Goal: Task Accomplishment & Management: Complete application form

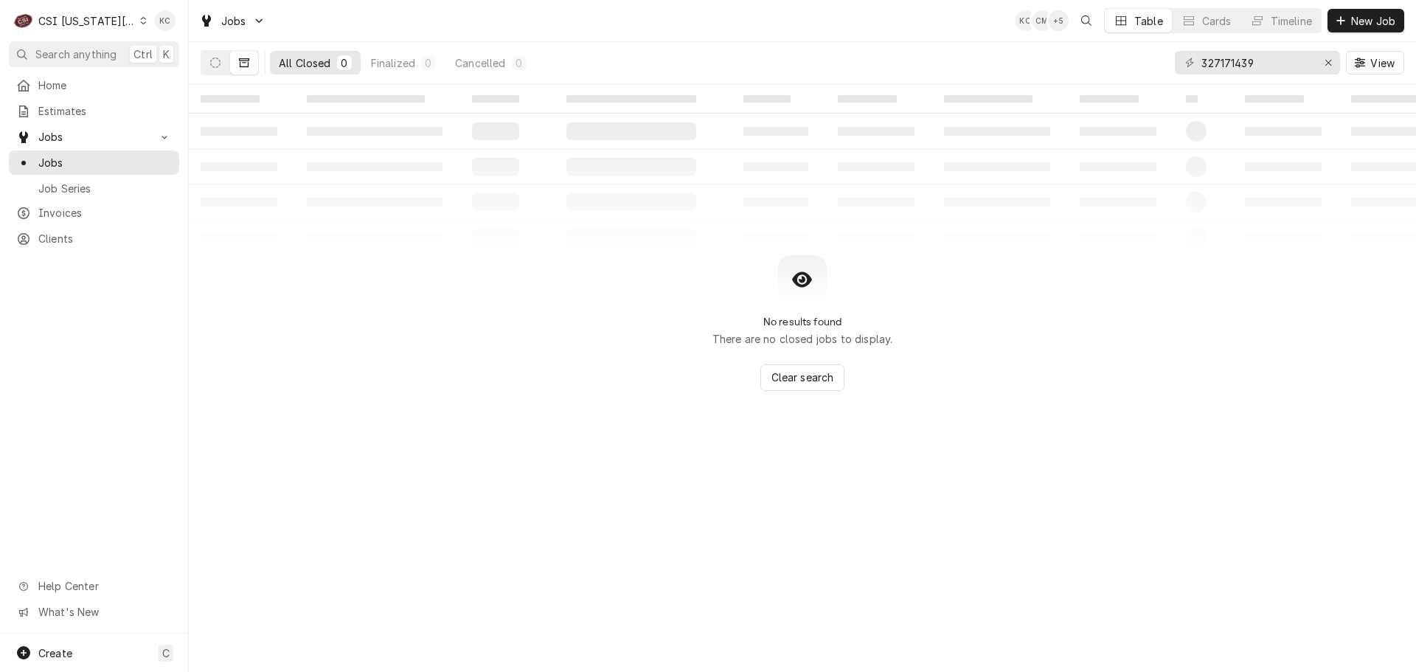
click at [87, 20] on div "CSI [US_STATE][GEOGRAPHIC_DATA]" at bounding box center [86, 20] width 97 height 15
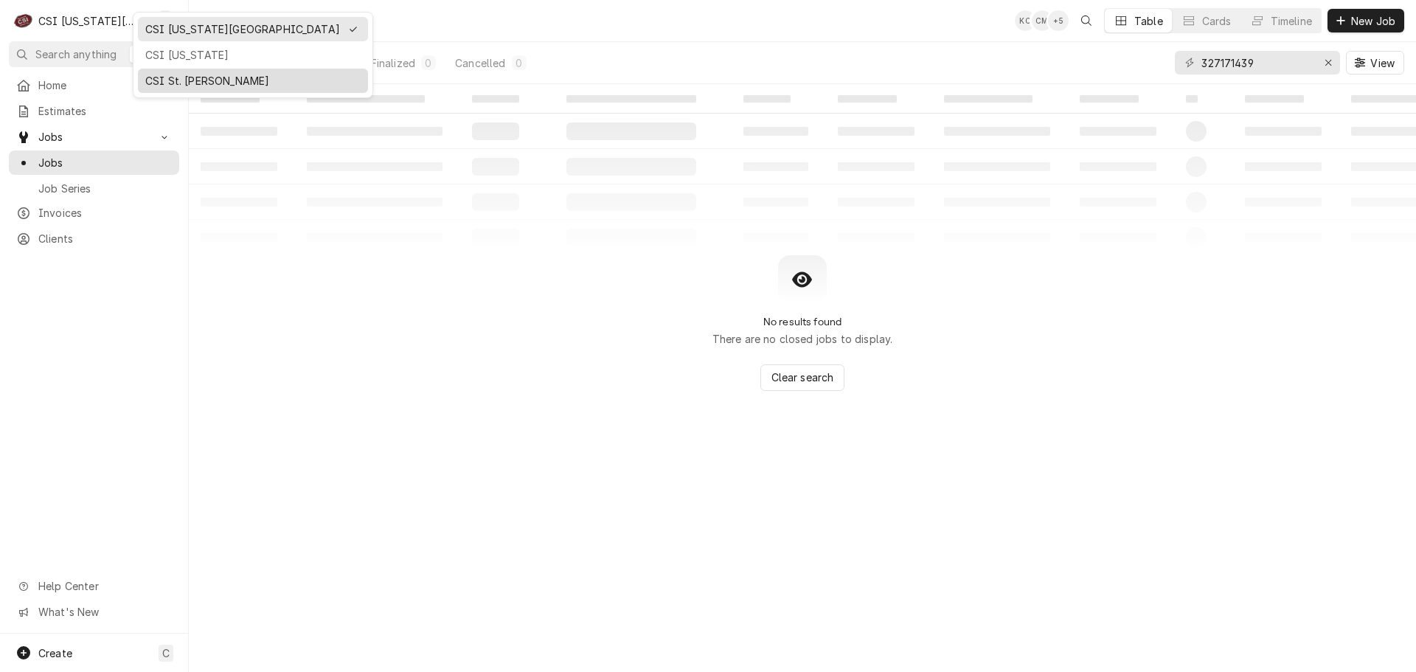
click at [182, 72] on div "CSI St. [PERSON_NAME]" at bounding box center [253, 81] width 224 height 18
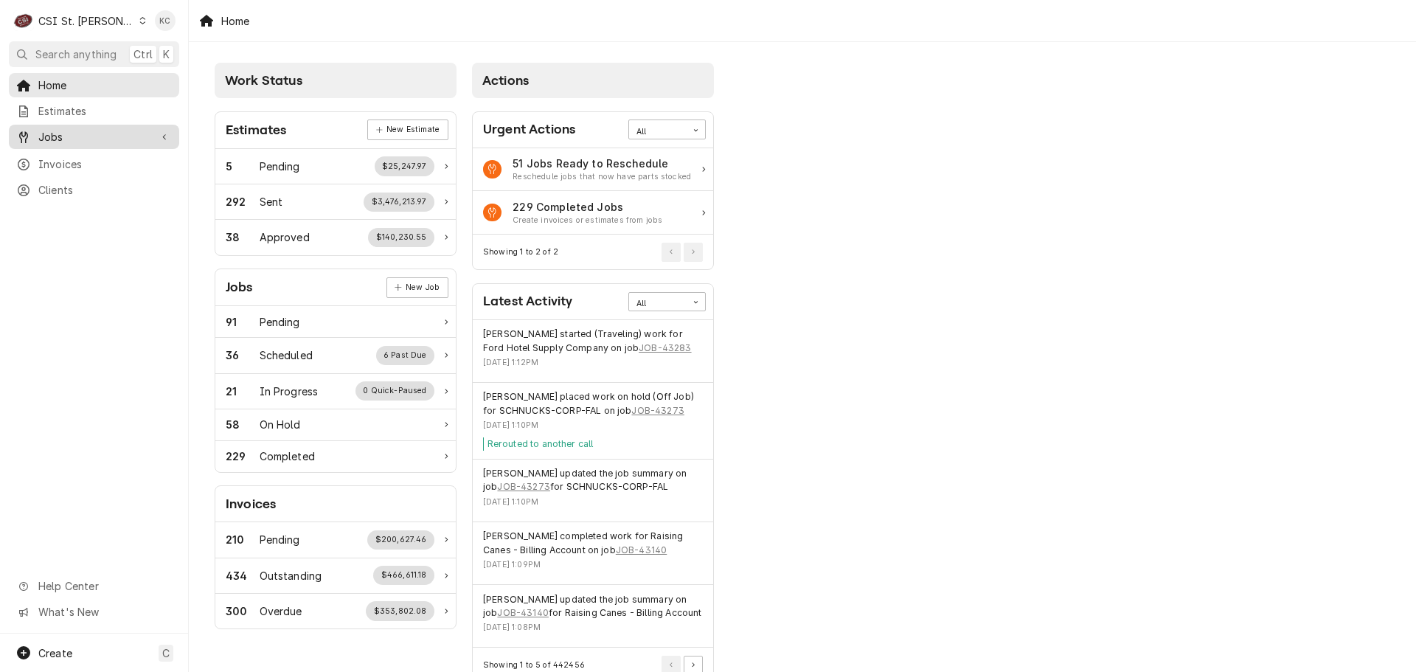
click at [125, 129] on span "Jobs" at bounding box center [93, 136] width 111 height 15
click at [107, 160] on span "Jobs" at bounding box center [105, 162] width 134 height 15
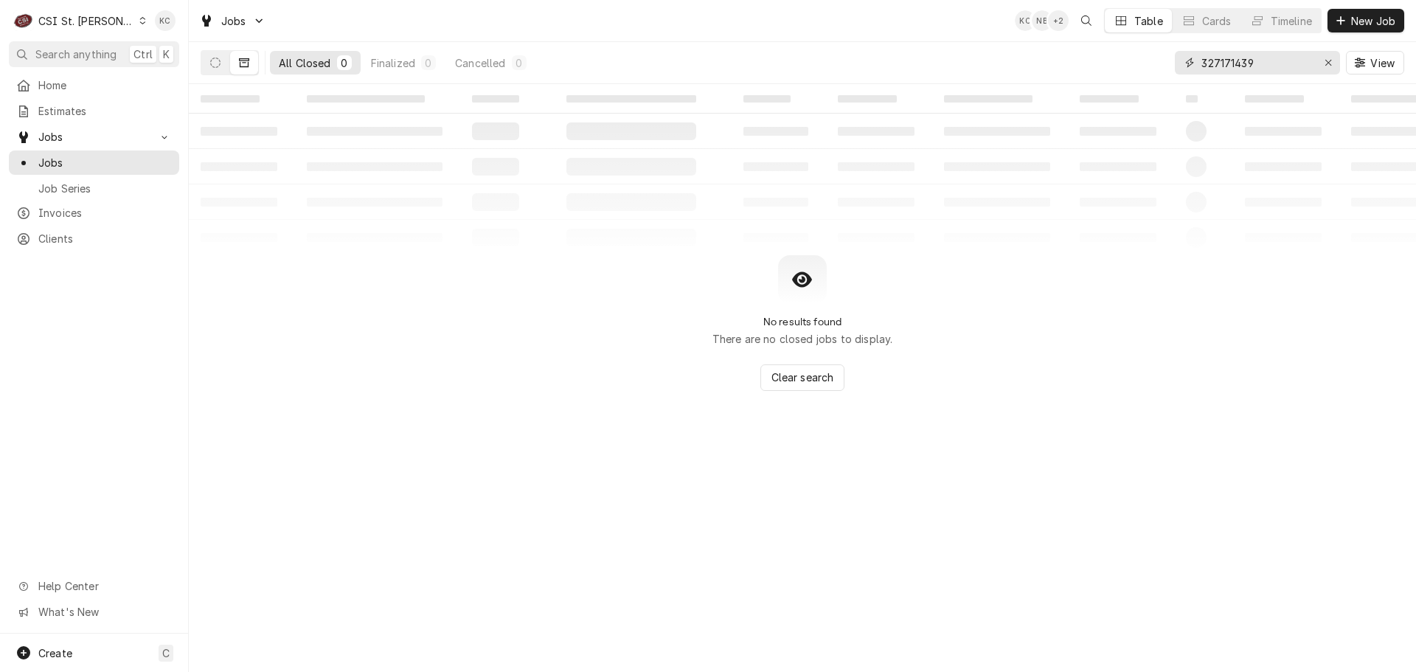
drag, startPoint x: 1290, startPoint y: 65, endPoint x: 1067, endPoint y: 68, distance: 223.5
click at [1067, 68] on div "All Closed 0 Finalized 0 Cancelled 0 327171439 View" at bounding box center [803, 62] width 1204 height 41
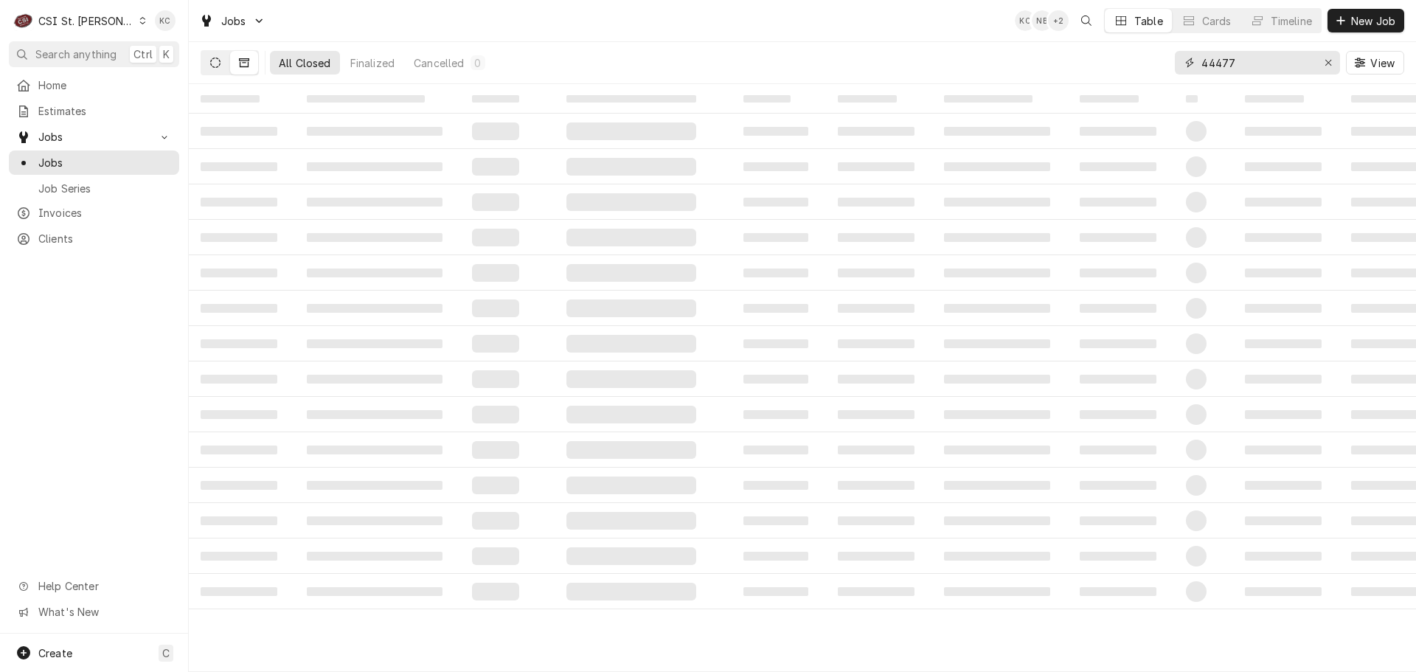
type input "44477"
click at [213, 69] on button "Dynamic Content Wrapper" at bounding box center [215, 63] width 28 height 24
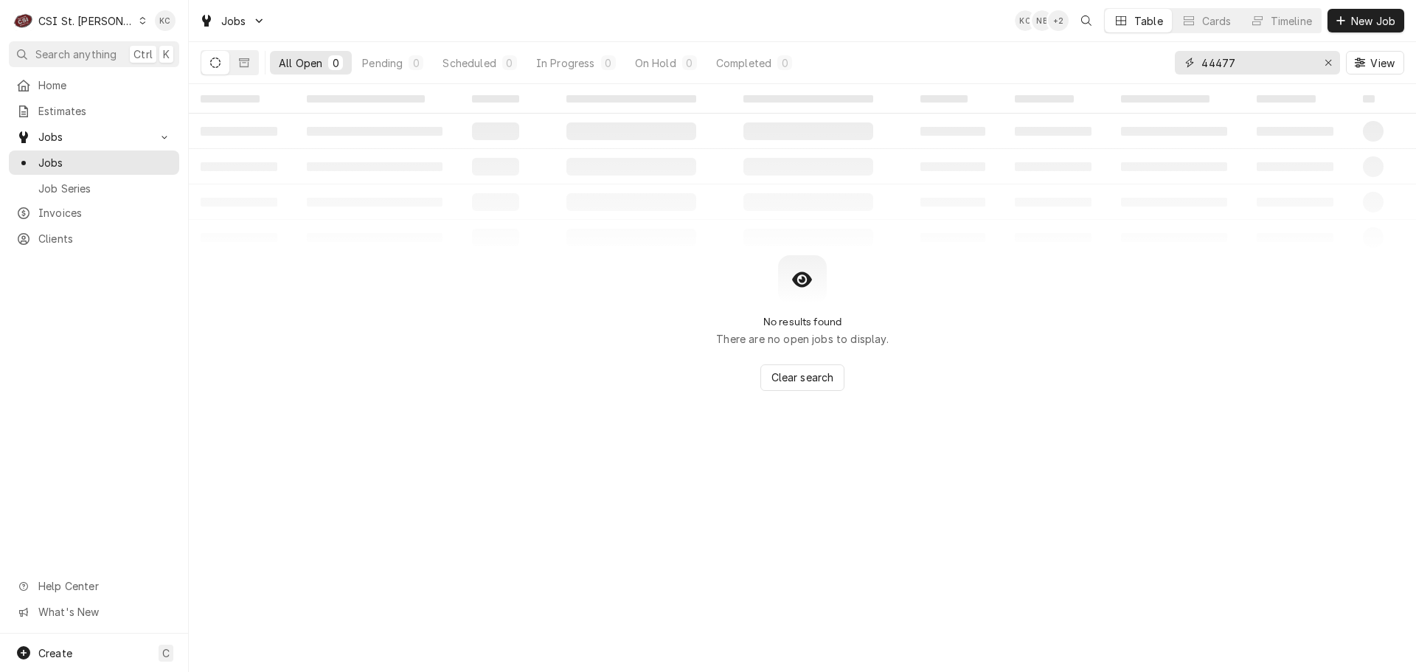
drag, startPoint x: 1278, startPoint y: 60, endPoint x: 1131, endPoint y: 71, distance: 146.4
click at [1131, 71] on div "All Open 0 Pending 0 Scheduled 0 In Progress 0 On Hold 0 Completed 0 44477 View" at bounding box center [803, 62] width 1204 height 41
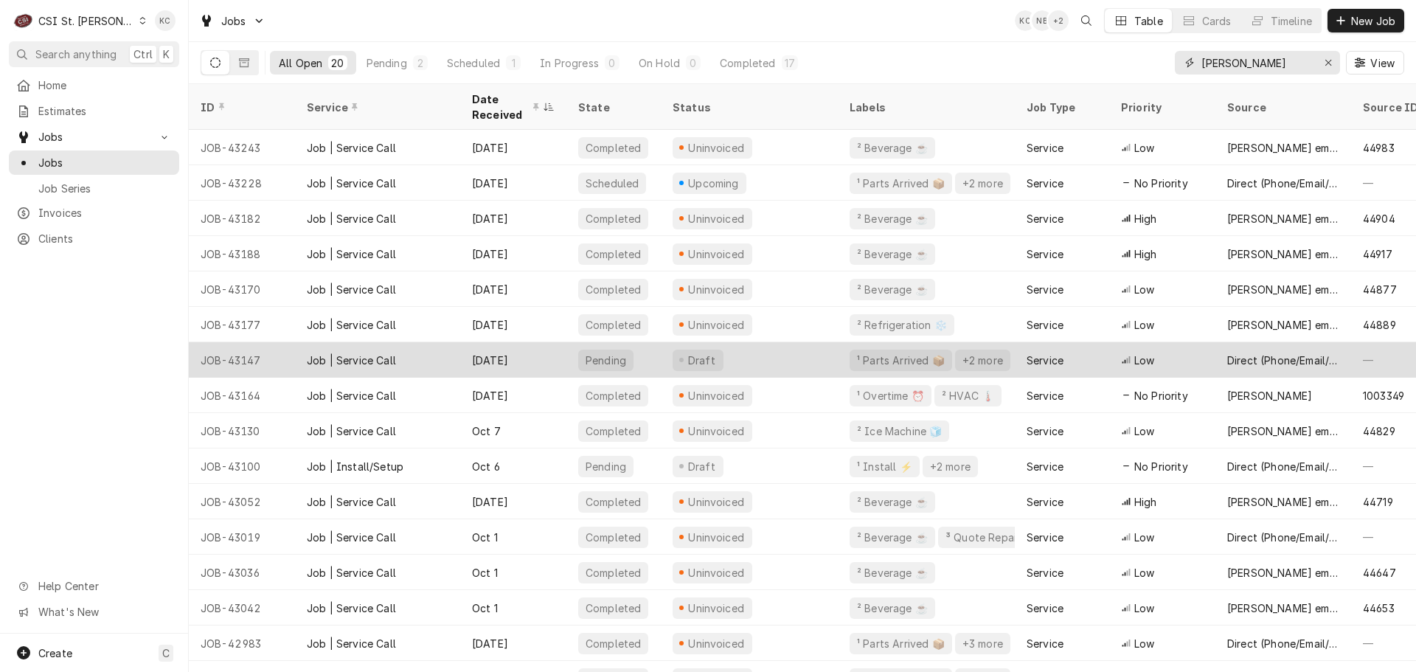
type input "[PERSON_NAME]"
click at [474, 352] on div "Oct 8" at bounding box center [513, 359] width 106 height 35
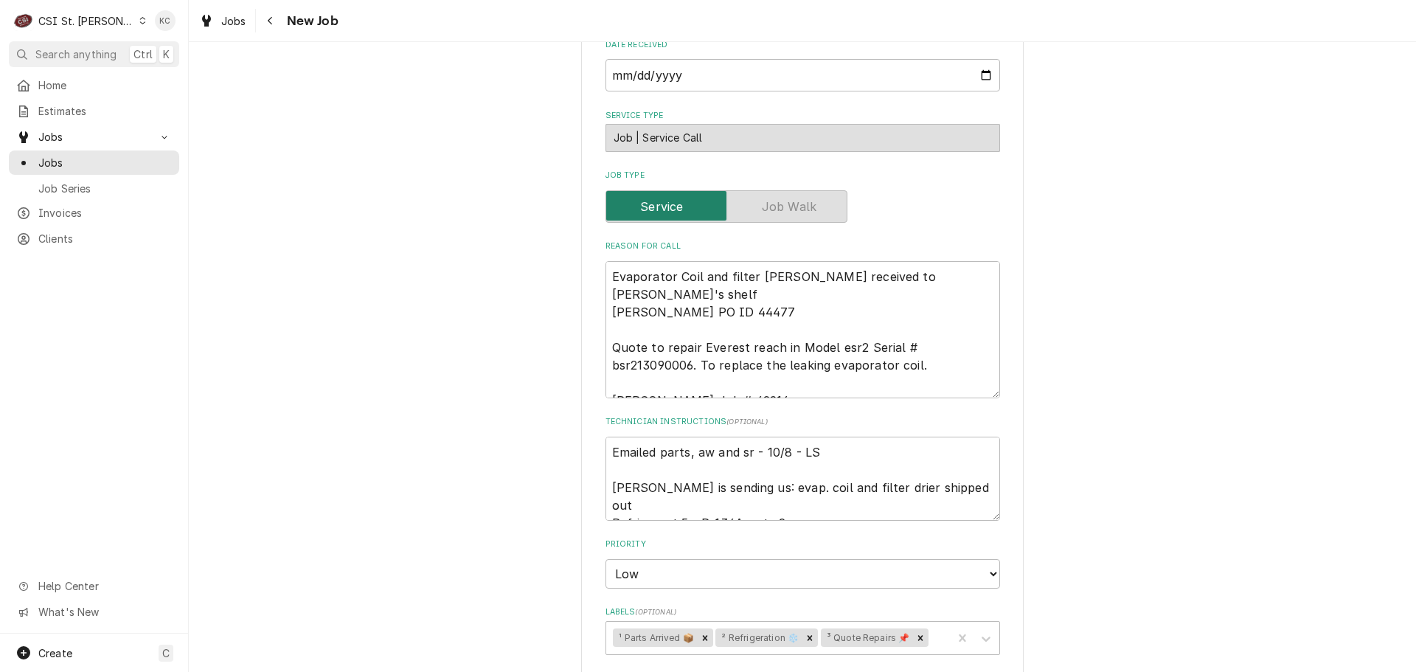
scroll to position [664, 0]
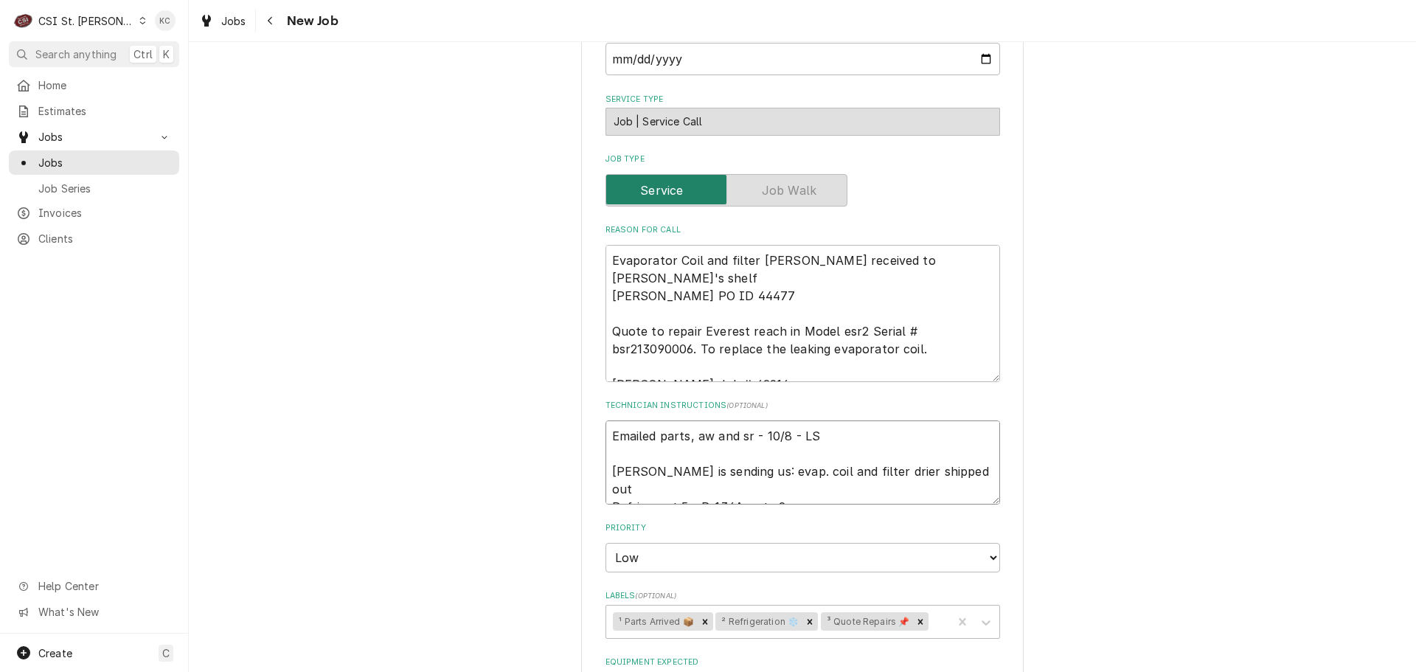
click at [608, 429] on textarea "Emailed parts, aw and sr - 10/8 - LS Kurt is sending us: evap. coil and filter …" at bounding box center [803, 462] width 395 height 84
type textarea "x"
type textarea "Emailed parts, aw and sr - 10/8 - LS Kurt is sending us: evap. coil and filter …"
type textarea "x"
type textarea "Emailed parts, aw and sr - 10/8 - LS Kurt is sending us: evap. coil and filter …"
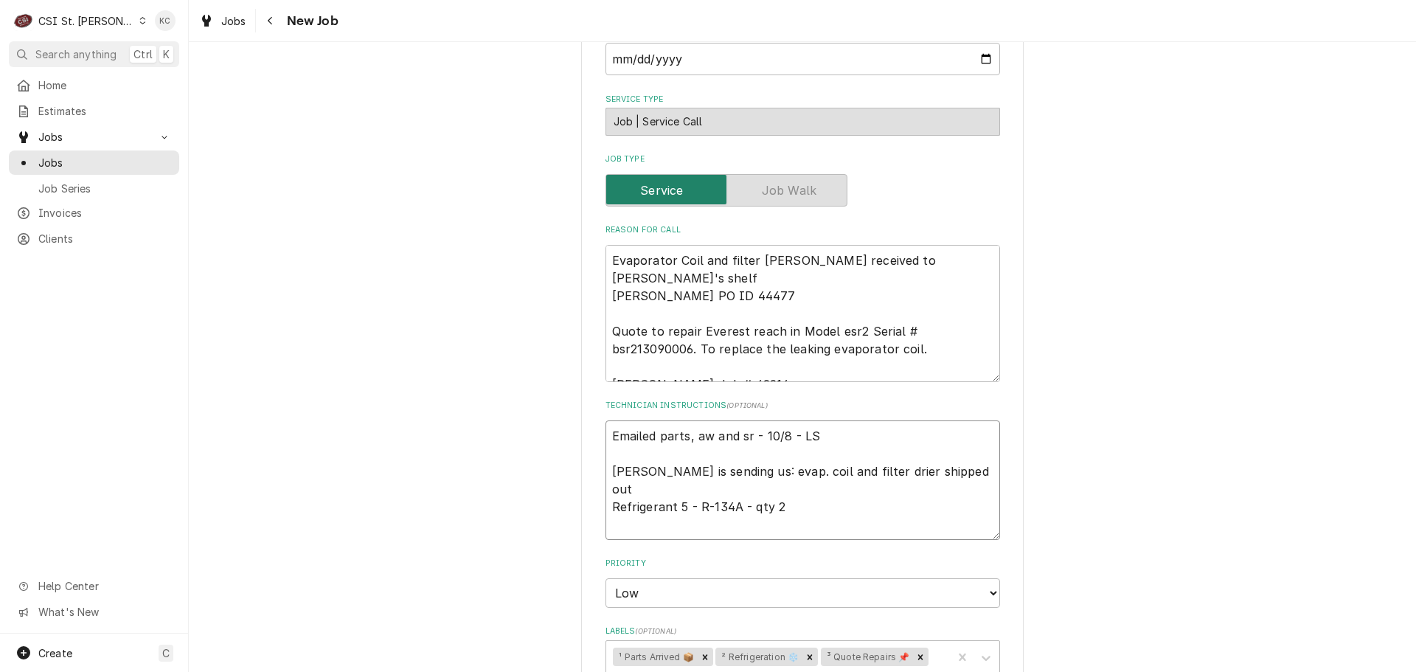
type textarea "x"
type textarea "1 Emailed parts, aw and sr - 10/8 - LS Kurt is sending us: evap. coil and filte…"
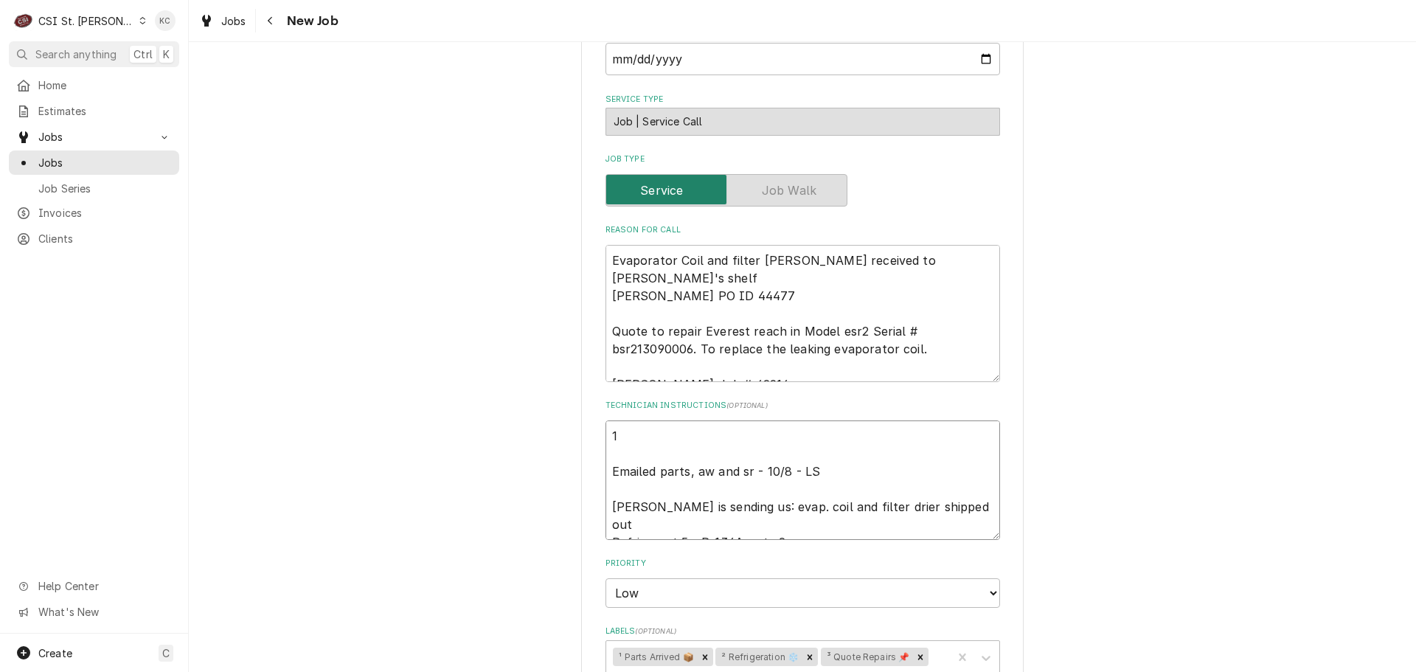
type textarea "x"
type textarea "10 Emailed parts, aw and sr - 10/8 - LS Kurt is sending us: evap. coil and filt…"
type textarea "x"
type textarea "10/ Emailed parts, aw and sr - 10/8 - LS Kurt is sending us: evap. coil and fil…"
type textarea "x"
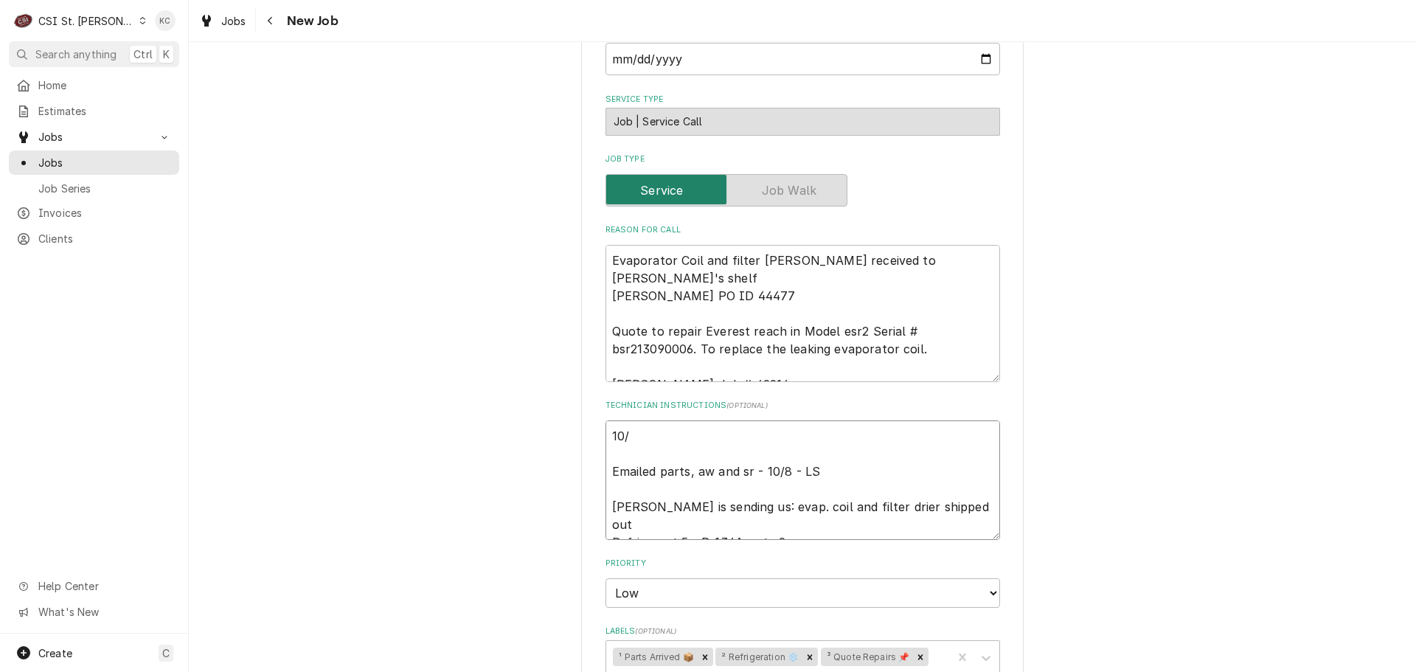
type textarea "10/1 Emailed parts, aw and sr - 10/8 - LS Kurt is sending us: evap. coil and fi…"
type textarea "x"
type textarea "10/15 Emailed parts, aw and sr - 10/8 - LS Kurt is sending us: evap. coil and f…"
type textarea "x"
type textarea "10/15 Emailed parts, aw and sr - 10/8 - LS Kurt is sending us: evap. coil and f…"
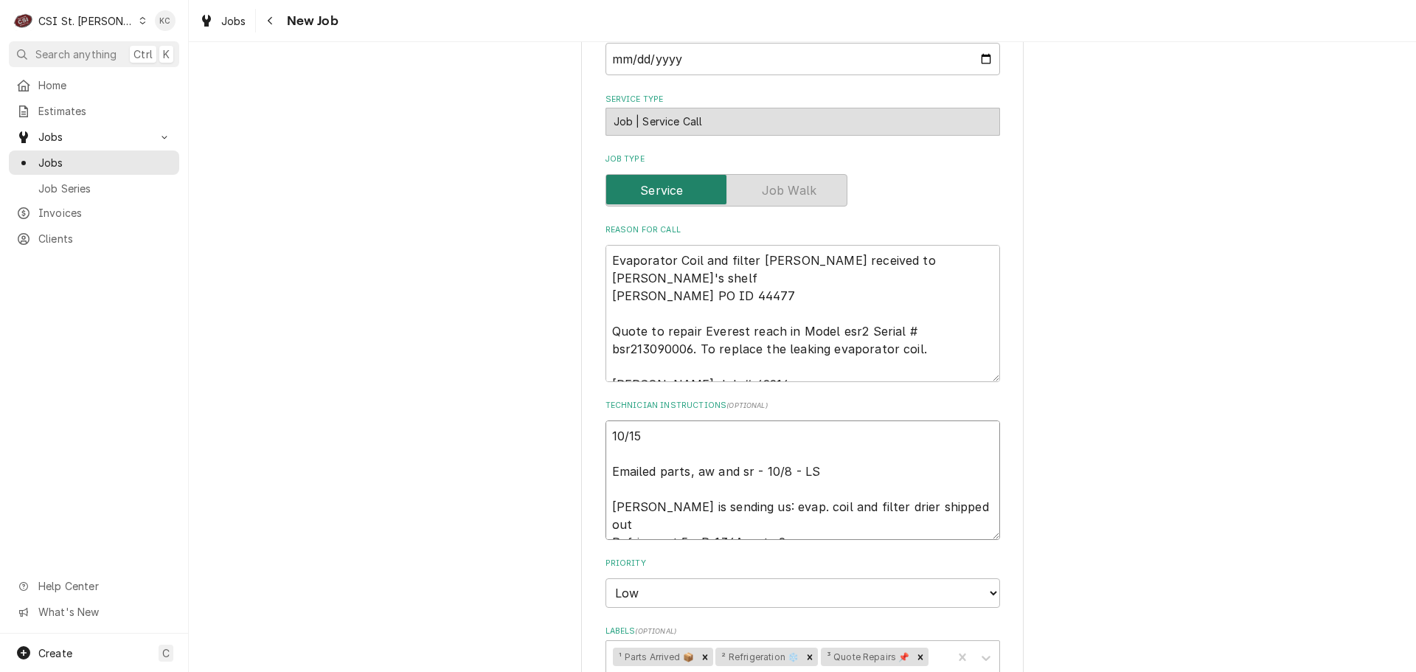
type textarea "x"
type textarea "10/15 - Emailed parts, aw and sr - 10/8 - LS Kurt is sending us: evap. coil and…"
type textarea "x"
type textarea "10/15 - Emailed parts, aw and sr - 10/8 - LS Kurt is sending us: evap. coil and…"
type textarea "x"
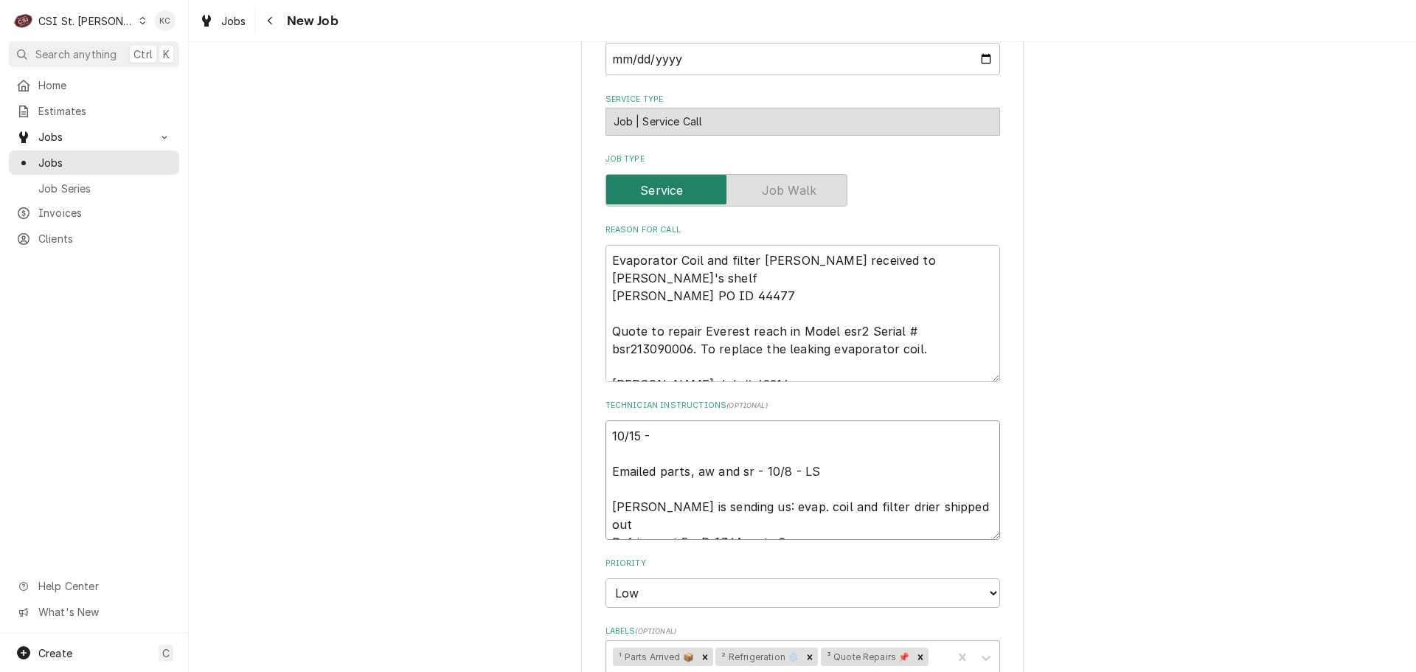
type textarea "10/15 - S Emailed parts, aw and sr - 10/8 - LS Kurt is sending us: evap. coil a…"
type textarea "x"
type textarea "10/15 - Sp Emailed parts, aw and sr - 10/8 - LS Kurt is sending us: evap. coil …"
type textarea "x"
type textarea "10/15 - Spok Emailed parts, aw and sr - 10/8 - LS Kurt is sending us: evap. coi…"
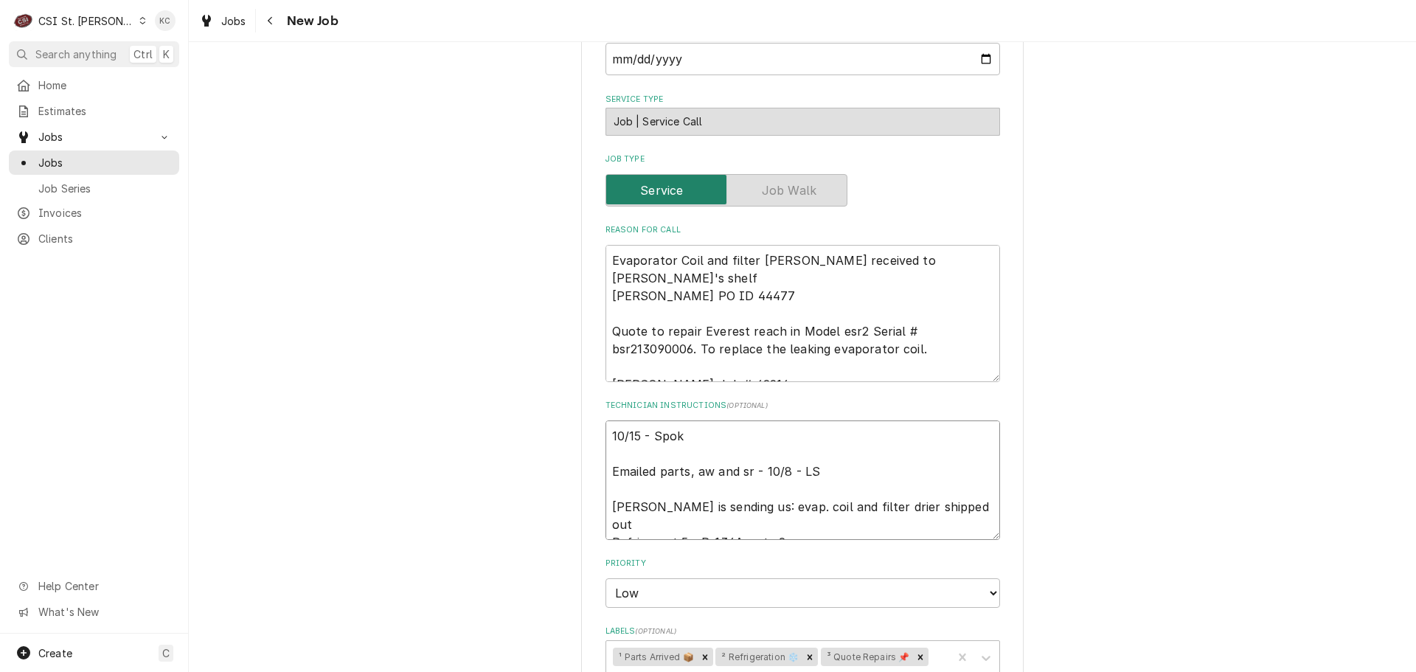
type textarea "x"
type textarea "10/15 - Spoke Emailed parts, aw and sr - 10/8 - LS Kurt is sending us: evap. co…"
type textarea "x"
type textarea "10/15 - Spoke Emailed parts, aw and sr - 10/8 - LS Kurt is sending us: evap. co…"
type textarea "x"
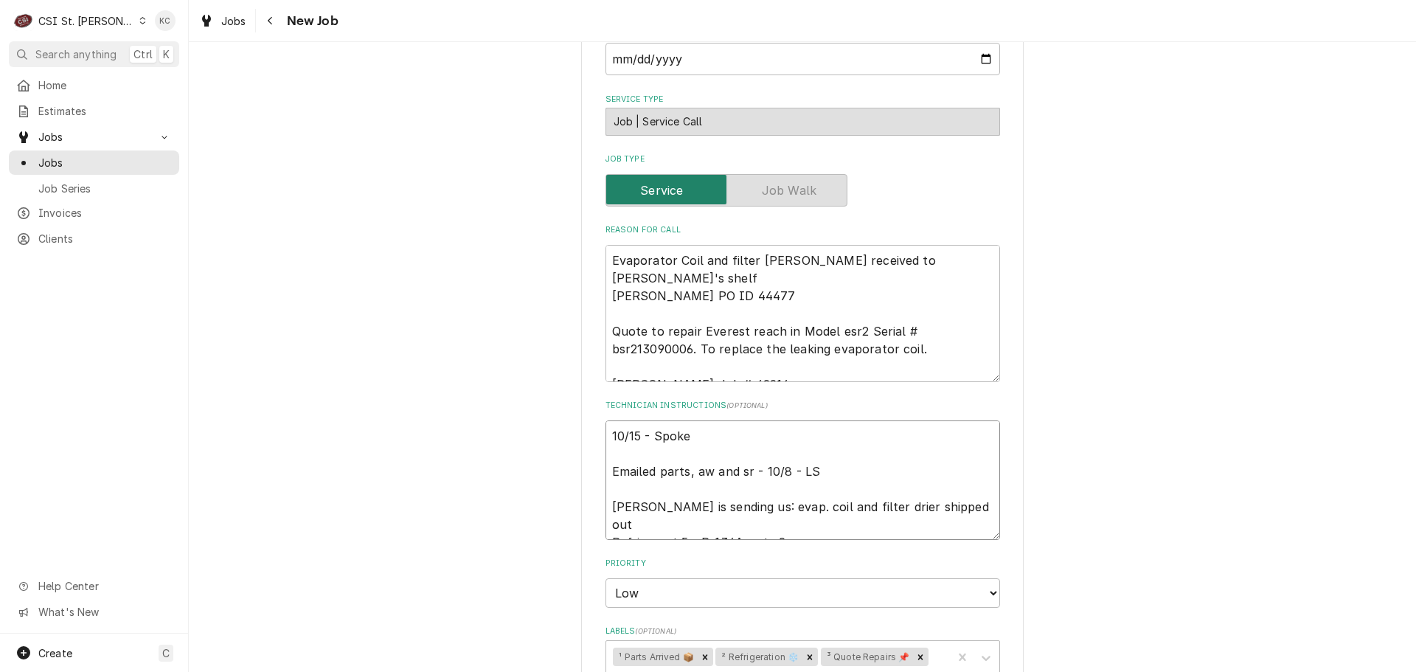
type textarea "10/15 - Spoke t Emailed parts, aw and sr - 10/8 - LS Kurt is sending us: evap. …"
type textarea "x"
type textarea "10/15 - Spoke to Emailed parts, aw and sr - 10/8 - LS Kurt is sending us: evap.…"
type textarea "x"
type textarea "10/15 - Spoke to Emailed parts, aw and sr - 10/8 - LS Kurt is sending us: evap.…"
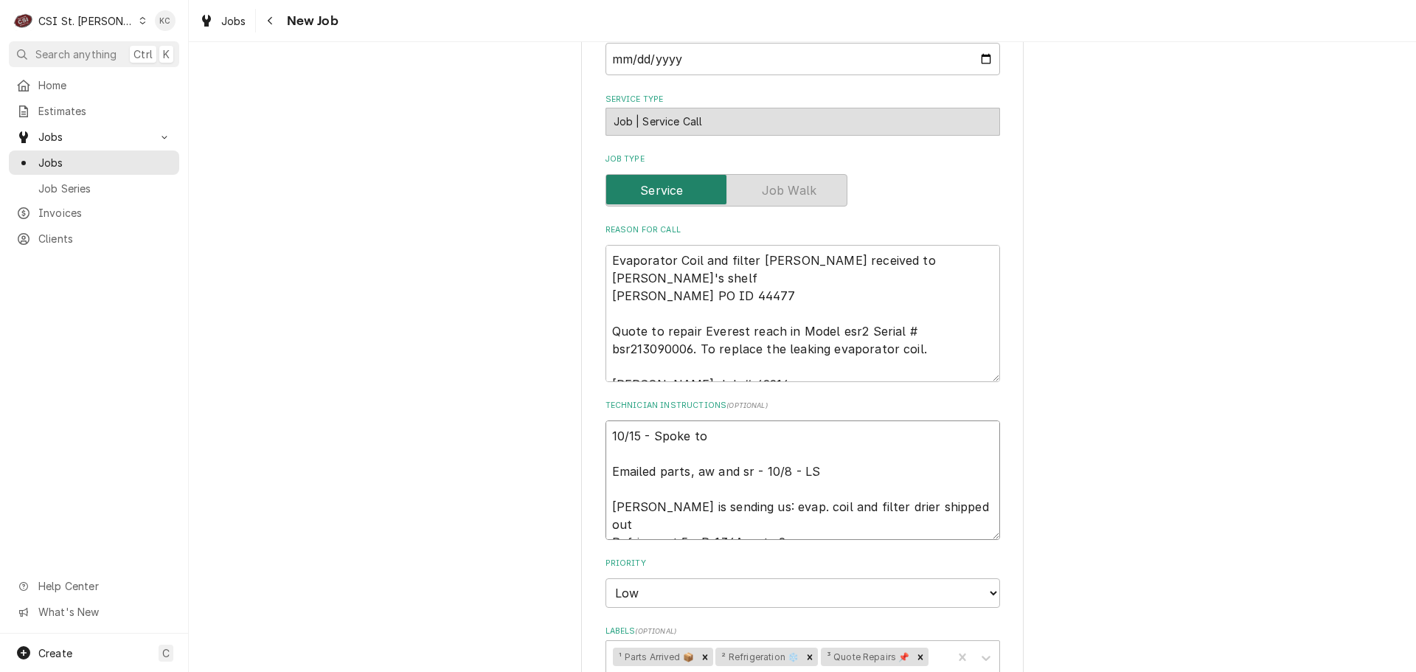
type textarea "x"
type textarea "10/15 - Spoke to D Emailed parts, aw and sr - 10/8 - LS Kurt is sending us: eva…"
type textarea "x"
type textarea "10/15 - Spoke to Da Emailed parts, aw and sr - 10/8 - LS Kurt is sending us: ev…"
type textarea "x"
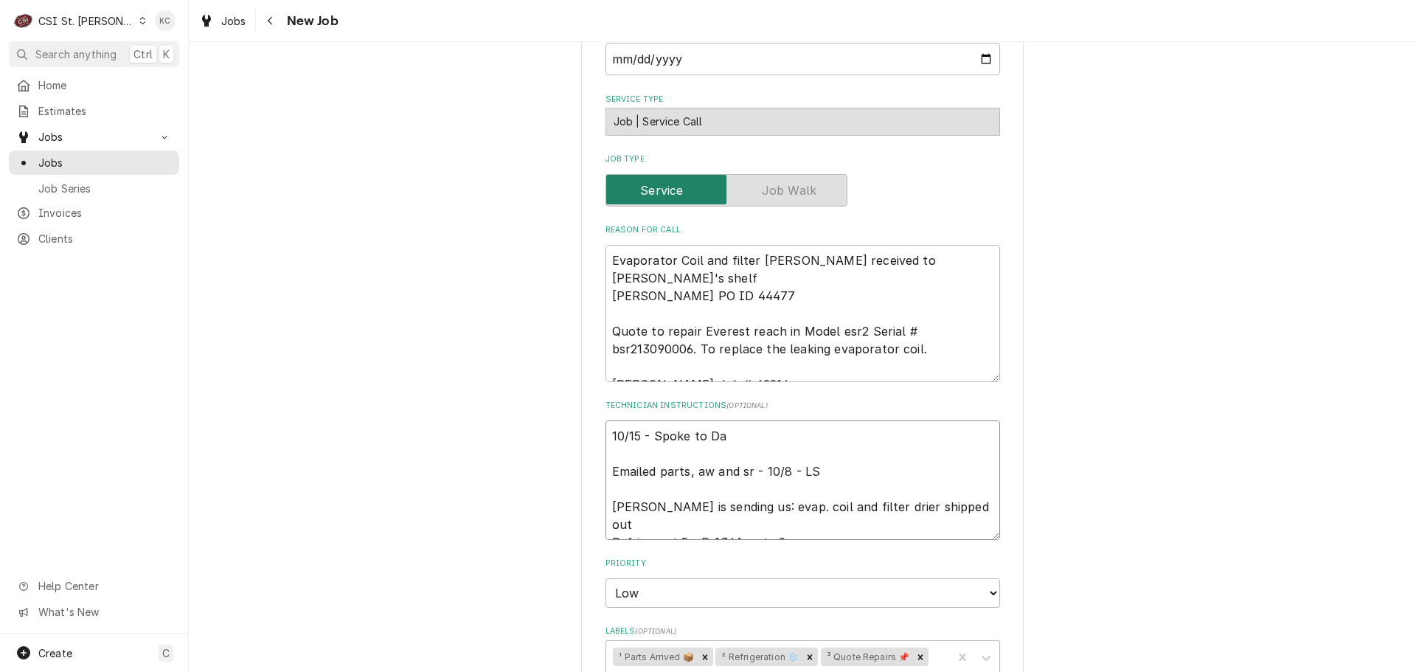
type textarea "10/15 - Spoke to Dav Emailed parts, aw and sr - 10/8 - LS Kurt is sending us: e…"
type textarea "x"
type textarea "10/15 - Spoke to Davi Emailed parts, aw and sr - 10/8 - LS Kurt is sending us: …"
type textarea "x"
type textarea "10/15 - Spoke to David Emailed parts, aw and sr - 10/8 - LS Kurt is sending us:…"
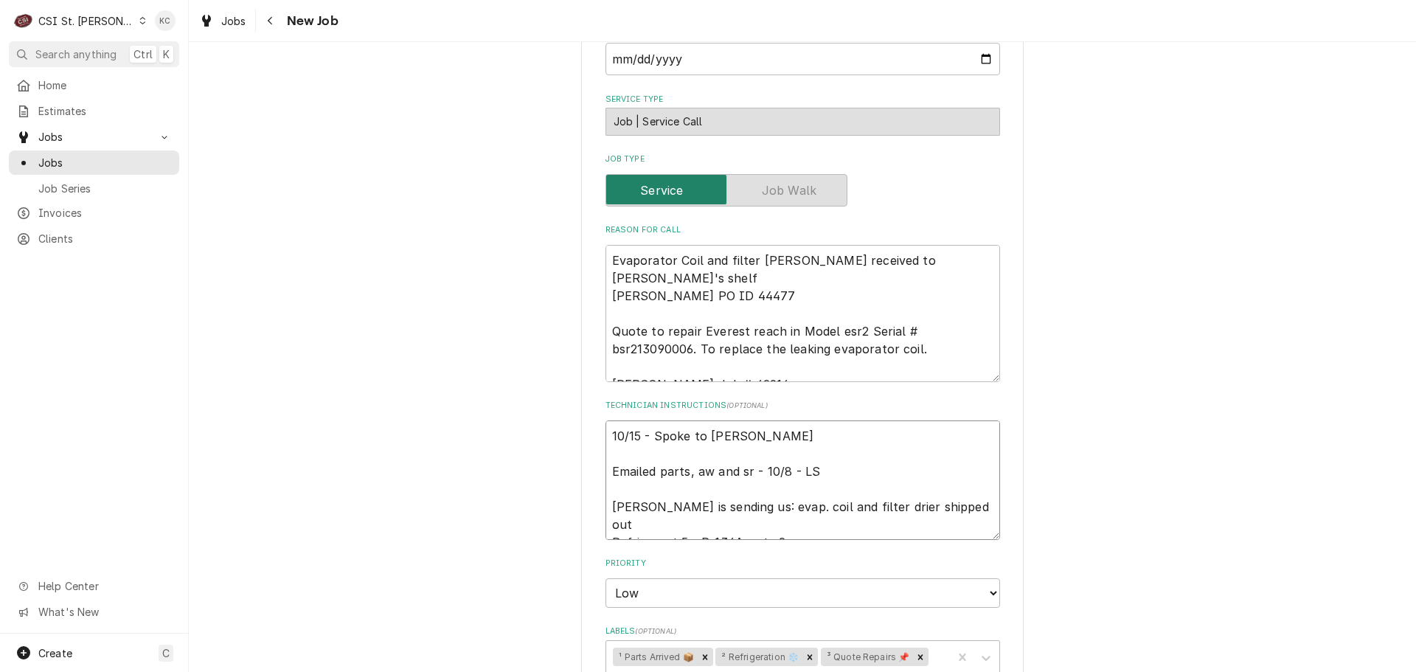
type textarea "x"
type textarea "10/15 - Spoke to David Emailed parts, aw and sr - 10/8 - LS Kurt is sending us:…"
type textarea "x"
type textarea "10/15 - Spoke to David M Emailed parts, aw and sr - 10/8 - LS Kurt is sending u…"
type textarea "x"
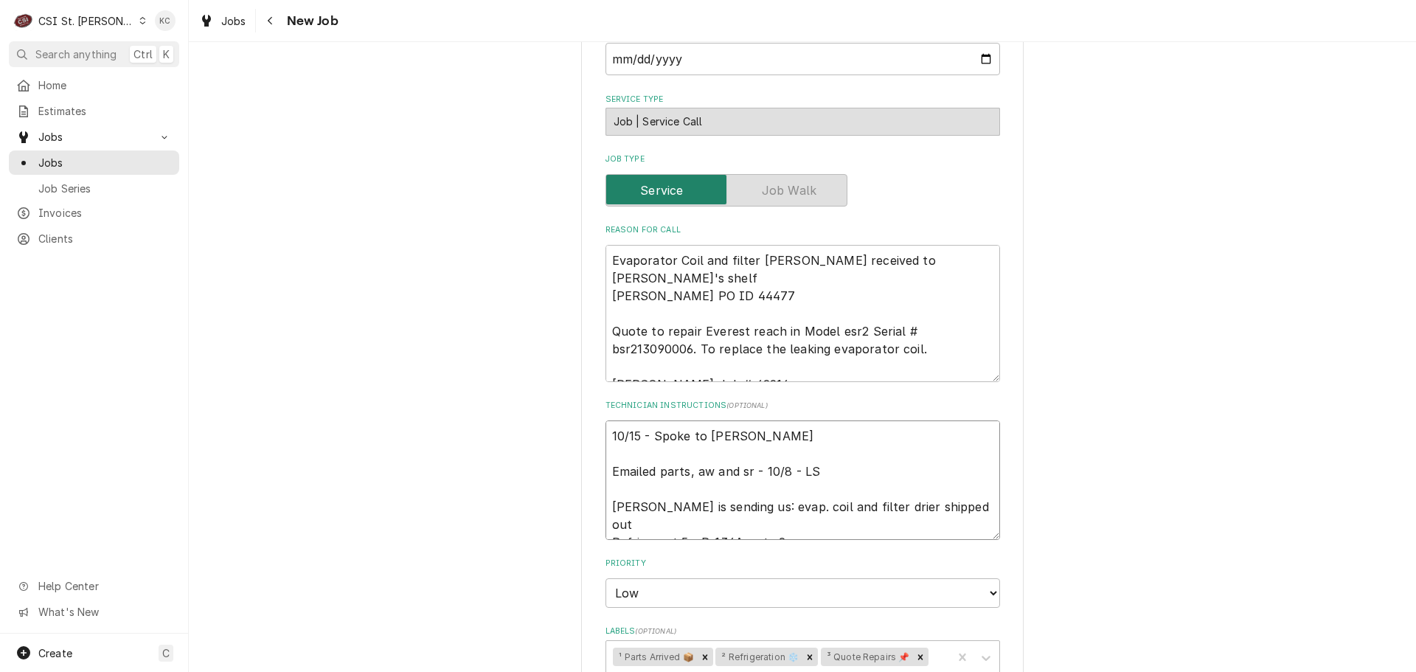
type textarea "10/15 - Spoke to David Me Emailed parts, aw and sr - 10/8 - LS Kurt is sending …"
type textarea "x"
type textarea "10/15 - Spoke to David Mer Emailed parts, aw and sr - 10/8 - LS Kurt is sending…"
type textarea "x"
type textarea "10/15 - Spoke to David Merl Emailed parts, aw and sr - 10/8 - LS Kurt is sendin…"
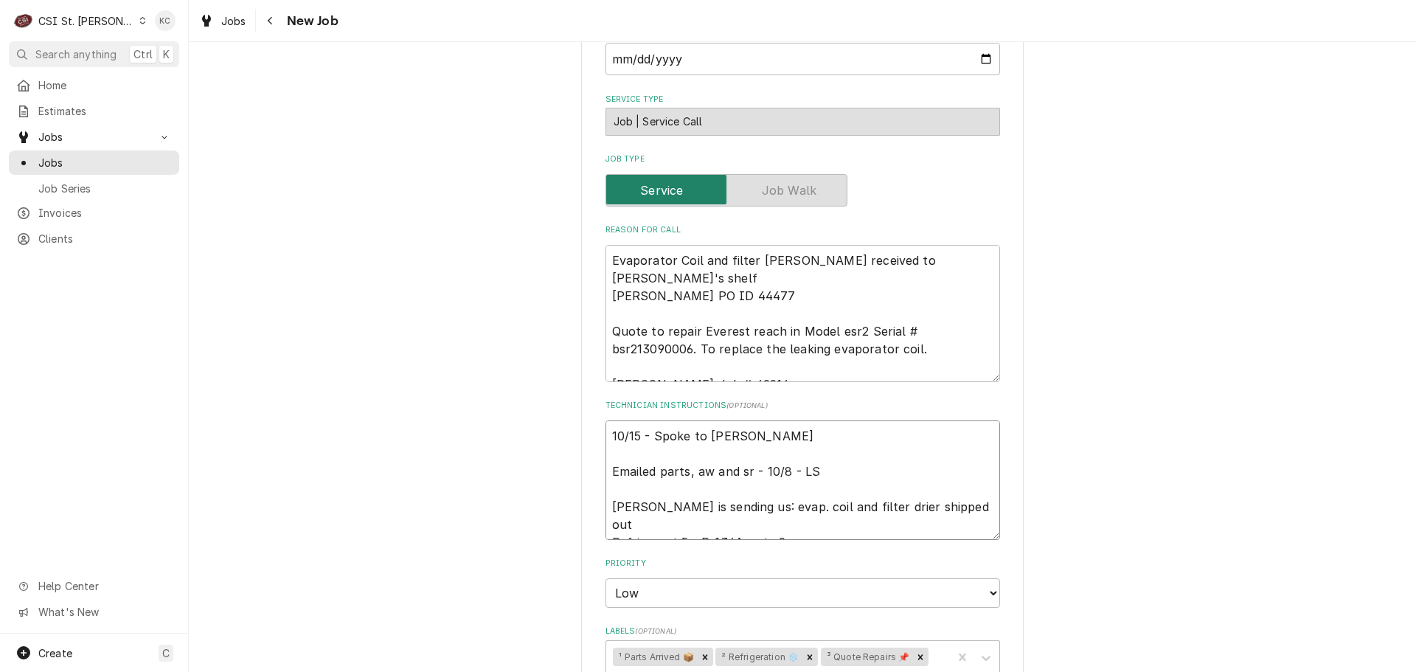
type textarea "x"
type textarea "10/15 - Spoke to David Merli Emailed parts, aw and sr - 10/8 - LS Kurt is sendi…"
type textarea "x"
type textarea "10/15 - Spoke to David Merlie Emailed parts, aw and sr - 10/8 - LS Kurt is send…"
type textarea "x"
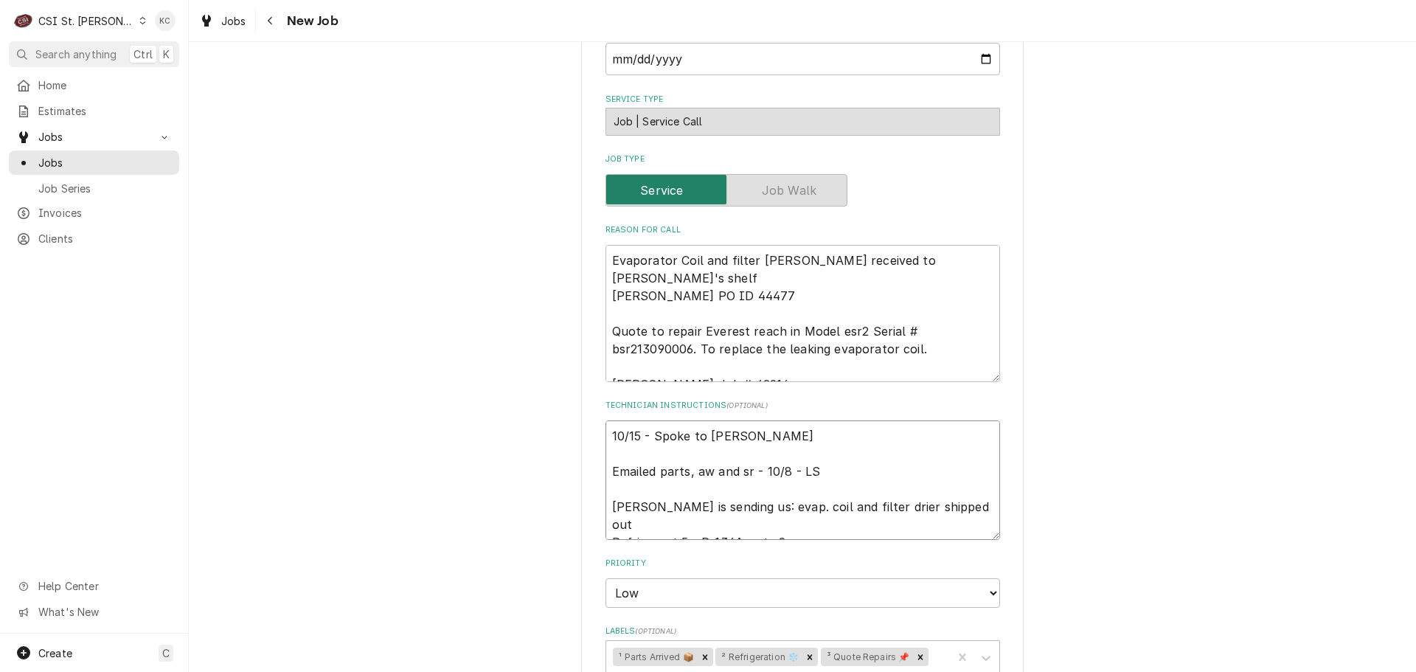
type textarea "10/15 - Spoke to David Merlie Emailed parts, aw and sr - 10/8 - LS Kurt is send…"
type textarea "x"
type textarea "10/15 - Spoke to David Merlie - Emailed parts, aw and sr - 10/8 - LS Kurt is se…"
type textarea "x"
type textarea "10/15 - Spoke to David Merlie - Emailed parts, aw and sr - 10/8 - LS Kurt is se…"
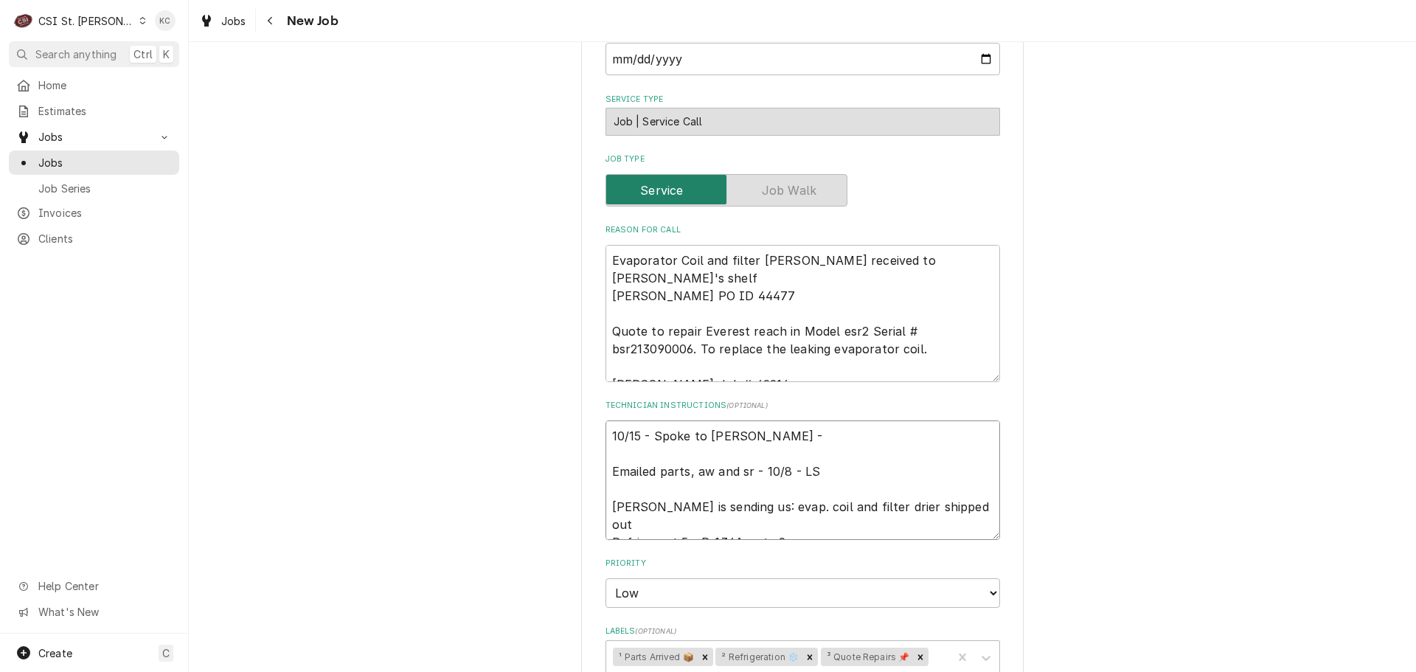
type textarea "x"
type textarea "10/15 - Spoke to David Merlie - t Emailed parts, aw and sr - 10/8 - LS Kurt is …"
type textarea "x"
type textarea "10/15 - Spoke to David Merlie - th Emailed parts, aw and sr - 10/8 - LS Kurt is…"
type textarea "x"
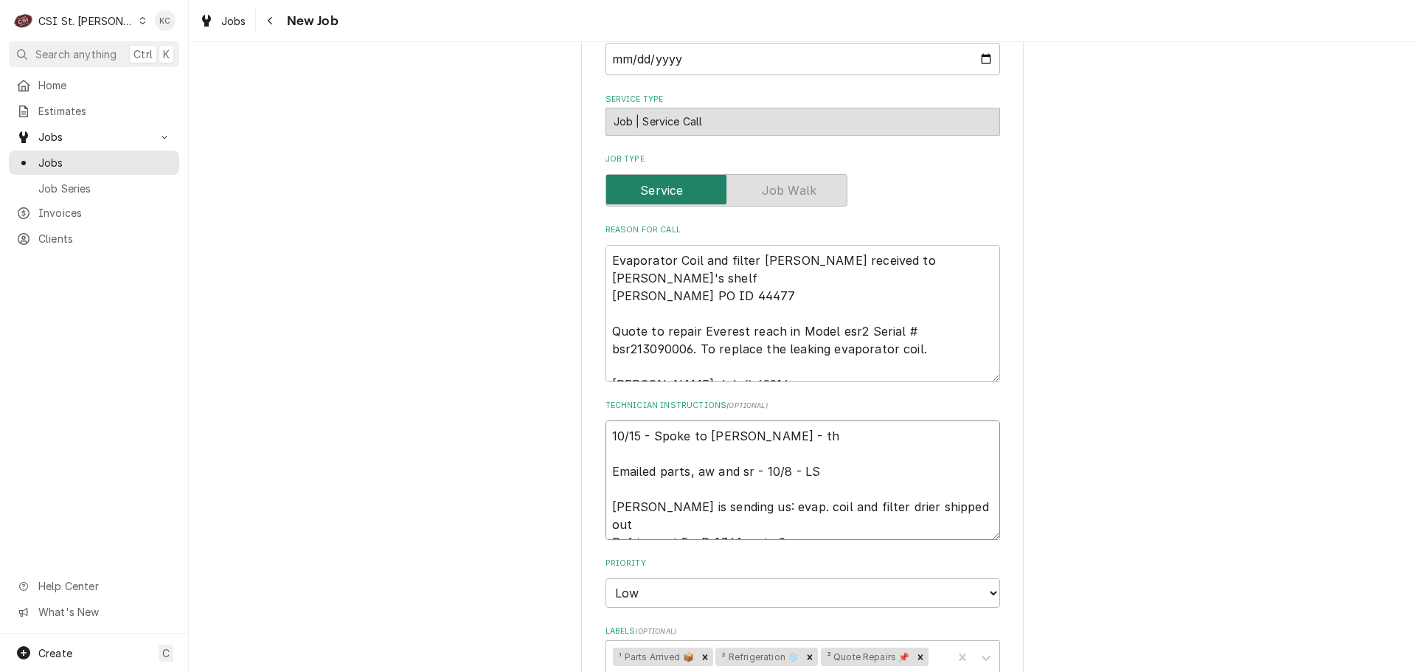
type textarea "10/15 - Spoke to David Merlie - thi Emailed parts, aw and sr - 10/8 - LS Kurt i…"
type textarea "x"
type textarea "10/15 - Spoke to David Merlie - this Emailed parts, aw and sr - 10/8 - LS Kurt …"
type textarea "x"
type textarea "10/15 - Spoke to David Merlie - this Emailed parts, aw and sr - 10/8 - LS Kurt …"
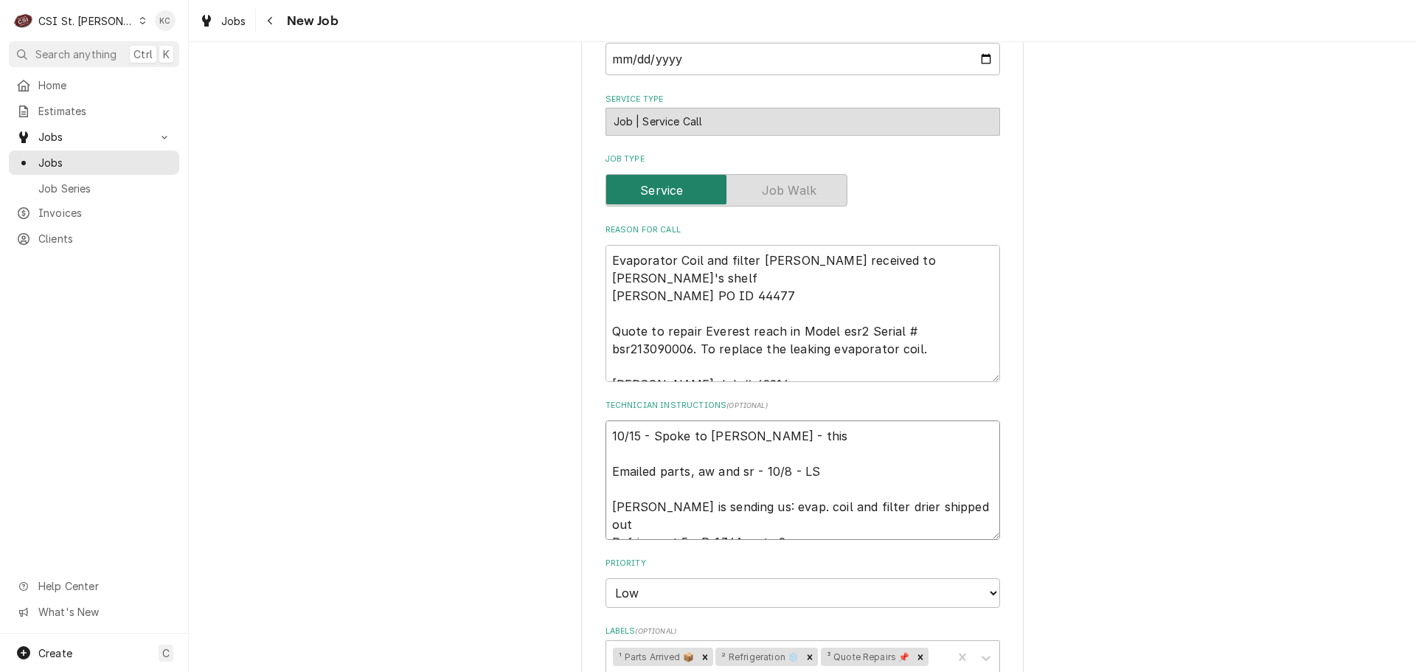
type textarea "x"
type textarea "10/15 - Spoke to David Merlie - this h Emailed parts, aw and sr - 10/8 - LS Kur…"
type textarea "x"
type textarea "10/15 - Spoke to David Merlie - this ha Emailed parts, aw and sr - 10/8 - LS Ku…"
type textarea "x"
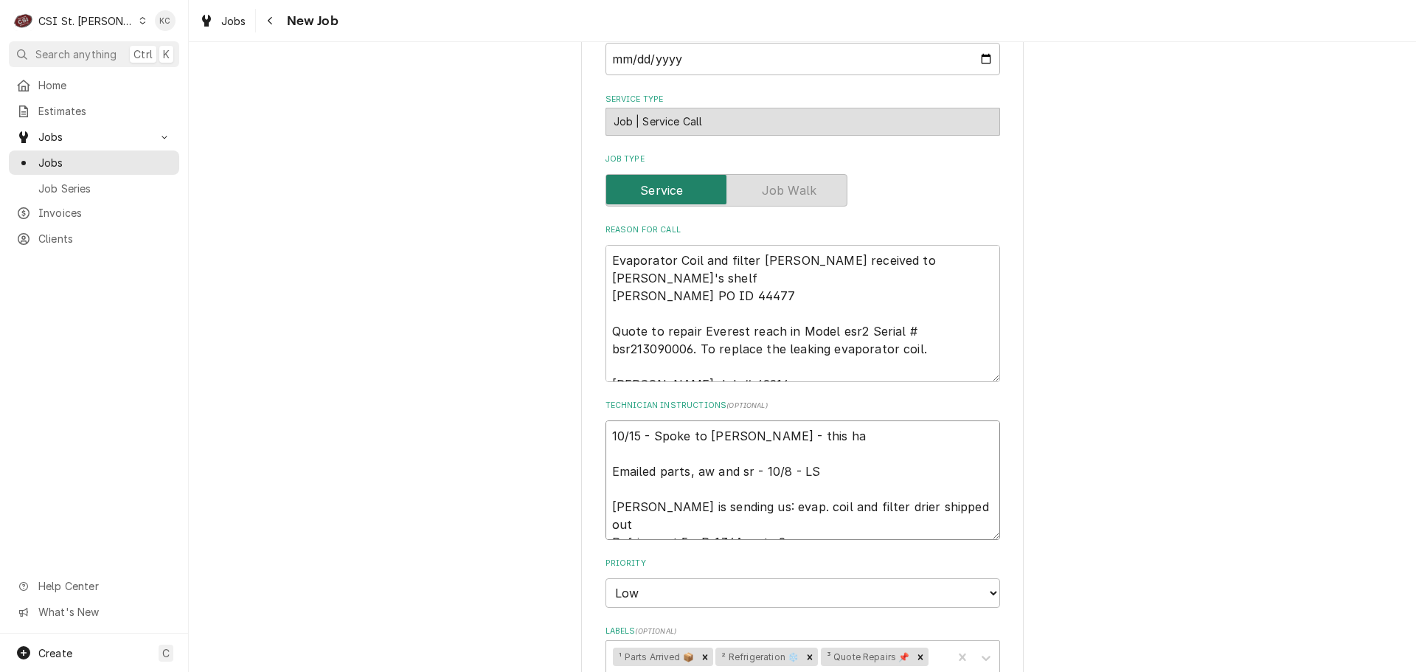
type textarea "10/15 - Spoke to David Merlie - this has Emailed parts, aw and sr - 10/8 - LS K…"
type textarea "x"
type textarea "10/15 - Spoke to David Merlie - this has Emailed parts, aw and sr - 10/8 - LS K…"
type textarea "x"
type textarea "10/15 - Spoke to David Merlie - this has b Emailed parts, aw and sr - 10/8 - LS…"
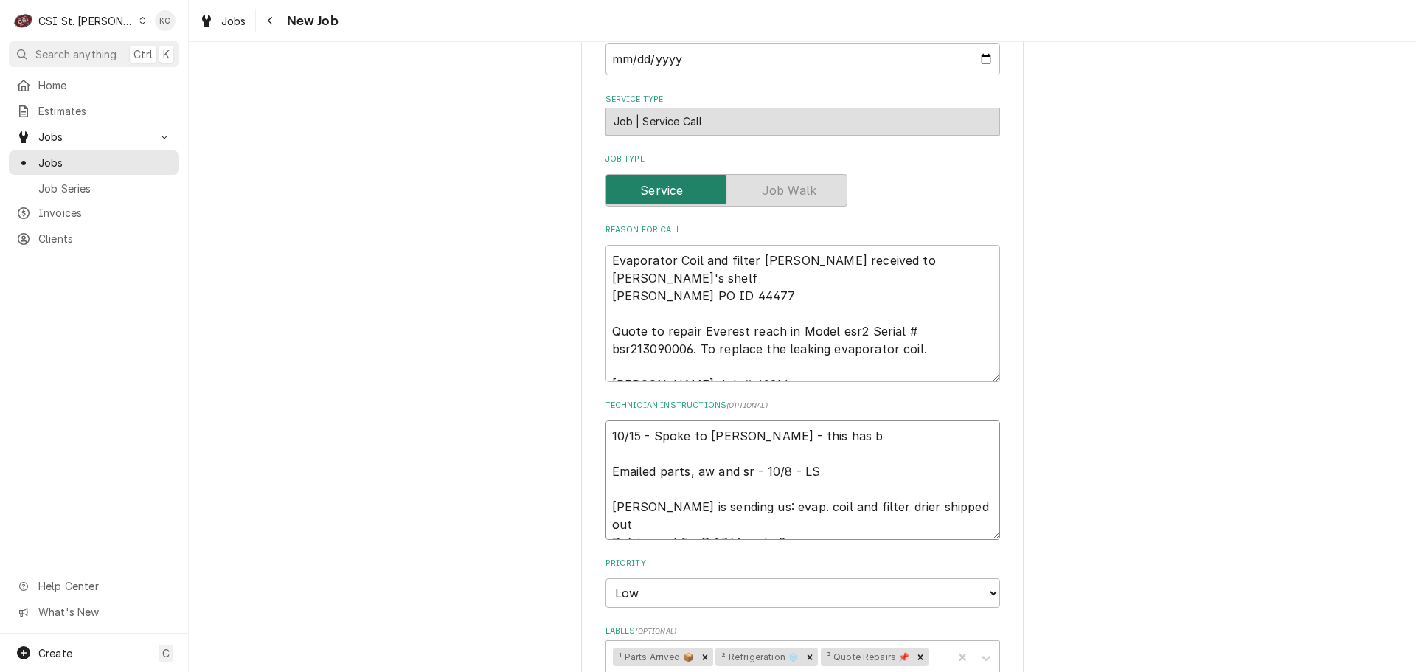
type textarea "x"
type textarea "10/15 - Spoke to David Merlie - this has be Emailed parts, aw and sr - 10/8 - L…"
type textarea "x"
type textarea "10/15 - Spoke to David Merlie - this has bee Emailed parts, aw and sr - 10/8 - …"
type textarea "x"
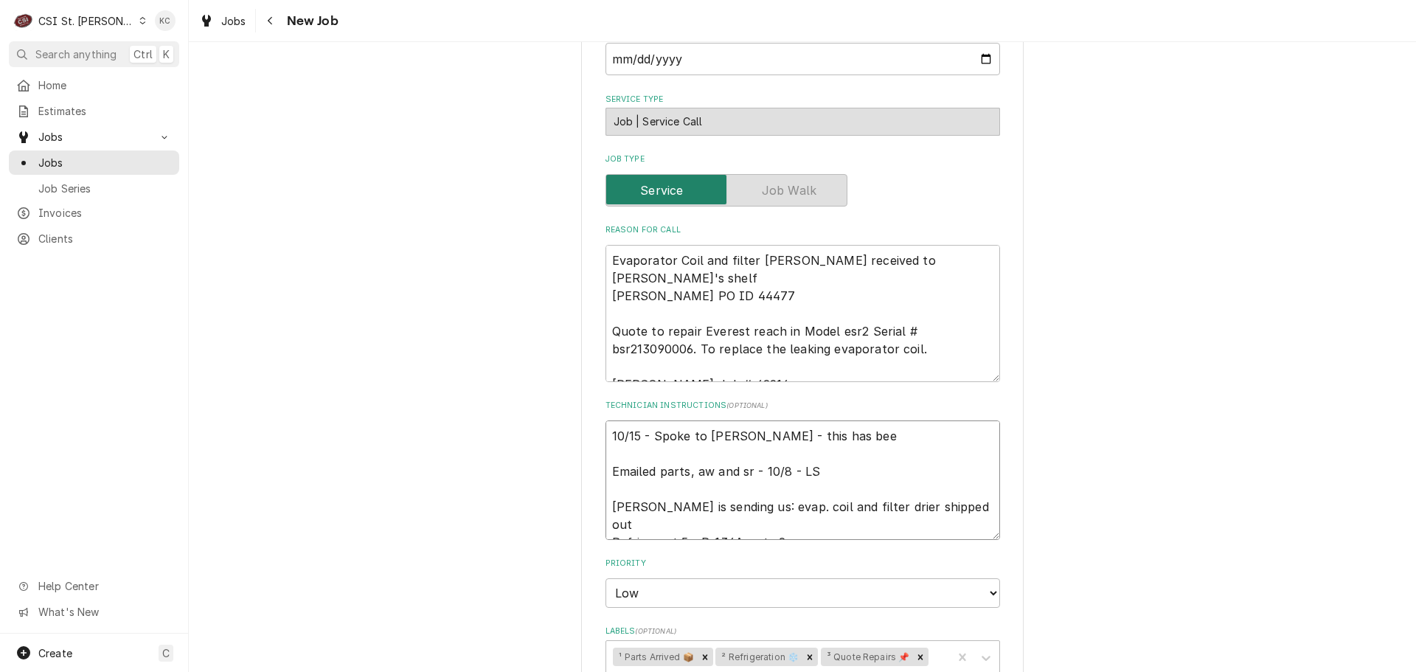
type textarea "10/15 - Spoke to David Merlie - this has been Emailed parts, aw and sr - 10/8 -…"
type textarea "x"
type textarea "10/15 - Spoke to David Merlie - this has been Emailed parts, aw and sr - 10/8 -…"
type textarea "x"
type textarea "10/15 - Spoke to David Merlie - this has been s Emailed parts, aw and sr - 10/8…"
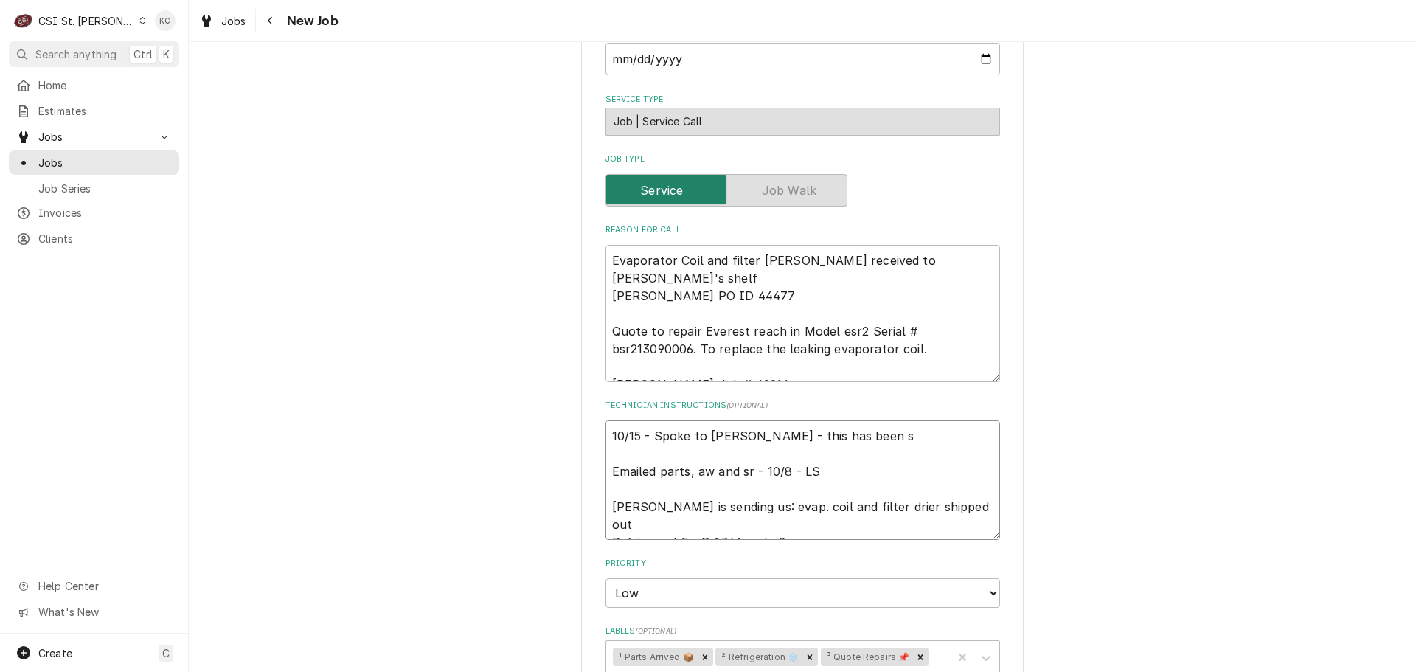
type textarea "x"
type textarea "10/15 - Spoke to David Merlie - this has been sc Emailed parts, aw and sr - 10/…"
type textarea "x"
type textarea "10/15 - Spoke to David Merlie - this has been sch Emailed parts, aw and sr - 10…"
type textarea "x"
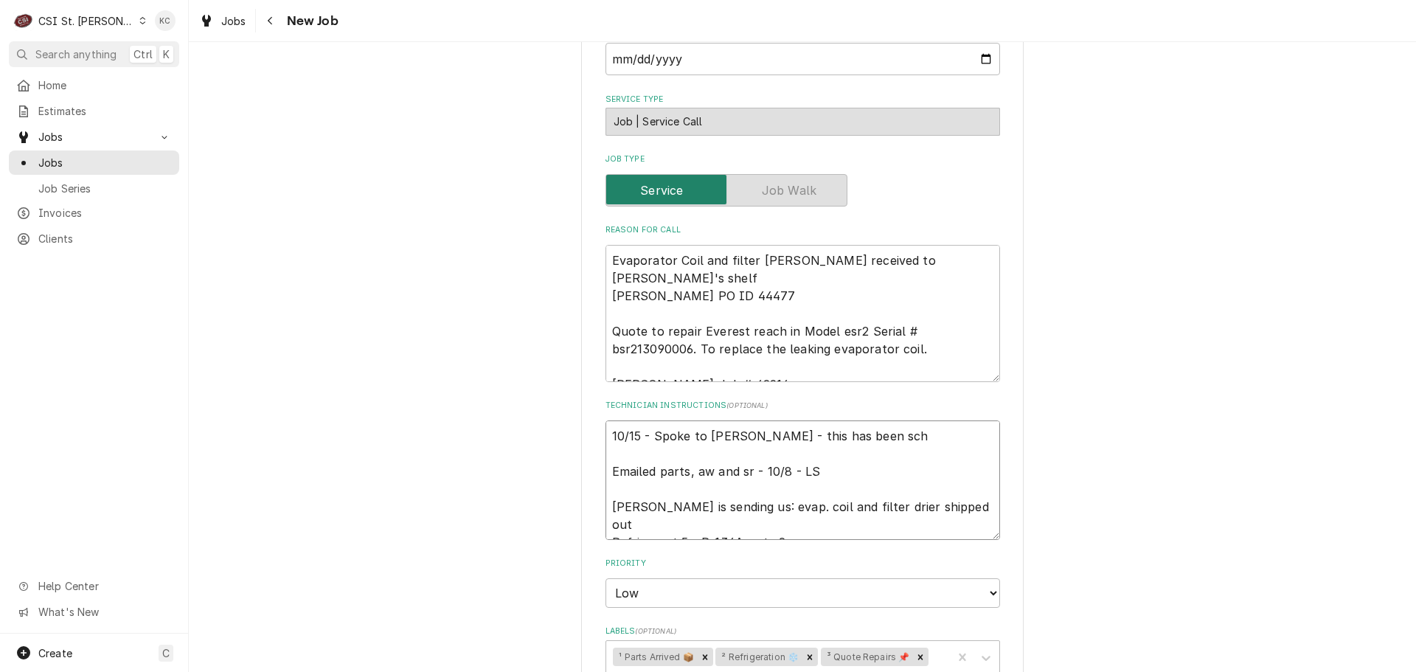
type textarea "10/15 - Spoke to David Merlie - this has been sche Emailed parts, aw and sr - 1…"
type textarea "x"
type textarea "10/15 - Spoke to David Merlie - this has been schedu Emailed parts, aw and sr -…"
type textarea "x"
type textarea "10/15 - Spoke to David Merlie - this has been schedul Emailed parts, aw and sr …"
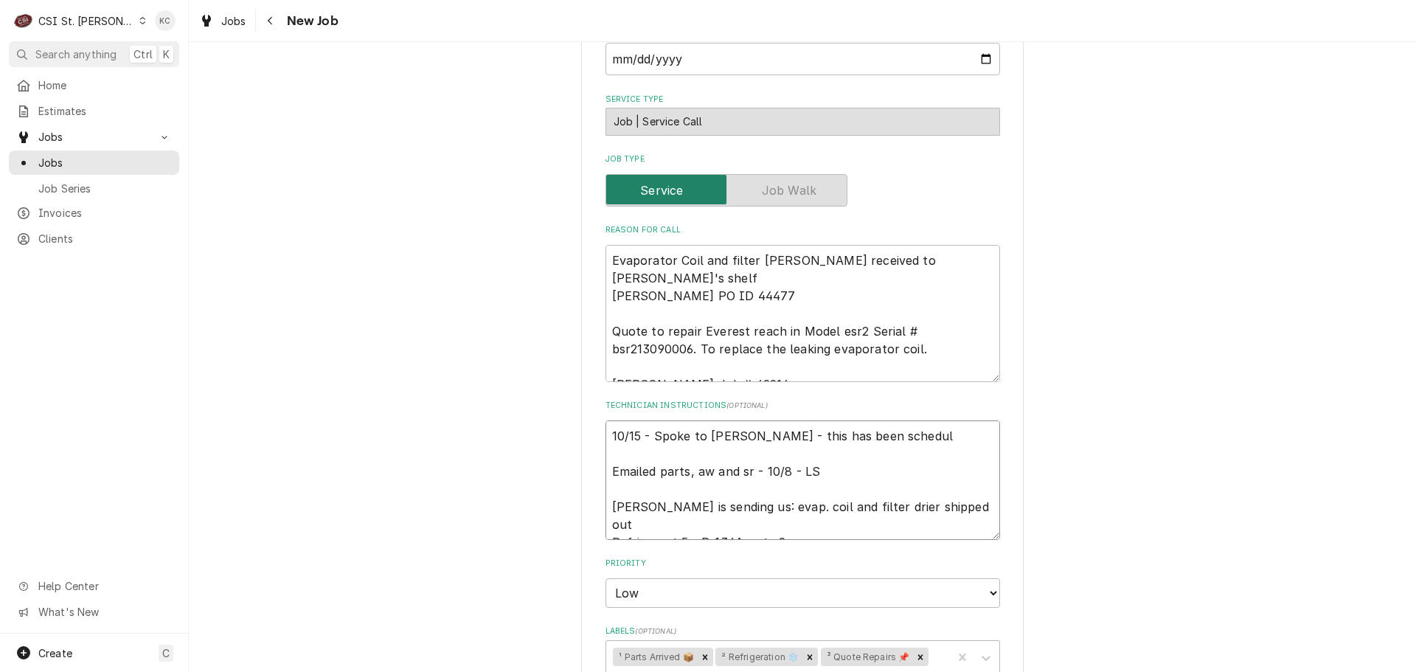
type textarea "x"
type textarea "10/15 - Spoke to David Merlie - this has been schedule Emailed parts, aw and sr…"
type textarea "x"
type textarea "10/15 - Spoke to David Merlie - this has been scheduled Emailed parts, aw and s…"
type textarea "x"
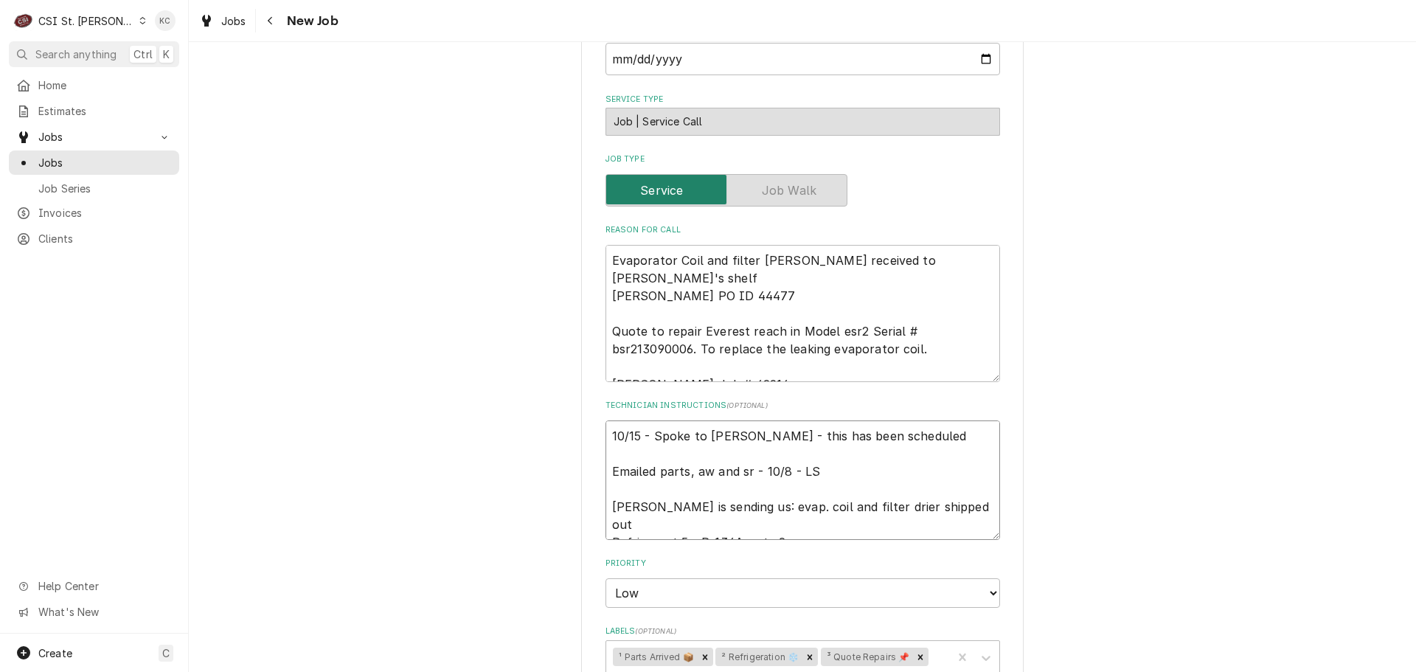
type textarea "10/15 - Spoke to David Merlie - this has been scheduled Emailed parts, aw and s…"
type textarea "x"
type textarea "10/15 - Spoke to David Merlie - this has been scheduled f Emailed parts, aw and…"
type textarea "x"
type textarea "10/15 - Spoke to David Merlie - this has been scheduled fo Emailed parts, aw an…"
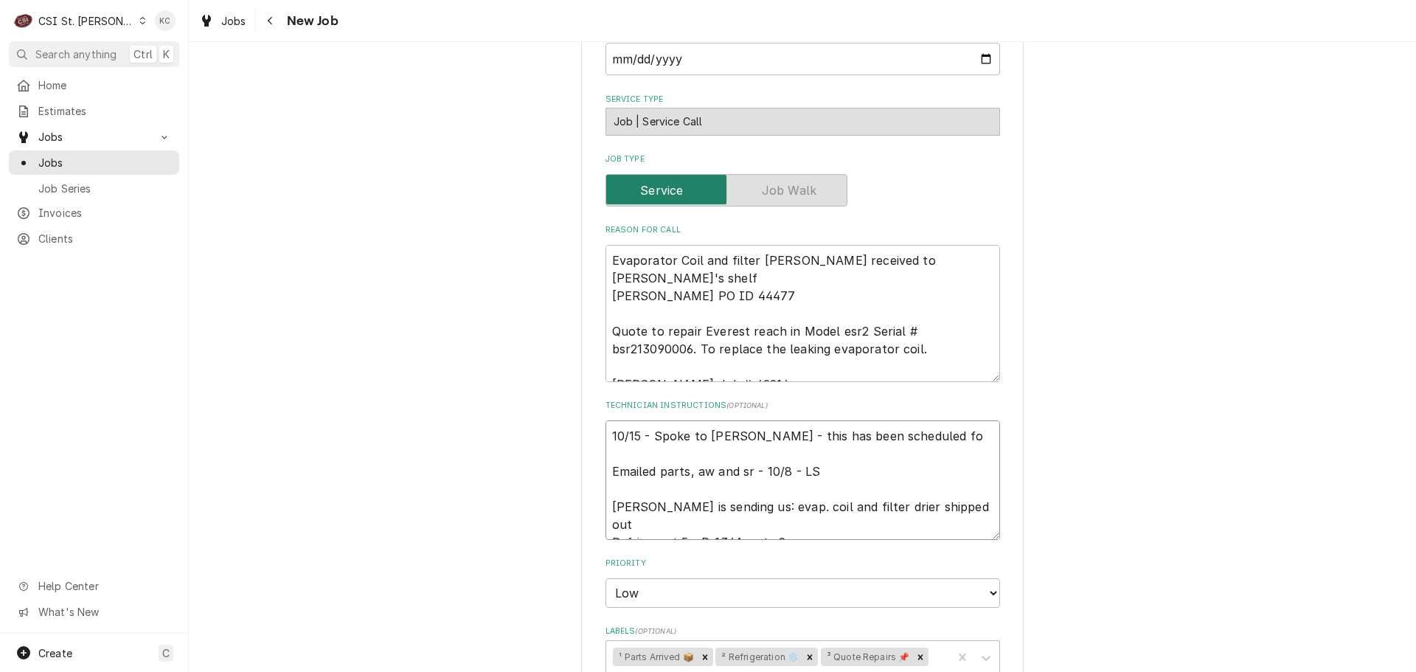
type textarea "x"
type textarea "10/15 - Spoke to David Merlie - this has been scheduled for Emailed parts, aw a…"
type textarea "x"
type textarea "10/15 - Spoke to David Merlie - this has been scheduled for Emailed parts, aw a…"
type textarea "x"
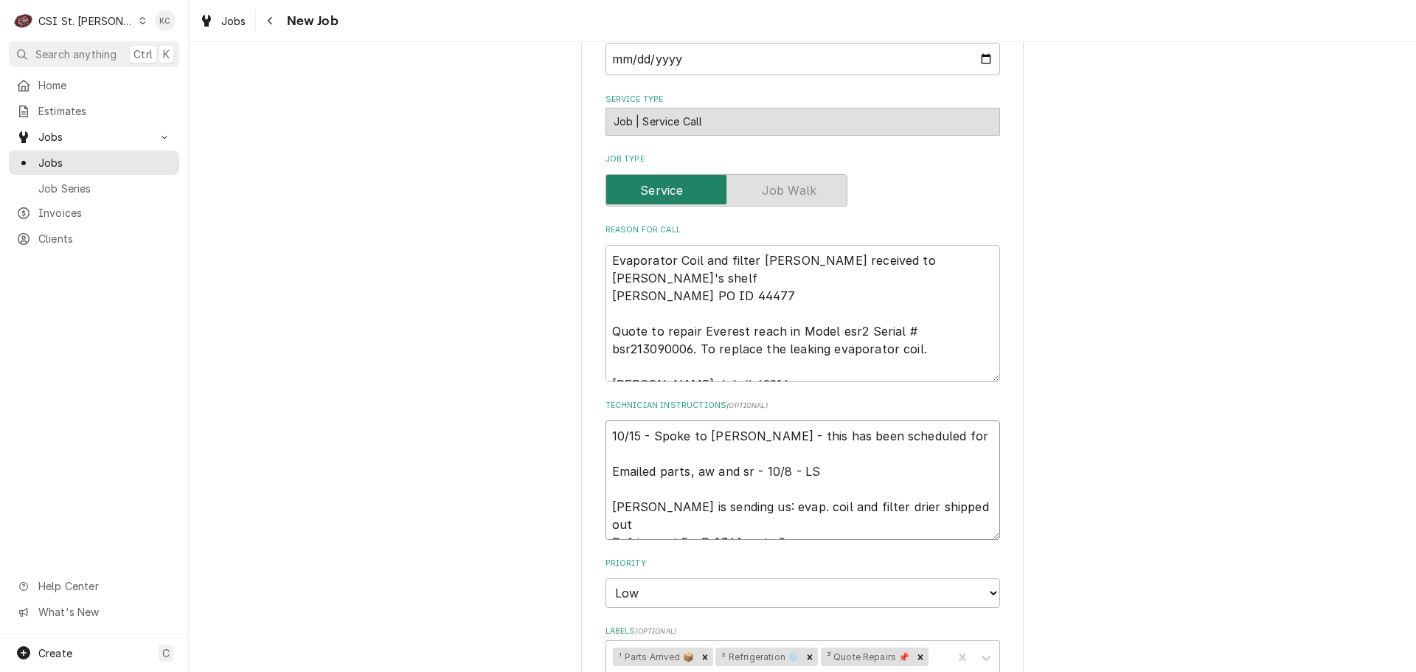
type textarea "10/15 - Spoke to David Merlie - this has been scheduled for 1 Emailed parts, aw…"
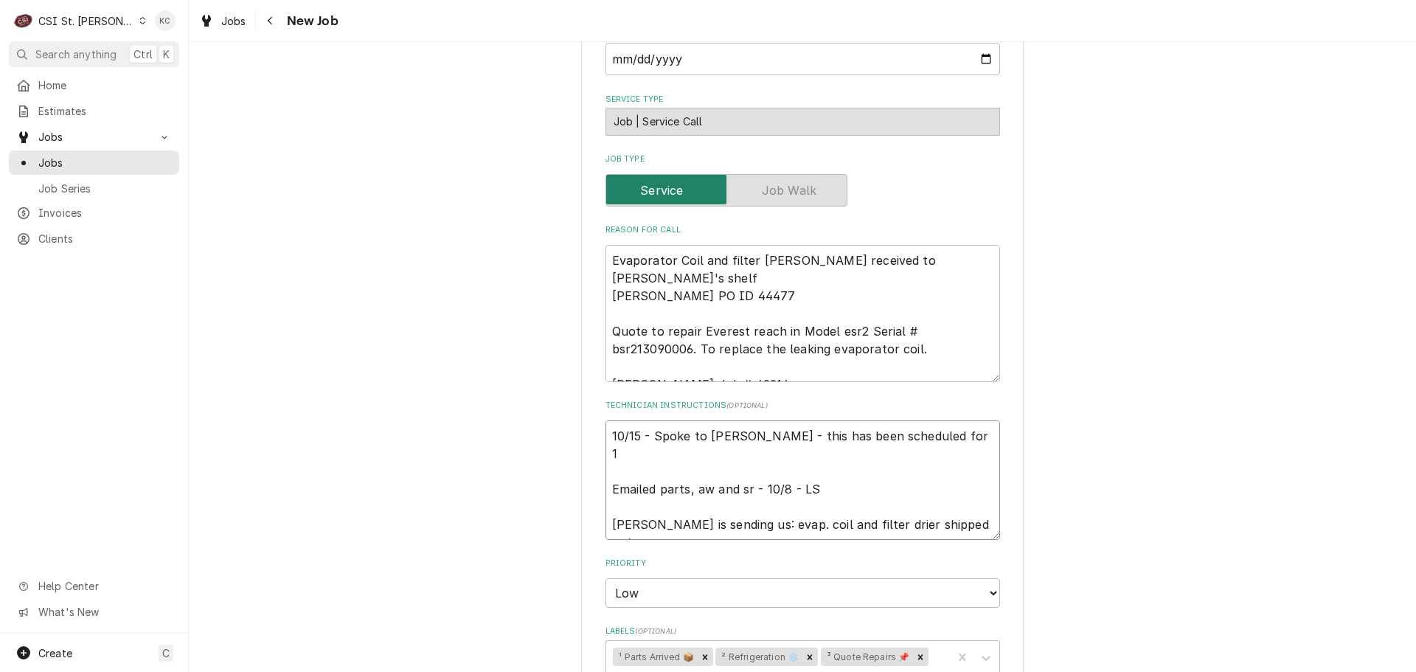
type textarea "x"
type textarea "10/15 - Spoke to David Merlie - this has been scheduled for 10 Emailed parts, a…"
type textarea "x"
type textarea "10/15 - Spoke to David Merlie - this has been scheduled for 10/ Emailed parts, …"
type textarea "x"
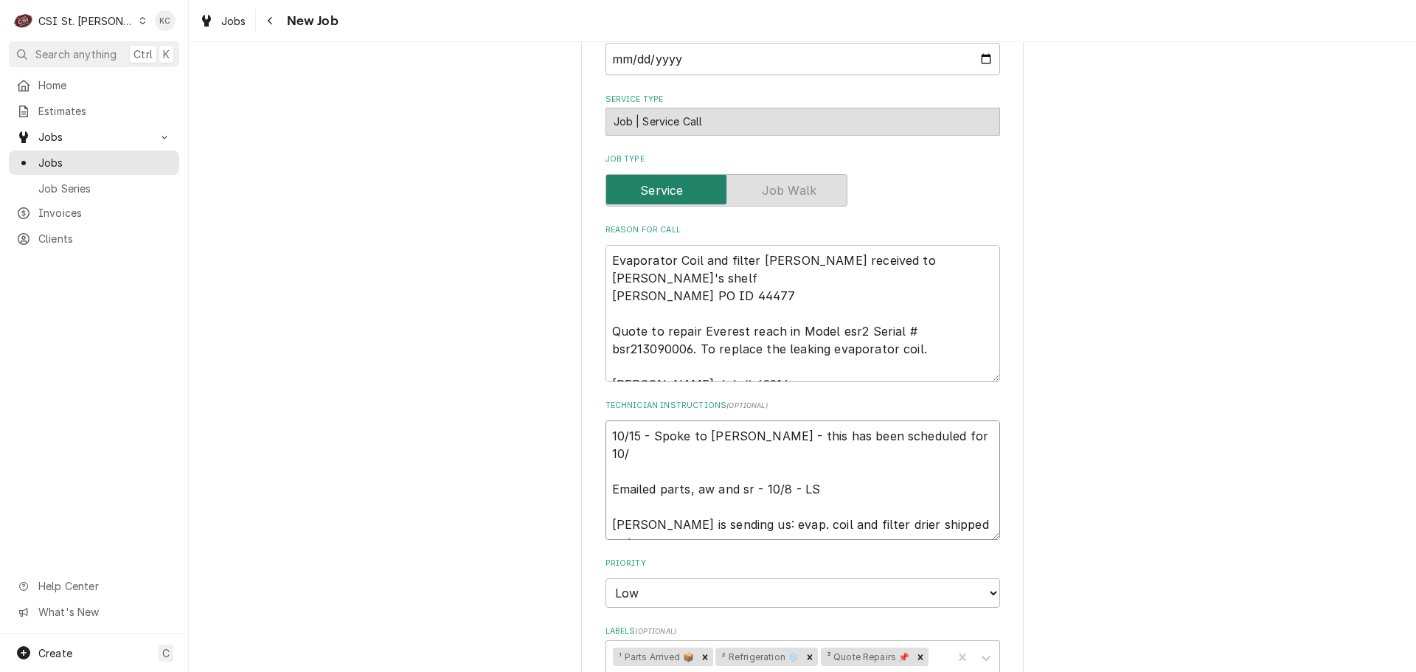
type textarea "10/15 - Spoke to David Merlie - this has been scheduled for 10/1 Emailed parts,…"
type textarea "x"
type textarea "10/15 - Spoke to David Merlie - this has been scheduled for 10/16 Emailed parts…"
type textarea "x"
type textarea "10/15 - Spoke to David Merlie - this has been scheduled for 10/16 Emailed parts…"
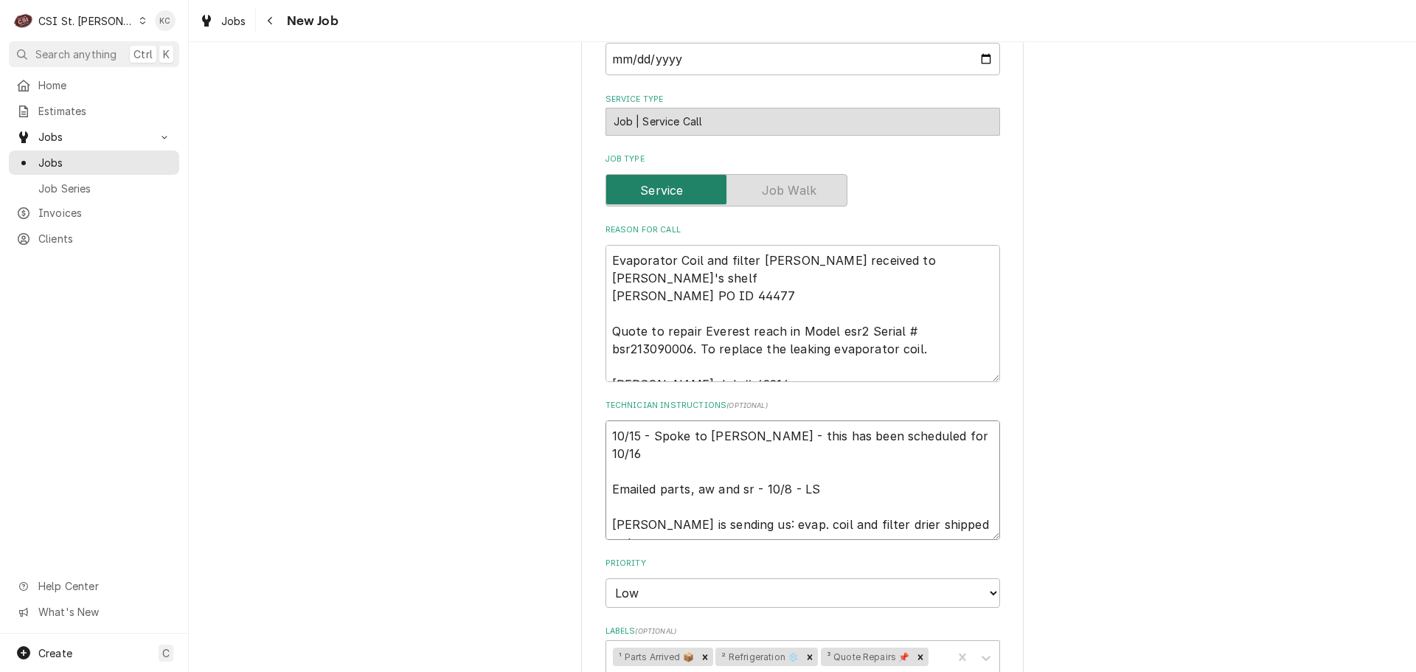
type textarea "x"
type textarea "10/15 - Spoke to David Merlie - this has been scheduled for 10/16 a Emailed par…"
type textarea "x"
type textarea "10/15 - Spoke to David Merlie - this has been scheduled for 10/16 at Emailed pa…"
type textarea "x"
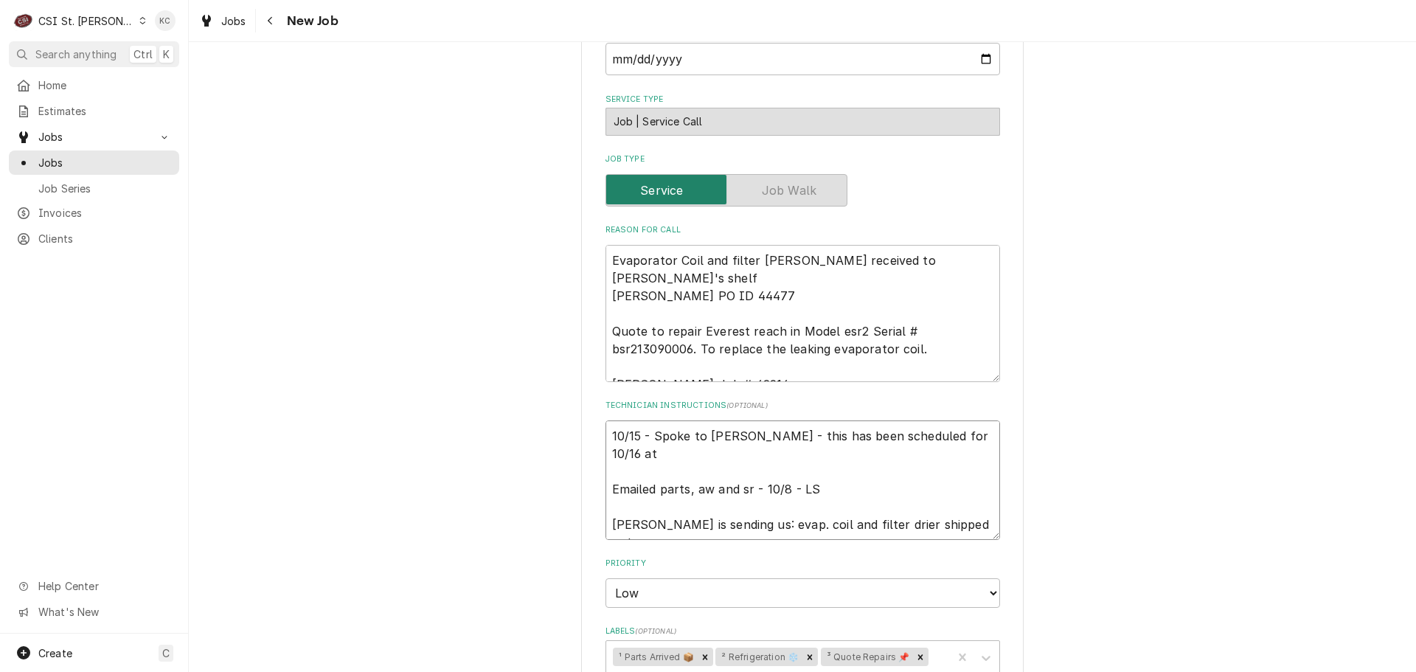
type textarea "10/15 - Spoke to David Merlie - this has been scheduled for 10/16 at Emailed pa…"
type textarea "x"
type textarea "10/15 - Spoke to David Merlie - this has been scheduled for 10/16 at 7 Emailed …"
type textarea "x"
type textarea "10/15 - Spoke to David Merlie - this has been scheduled for 10/16 at 7a Emailed…"
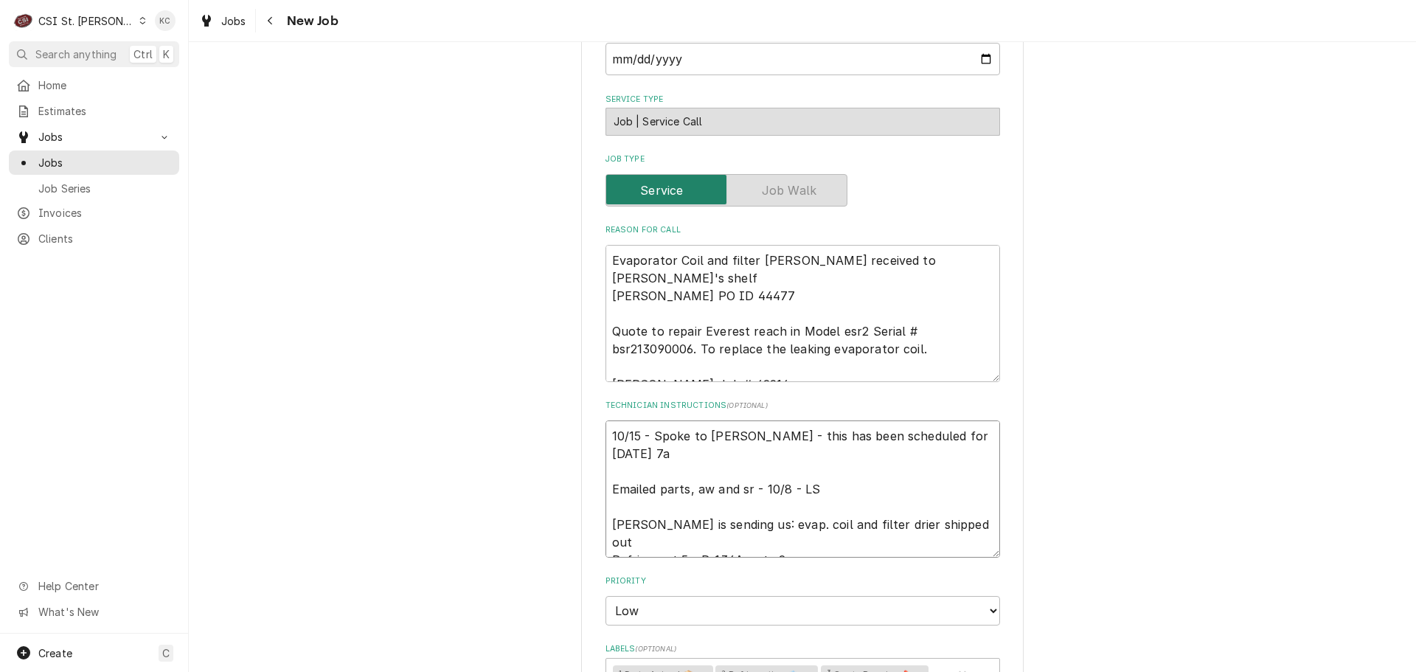
type textarea "x"
type textarea "10/15 - Spoke to David Merlie - this has been scheduled for 10/16 at 7am Emaile…"
type textarea "x"
type textarea "10/15 - Spoke to David Merlie - this has been scheduled for 10/16 at 7am Emaile…"
type textarea "x"
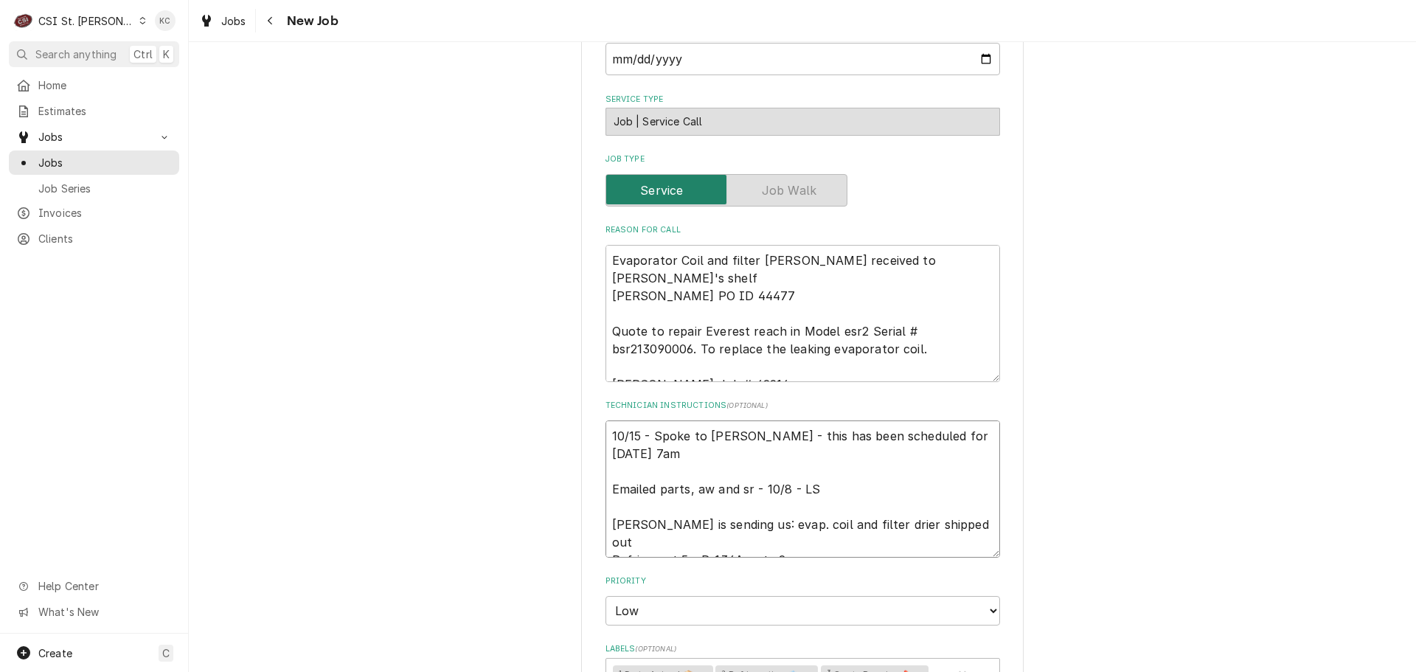
type textarea "10/15 - Spoke to David Merlie - this has been scheduled for 10/16 at 7am Emaile…"
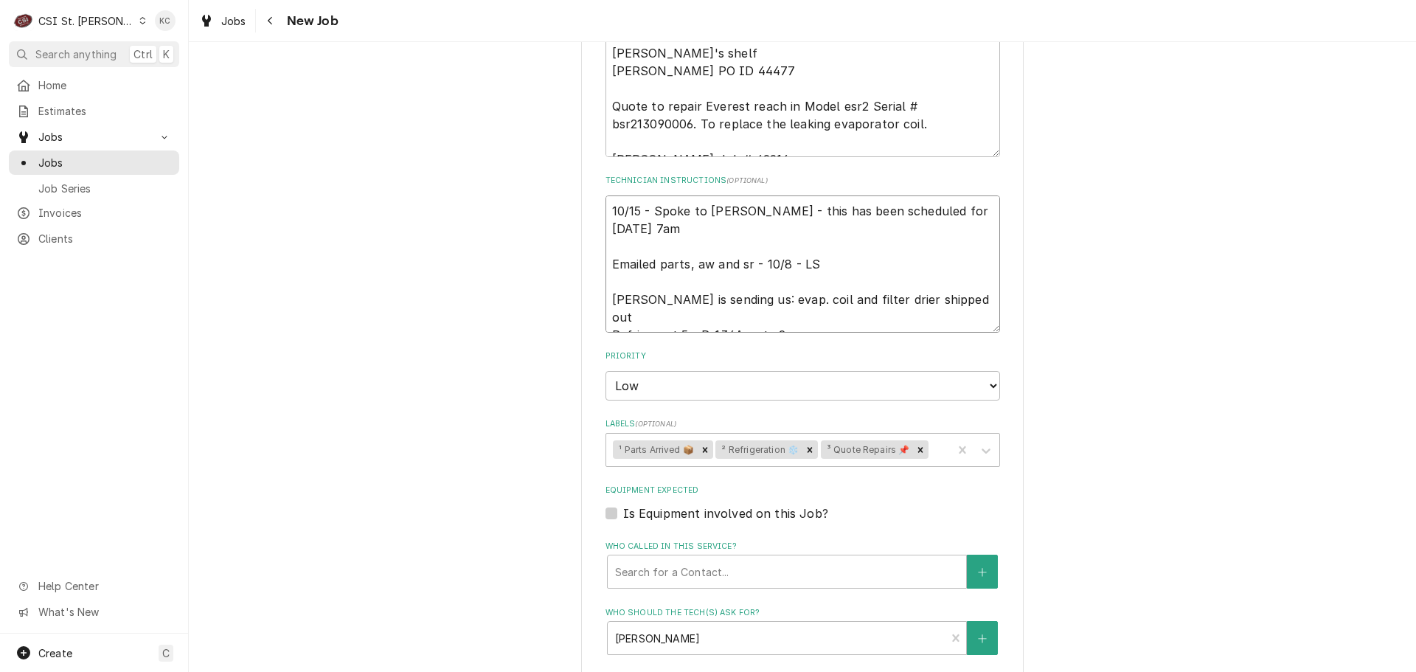
scroll to position [1395, 0]
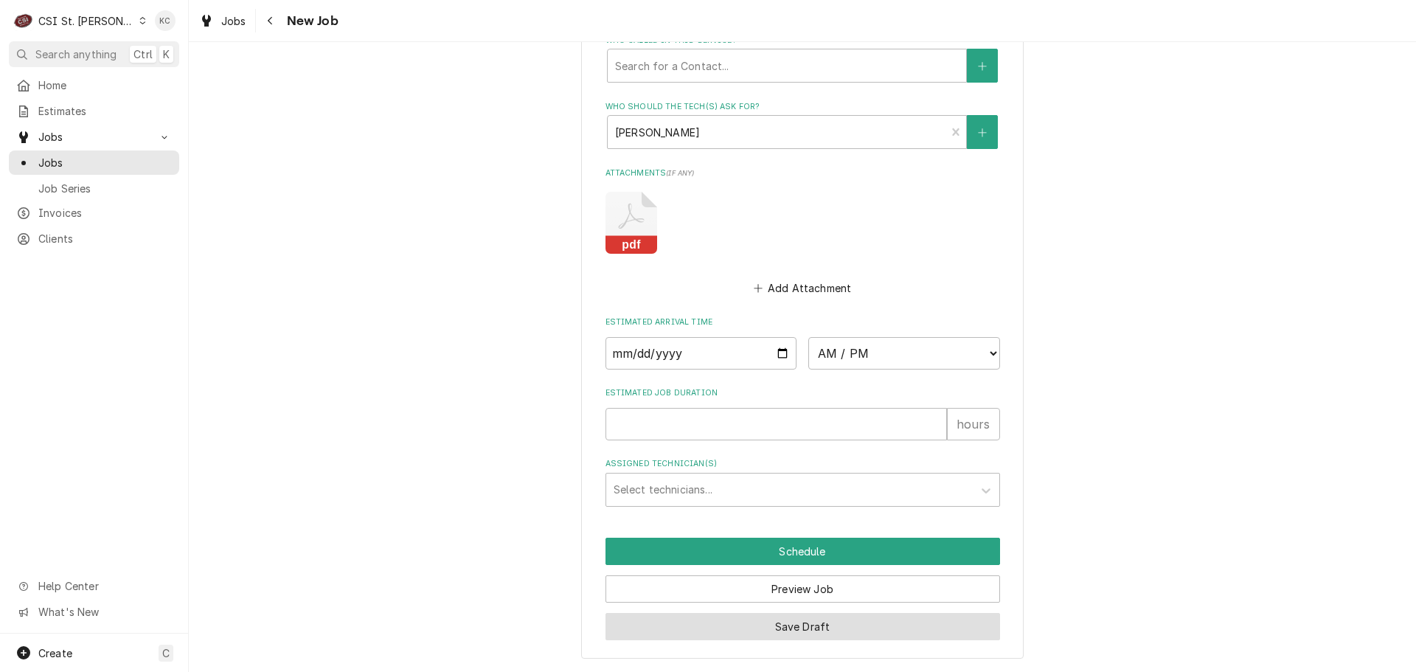
click at [743, 632] on button "Save Draft" at bounding box center [803, 626] width 395 height 27
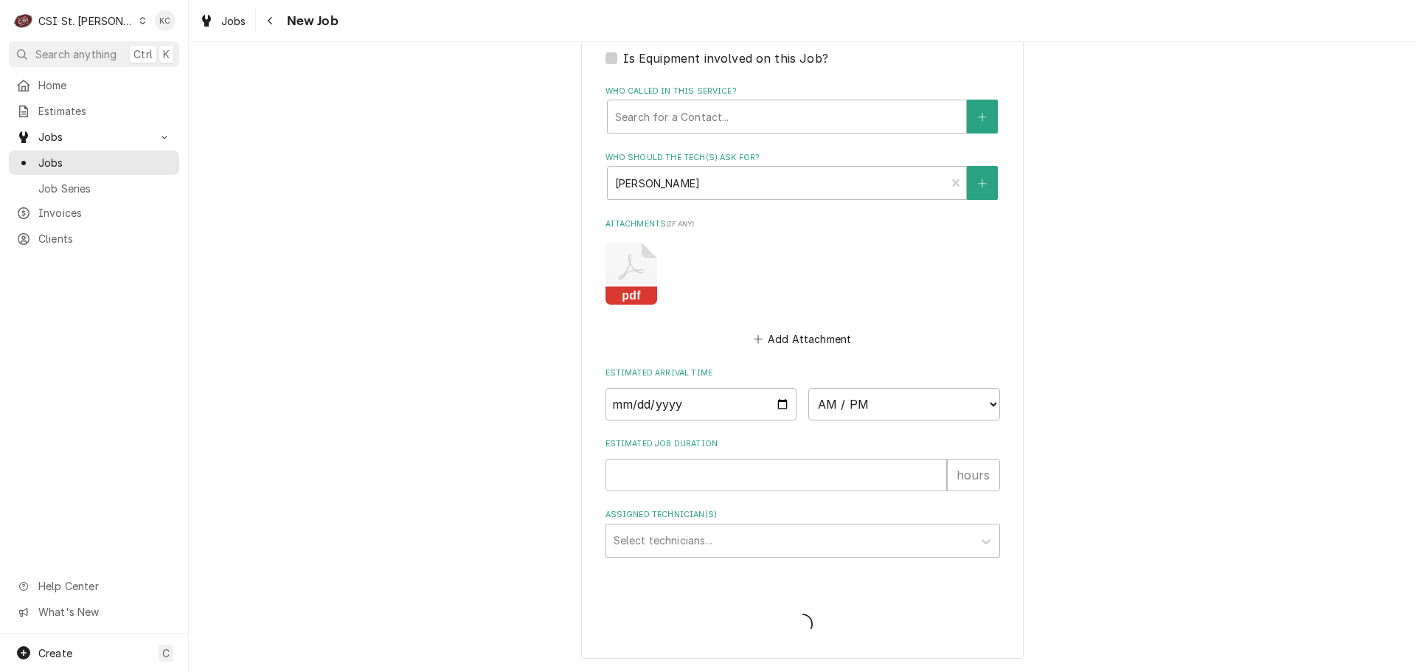
scroll to position [1344, 0]
type textarea "x"
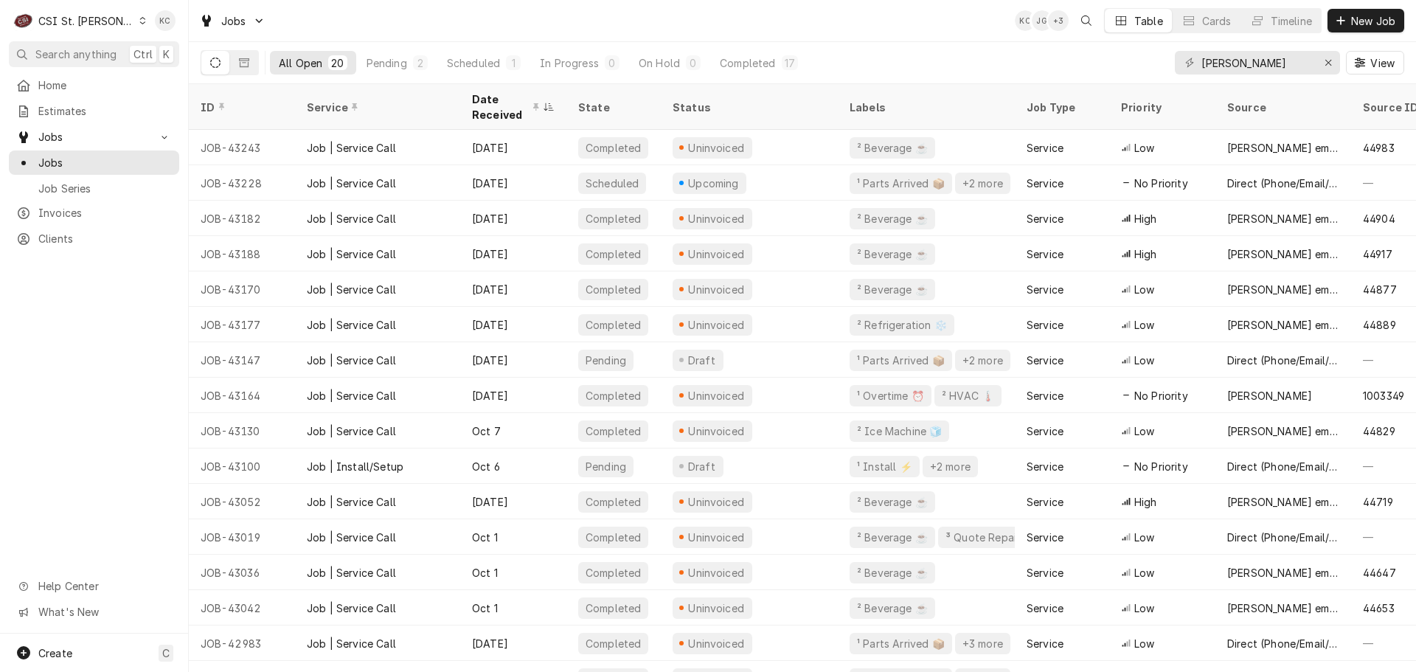
click at [57, 15] on div "CSI St. [PERSON_NAME]" at bounding box center [86, 20] width 96 height 15
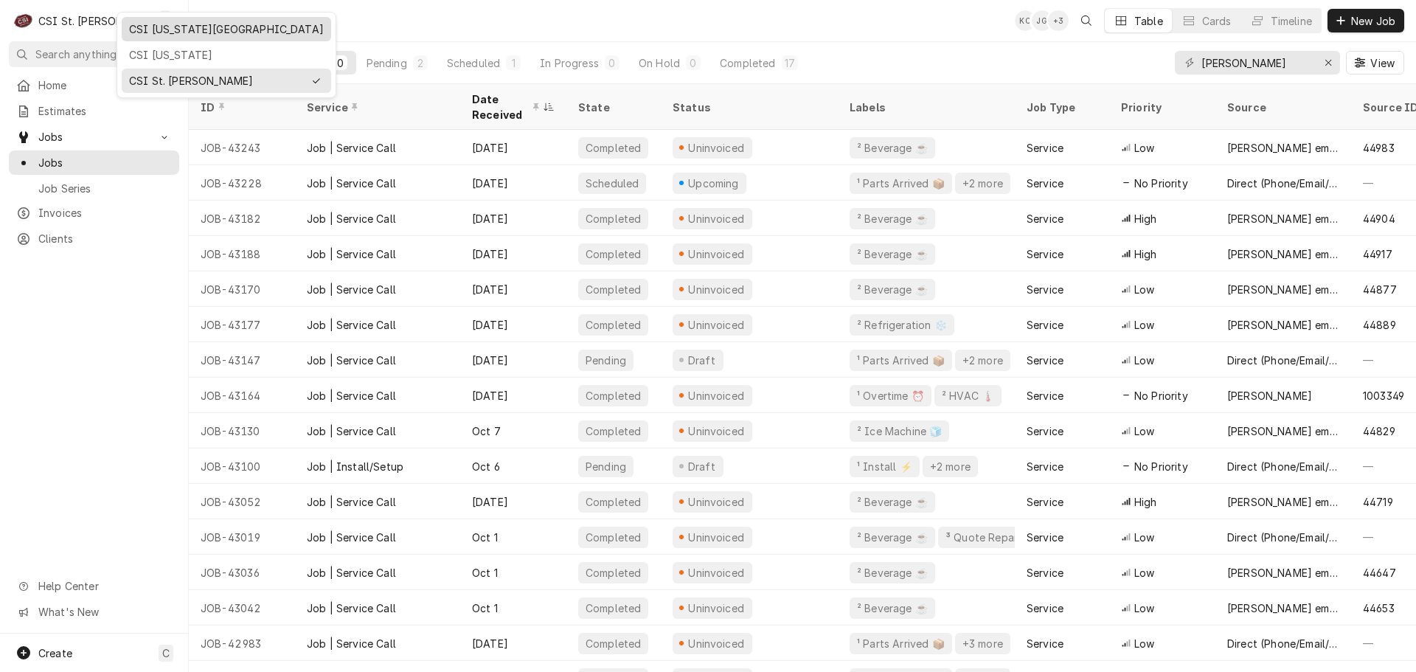
click at [164, 31] on div "CSI [US_STATE][GEOGRAPHIC_DATA]" at bounding box center [226, 28] width 195 height 15
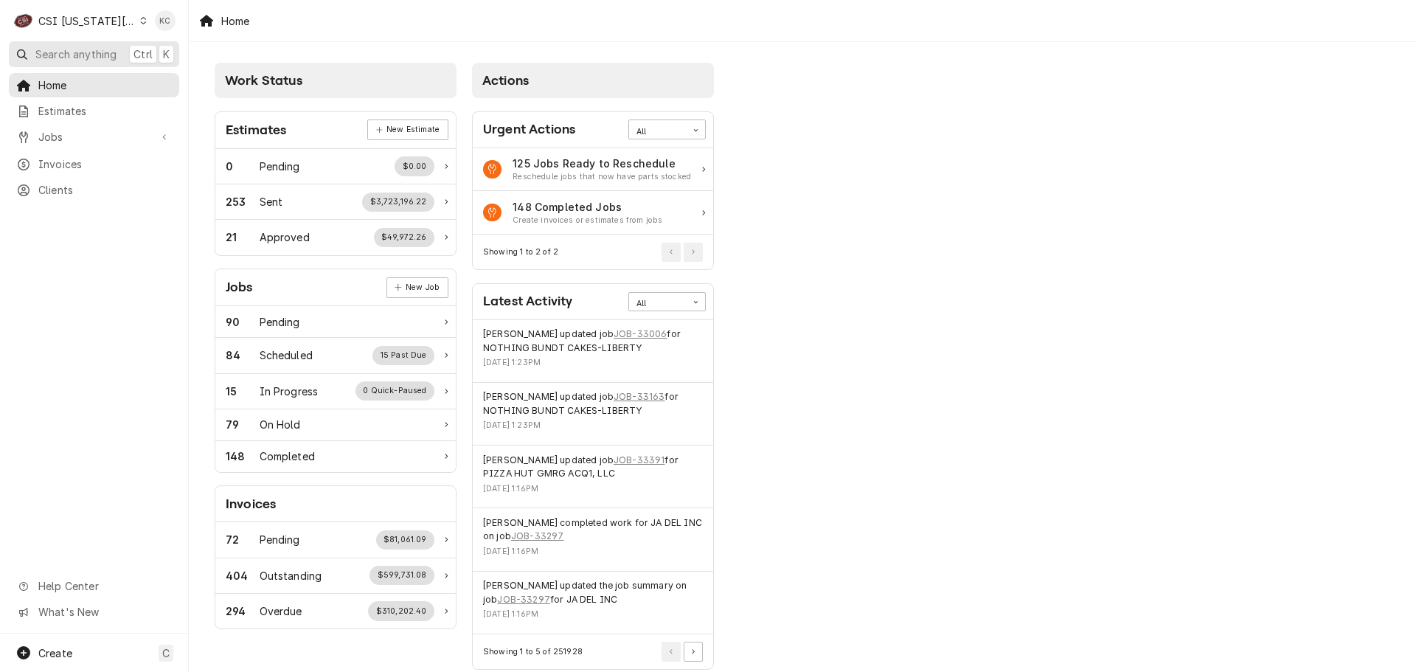
click at [107, 57] on span "Search anything" at bounding box center [75, 53] width 81 height 15
click at [89, 134] on body "C CSI [US_STATE] City KC Search anything Ctrl K Home Estimates Jobs Jobs Job Se…" at bounding box center [708, 336] width 1416 height 672
click at [89, 134] on span "Jobs" at bounding box center [93, 136] width 111 height 15
click at [80, 159] on span "Jobs" at bounding box center [105, 162] width 134 height 15
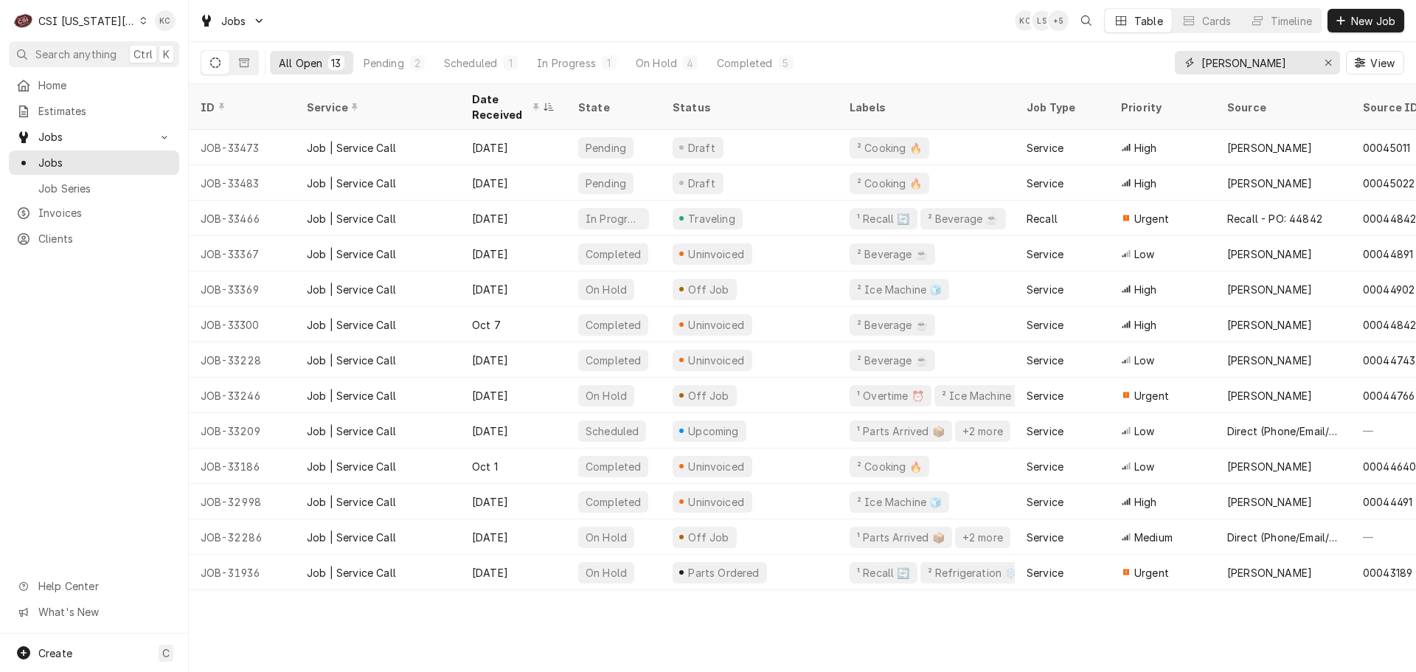
drag, startPoint x: 1275, startPoint y: 61, endPoint x: 1106, endPoint y: 62, distance: 168.9
click at [1106, 62] on div "All Open 13 Pending 2 Scheduled 1 In Progress 1 On Hold 4 Completed 5 vivian Vi…" at bounding box center [803, 62] width 1204 height 41
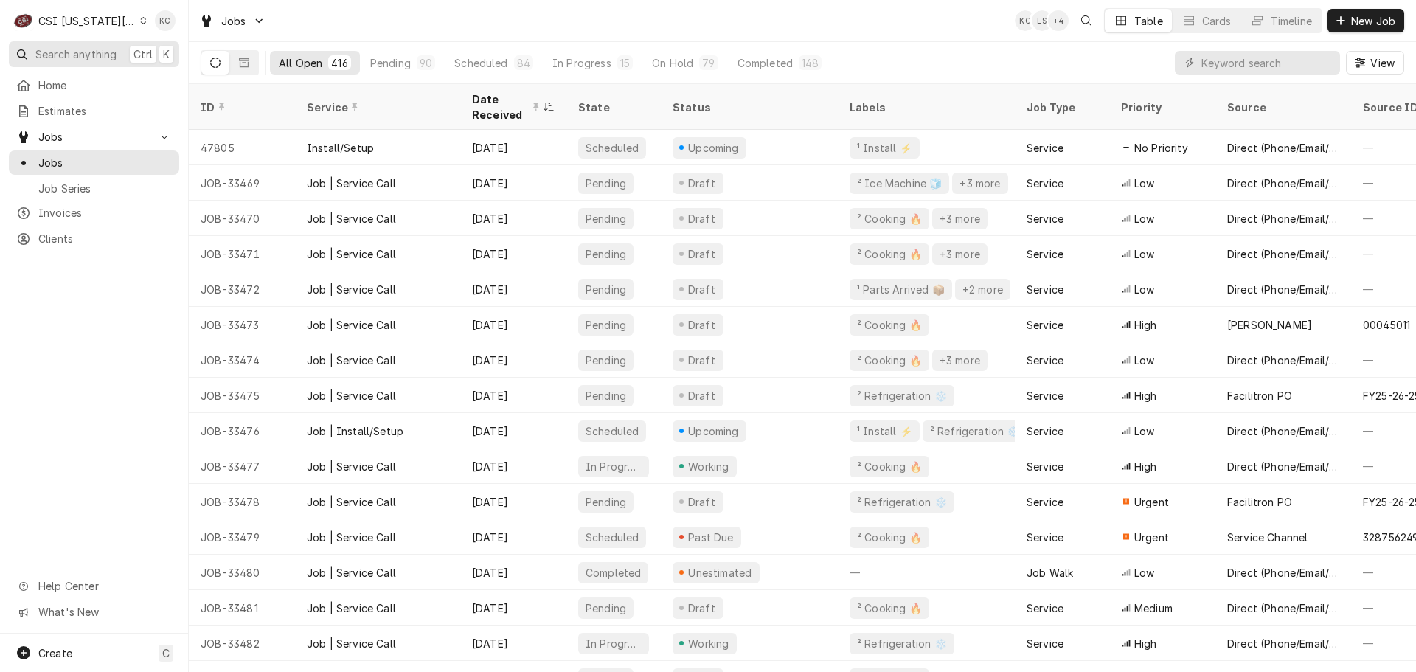
click at [57, 52] on span "Search anything" at bounding box center [75, 53] width 81 height 15
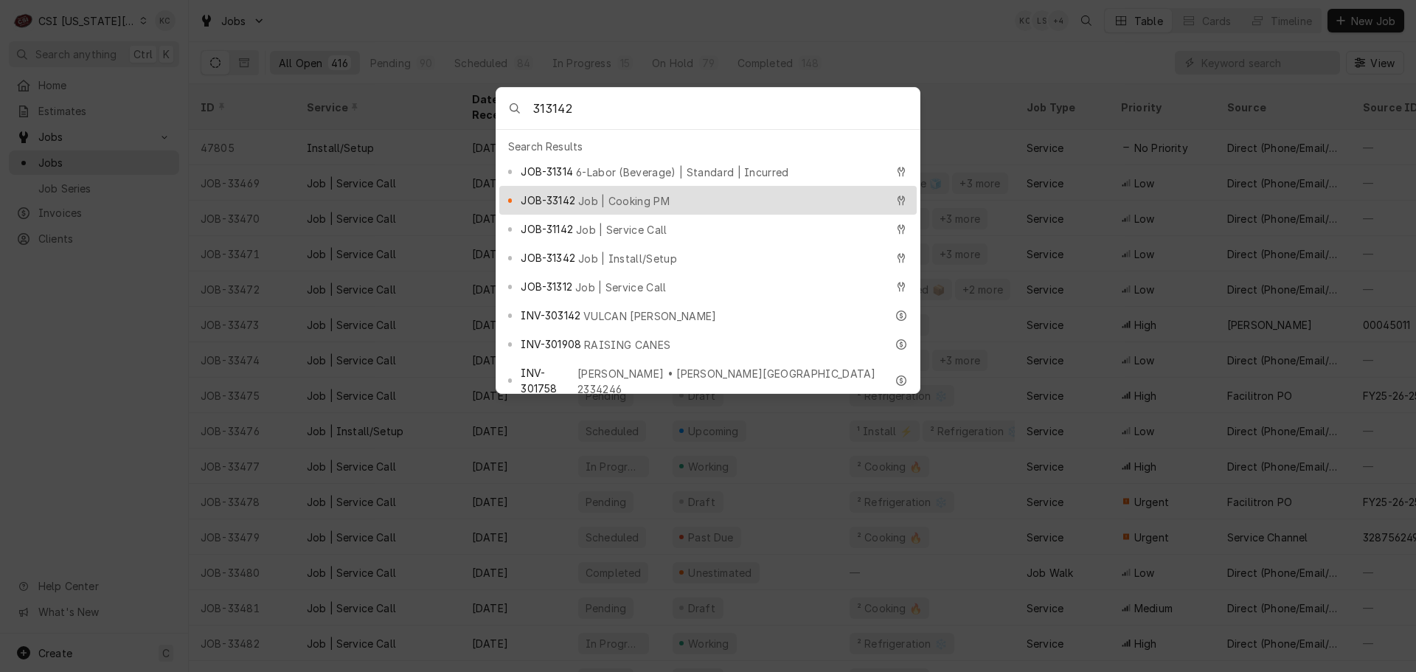
type input "313142"
click at [628, 193] on span "Job | Cooking PM" at bounding box center [623, 200] width 91 height 15
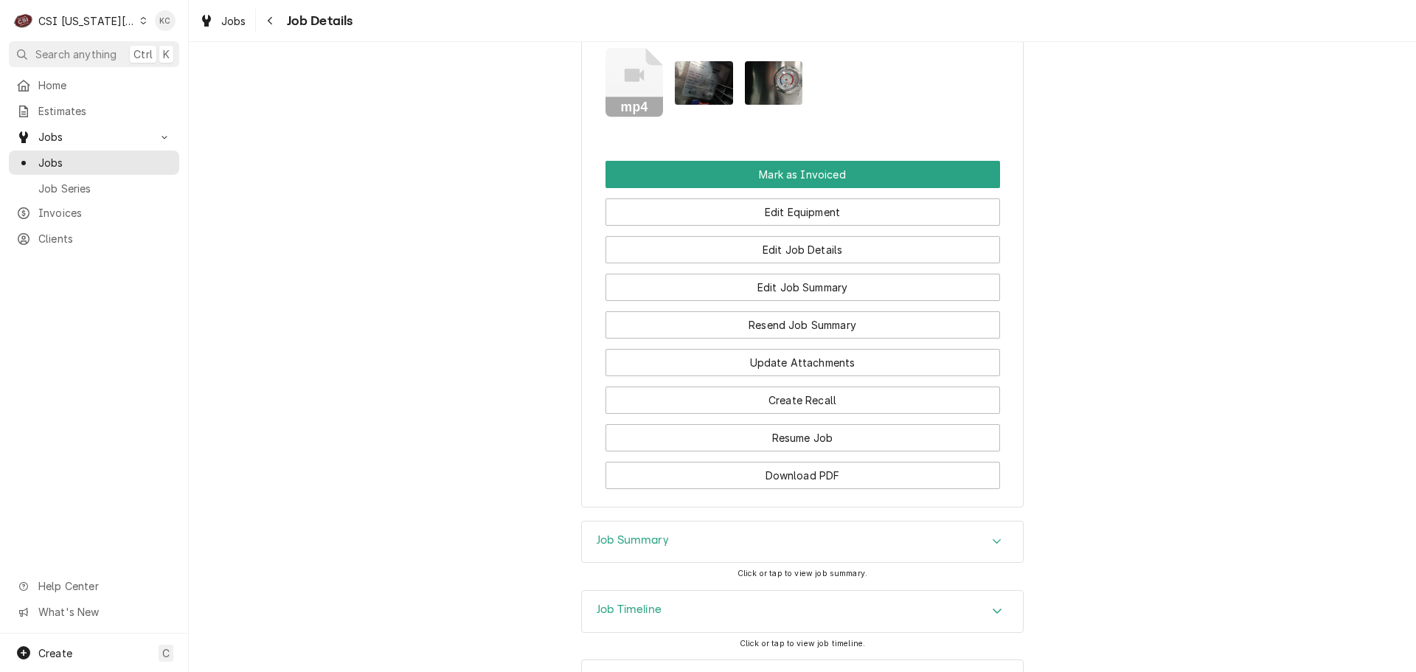
scroll to position [1177, 0]
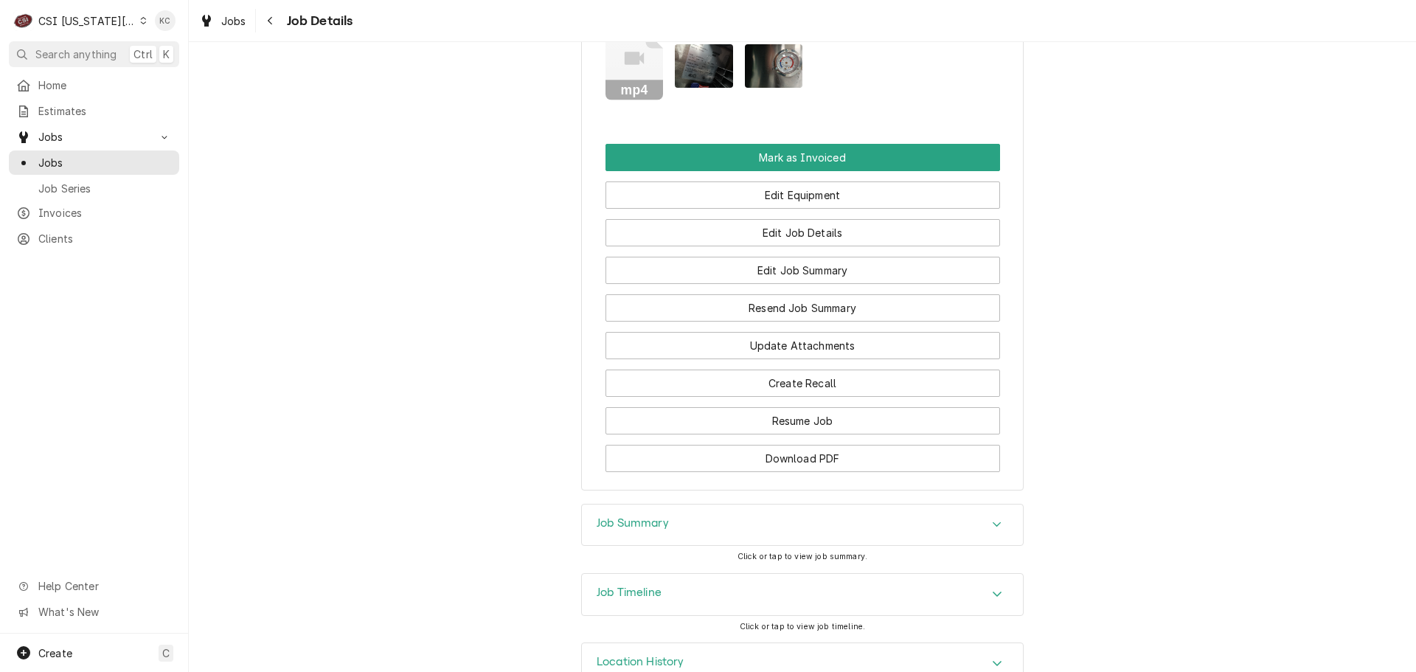
drag, startPoint x: 674, startPoint y: 554, endPoint x: 699, endPoint y: 539, distance: 28.5
click at [682, 574] on div "Job Timeline" at bounding box center [802, 594] width 441 height 41
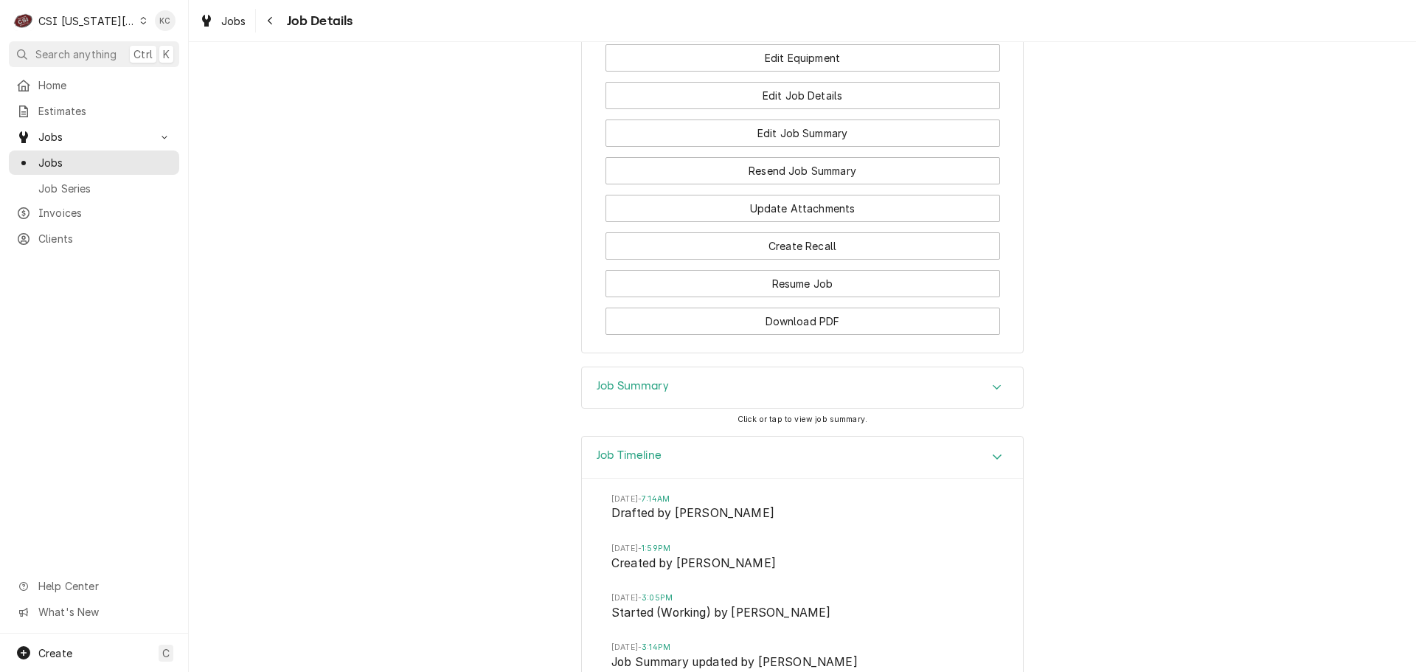
scroll to position [1305, 0]
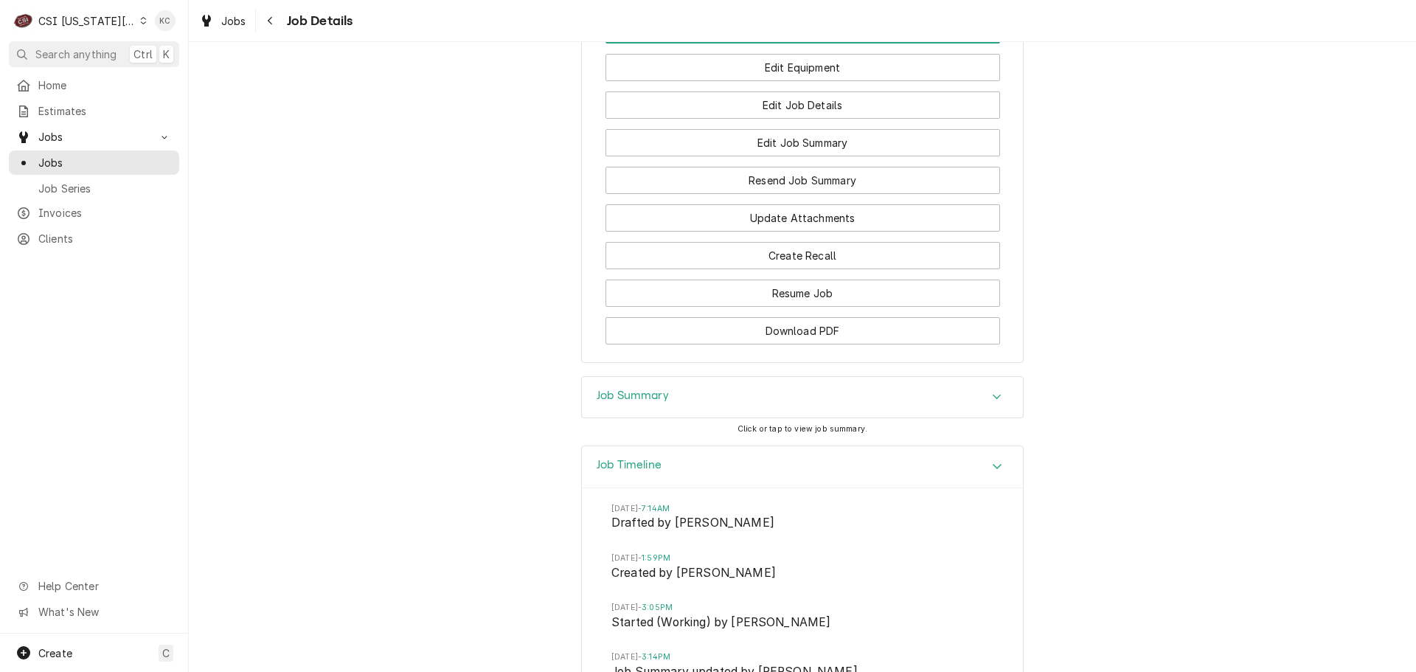
click at [604, 389] on h3 "Job Summary" at bounding box center [633, 396] width 72 height 14
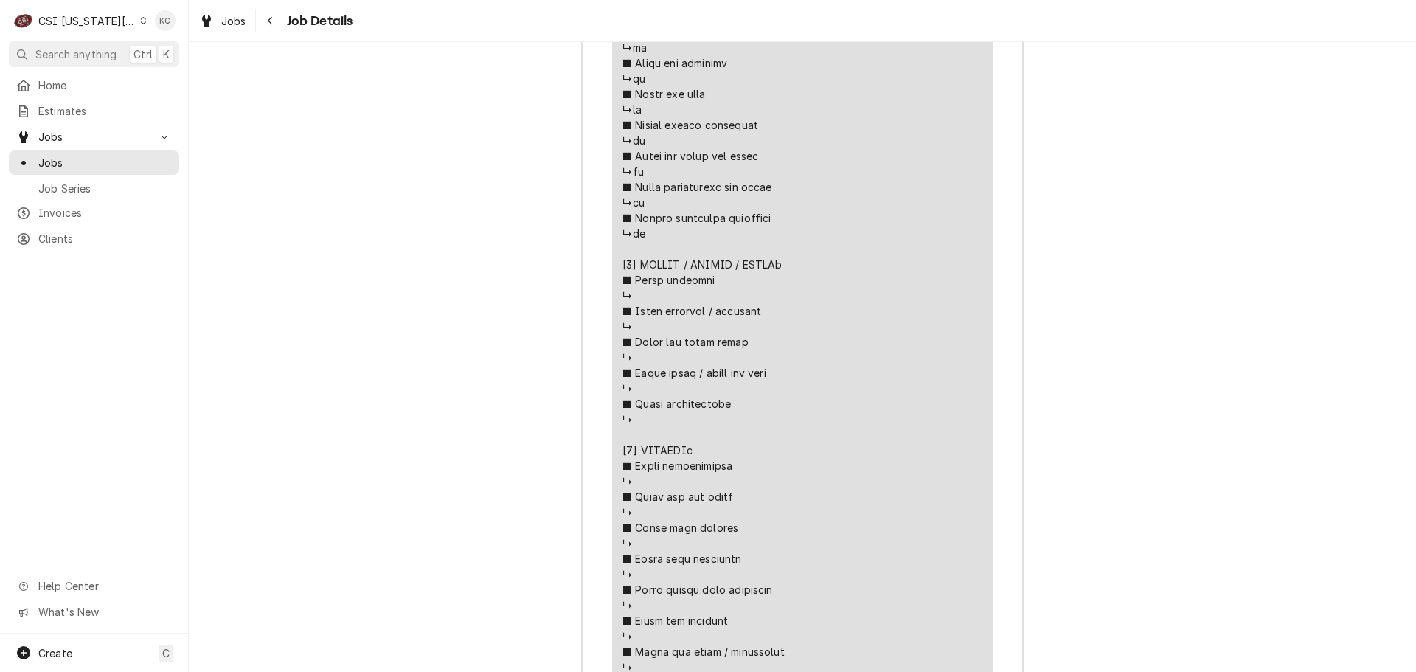
scroll to position [4853, 0]
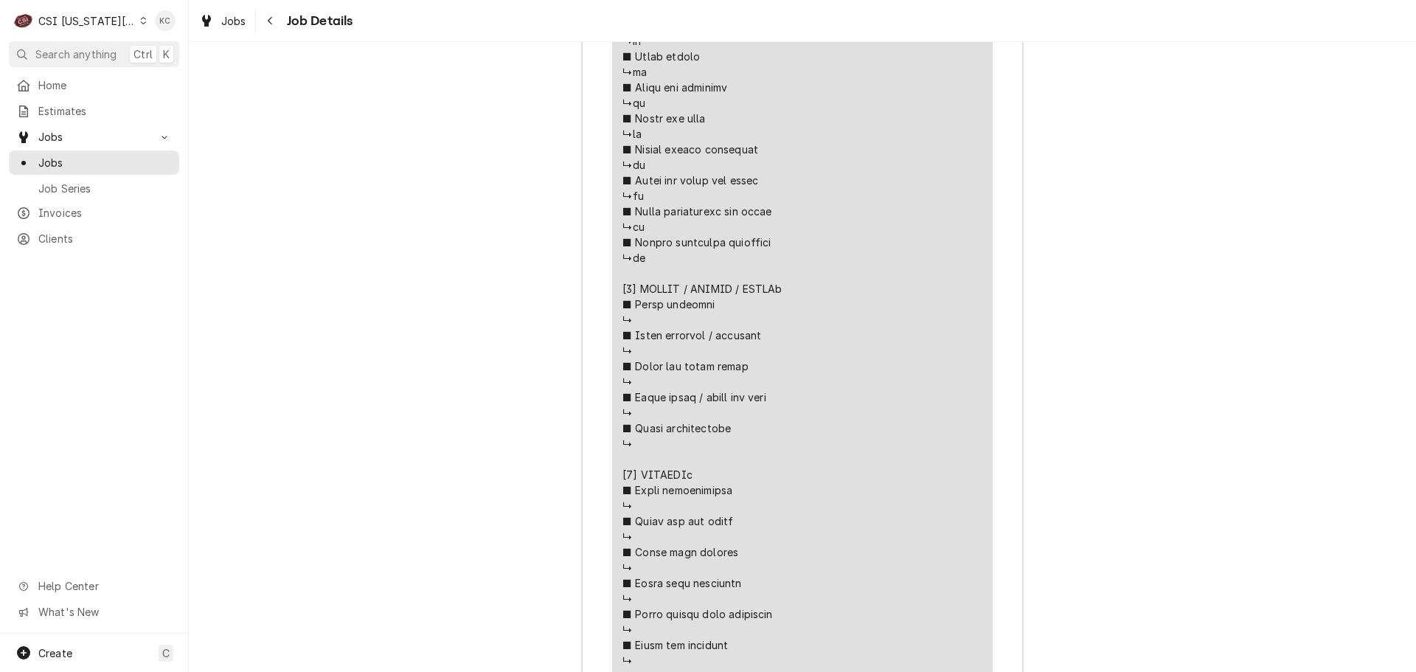
click at [140, 21] on icon "Dynamic Content Wrapper" at bounding box center [143, 20] width 7 height 7
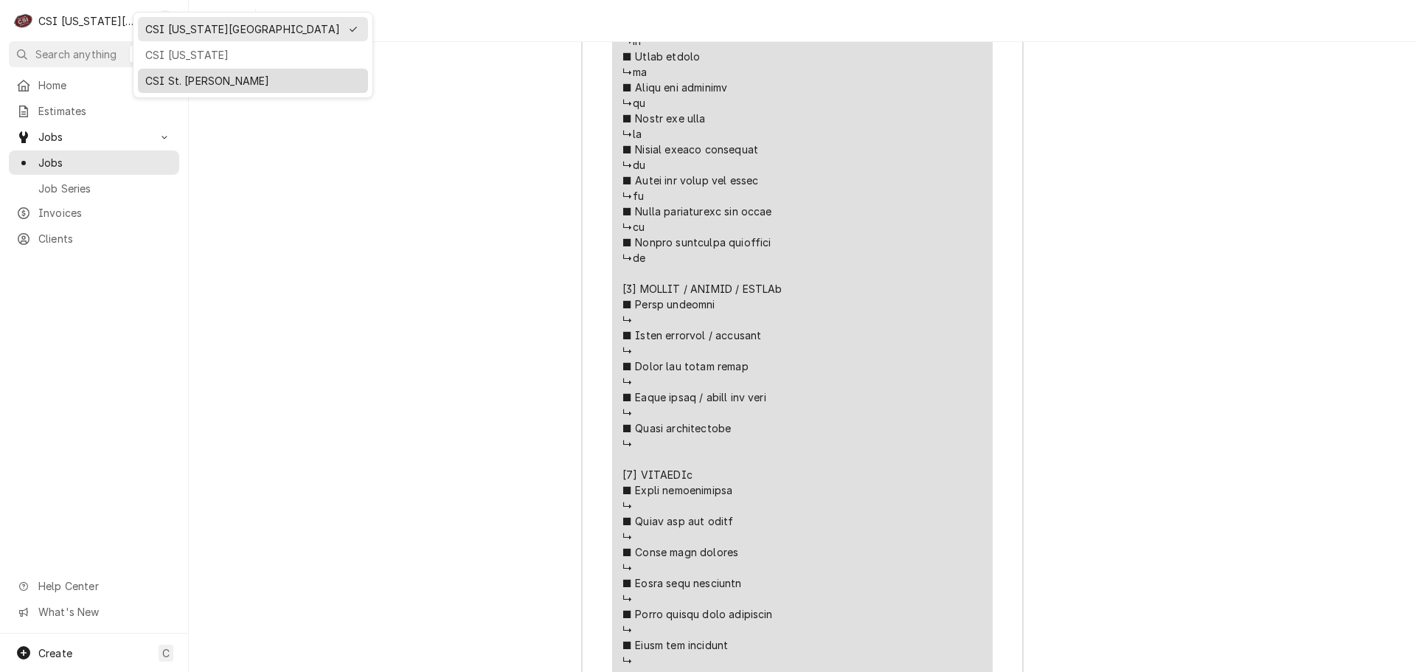
click at [159, 77] on div "CSI St. [PERSON_NAME]" at bounding box center [252, 80] width 215 height 15
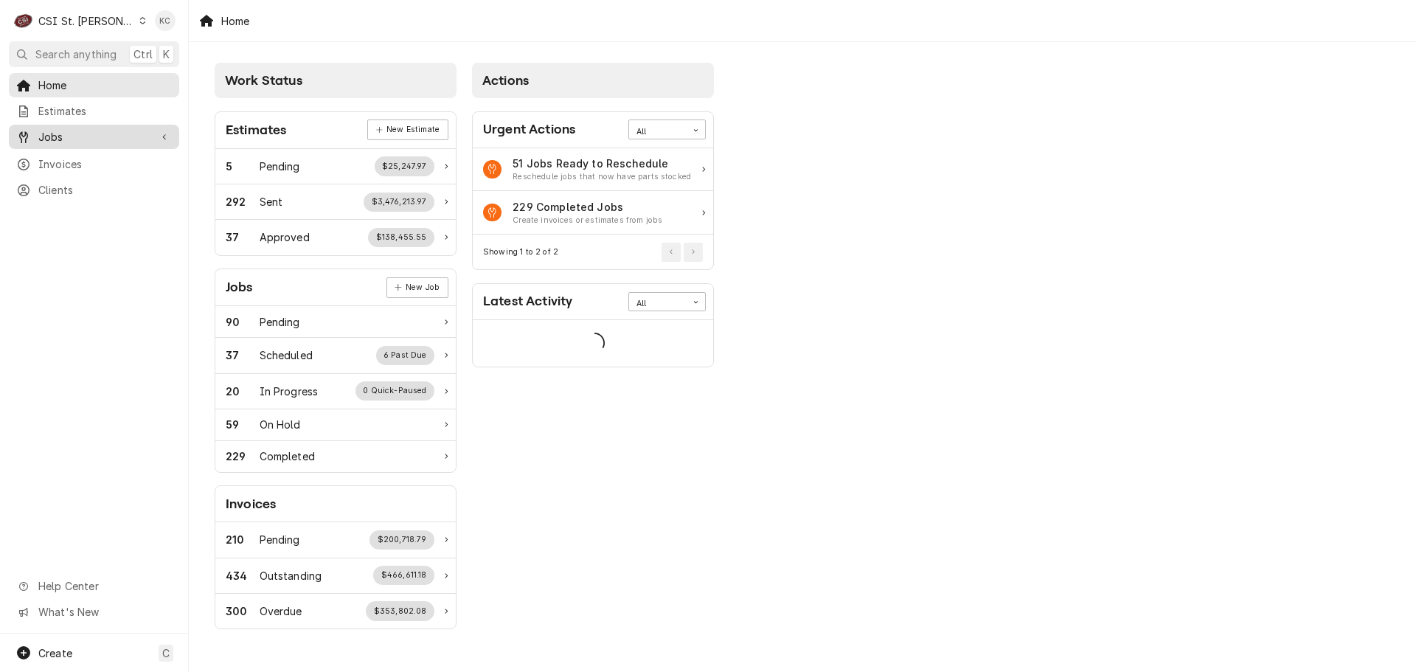
click at [70, 140] on div "Jobs" at bounding box center [94, 137] width 164 height 18
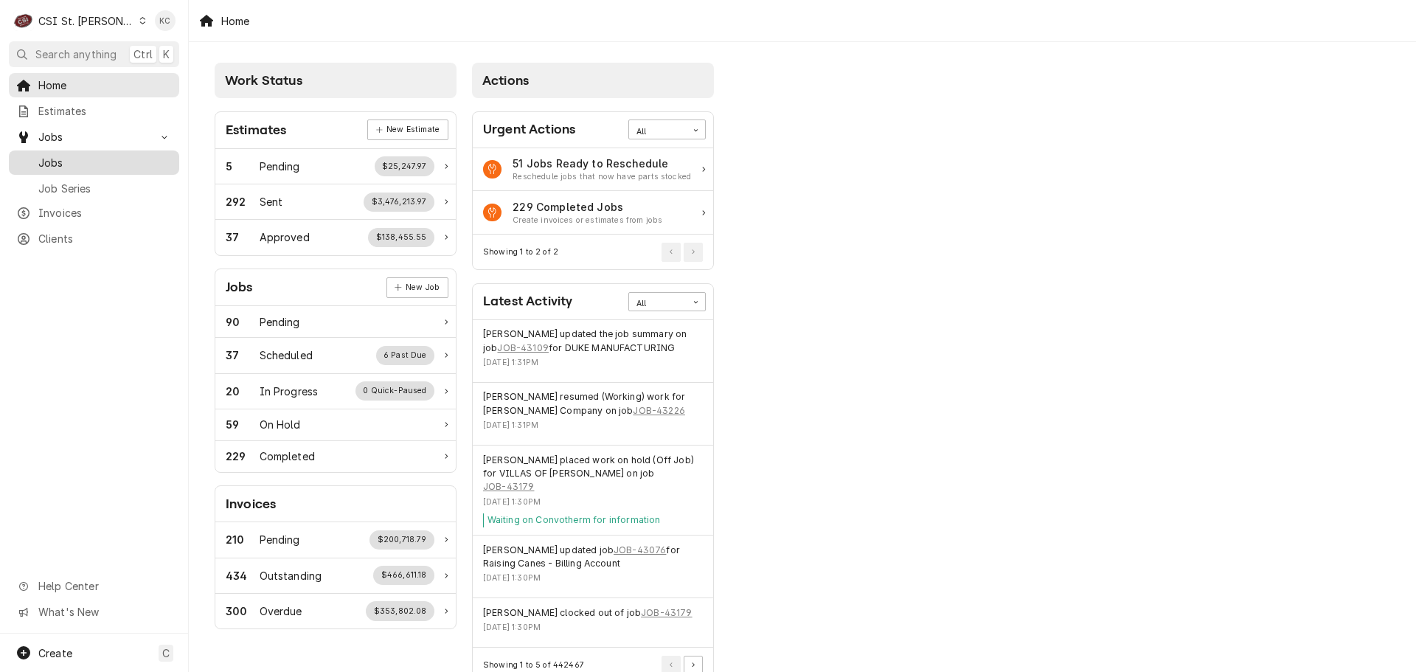
click at [69, 155] on span "Jobs" at bounding box center [105, 162] width 134 height 15
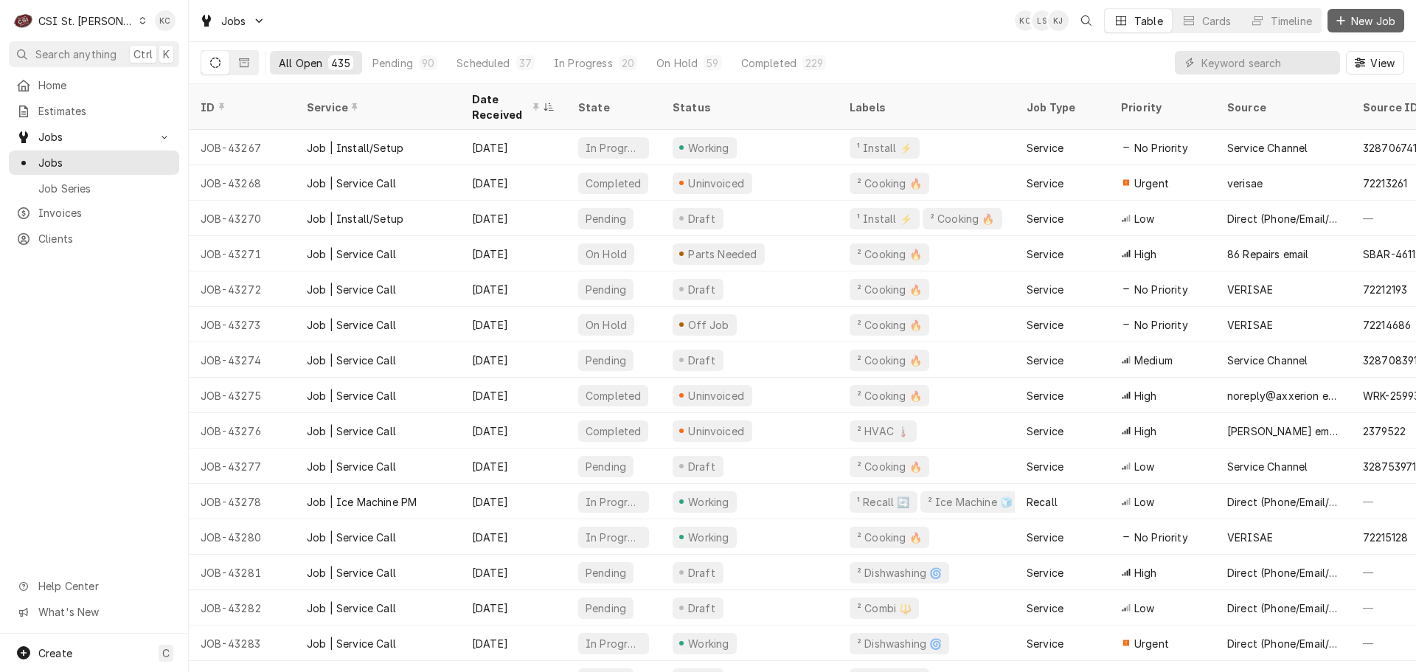
click at [1378, 25] on span "New Job" at bounding box center [1373, 20] width 50 height 15
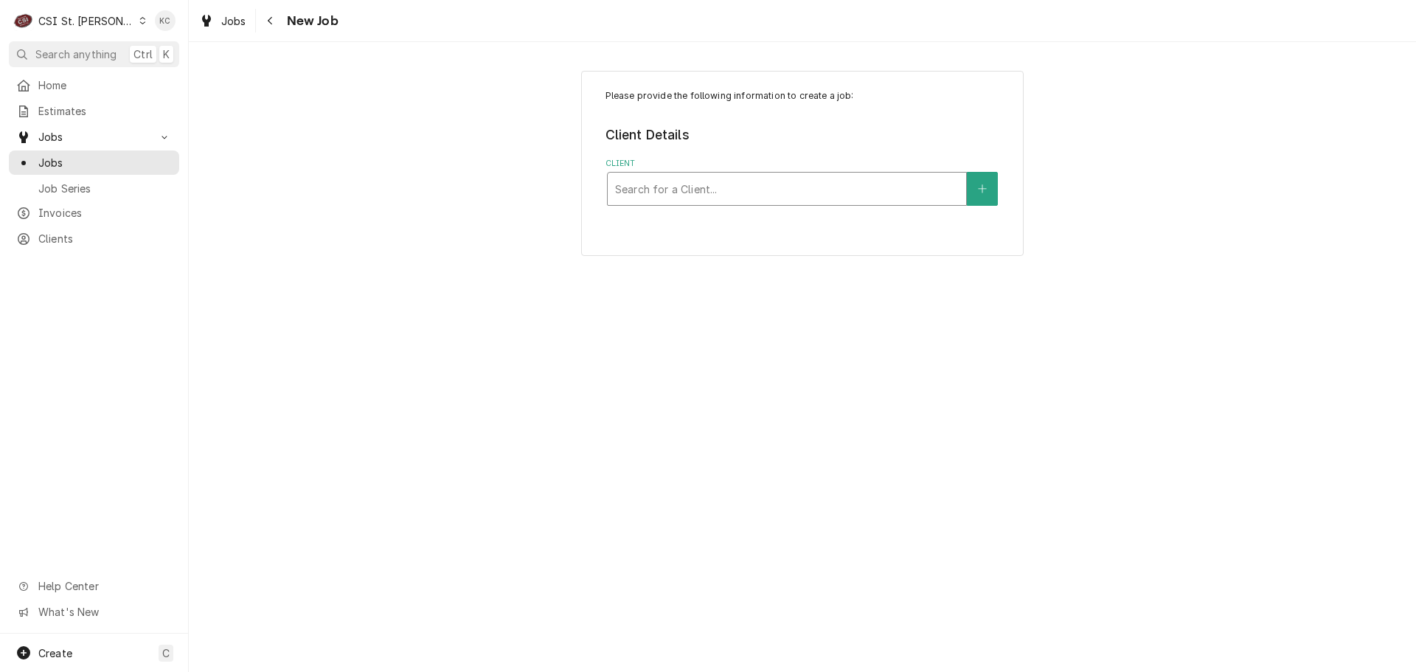
click at [721, 190] on div "Client" at bounding box center [787, 189] width 344 height 27
type input "vivian"
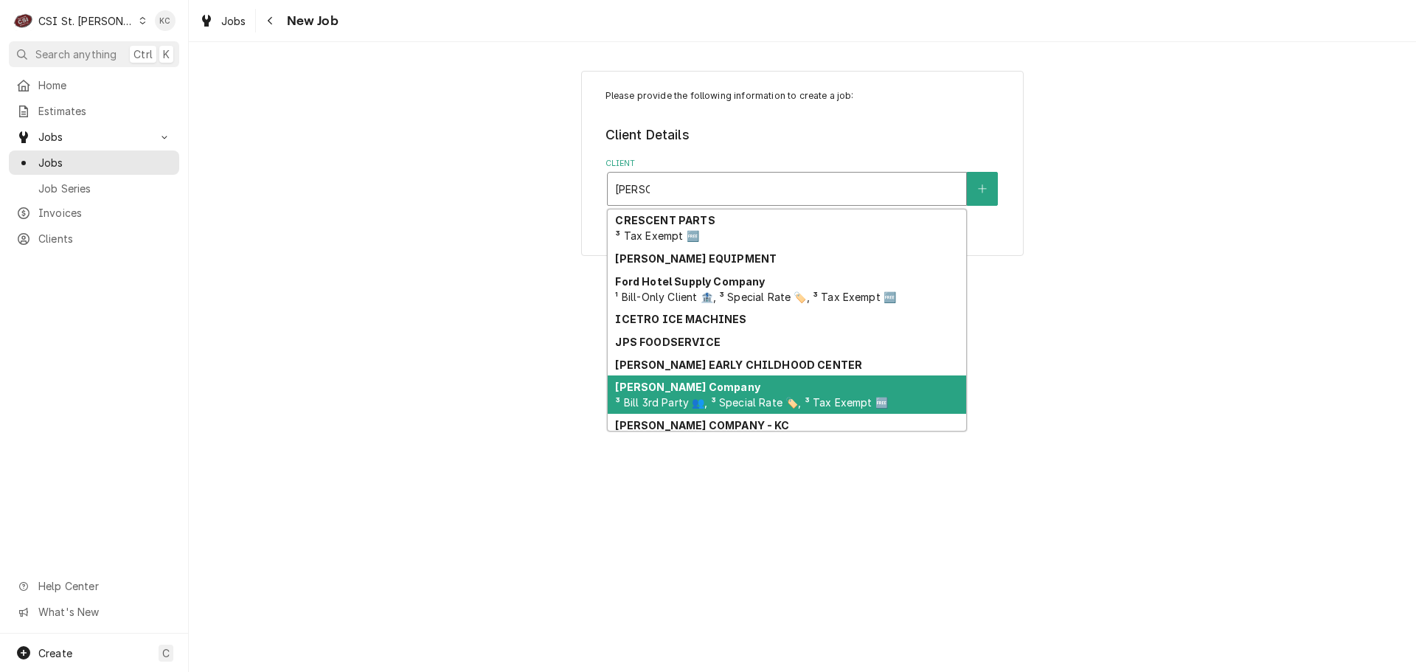
click at [685, 395] on div "Vivian Company ³ Bill 3rd Party 👥, ³ Special Rate 🏷️, ³ Tax Exempt 🆓" at bounding box center [787, 394] width 358 height 38
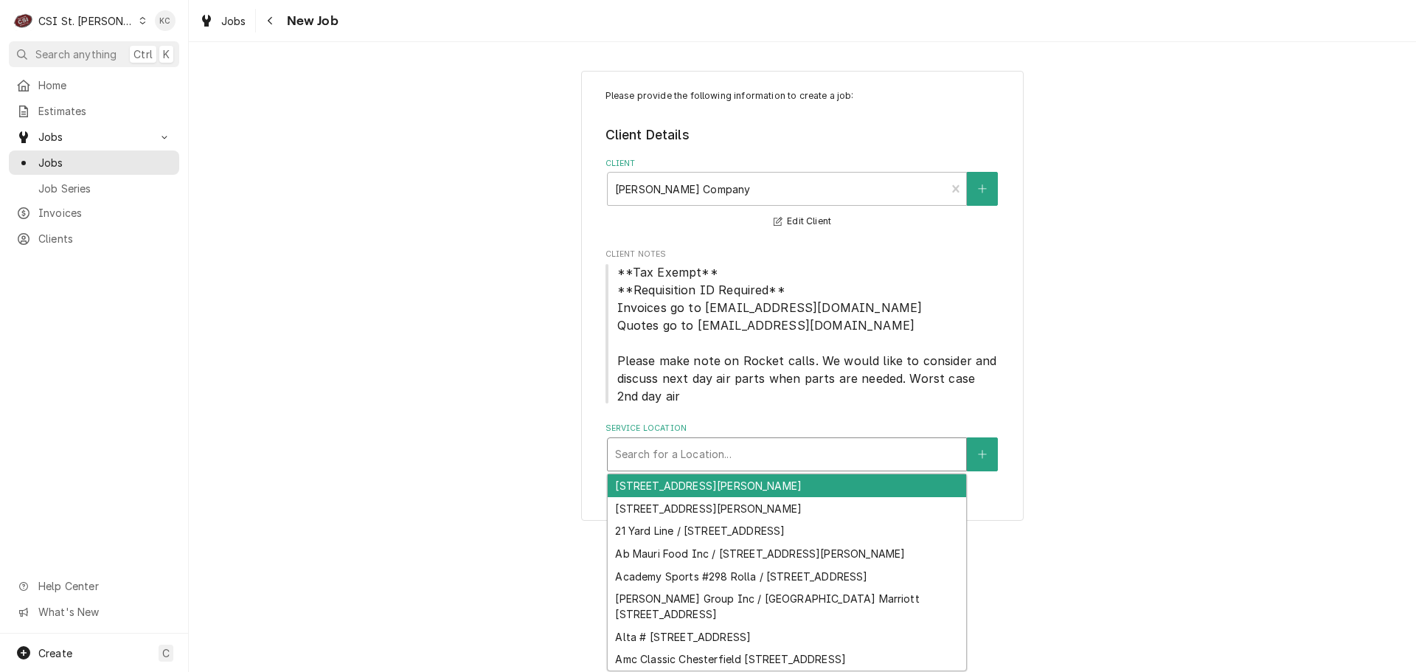
click at [738, 462] on div "Service Location" at bounding box center [787, 454] width 344 height 27
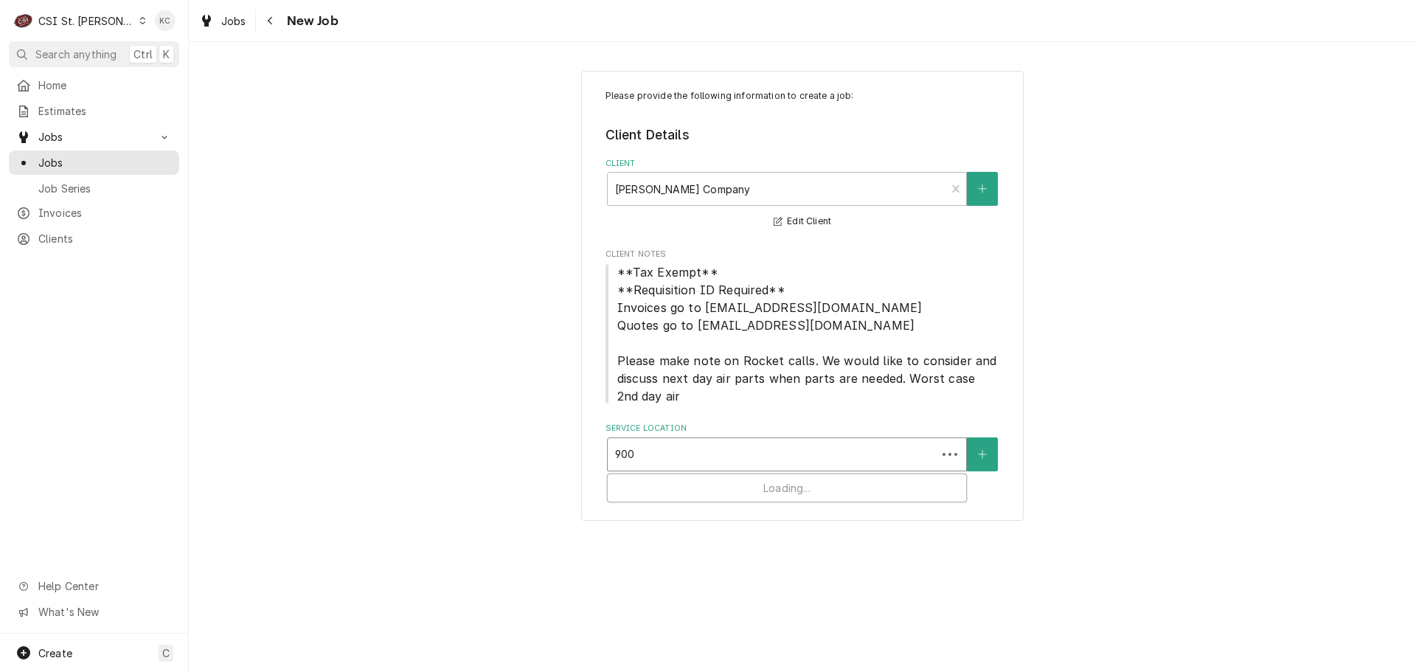
type input "900 e"
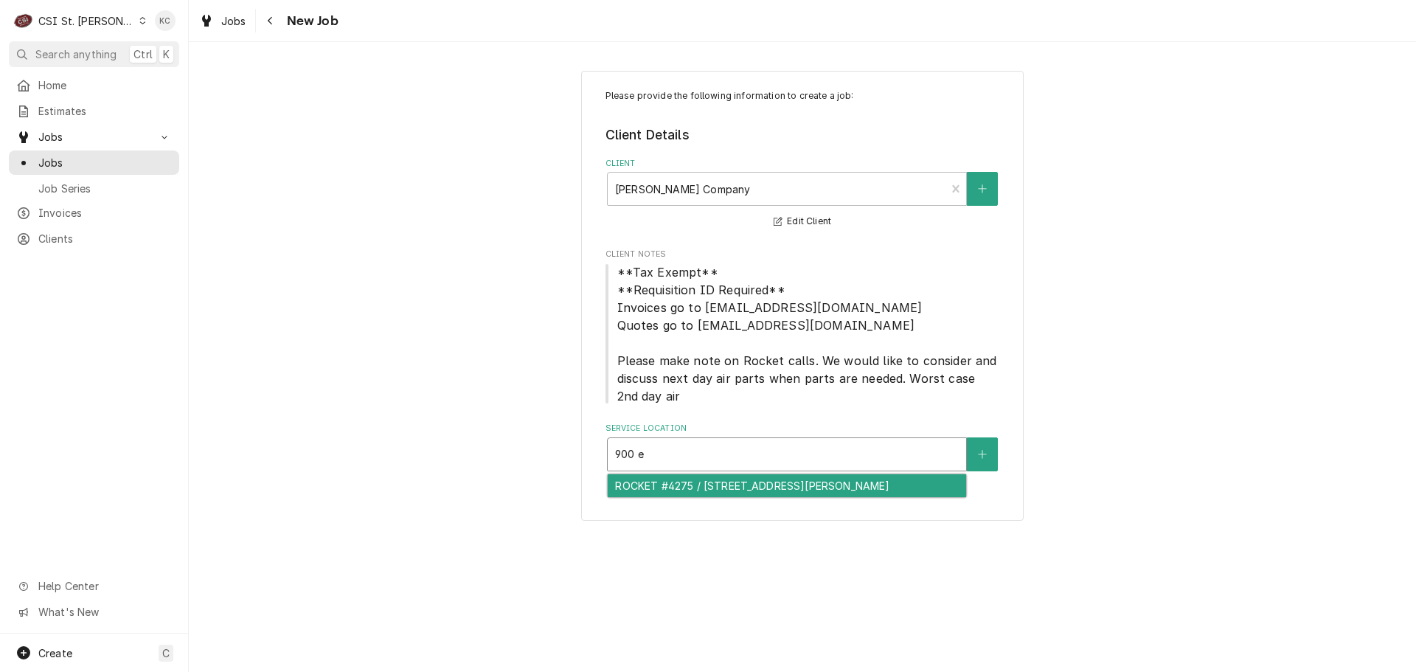
click at [775, 475] on div "ROCKET #4275 / 900 E Ferguson Ave, Wood River, IL 62095" at bounding box center [787, 485] width 358 height 23
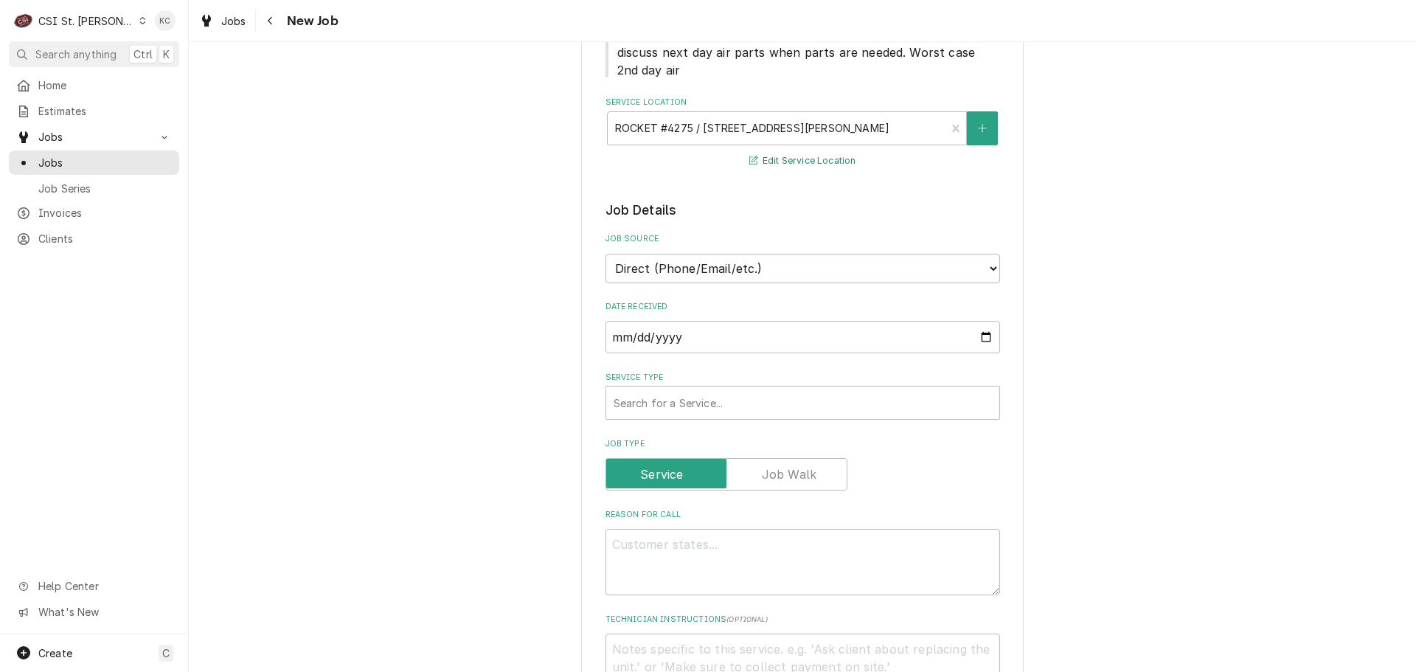
scroll to position [295, 0]
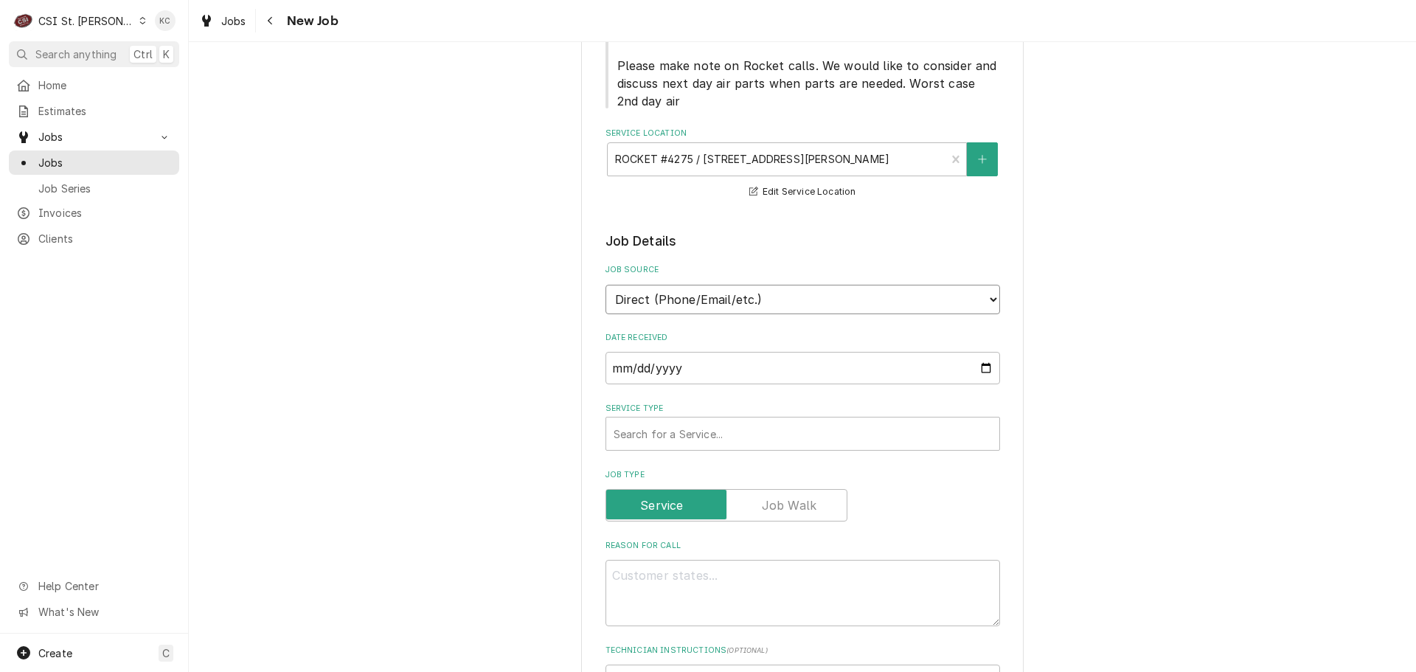
click at [716, 299] on select "Direct (Phone/Email/etc.) Service Channel Corrigo Ecotrak Other" at bounding box center [803, 300] width 395 height 30
select select "100"
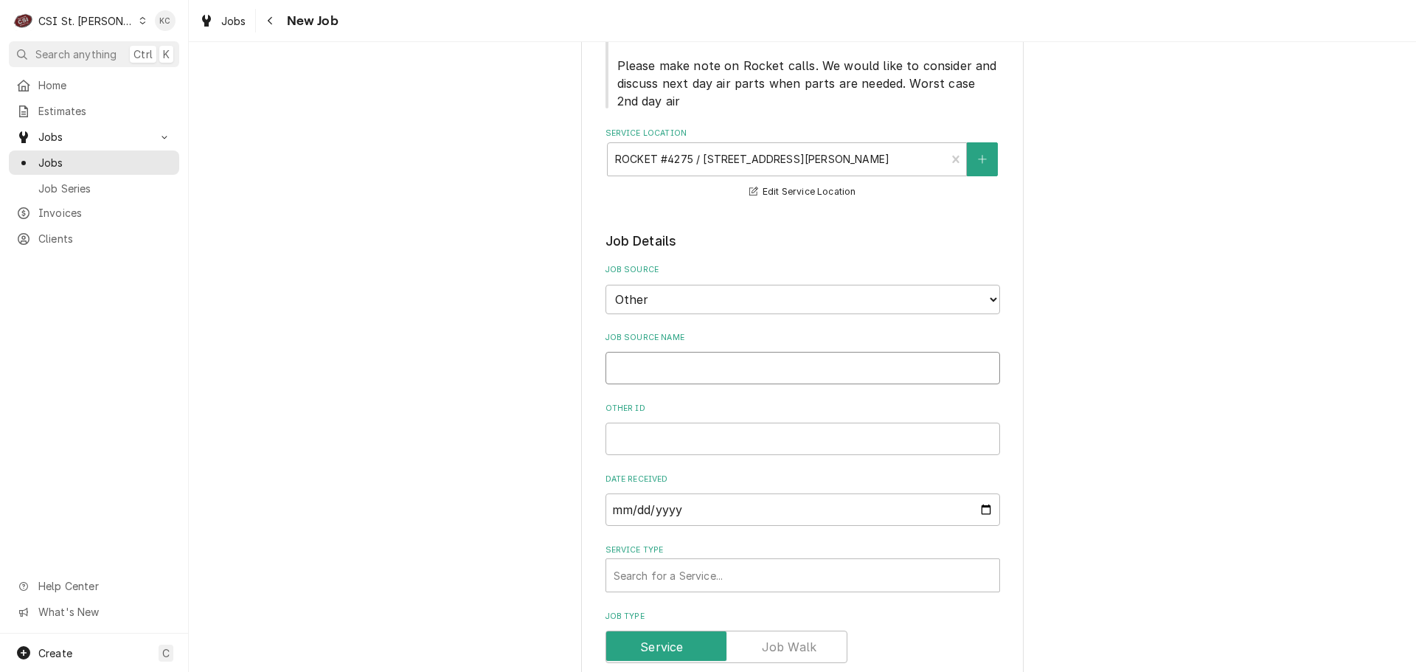
click at [779, 356] on input "Job Source Name" at bounding box center [803, 368] width 395 height 32
type textarea "x"
type input "V"
type textarea "x"
type input "Vi"
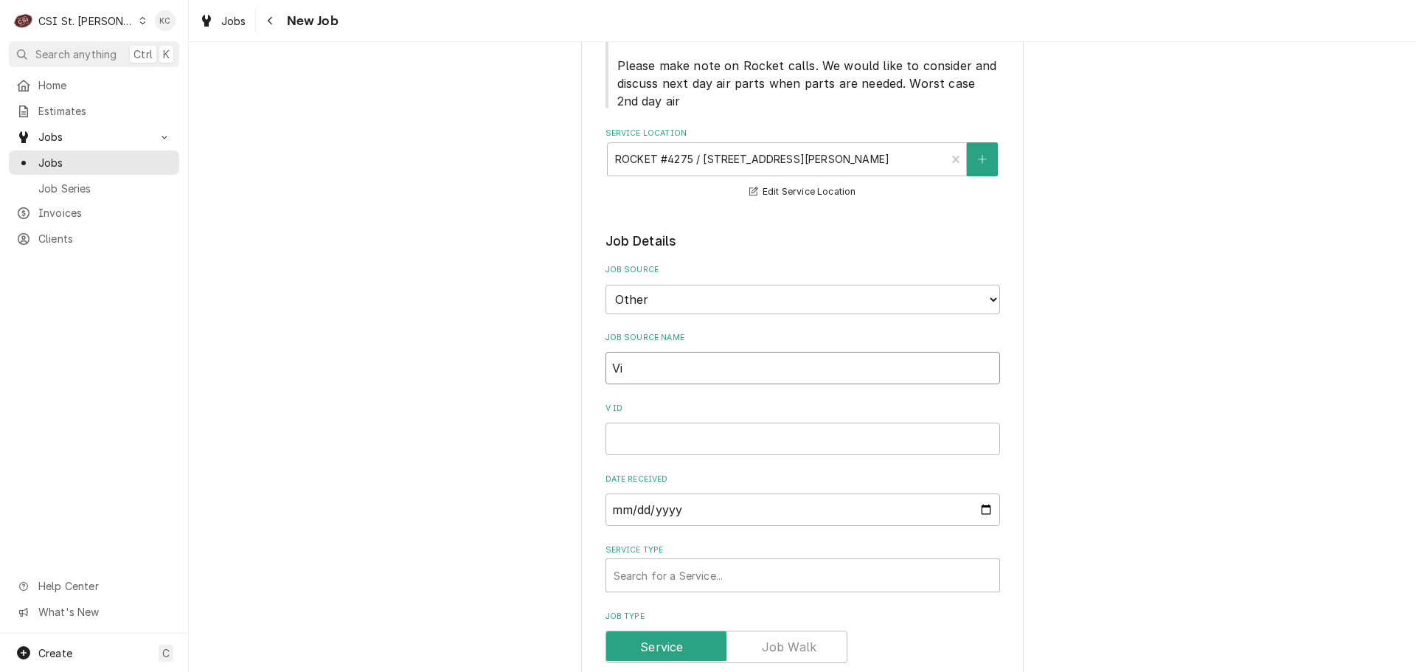
type textarea "x"
type input "Viv"
type textarea "x"
type input "Vivi"
type textarea "x"
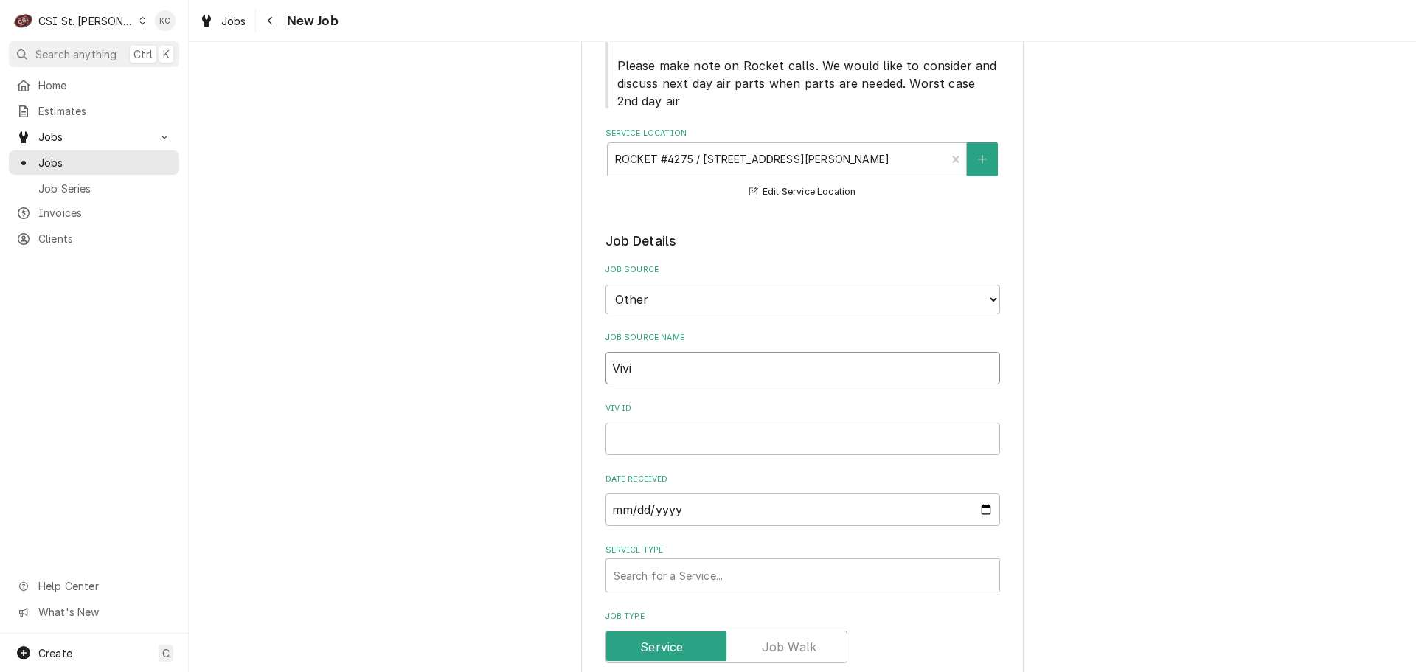
type input "Vivia"
type textarea "x"
type input "Viviai"
type textarea "x"
type input "Vivia"
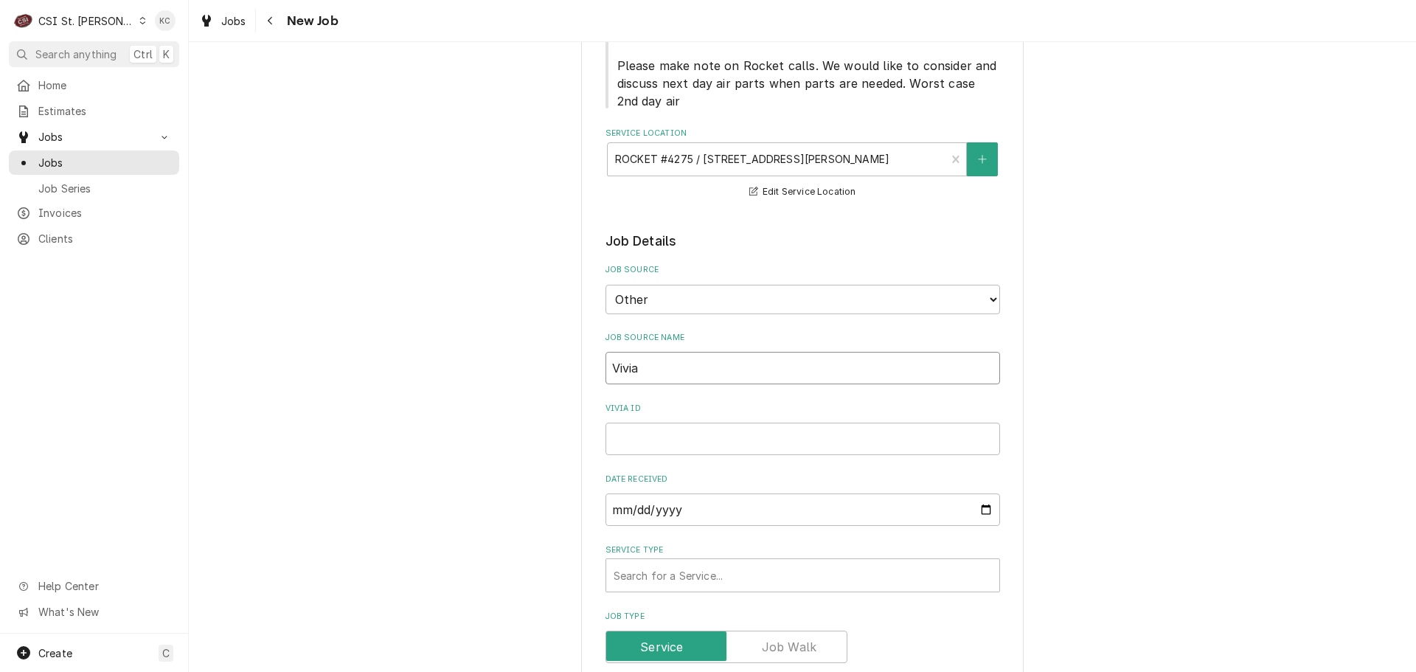
type textarea "x"
type input "Vivi"
type textarea "x"
type input "Vivia"
type textarea "x"
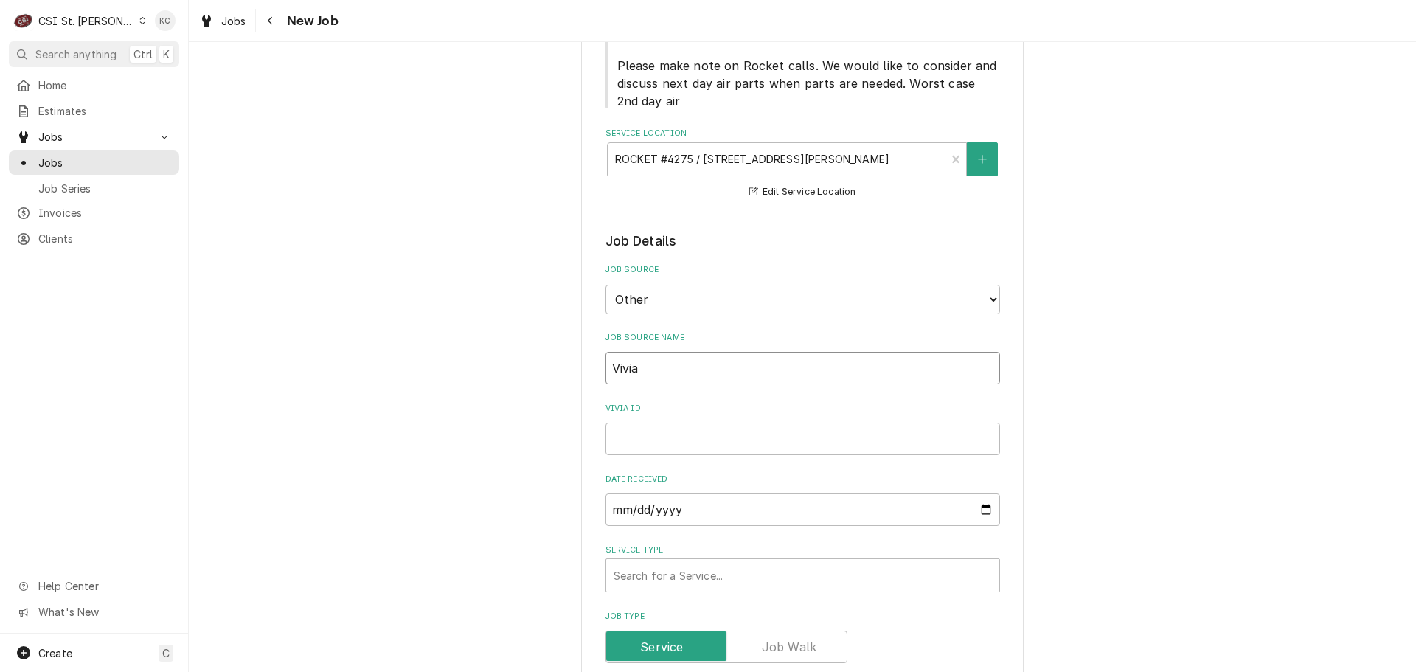
type input "Vivian"
type textarea "x"
type input "Vivian"
type textarea "x"
type input "Vivian e"
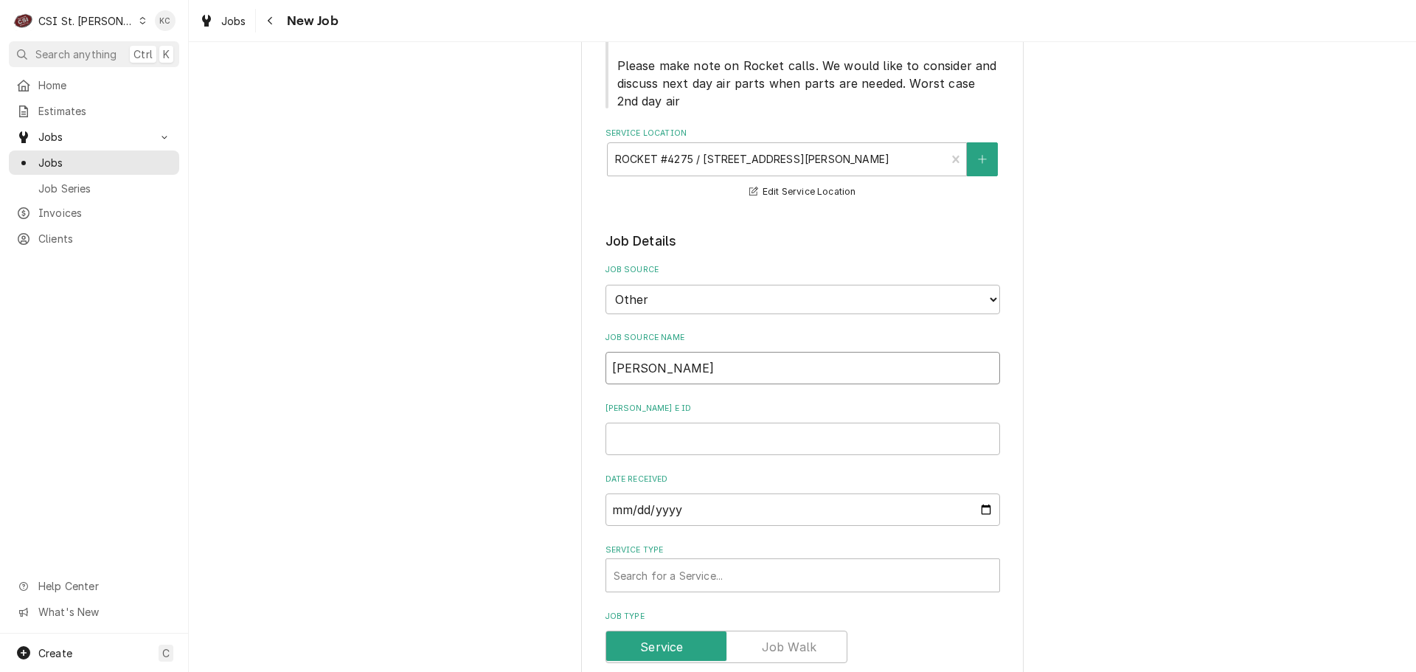
type textarea "x"
type input "Vivian ema"
type textarea "x"
type input "Vivian emai"
type textarea "x"
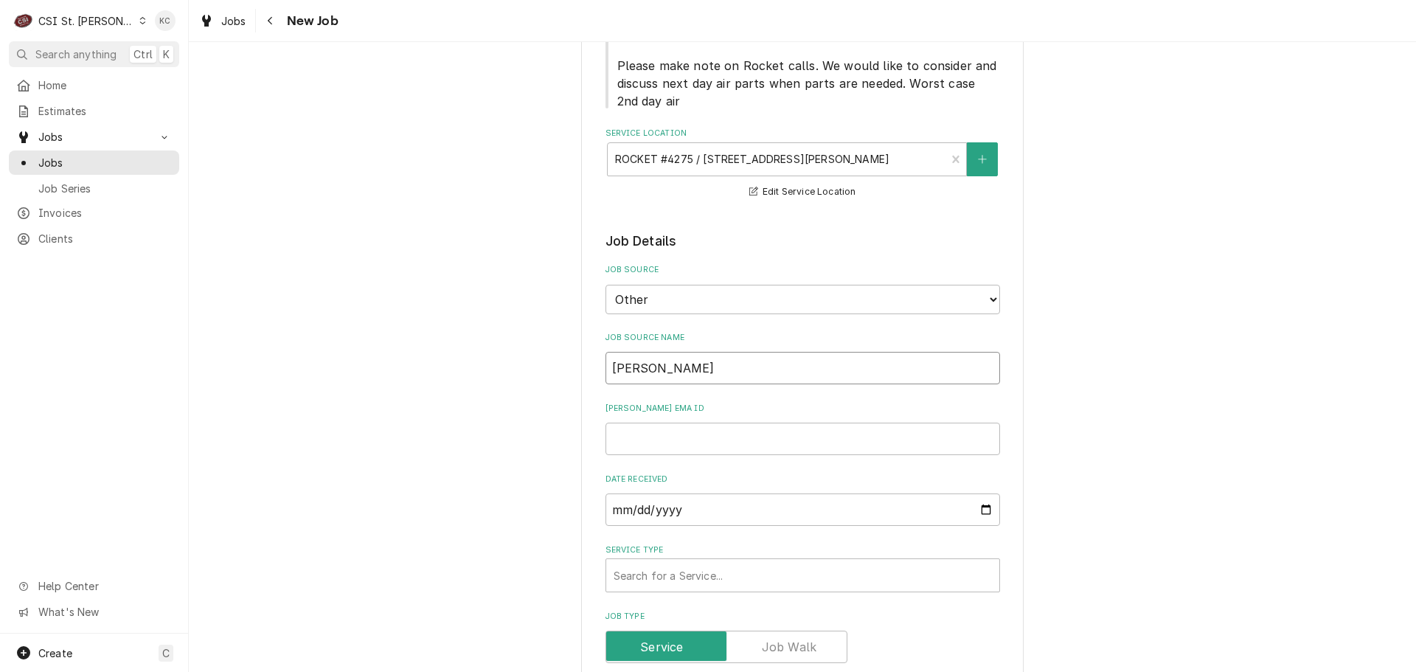
type input "Vivian email"
type textarea "x"
type input "Vivian email"
type textarea "x"
type input "Vivian email"
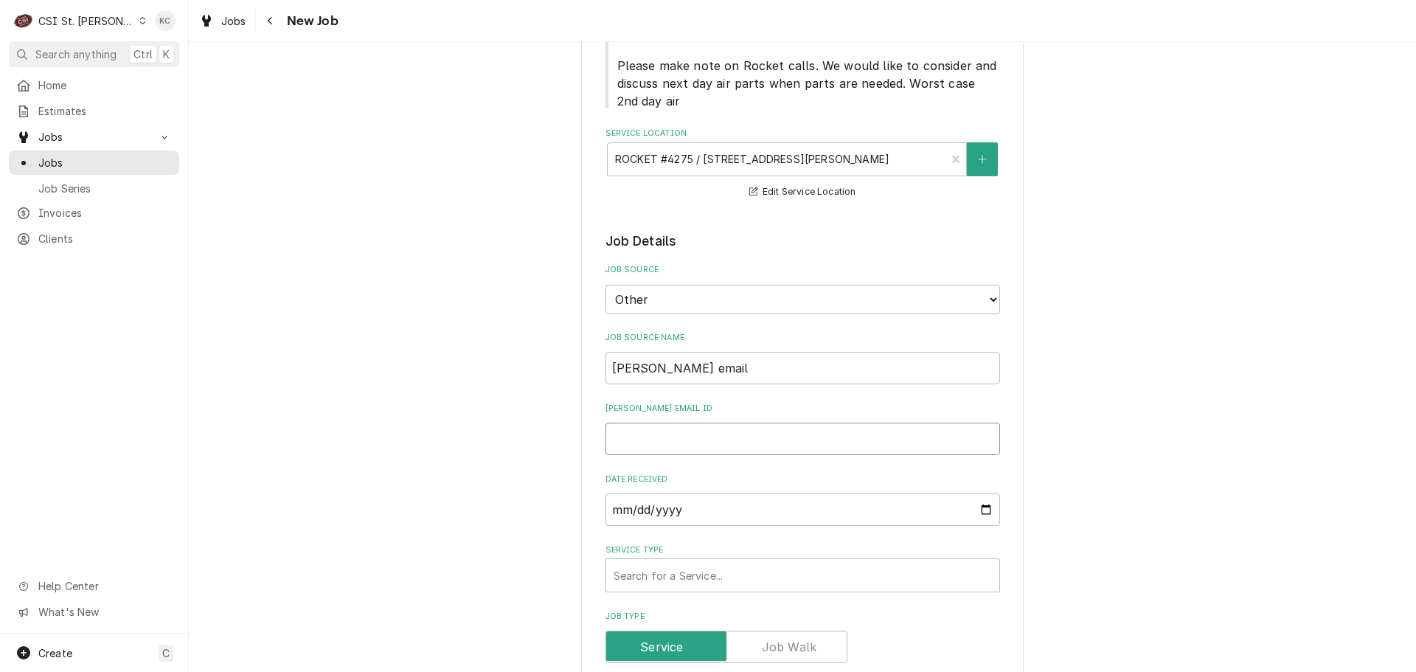
click at [670, 440] on input "Vivian email ID" at bounding box center [803, 439] width 395 height 32
type textarea "x"
type input "4"
type textarea "x"
type input "45"
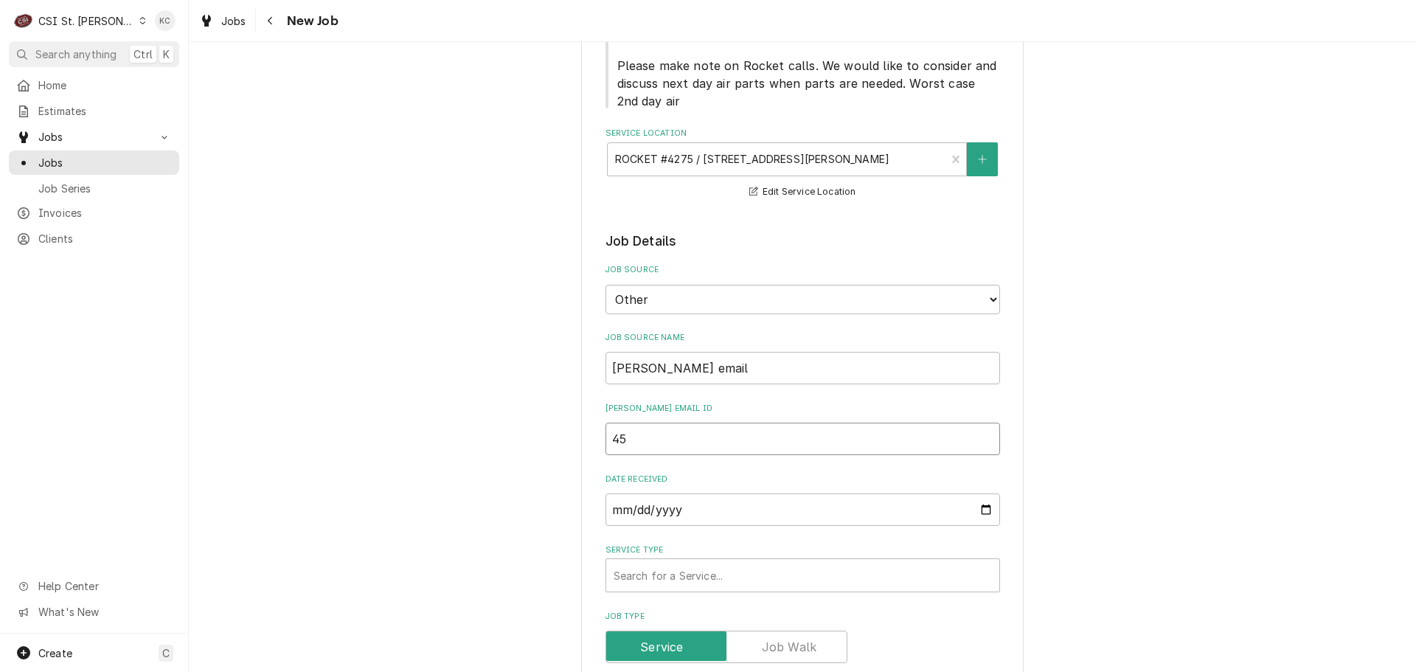
type textarea "x"
type input "450"
type textarea "x"
type input "4502"
type textarea "x"
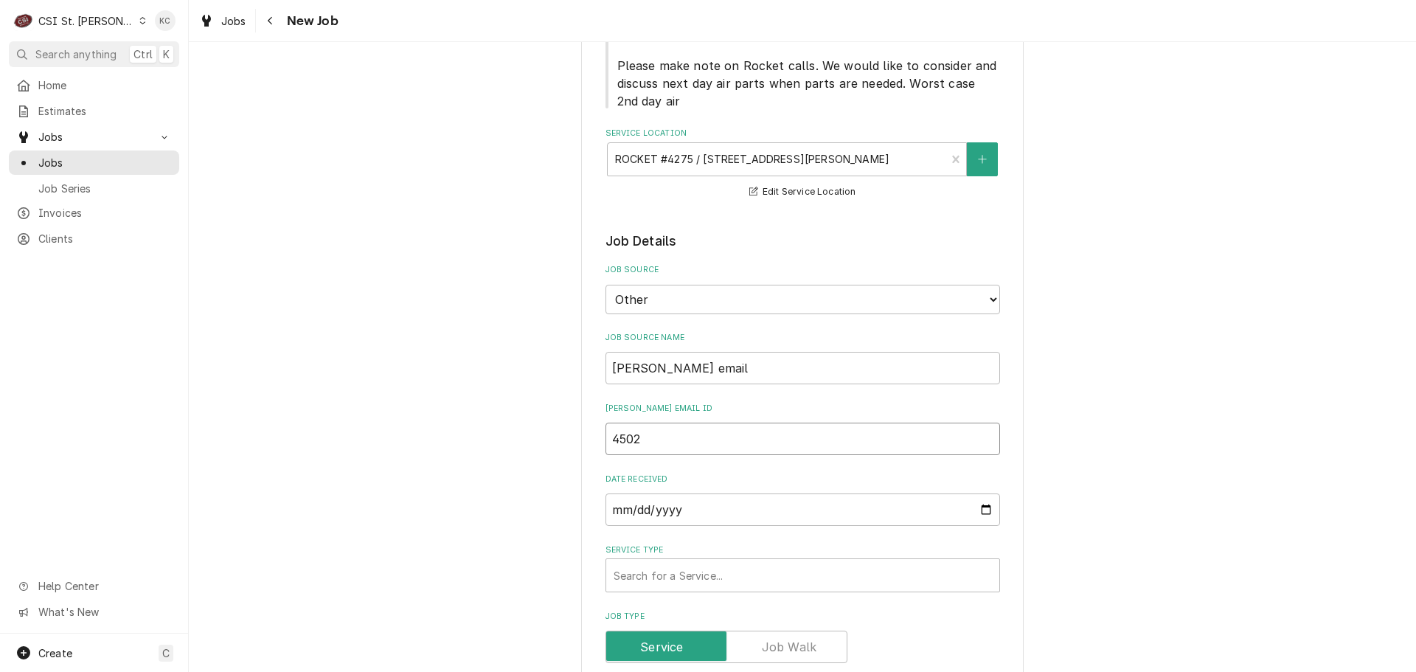
type input "45027"
type textarea "x"
type input "45027"
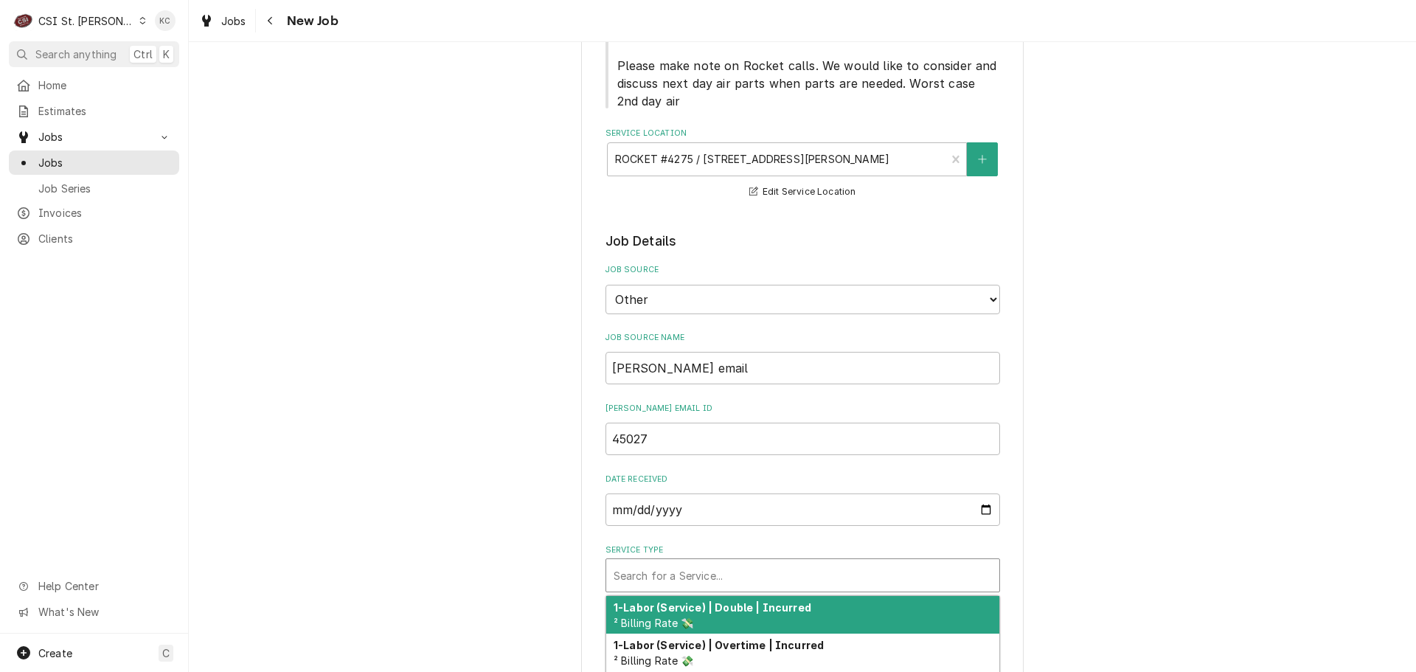
click at [711, 585] on div "Service Type" at bounding box center [803, 575] width 378 height 27
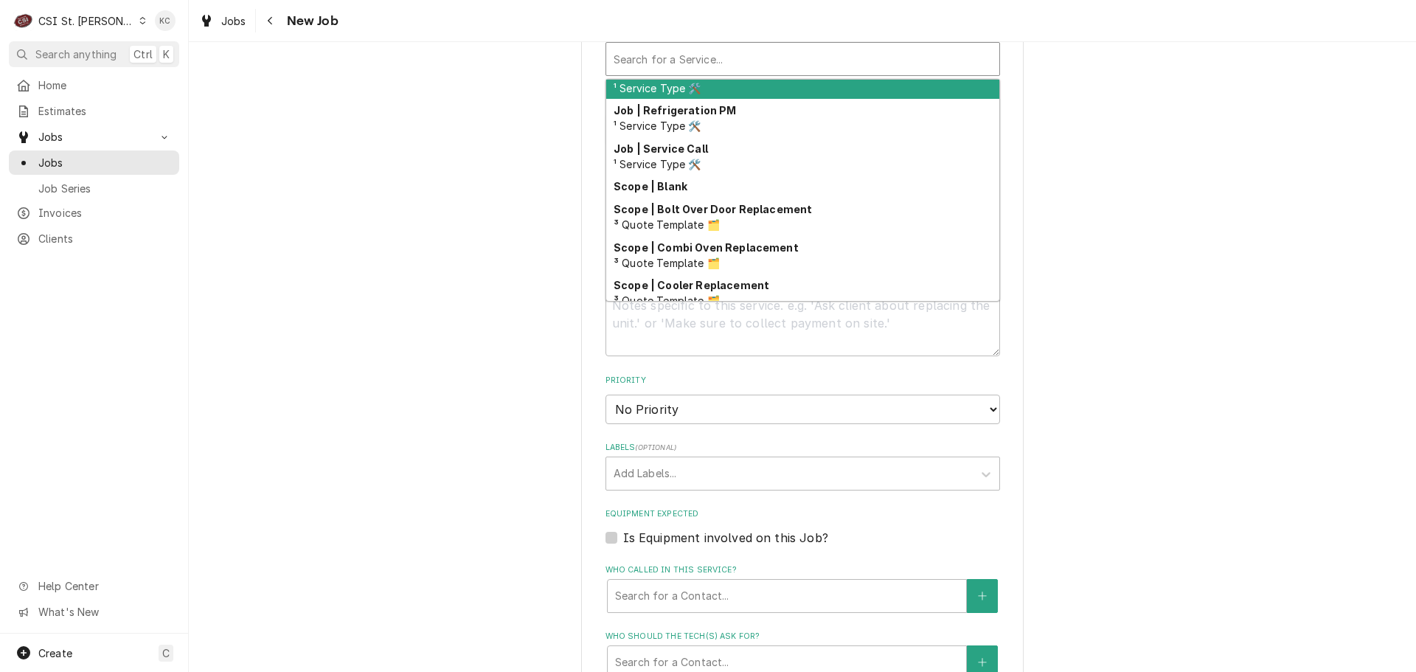
scroll to position [918, 0]
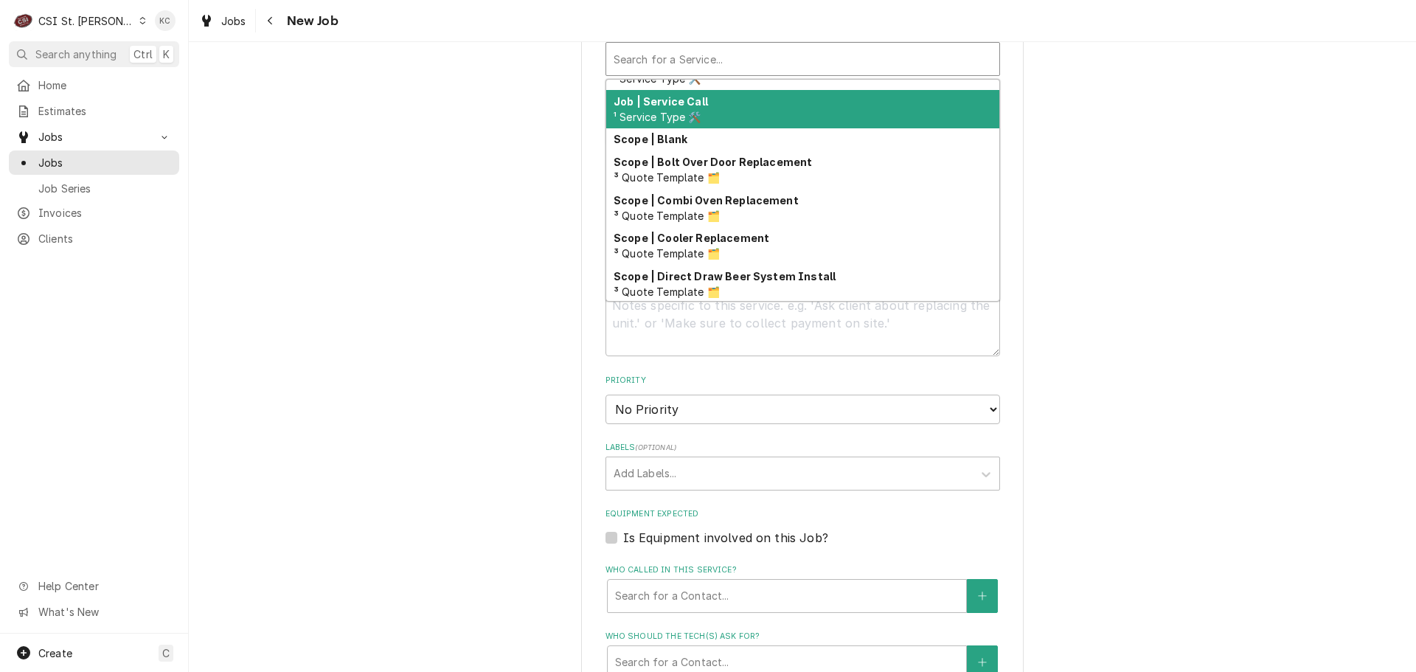
click at [729, 124] on div "Job | Service Call ¹ Service Type 🛠️" at bounding box center [802, 109] width 393 height 38
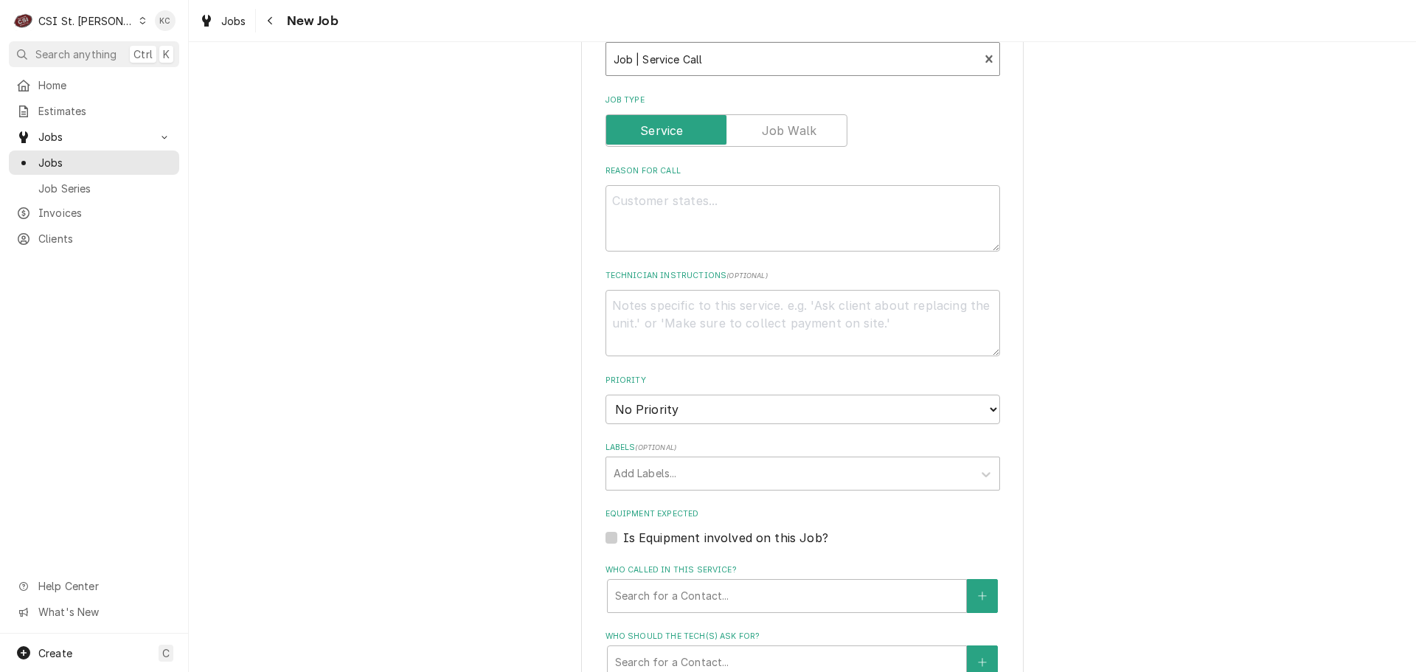
click at [1085, 169] on div "Please provide the following information to create a job: Client Details Client…" at bounding box center [802, 163] width 1227 height 1835
click at [890, 192] on textarea "Reason For Call" at bounding box center [803, 218] width 395 height 66
click at [1273, 167] on div "Please provide the following information to create a job: Client Details Client…" at bounding box center [802, 231] width 1227 height 1970
click at [609, 299] on textarea "Technician Instructions ( optional )" at bounding box center [803, 323] width 395 height 66
paste textarea "PLEASE HAVE TECH TEXT VIVIAN AT (314-756-3700 ) TO CHECK IN AND OUT OF THE CALL…"
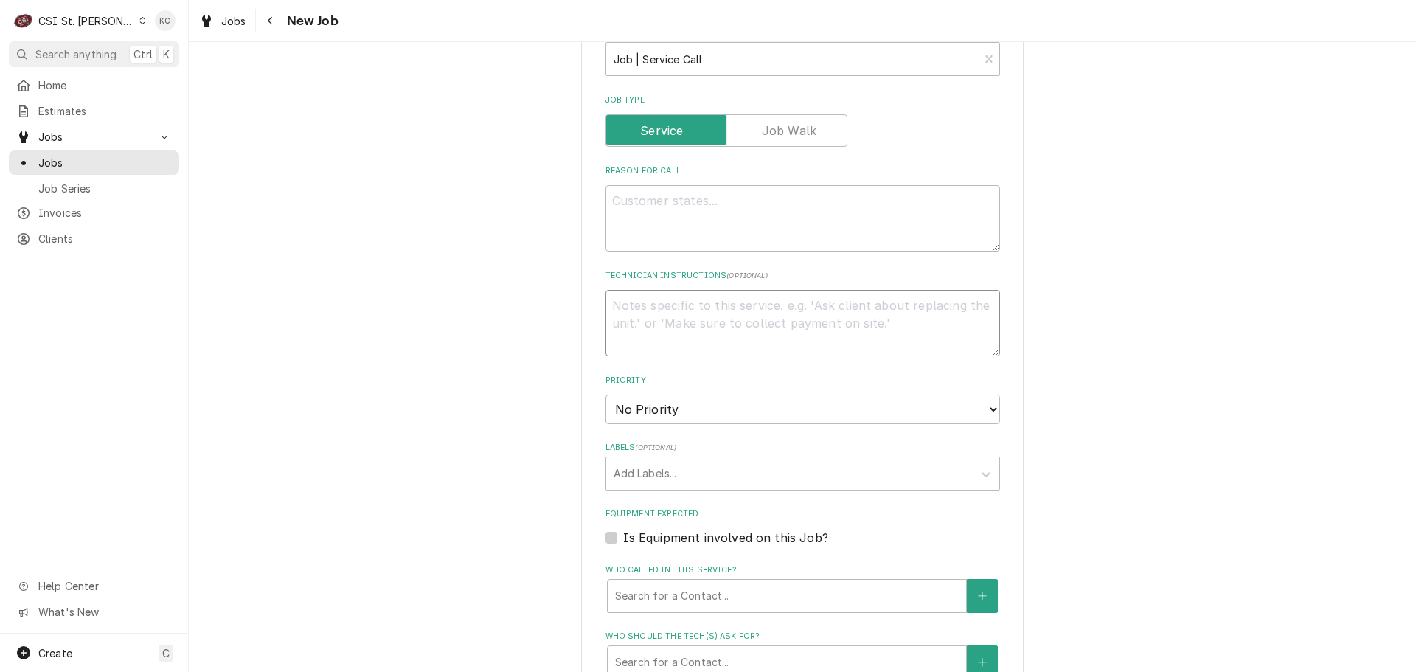
type textarea "x"
type textarea "PLEASE HAVE TECH TEXT VIVIAN AT (314-756-3700 ) TO CHECK IN AND OUT OF THE CALL…"
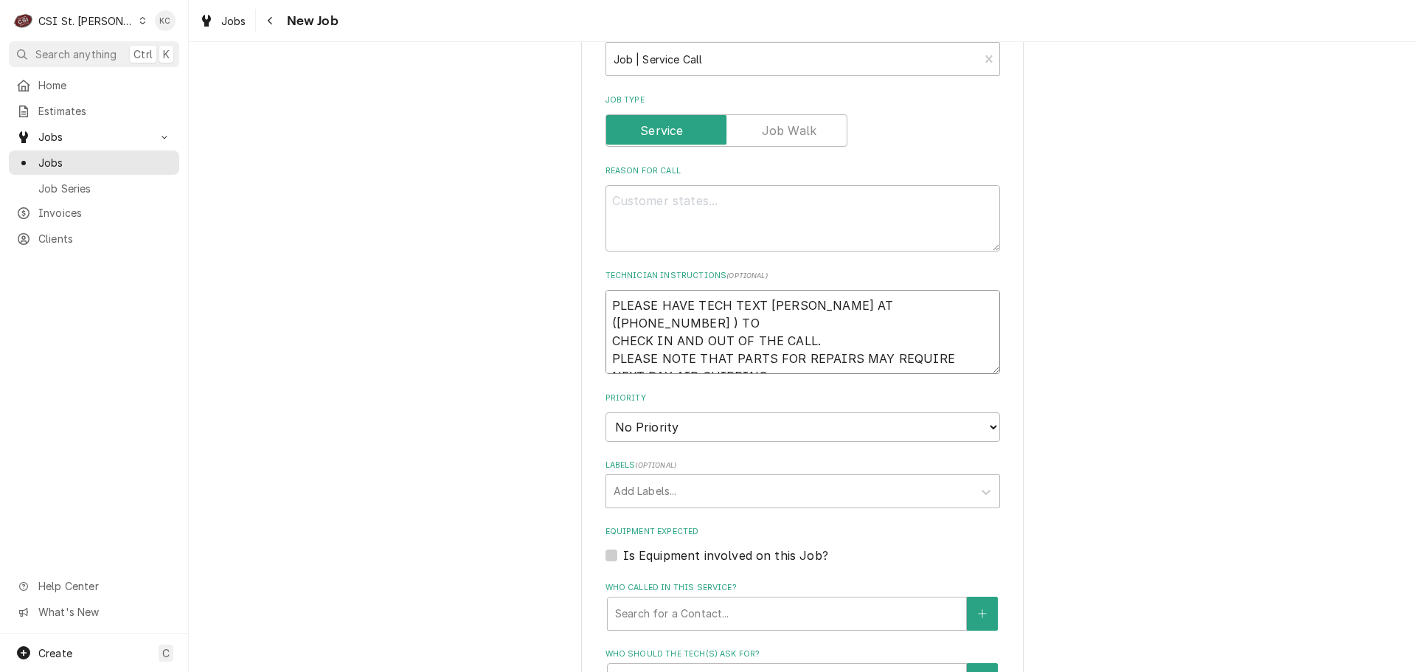
click at [606, 315] on textarea "PLEASE HAVE TECH TEXT VIVIAN AT (314-756-3700 ) TO CHECK IN AND OUT OF THE CALL…" at bounding box center [803, 332] width 395 height 84
type textarea "x"
type textarea "PLEASE HAVE TECH TEXT VIVIAN AT (314-756-3700 ) TO CHECK IN AND OUT OF THE CALL…"
type textarea "x"
type textarea "PLEASE HAVE TECH TEXT VIVIAN AT (314-756-3700 ) TO CHECK IN AND OUT OF THE CALL…"
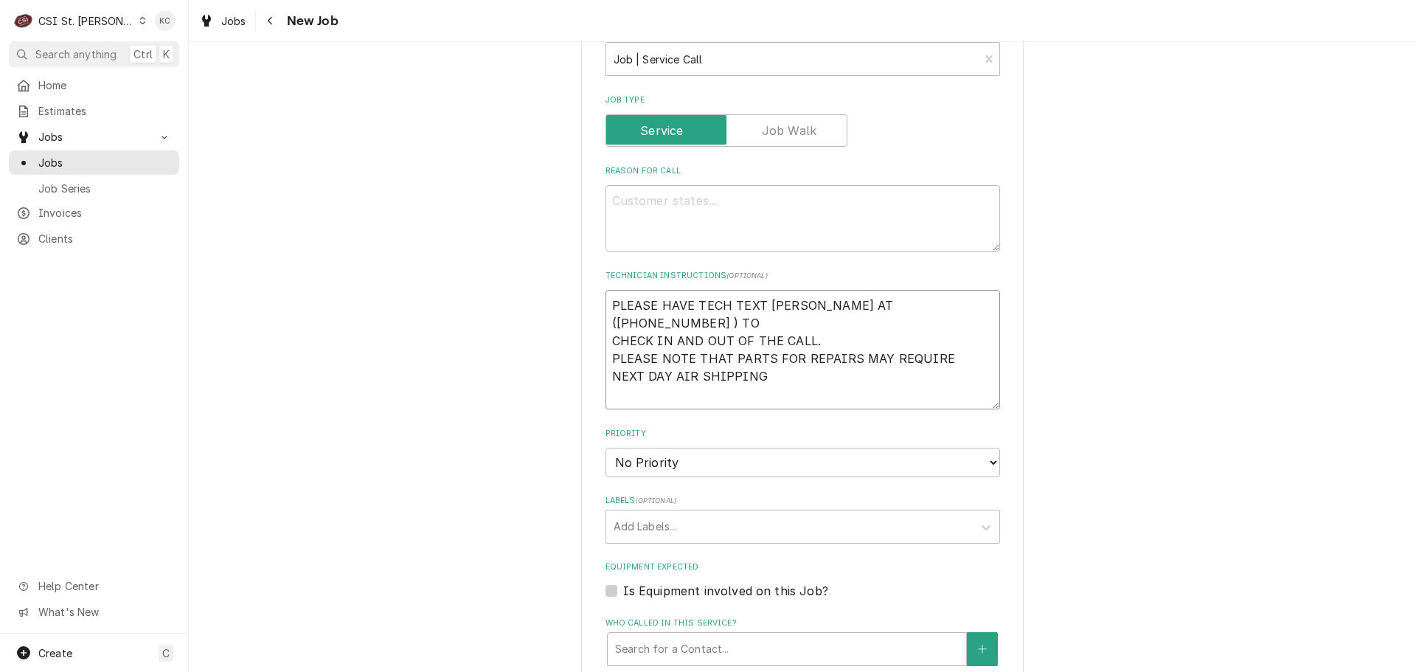
type textarea "x"
type textarea "N PLEASE HAVE TECH TEXT VIVIAN AT (314-756-3700 ) TO CHECK IN AND OUT OF THE CA…"
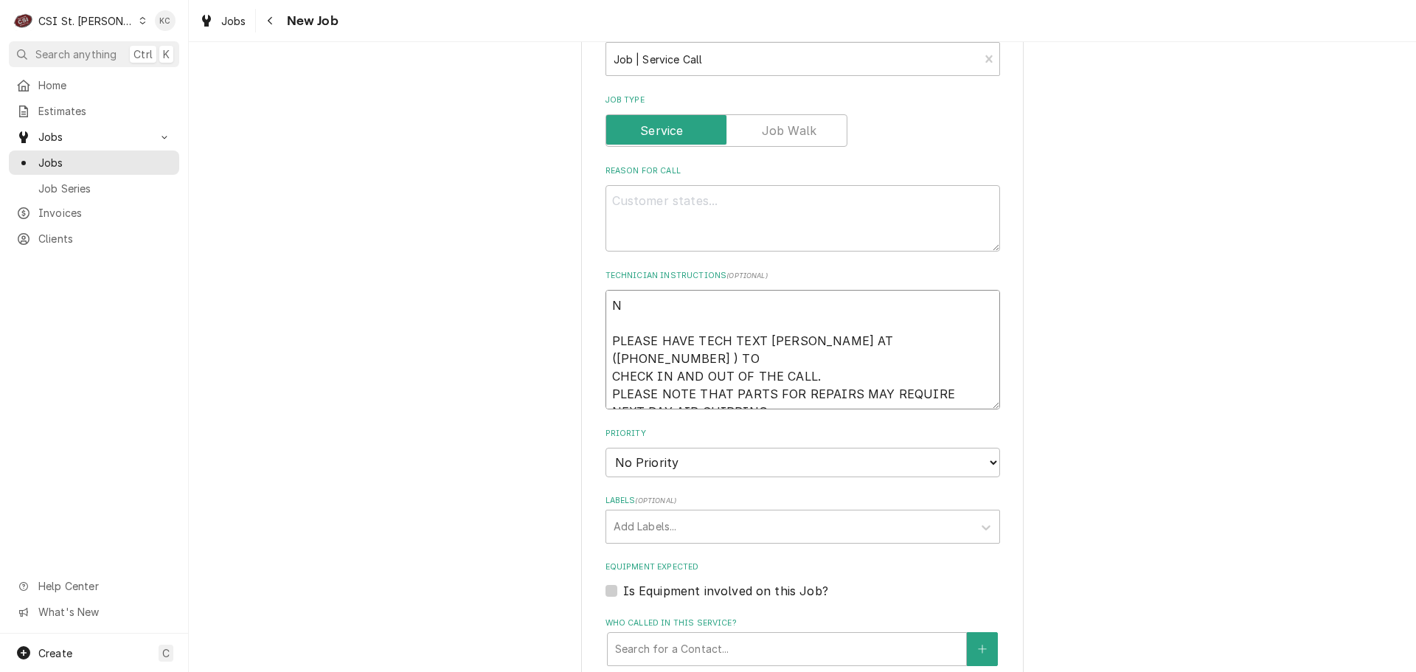
type textarea "x"
type textarea "NT PLEASE HAVE TECH TEXT VIVIAN AT (314-756-3700 ) TO CHECK IN AND OUT OF THE C…"
type textarea "x"
type textarea "NTE PLEASE HAVE TECH TEXT VIVIAN AT (314-756-3700 ) TO CHECK IN AND OUT OF THE …"
type textarea "x"
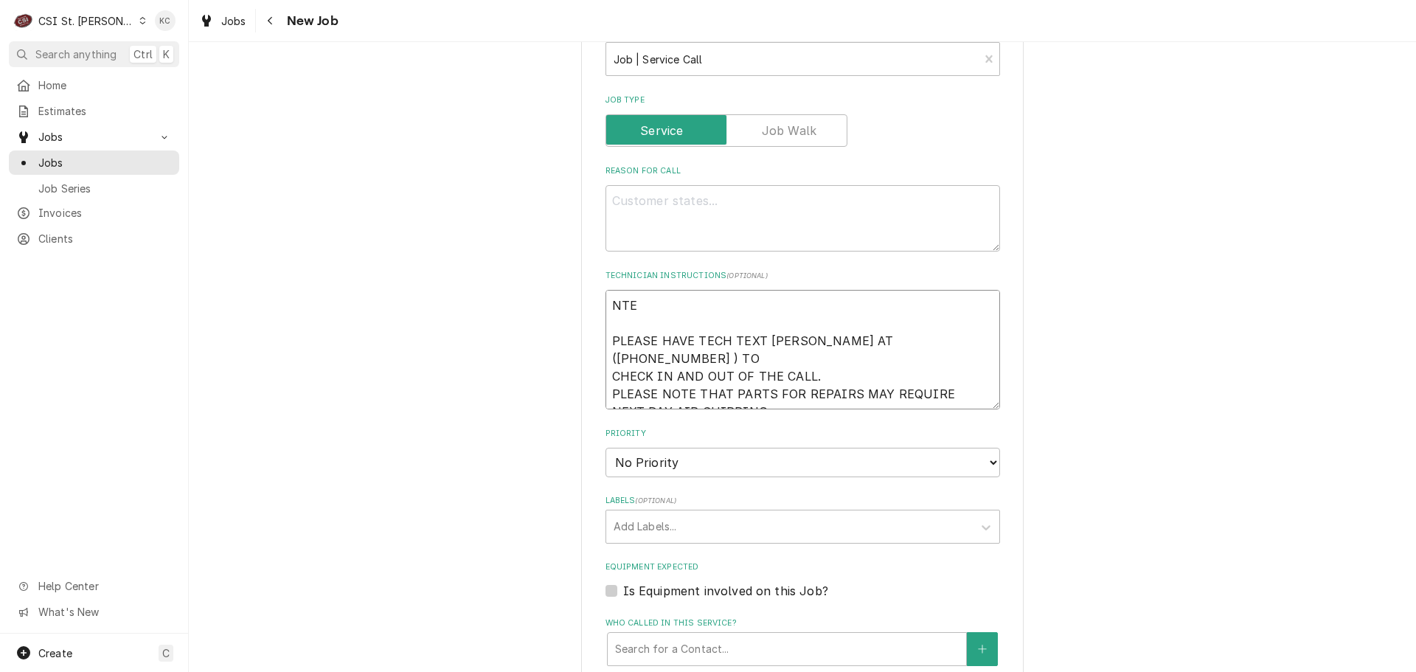
type textarea "NTE PLEASE HAVE TECH TEXT VIVIAN AT (314-756-3700 ) TO CHECK IN AND OUT OF THE …"
type textarea "x"
type textarea "NTE $ PLEASE HAVE TECH TEXT VIVIAN AT (314-756-3700 ) TO CHECK IN AND OUT OF TH…"
type textarea "x"
type textarea "NTE $5 PLEASE HAVE TECH TEXT VIVIAN AT (314-756-3700 ) TO CHECK IN AND OUT OF T…"
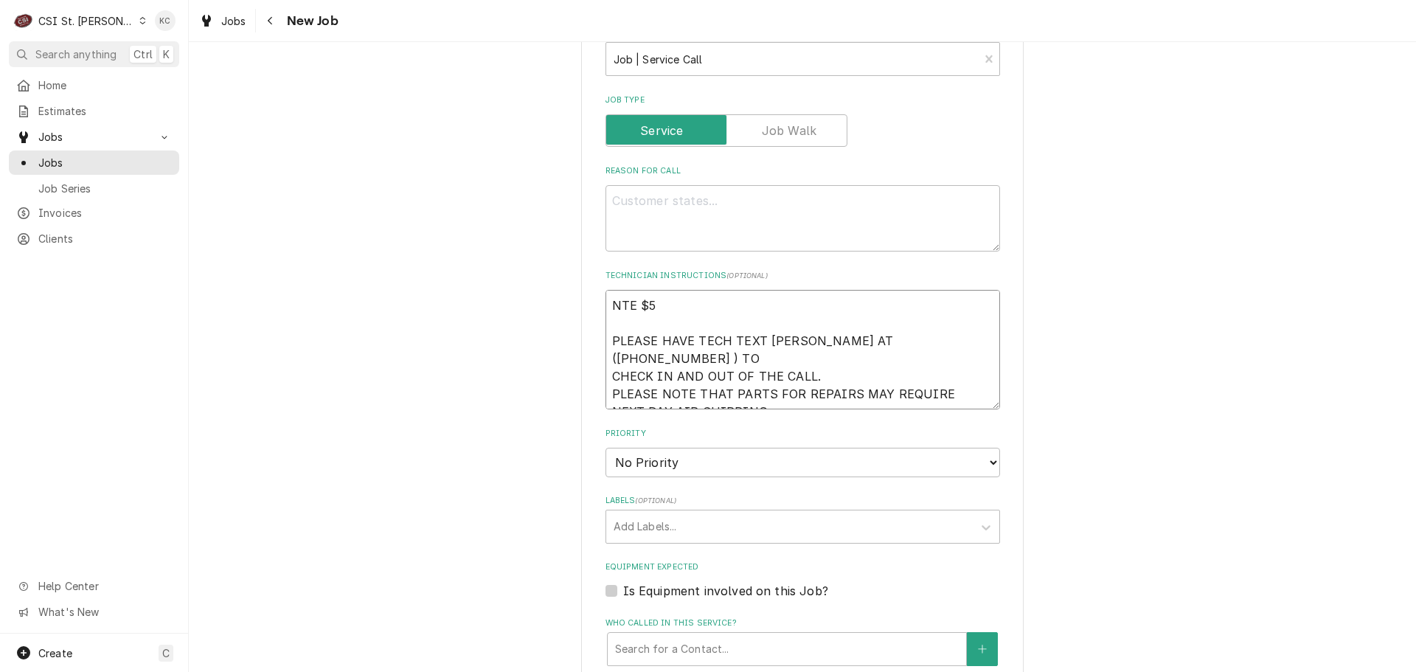
type textarea "x"
type textarea "NTE $50 PLEASE HAVE TECH TEXT VIVIAN AT (314-756-3700 ) TO CHECK IN AND OUT OF …"
type textarea "x"
type textarea "NTE $500 PLEASE HAVE TECH TEXT VIVIAN AT (314-756-3700 ) TO CHECK IN AND OUT OF…"
type textarea "x"
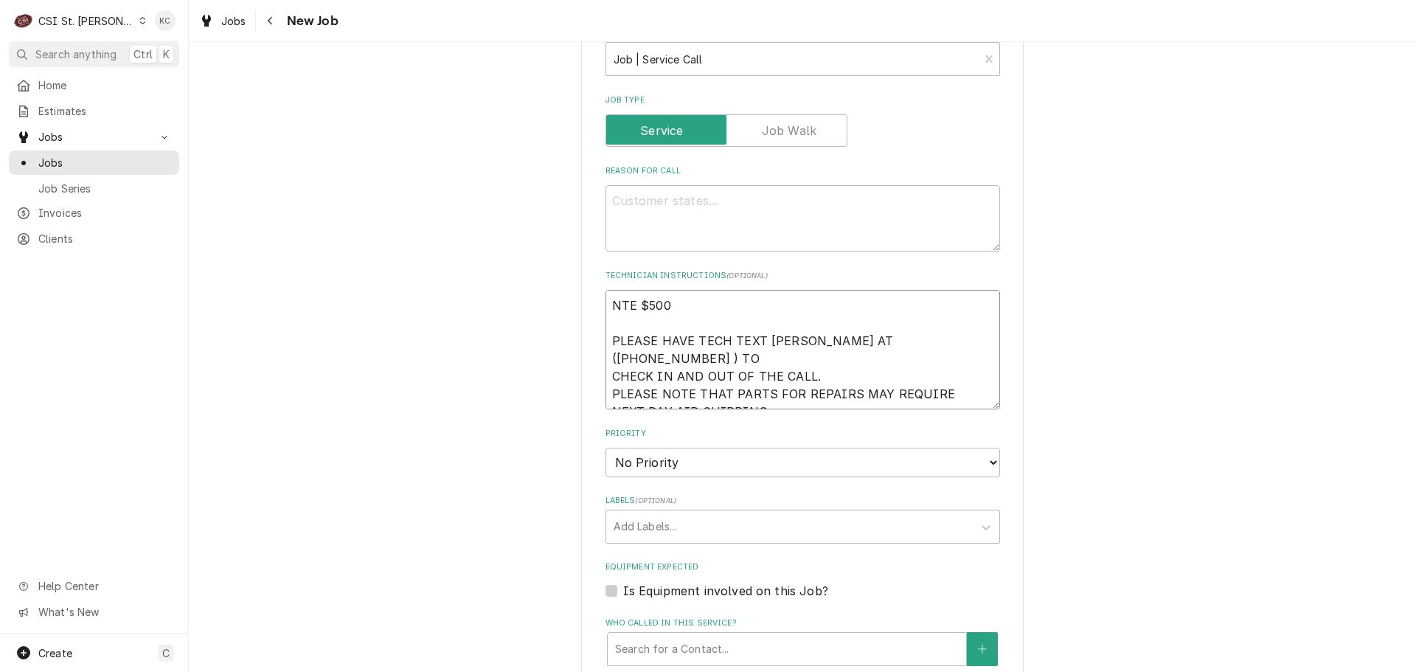
type textarea "NTE $500 PLEASE HAVE TECH TEXT VIVIAN AT (314-756-3700 ) TO CHECK IN AND OUT OF…"
click at [842, 210] on textarea "Reason For Call" at bounding box center [803, 218] width 395 height 66
type textarea "x"
type textarea "L"
type textarea "x"
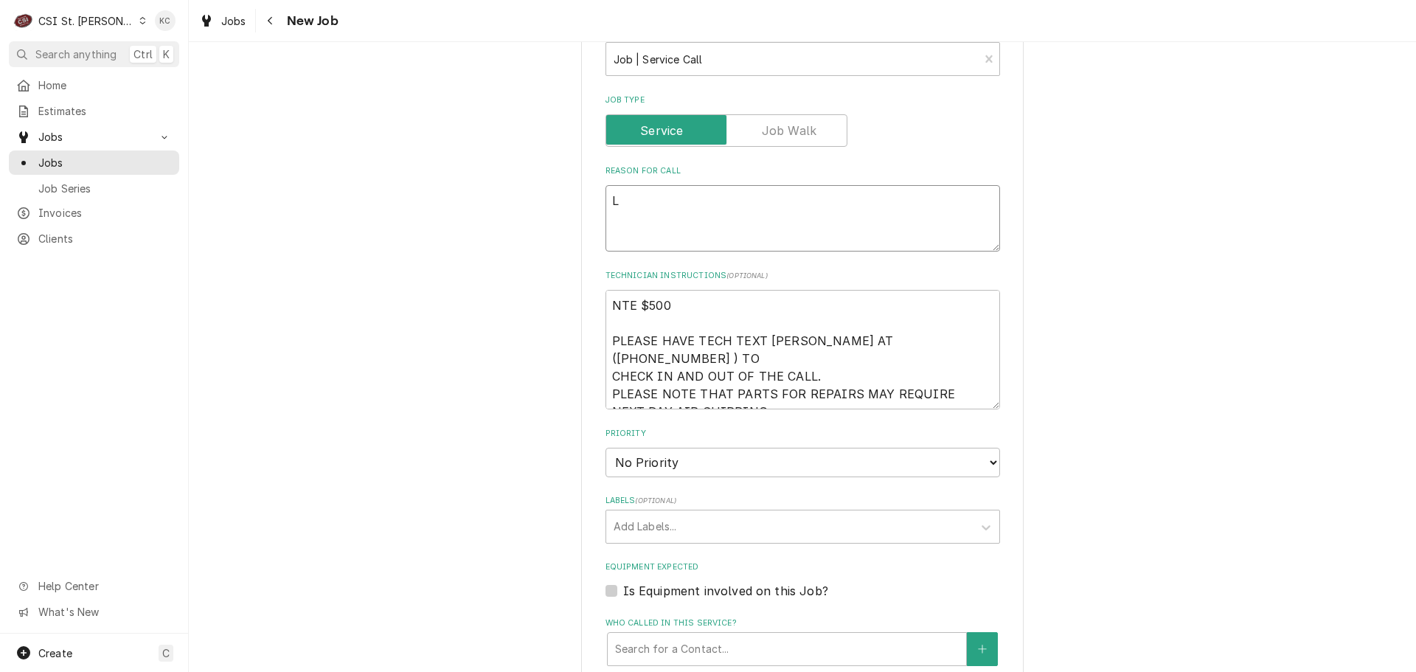
type textarea "Lo"
type textarea "x"
type textarea "Loc"
type textarea "x"
type textarea "Loca"
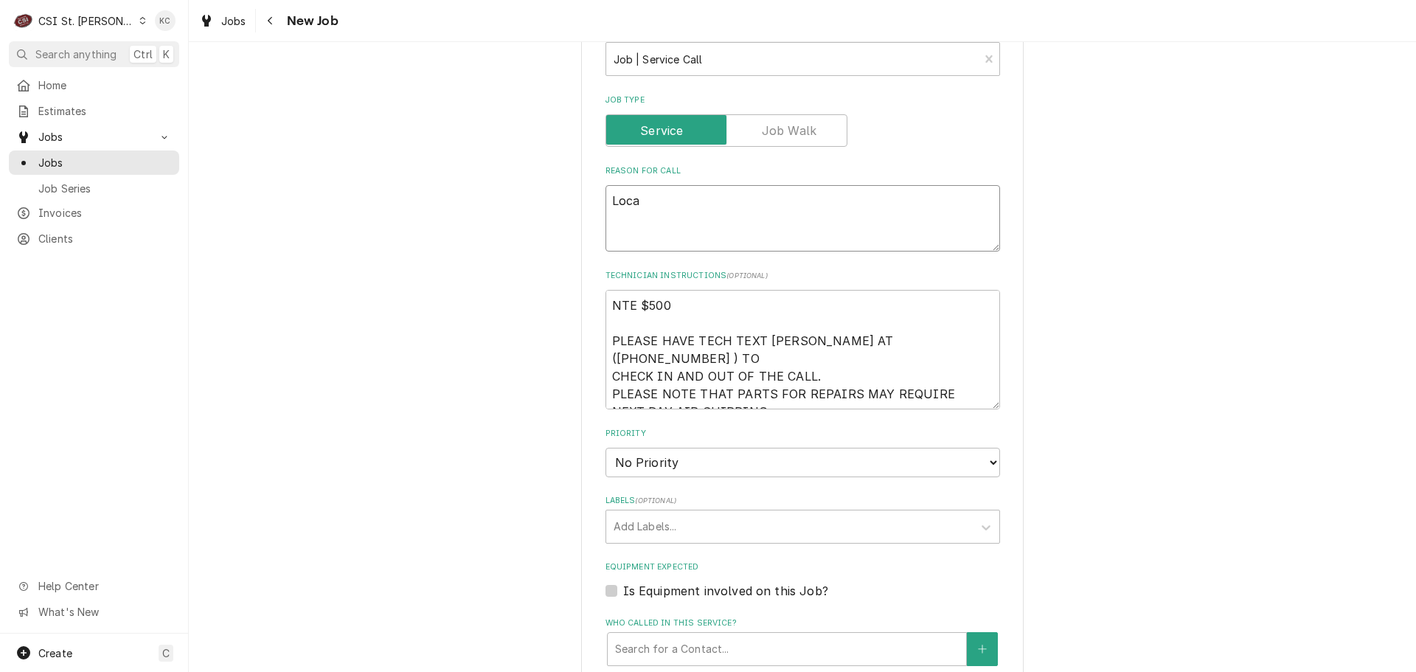
type textarea "x"
type textarea "Locati"
type textarea "x"
type textarea "Locatio"
type textarea "x"
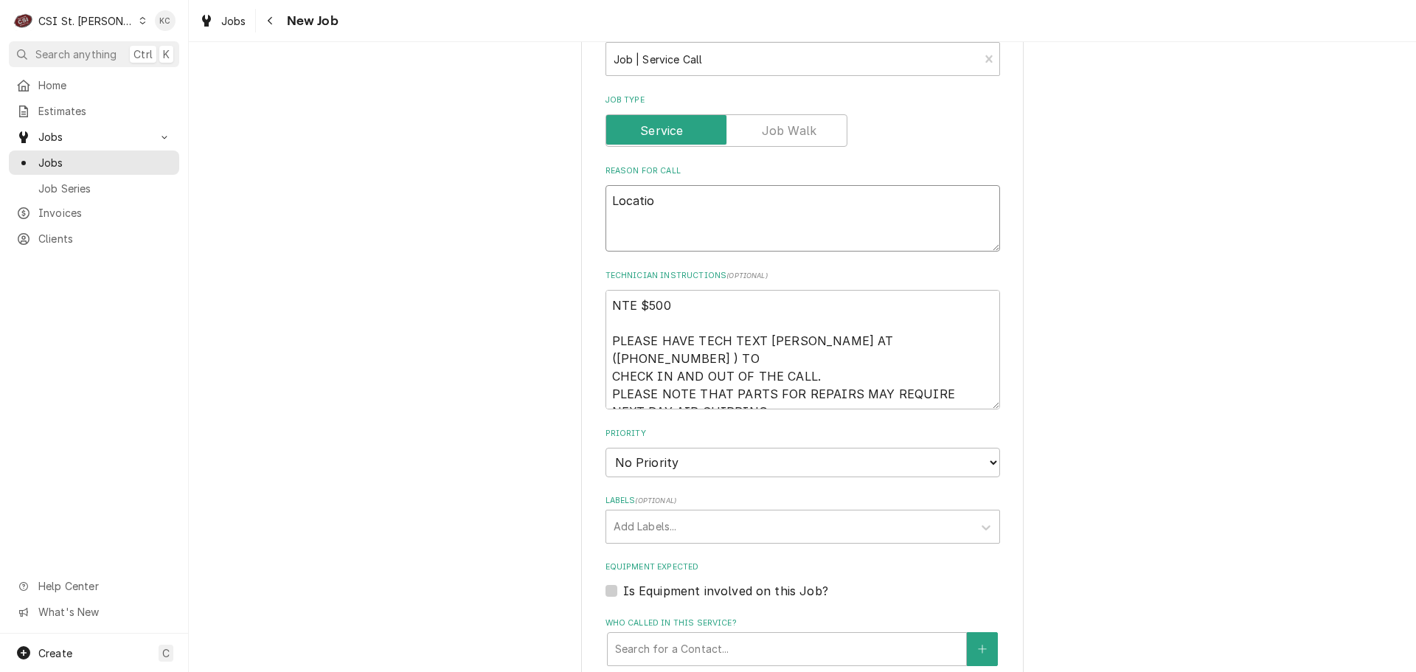
type textarea "Location"
type textarea "x"
type textarea "Location"
type textarea "x"
type textarea "Location r"
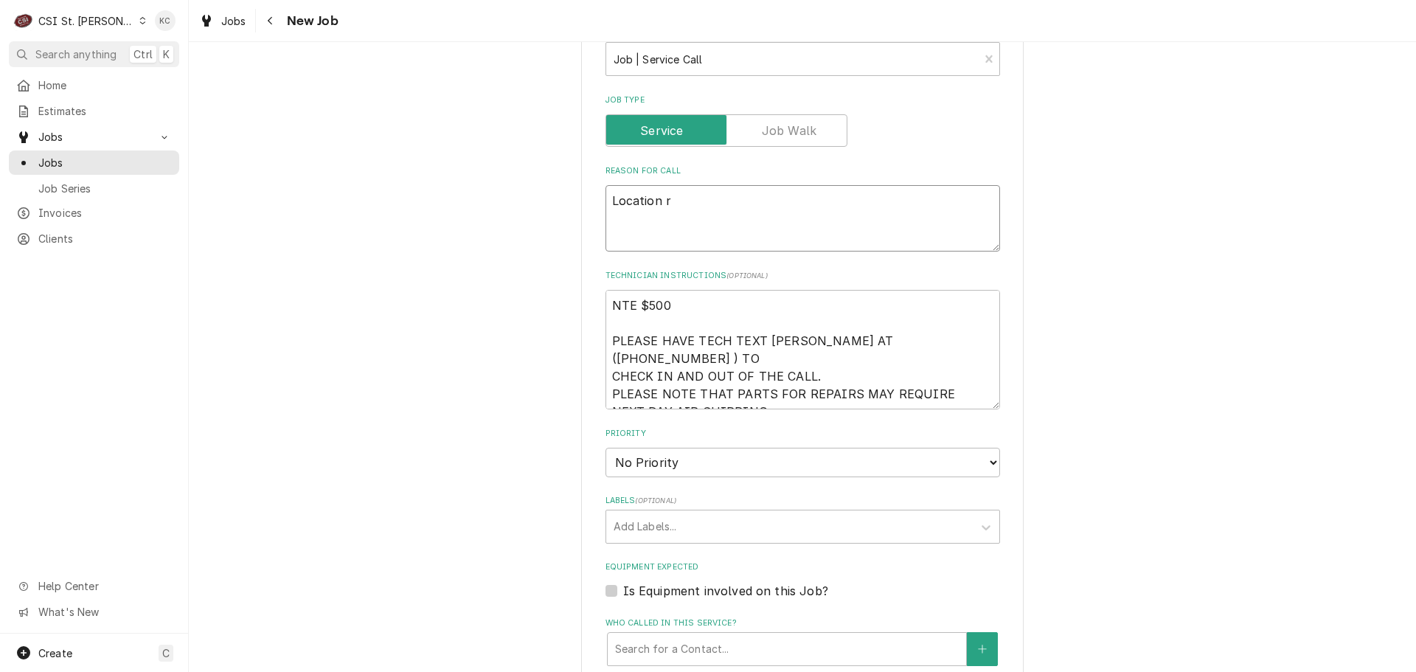
type textarea "x"
type textarea "Location re"
type textarea "x"
type textarea "Location rep"
type textarea "x"
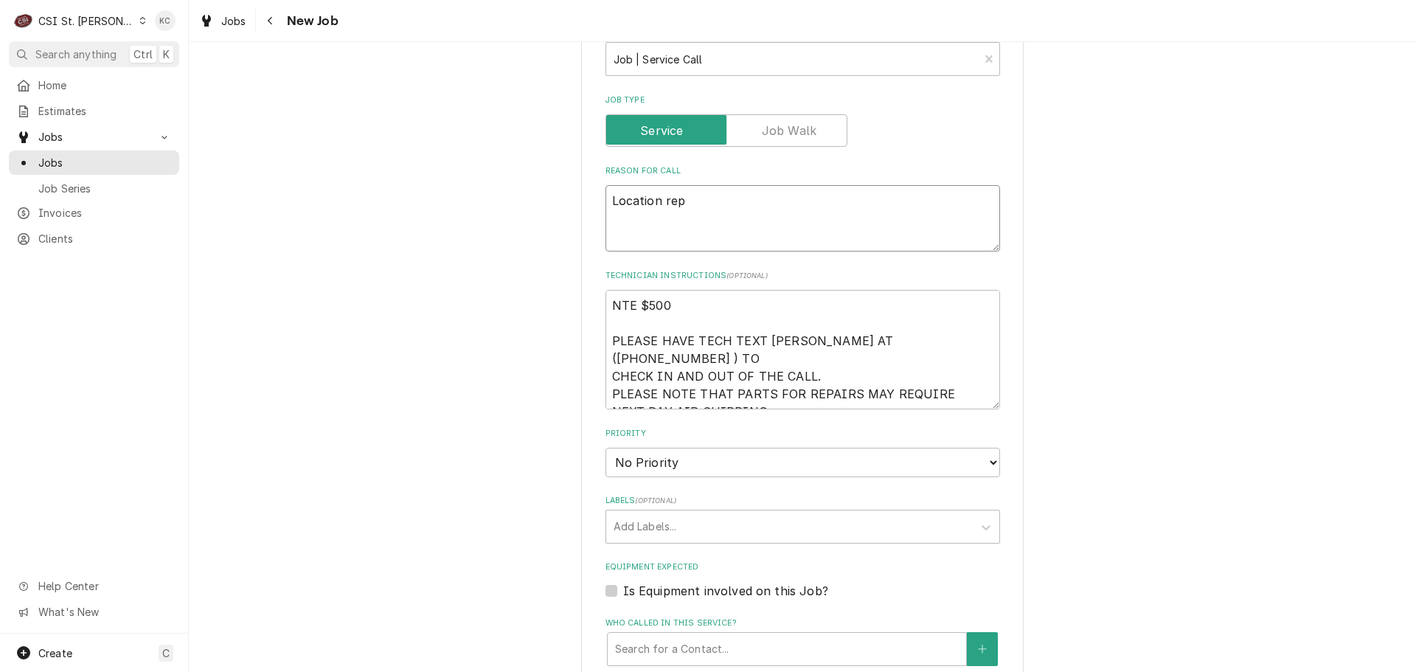
type textarea "Location repo"
type textarea "x"
type textarea "Location repos"
type textarea "x"
type textarea "Location repost"
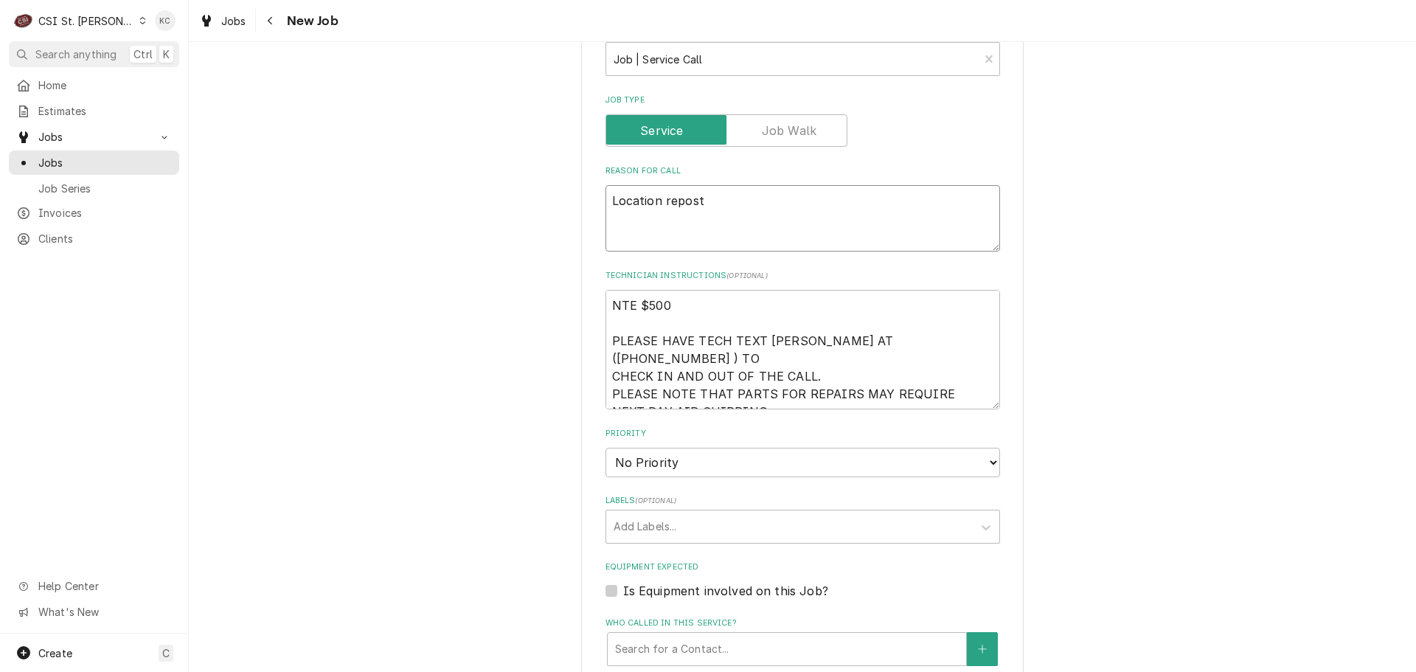
type textarea "x"
type textarea "Location repos"
type textarea "x"
type textarea "Location reposr"
type textarea "x"
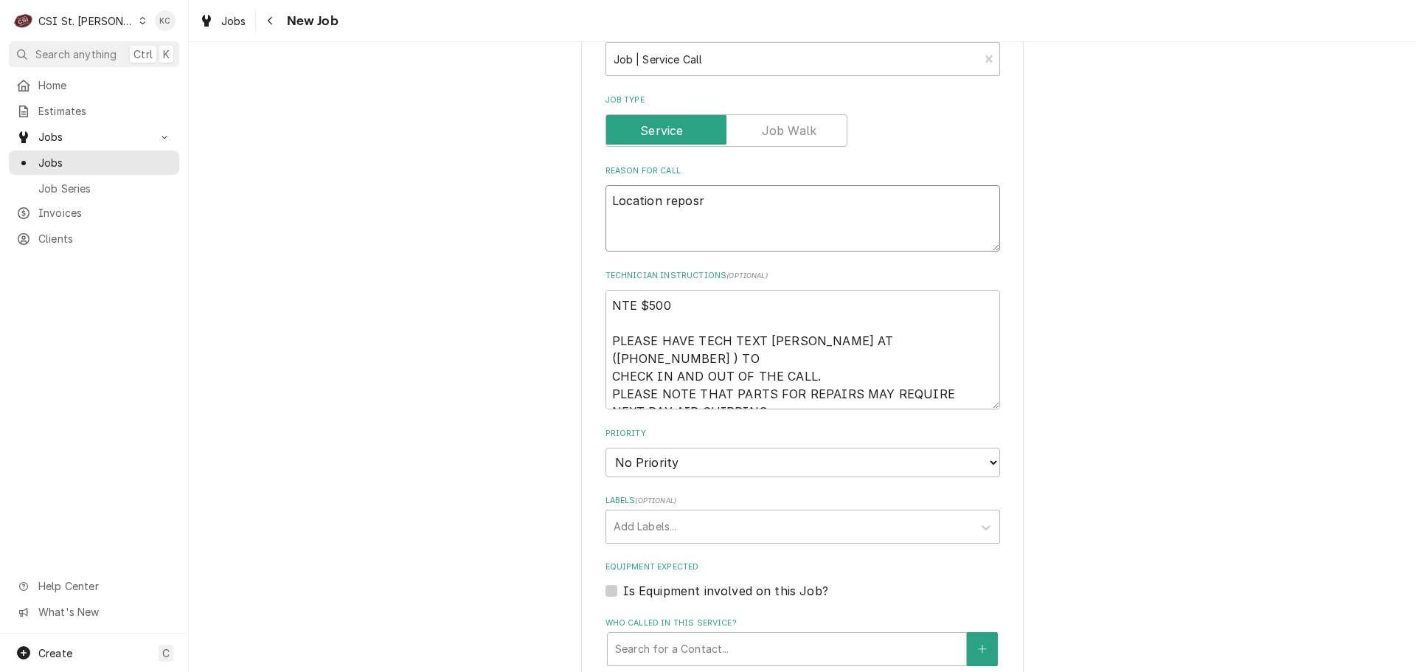
type textarea "Location reposrt"
type textarea "x"
type textarea "Location reposrts"
type textarea "x"
type textarea "Location reposrt"
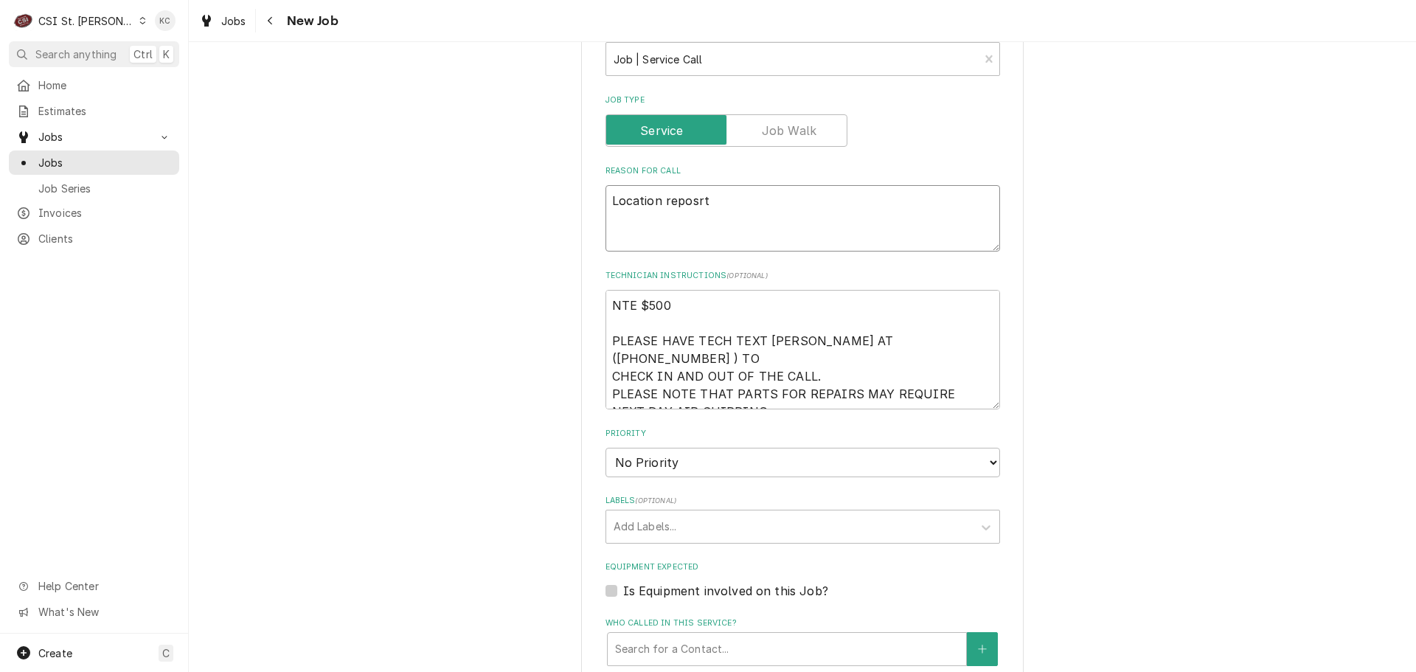
type textarea "x"
type textarea "Location reposr"
type textarea "x"
type textarea "Location repos"
type textarea "x"
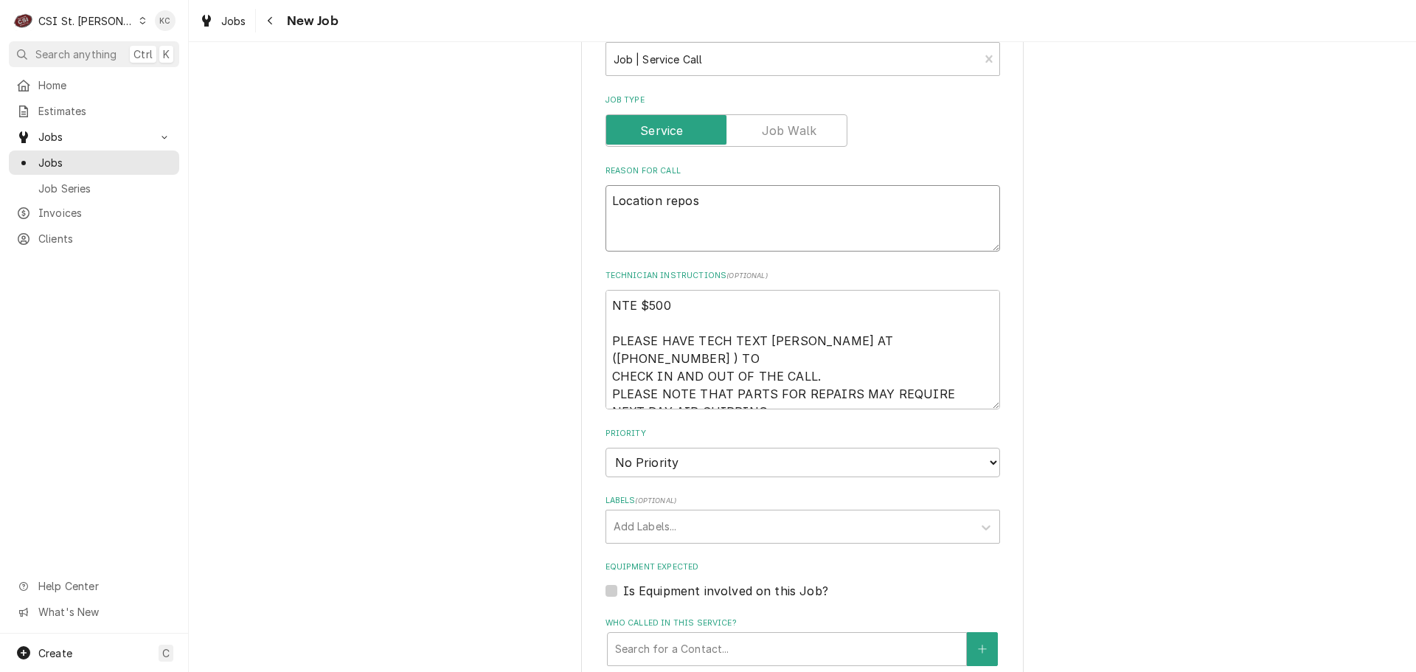
type textarea "Location repo"
type textarea "x"
type textarea "Location repor"
type textarea "x"
type textarea "Location report"
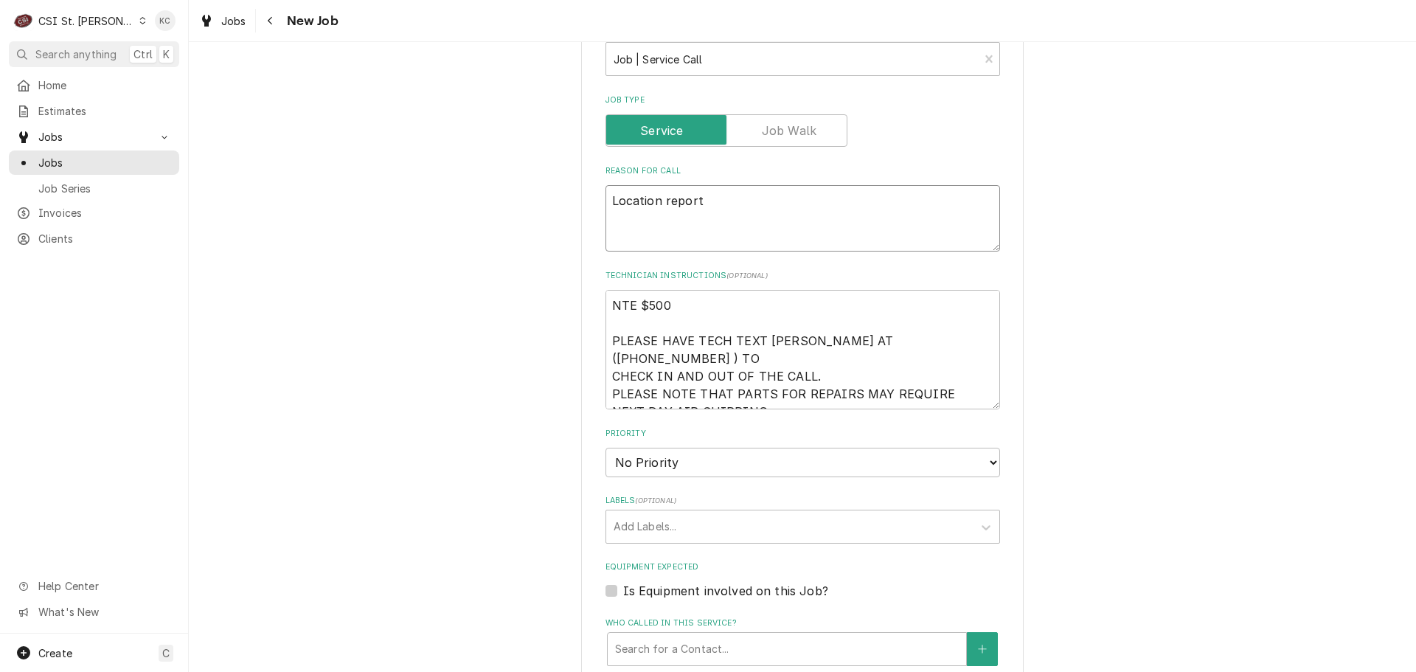
type textarea "x"
type textarea "Location reports"
type textarea "x"
type textarea "Location reports"
type textarea "x"
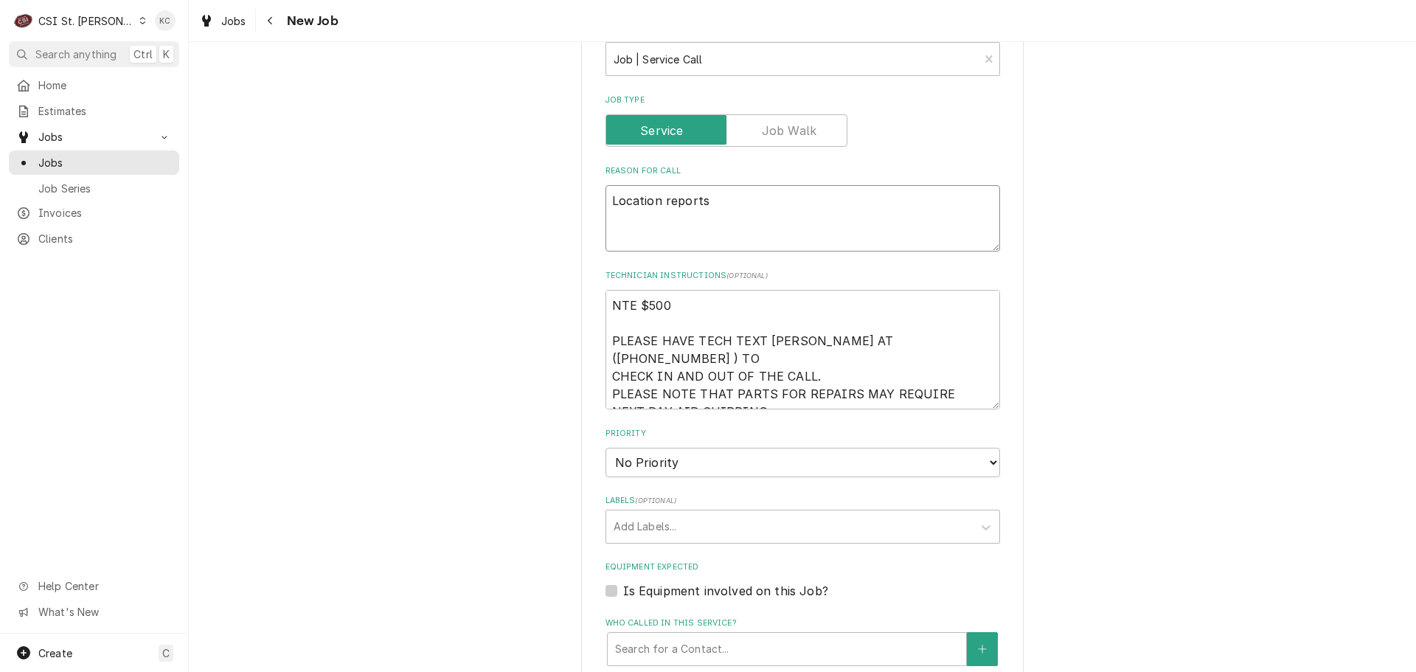
type textarea "Location reports m"
type textarea "x"
type textarea "Location reports mo"
type textarea "x"
type textarea "Location reports mor"
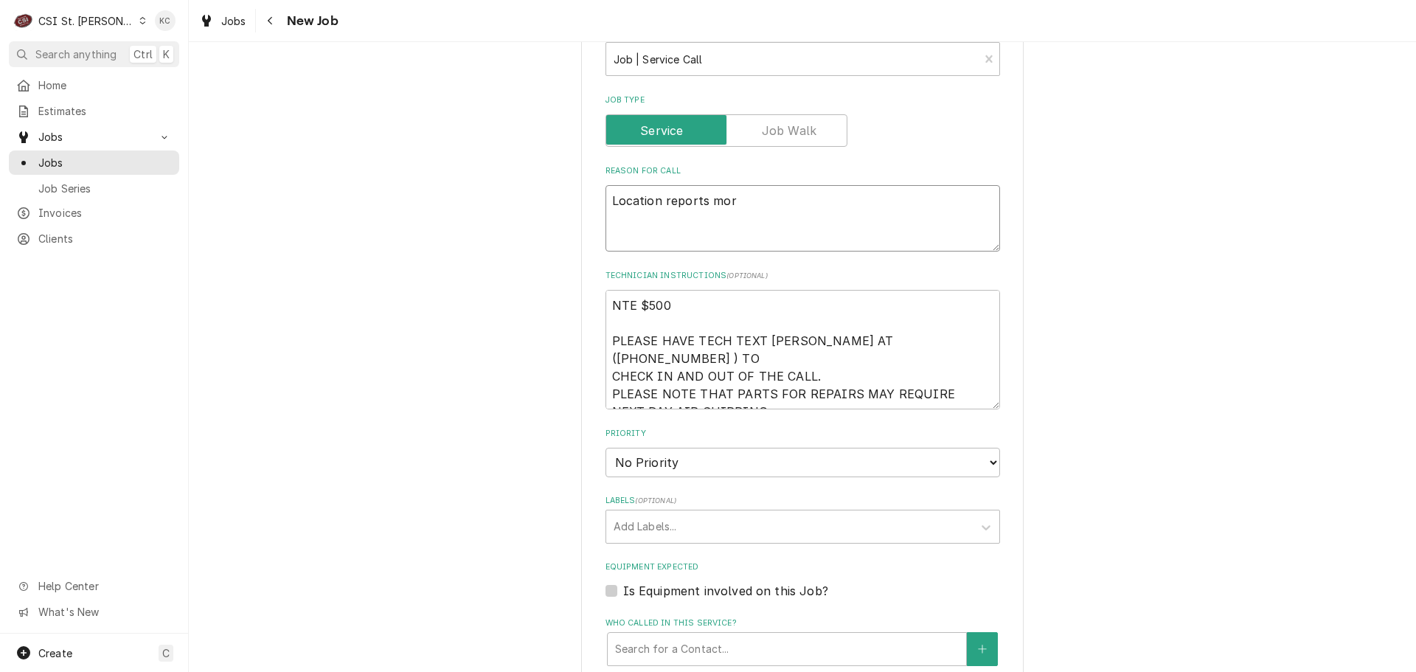
type textarea "x"
type textarea "Location reports more"
type textarea "x"
type textarea "Location reports more"
type textarea "x"
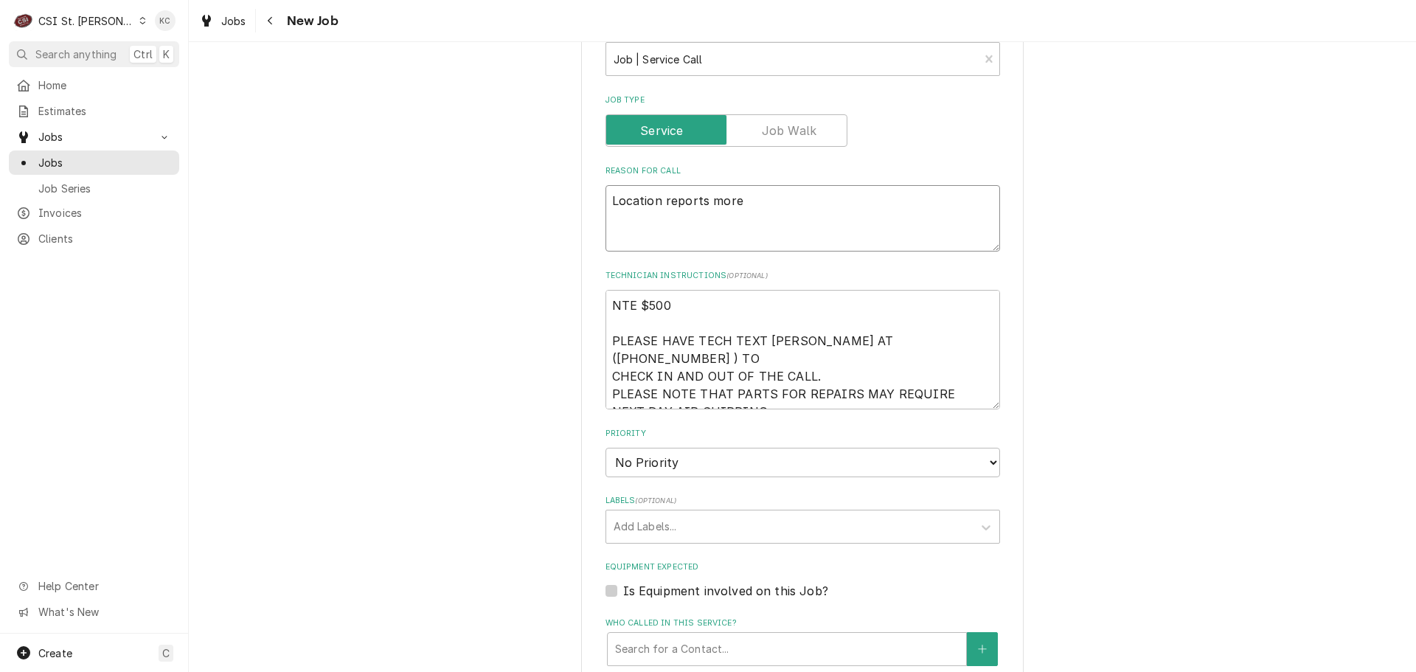
type textarea "Location reports more s"
type textarea "x"
type textarea "Location reports more so"
type textarea "x"
type textarea "Location reports more soa"
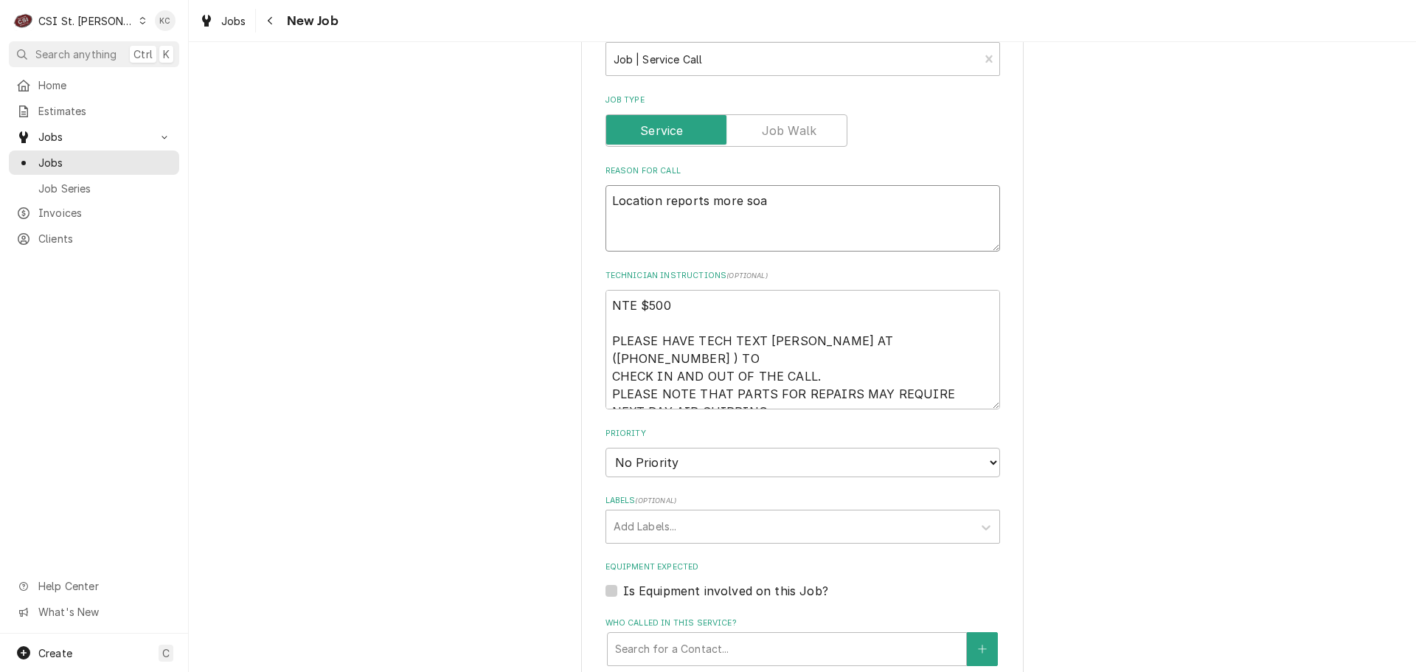
type textarea "x"
type textarea "Location reports more so"
type textarea "x"
type textarea "Location reports more sod"
type textarea "x"
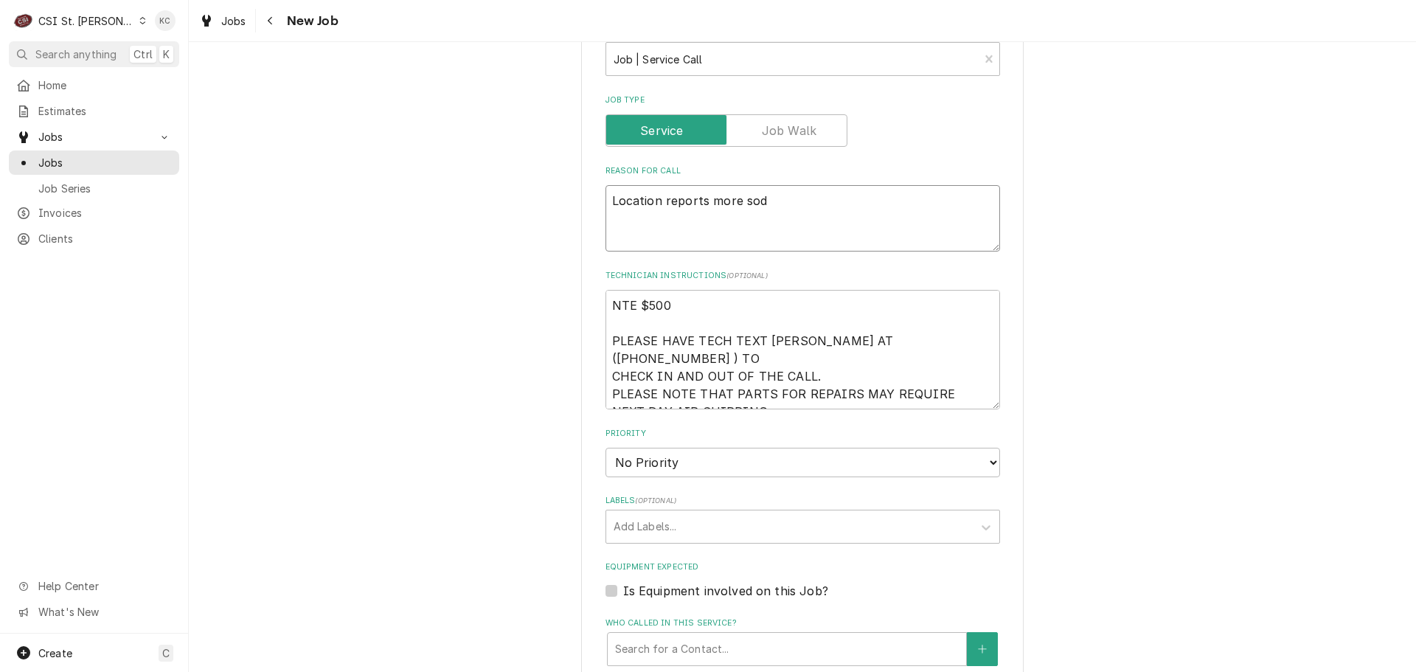
type textarea "Location reports more soda"
type textarea "x"
type textarea "Location reports more soda"
type textarea "x"
type textarea "Location reports more soda f"
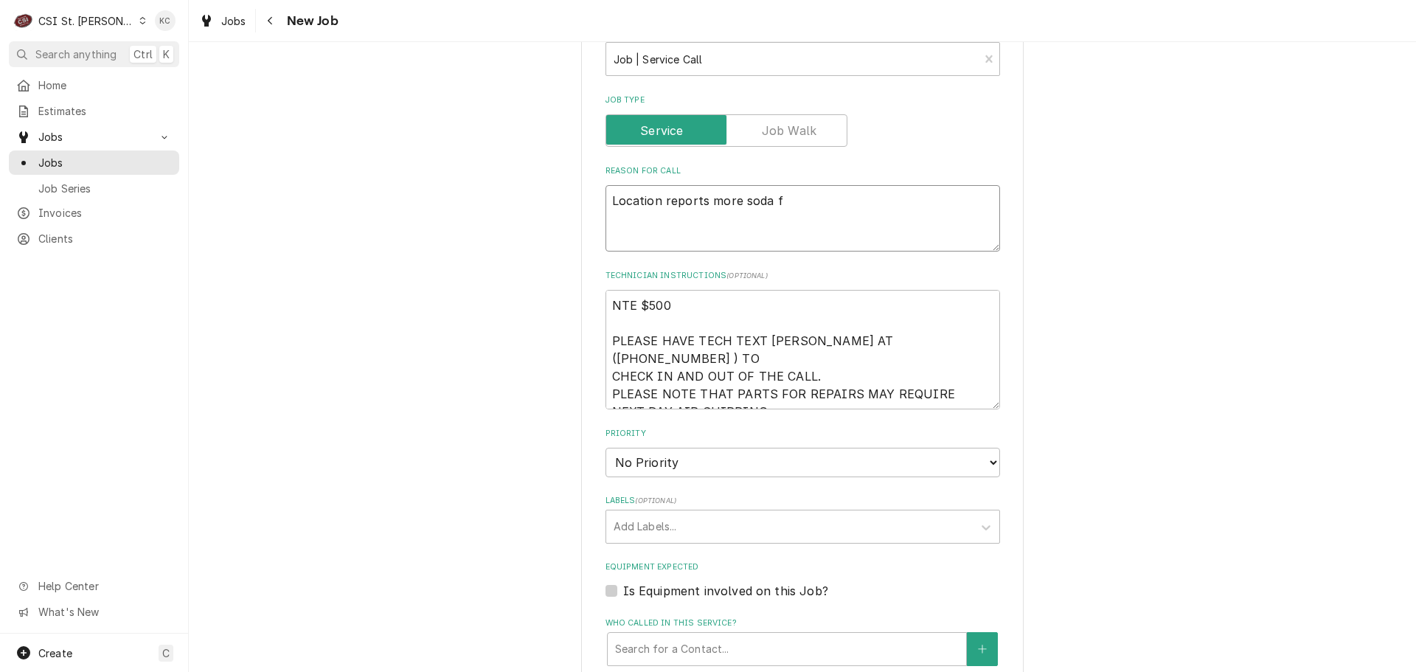
type textarea "x"
type textarea "Location reports more soda fl"
type textarea "x"
type textarea "Location reports more soda fla"
type textarea "x"
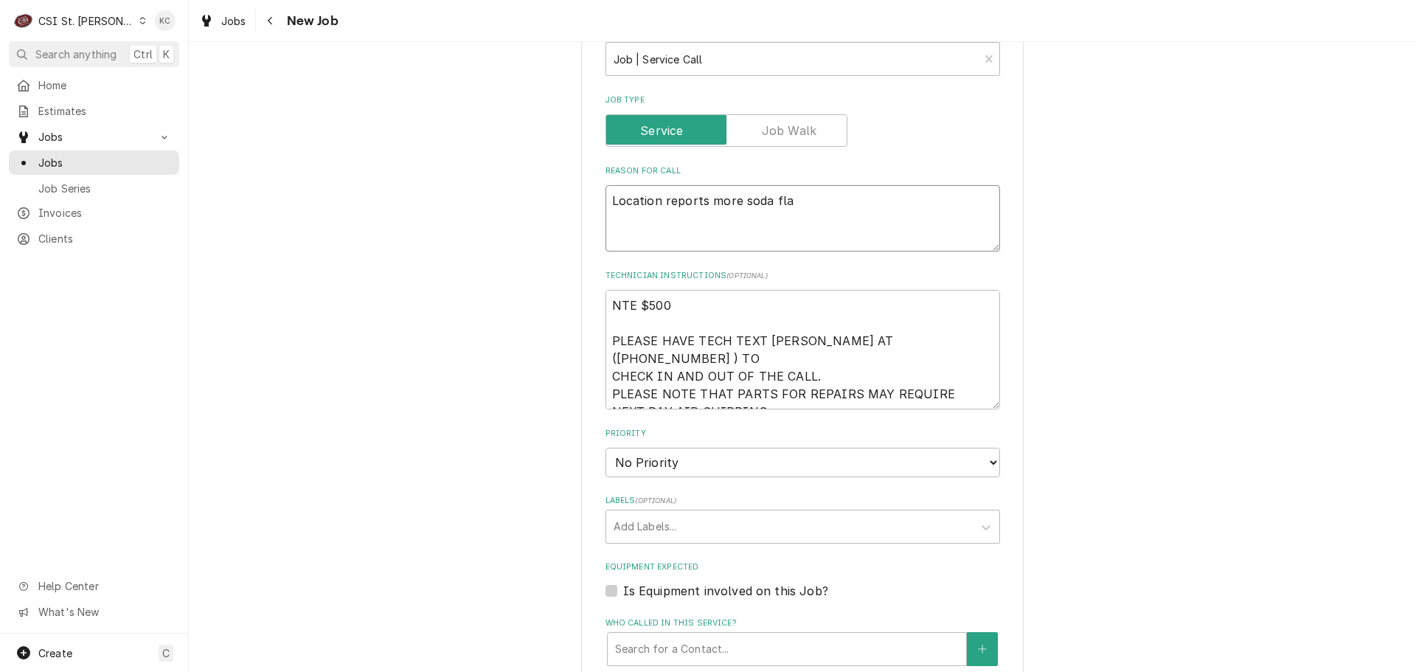
type textarea "Location reports more soda flav"
type textarea "x"
type textarea "Location reports more soda flavo"
type textarea "x"
type textarea "Location reports more soda flavor"
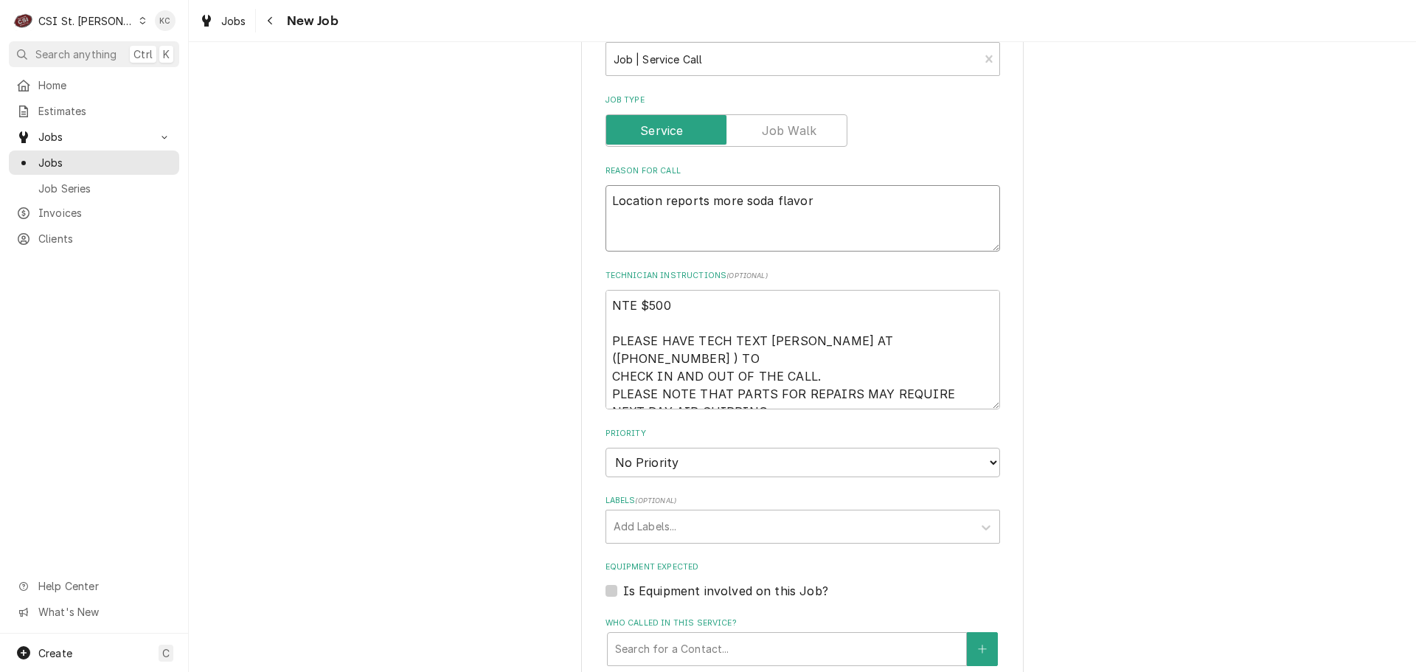
type textarea "x"
type textarea "Location reports more soda flavors"
type textarea "x"
type textarea "Location reports more soda flavors"
type textarea "x"
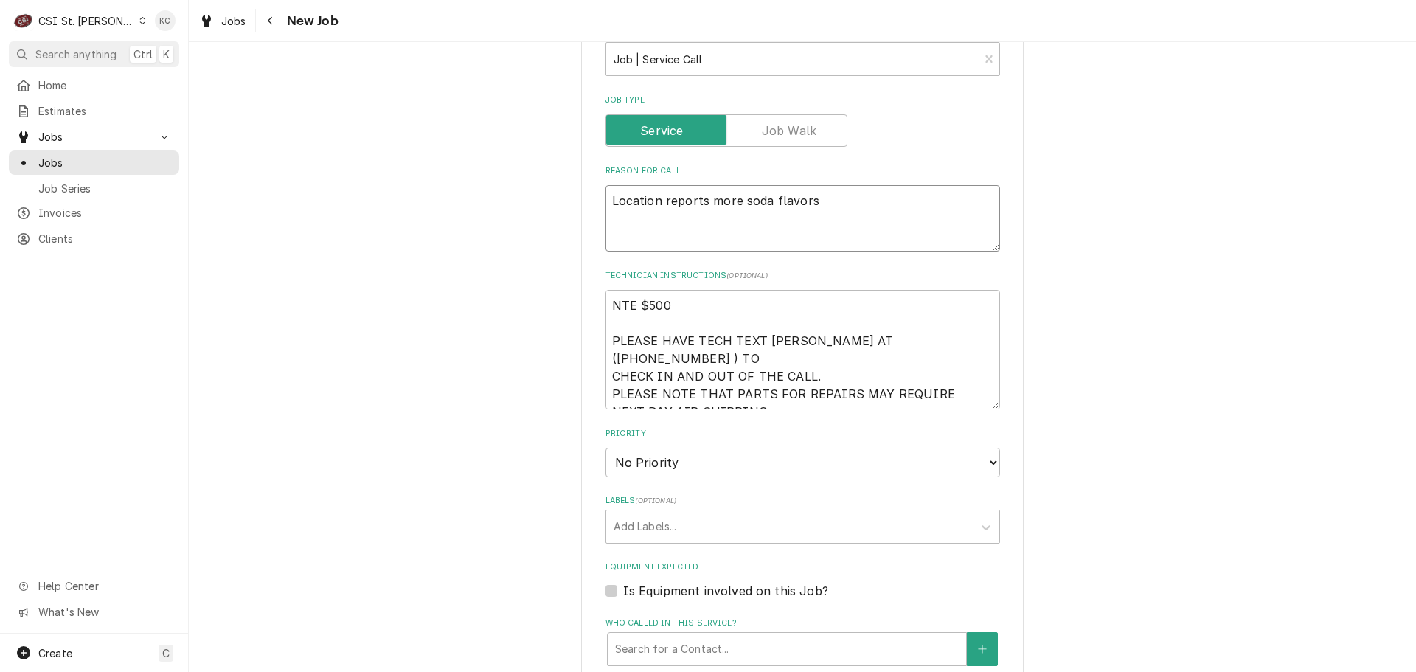
type textarea "Location reports more soda flavors o"
type textarea "x"
type textarea "Location reports more soda flavors ou"
type textarea "x"
type textarea "Location reports more soda flavors out"
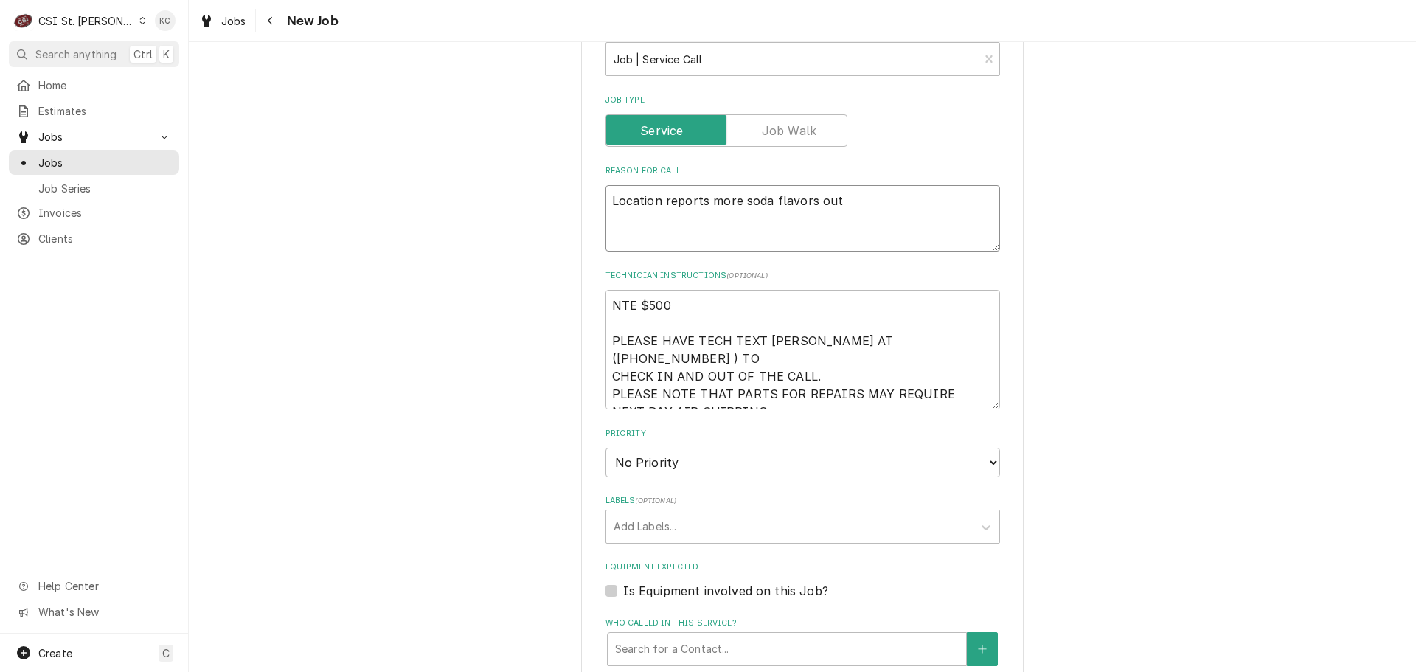
type textarea "x"
type textarea "Location reports more soda flavors out"
type textarea "x"
type textarea "Location reports more soda flavors out"
click at [607, 298] on textarea "NTE $500 PLEASE HAVE TECH TEXT VIVIAN AT (314-756-3700 ) TO CHECK IN AND OUT OF…" at bounding box center [803, 349] width 395 height 119
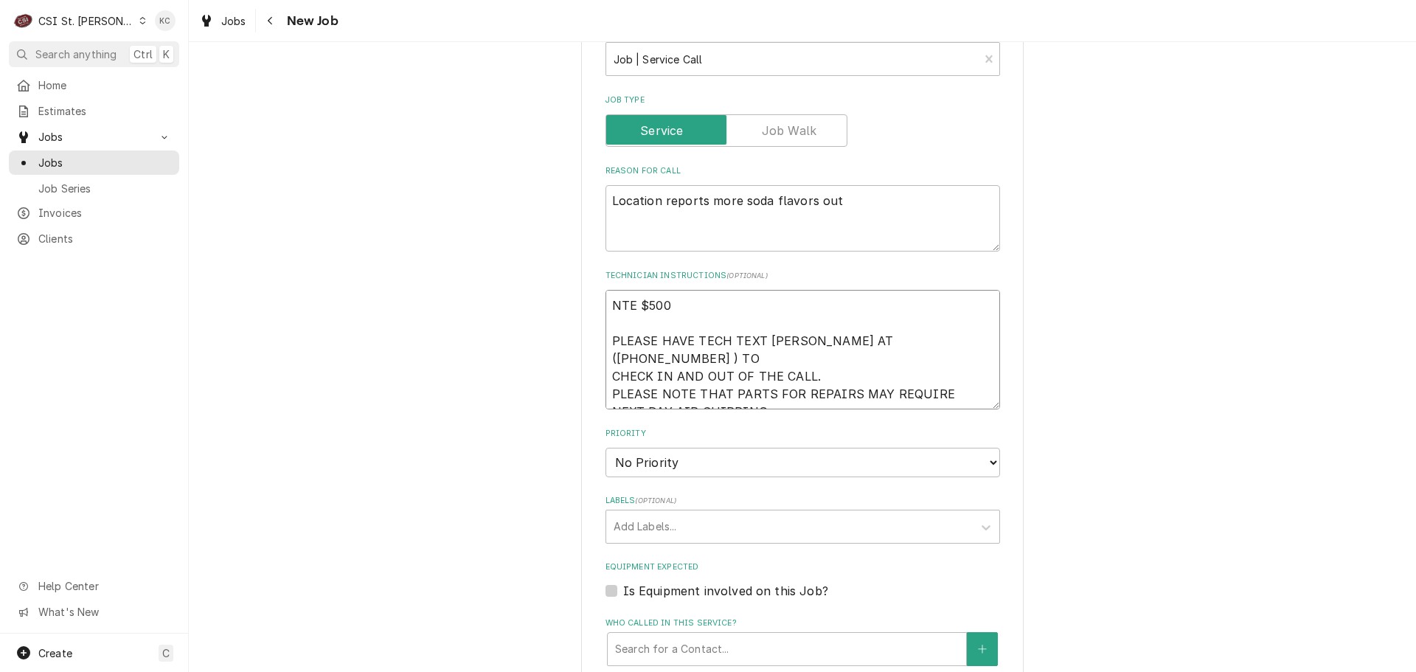
type textarea "x"
type textarea "NTE $500 PLEASE HAVE TECH TEXT VIVIAN AT (314-756-3700 ) TO CHECK IN AND OUT OF…"
type textarea "x"
type textarea "NTE $500 PLEASE HAVE TECH TEXT VIVIAN AT (314-756-3700 ) TO CHECK IN AND OUT OF…"
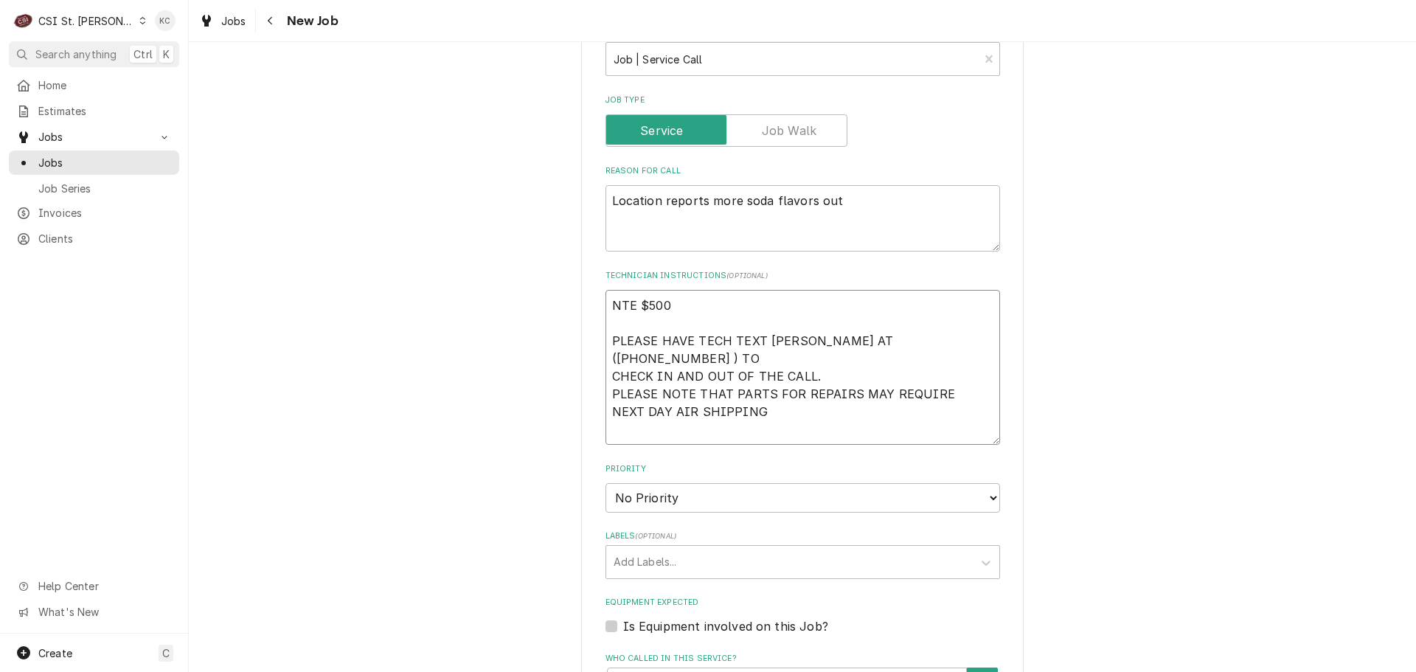
type textarea "x"
type textarea "NTE $500 PLEASE HAVE TECH TEXT VIVIAN AT (314-756-3700 ) TO CHECK IN AND OUT OF…"
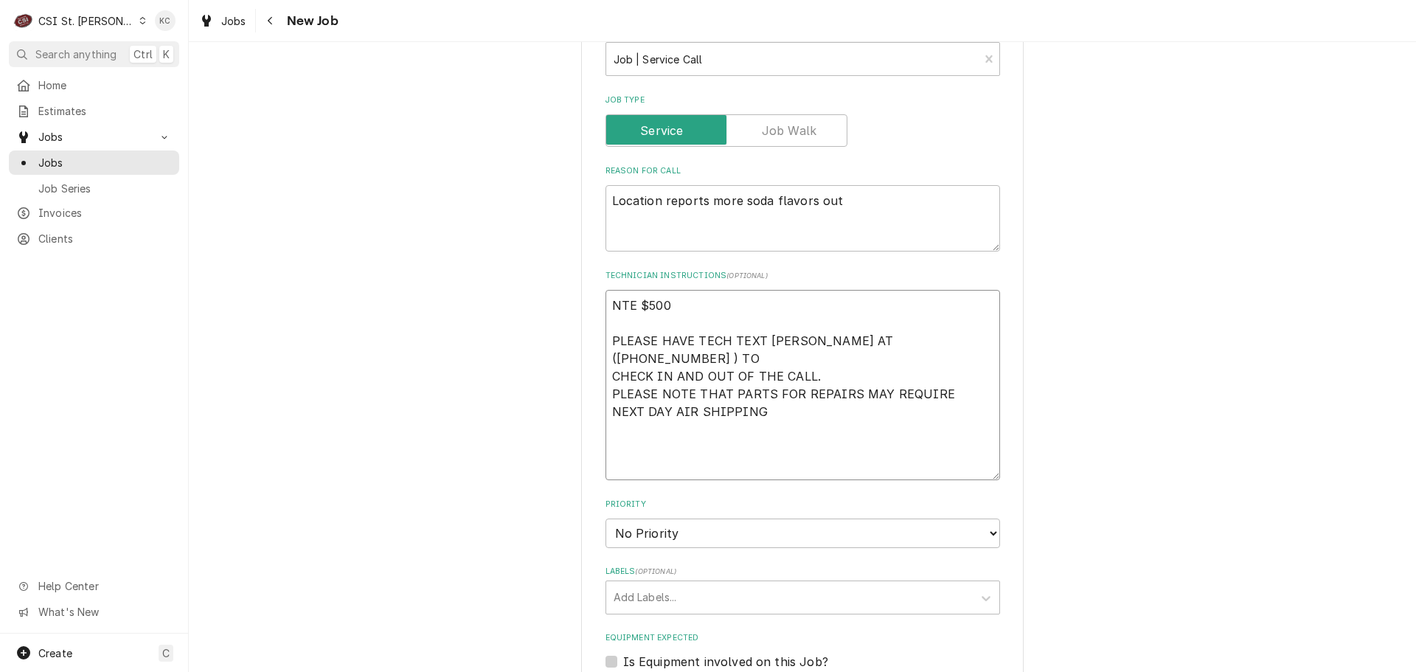
type textarea "x"
type textarea "NTE $500 PLEASE HAVE TECH TEXT VIVIAN AT (314-756-3700 ) TO CHECK IN AND OUT OF…"
type textarea "x"
type textarea "NTE $500 PLEASE HAVE TECH TEXT VIVIAN AT (314-756-3700 ) TO CHECK IN AND OUT OF…"
type textarea "x"
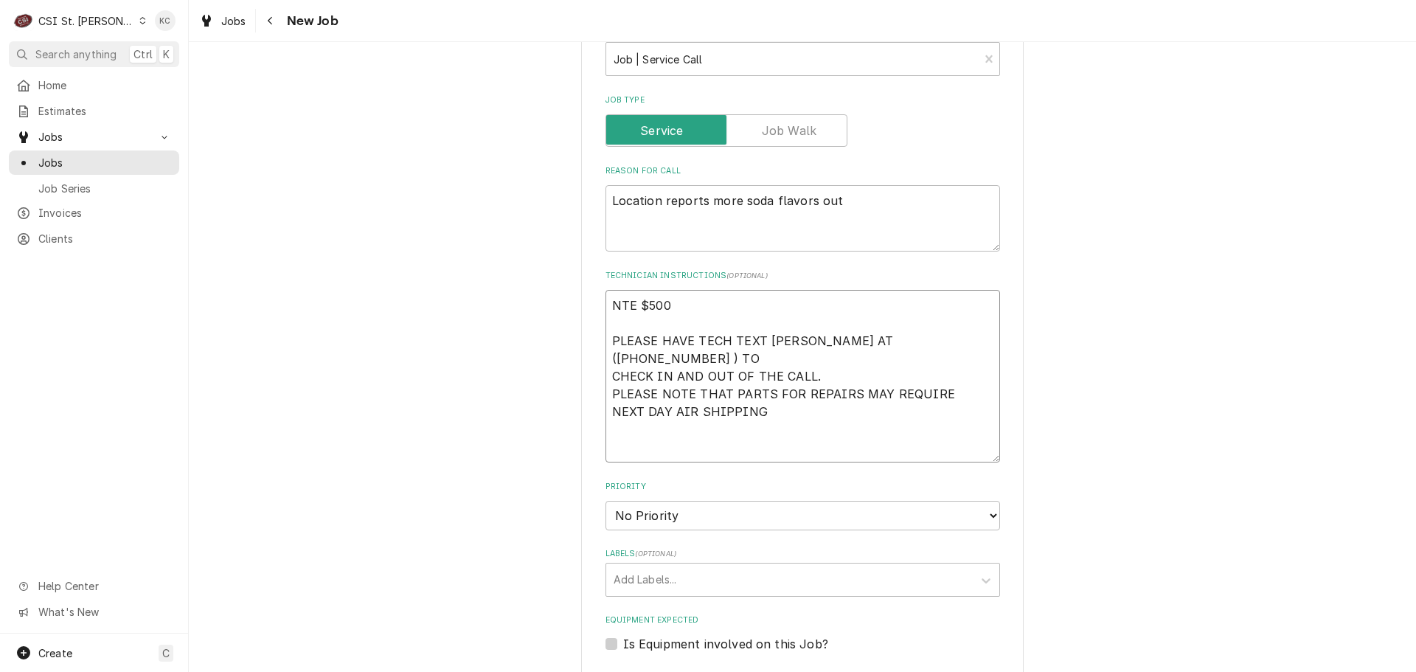
type textarea "NTE $500 PLEASE HAVE TECH TEXT VIVIAN AT (314-756-3700 ) TO CHECK IN AND OUT OF…"
type textarea "x"
type textarea "E NTE $500 PLEASE HAVE TECH TEXT VIVIAN AT (314-756-3700 ) TO CHECK IN AND OUT …"
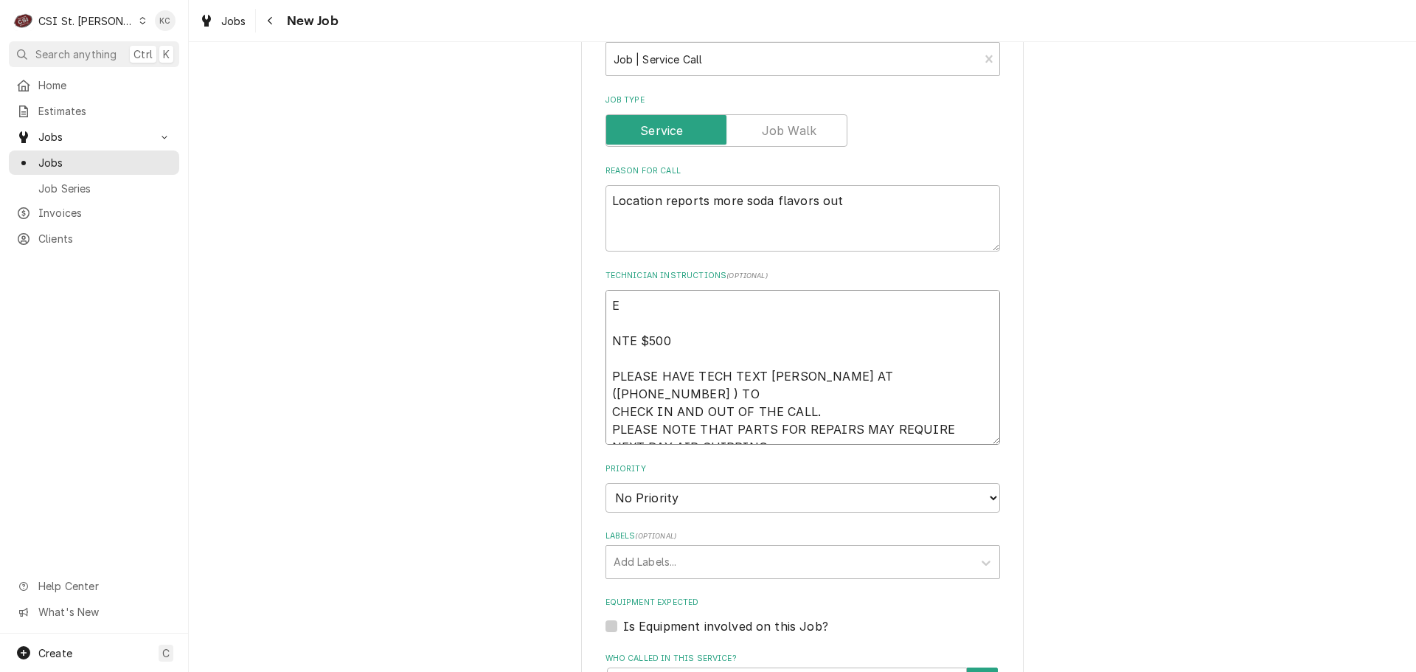
type textarea "x"
type textarea "EM NTE $500 PLEASE HAVE TECH TEXT VIVIAN AT (314-756-3700 ) TO CHECK IN AND OUT…"
type textarea "x"
type textarea "EME NTE $500 PLEASE HAVE TECH TEXT VIVIAN AT (314-756-3700 ) TO CHECK IN AND OU…"
type textarea "x"
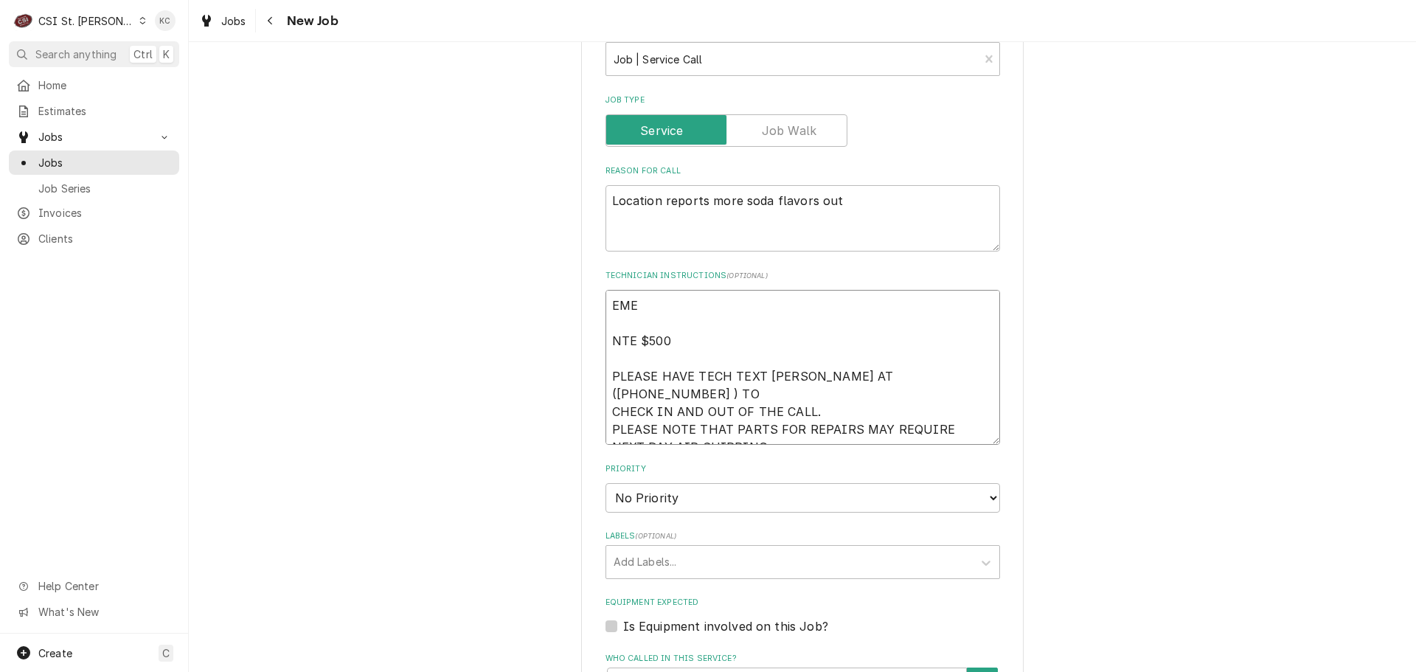
type textarea "EMER NTE $500 PLEASE HAVE TECH TEXT VIVIAN AT (314-756-3700 ) TO CHECK IN AND O…"
type textarea "x"
type textarea "EMERG NTE $500 PLEASE HAVE TECH TEXT VIVIAN AT (314-756-3700 ) TO CHECK IN AND …"
type textarea "x"
click at [730, 302] on textarea "EMERGENCY SERVIOCE CALL NTE $500 PLEASE HAVE TECH TEXT VIVIAN AT (314-756-3700 …" at bounding box center [803, 367] width 395 height 155
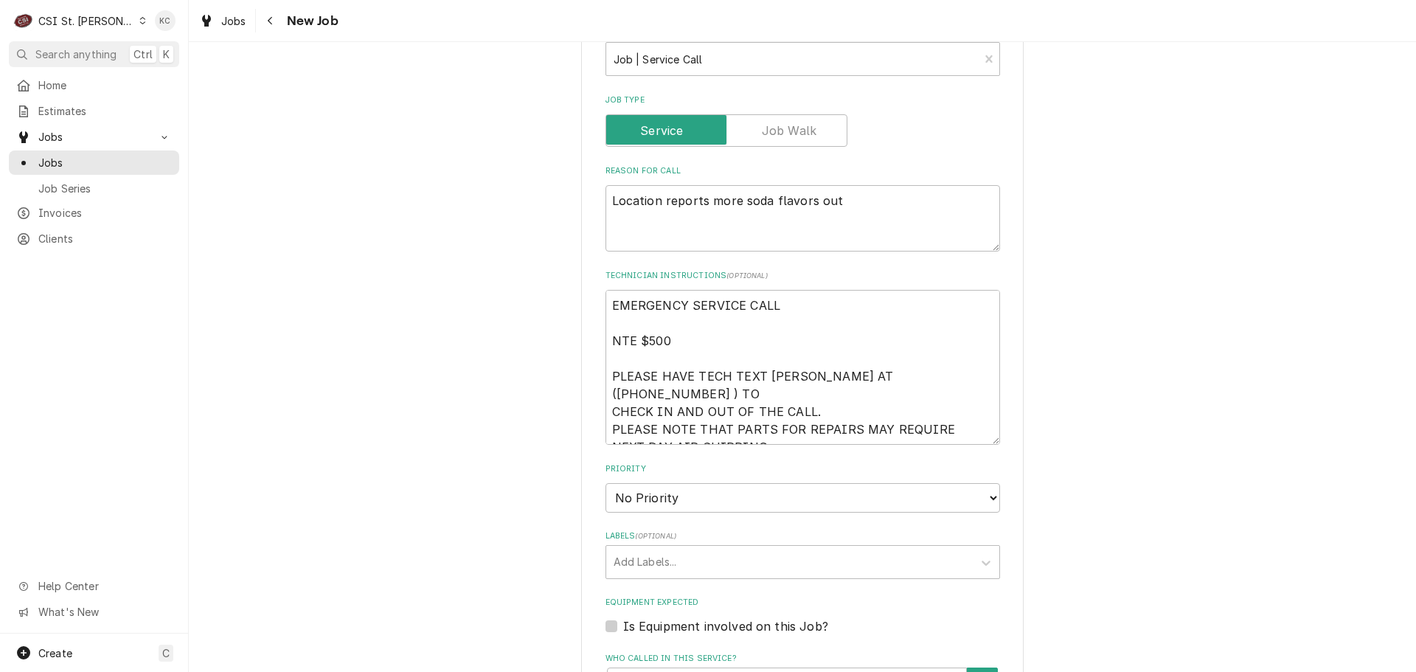
click at [996, 17] on div "Jobs New Job" at bounding box center [802, 20] width 1227 height 41
click at [743, 499] on select "No Priority Urgent High Medium Low" at bounding box center [803, 498] width 395 height 30
click at [606, 483] on select "No Priority Urgent High Medium Low" at bounding box center [803, 498] width 395 height 30
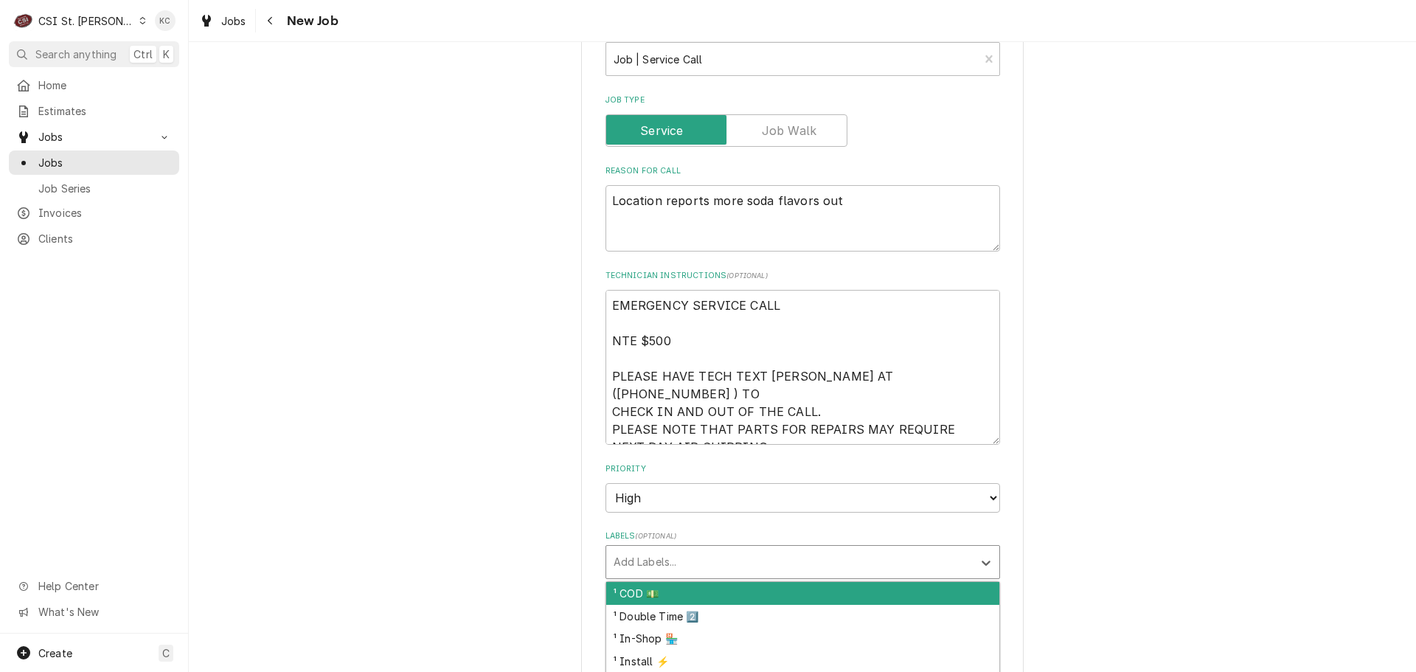
click at [724, 564] on div "Labels" at bounding box center [790, 562] width 352 height 27
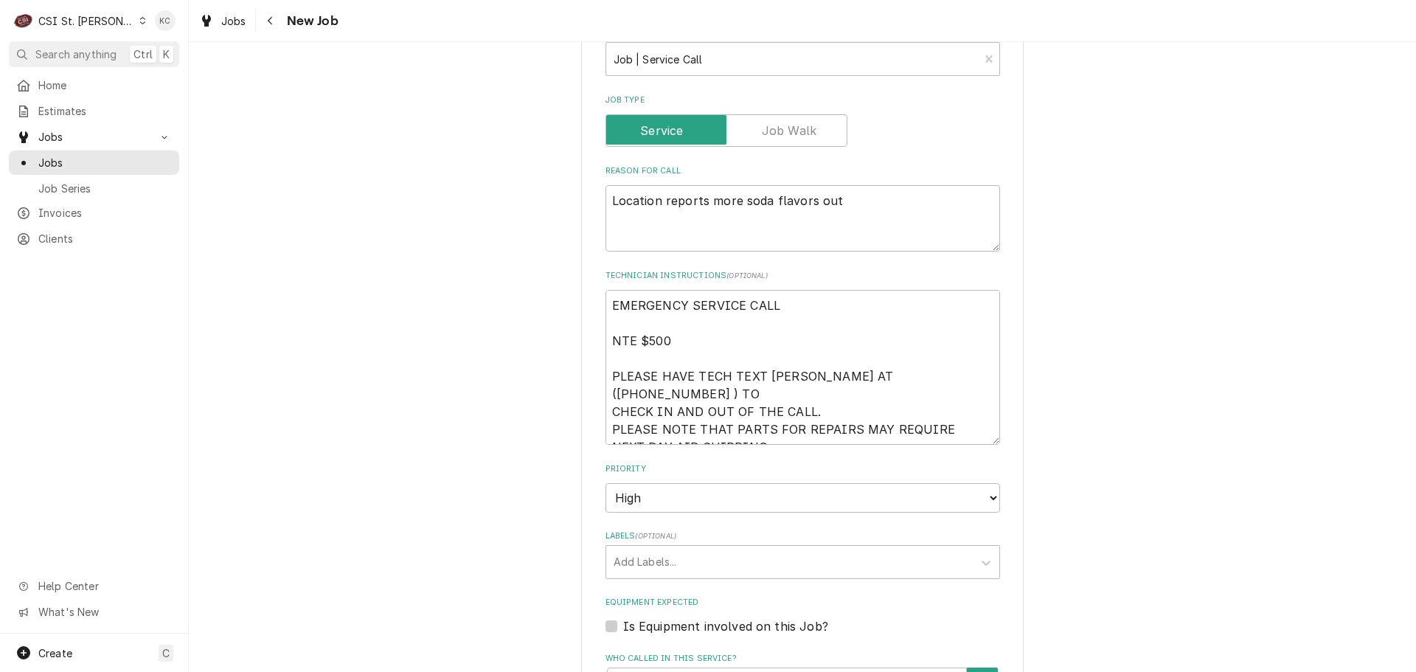
click at [1098, 383] on div "Please provide the following information to create a job: Client Details Client…" at bounding box center [802, 275] width 1227 height 2059
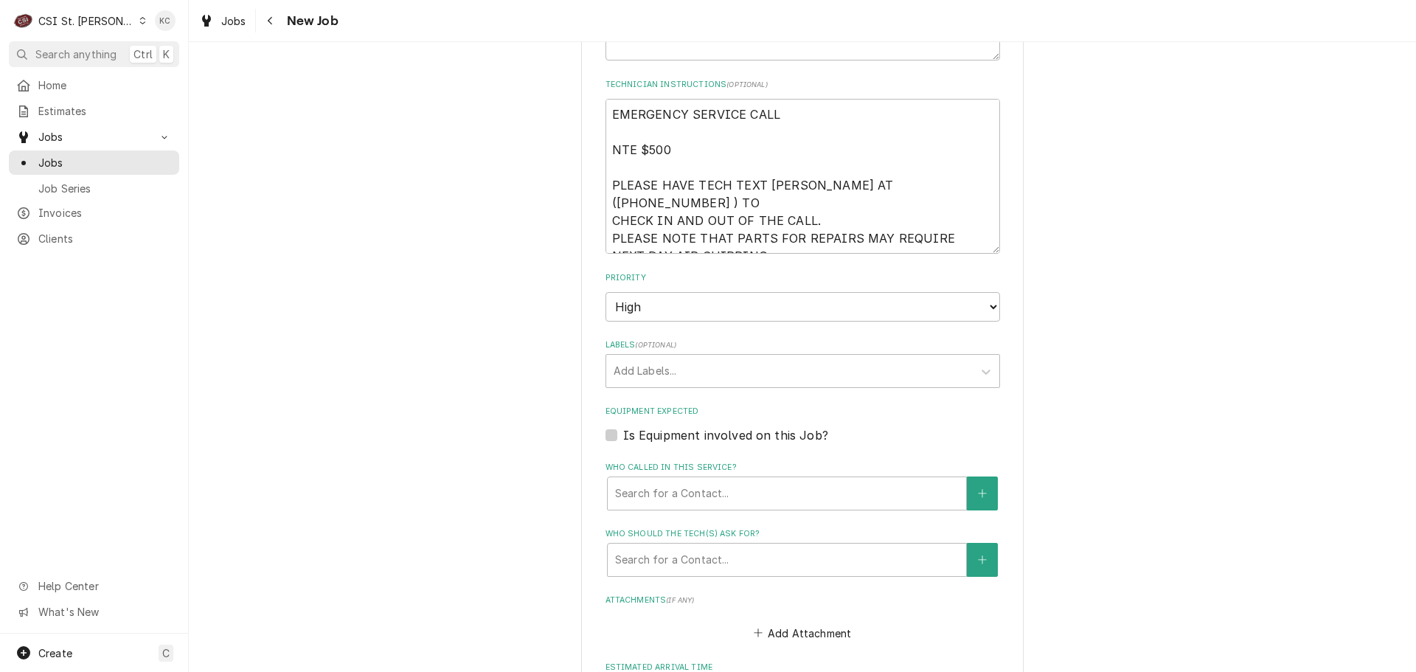
scroll to position [1033, 0]
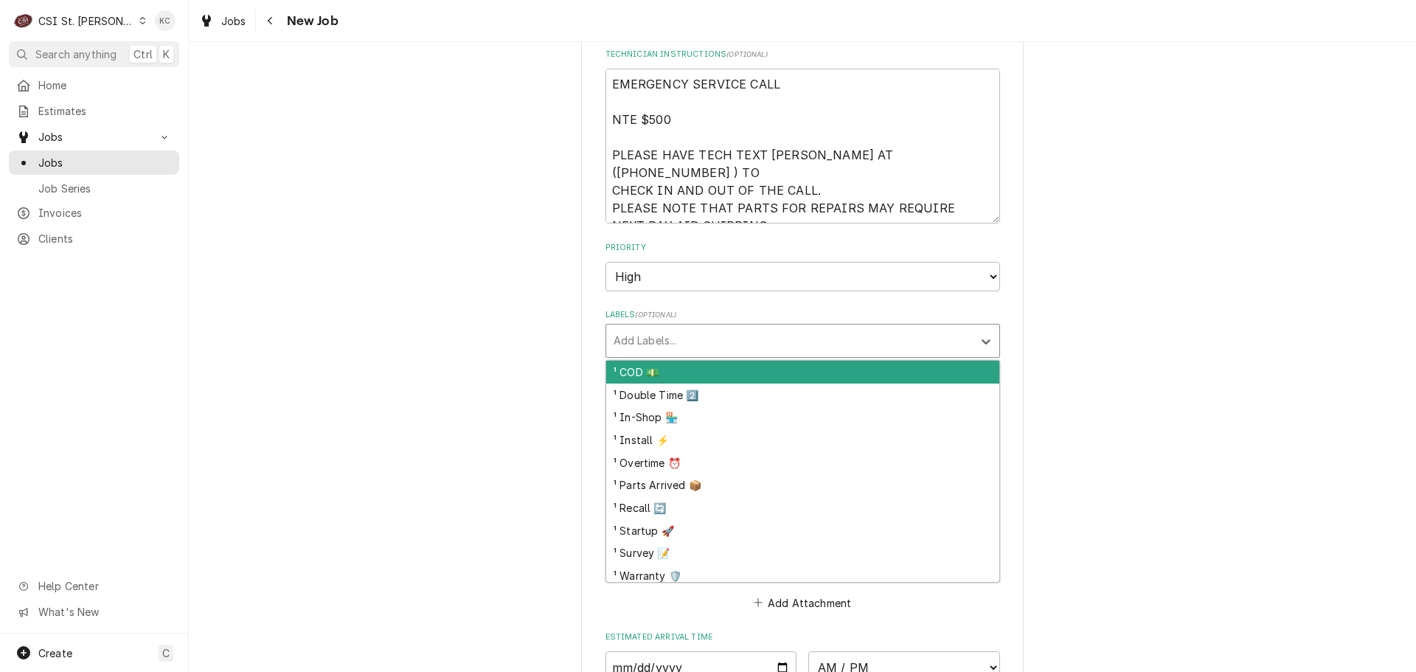
click at [682, 348] on div "Labels" at bounding box center [790, 340] width 352 height 27
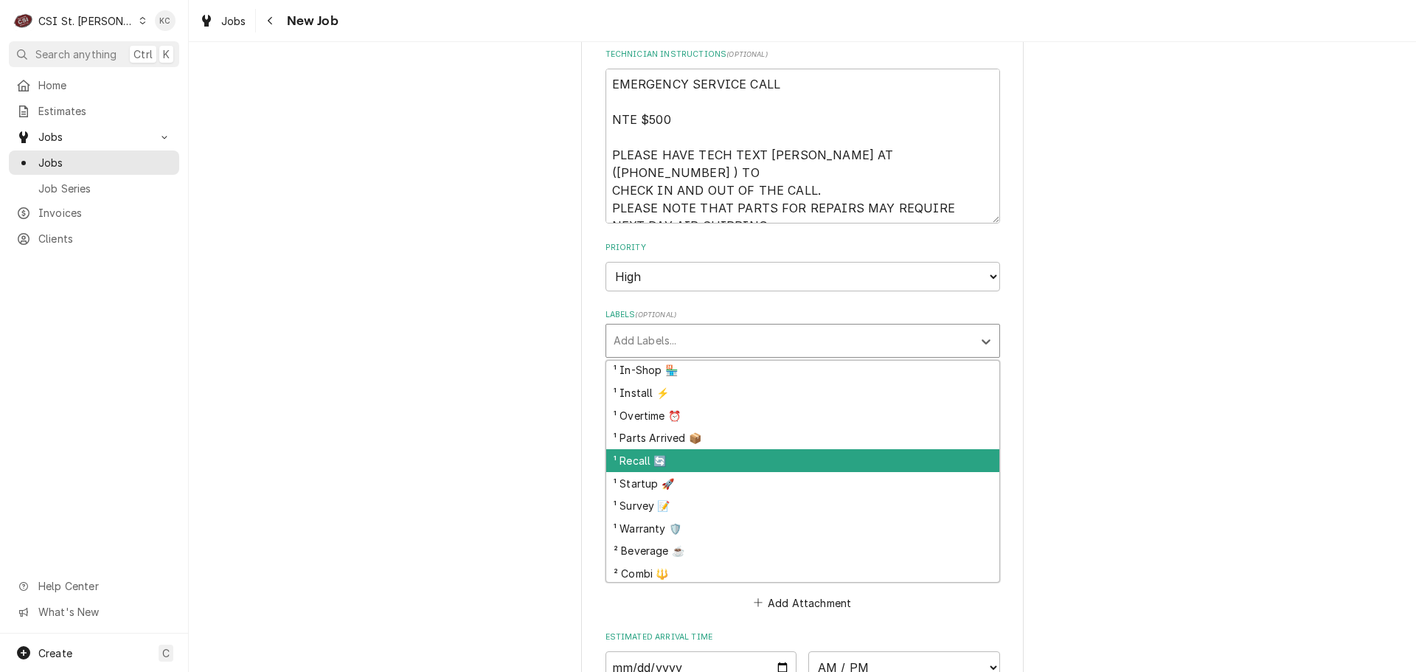
scroll to position [74, 0]
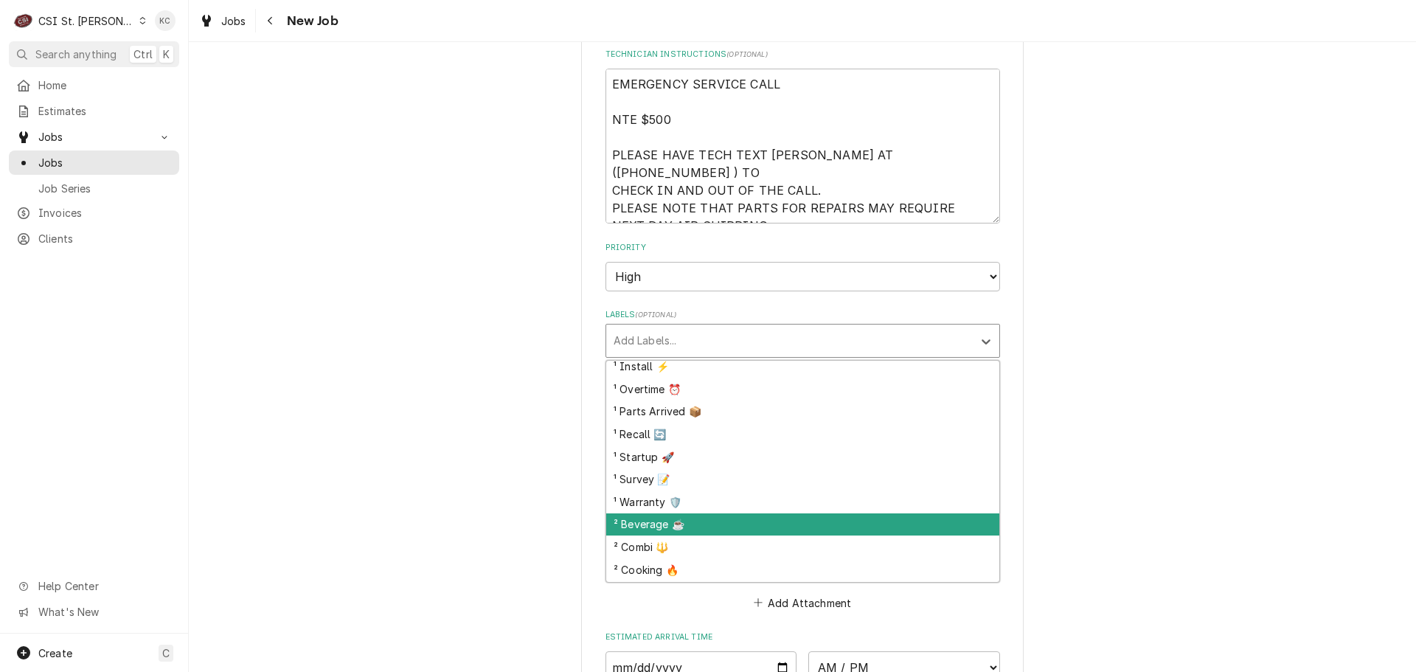
drag, startPoint x: 690, startPoint y: 525, endPoint x: 693, endPoint y: 515, distance: 10.6
click at [691, 521] on div "² Beverage ☕️" at bounding box center [802, 524] width 393 height 23
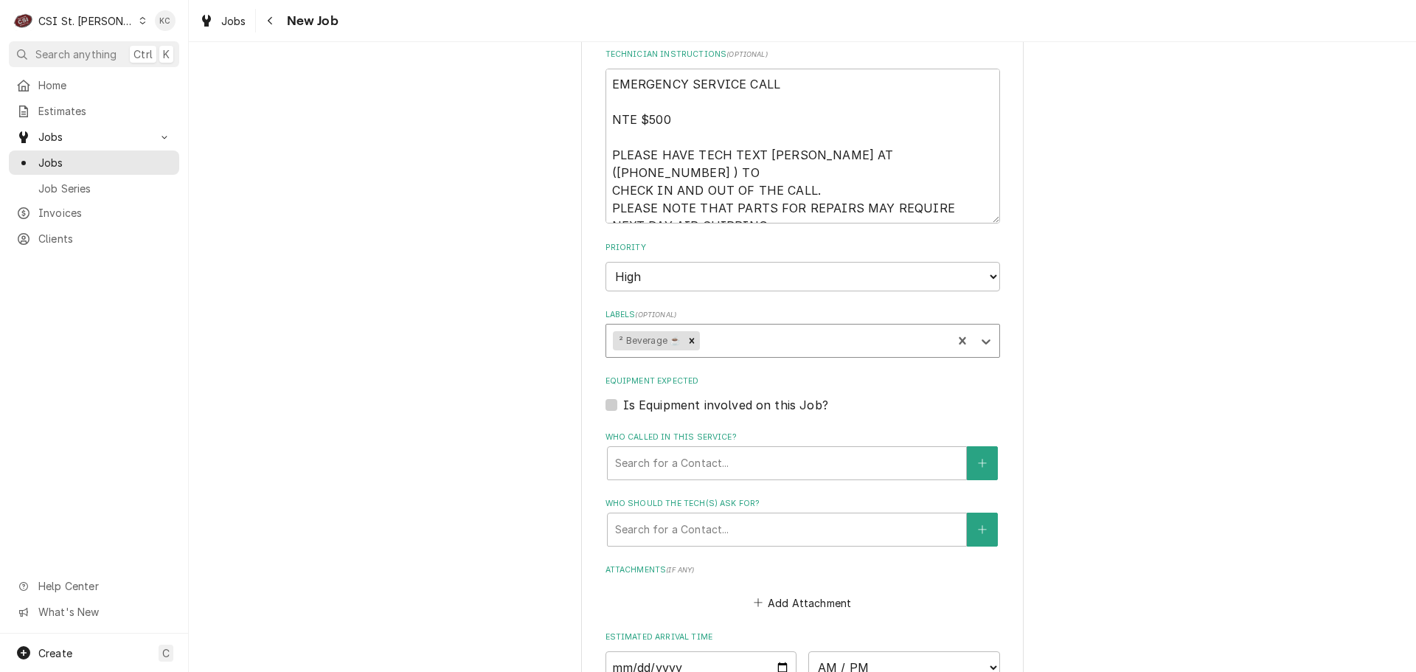
click at [788, 342] on div "Labels" at bounding box center [824, 340] width 243 height 27
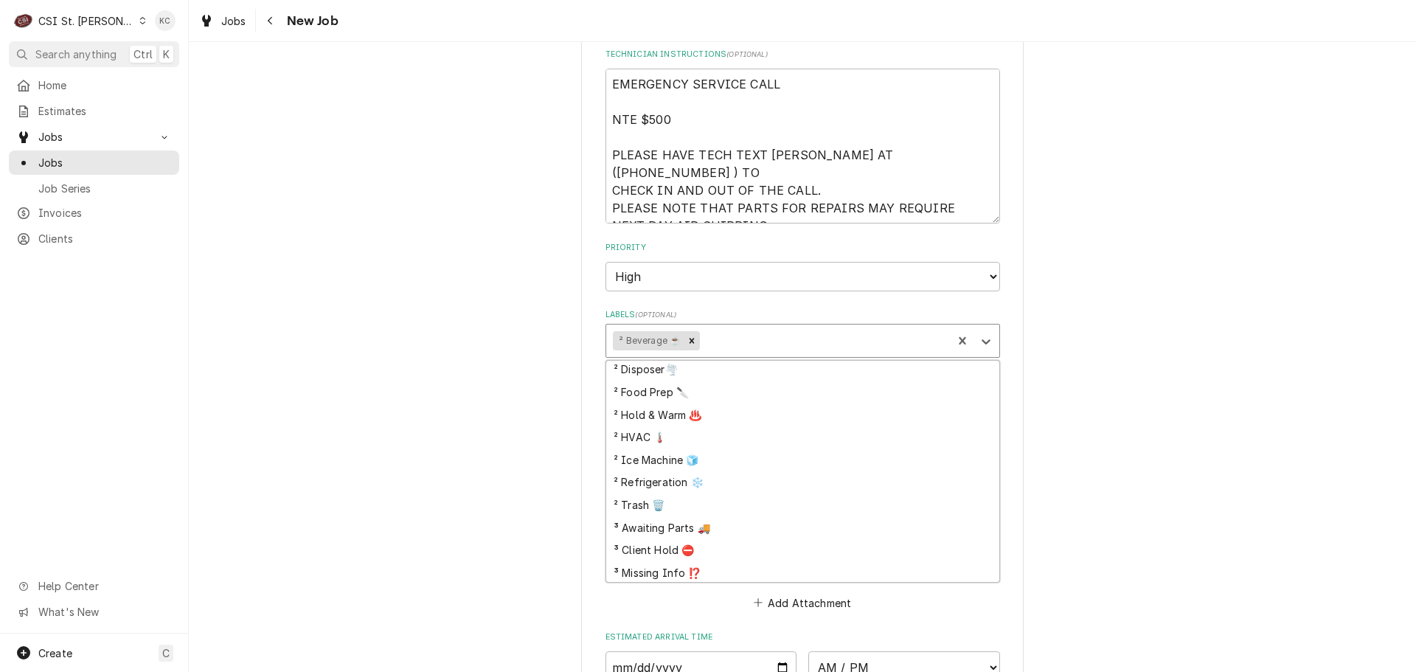
scroll to position [369, 0]
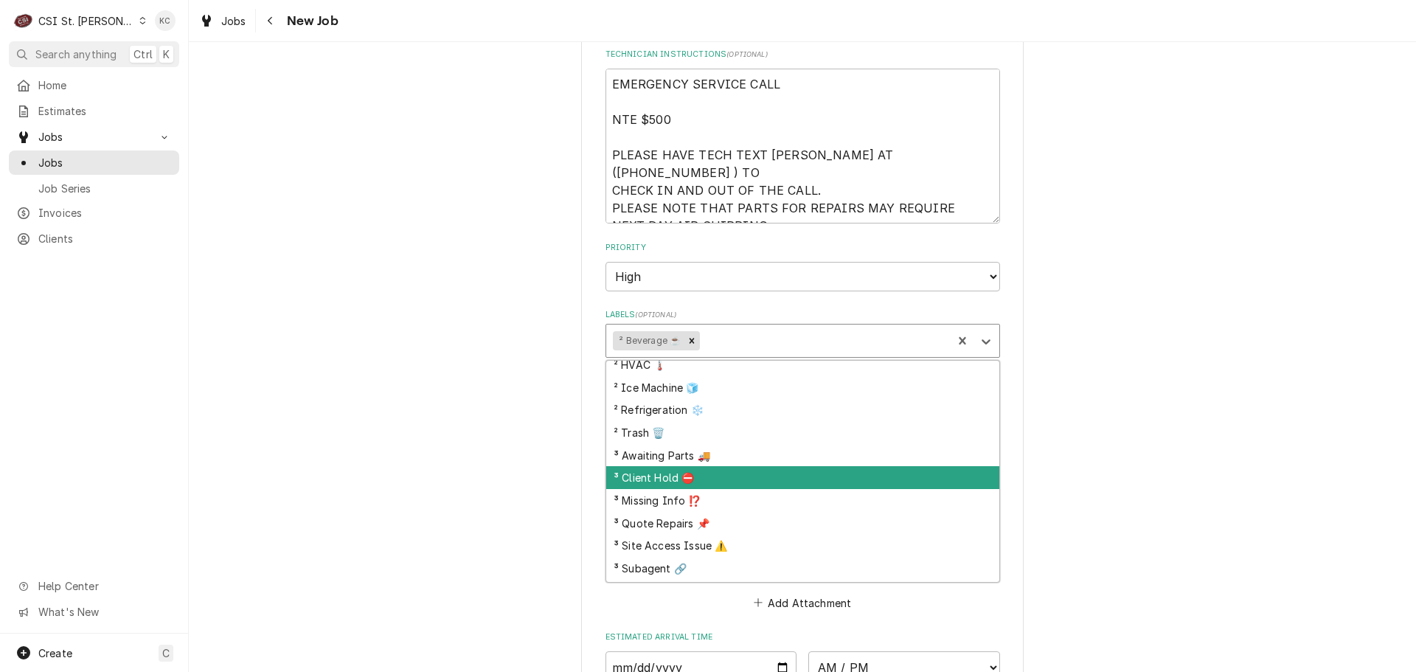
click at [771, 468] on div "³ Client Hold ⛔️" at bounding box center [802, 477] width 393 height 23
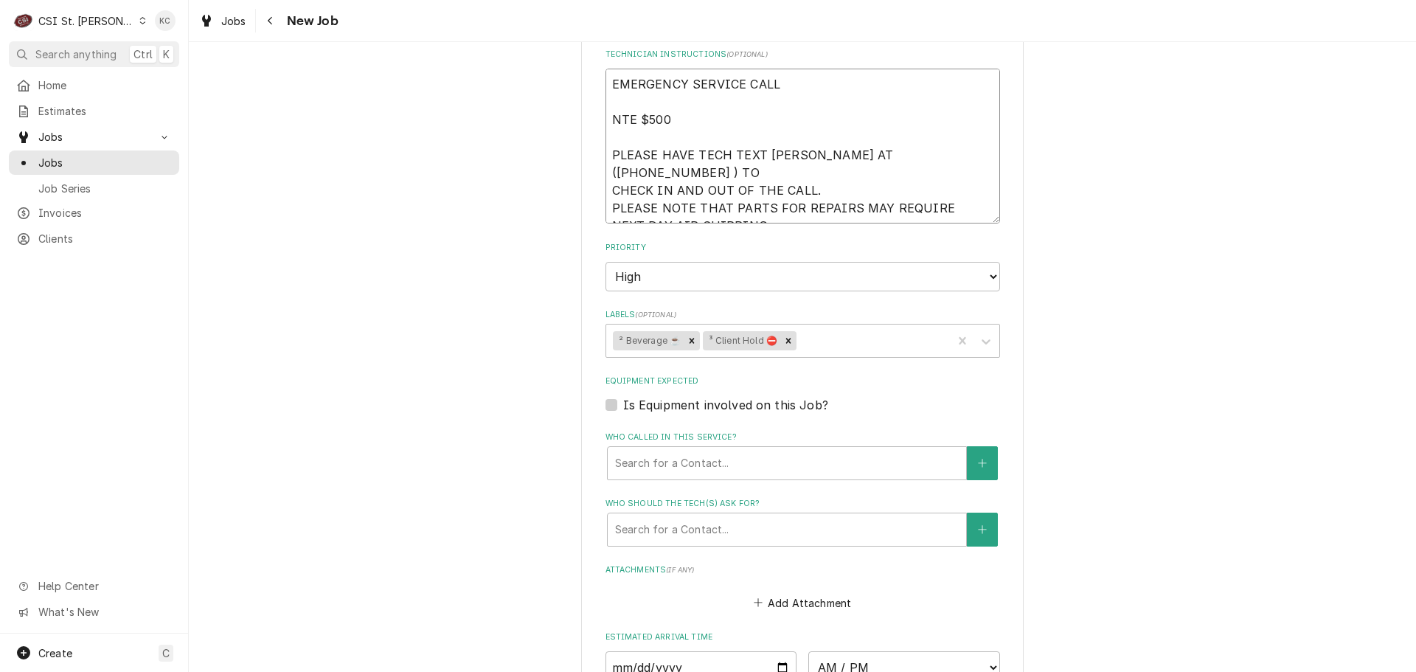
click at [606, 88] on textarea "EMERGENCY SERVICE CALL NTE $500 PLEASE HAVE TECH TEXT VIVIAN AT (314-756-3700 )…" at bounding box center [803, 146] width 395 height 155
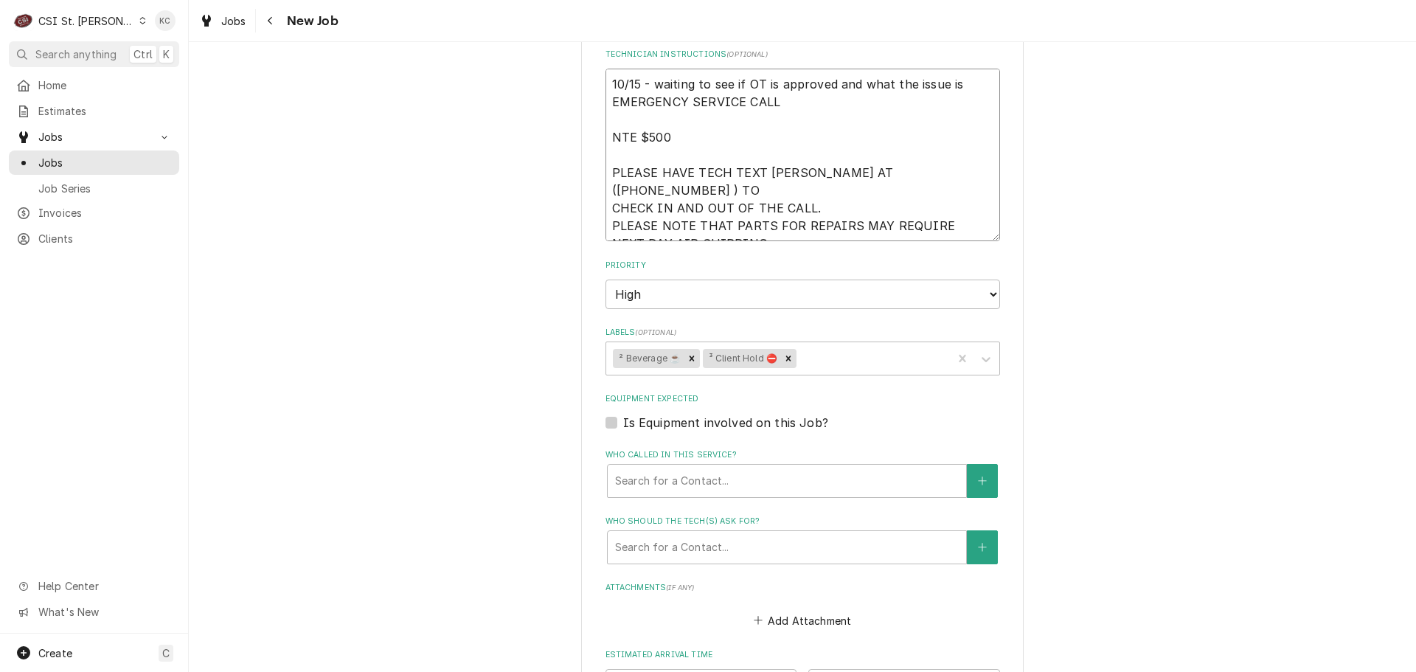
scroll to position [1462, 0]
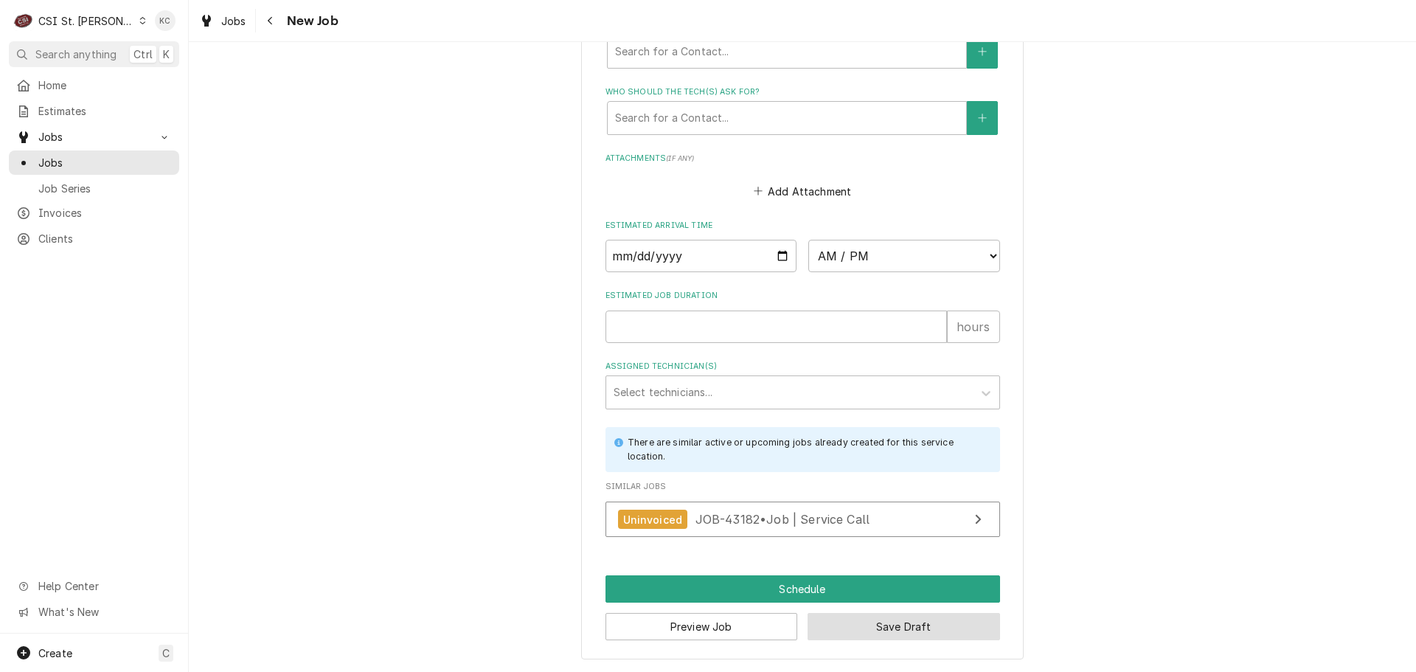
click at [850, 622] on button "Save Draft" at bounding box center [904, 626] width 193 height 27
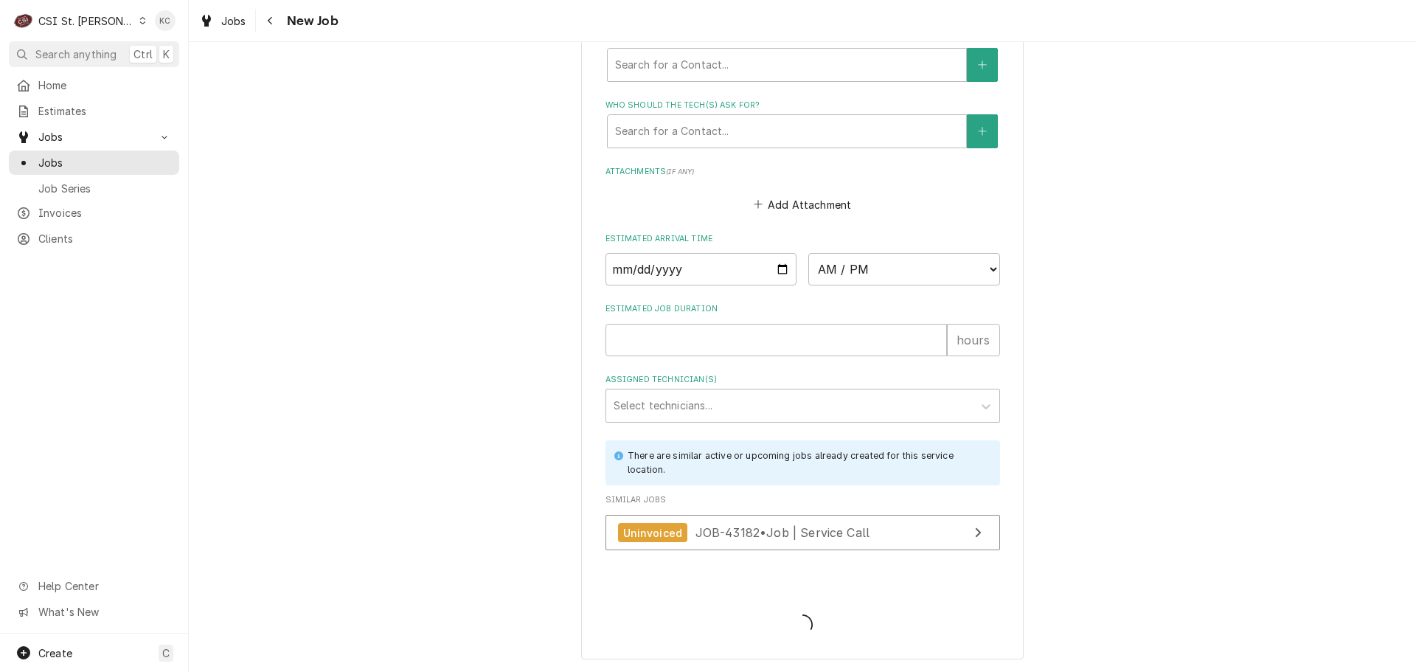
scroll to position [1449, 0]
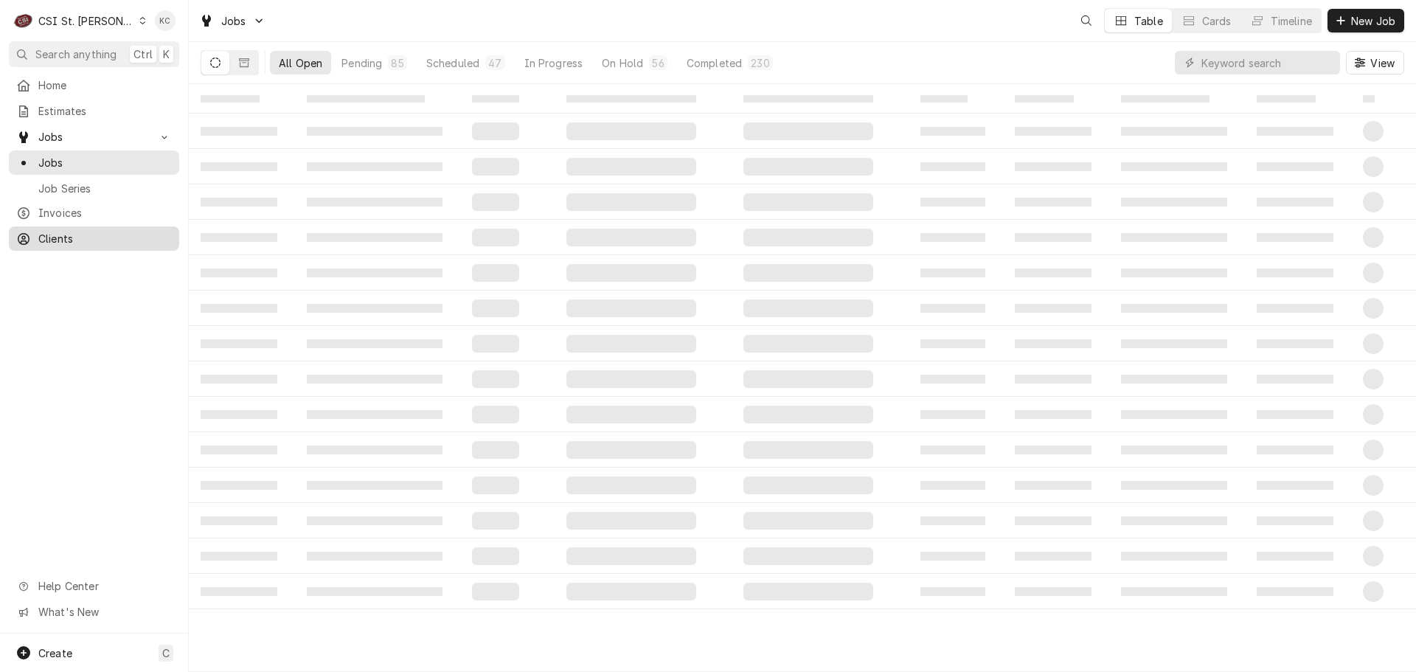
click at [55, 233] on span "Clients" at bounding box center [105, 238] width 134 height 15
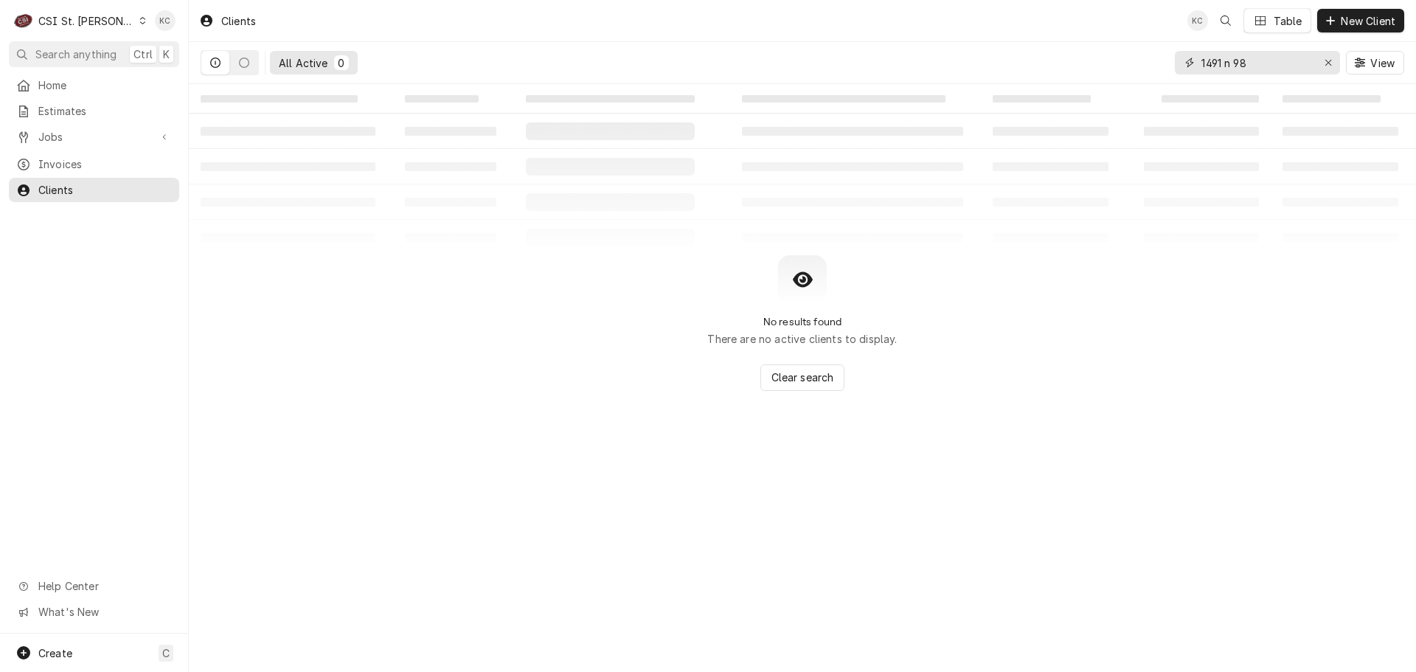
drag, startPoint x: 1272, startPoint y: 58, endPoint x: 1085, endPoint y: 72, distance: 187.1
click at [1085, 72] on div "All Active 0 1491 n 98 View" at bounding box center [803, 62] width 1204 height 41
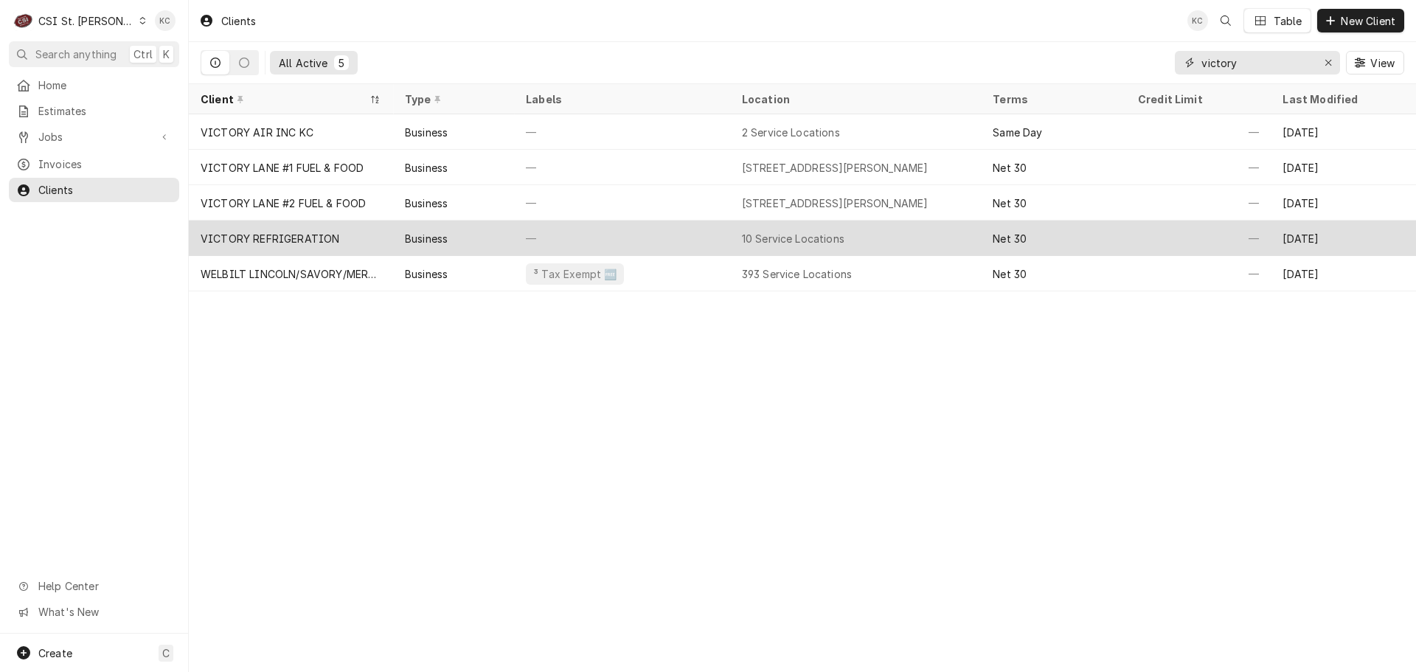
type input "victory"
click at [324, 231] on div "VICTORY REFRIGERATION" at bounding box center [270, 238] width 139 height 15
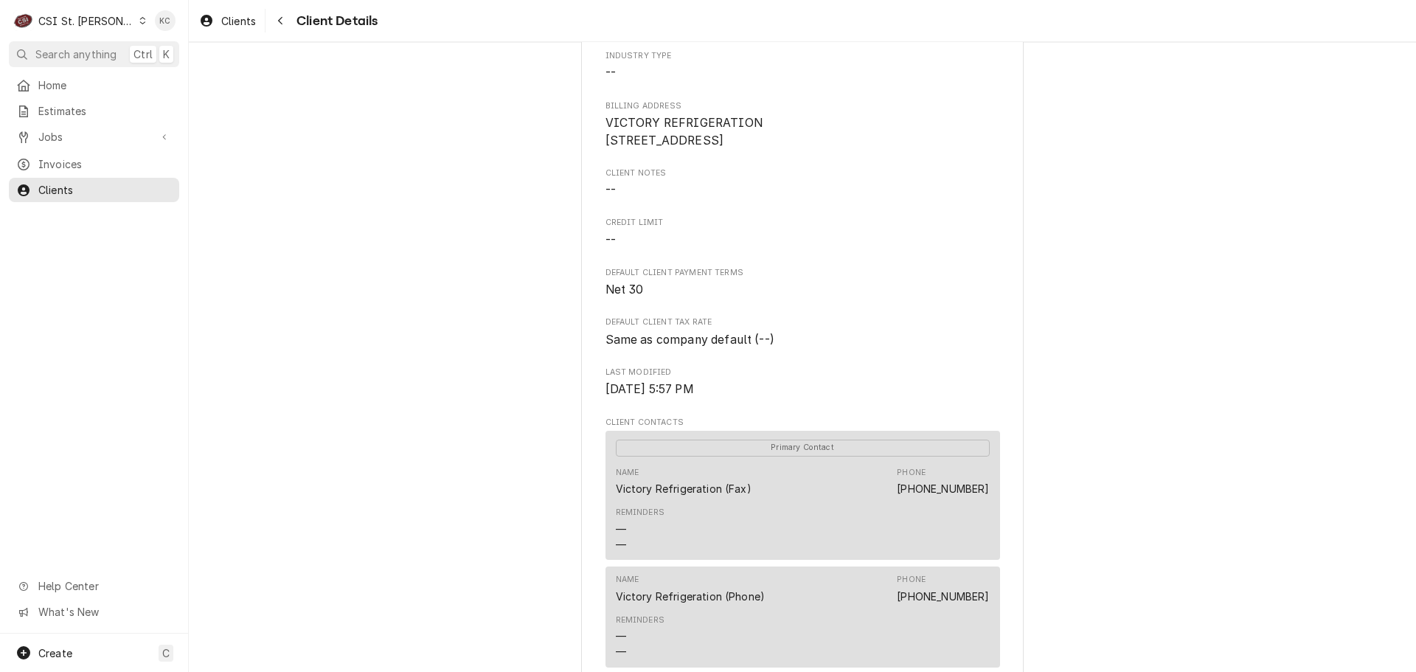
scroll to position [148, 0]
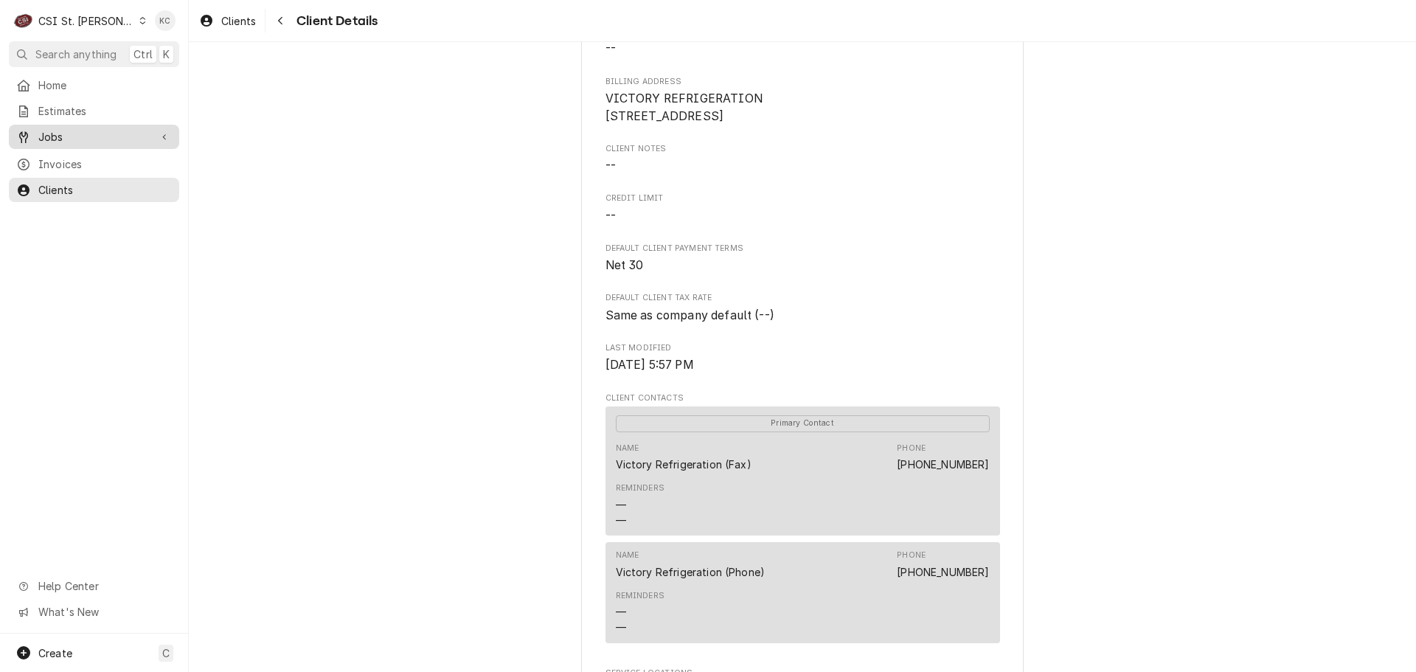
click at [79, 138] on span "Jobs" at bounding box center [93, 136] width 111 height 15
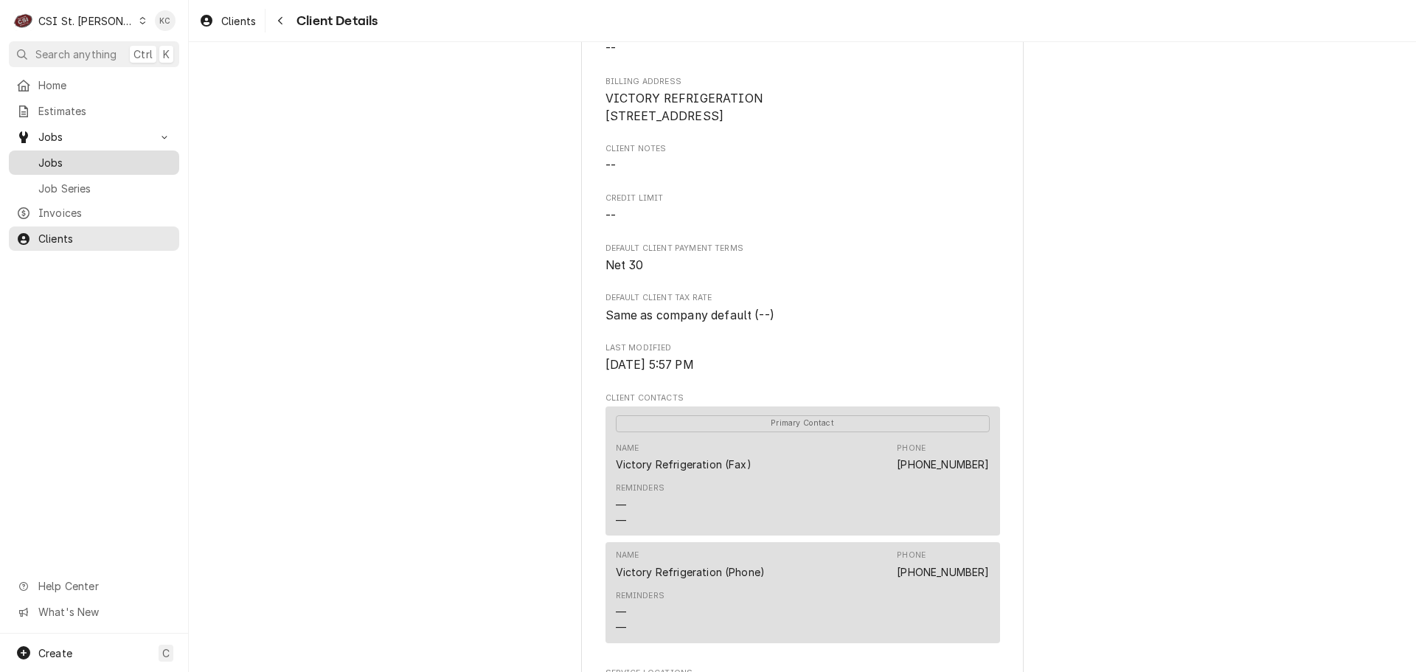
click at [77, 155] on span "Jobs" at bounding box center [105, 162] width 134 height 15
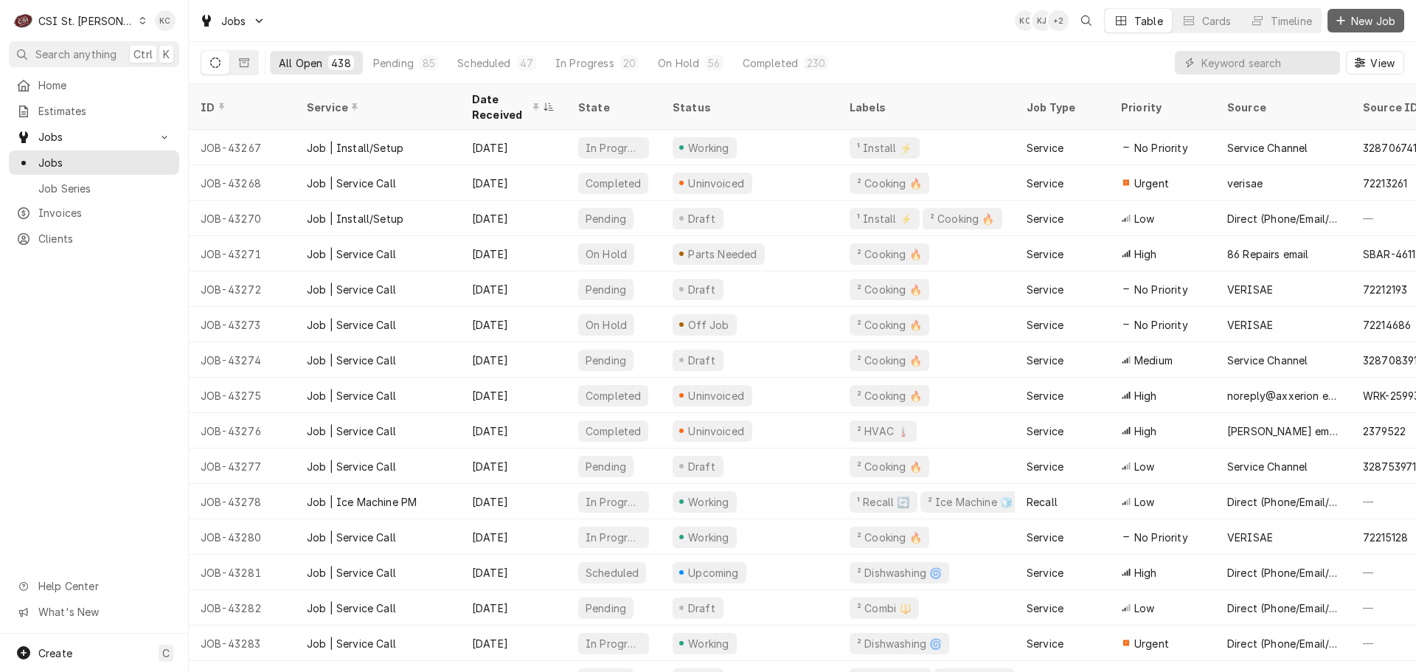
click at [1376, 23] on span "New Job" at bounding box center [1373, 20] width 50 height 15
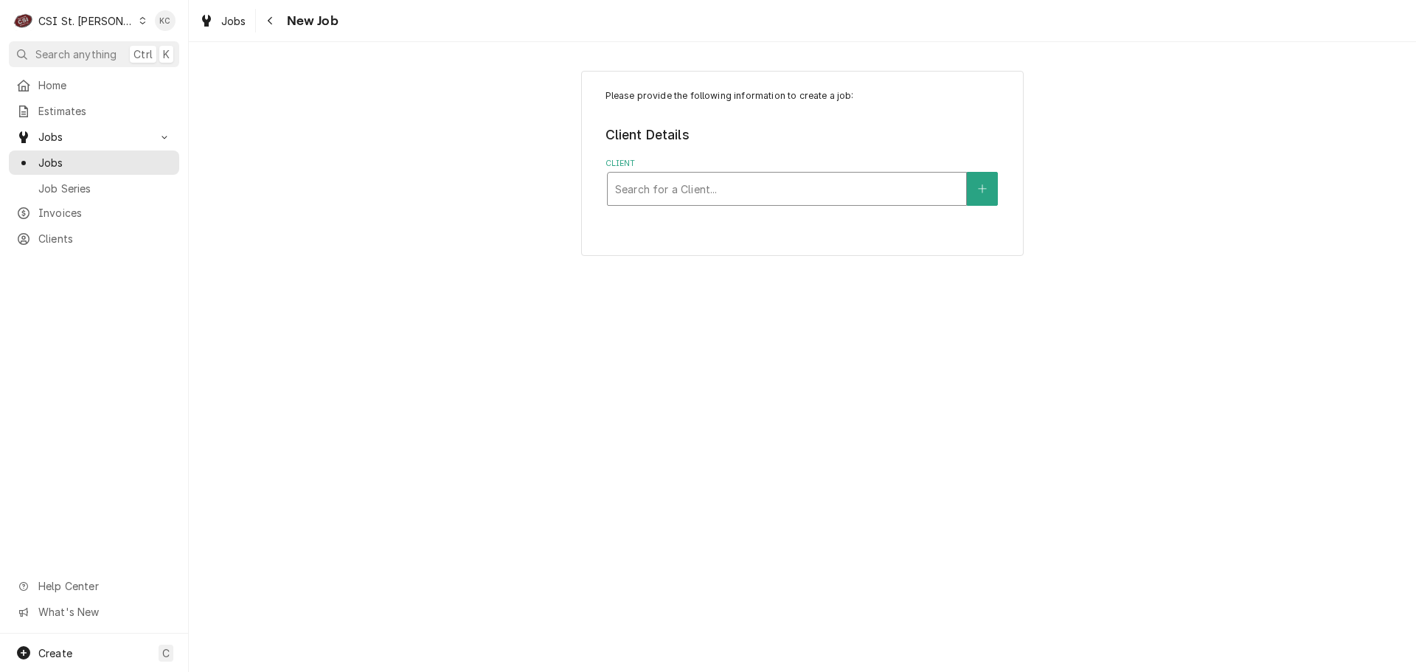
click at [697, 189] on div "Client" at bounding box center [787, 189] width 344 height 27
type input "beverage"
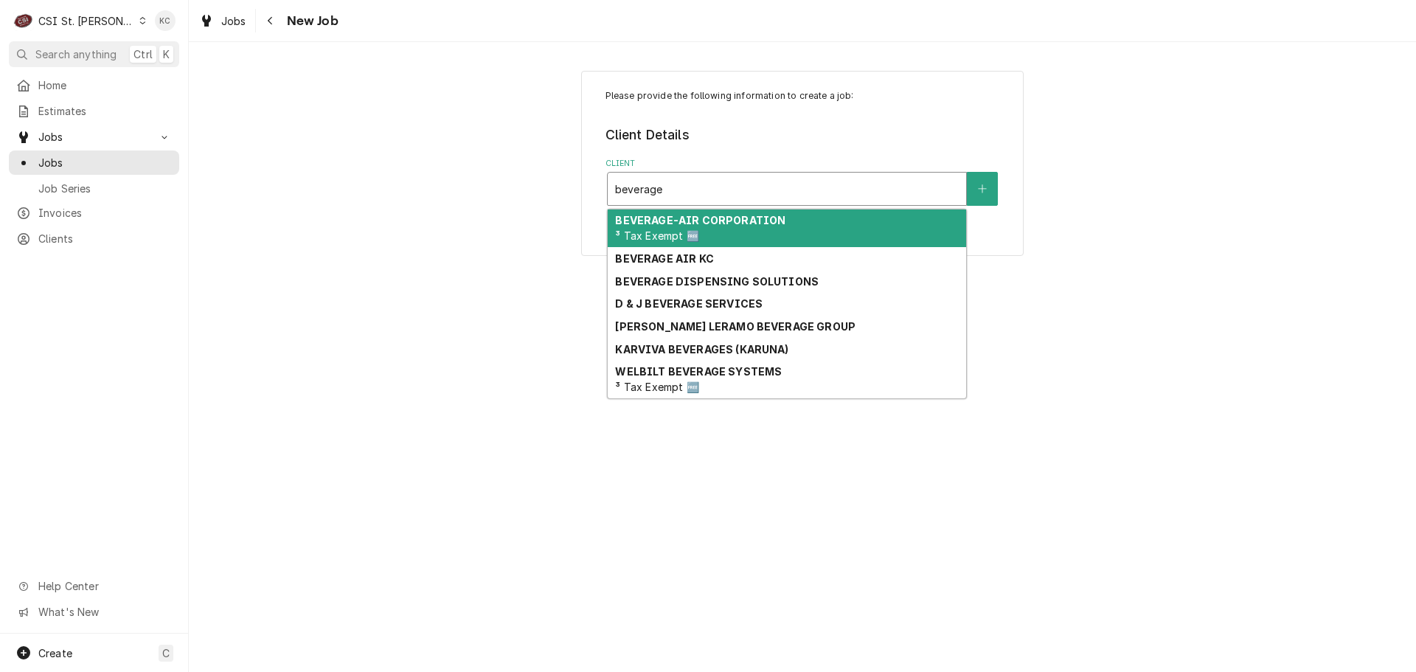
click at [685, 226] on strong "BEVERAGE-AIR CORPORATION" at bounding box center [700, 220] width 170 height 13
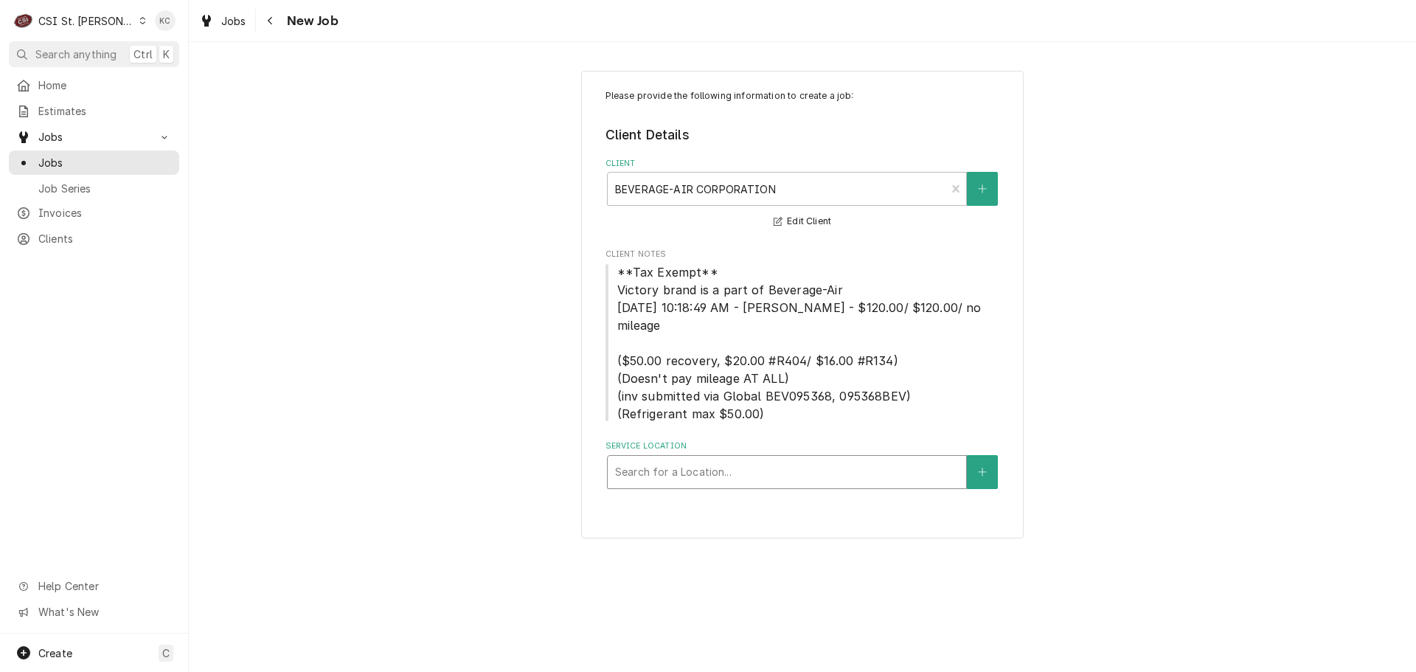
click at [816, 459] on div "Service Location" at bounding box center [787, 472] width 344 height 27
type input "3015"
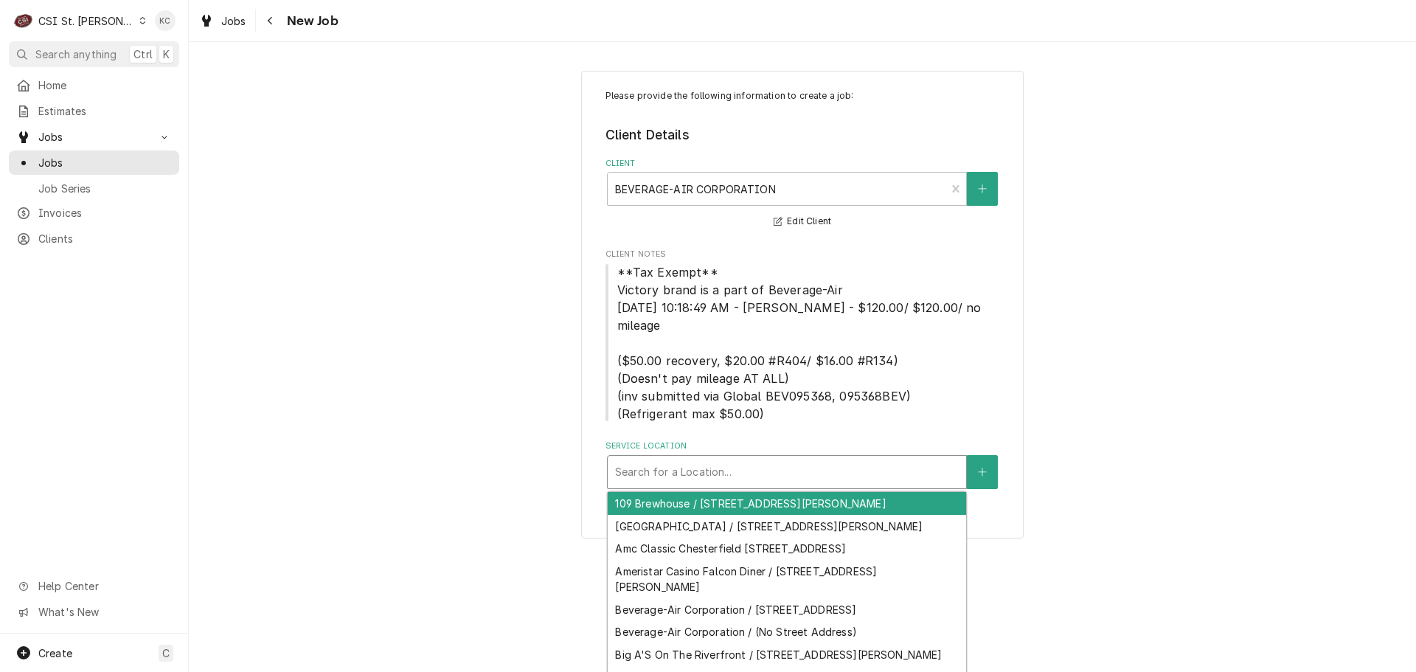
click at [715, 459] on div "Service Location" at bounding box center [787, 472] width 344 height 27
click at [981, 467] on icon "Create New Location" at bounding box center [982, 472] width 9 height 10
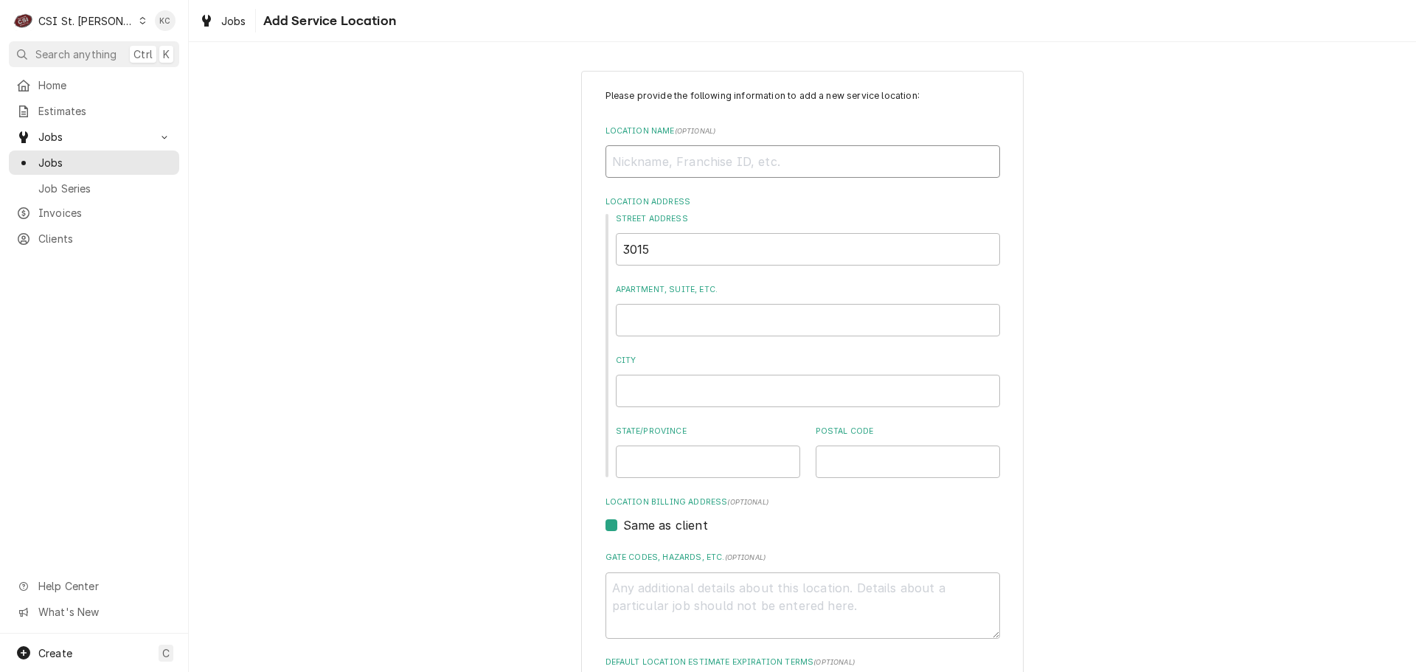
click at [647, 157] on input "Location Name ( optional )" at bounding box center [803, 161] width 395 height 32
type textarea "x"
type input "M"
type textarea "x"
type input "MI"
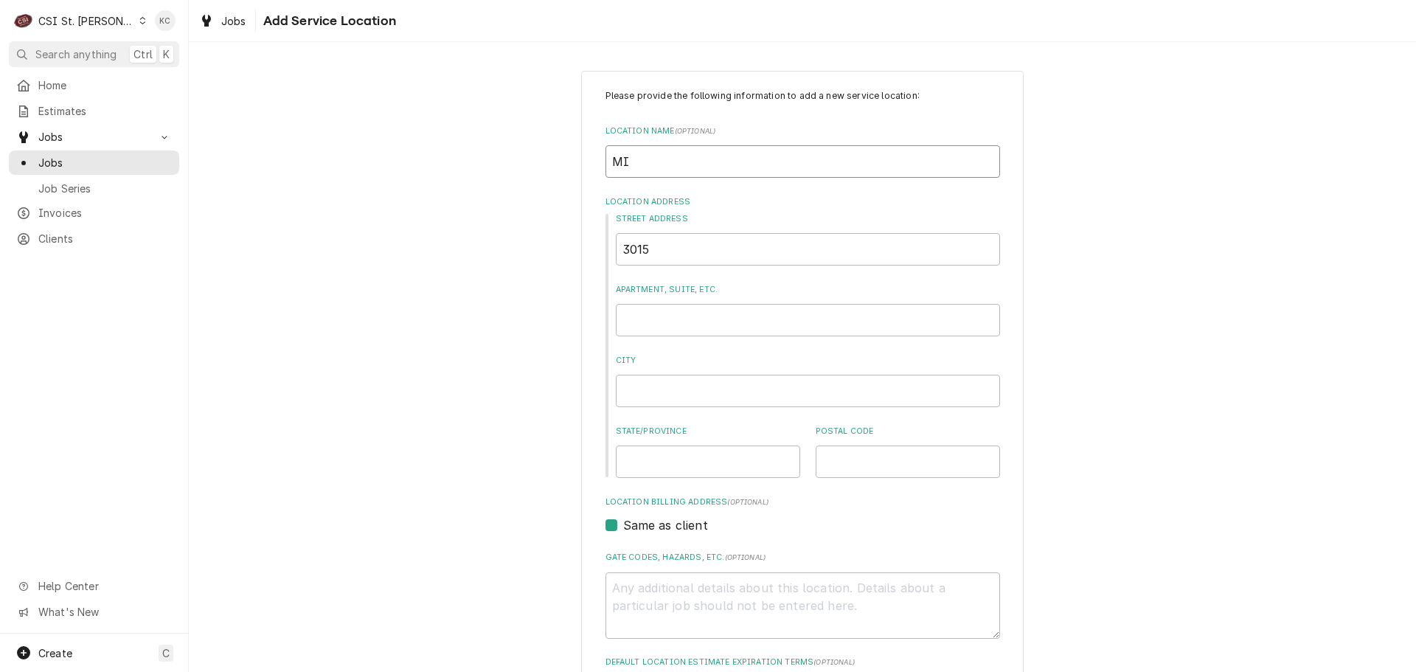
type textarea "x"
type input "MIS"
type textarea "x"
type input "MISS"
type textarea "x"
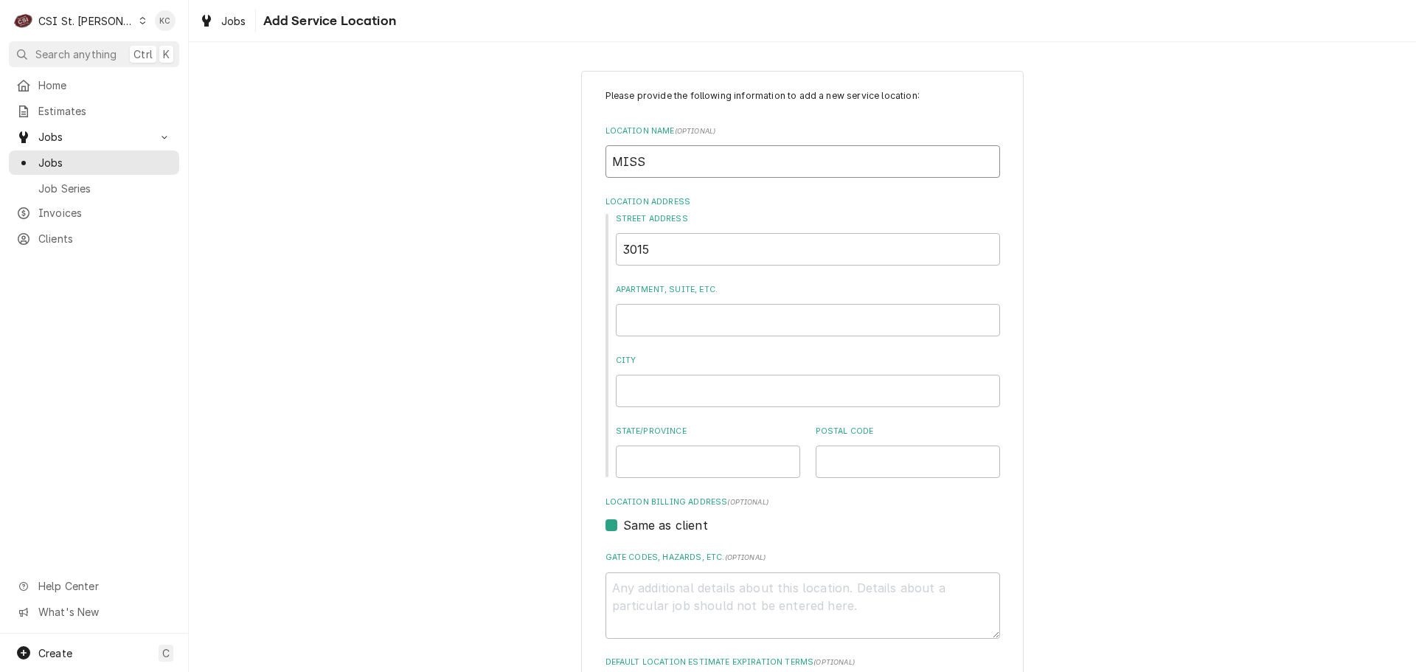
type input "MISSO"
type textarea "x"
type input "MISSOU"
type textarea "x"
type input "MISSOUR"
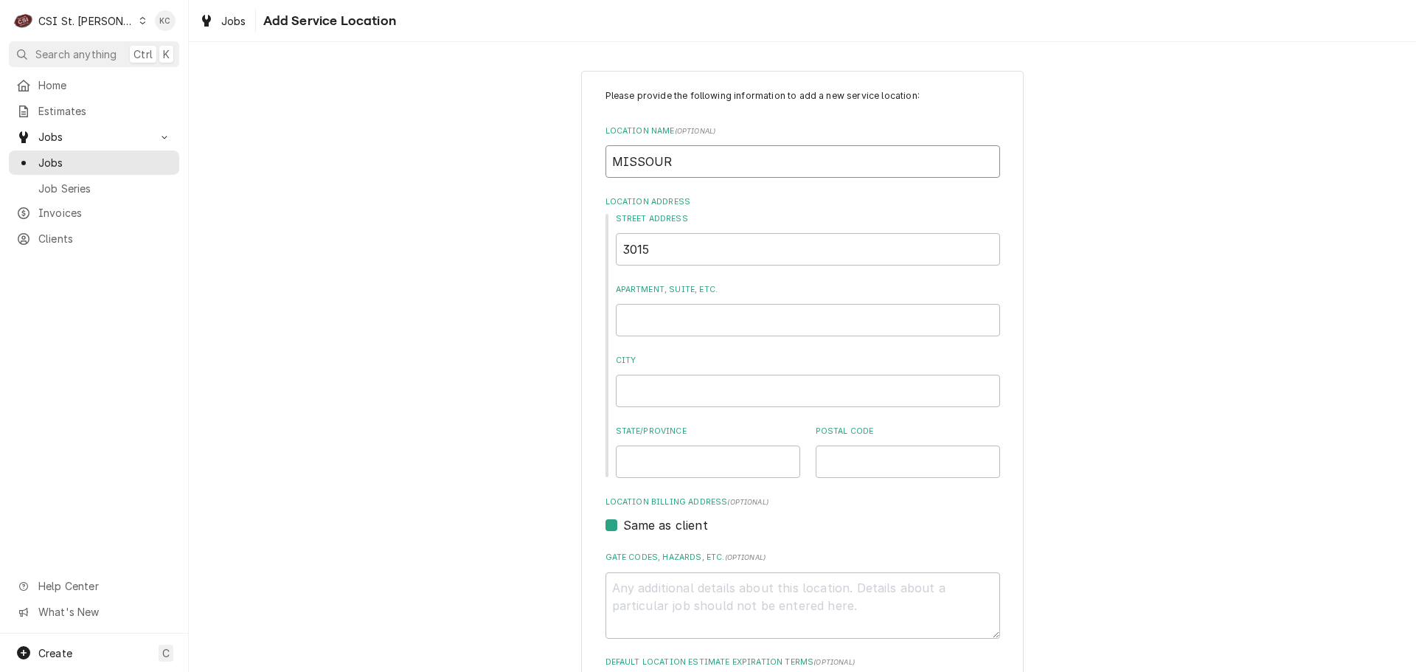
type textarea "x"
type input "MISSOURI"
type textarea "x"
type input "MISSOURI"
type textarea "x"
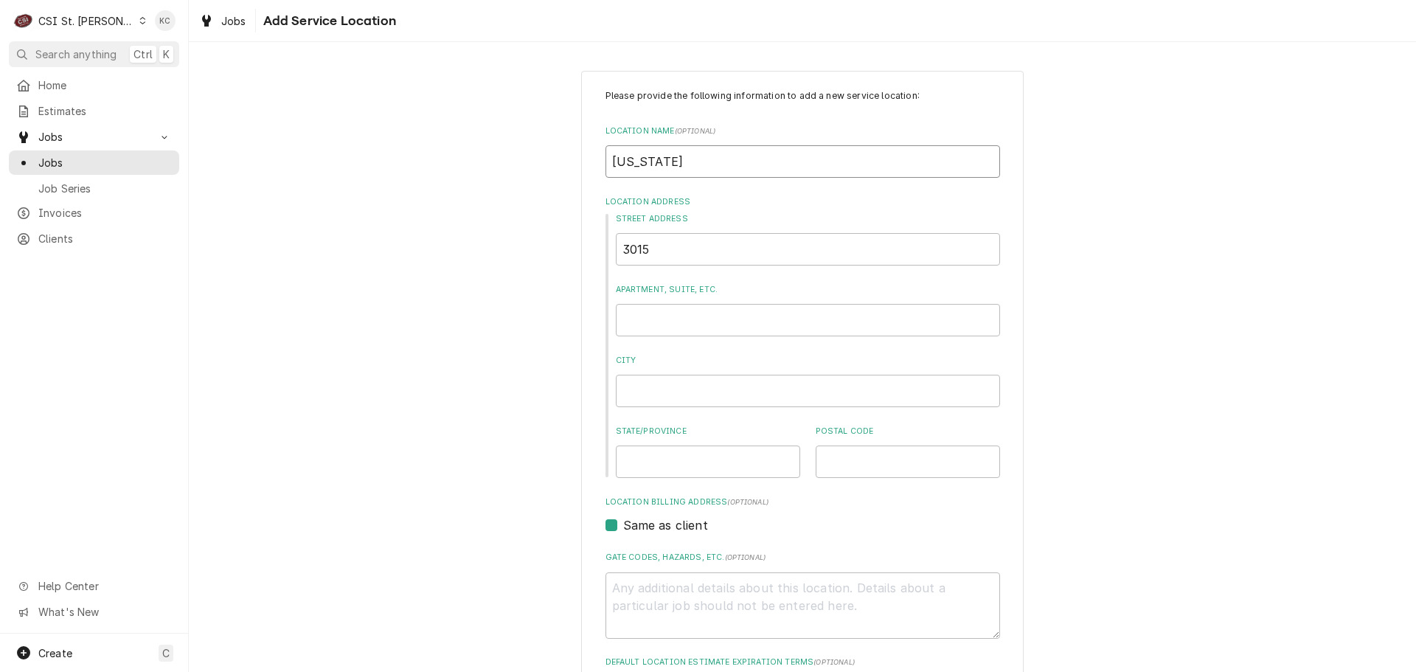
type input "MISSOURI B"
type textarea "x"
type input "MISSOURI BA"
type textarea "x"
type input "MISSOURI BAP"
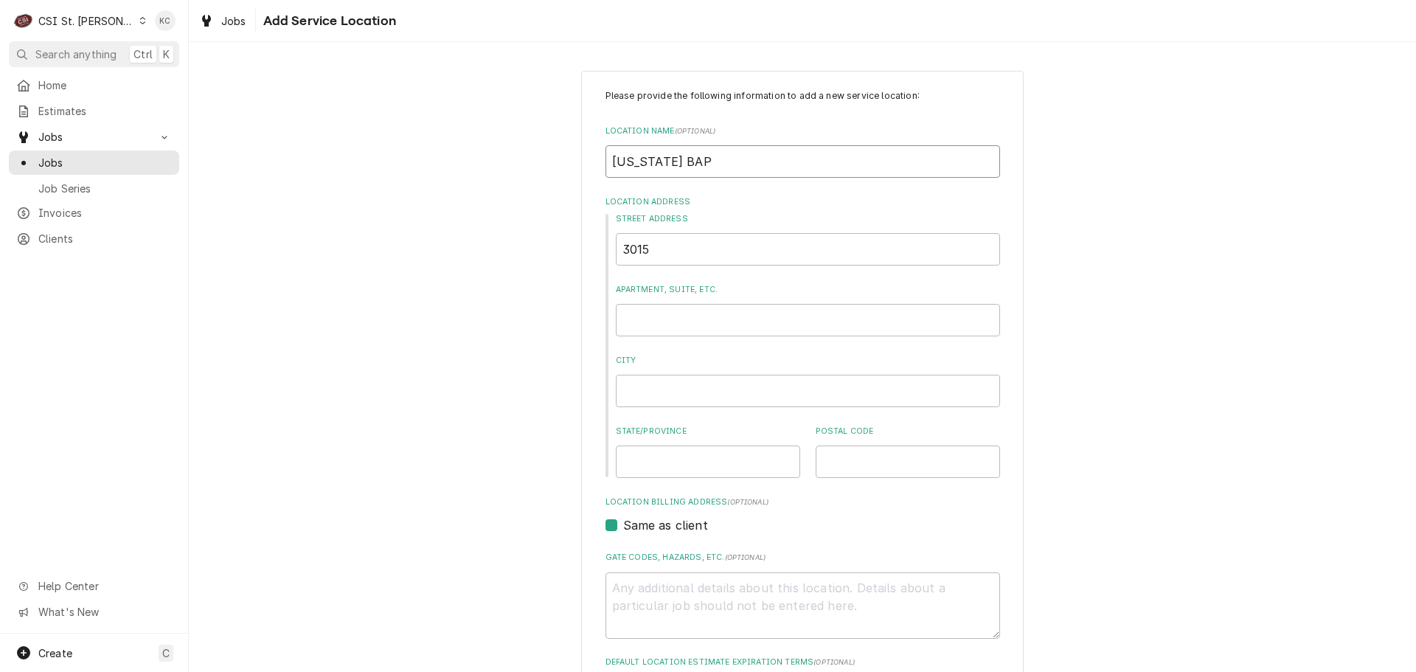
type textarea "x"
type input "MISSOURI BAPT"
type textarea "x"
type input "MISSOURI BAPTI"
type textarea "x"
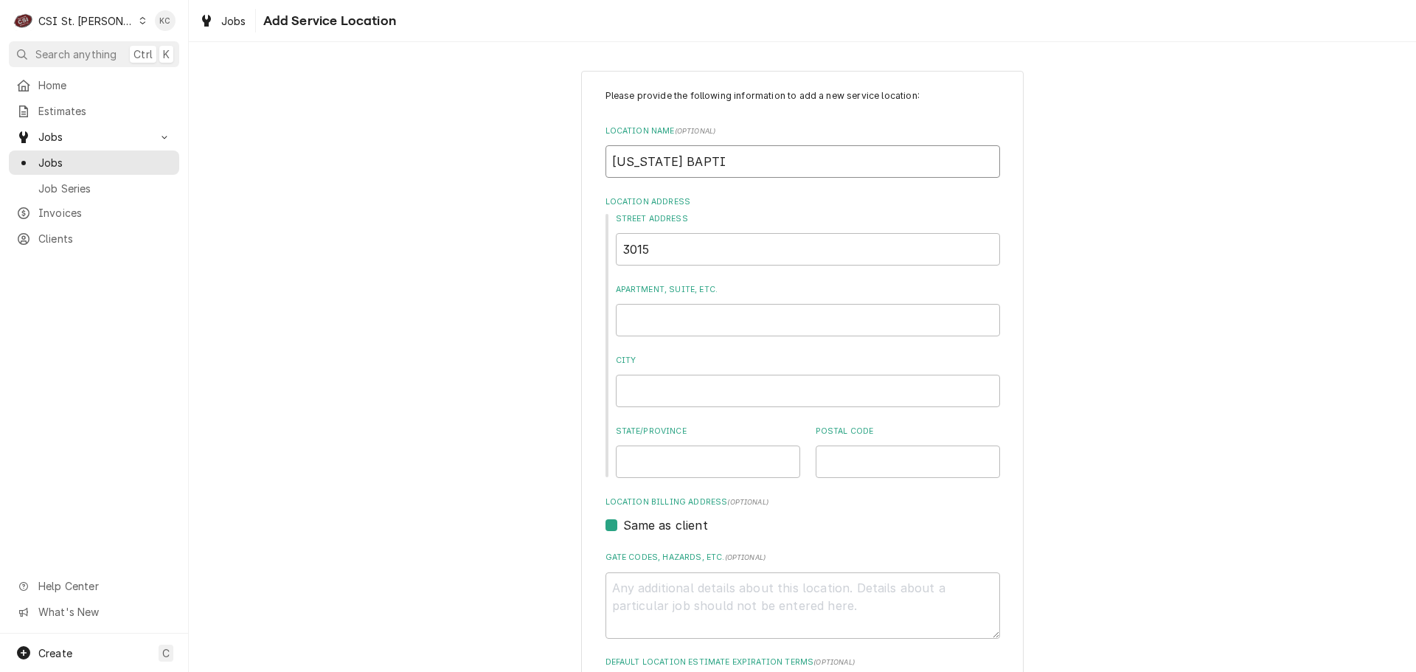
type input "MISSOURI BAPTIS"
type textarea "x"
type input "MISSOURI BAPTIST"
type textarea "x"
type input "MISSOURI BAPTIST"
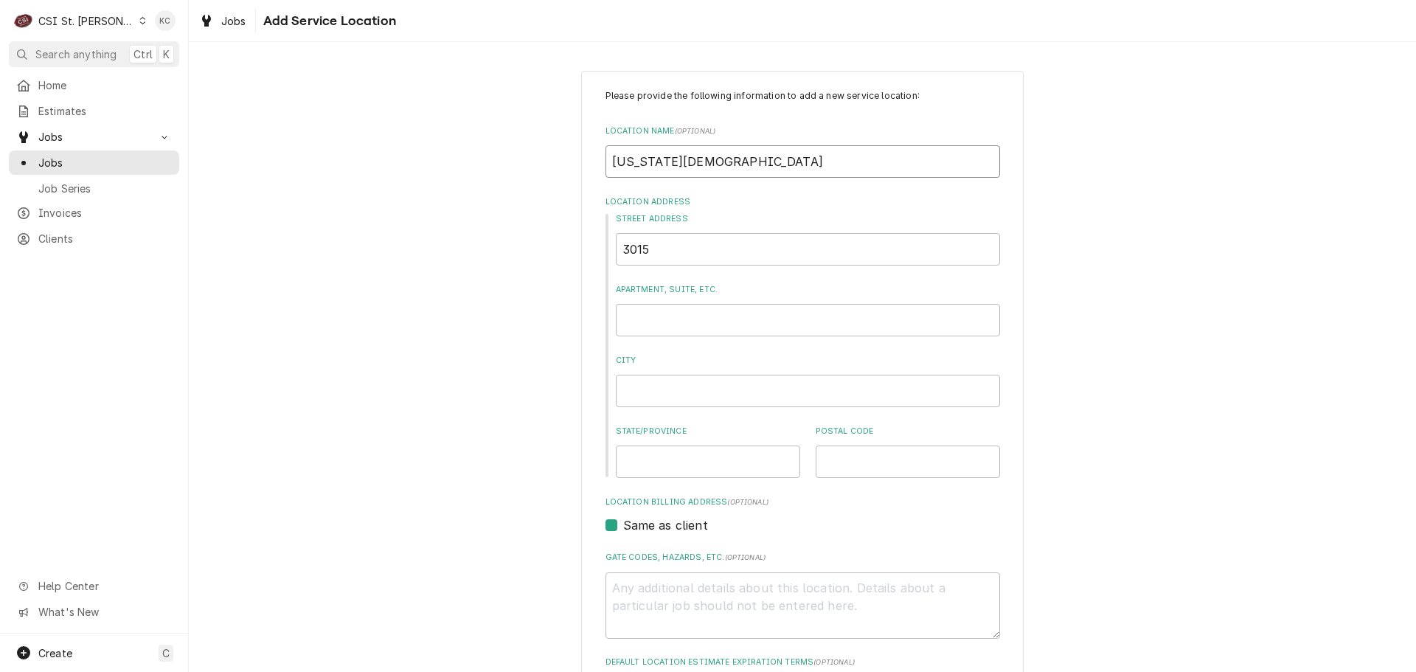
type textarea "x"
type input "MISSOURI BAPTIST H"
type textarea "x"
type input "MISSOURI BAPTIST HI"
type textarea "x"
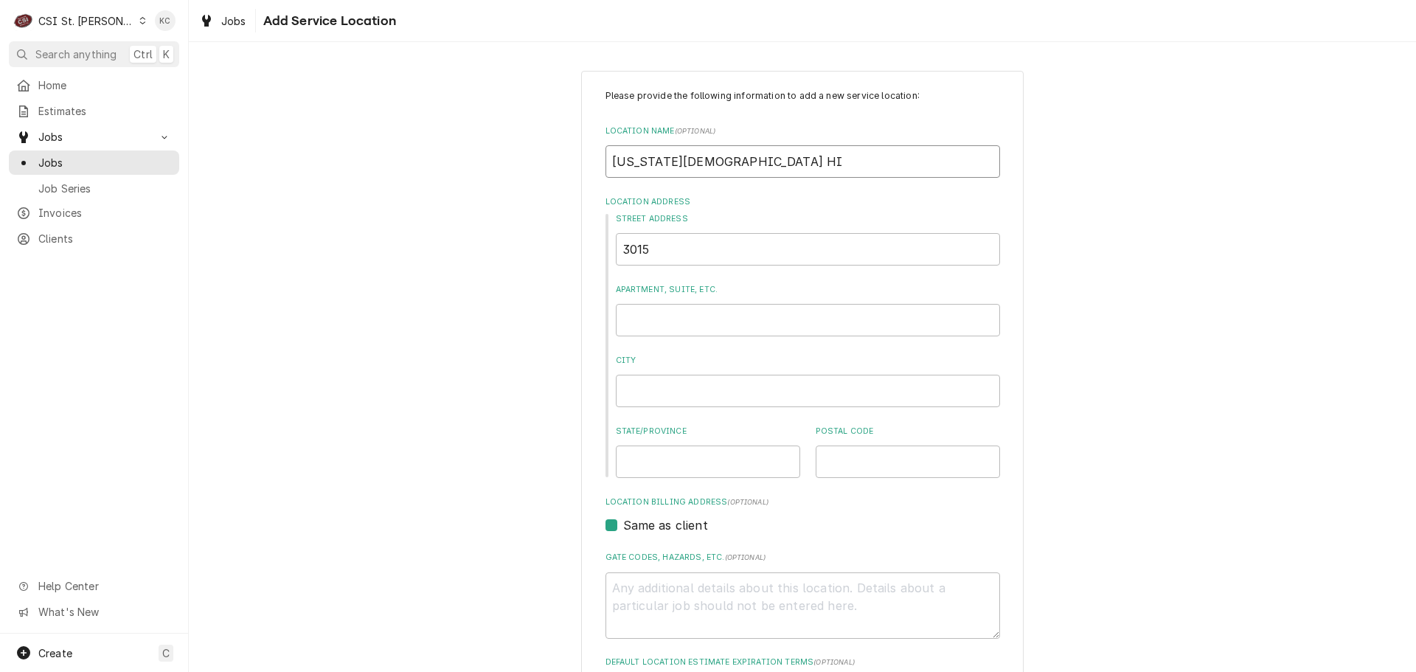
type input "MISSOURI BAPTIST H"
type textarea "x"
type input "MISSOURI BAPTIST HO"
type textarea "x"
type input "MISSOURI BAPTIST HOS"
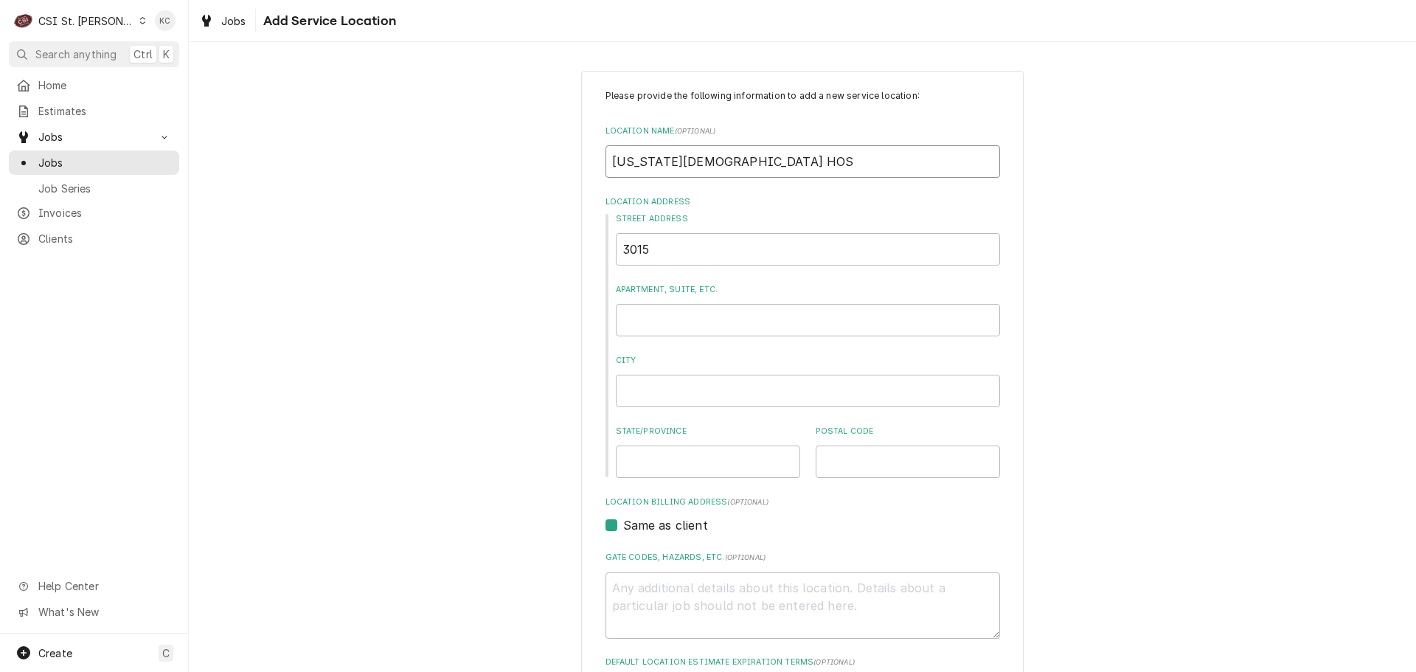
type textarea "x"
type input "MISSOURI BAPTIST HOSP"
type textarea "x"
type input "MISSOURI BAPTIST HOSPI"
type textarea "x"
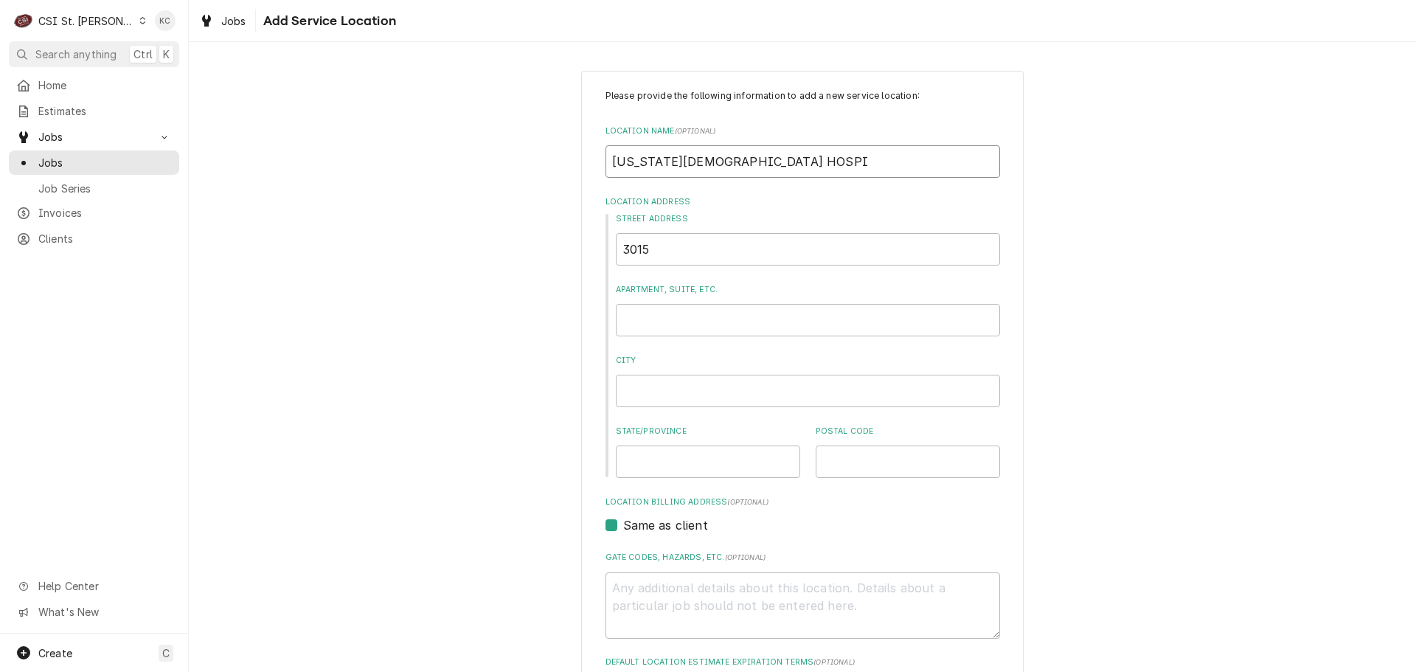
type input "MISSOURI BAPTIST HOSPIT"
type textarea "x"
type input "MISSOURI BAPTIST HOSPITA"
type textarea "x"
type input "[US_STATE][GEOGRAPHIC_DATA]"
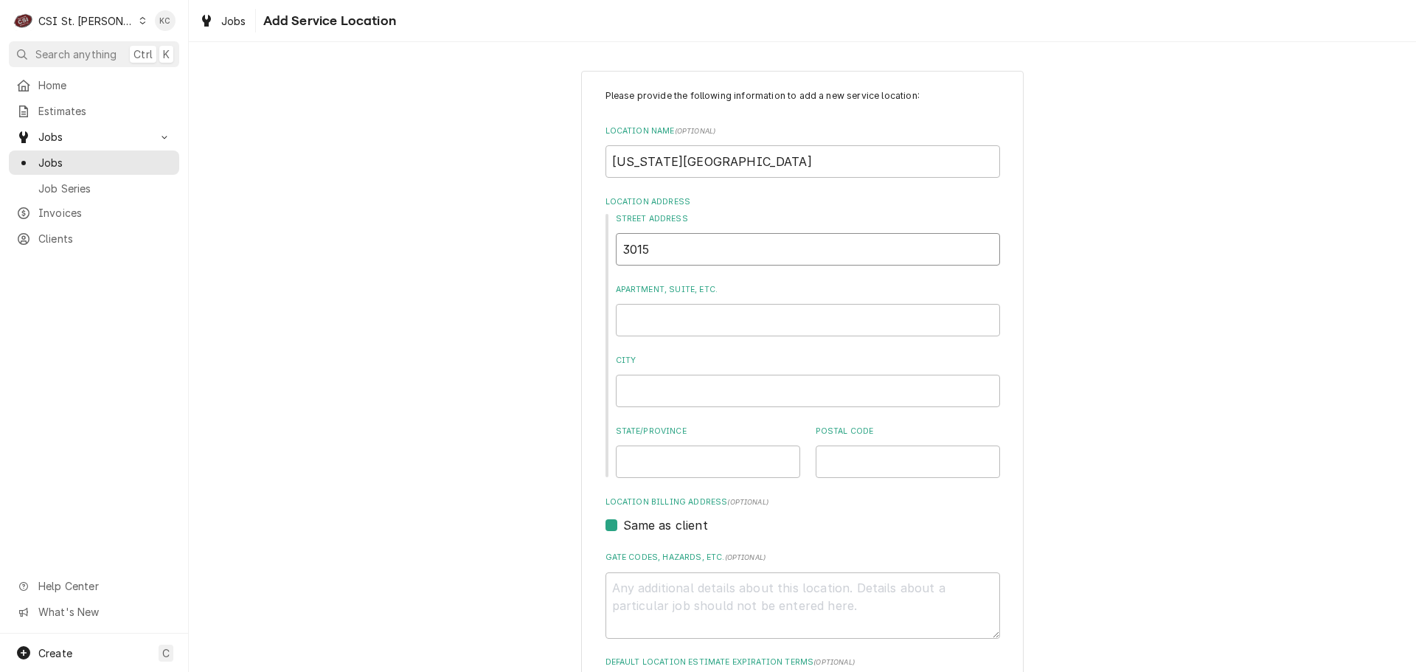
type textarea "x"
type input "3"
type textarea "x"
type input "32"
type textarea "x"
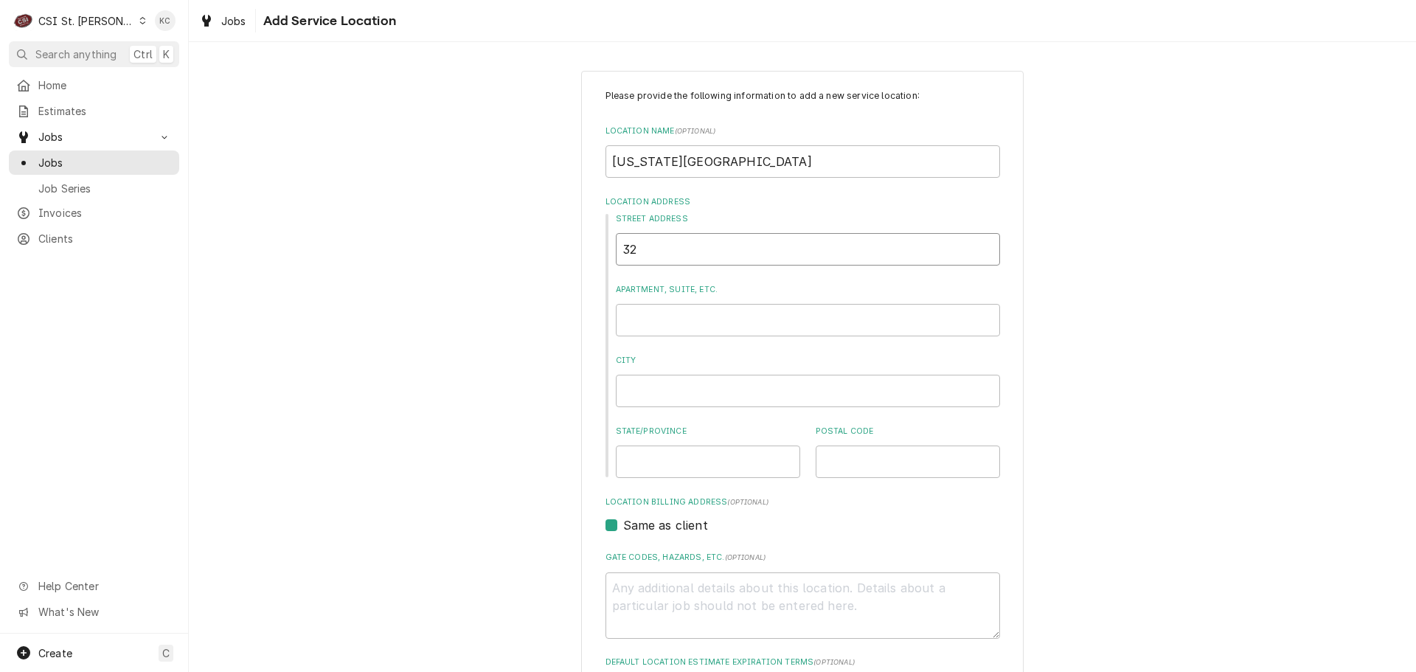
type input "320"
type textarea "x"
type input "3201"
type textarea "x"
type input "32015"
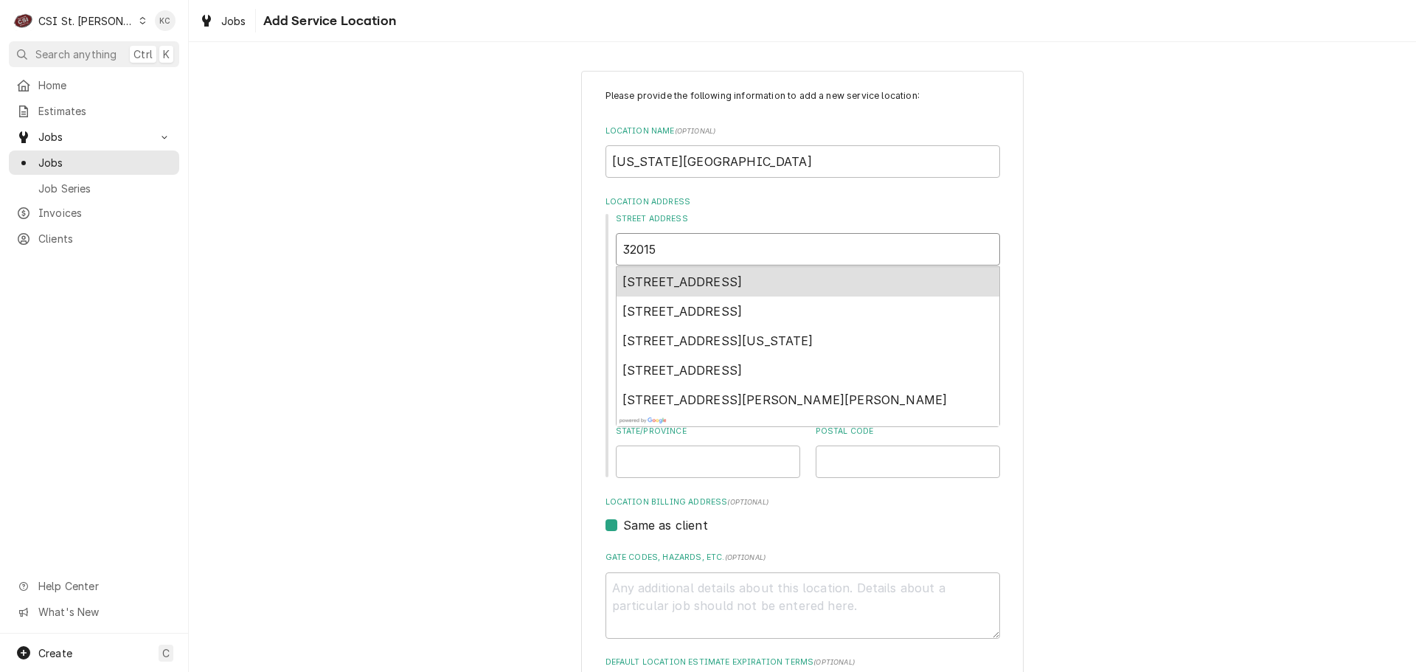
type textarea "x"
type input "3201"
type textarea "x"
type input "320"
type textarea "x"
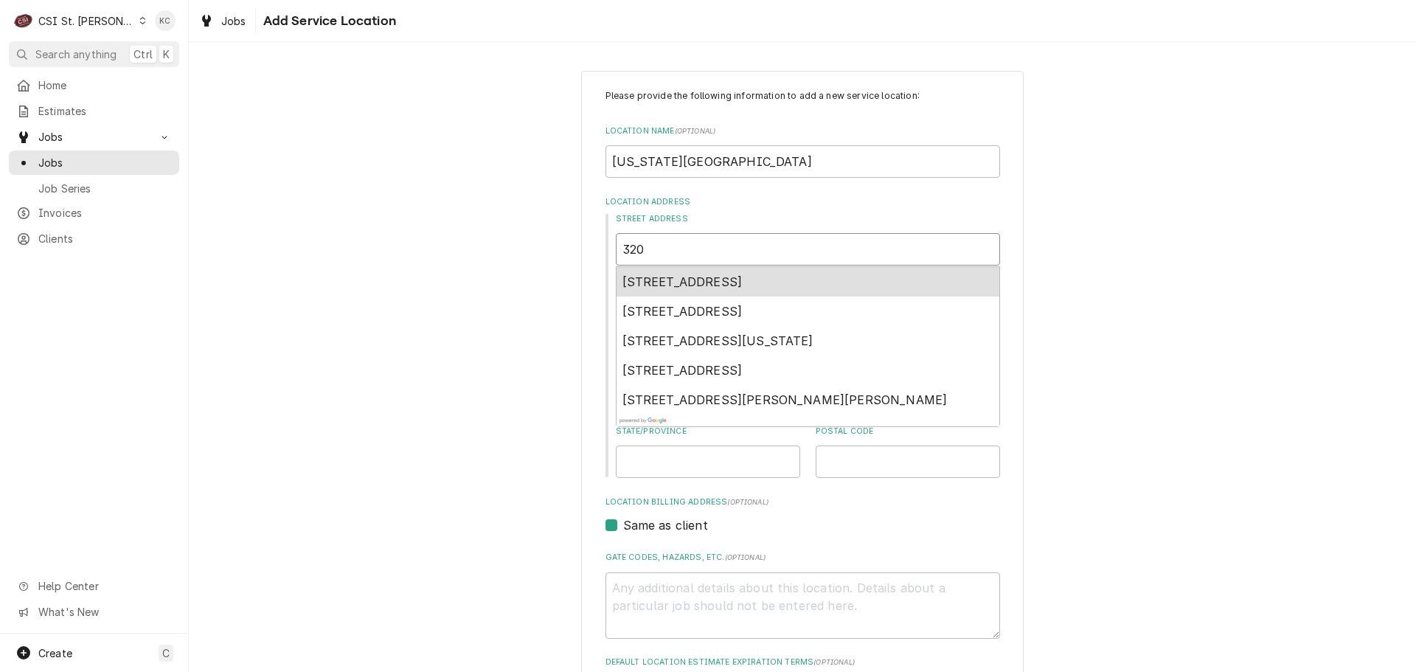
type input "32"
type textarea "x"
type input "3"
type textarea "x"
type input "30"
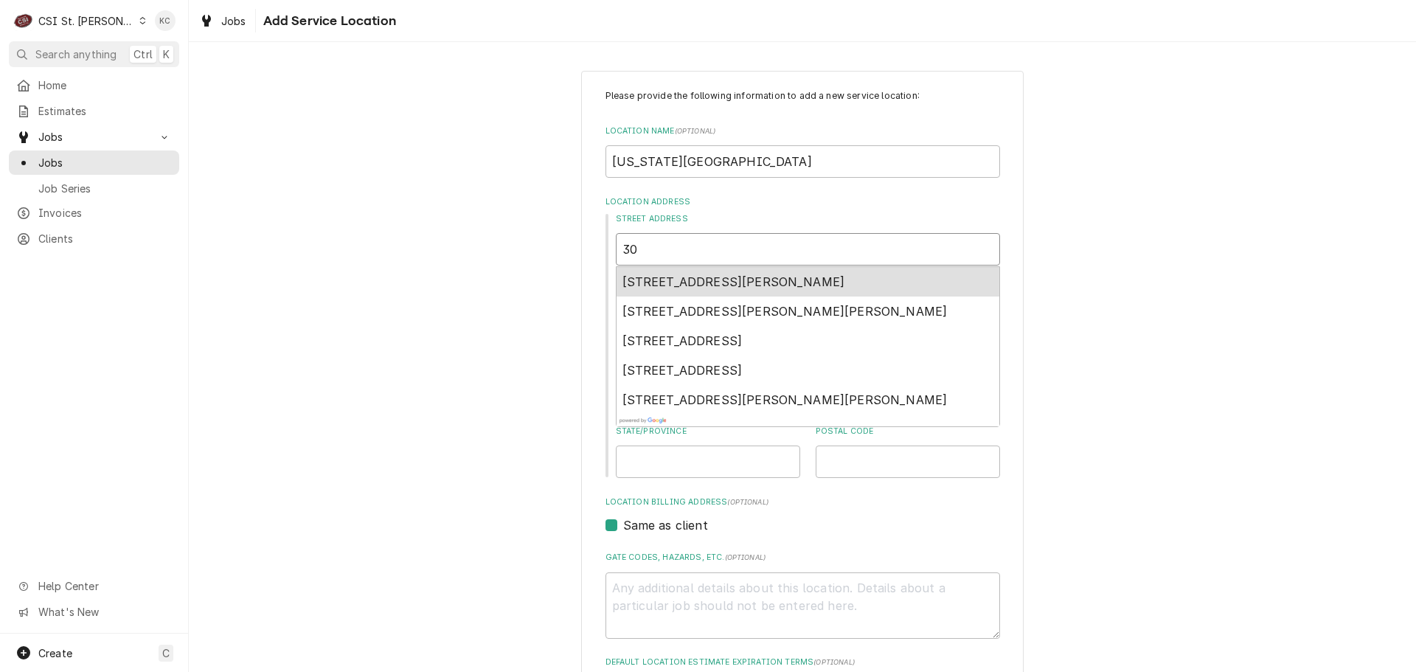
type textarea "x"
type input "301"
type textarea "x"
type input "3015"
type textarea "x"
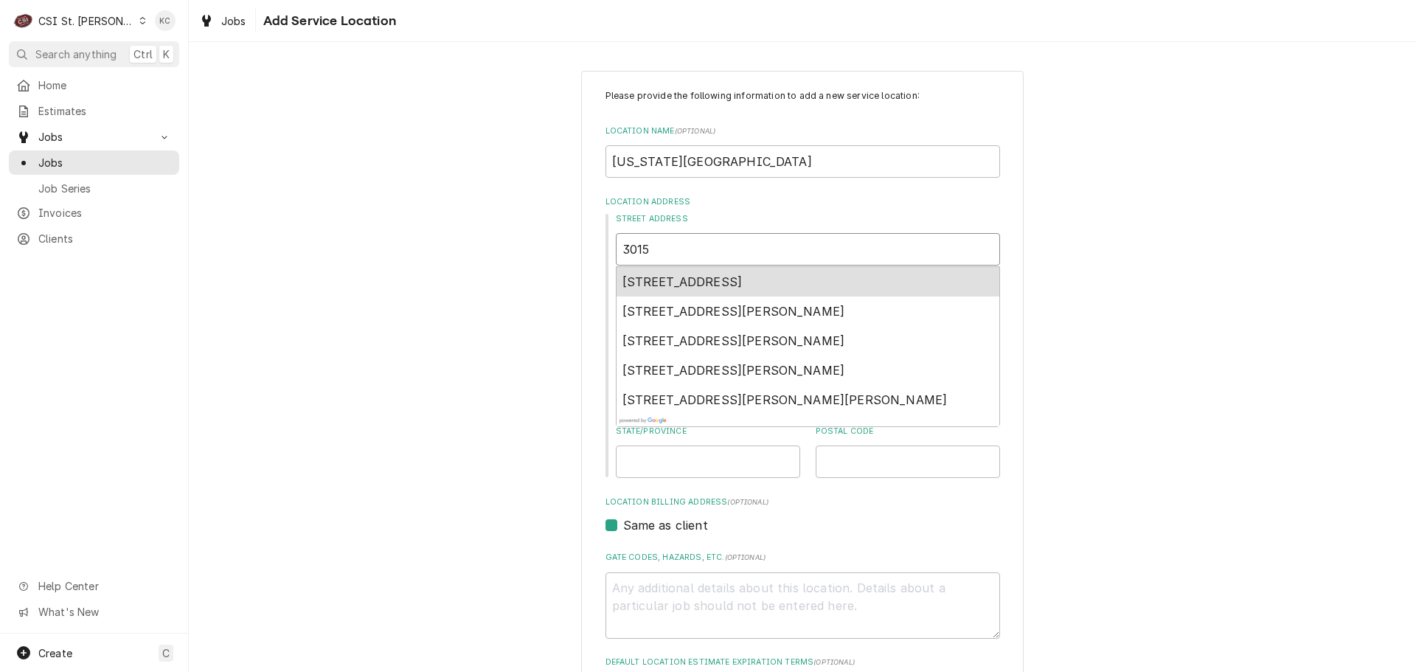
type input "3015"
click at [666, 284] on span "3015 North Ballas Road, St. Louis, MO, USA" at bounding box center [683, 281] width 120 height 15
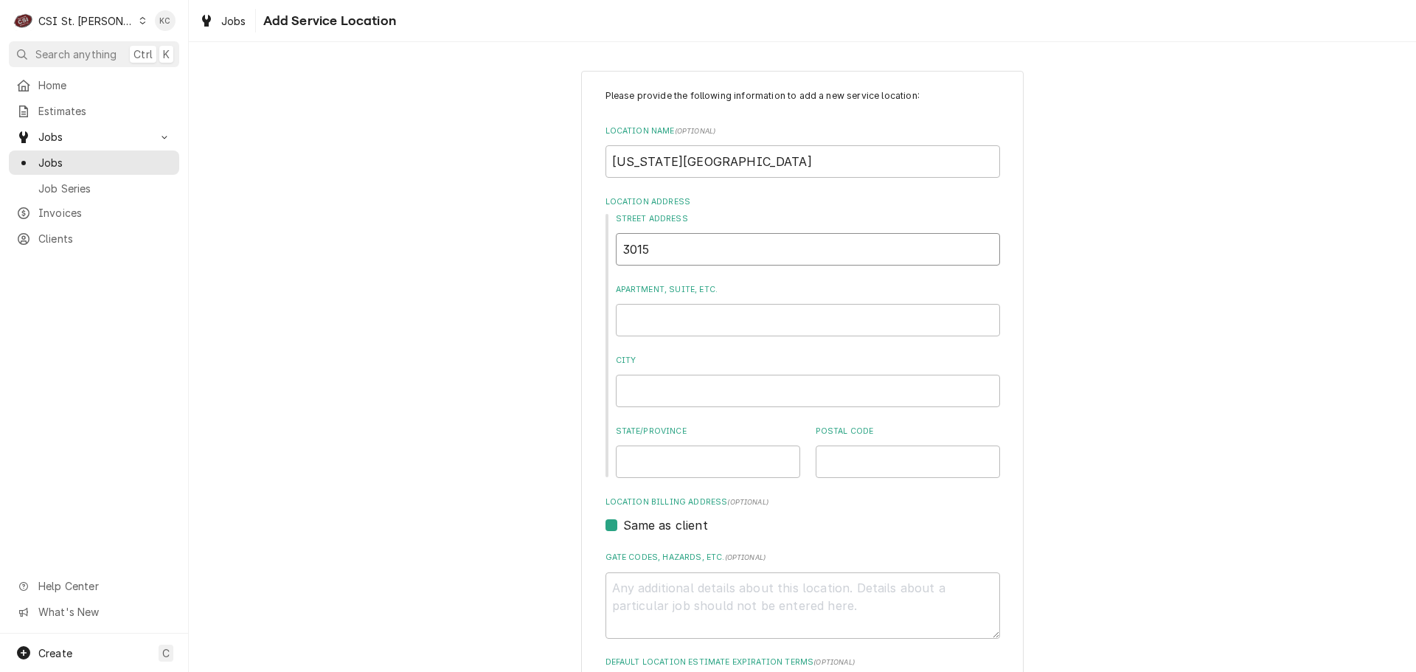
type textarea "x"
type input "3015 N Ballas Rd"
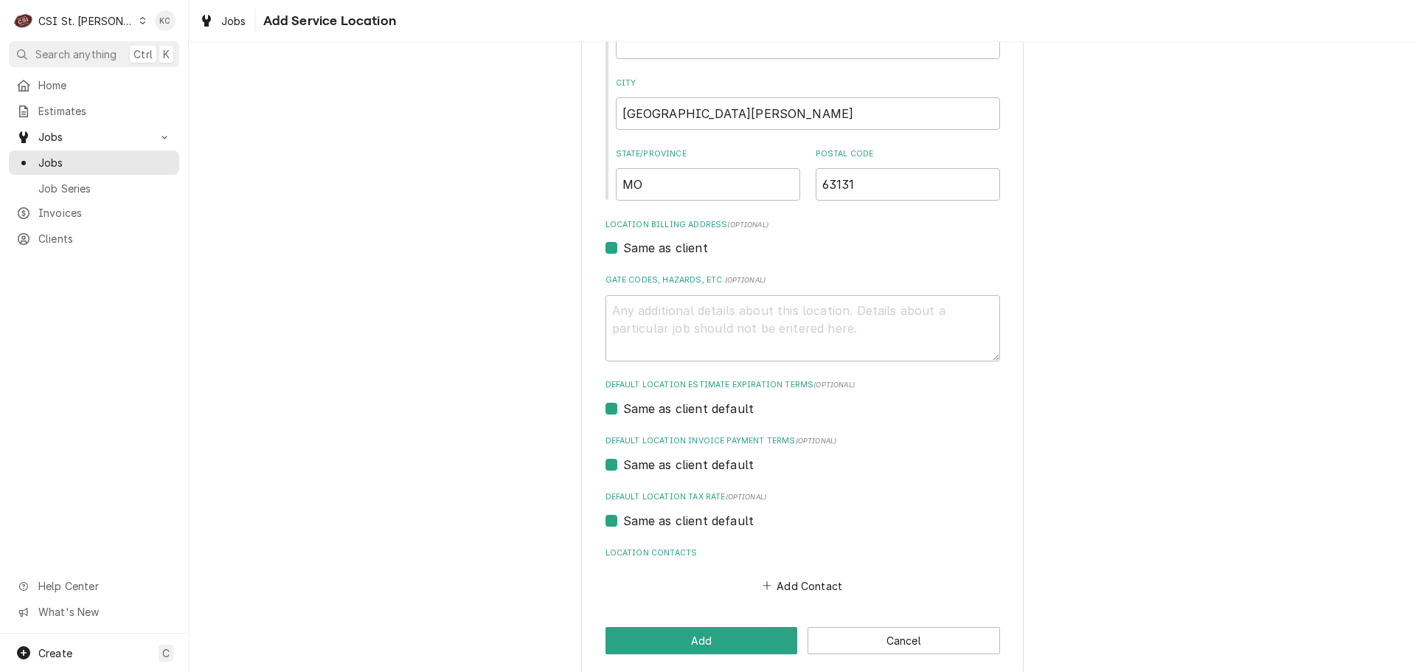
scroll to position [291, 0]
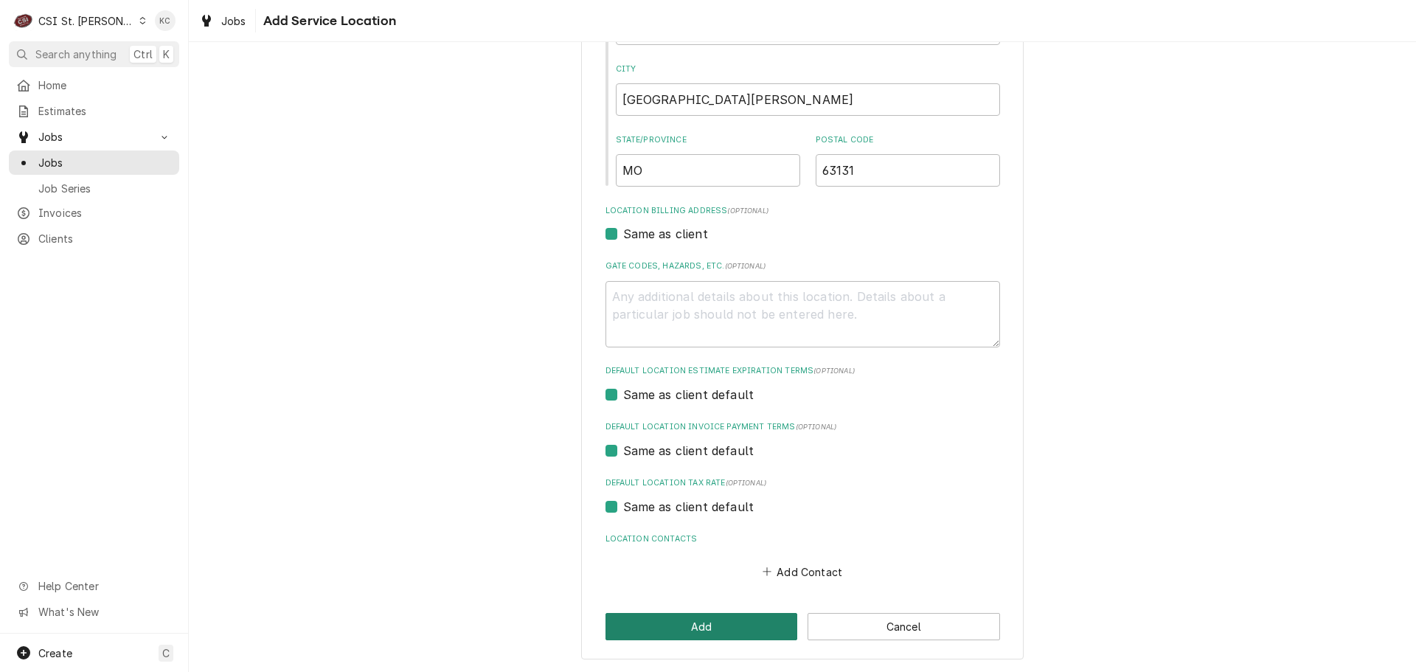
click at [684, 632] on button "Add" at bounding box center [702, 626] width 193 height 27
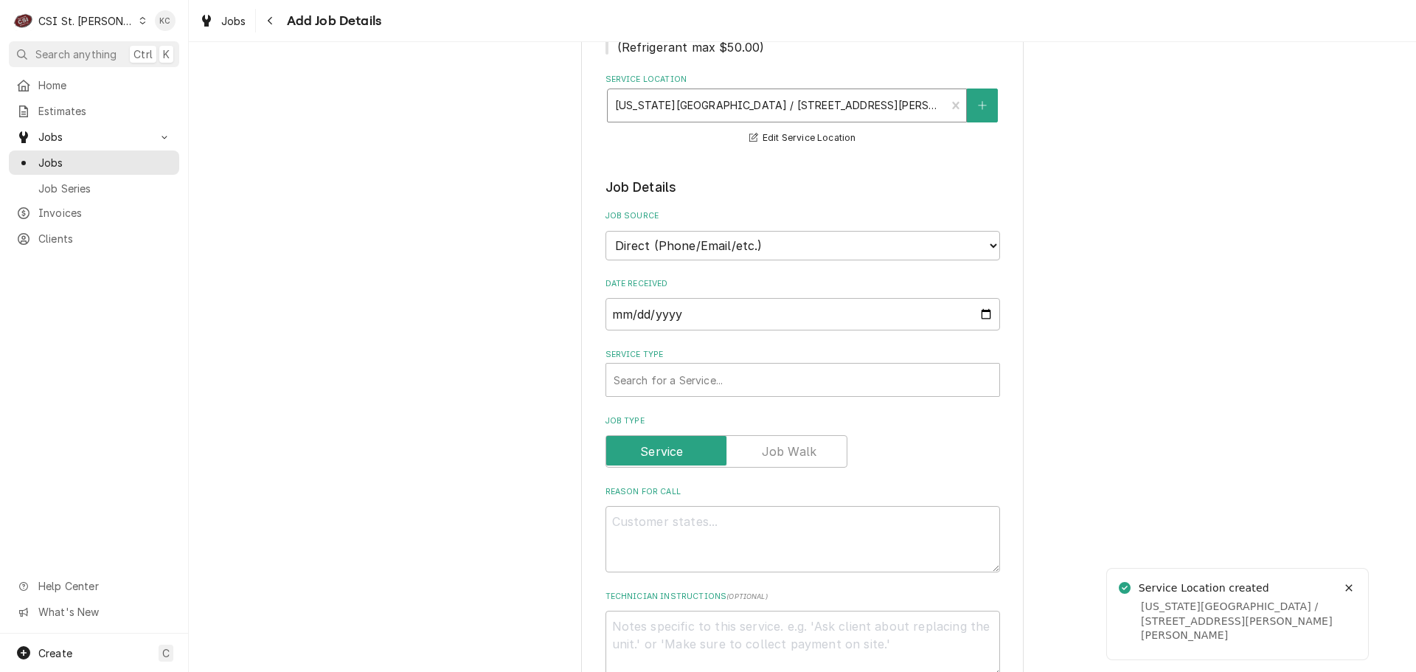
scroll to position [369, 0]
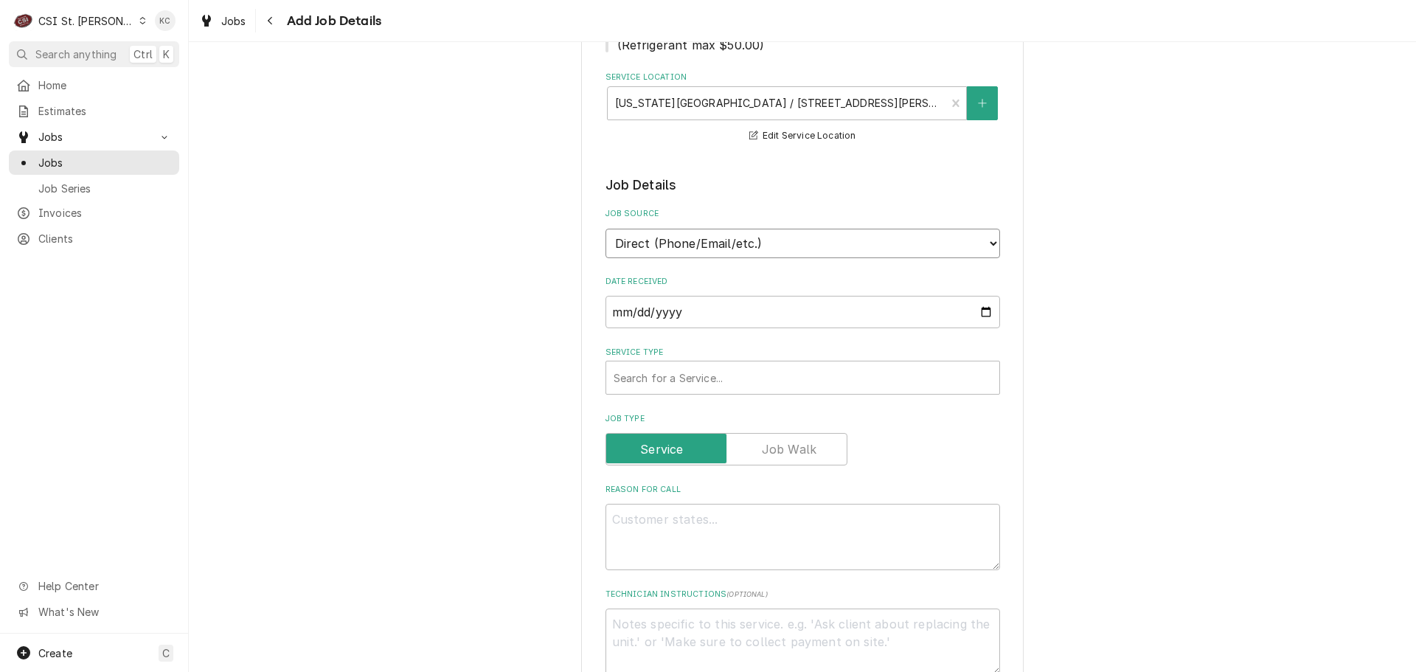
click at [786, 229] on select "Direct (Phone/Email/etc.) Service Channel Corrigo Ecotrak Other" at bounding box center [803, 244] width 395 height 30
click at [662, 229] on select "Direct (Phone/Email/etc.) Service Channel Corrigo Ecotrak Other" at bounding box center [803, 244] width 395 height 30
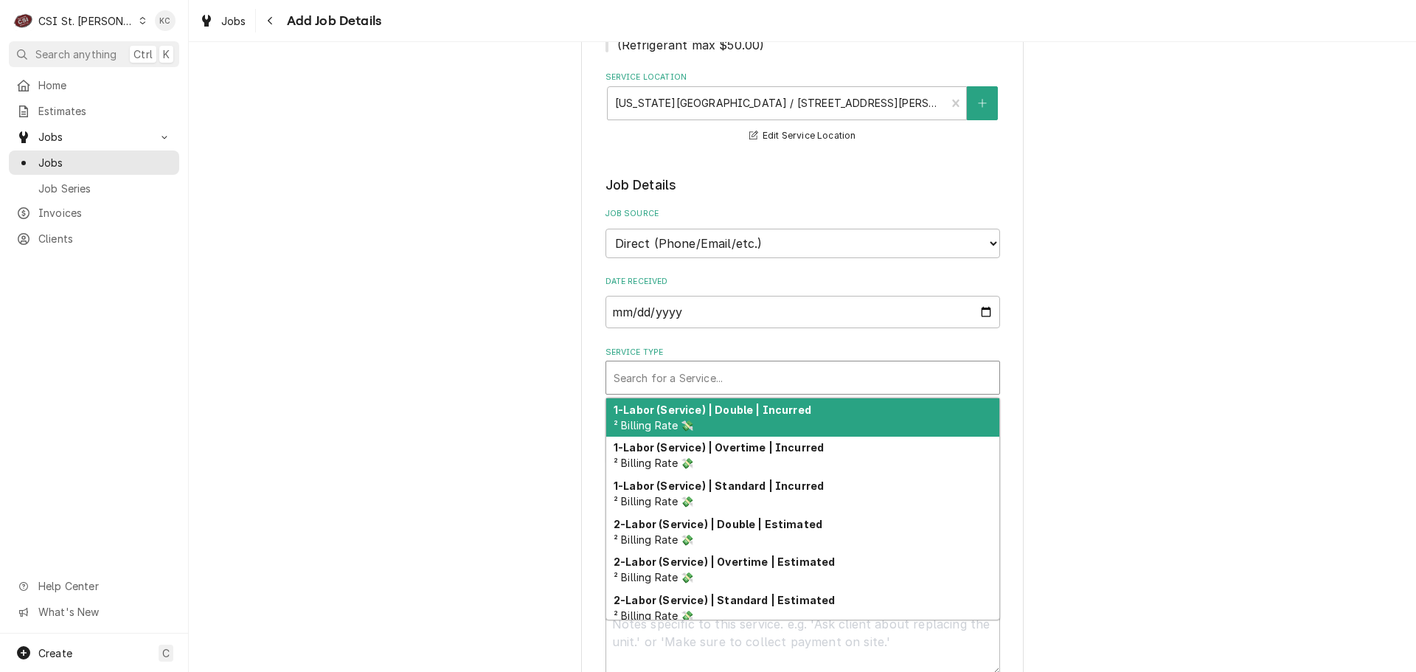
click at [648, 364] on div "Service Type" at bounding box center [803, 377] width 378 height 27
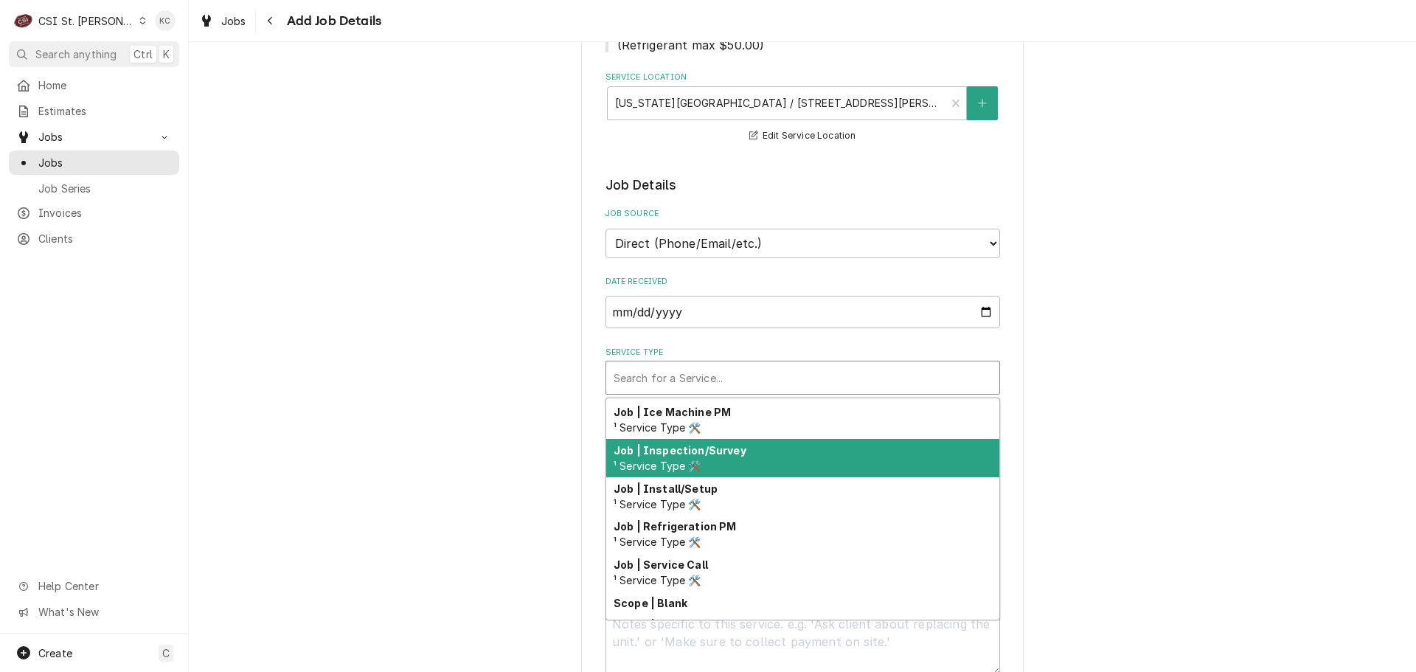
scroll to position [844, 0]
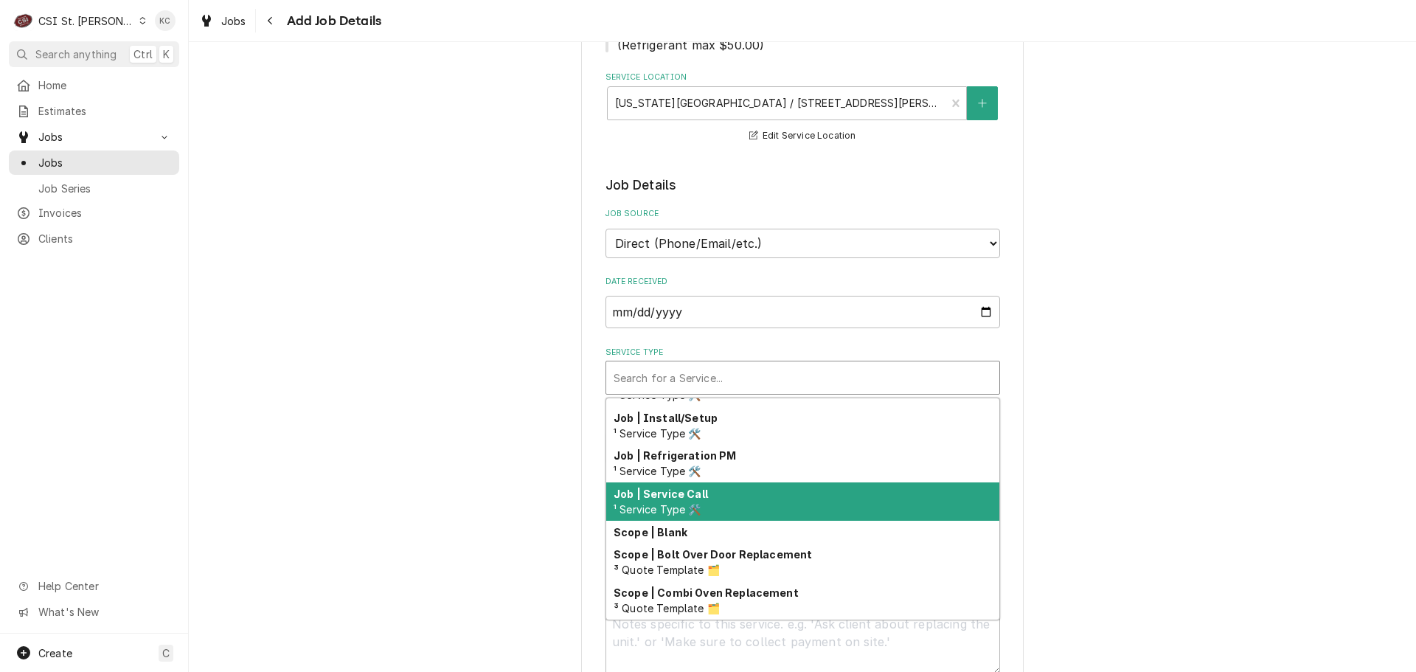
click at [672, 488] on strong "Job | Service Call" at bounding box center [661, 494] width 94 height 13
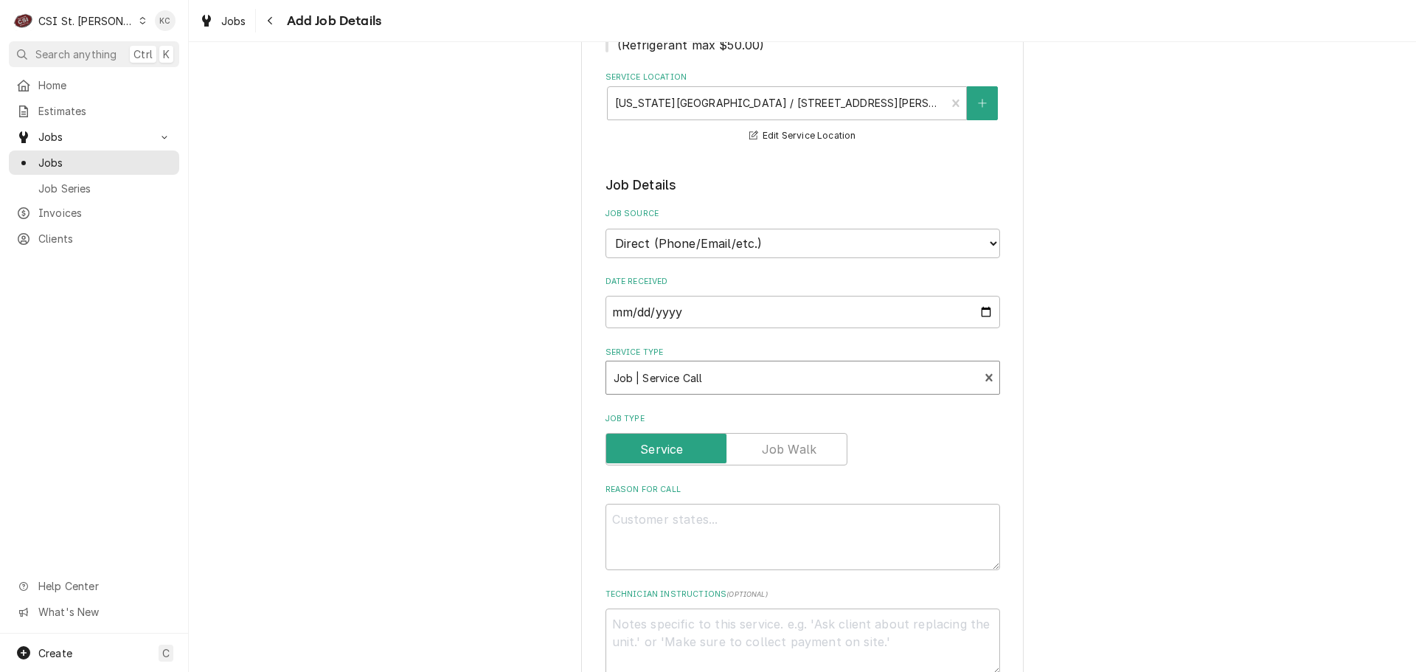
click at [1070, 430] on div "Please provide the following information to create a job: Client Details Client…" at bounding box center [802, 544] width 1227 height 1711
click at [897, 504] on textarea "Reason For Call" at bounding box center [803, 537] width 395 height 66
click at [686, 510] on textarea "Reason For Call" at bounding box center [803, 537] width 395 height 66
paste textarea "15511375"
type textarea "x"
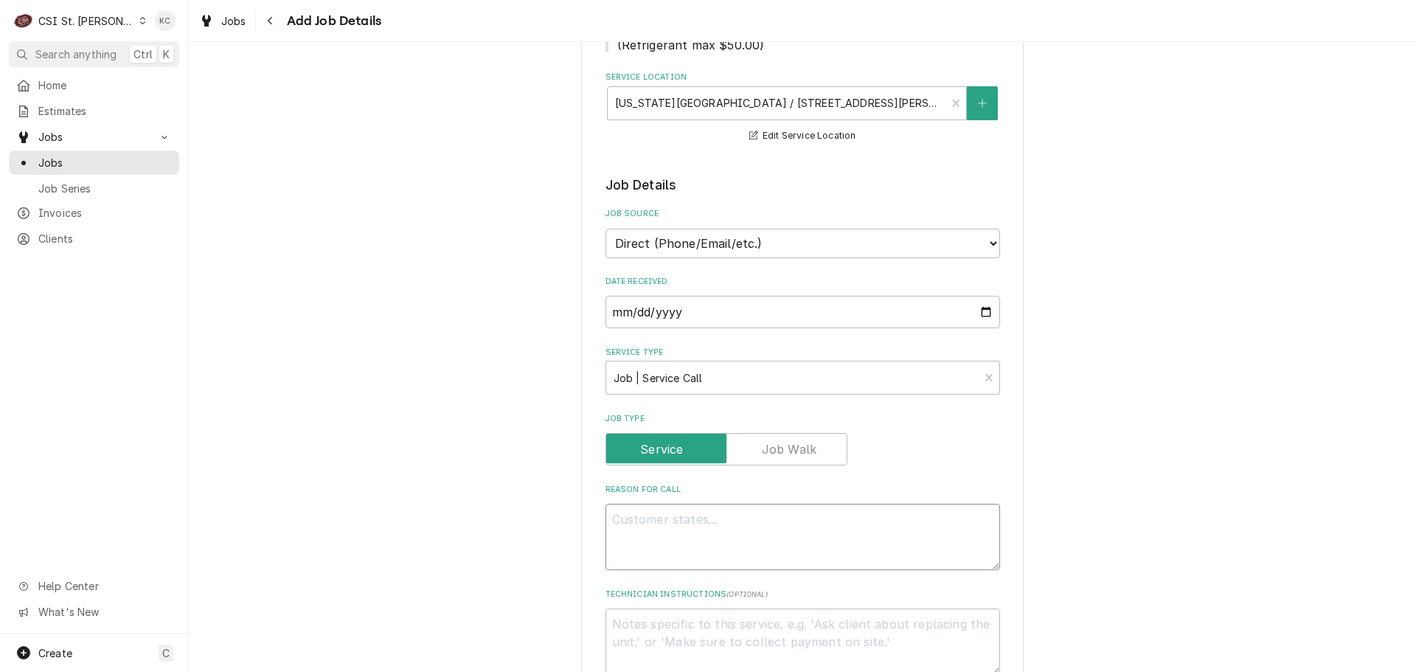
type textarea "15511375"
type textarea "x"
type textarea "15511375"
click at [673, 504] on textarea "15511375" at bounding box center [803, 537] width 395 height 66
type textarea "x"
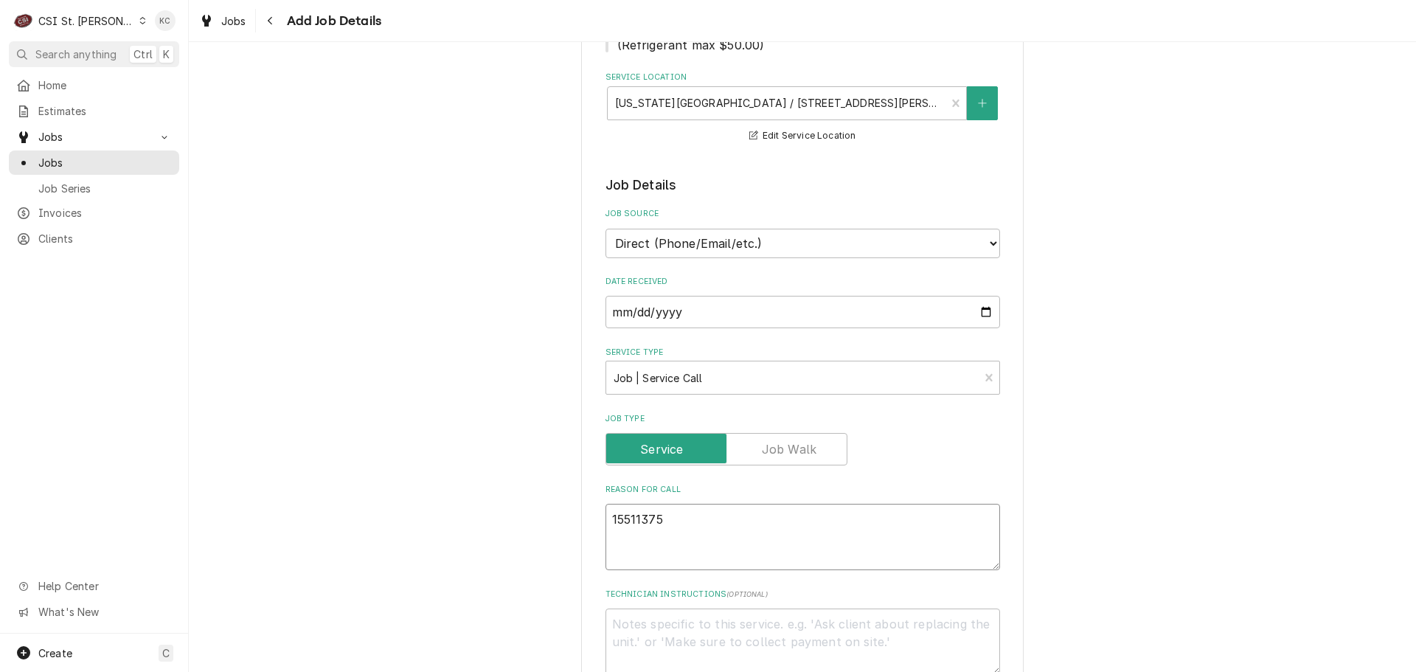
type textarea "15511375"
type textarea "x"
type textarea "15511375 1"
type textarea "x"
type textarea "15511375 15"
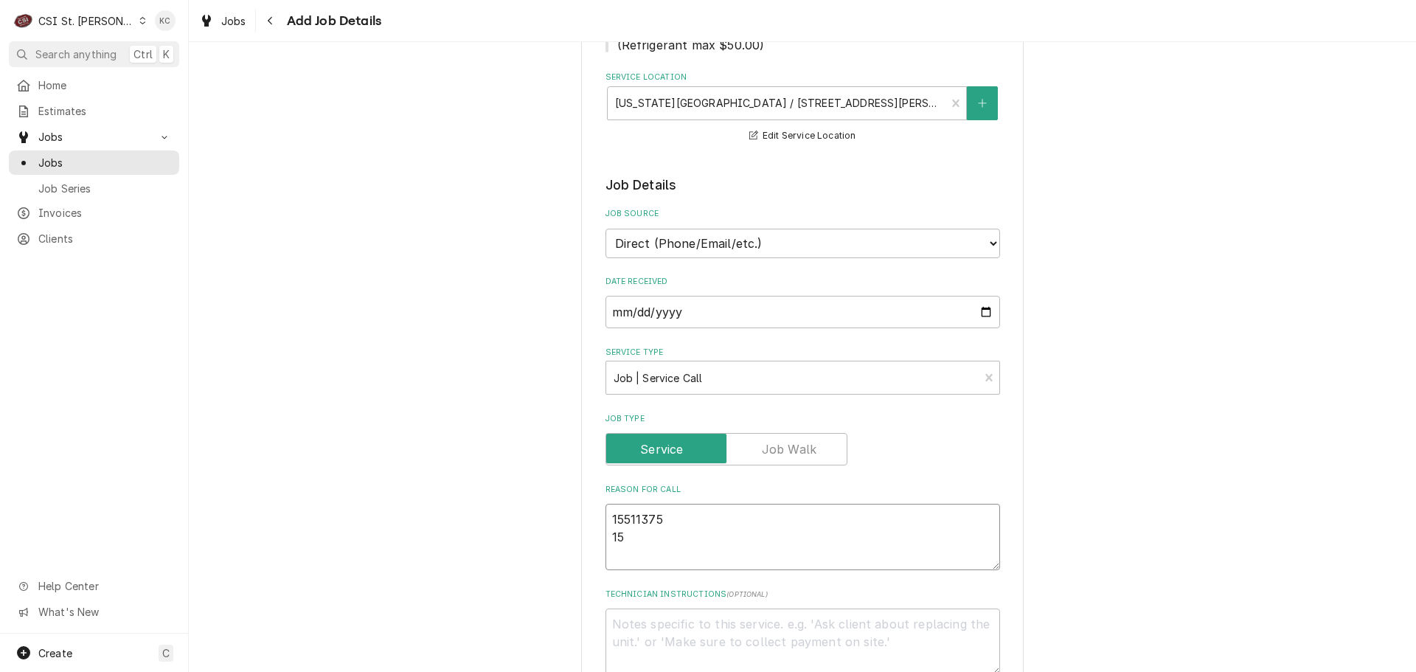
type textarea "x"
type textarea "15511375 155"
type textarea "x"
type textarea "15511375 1551"
type textarea "x"
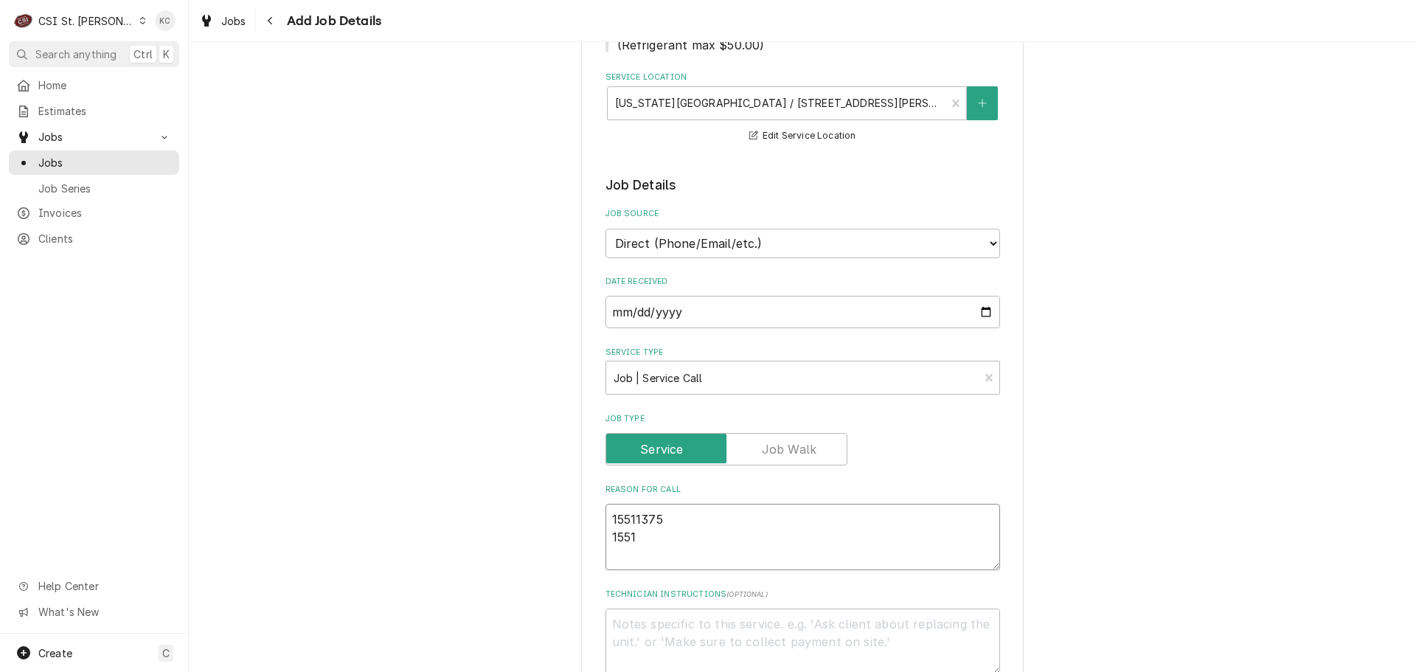
type textarea "15511375 15511"
type textarea "x"
type textarea "15511375 155113"
type textarea "x"
type textarea "15511375 1551137"
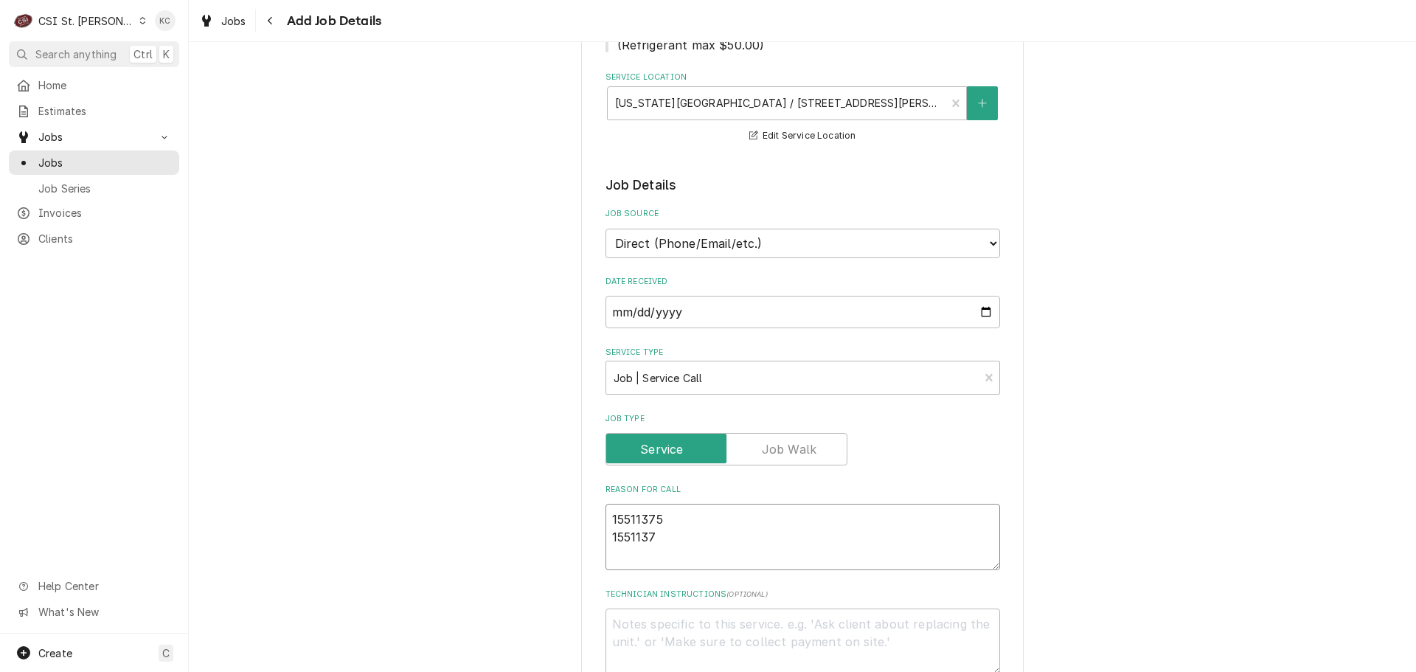
type textarea "x"
type textarea "15511375 15511374"
type textarea "x"
type textarea "15511375 15511374"
type textarea "x"
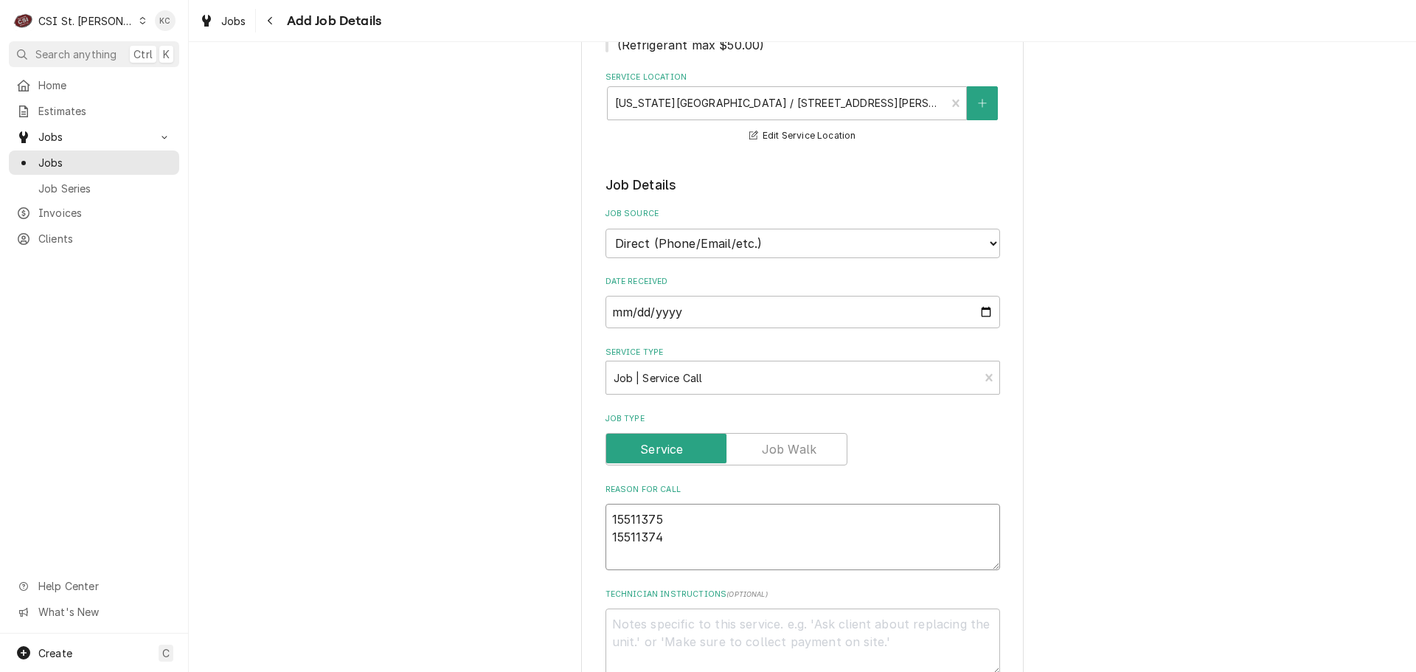
type textarea "15511375 15511374 1"
type textarea "x"
type textarea "15511375 15511374 15"
type textarea "x"
type textarea "15511375 15511374 155"
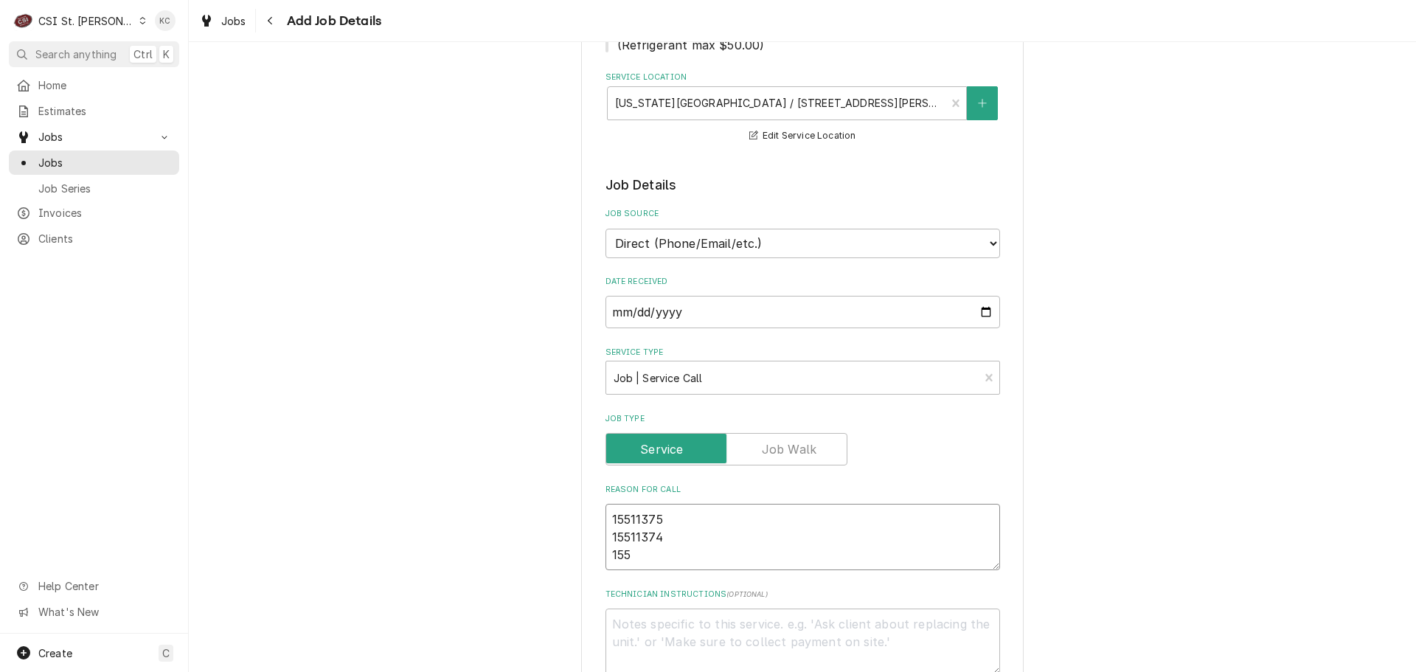
type textarea "x"
type textarea "15511375 15511374 1551"
type textarea "x"
type textarea "15511375 15511374 15511"
type textarea "x"
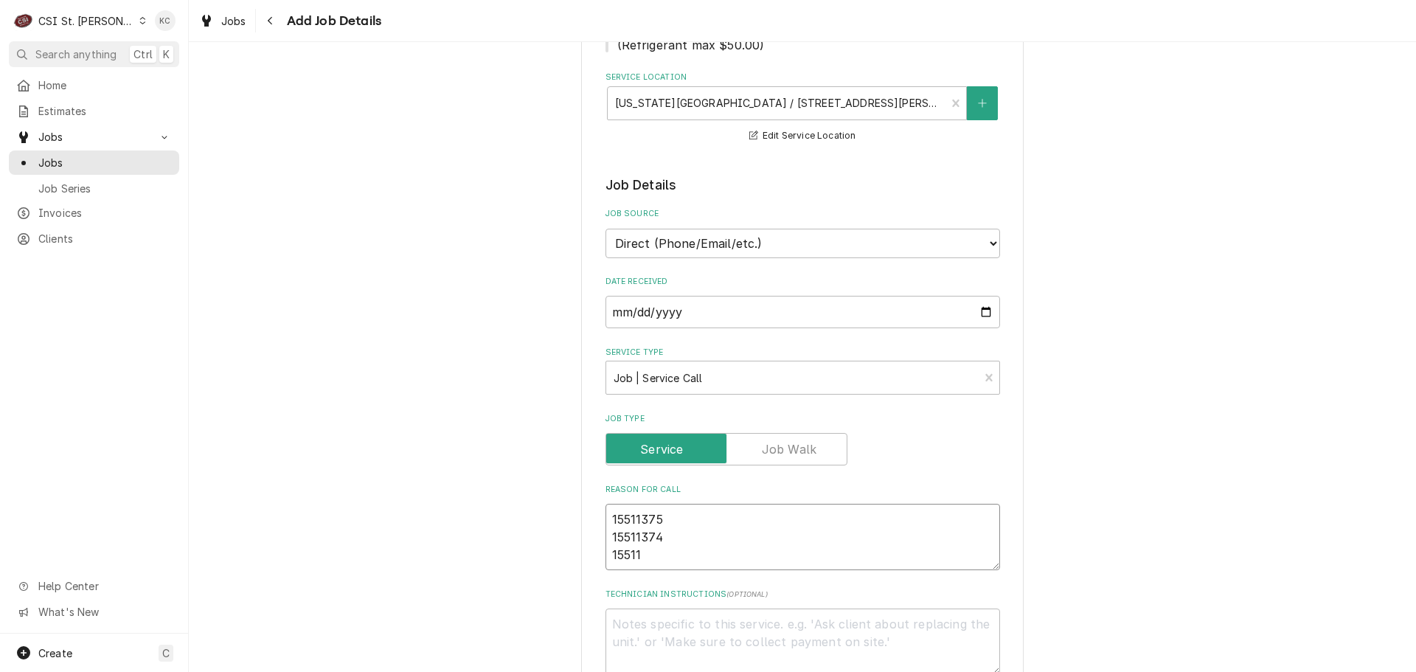
type textarea "15511375 15511374 155113"
type textarea "x"
type textarea "15511375 15511374 1551136"
type textarea "x"
type textarea "15511375 15511374 15511368"
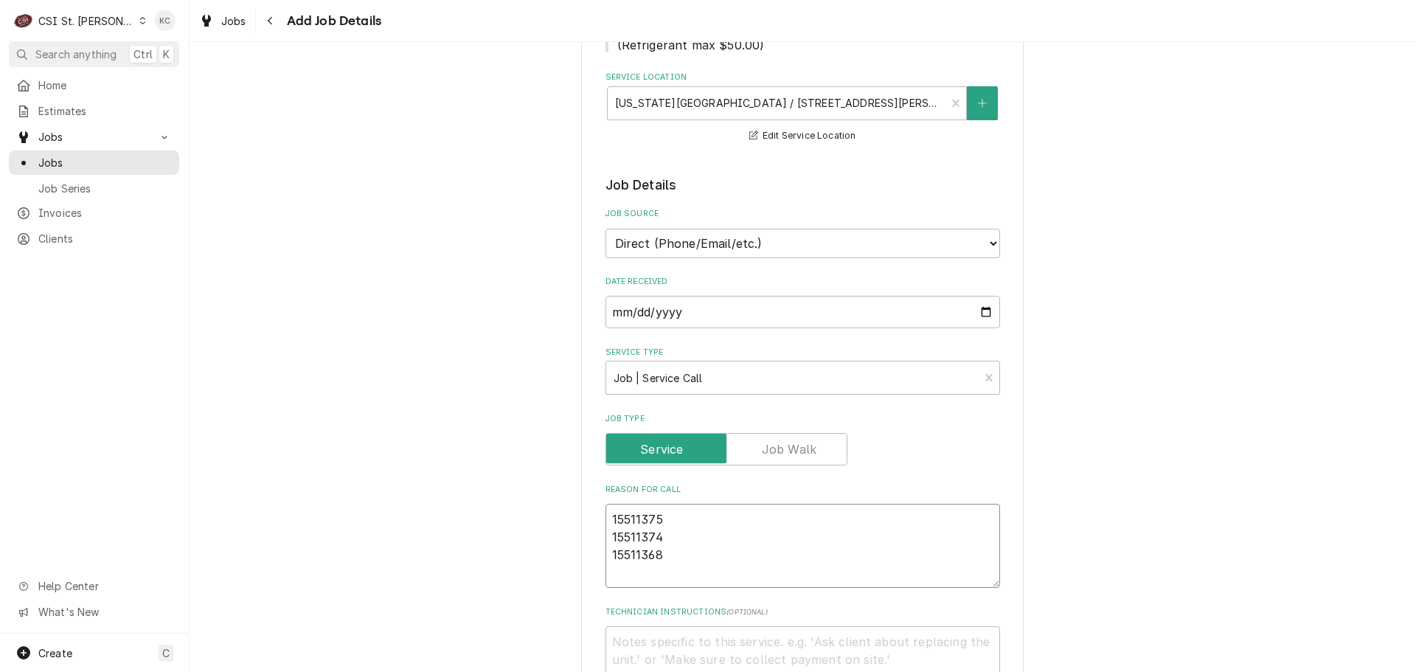
type textarea "x"
type textarea "15511375 15511374 15511368"
type textarea "x"
type textarea "15511375 15511374 15511368 1"
type textarea "x"
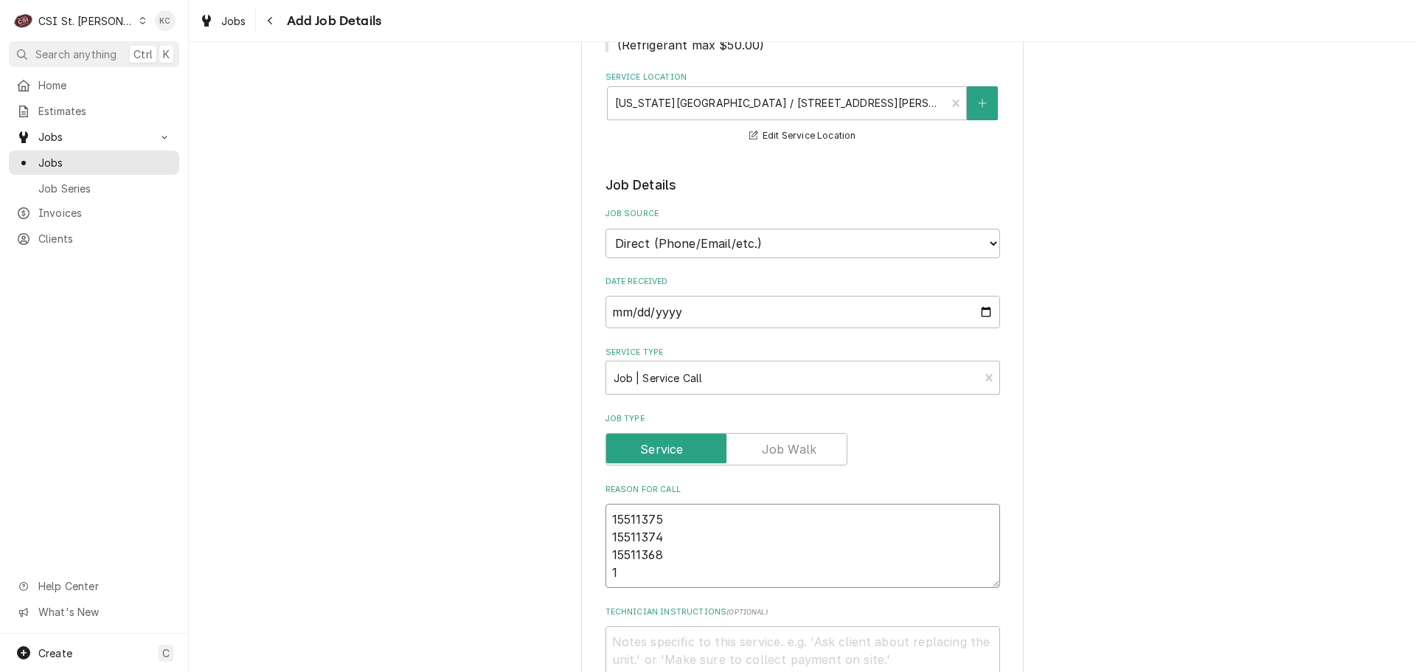
type textarea "15511375 15511374 15511368 15"
type textarea "x"
type textarea "15511375 15511374 15511368 155"
type textarea "x"
type textarea "15511375 15511374 15511368 1551"
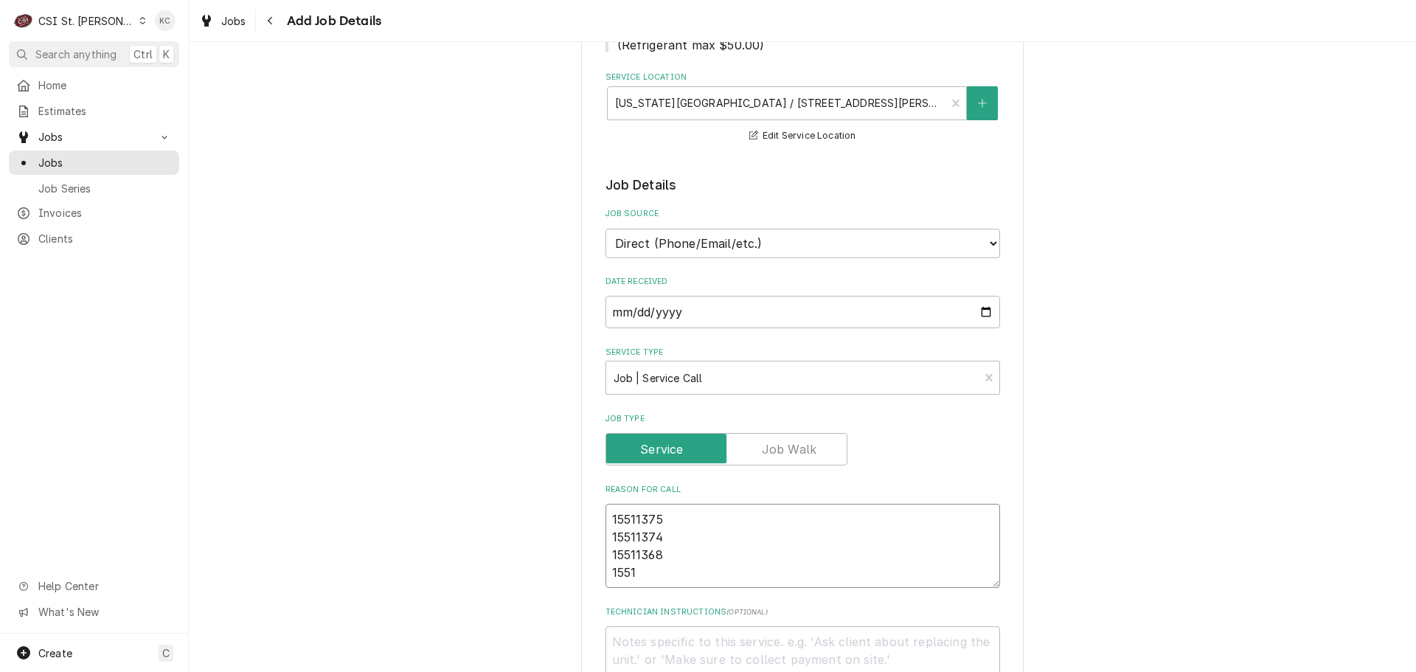
type textarea "x"
type textarea "15511375 15511374 15511368 15511"
type textarea "x"
type textarea "15511375 15511374 15511368 155113"
type textarea "x"
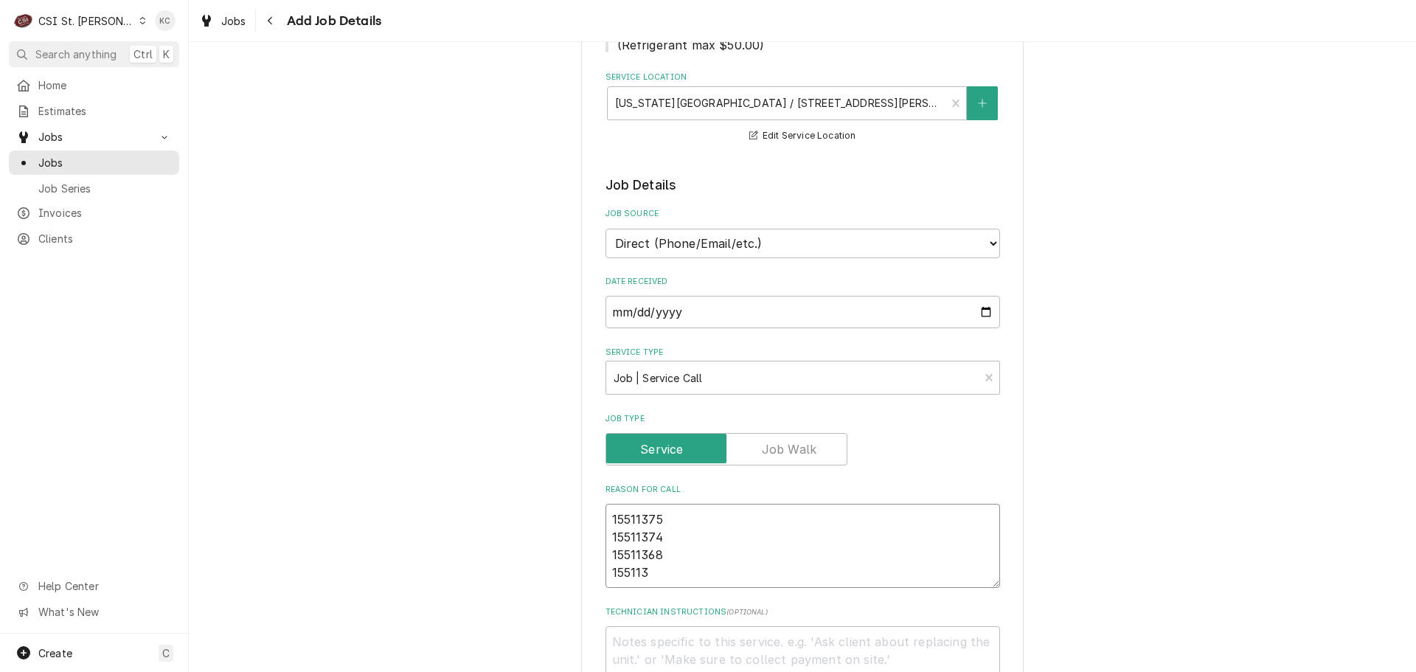
type textarea "15511375 15511374 15511368 1551136"
type textarea "x"
type textarea "15511375 15511374 15511368 15511367"
type textarea "x"
type textarea "15511375 15511374 15511368 15511367"
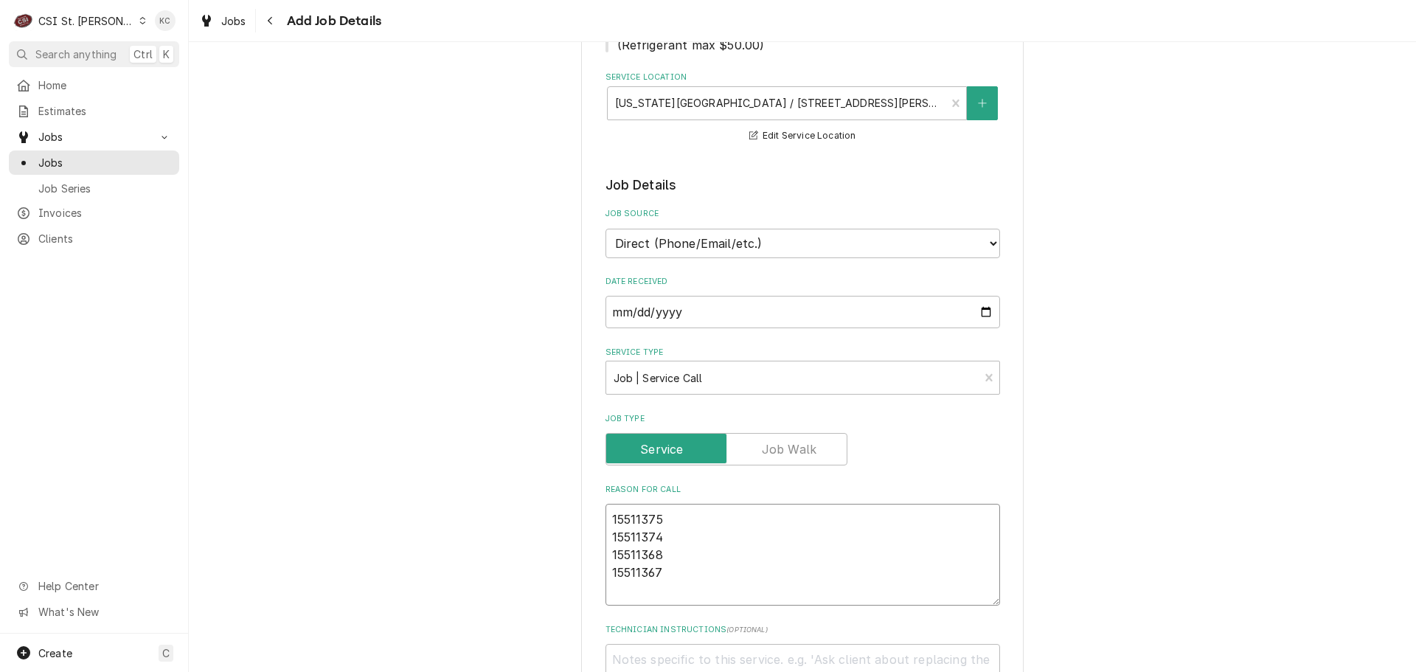
type textarea "x"
type textarea "15511375 15511374 15511368 15511367 1"
type textarea "x"
type textarea "15511375 15511374 15511368 15511367 15"
type textarea "x"
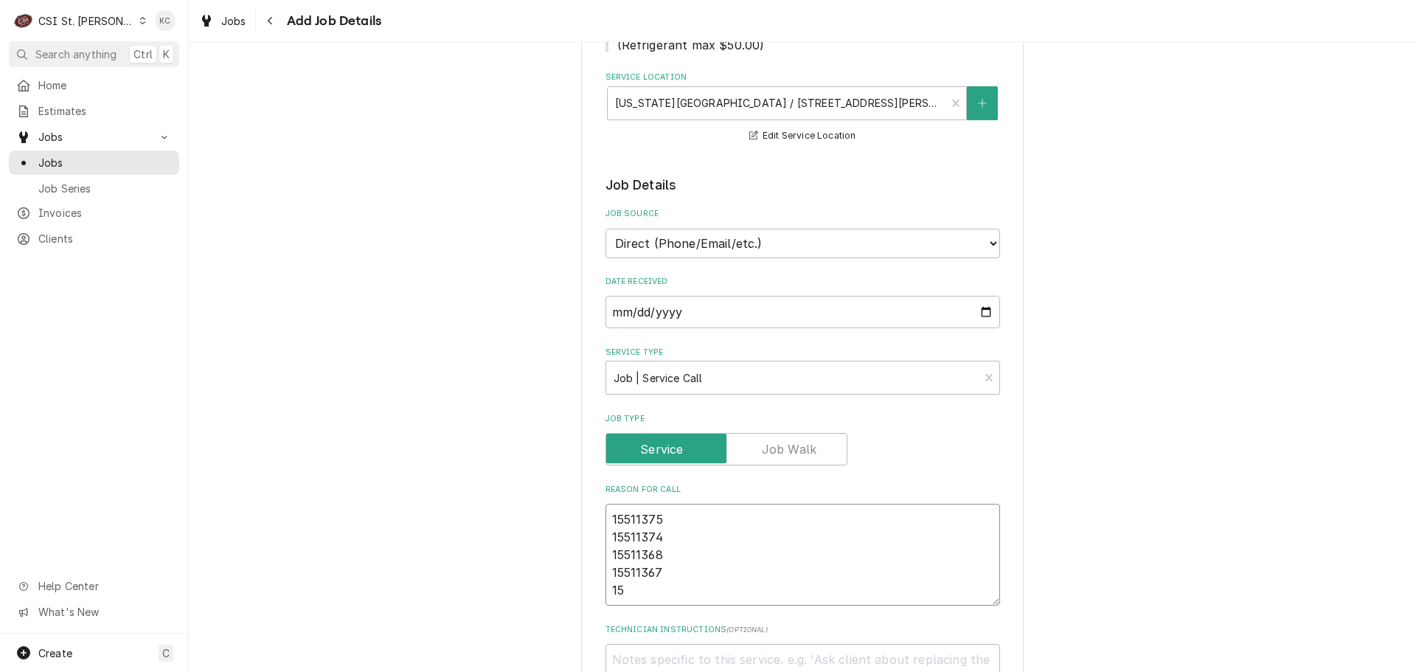
type textarea "15511375 15511374 15511368 15511367 155"
type textarea "x"
type textarea "15511375 15511374 15511368 15511367 1551"
type textarea "x"
type textarea "15511375 15511374 15511368 15511367 15511"
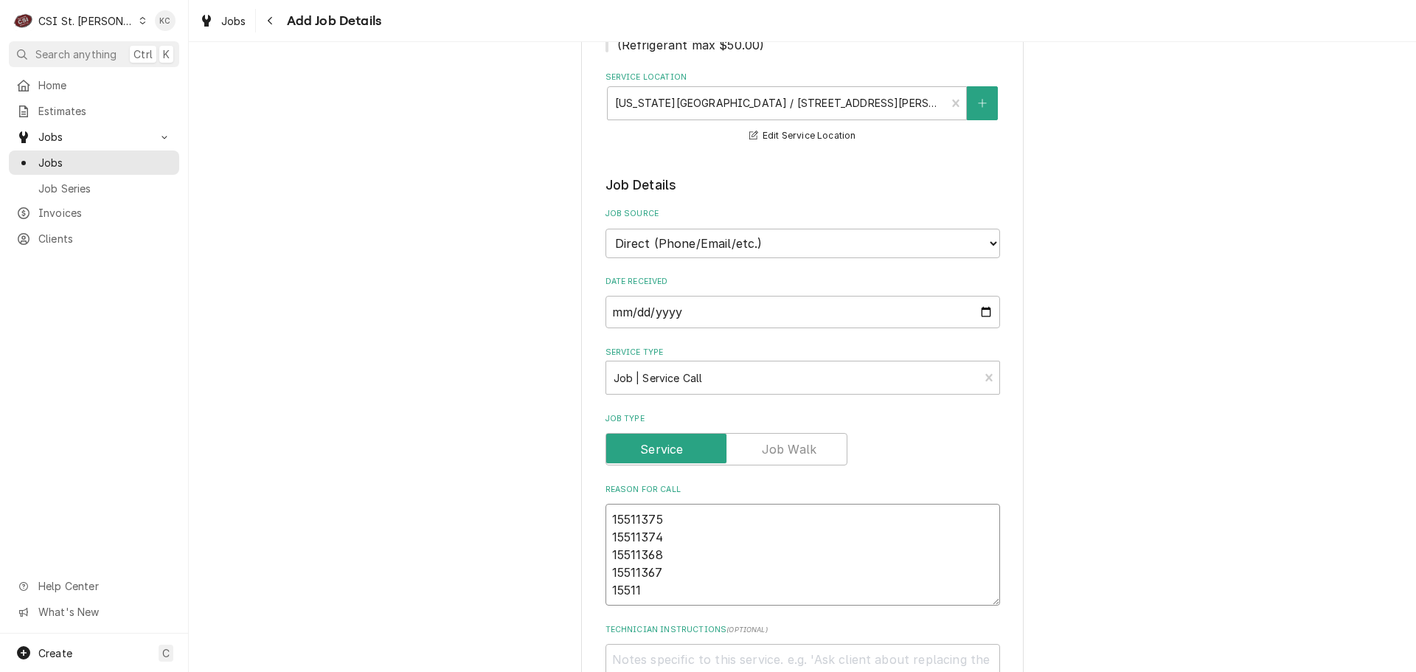
type textarea "x"
type textarea "15511375 15511374 15511368 15511367 155113"
type textarea "x"
type textarea "15511375 15511374 15511368 15511367 1551137"
type textarea "x"
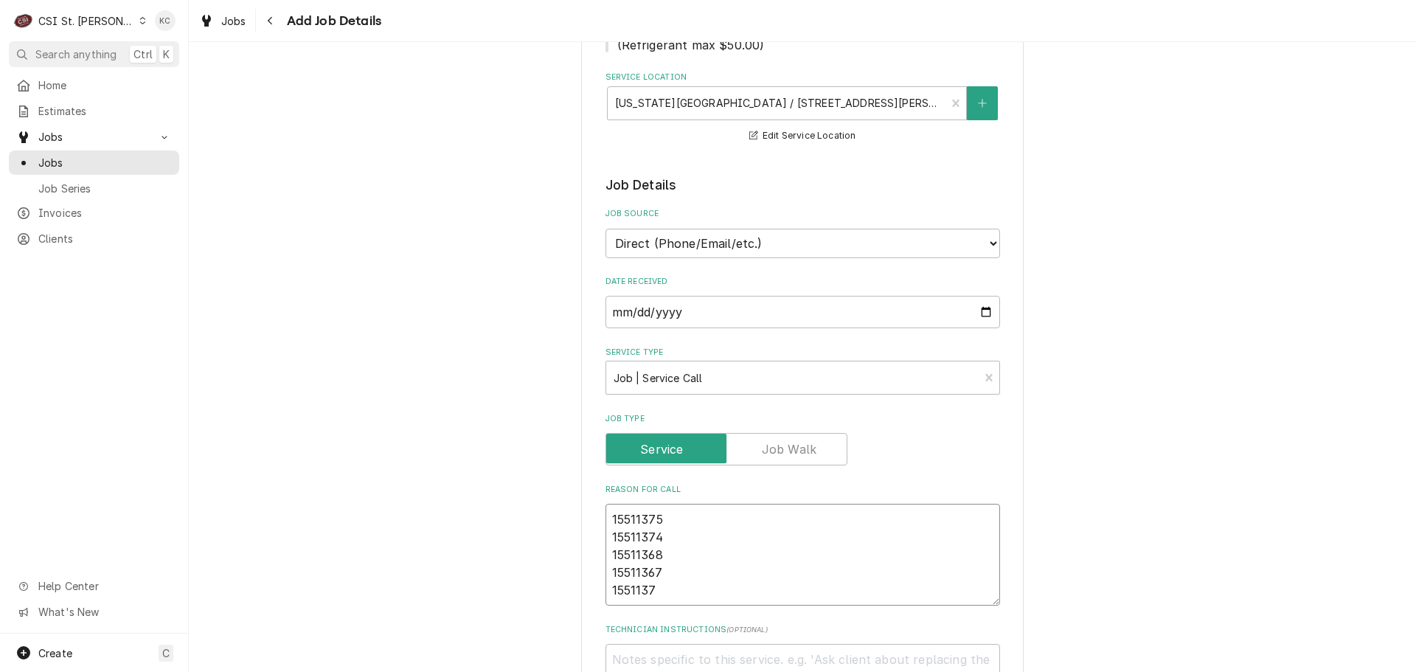
type textarea "15511375 15511374 15511368 15511367 15511373"
click at [606, 504] on textarea "15511375 15511374 15511368 15511367 15511373" at bounding box center [803, 555] width 395 height 102
type textarea "x"
type textarea "15511375 15511374 15511368 15511367 15511373"
type textarea "x"
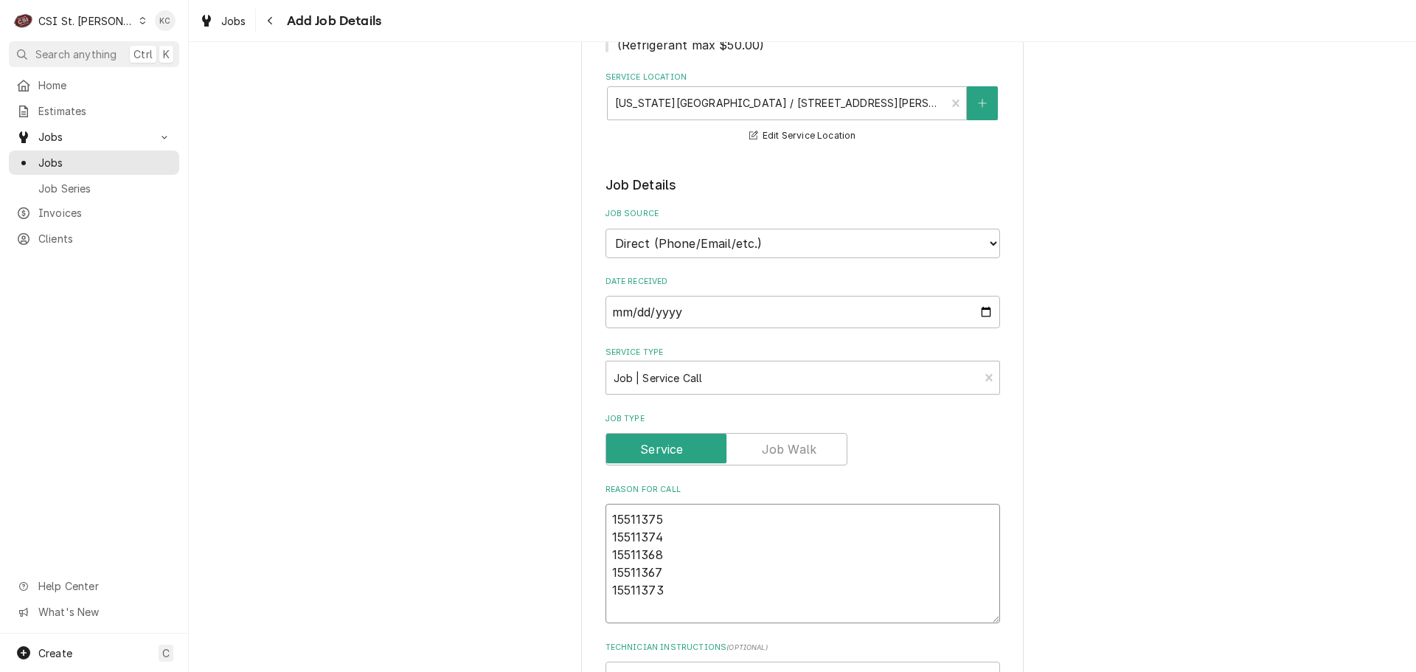
type textarea "m 15511375 15511374 15511368 15511367 15511373"
type textarea "x"
type textarea "mO 15511375 15511374 15511368 15511367 15511373"
type textarea "x"
type textarea "mOD 15511375 15511374 15511368 15511367 15511373"
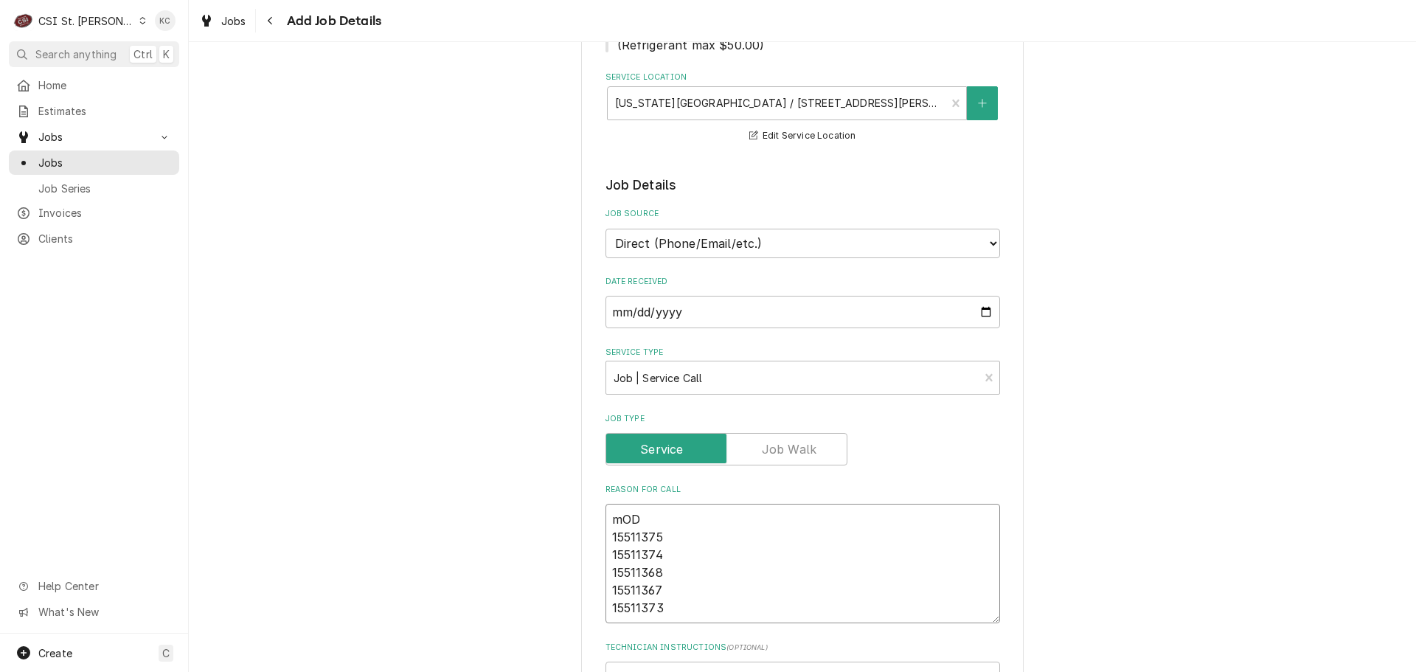
type textarea "x"
type textarea "mODE 15511375 15511374 15511368 15511367 15511373"
type textarea "x"
type textarea "mODEL 15511375 15511374 15511368 15511367 15511373"
type textarea "x"
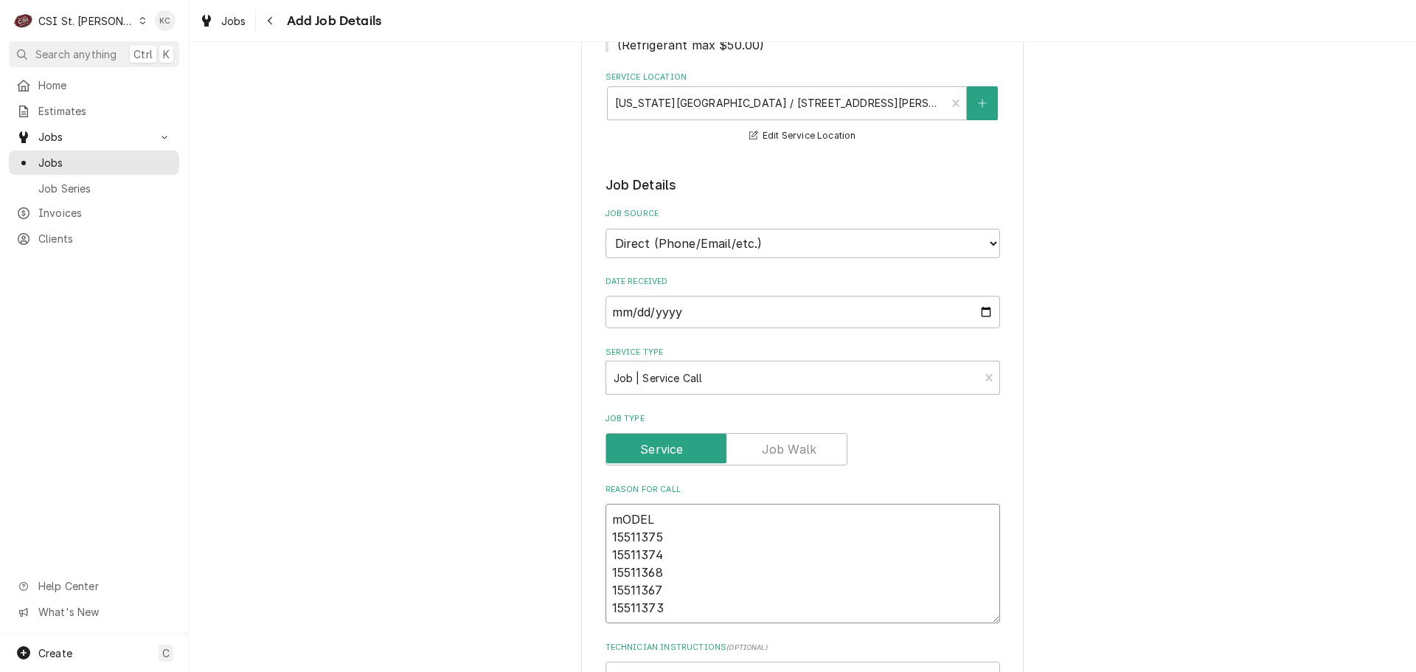
type textarea "mODE 15511375 15511374 15511368 15511367 15511373"
type textarea "x"
type textarea "mOD 15511375 15511374 15511368 15511367 15511373"
type textarea "x"
type textarea "mO 15511375 15511374 15511368 15511367 15511373"
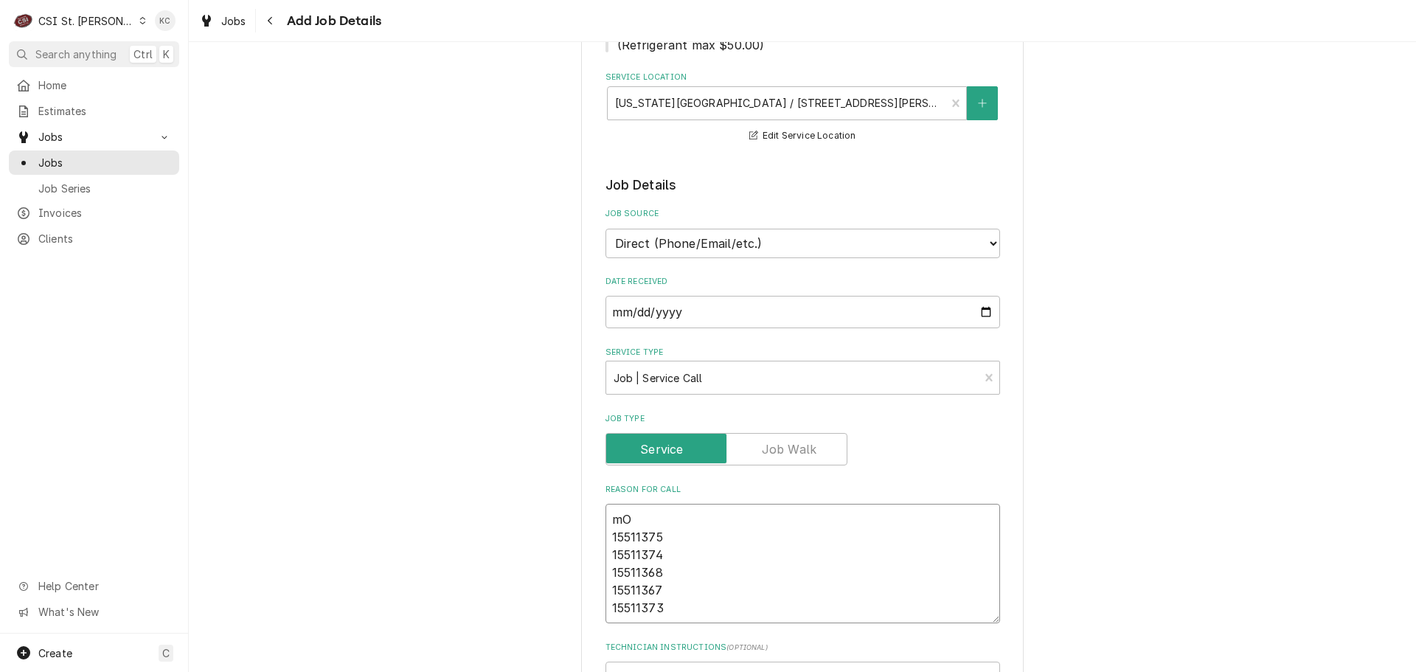
type textarea "x"
type textarea "m 15511375 15511374 15511368 15511367 15511373"
type textarea "x"
type textarea "15511375 15511374 15511368 15511367 15511373"
type textarea "x"
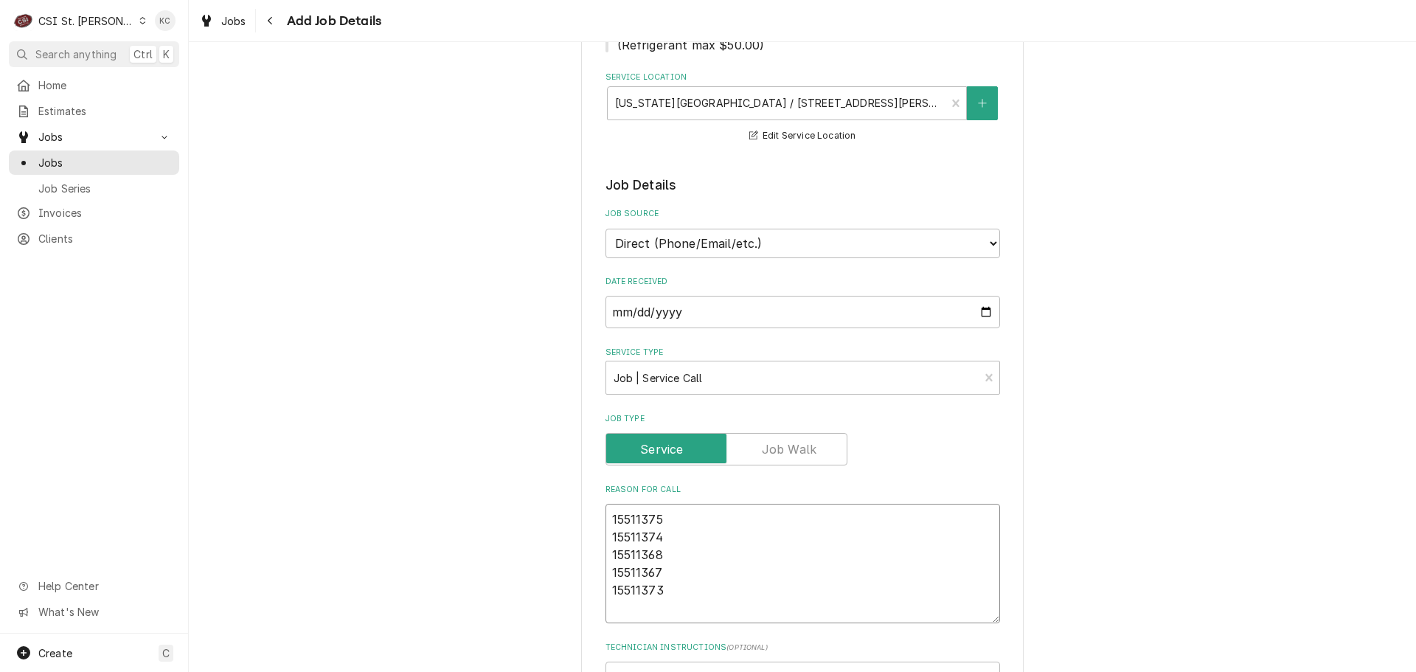
type textarea "M 15511375 15511374 15511368 15511367 15511373"
type textarea "x"
type textarea "Mo 15511375 15511374 15511368 15511367 15511373"
type textarea "x"
type textarea "Mod 15511375 15511374 15511368 15511367 15511373"
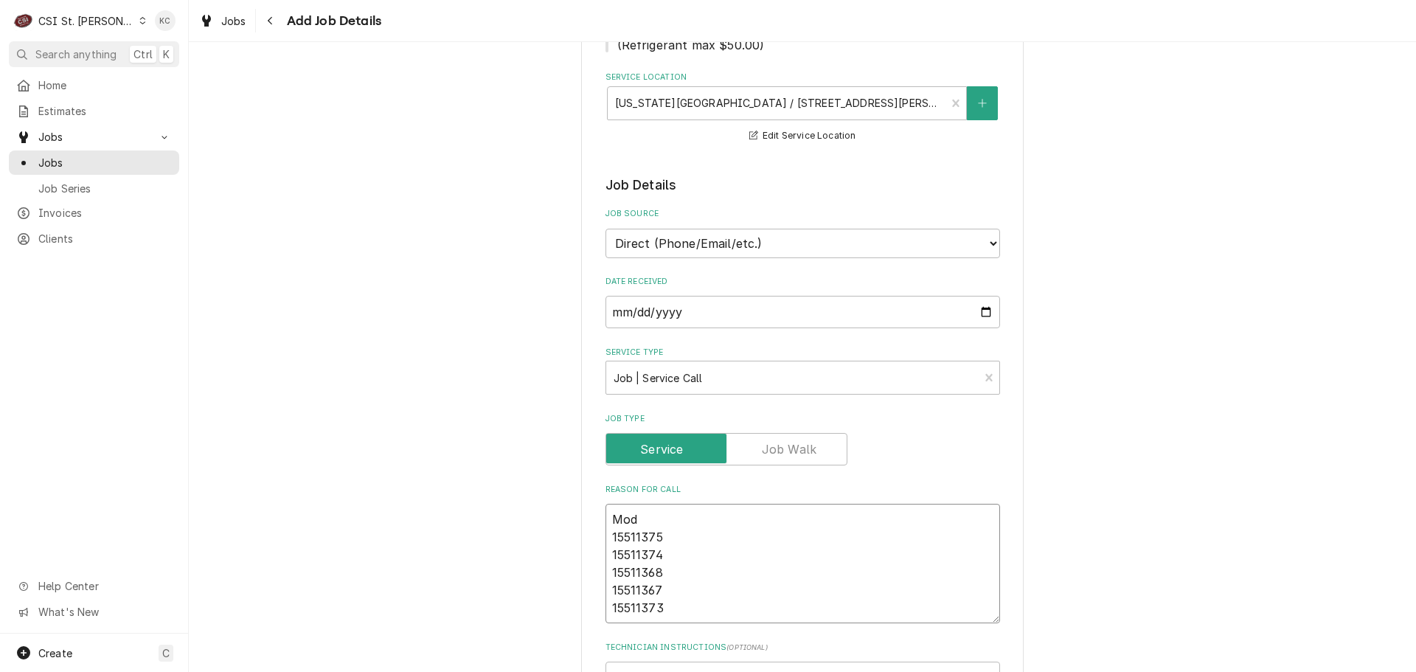
type textarea "x"
type textarea "Mode 15511375 15511374 15511368 15511367 15511373"
type textarea "x"
type textarea "Model 15511375 15511374 15511368 15511367 15511373"
type textarea "x"
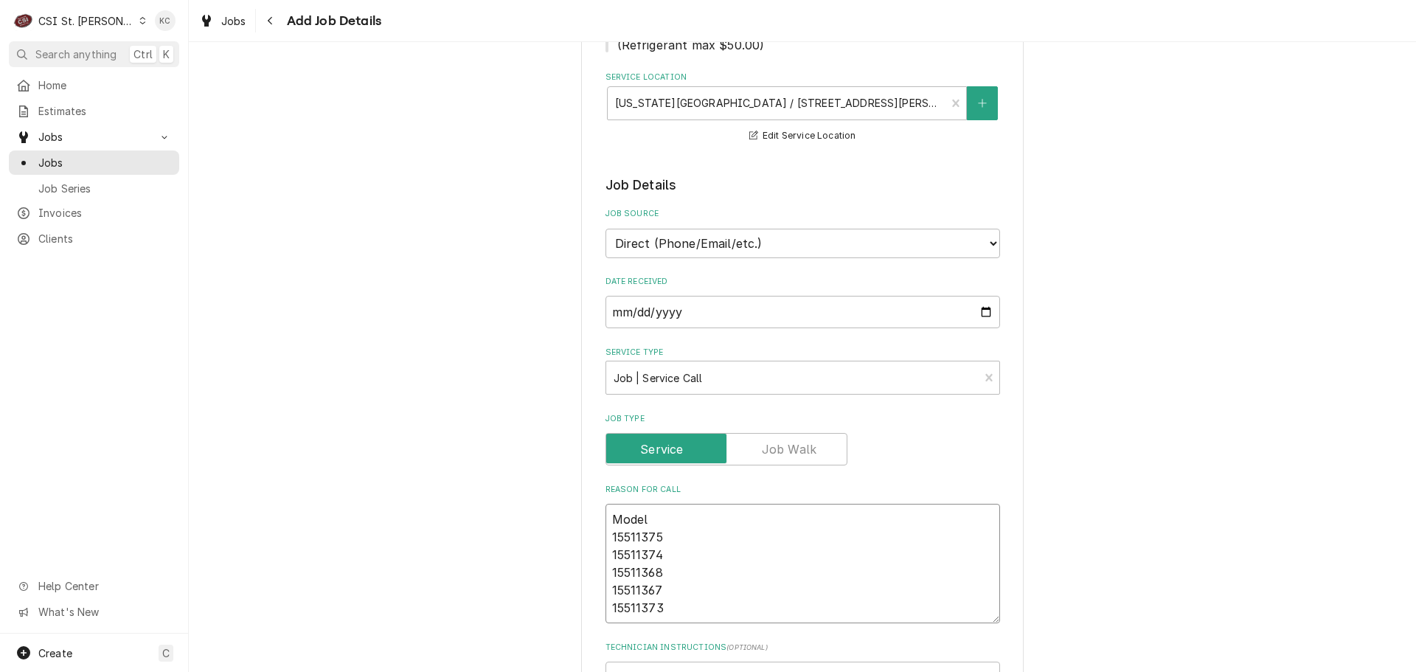
type textarea "Model 15511375 15511374 15511368 15511367 15511373"
type textarea "x"
type textarea "Model - 15511375 15511374 15511368 15511367 15511373"
type textarea "x"
type textarea "Model - 15511375 15511374 15511368 15511367 15511373"
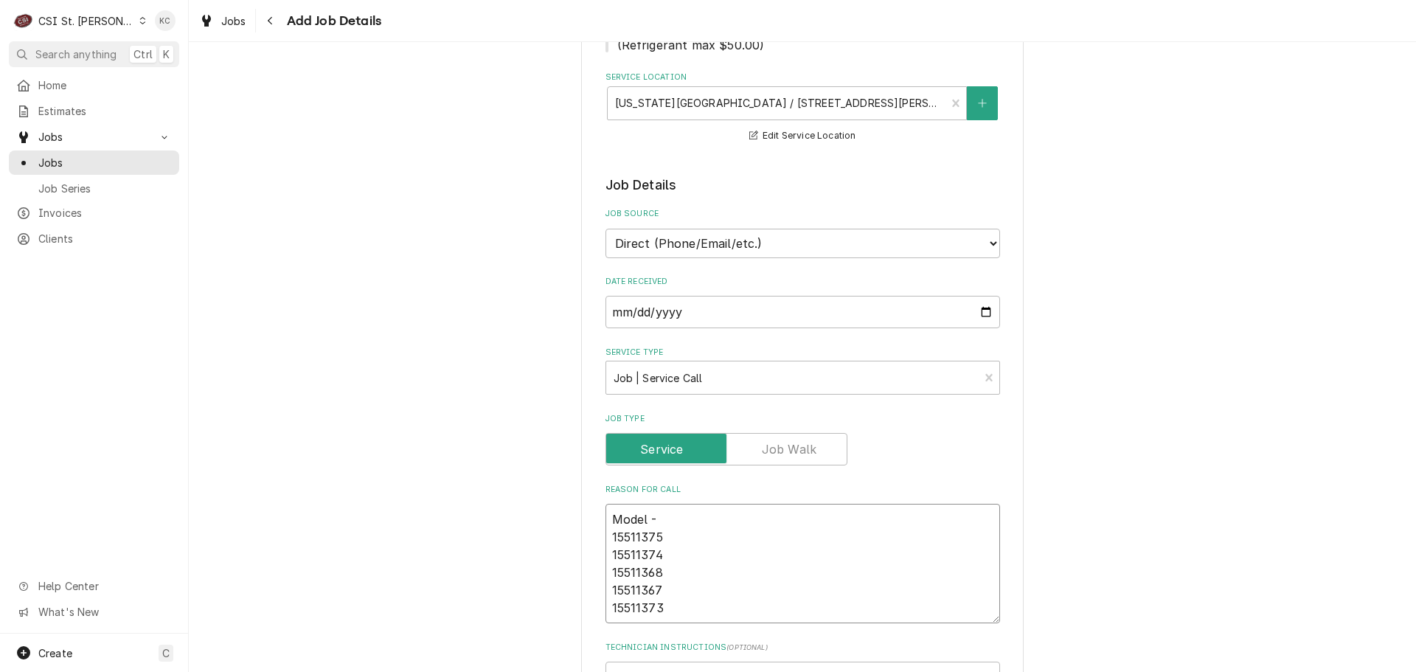
click at [676, 504] on textarea "Model - 15511375 15511374 15511368 15511367 15511373" at bounding box center [803, 563] width 395 height 119
paste textarea "ACRS-1D-S1-HC-18"
click at [606, 516] on textarea "Model - ACRS-1D-S1-HC-18 15511375 15511374 15511368 15511367 15511373" at bounding box center [803, 563] width 395 height 119
click at [865, 591] on textarea "Model - ACRS-1D-S1-HC-18 Serial -15511375 Serial -15511374 Serial -15511368 Ser…" at bounding box center [803, 563] width 395 height 119
paste textarea "units are having condensation issues and freezing up"
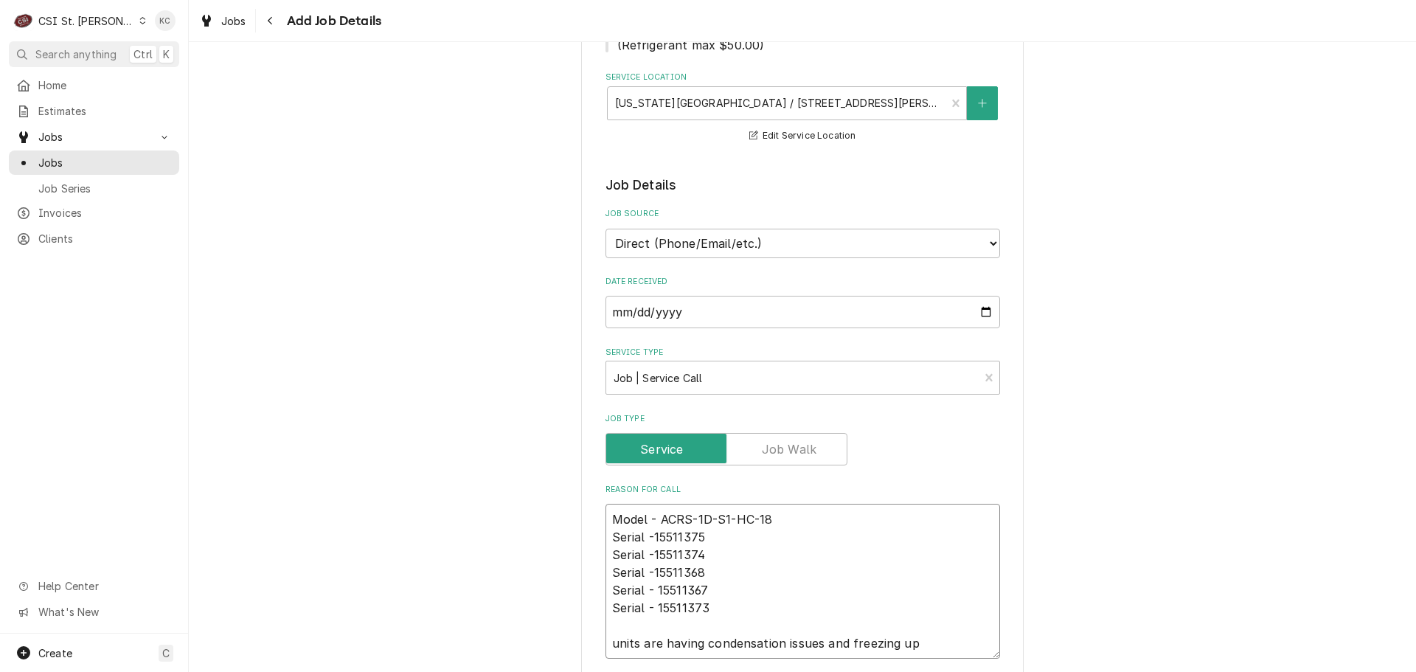
click at [952, 629] on textarea "Model - ACRS-1D-S1-HC-18 Serial -15511375 Serial -15511374 Serial -15511368 Ser…" at bounding box center [803, 581] width 395 height 155
paste textarea "Is it possible for these units to be turned down, the inside thermometer regist…"
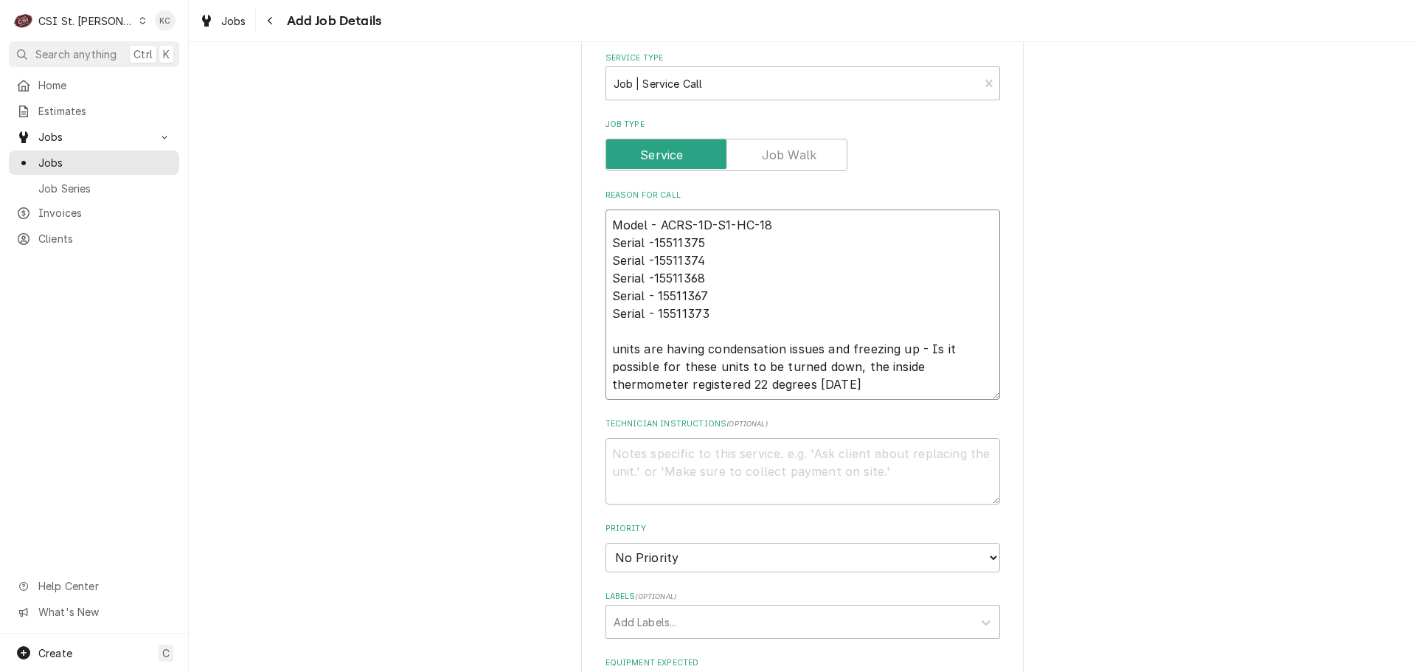
scroll to position [738, 0]
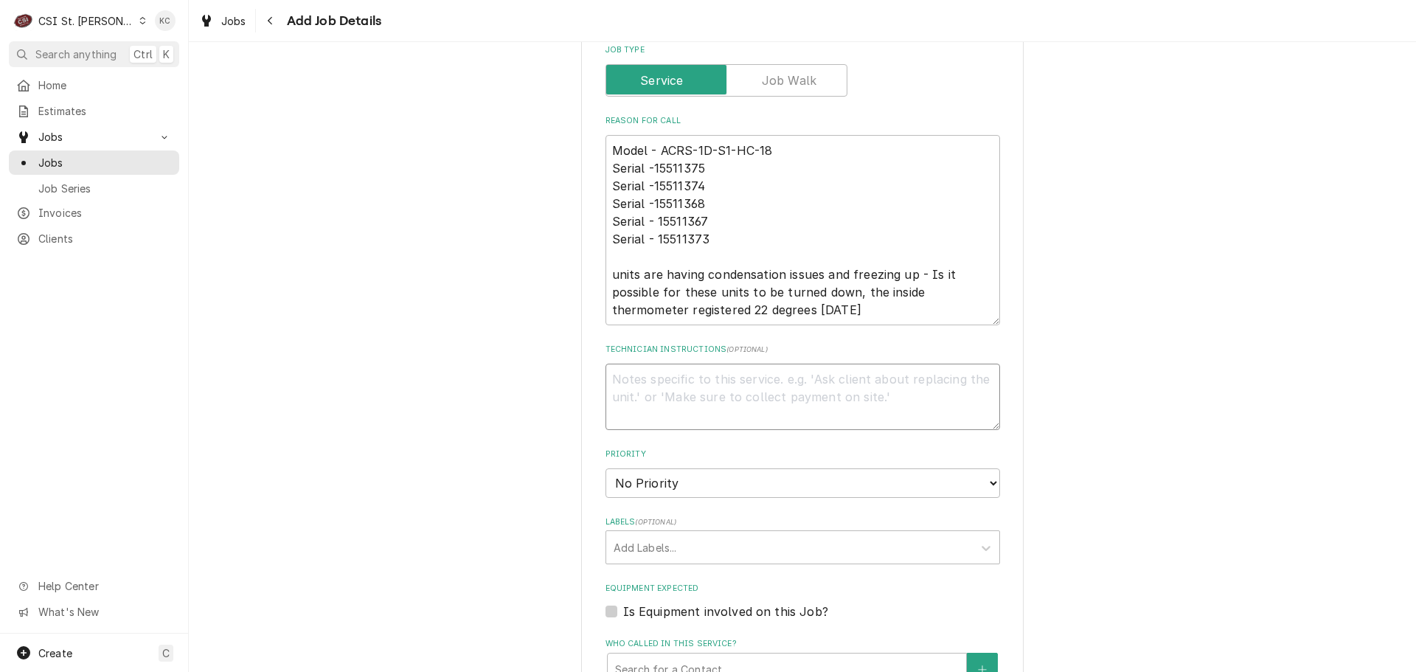
click at [709, 364] on textarea "Technician Instructions ( optional )" at bounding box center [803, 397] width 395 height 66
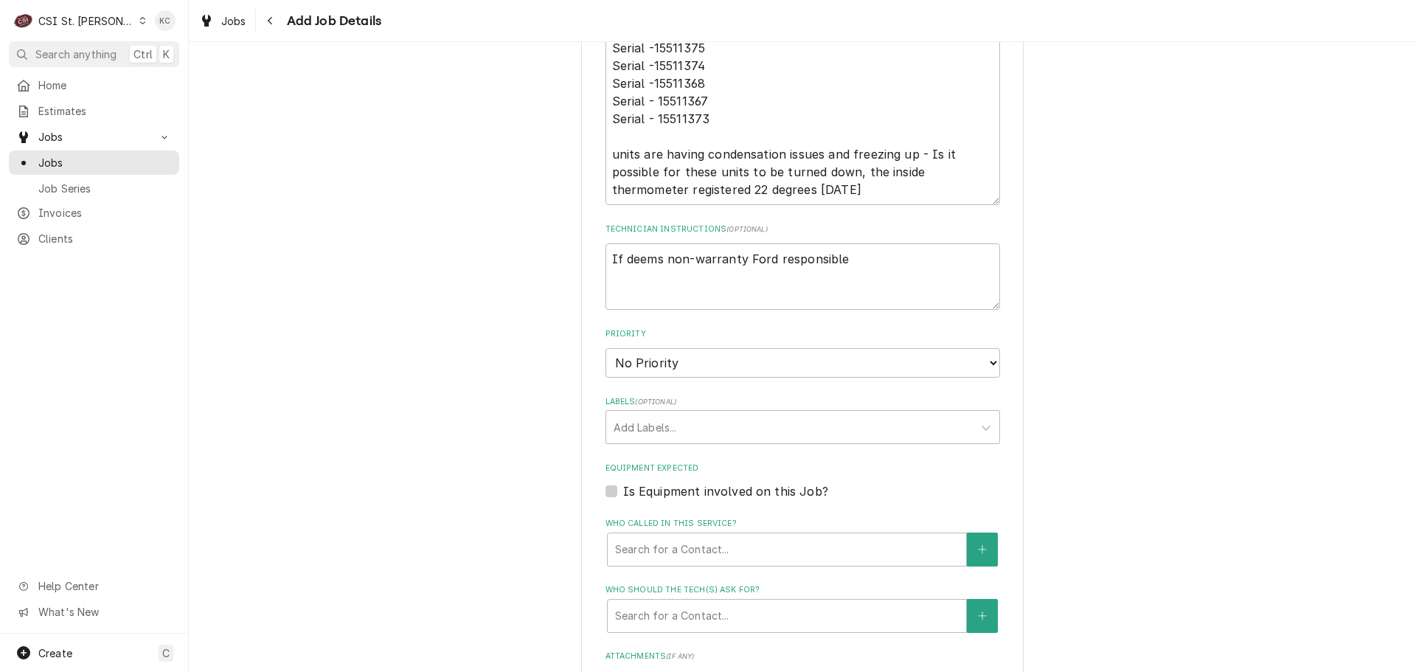
scroll to position [885, 0]
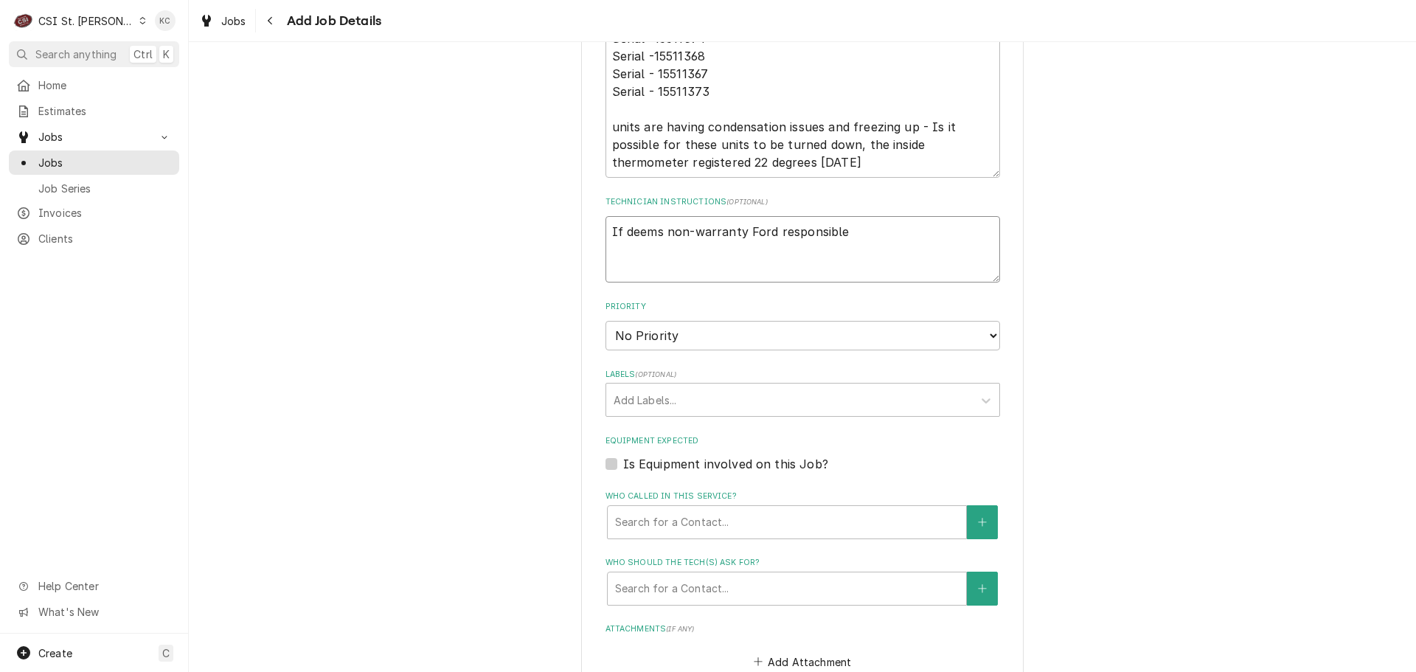
click at [651, 246] on textarea "If deems non-warranty Ford responsible" at bounding box center [803, 249] width 395 height 66
click at [872, 216] on textarea "If deems non-warranty Ford responsible" at bounding box center [803, 249] width 395 height 66
click at [728, 325] on select "No Priority Urgent High Medium Low" at bounding box center [803, 336] width 395 height 30
click at [606, 321] on select "No Priority Urgent High Medium Low" at bounding box center [803, 336] width 395 height 30
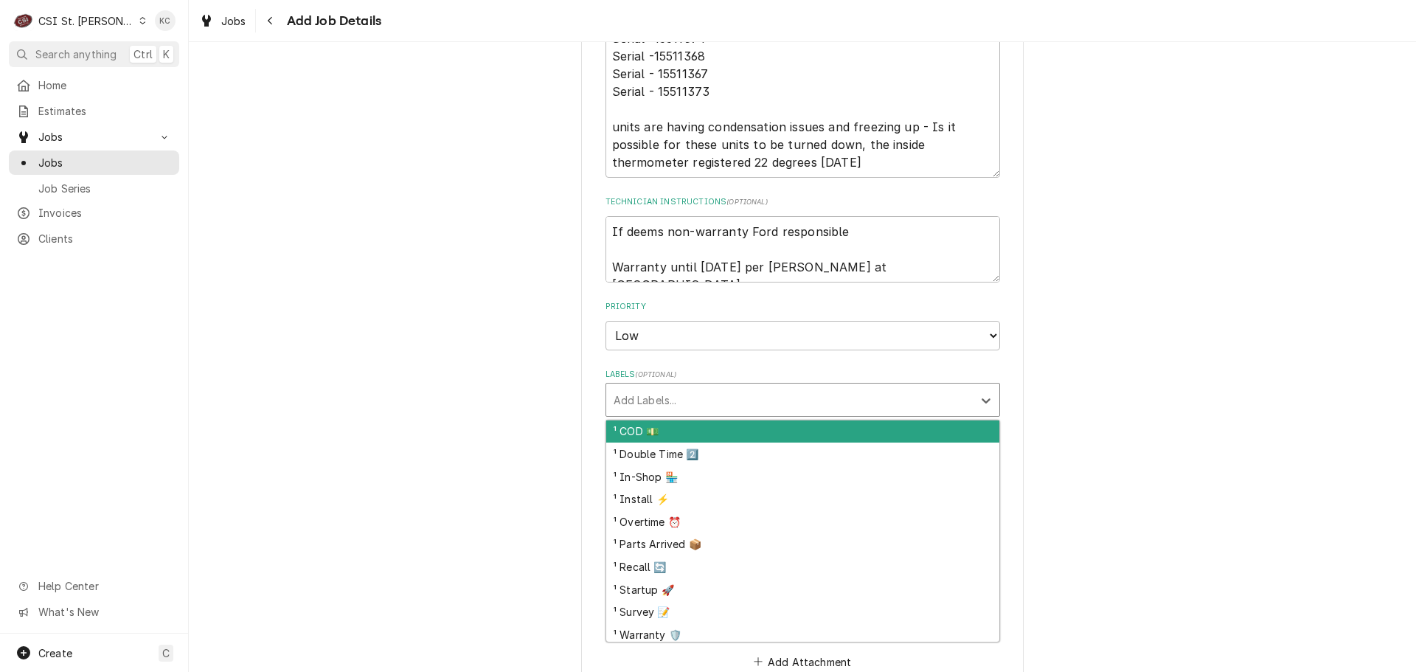
click at [689, 389] on div "Labels" at bounding box center [790, 400] width 352 height 27
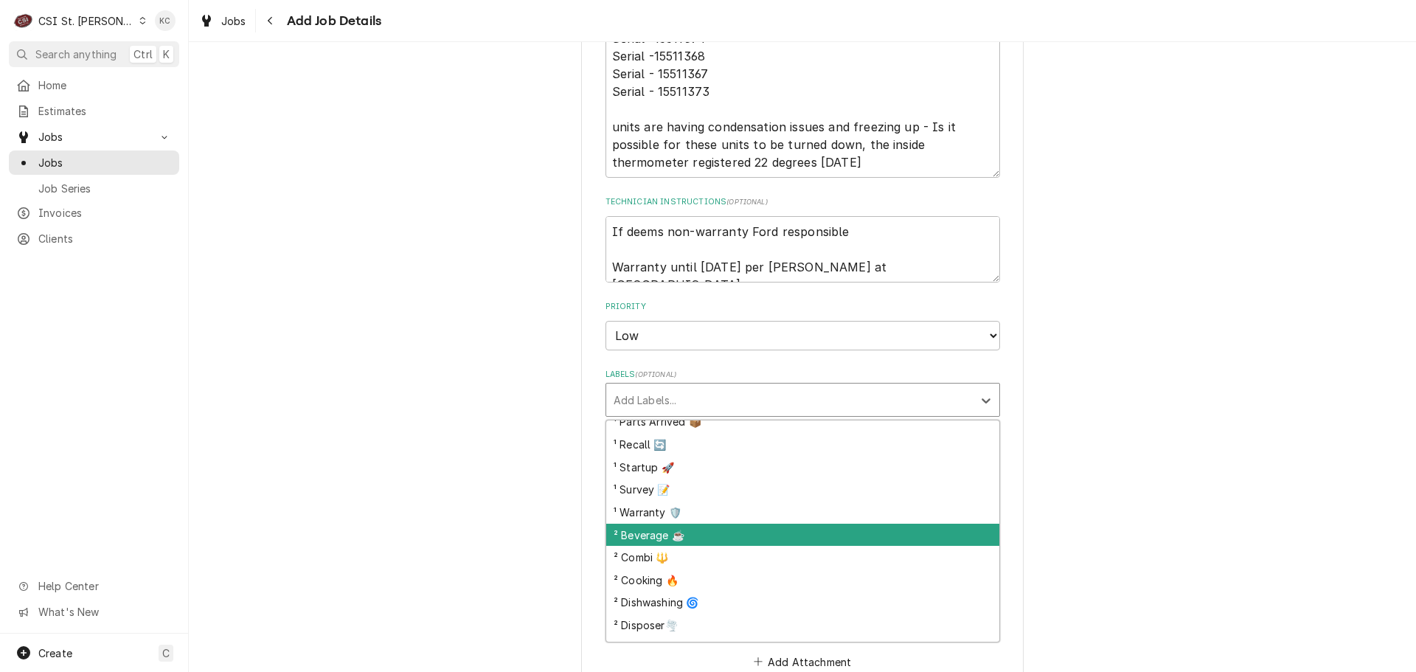
scroll to position [148, 0]
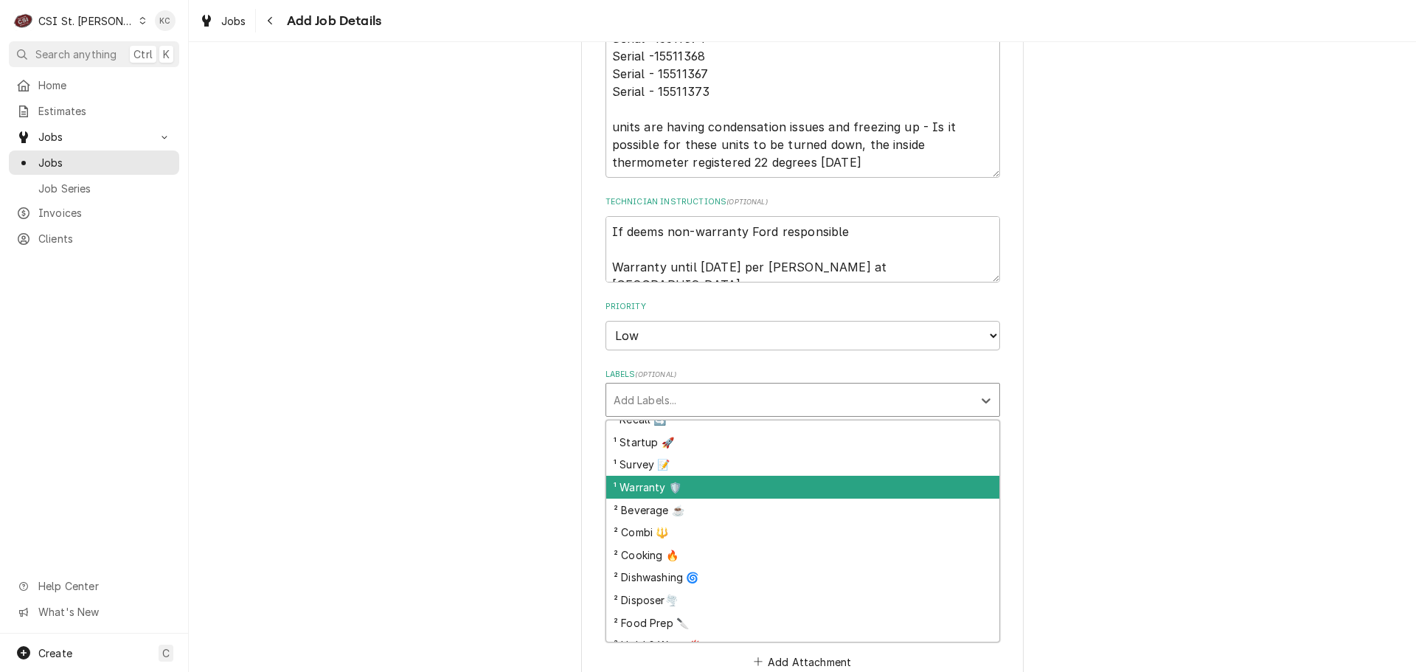
click at [695, 476] on div "¹ Warranty 🛡️" at bounding box center [802, 487] width 393 height 23
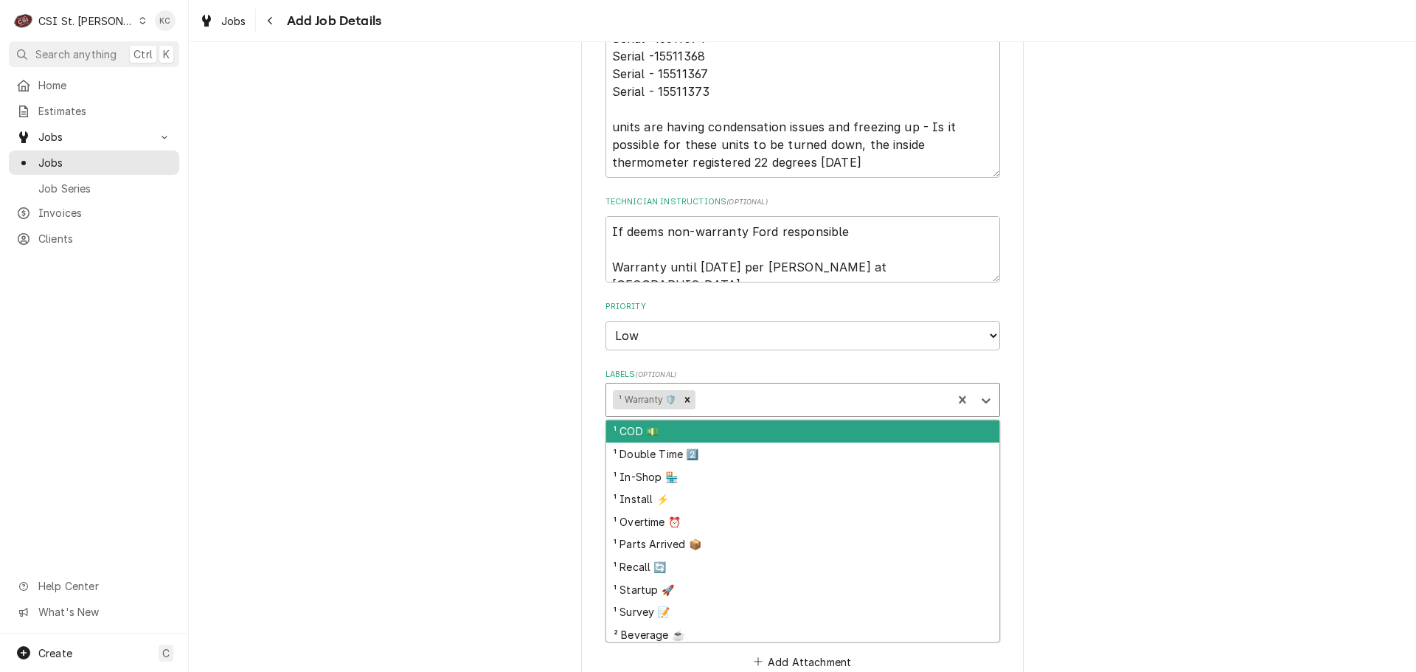
click at [741, 387] on div "Labels" at bounding box center [822, 400] width 247 height 27
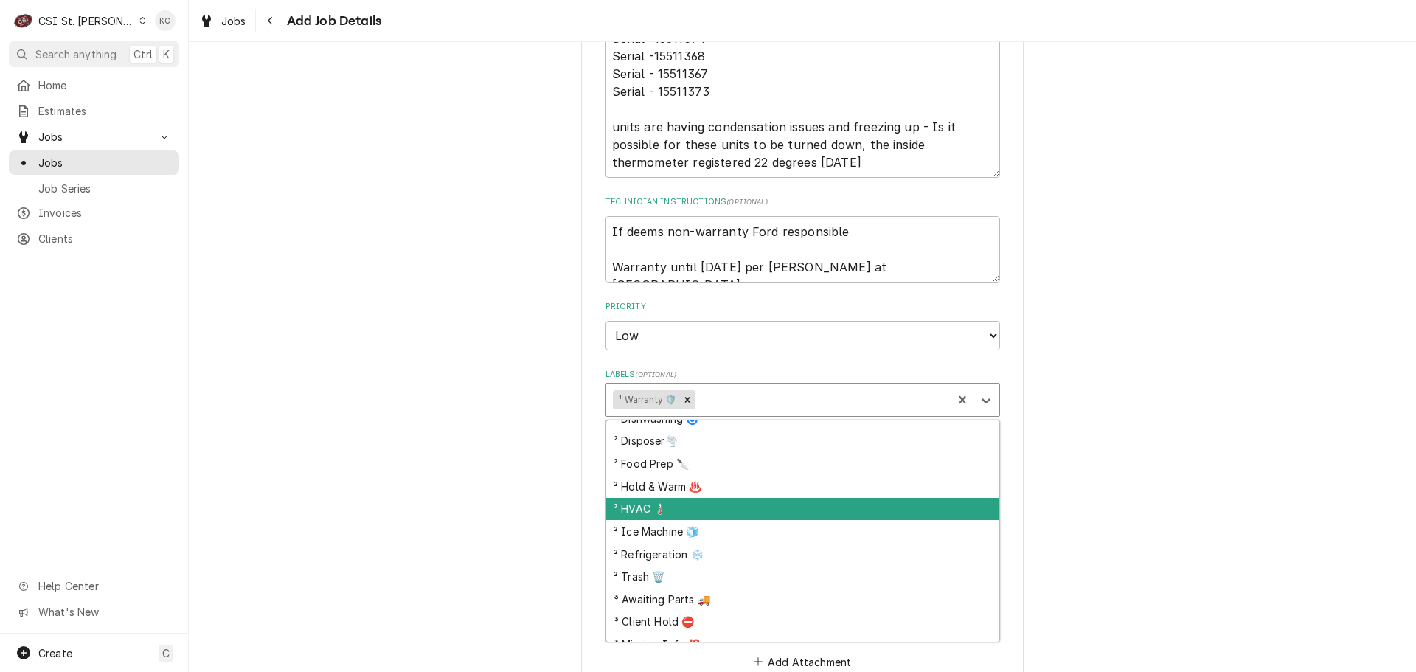
scroll to position [210, 0]
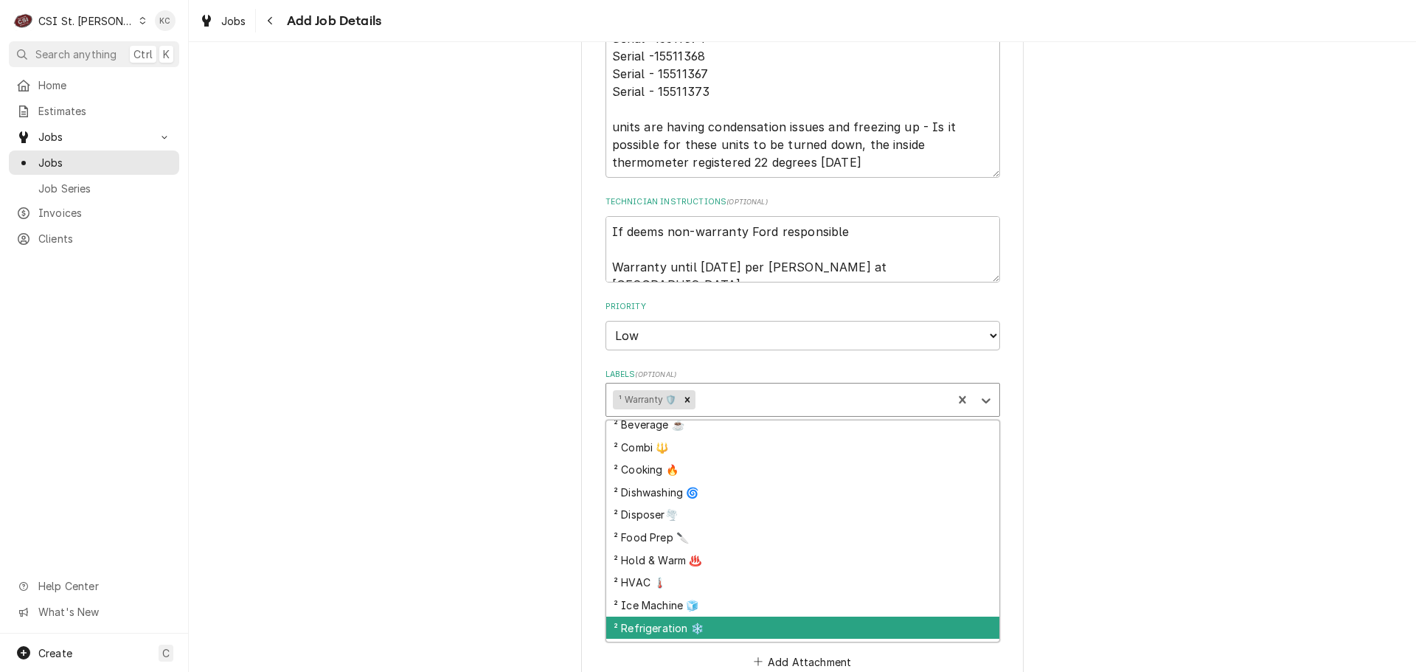
click at [739, 617] on div "² Refrigeration ❄️" at bounding box center [802, 628] width 393 height 23
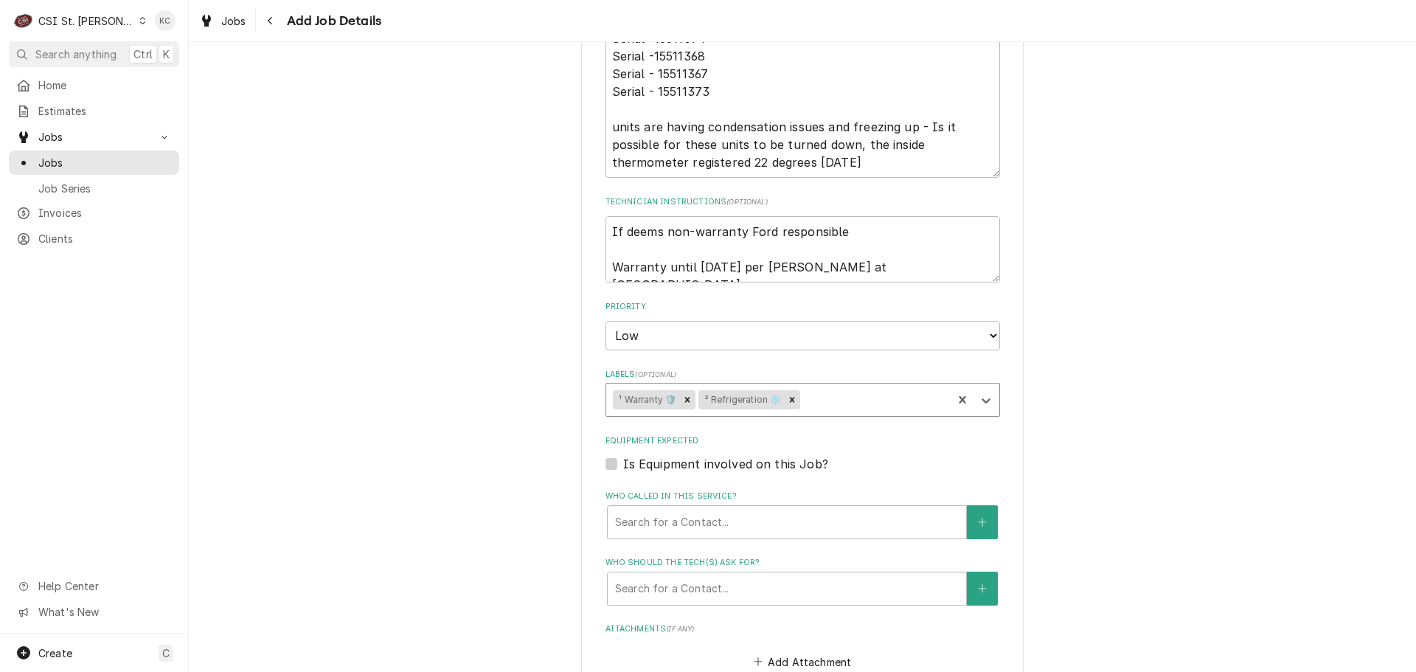
click at [1166, 513] on div "Please provide the following information to create a job: Client Details Client…" at bounding box center [802, 89] width 1227 height 1835
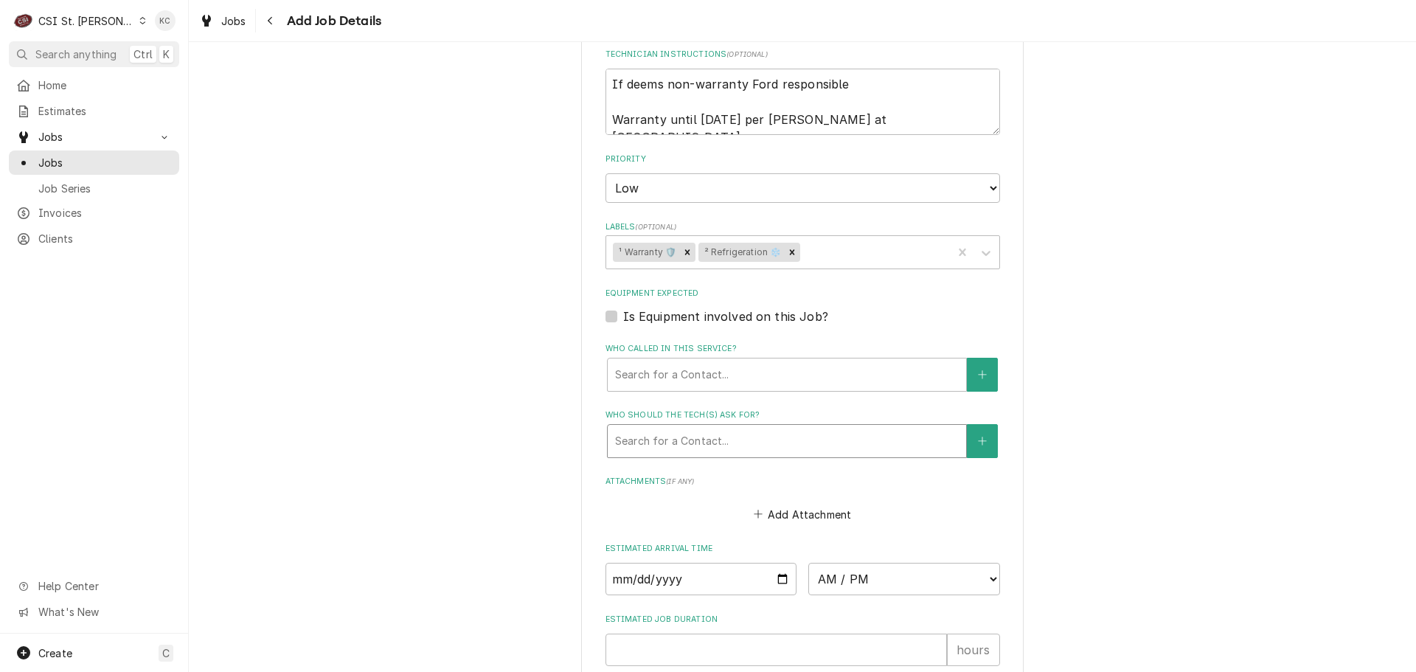
scroll to position [1106, 0]
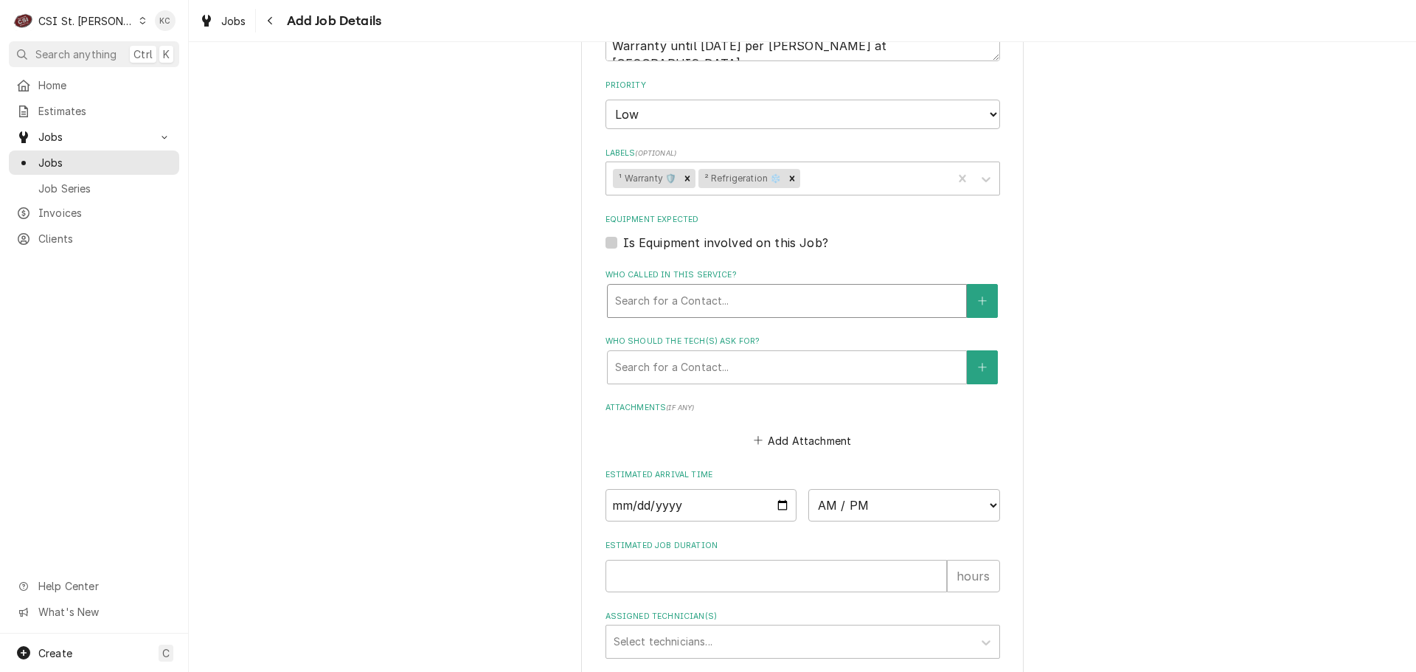
click at [720, 292] on div "Who called in this service?" at bounding box center [787, 301] width 344 height 27
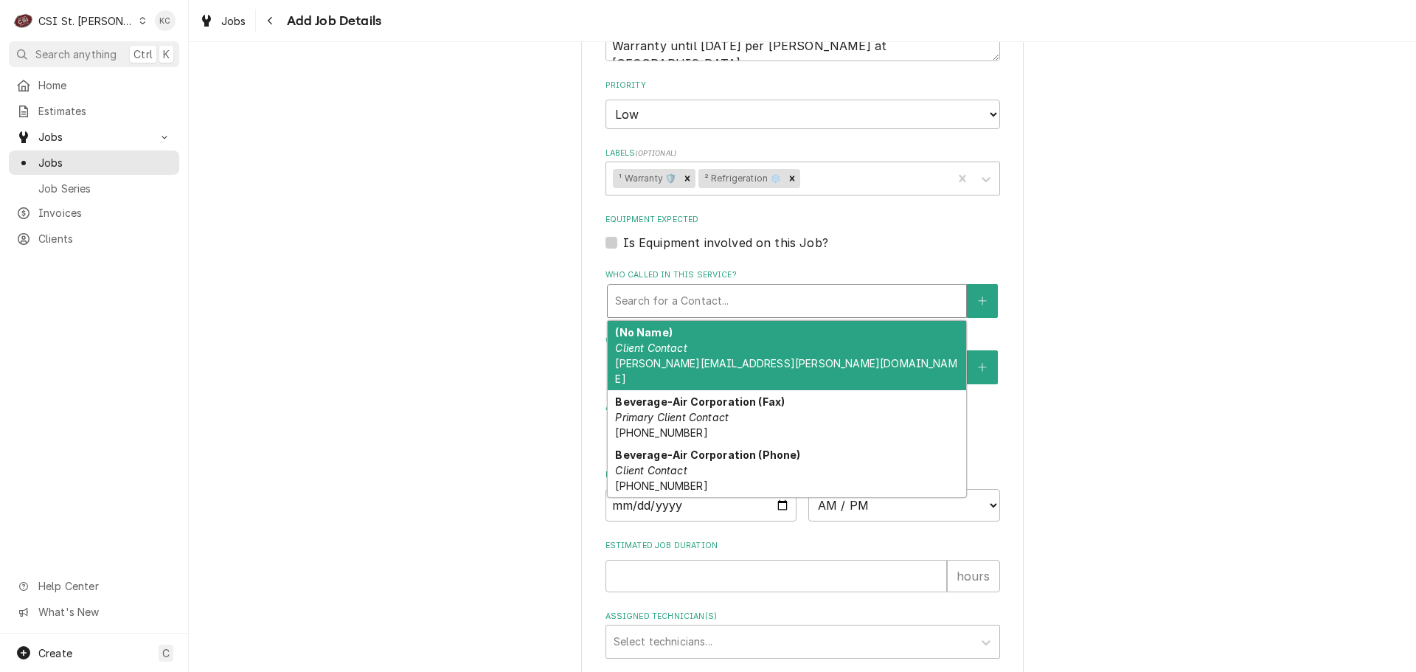
click at [707, 290] on div "Who called in this service?" at bounding box center [787, 301] width 344 height 27
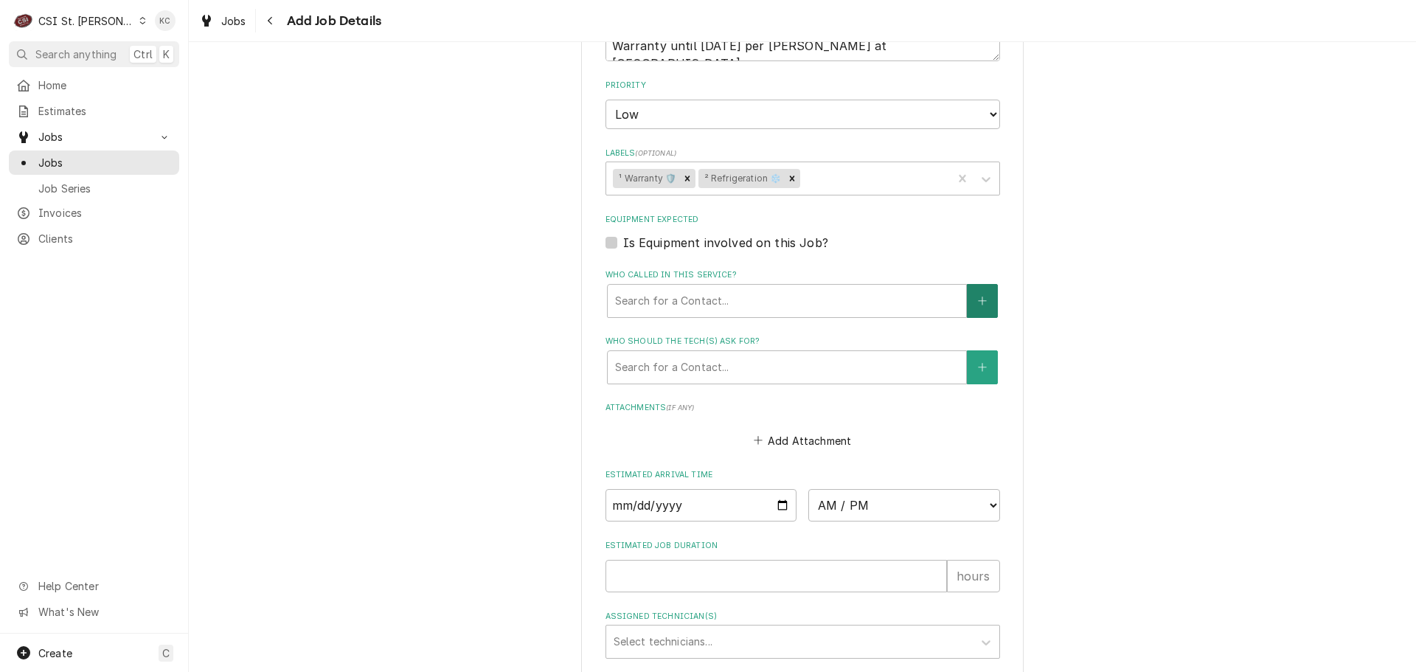
click at [978, 296] on icon "Create New Contact" at bounding box center [982, 301] width 9 height 10
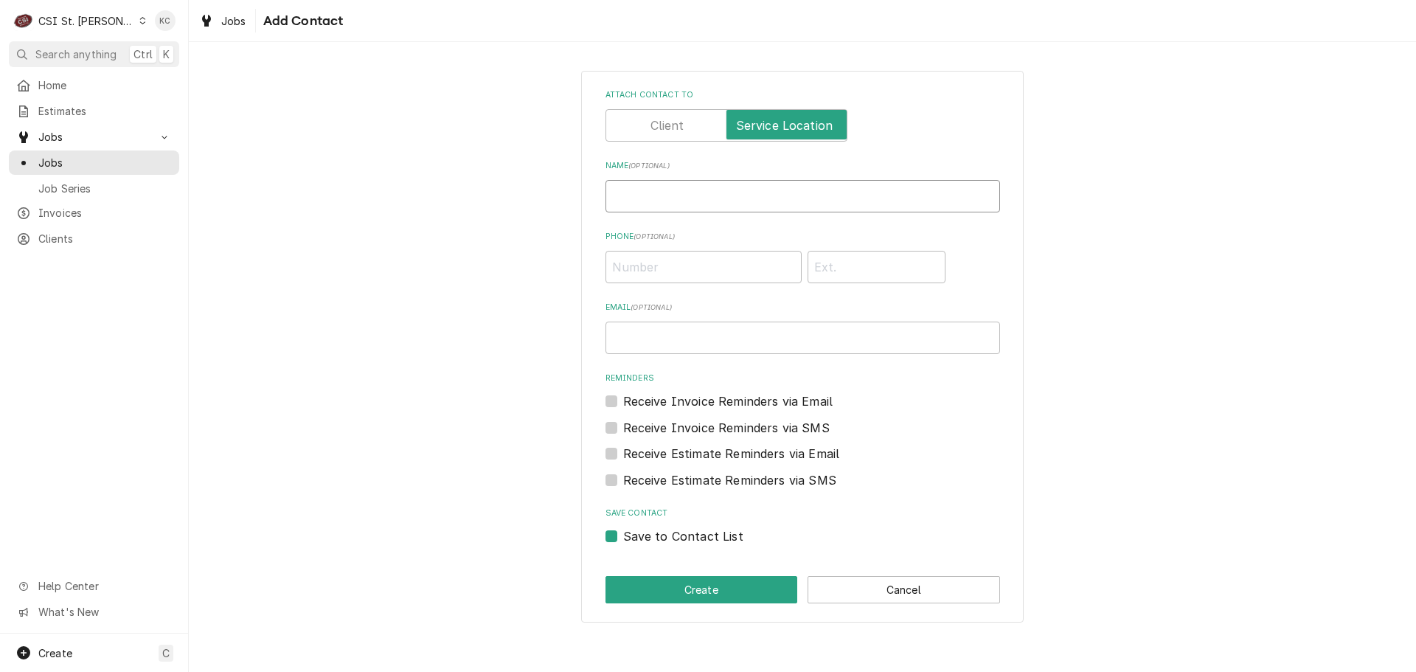
click at [667, 192] on input "Name ( optional )" at bounding box center [803, 196] width 395 height 32
click at [631, 345] on input "Email ( optional )" at bounding box center [803, 338] width 395 height 32
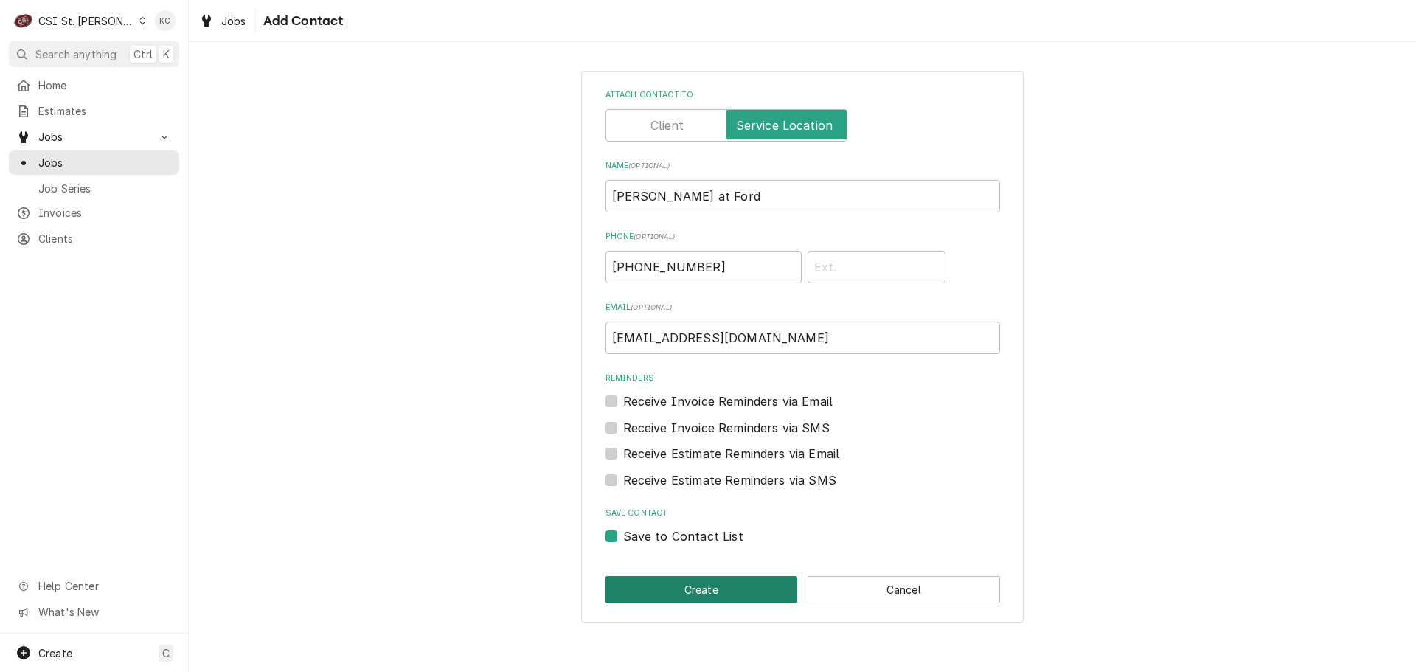
click at [677, 592] on button "Create" at bounding box center [702, 589] width 193 height 27
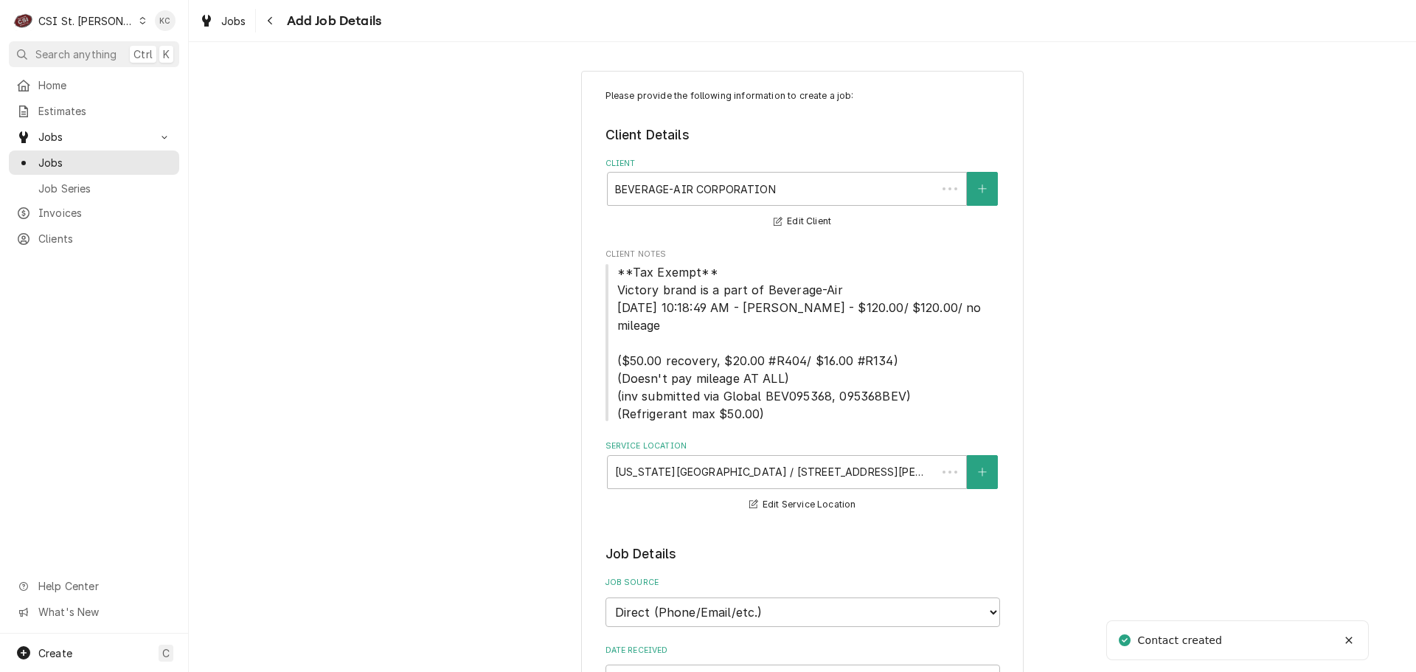
scroll to position [1106, 0]
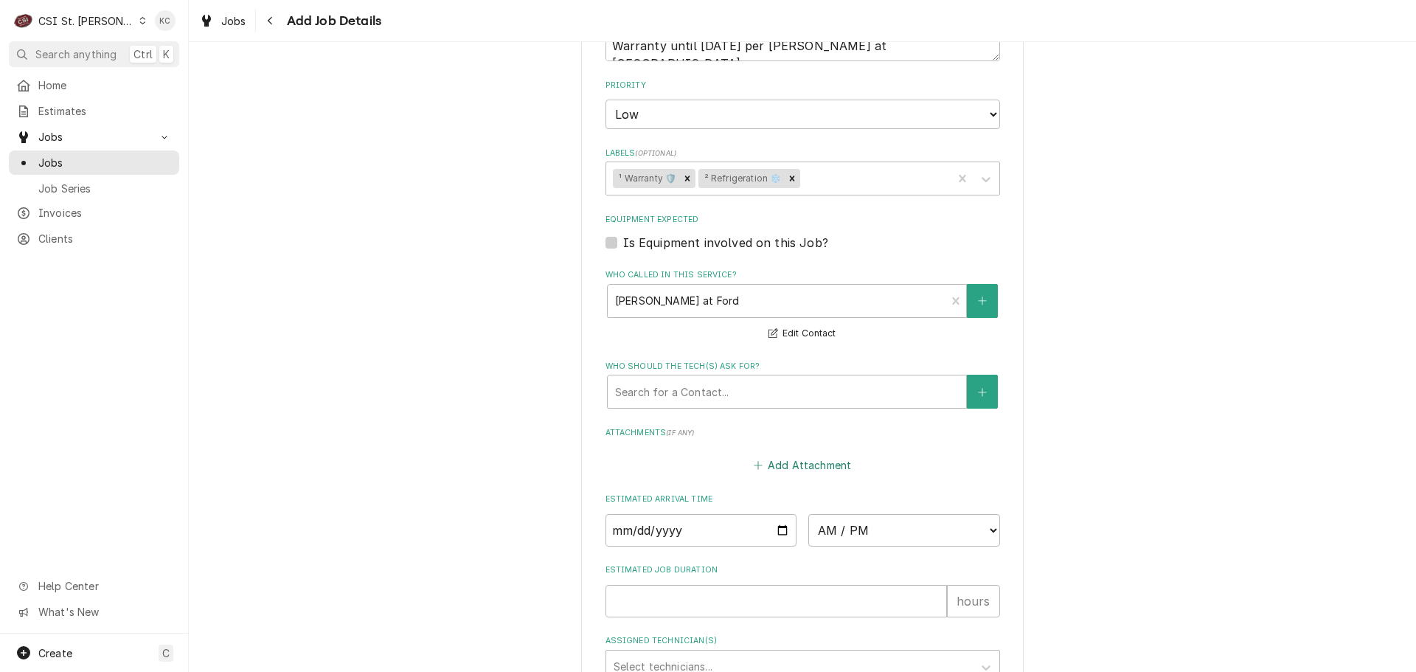
click at [789, 455] on button "Add Attachment" at bounding box center [802, 465] width 103 height 21
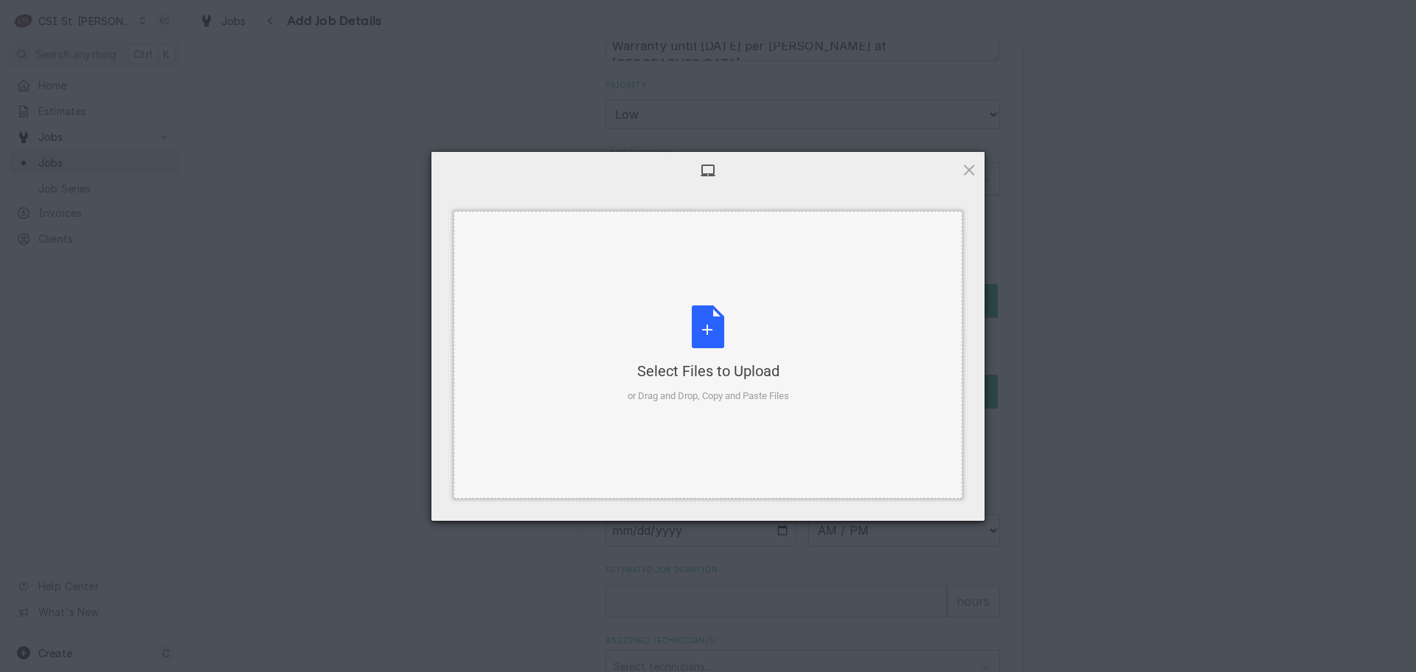
click at [701, 344] on div "Select Files to Upload or Drag and Drop, Copy and Paste Files" at bounding box center [709, 354] width 162 height 98
click at [699, 322] on div "Select Files to Upload or Drag and Drop, Copy and Paste Files" at bounding box center [709, 354] width 162 height 98
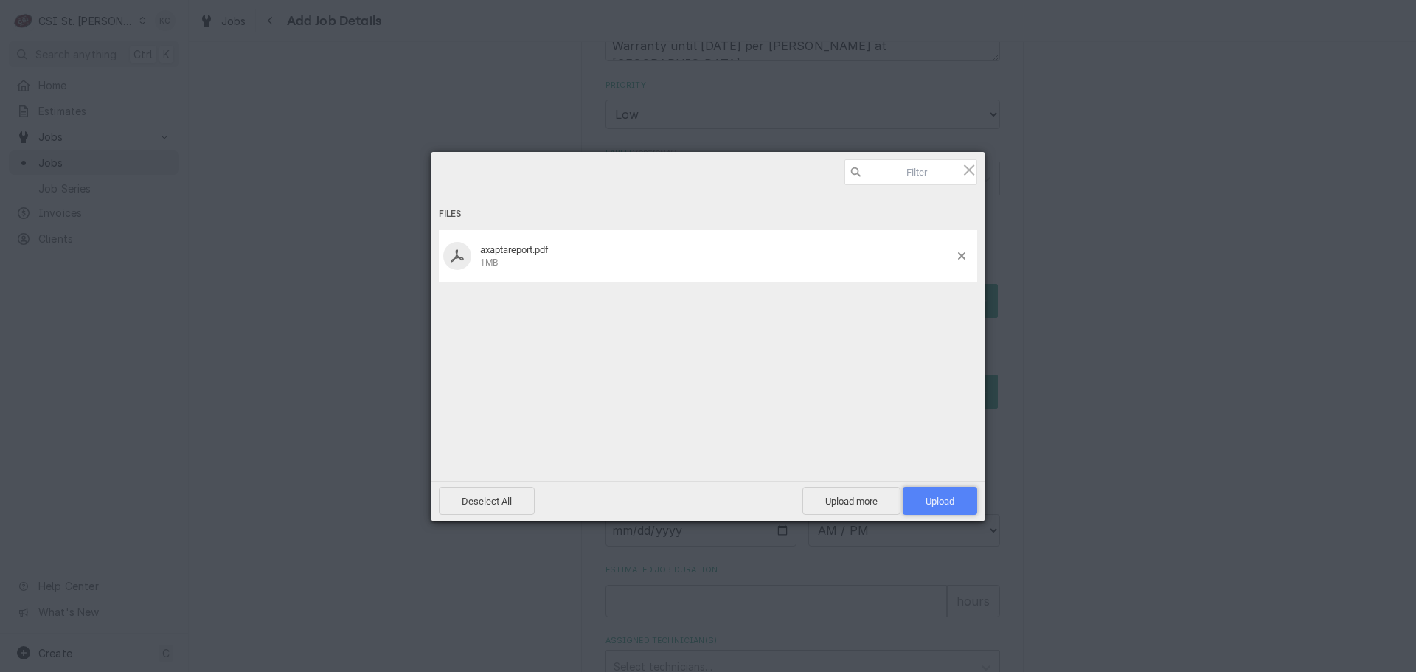
click at [941, 493] on span "Upload 1" at bounding box center [940, 501] width 74 height 28
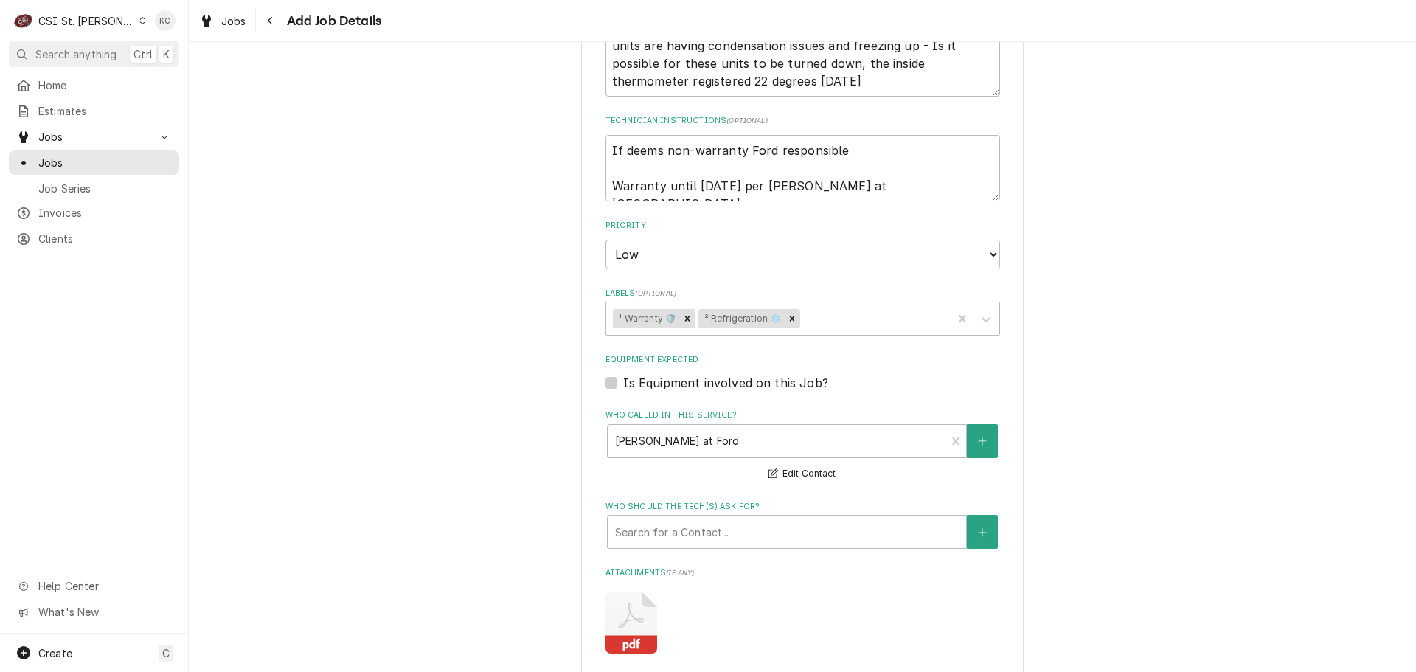
scroll to position [942, 0]
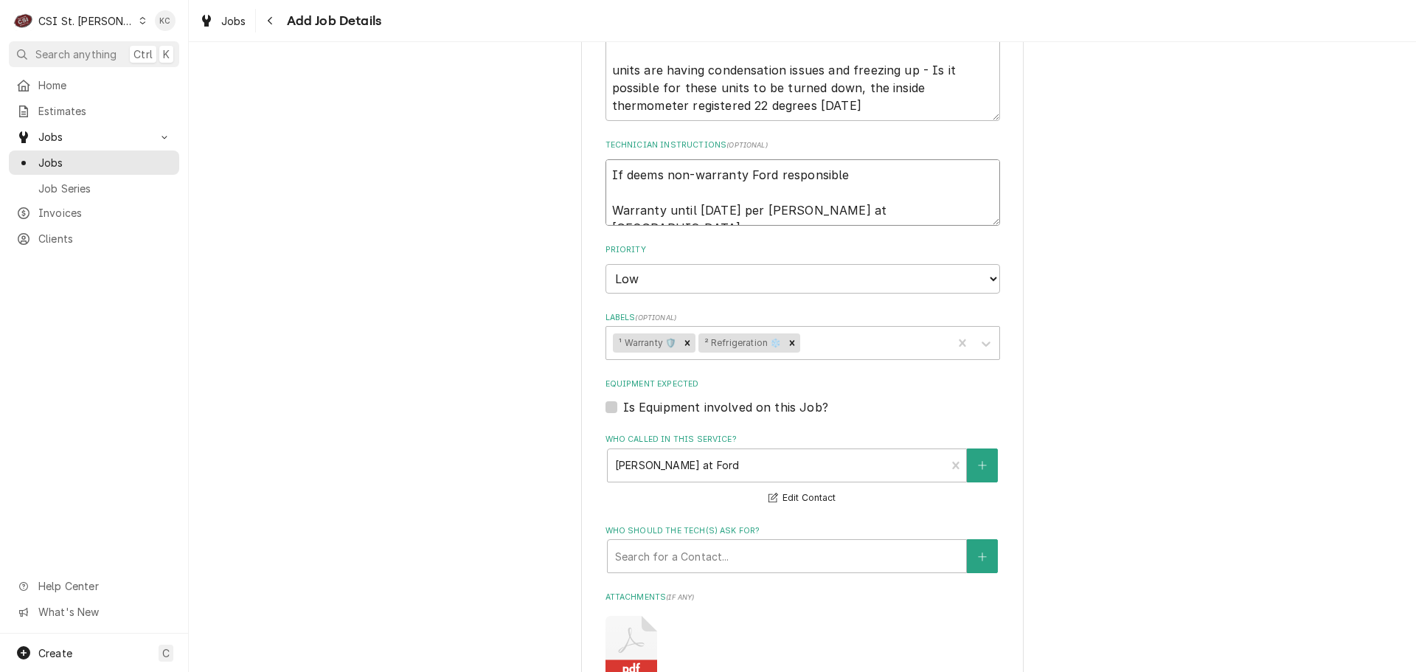
click at [606, 159] on textarea "If deems non-warranty Ford responsible Warranty until 2032 per Jake at Beverage…" at bounding box center [803, 192] width 395 height 66
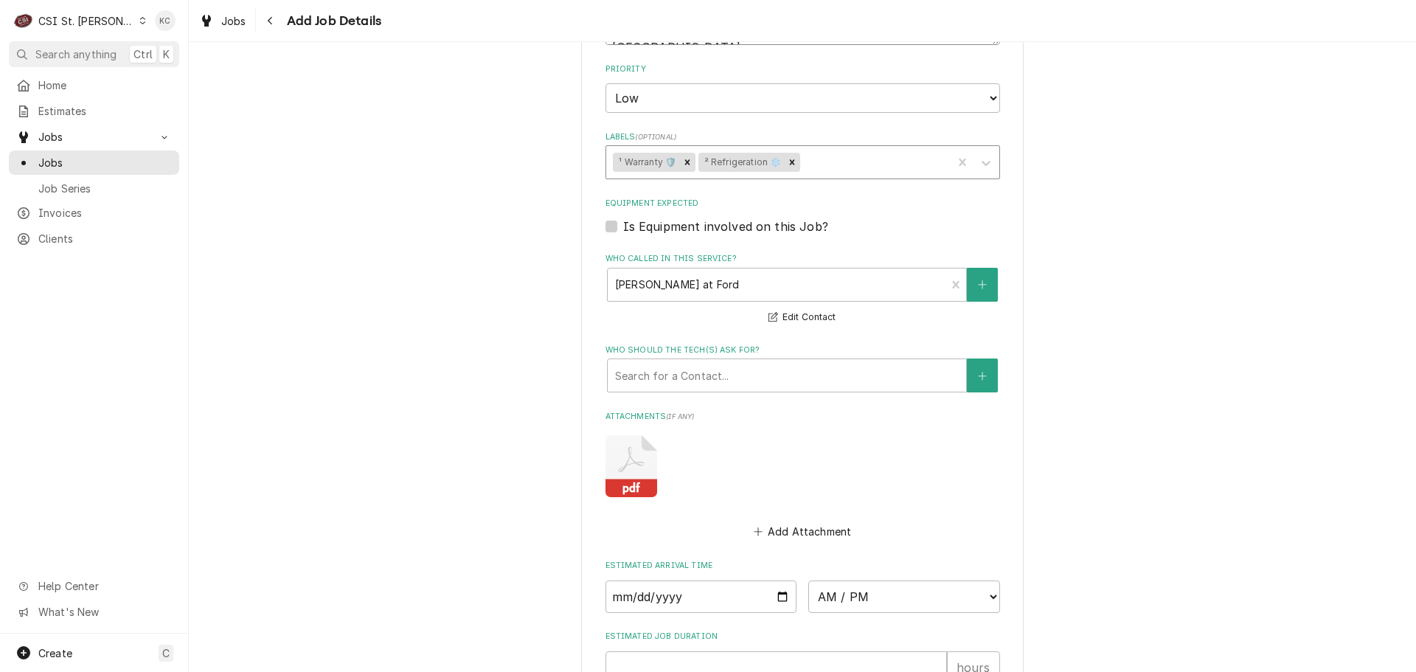
scroll to position [1163, 0]
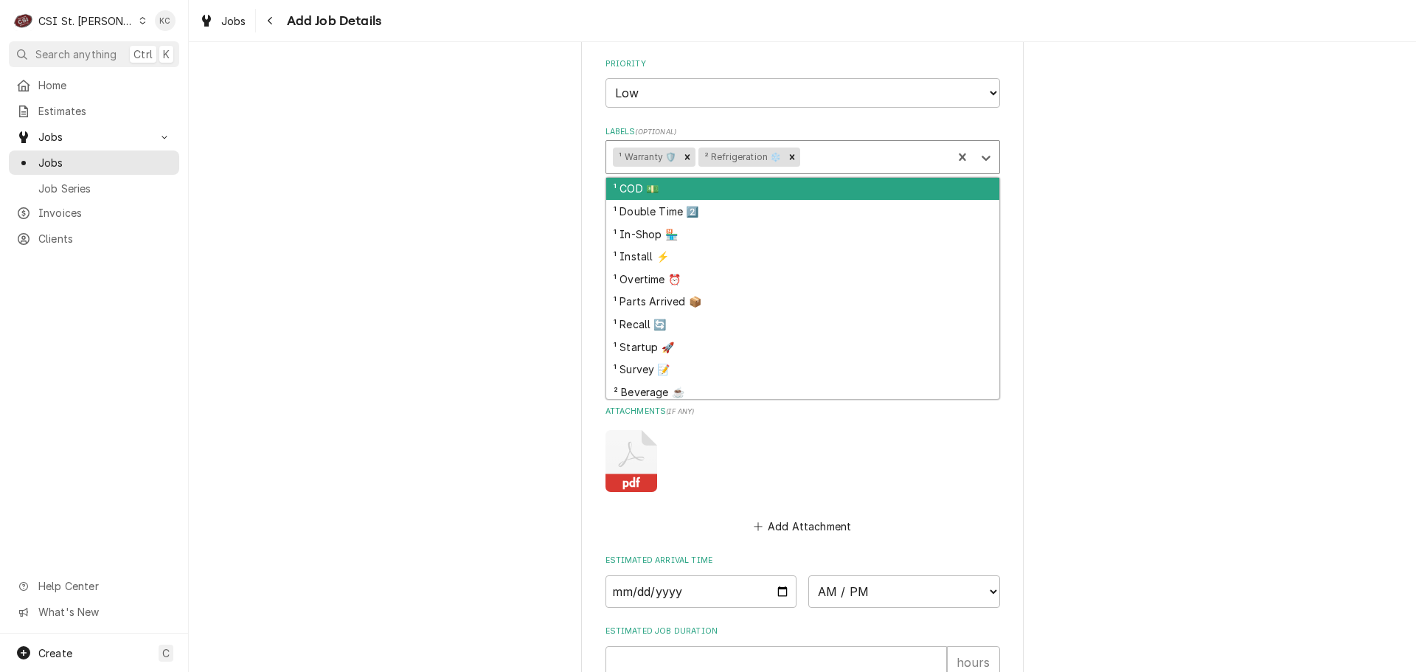
click at [835, 144] on div "Labels" at bounding box center [874, 157] width 142 height 27
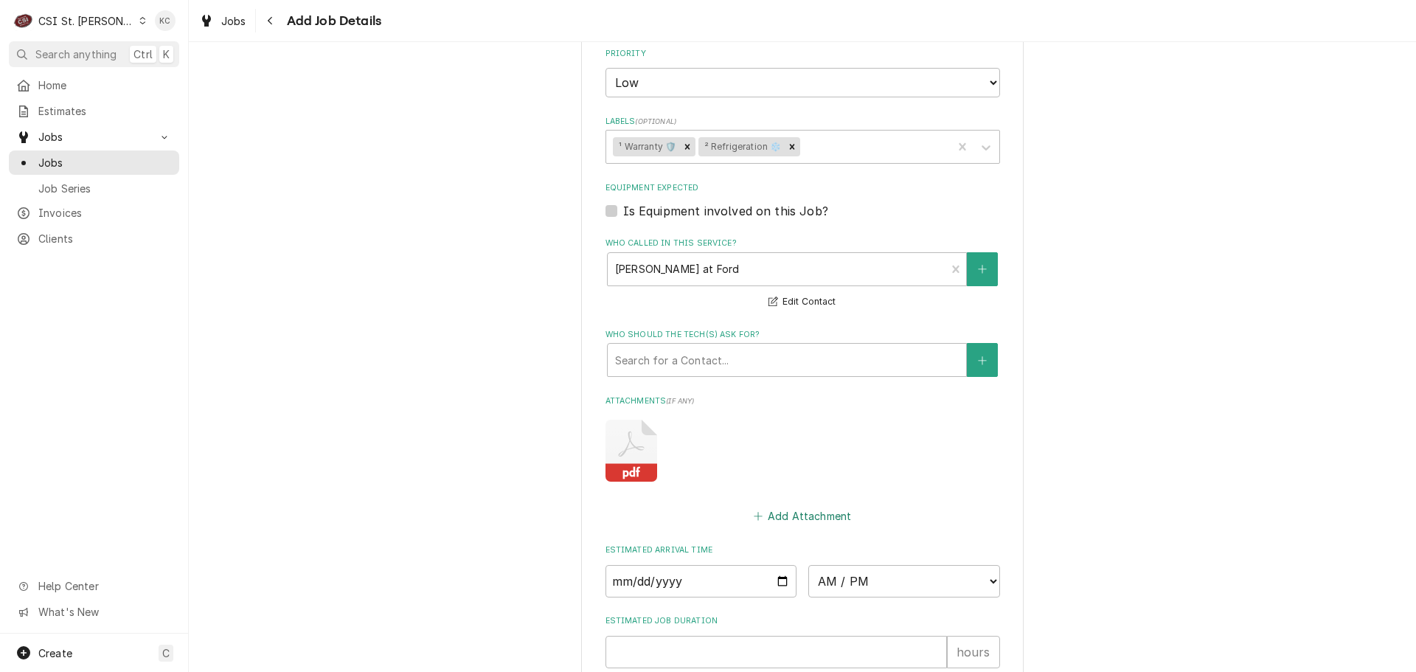
scroll to position [1346, 0]
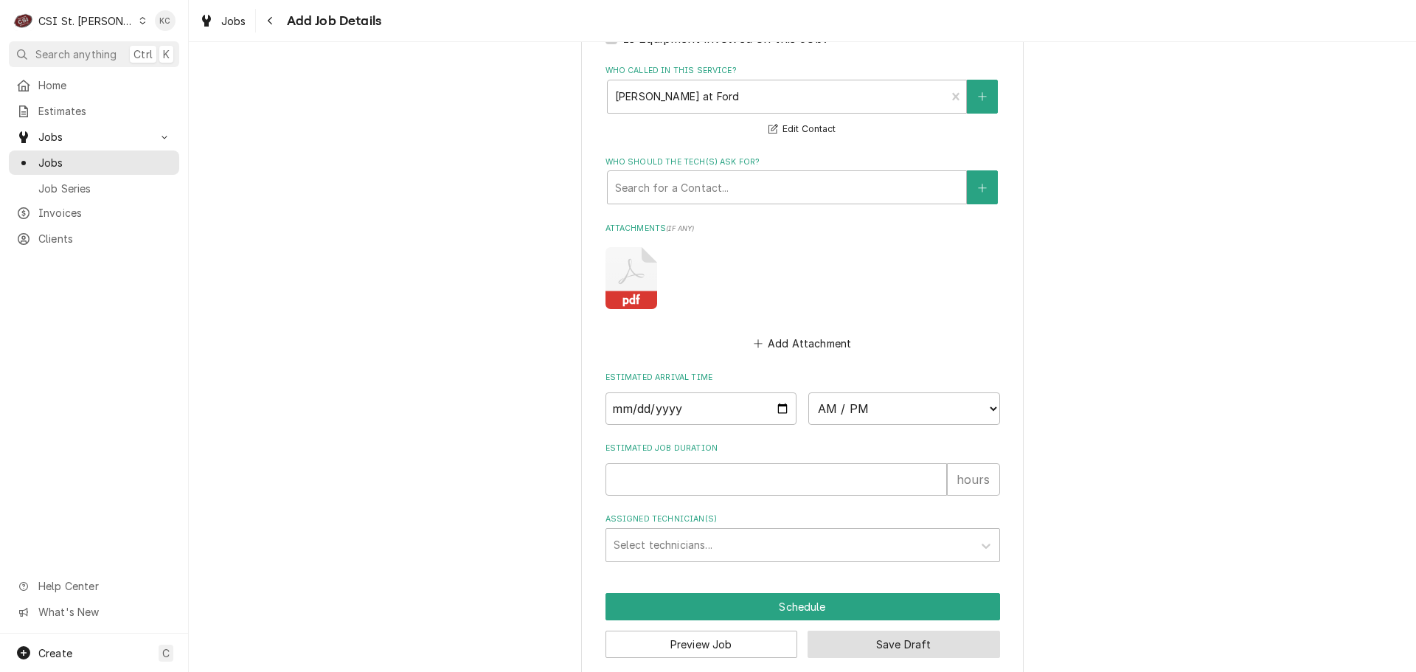
click at [869, 631] on button "Save Draft" at bounding box center [904, 644] width 193 height 27
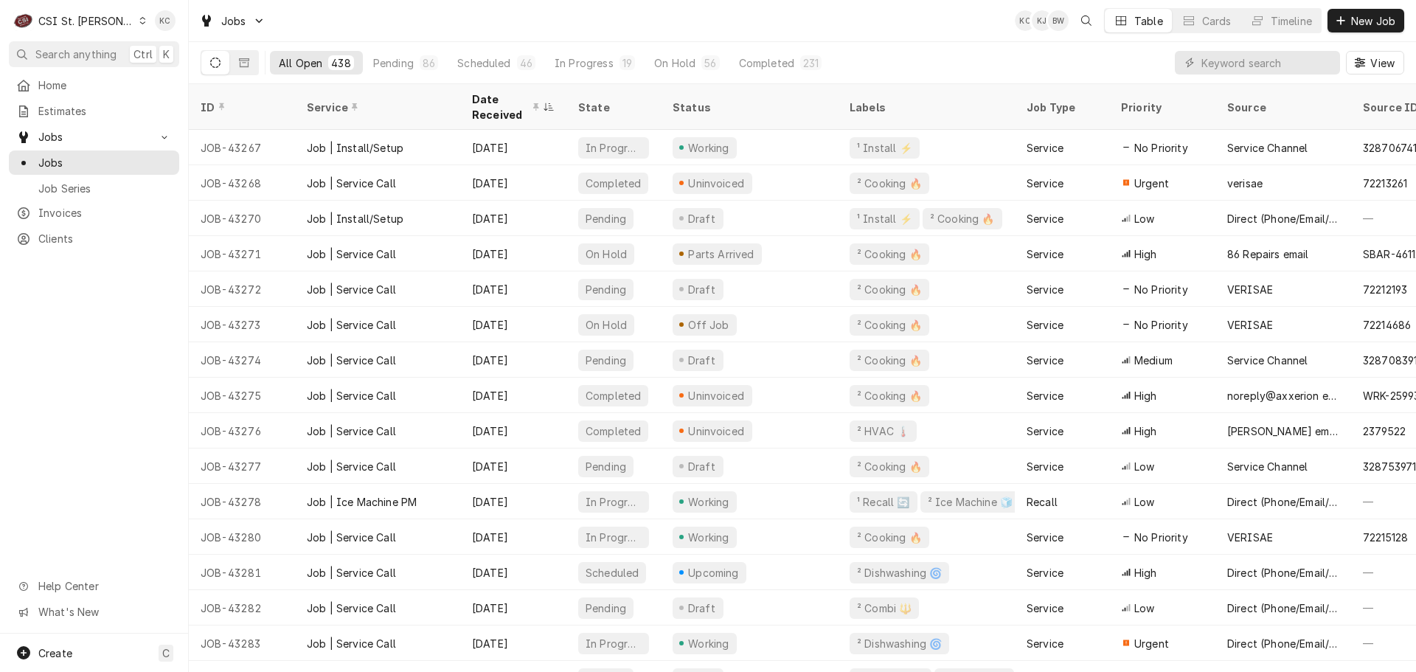
click at [317, 63] on div "All Open" at bounding box center [301, 62] width 44 height 15
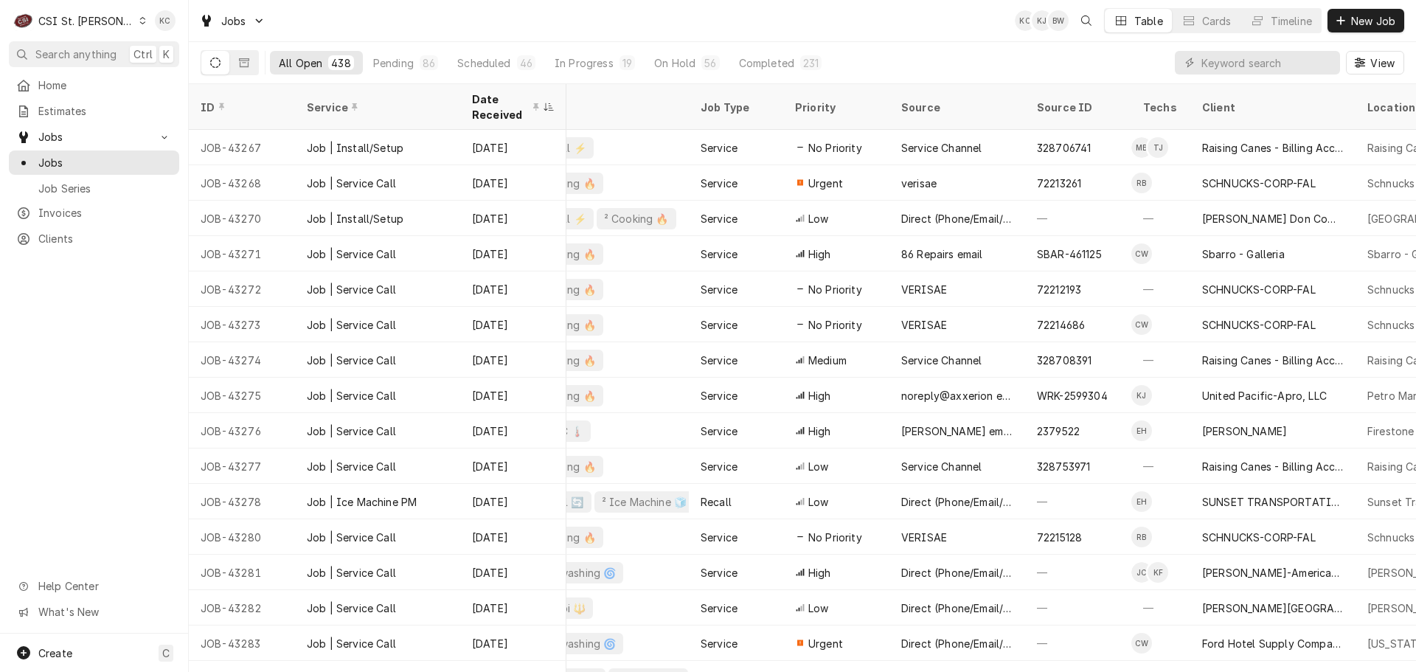
scroll to position [0, 344]
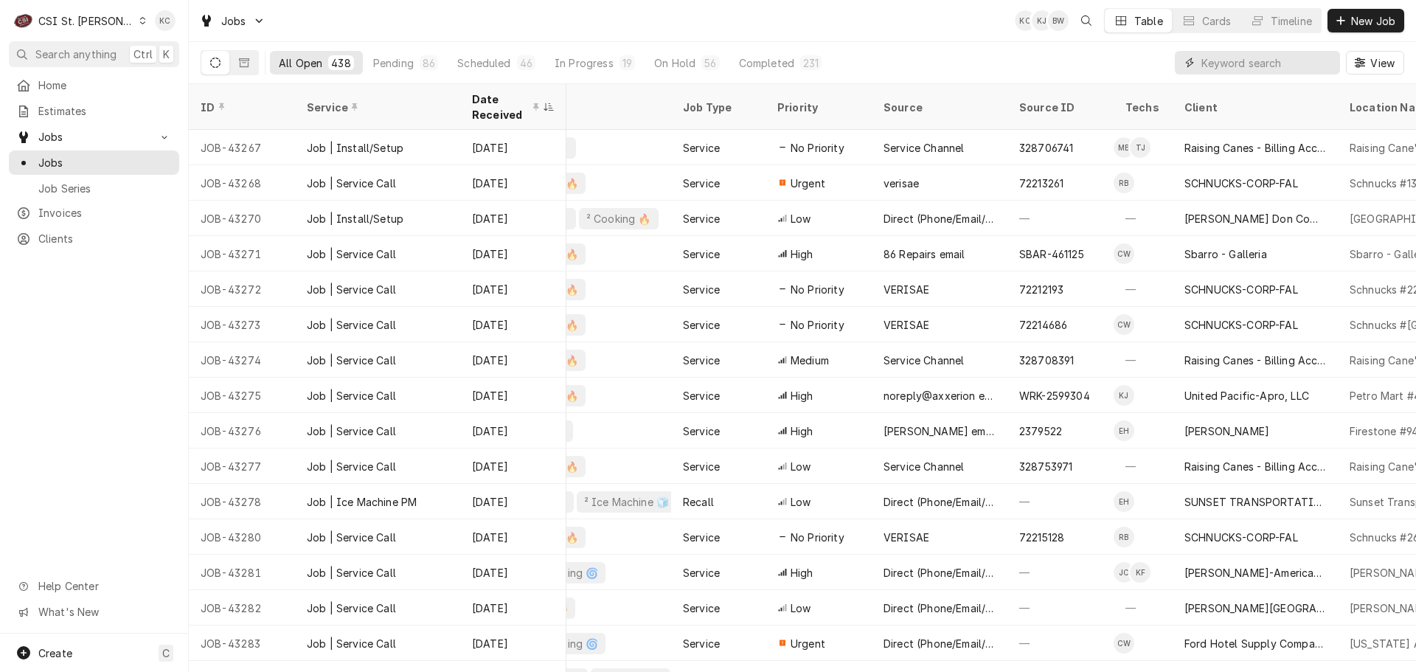
click at [1297, 71] on input "Dynamic Content Wrapper" at bounding box center [1267, 63] width 131 height 24
click at [420, 60] on div "86" at bounding box center [429, 62] width 18 height 15
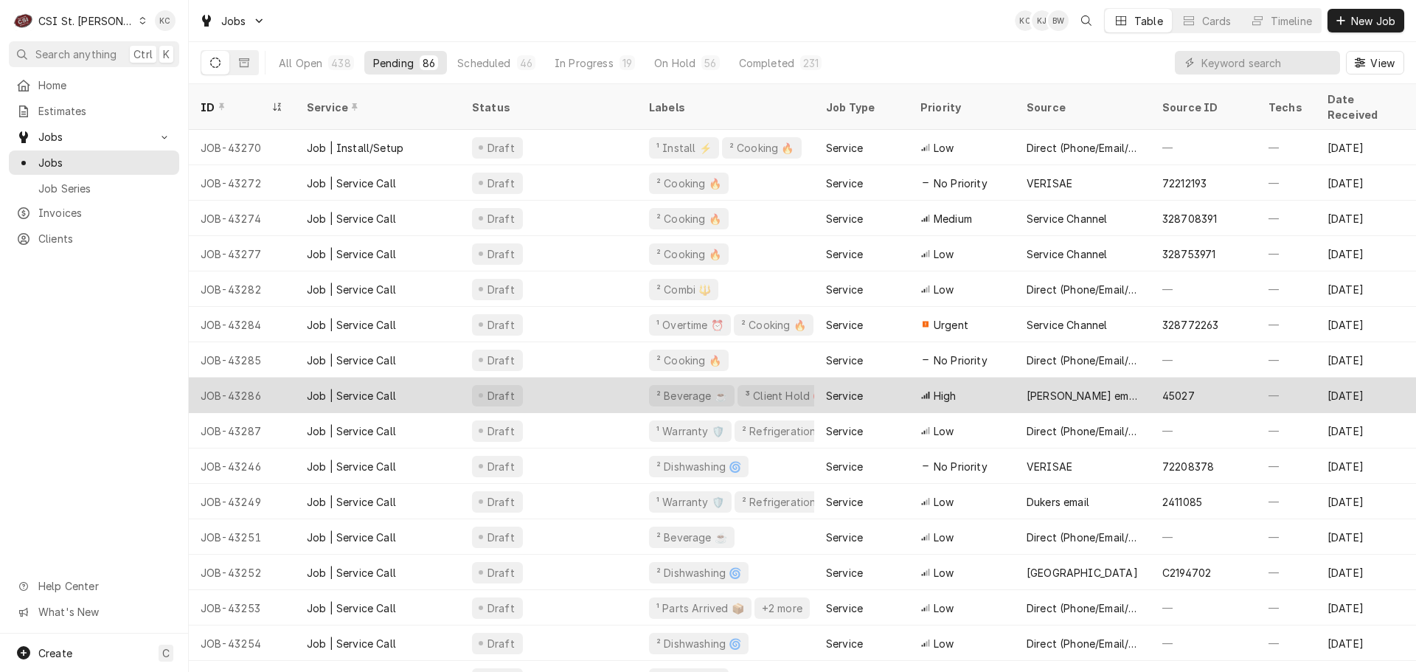
click at [339, 386] on div "Job | Service Call" at bounding box center [377, 395] width 165 height 35
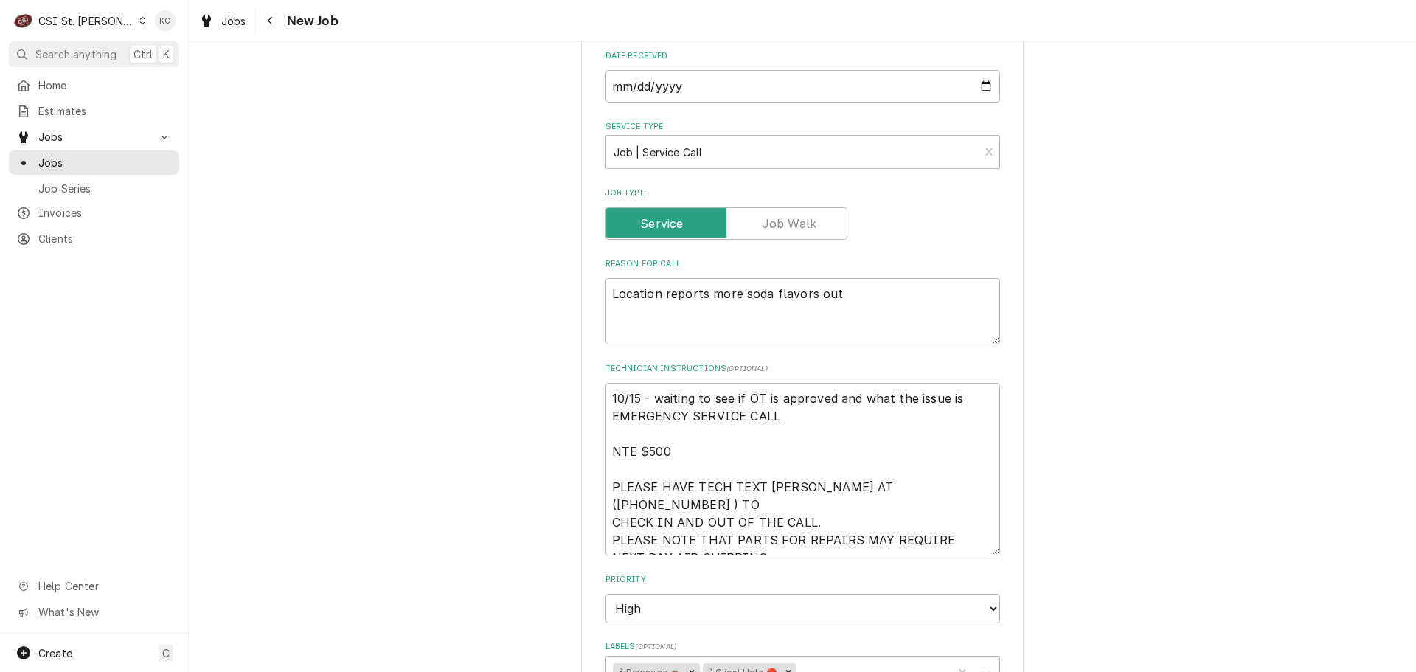
scroll to position [738, 0]
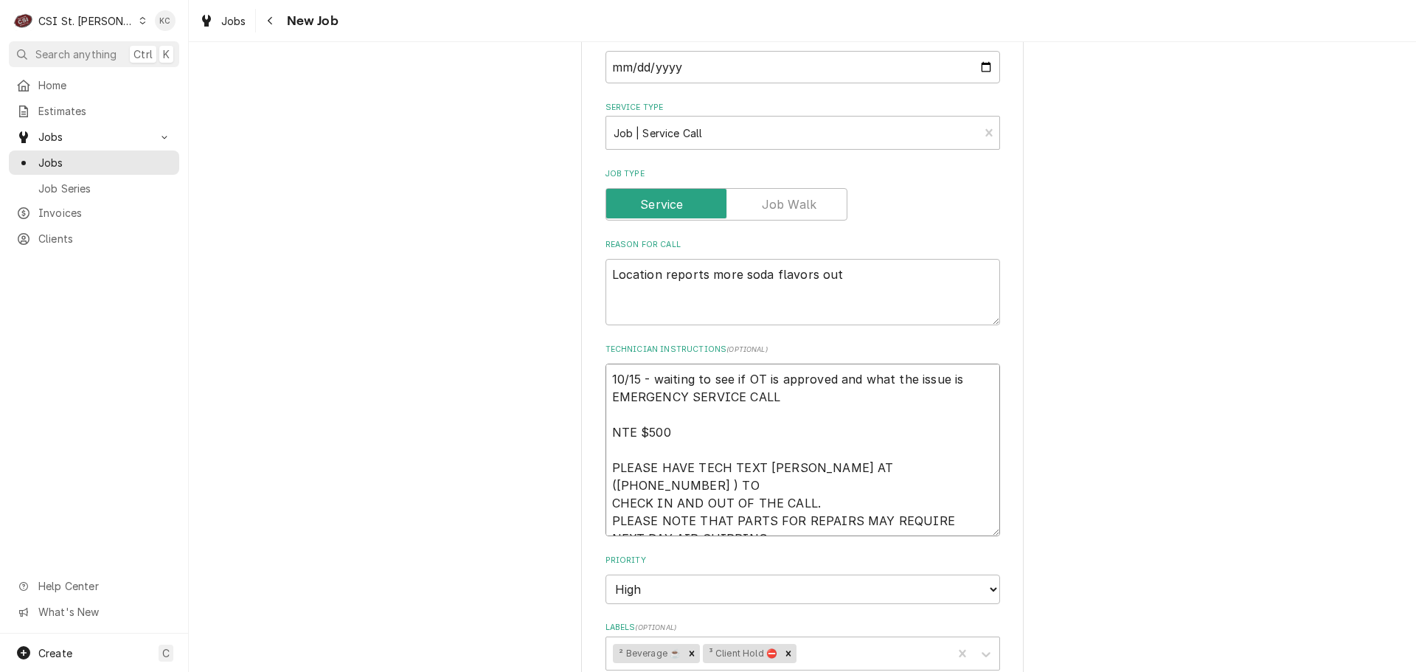
drag, startPoint x: 966, startPoint y: 378, endPoint x: 566, endPoint y: 375, distance: 400.5
click at [566, 375] on div "Use the fields below to edit this job: Client Details Client [PERSON_NAME] Comp…" at bounding box center [802, 309] width 1227 height 1979
type textarea "x"
type textarea "EMERGENCY SERVICE CALL NTE $500 PLEASE HAVE TECH TEXT [PERSON_NAME] AT ([PHONE_…"
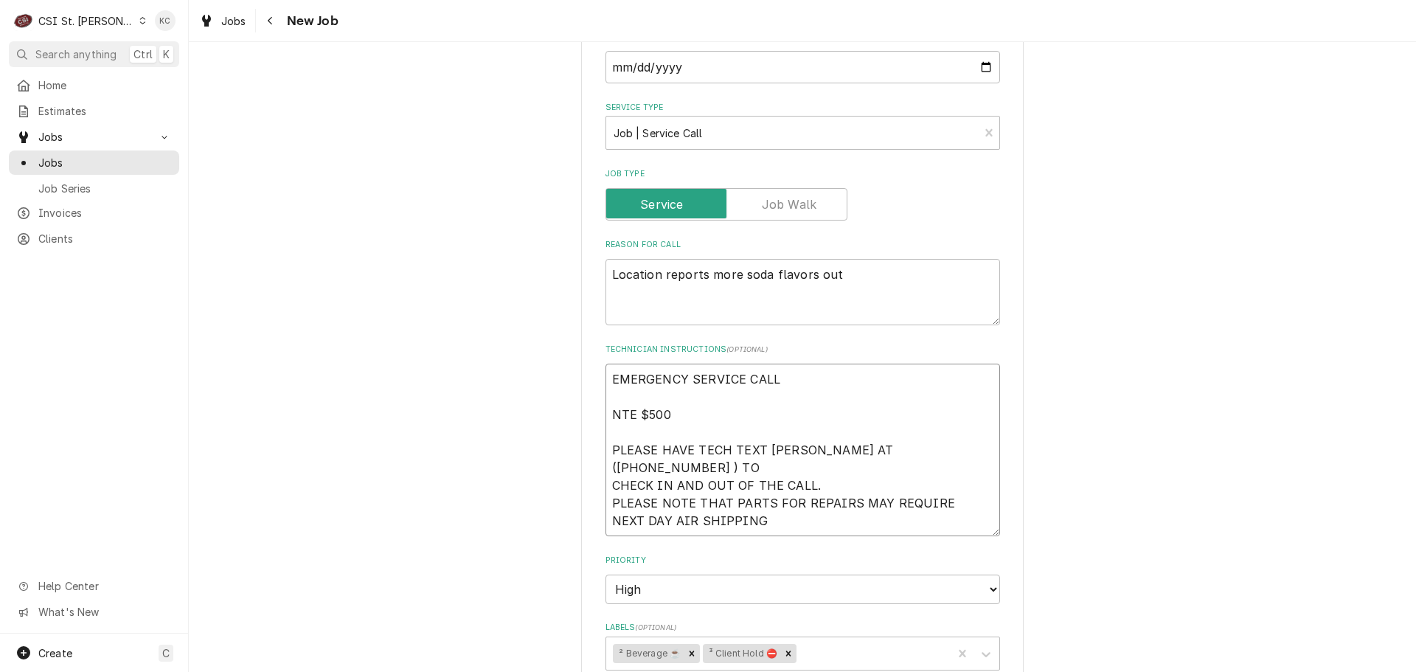
type textarea "x"
type textarea "O EMERGENCY SERVICE CALL NTE $500 PLEASE HAVE TECH TEXT [PERSON_NAME] AT ([PHON…"
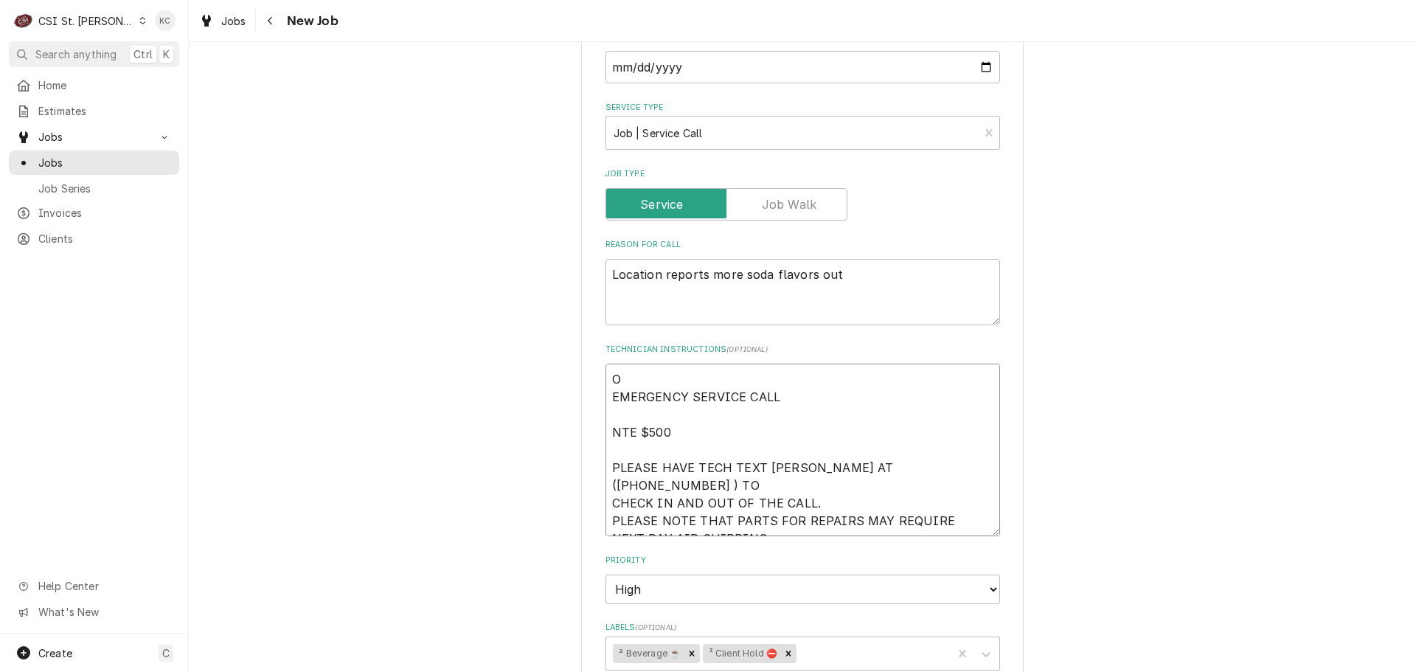
type textarea "x"
type textarea "EMERGENCY SERVICE CALL NTE $500 PLEASE HAVE TECH TEXT [PERSON_NAME] AT ([PHONE_…"
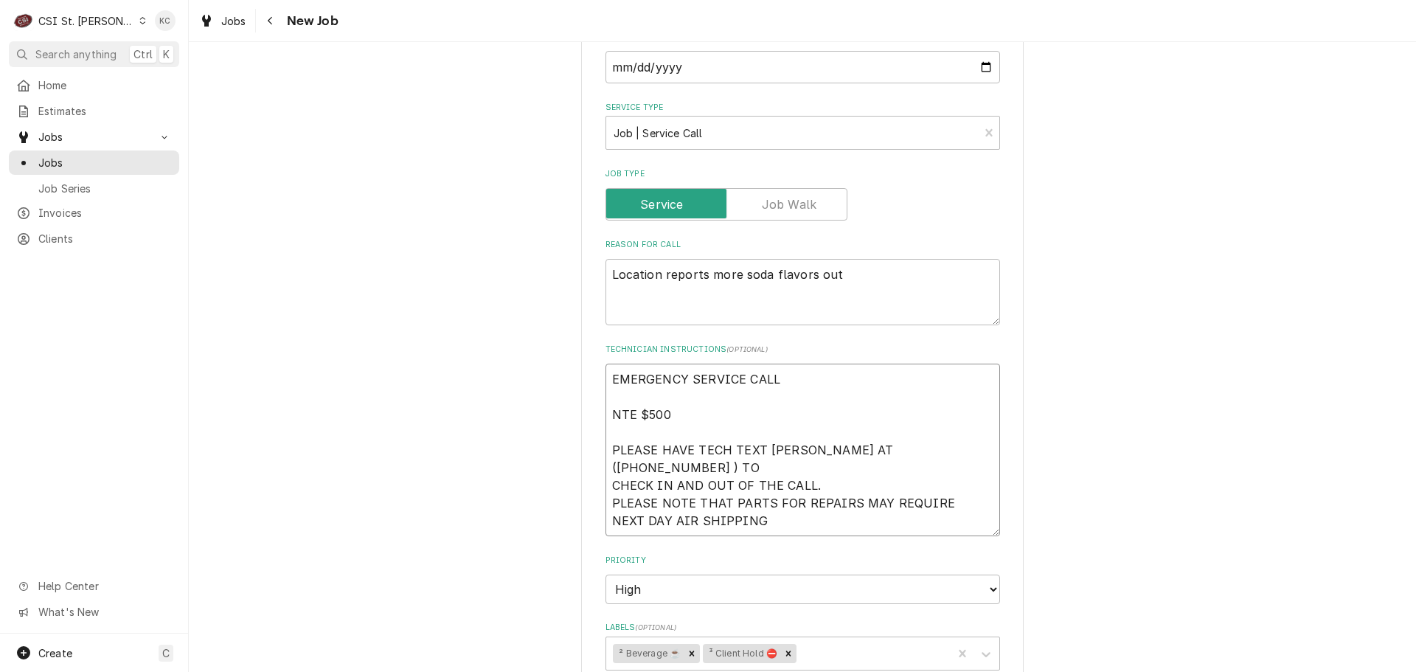
type textarea "x"
type textarea "EMERGENCY SERVICE CALL NTE $500 PLEASE HAVE TECH TEXT [PERSON_NAME] AT ([PHONE_…"
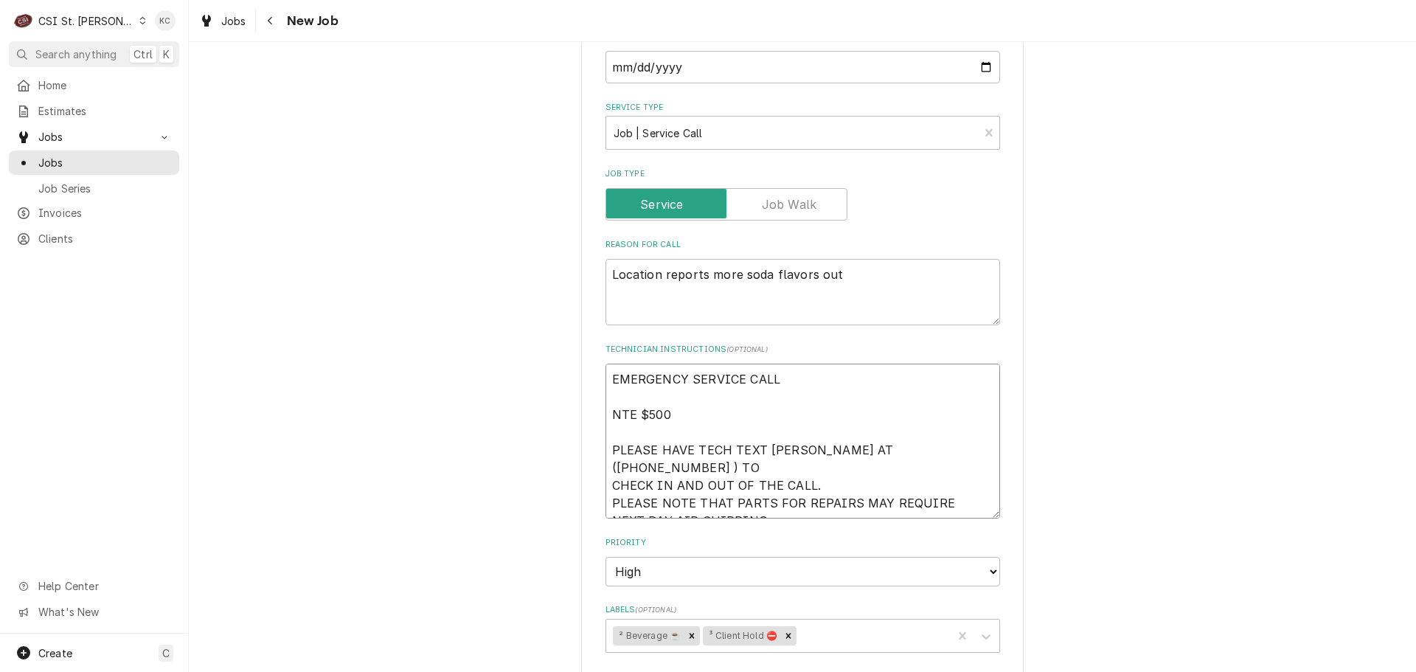
type textarea "x"
type textarea "EMERGENCY SERVICE CALL NTE $500 PLEASE HAVE TECH TEXT [PERSON_NAME] AT ([PHONE_…"
type textarea "x"
type textarea "EMERGENCY SERVICE CALL - NTE $500 PLEASE HAVE TECH TEXT [PERSON_NAME] AT ([PHON…"
type textarea "x"
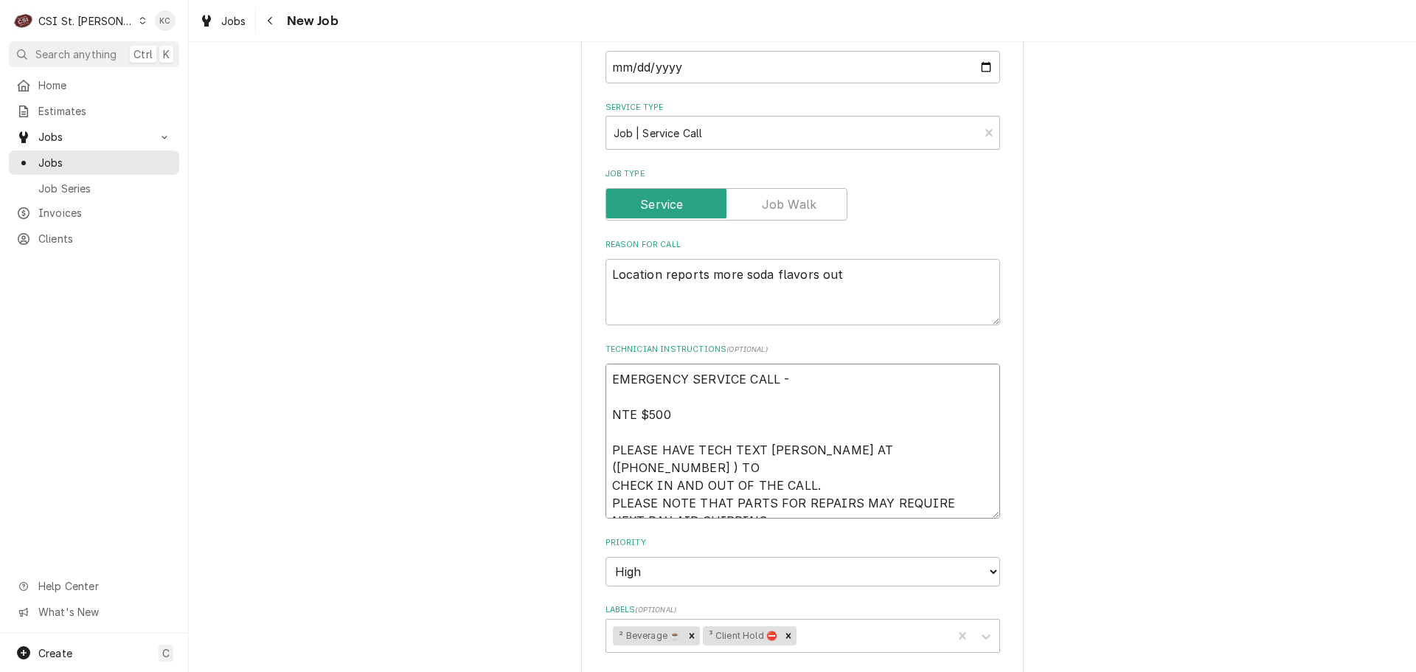
type textarea "EMERGENCY SERVICE CALL - NTE $500 PLEASE HAVE TECH TEXT [PERSON_NAME] AT ([PHON…"
type textarea "x"
type textarea "EMERGENCY SERVICE CALL - O NTE $500 PLEASE HAVE TECH TEXT [PERSON_NAME] AT ([PH…"
type textarea "x"
type textarea "EMERGENCY SERVICE CALL - OV NTE $500 PLEASE HAVE TECH TEXT [PERSON_NAME] AT ([P…"
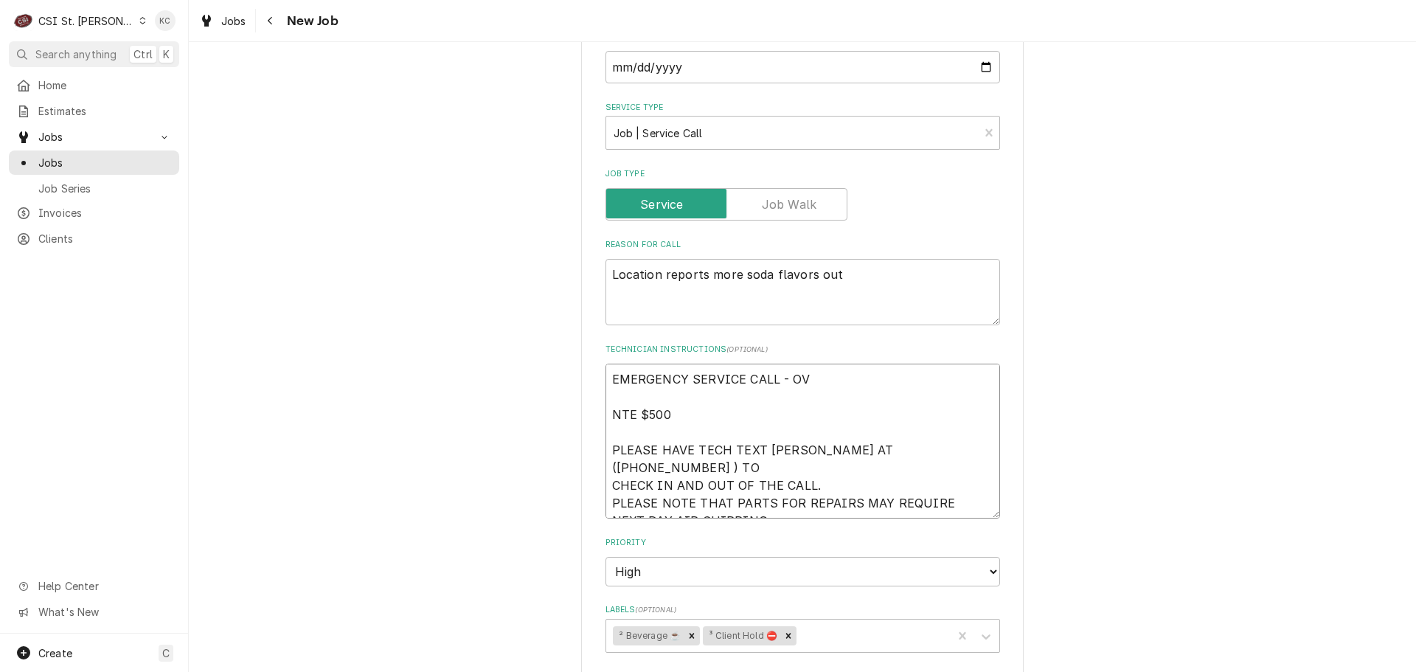
type textarea "x"
type textarea "EMERGENCY SERVICE CALL - OVE NTE $500 PLEASE HAVE TECH TEXT [PERSON_NAME] AT ([…"
type textarea "x"
type textarea "EMERGENCY SERVICE CALL - OVER NTE $500 PLEASE HAVE TECH TEXT [PERSON_NAME] AT (…"
type textarea "x"
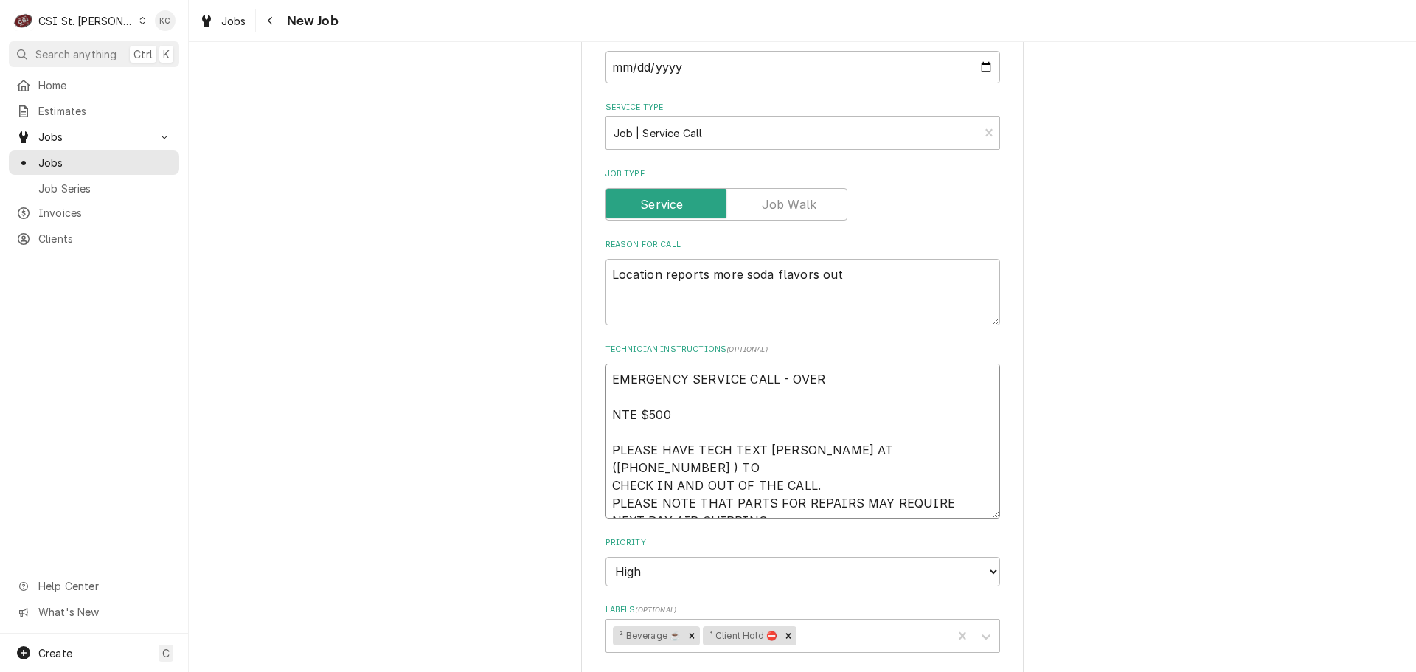
type textarea "EMERGENCY SERVICE CALL - OVERT NTE $500 PLEASE HAVE TECH TEXT [PERSON_NAME] AT …"
type textarea "x"
type textarea "EMERGENCY SERVICE CALL - OVERTI NTE $500 PLEASE HAVE TECH TEXT [PERSON_NAME] AT…"
type textarea "x"
type textarea "EMERGENCY SERVICE CALL - OVERTIM NTE $500 PLEASE HAVE TECH TEXT [PERSON_NAME] A…"
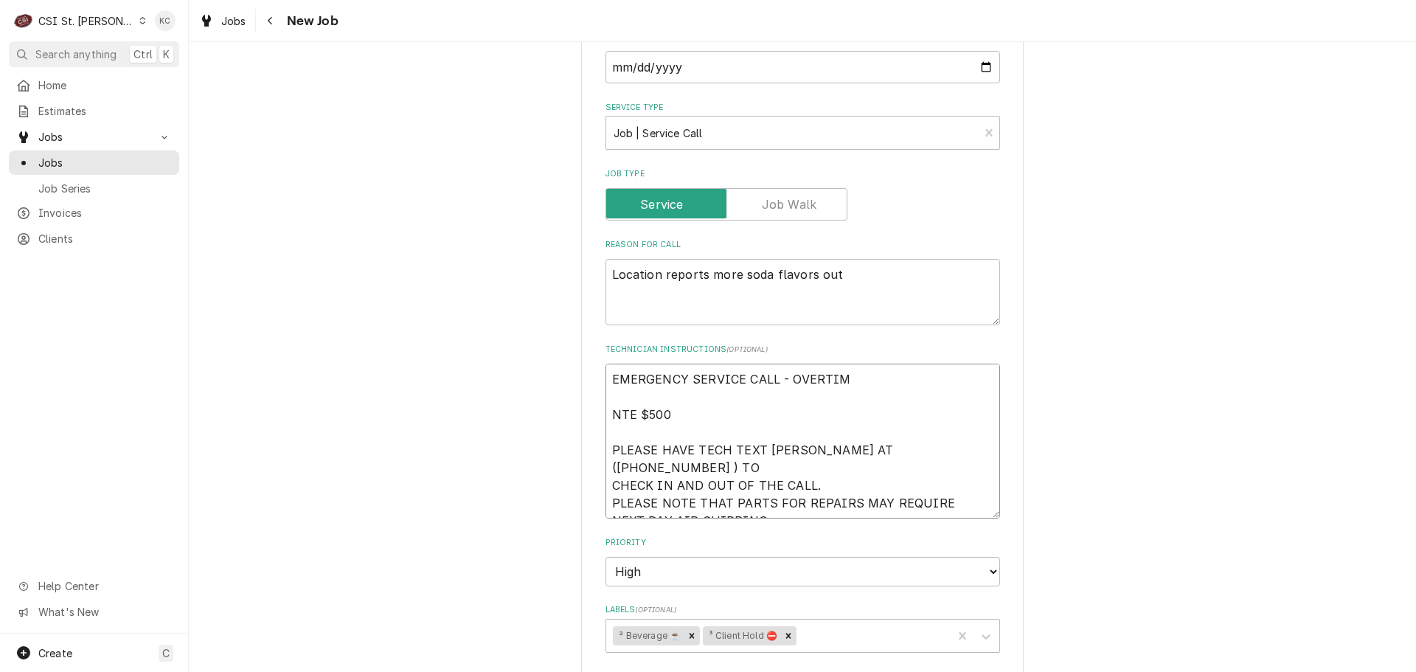
type textarea "x"
type textarea "EMERGENCY SERVICE CALL - OVERTIME NTE $500 PLEASE HAVE TECH TEXT [PERSON_NAME] …"
type textarea "x"
type textarea "EMERGENCY SERVICE CALL - OVERTIME NTE $500 PLEASE HAVE TECH TEXT [PERSON_NAME] …"
type textarea "x"
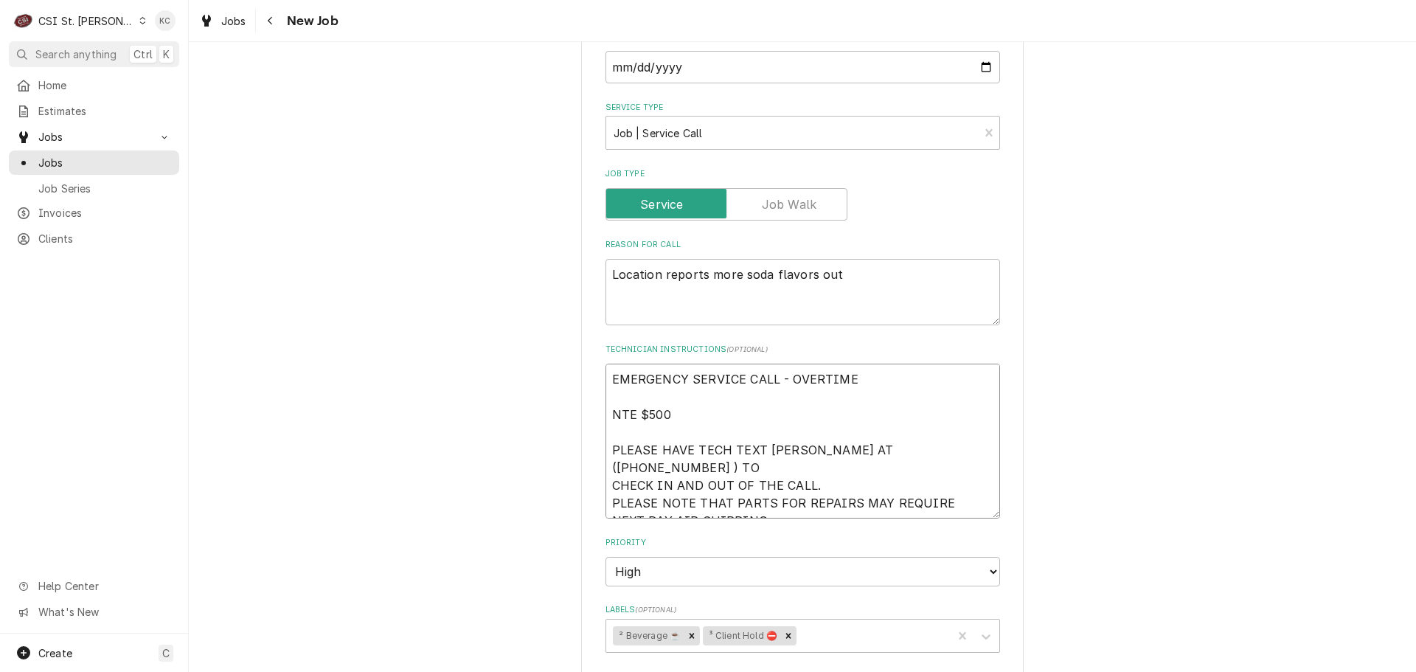
type textarea "EMERGENCY SERVICE CALL - OVERTIME A NTE $500 PLEASE HAVE TECH TEXT [PERSON_NAME…"
type textarea "x"
type textarea "EMERGENCY SERVICE CALL - OVERTIME AP NTE $500 PLEASE HAVE TECH TEXT [PERSON_NAM…"
type textarea "x"
type textarea "EMERGENCY SERVICE CALL - OVERTIME APP NTE $500 PLEASE HAVE TECH TEXT [PERSON_NA…"
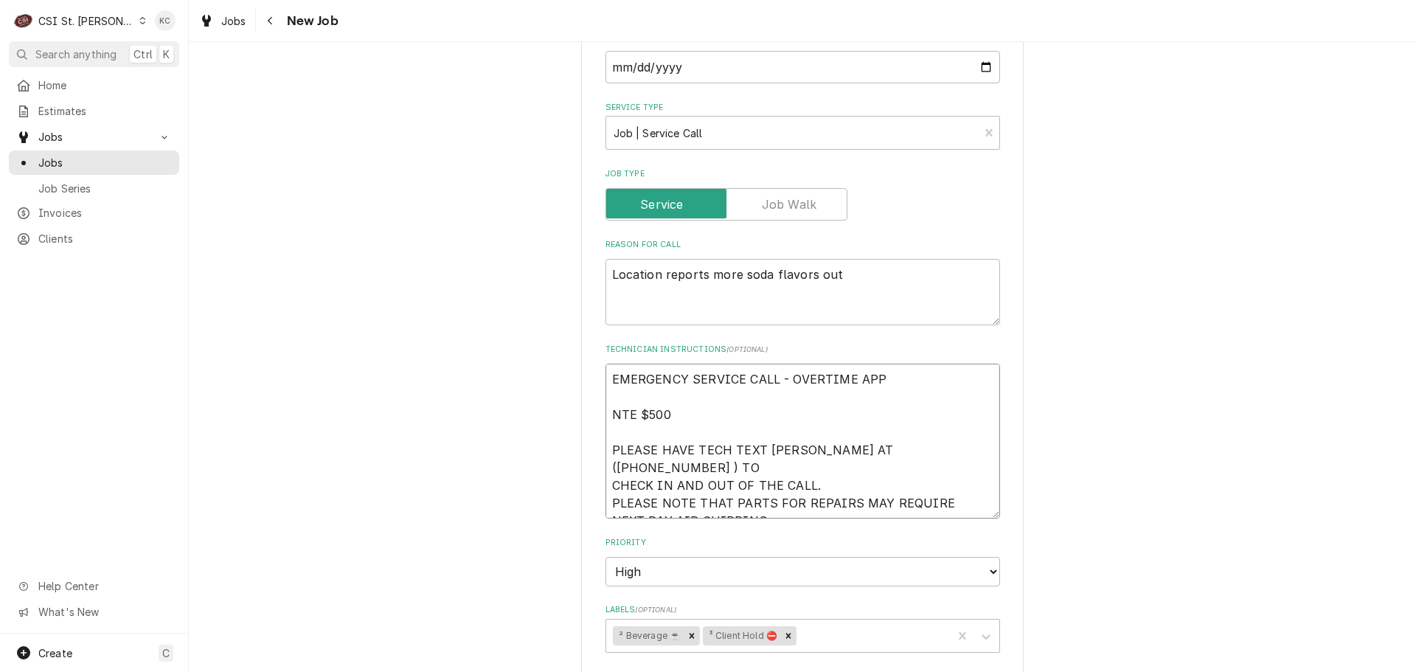
type textarea "x"
type textarea "EMERGENCY SERVICE CALL - OVERTIME APPR NTE $500 PLEASE HAVE TECH TEXT [PERSON_N…"
type textarea "x"
type textarea "EMERGENCY SERVICE CALL - OVERTIME APPRO NTE $500 PLEASE HAVE TECH TEXT [PERSON_…"
type textarea "x"
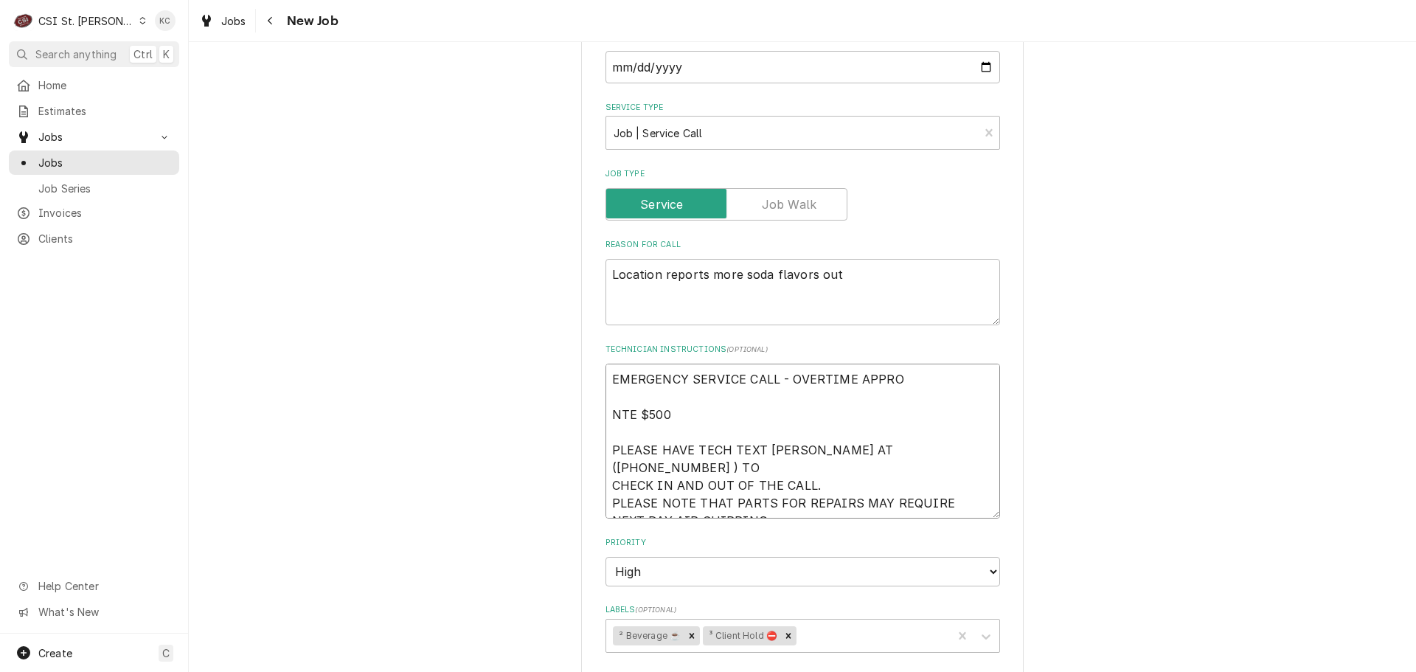
type textarea "EMERGENCY SERVICE CALL - OVERTIME APPROV NTE $500 PLEASE HAVE TECH TEXT [PERSON…"
type textarea "x"
type textarea "EMERGENCY SERVICE CALL - OVERTIME APPROVE NTE $500 PLEASE HAVE TECH TEXT [PERSO…"
type textarea "x"
type textarea "EMERGENCY SERVICE CALL - OVERTIME APPROVED NTE $500 PLEASE HAVE TECH TEXT [PERS…"
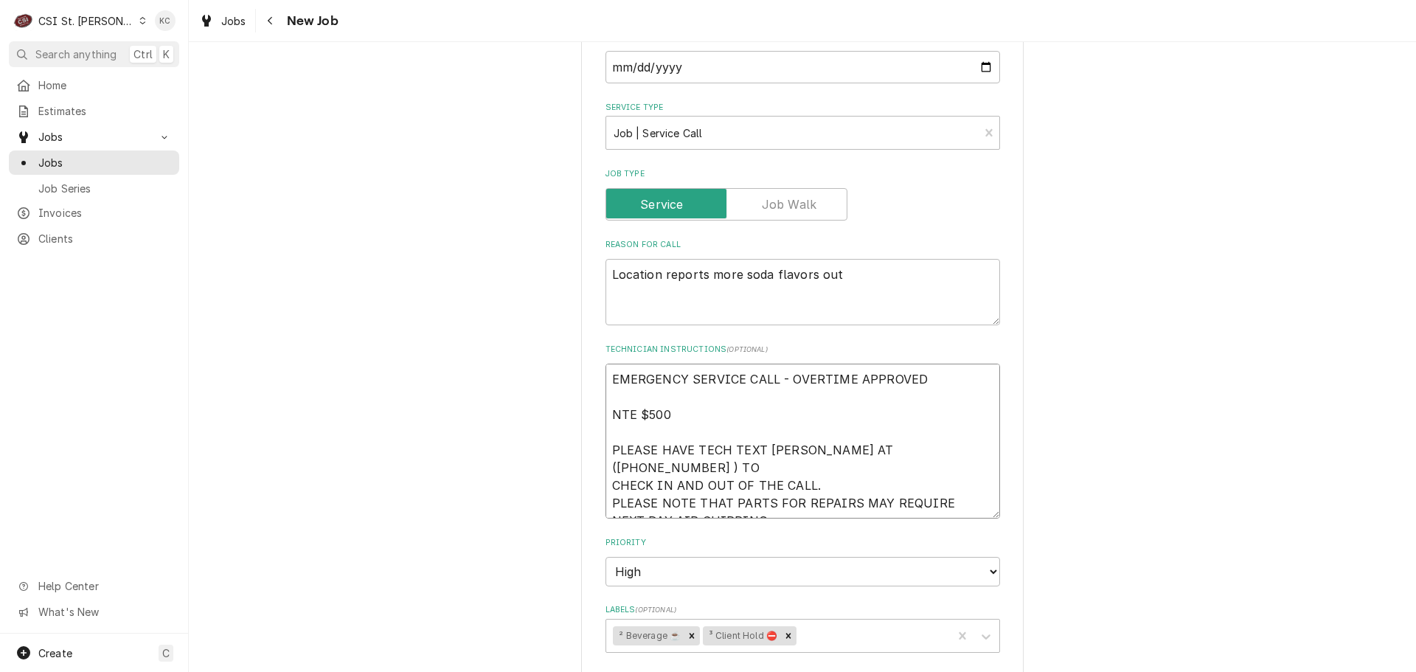
type textarea "x"
type textarea "EMERGENCY SERVICE CALL - OVERTIME APPROVED NTE $500 PLEASE HAVE TECH TEXT [PERS…"
type textarea "x"
type textarea "EMERGENCY SERVICE CALL - OVERTIME APPROVED P NTE $500 PLEASE HAVE TECH TEXT [PE…"
type textarea "x"
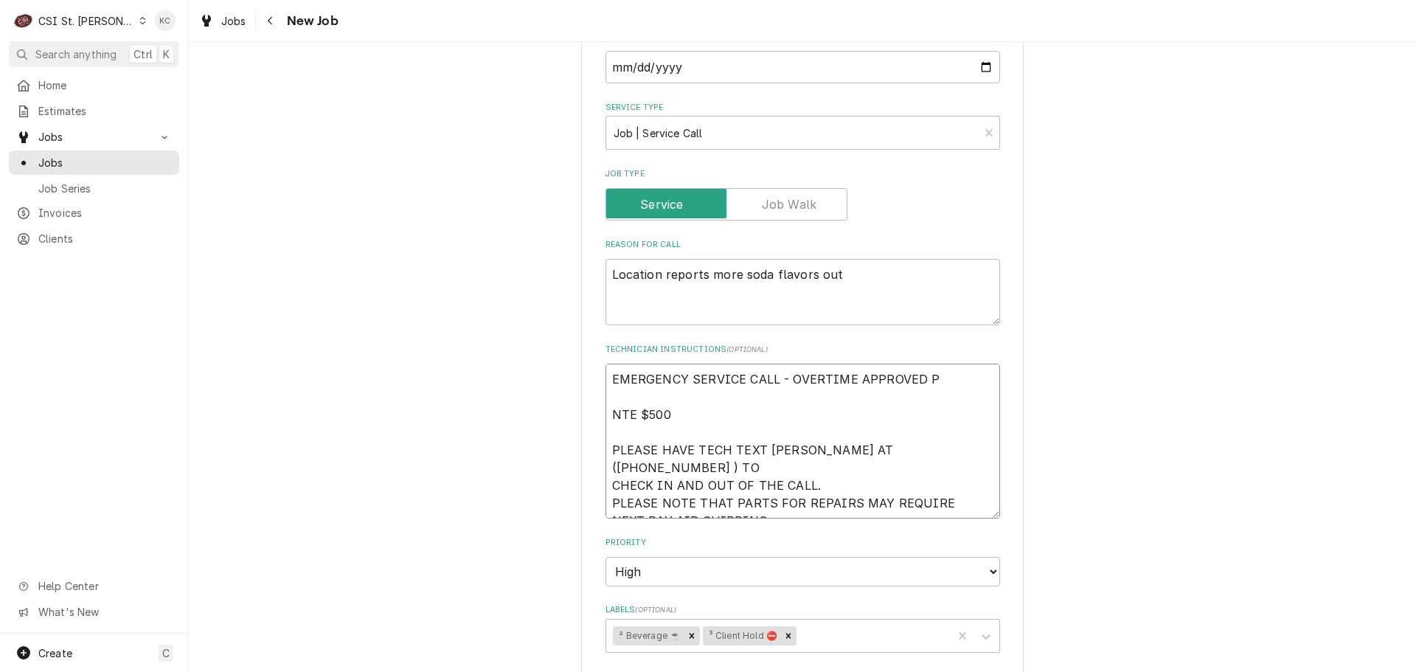
type textarea "EMERGENCY SERVICE CALL - OVERTIME APPROVED PE NTE $500 PLEASE HAVE TECH TEXT [P…"
type textarea "x"
type textarea "EMERGENCY SERVICE CALL - OVERTIME APPROVED PER NTE $500 PLEASE HAVE TECH TEXT […"
type textarea "x"
type textarea "EMERGENCY SERVICE CALL - OVERTIME APPROVED PER NTE $500 PLEASE HAVE TECH TEXT […"
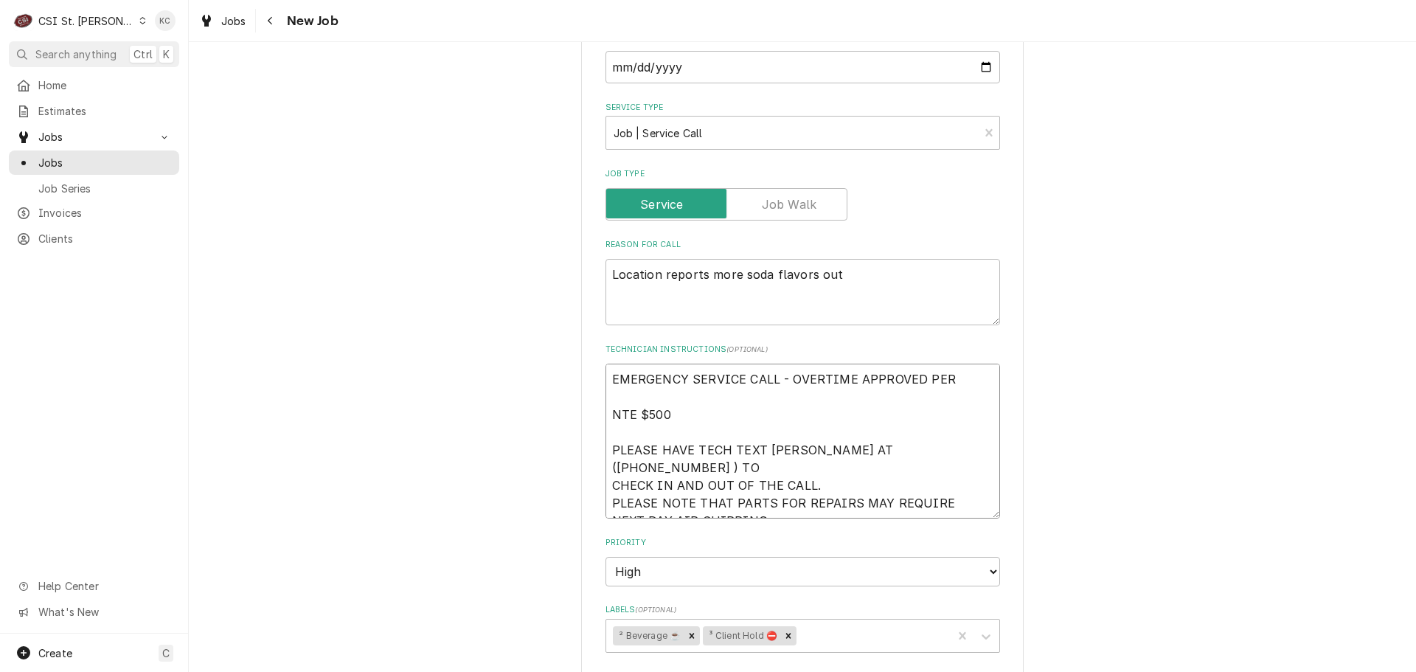
type textarea "x"
type textarea "EMERGENCY SERVICE CALL - OVERTIME APPROVED PER E NTE $500 PLEASE HAVE TECH TEXT…"
type textarea "x"
type textarea "EMERGENCY SERVICE CALL - OVERTIME APPROVED PER EM NTE $500 PLEASE HAVE TECH TEX…"
type textarea "x"
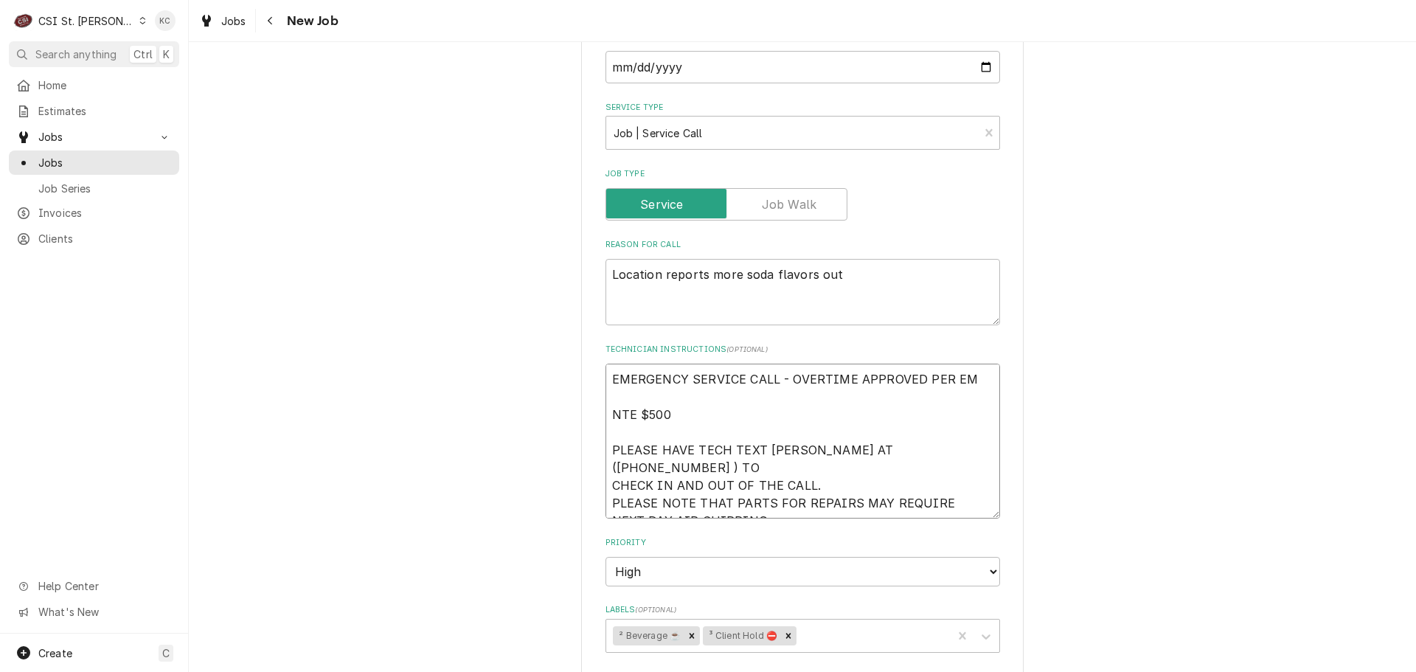
type textarea "EMERGENCY SERVICE CALL - OVERTIME APPROVED PER EMA NTE $500 PLEASE HAVE TECH TE…"
type textarea "x"
type textarea "EMERGENCY SERVICE CALL - OVERTIME APPROVED PER EMAI NTE $500 PLEASE HAVE TECH T…"
type textarea "x"
type textarea "EMERGENCY SERVICE CALL - OVERTIME APPROVED PER EMAIL NTE $500 PLEASE HAVE TECH …"
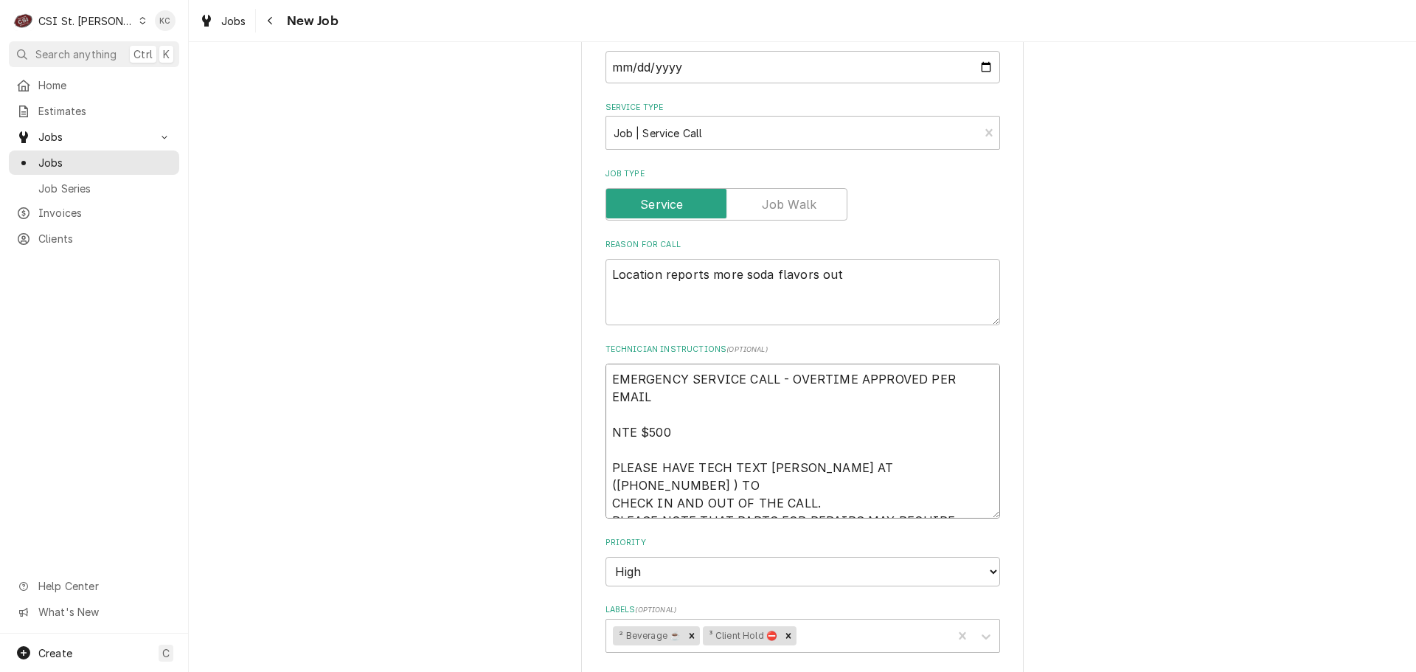
type textarea "x"
type textarea "EMERGENCY SERVICE CALL - OVERTIME APPROVED PER EMAIL NTE $500 PLEASE HAVE TECH …"
type textarea "x"
type textarea "EMERGENCY SERVICE CALL - OVERTIME APPROVED PER EMAIL NTE $500 PLEASE HAVE TECH …"
drag, startPoint x: 838, startPoint y: 280, endPoint x: 838, endPoint y: 270, distance: 9.6
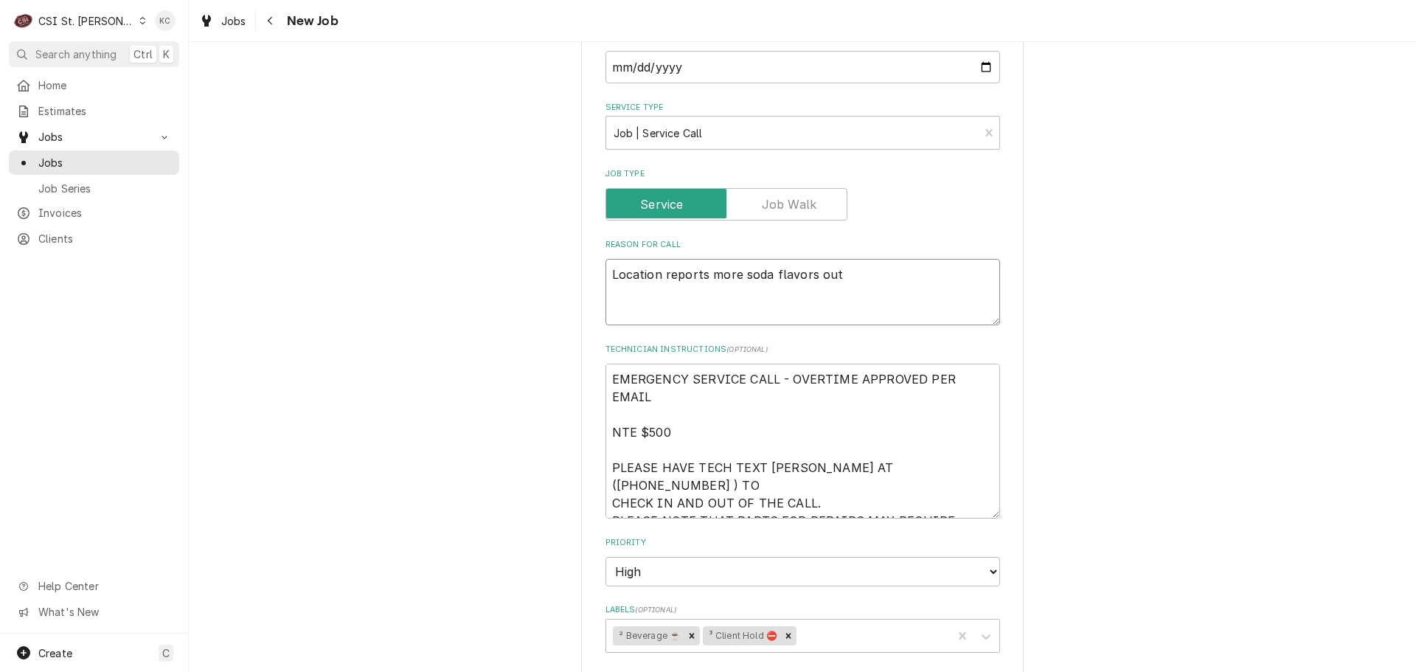
click at [838, 275] on textarea "Location reports more soda flavors out" at bounding box center [803, 292] width 395 height 66
type textarea "x"
type textarea "Location reports more soda flavors out"
type textarea "x"
type textarea "Location reports more soda flavors out -"
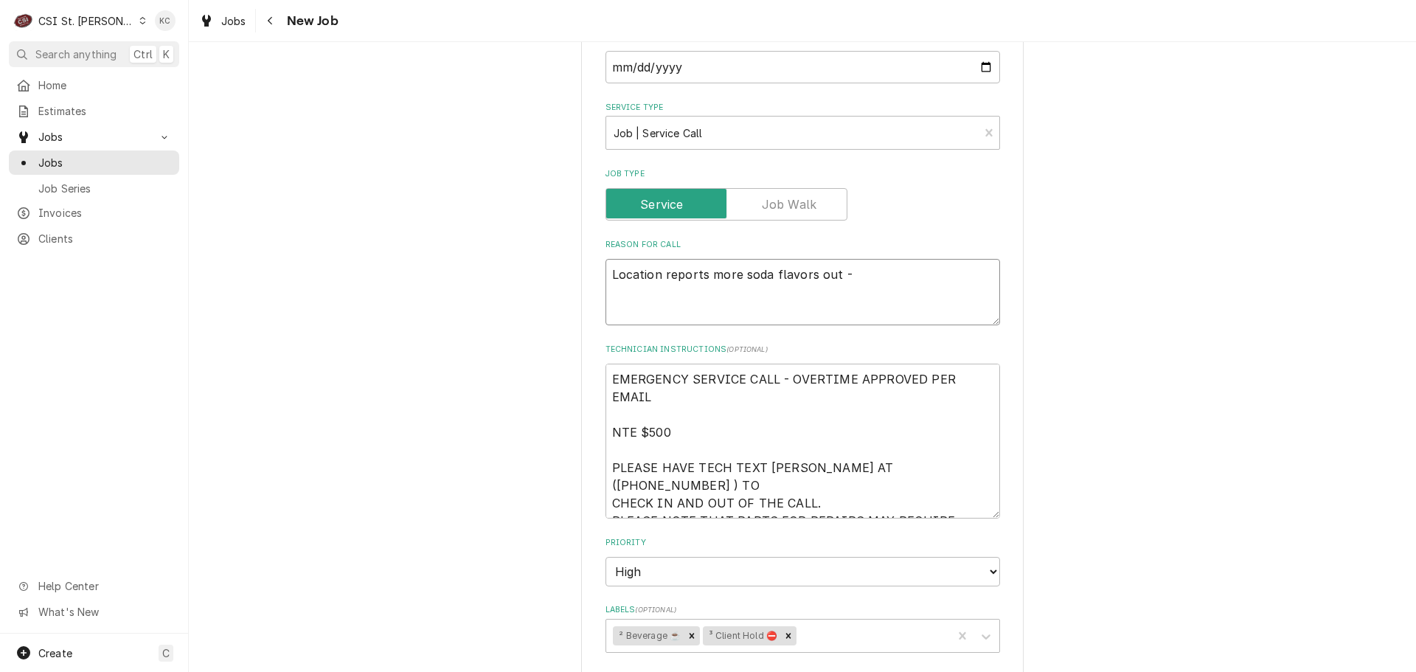
type textarea "x"
type textarea "Location reports more soda flavors out -"
drag, startPoint x: 838, startPoint y: 269, endPoint x: 832, endPoint y: 288, distance: 20.1
click at [832, 288] on textarea "Location reports more soda flavors out -" at bounding box center [803, 292] width 395 height 66
click at [845, 276] on textarea "Location reports more soda flavors out -" at bounding box center [803, 292] width 395 height 66
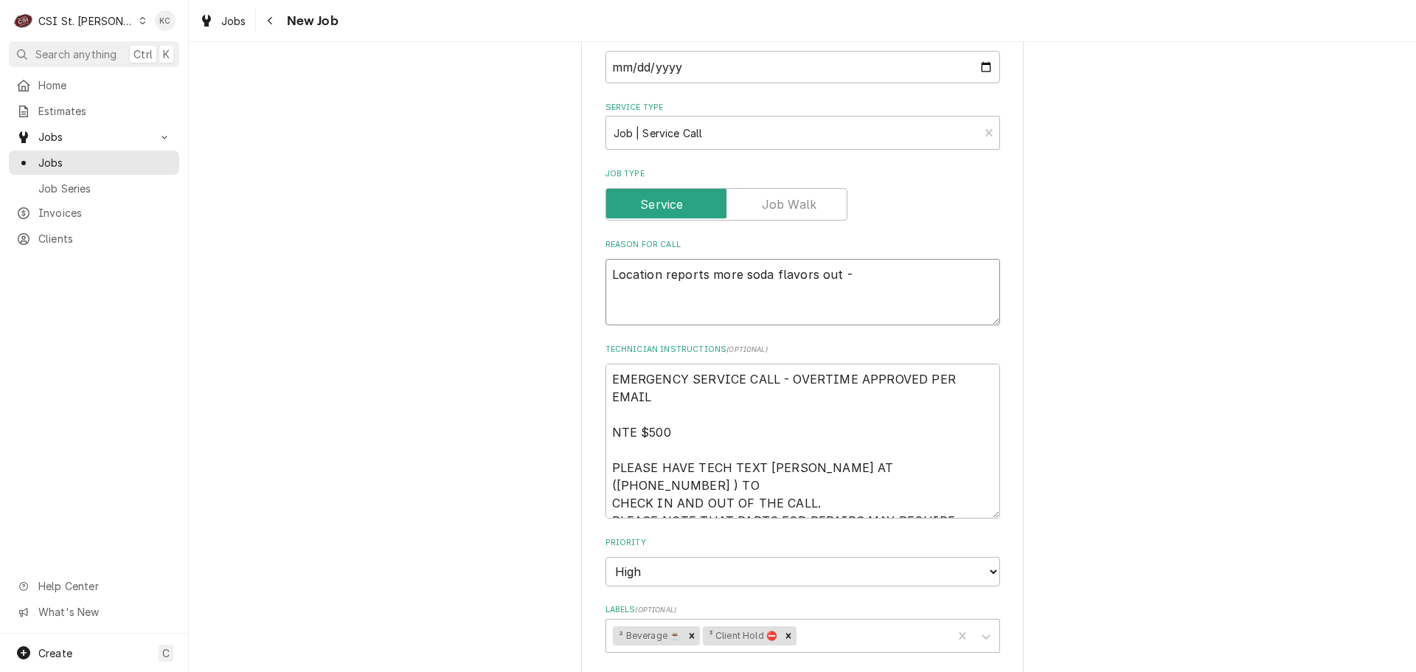
paste textarea "experiencing other soda flavors are down on this machine."
type textarea "x"
type textarea "Location reports more soda flavors out - experiencing other soda flavors are do…"
type textarea "x"
type textarea "Location reports more soda flavors out - experiencing other soda flavors are do…"
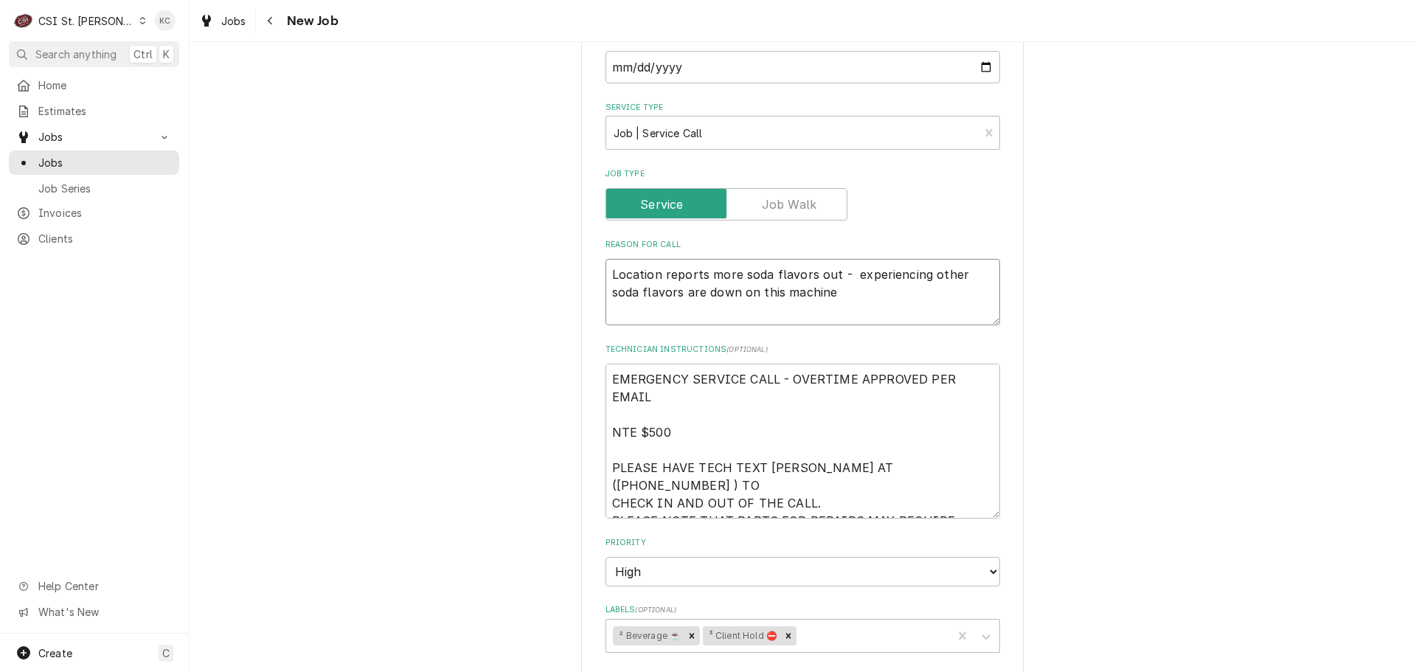
type textarea "x"
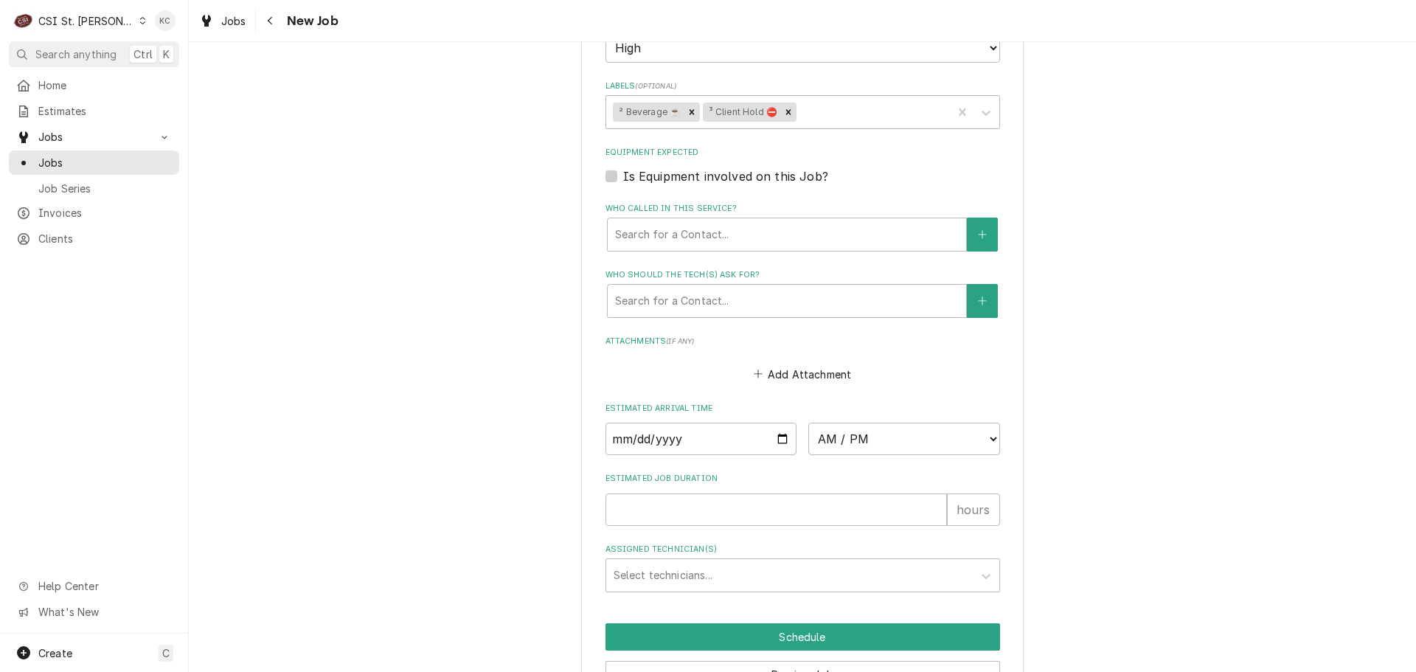
scroll to position [1180, 0]
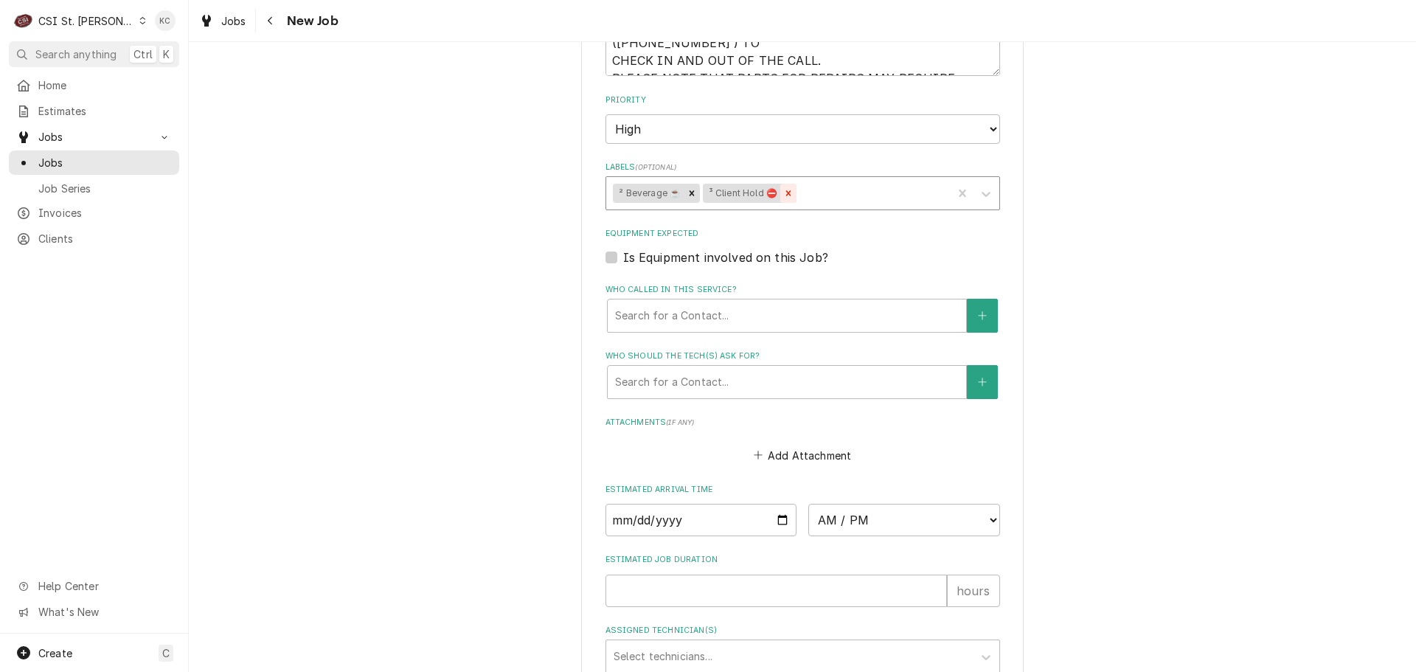
click at [784, 197] on icon "Remove ³ Client Hold ⛔️" at bounding box center [788, 193] width 10 height 10
type textarea "Location reports more soda flavors out - experiencing other soda flavors are do…"
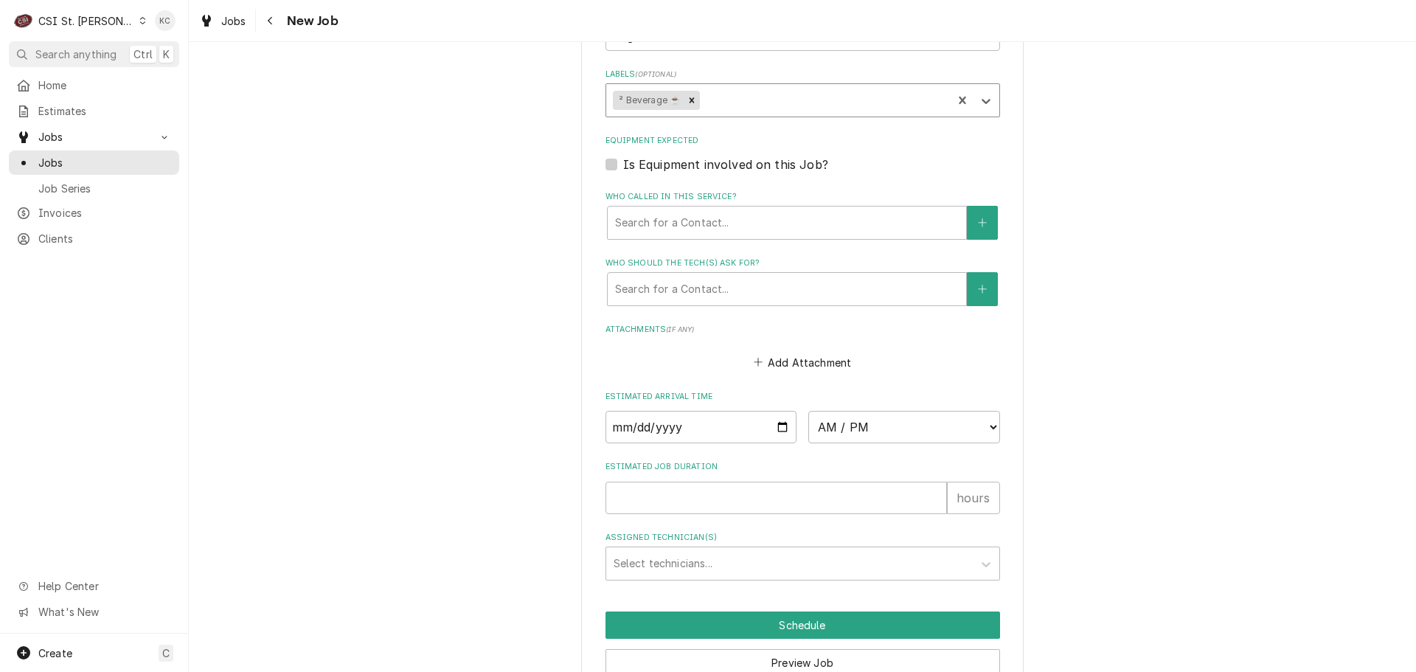
scroll to position [1347, 0]
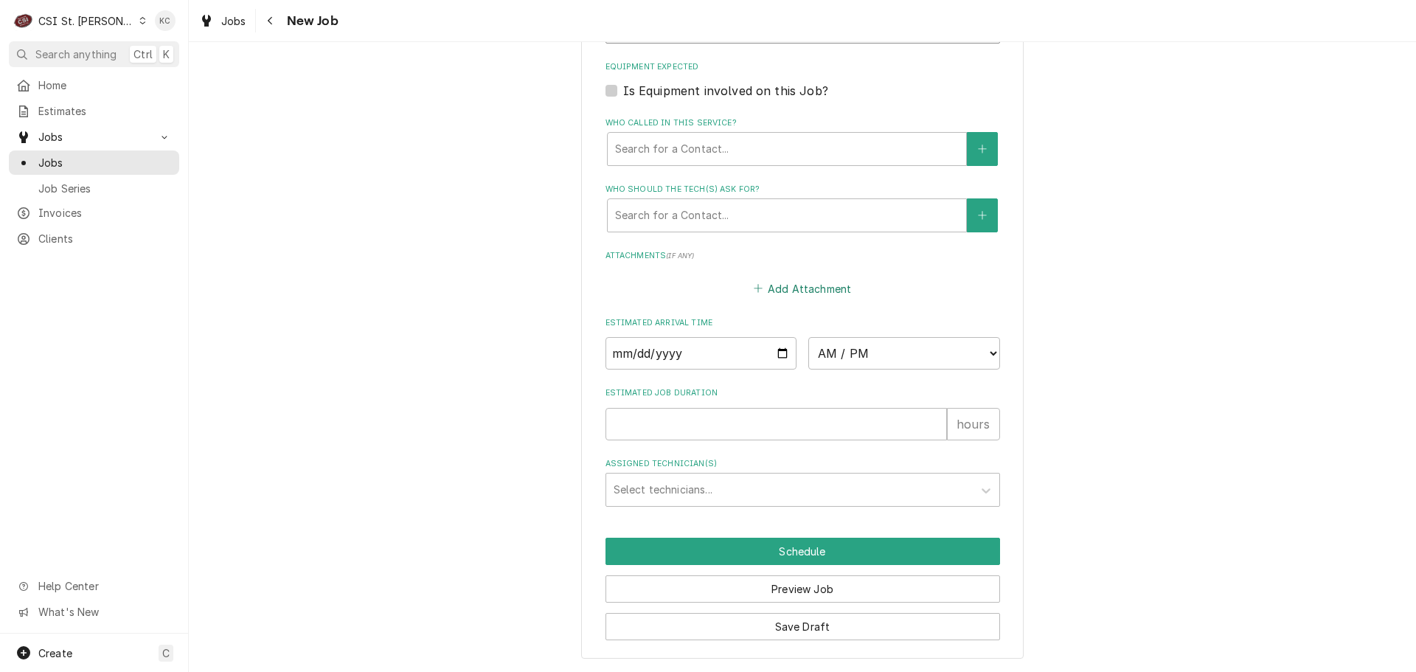
click at [774, 291] on button "Add Attachment" at bounding box center [802, 288] width 103 height 21
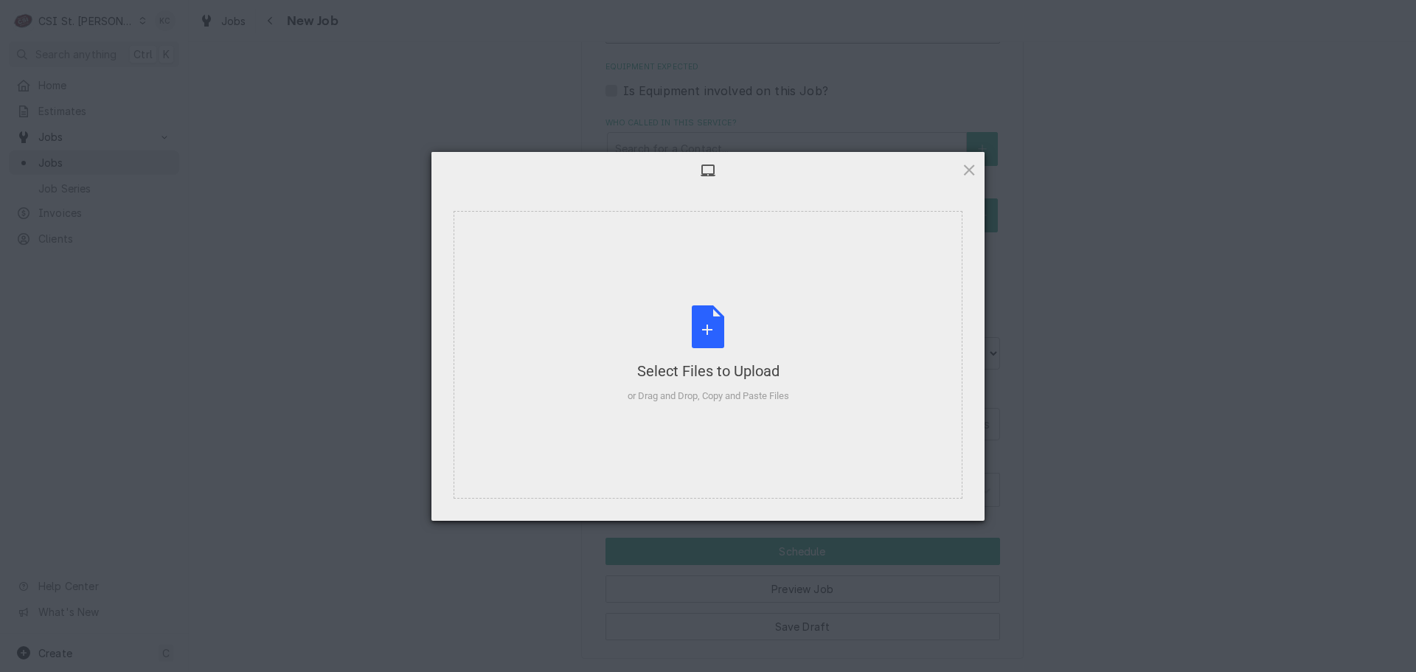
type textarea "x"
click at [700, 334] on div "Select Files to Upload or Drag and Drop, Copy and Paste Files" at bounding box center [709, 354] width 162 height 98
click at [525, 312] on div "Select Files to Upload or Drag and Drop, Copy and Paste Files" at bounding box center [708, 355] width 509 height 288
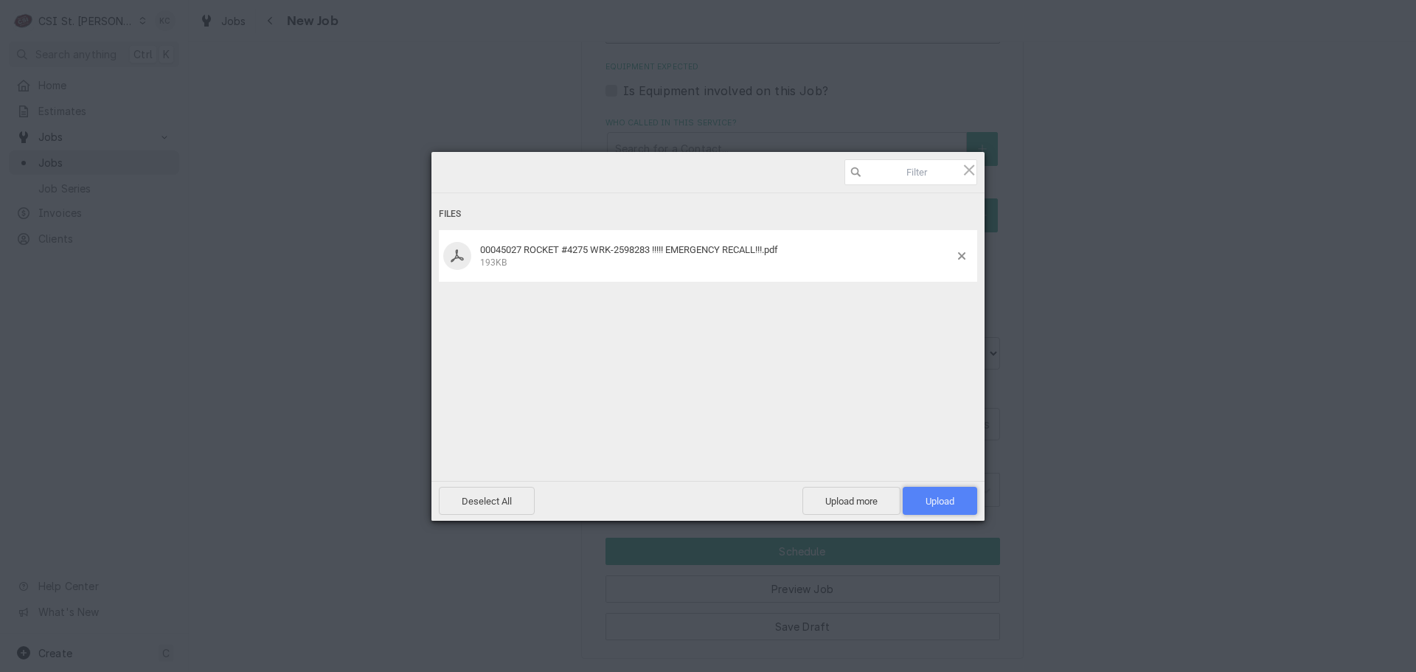
click at [935, 502] on span "Upload 1" at bounding box center [940, 501] width 29 height 11
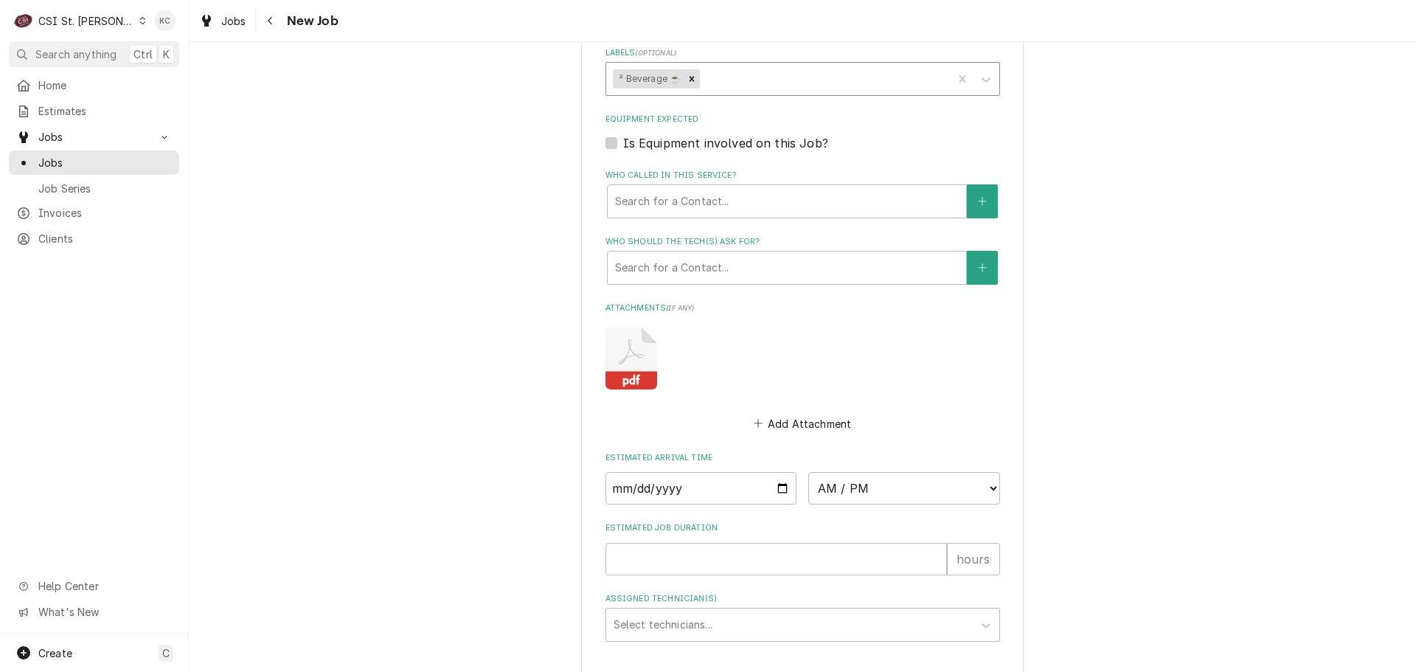
scroll to position [1429, 0]
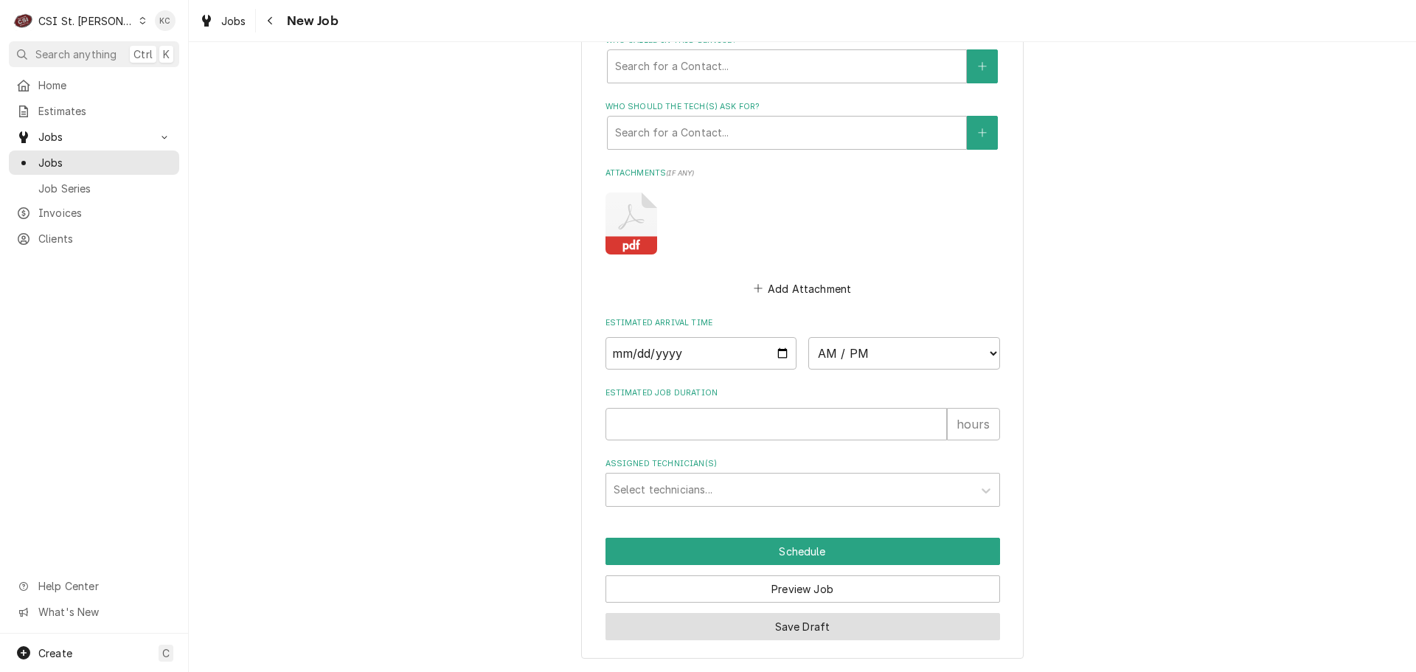
click at [667, 628] on button "Save Draft" at bounding box center [803, 626] width 395 height 27
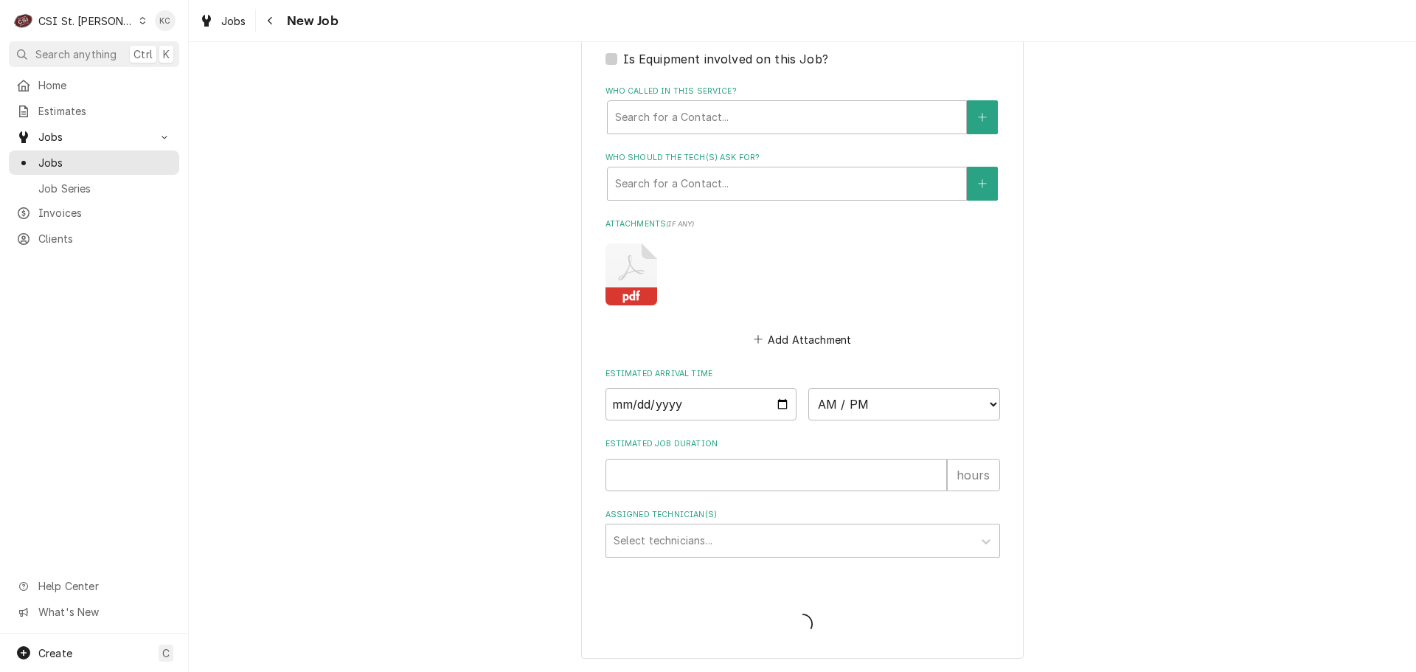
scroll to position [1379, 0]
type textarea "x"
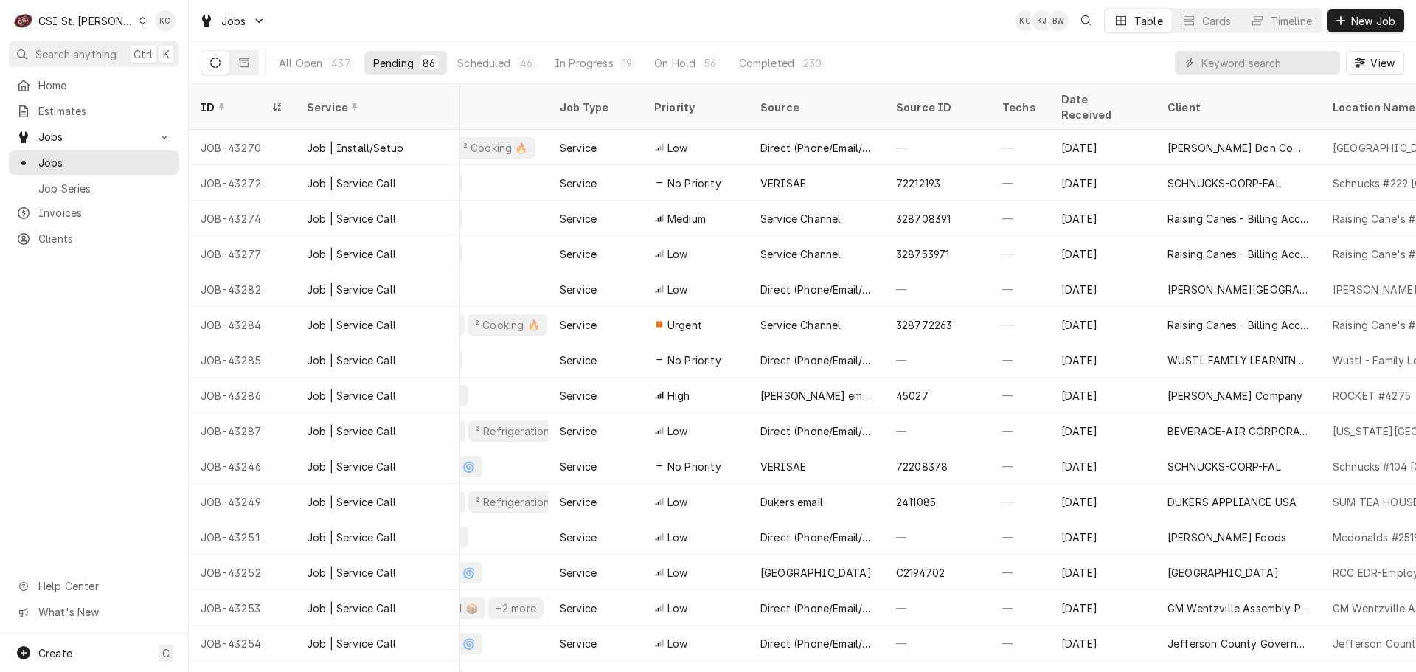
scroll to position [0, 316]
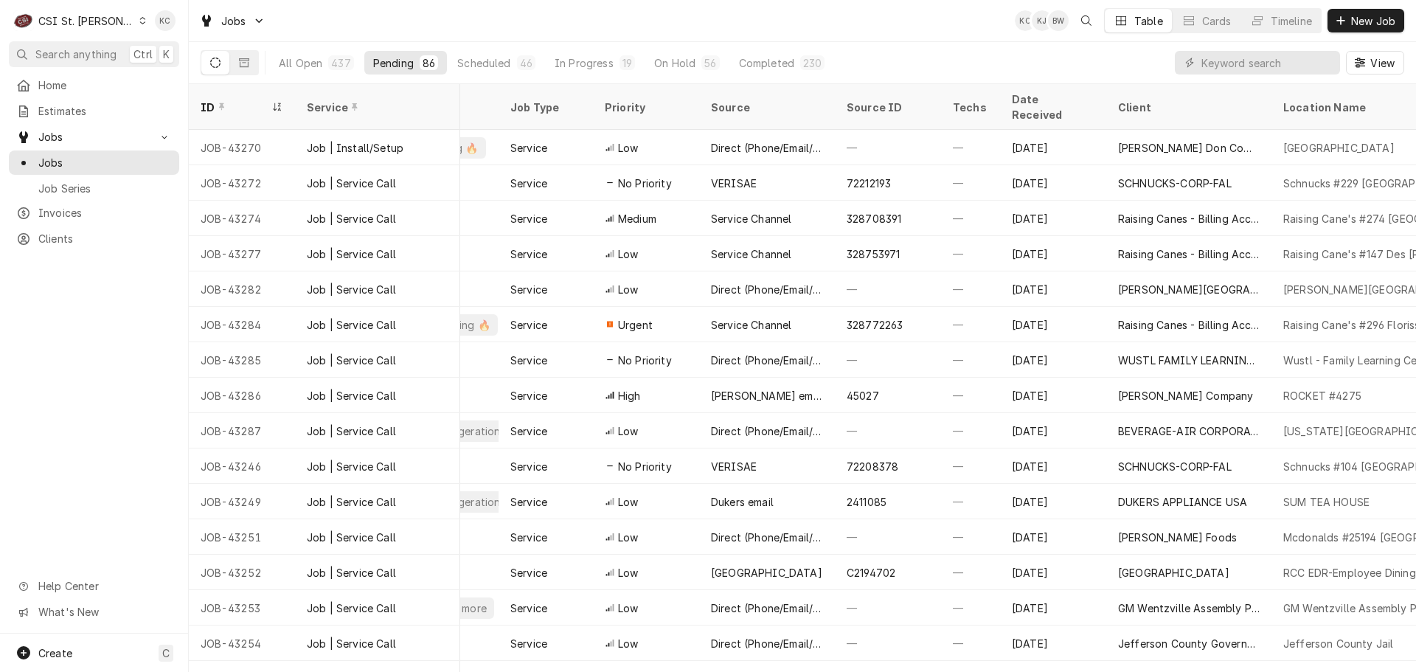
click at [54, 19] on div "CSI St. [PERSON_NAME]" at bounding box center [86, 20] width 96 height 15
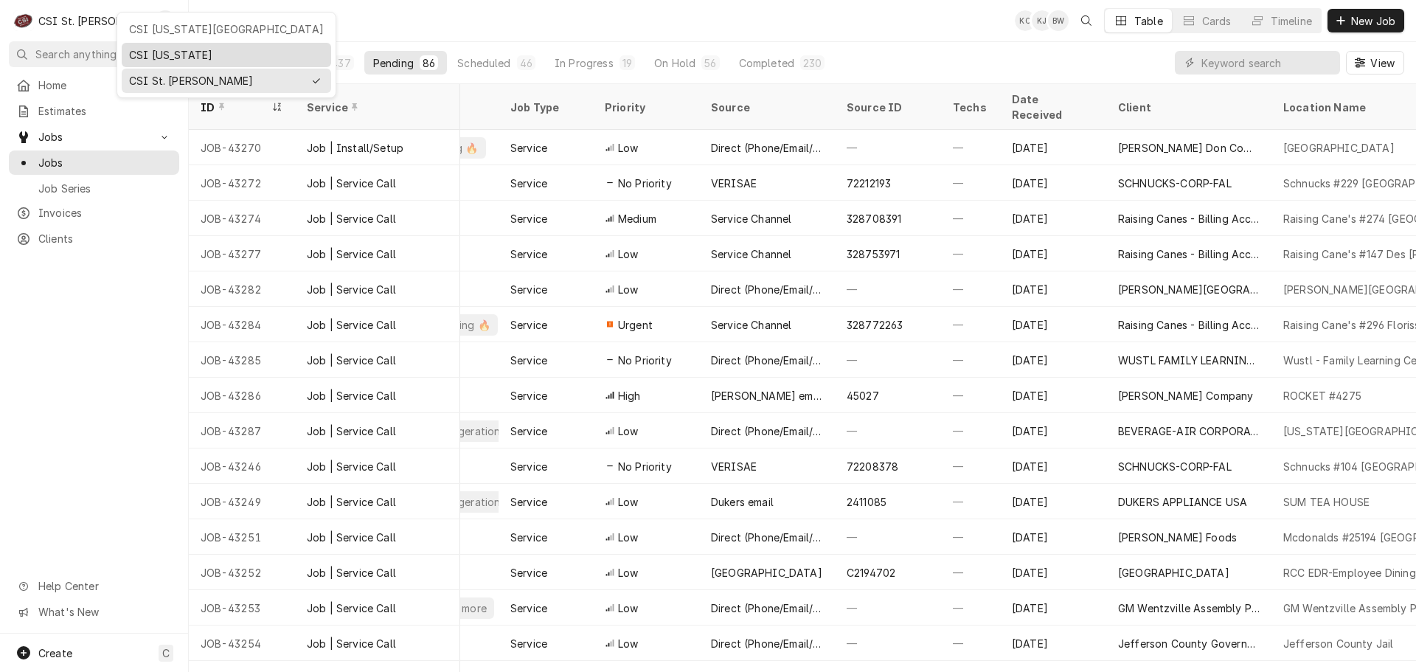
click at [148, 60] on div "CSI [US_STATE]" at bounding box center [226, 54] width 195 height 15
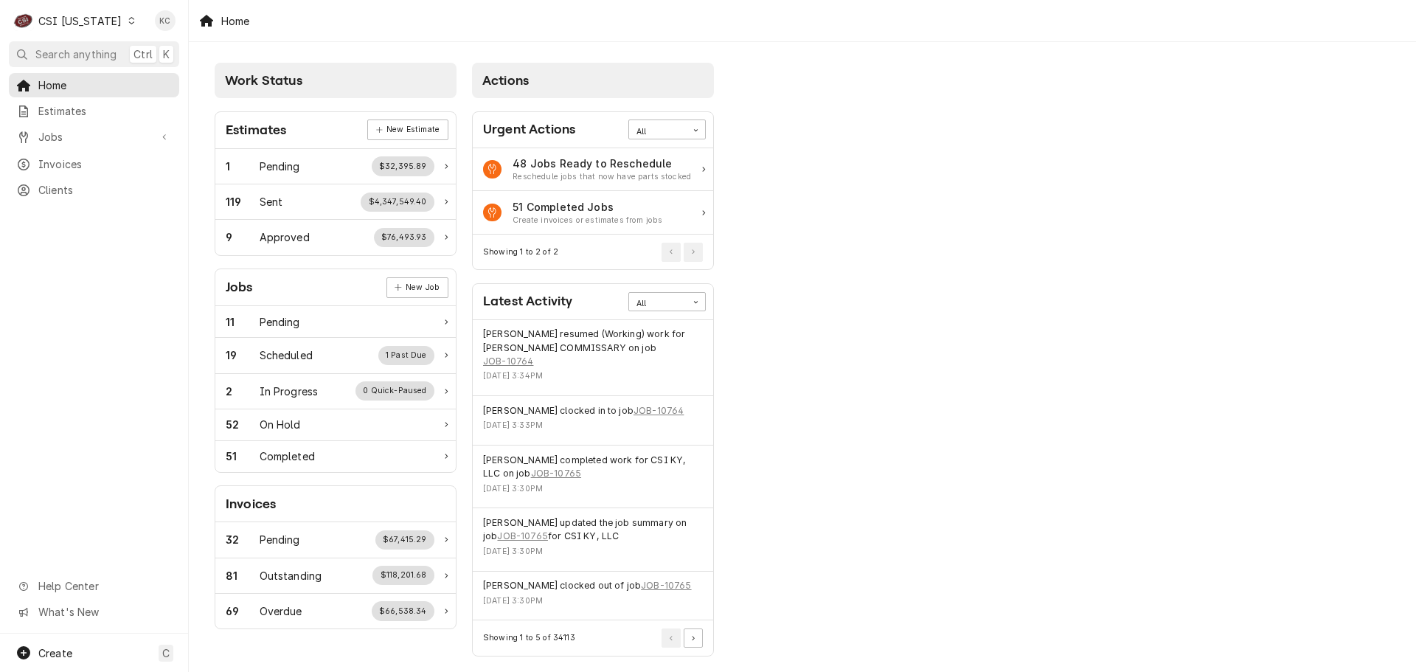
click at [126, 20] on div "Dynamic Content Wrapper" at bounding box center [131, 20] width 10 height 10
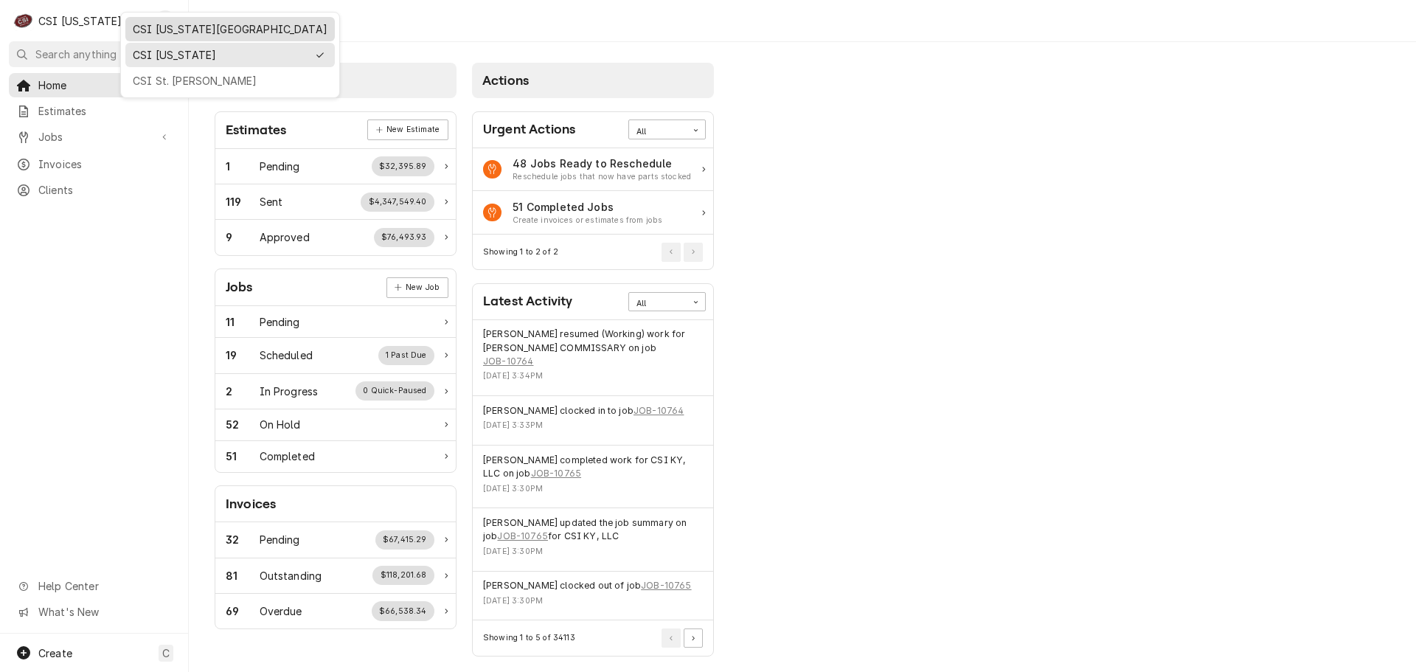
click at [169, 27] on div "CSI [US_STATE][GEOGRAPHIC_DATA]" at bounding box center [230, 28] width 195 height 15
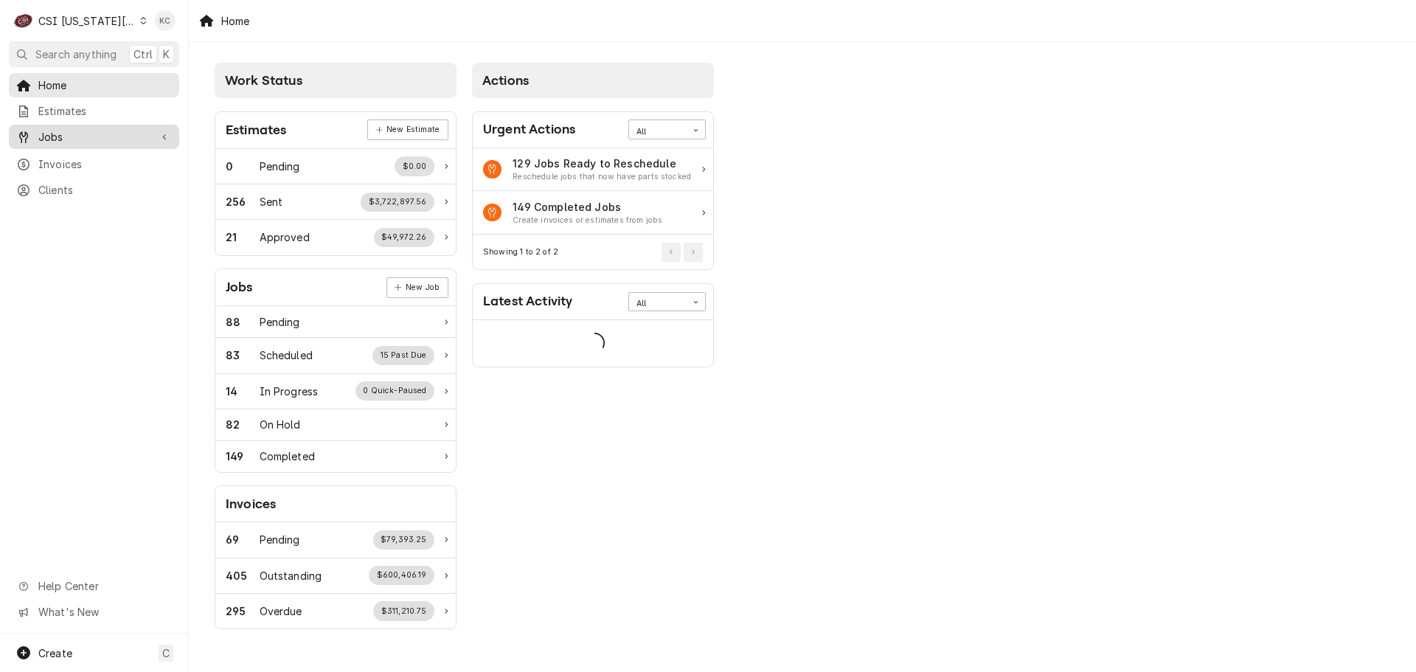
click at [70, 139] on span "Jobs" at bounding box center [93, 136] width 111 height 15
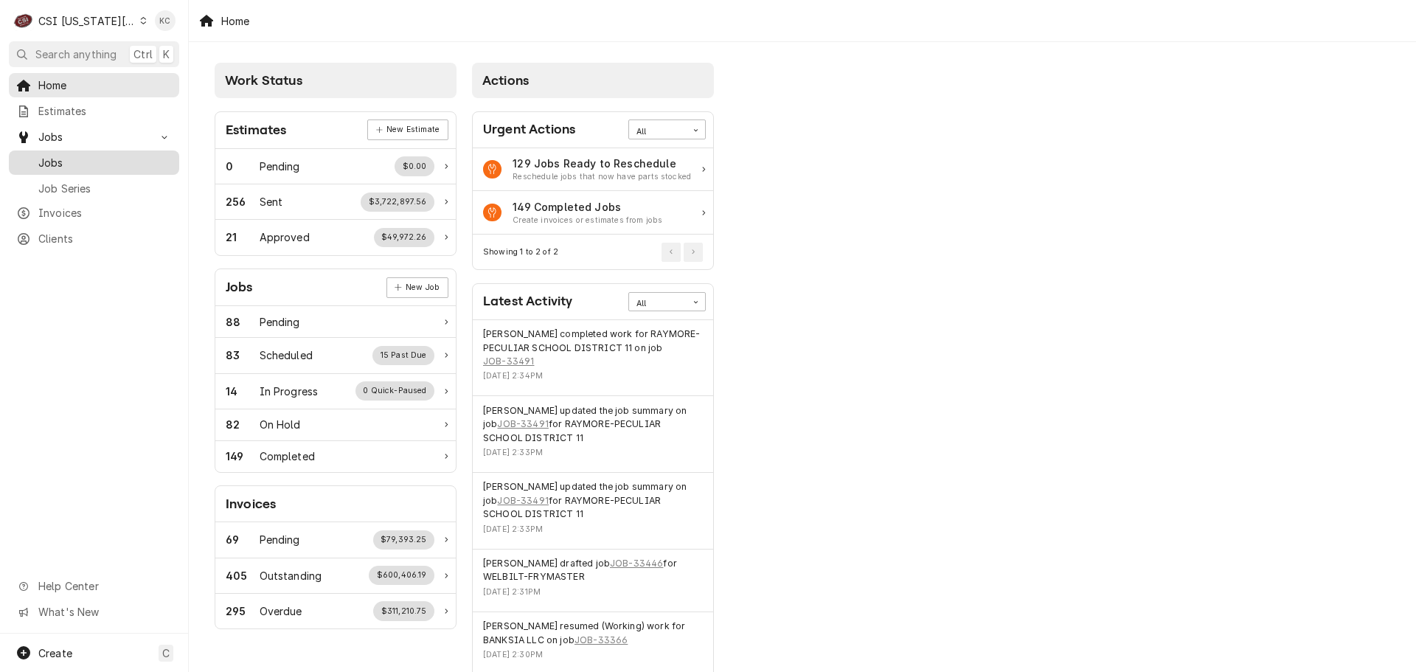
click at [63, 162] on span "Jobs" at bounding box center [105, 162] width 134 height 15
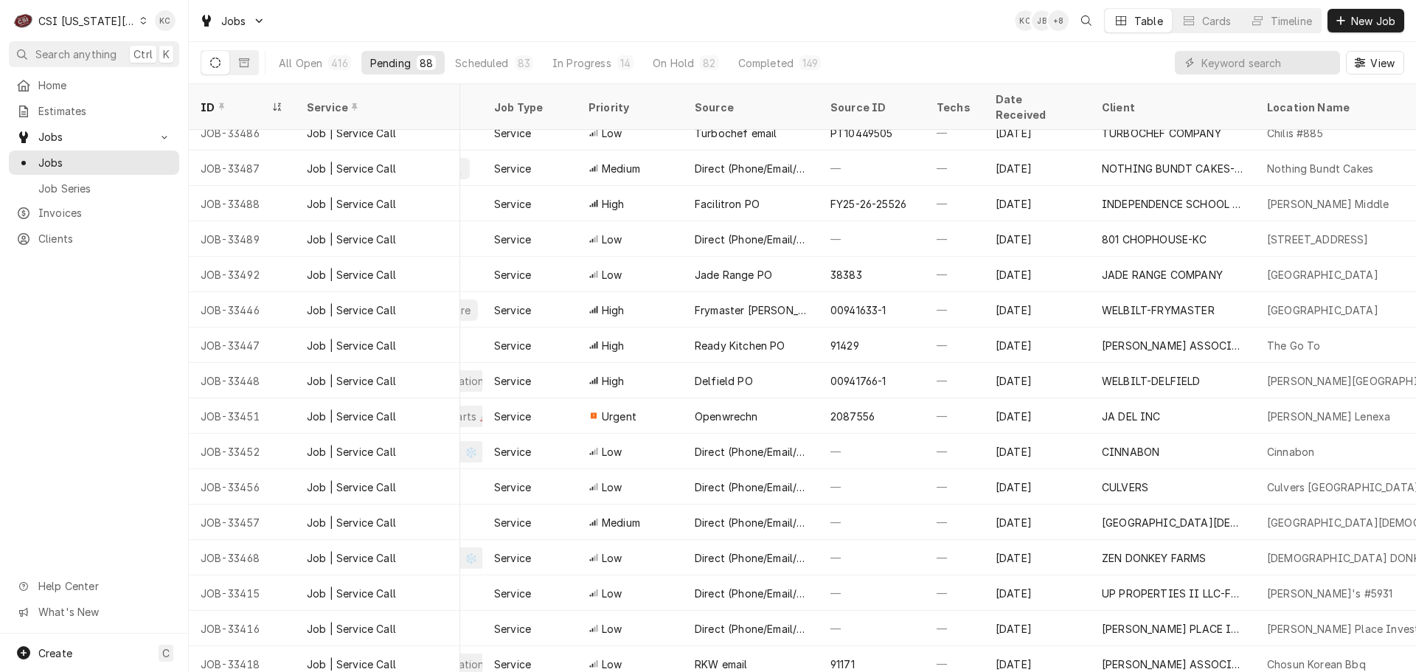
scroll to position [295, 332]
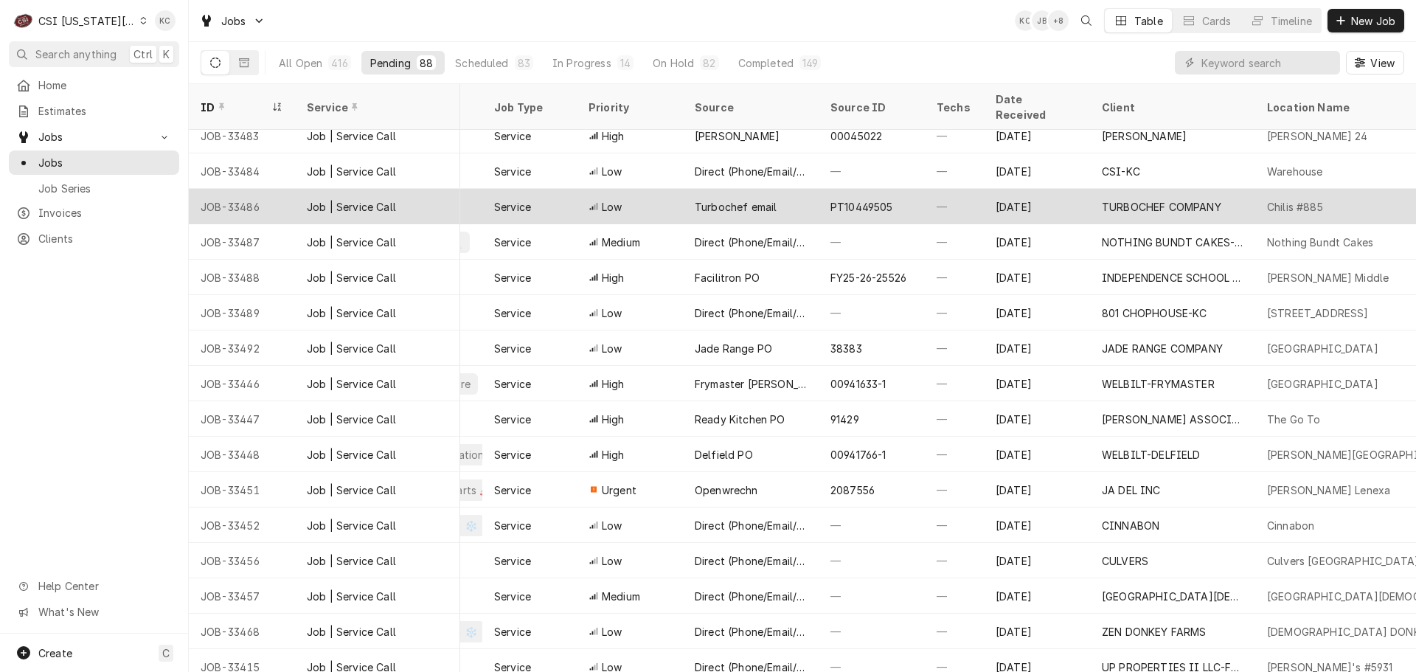
click at [1051, 189] on div "Oct 15" at bounding box center [1037, 206] width 106 height 35
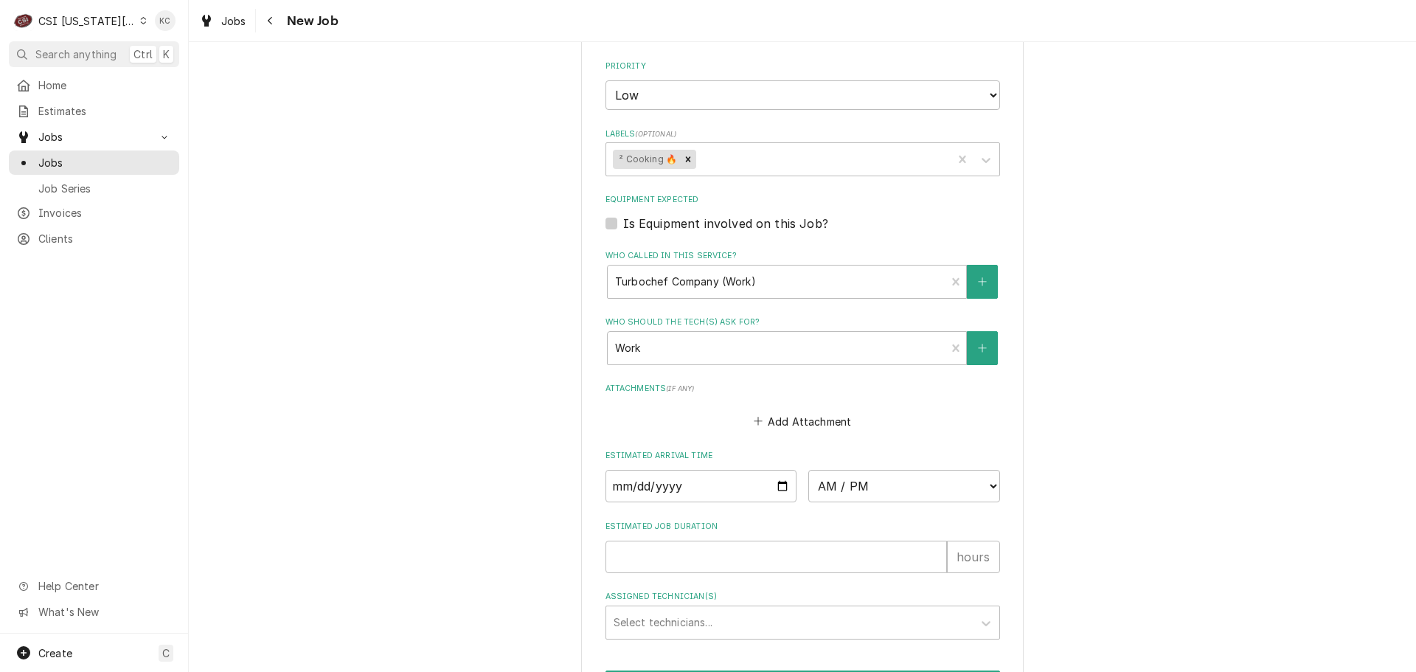
scroll to position [1173, 0]
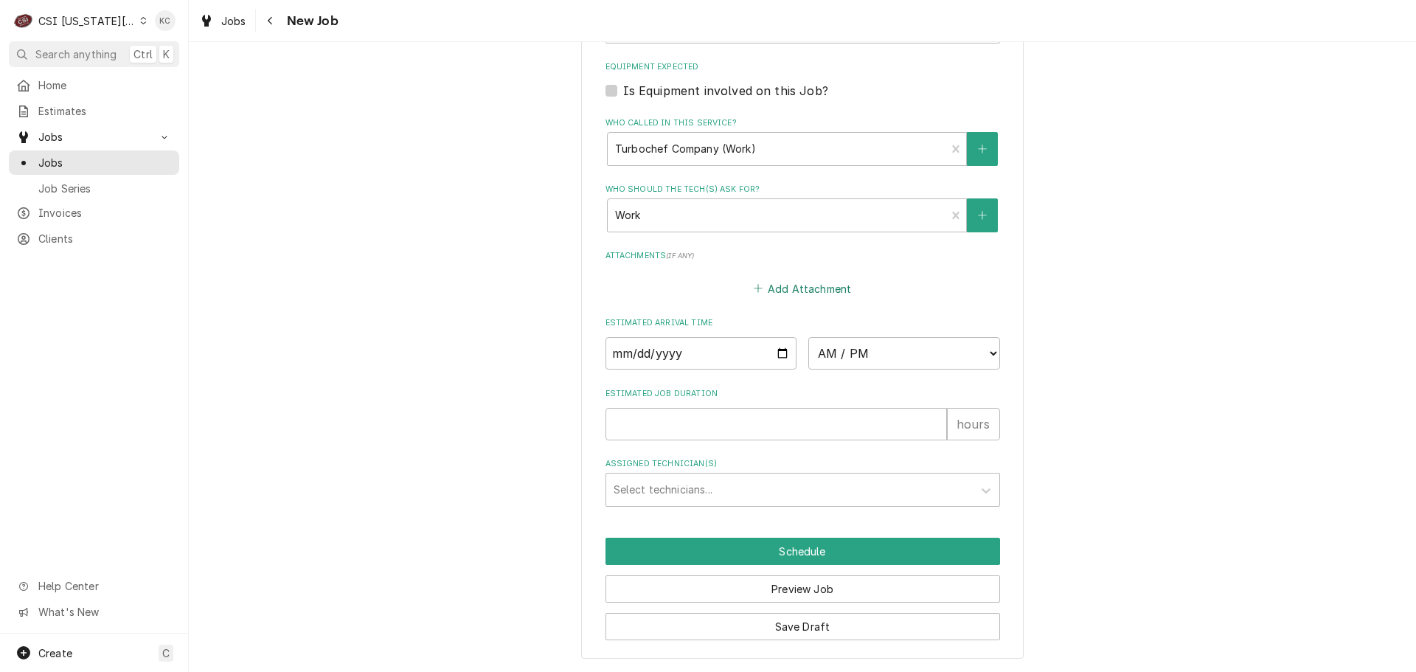
click at [817, 285] on button "Add Attachment" at bounding box center [802, 288] width 103 height 21
type textarea "x"
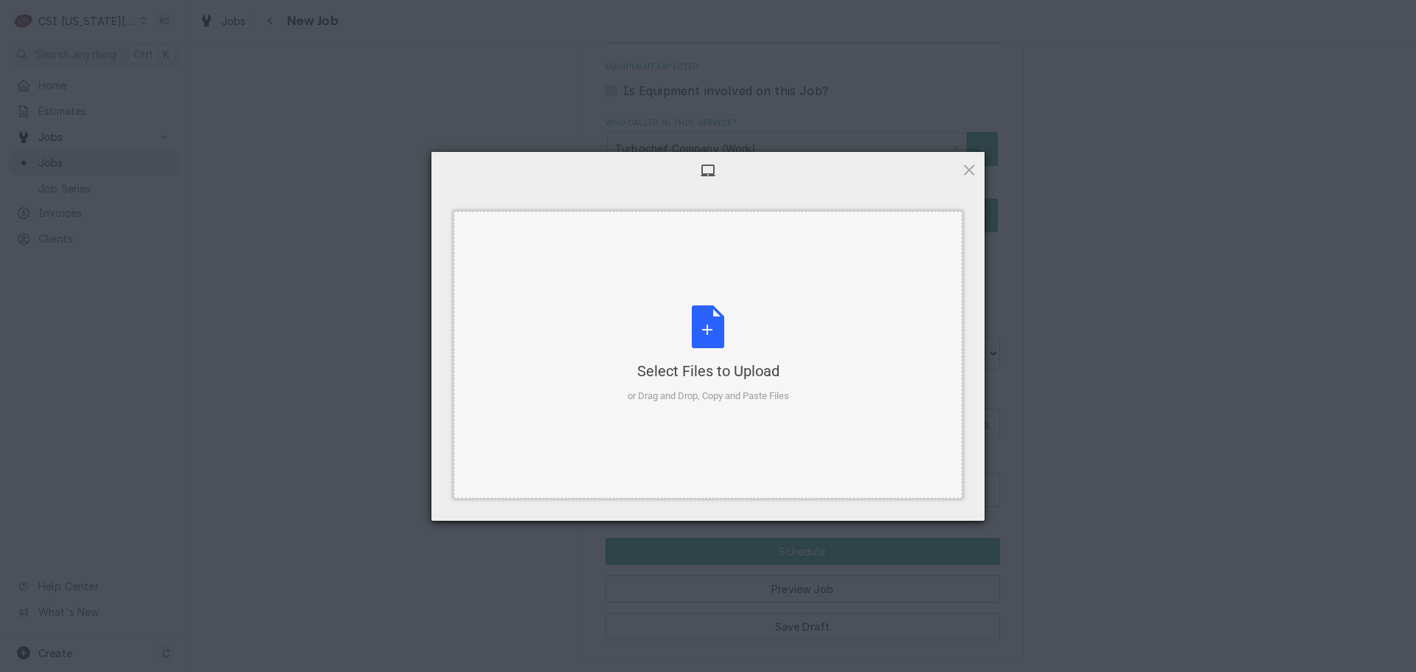
click at [710, 333] on div "Select Files to Upload or Drag and Drop, Copy and Paste Files" at bounding box center [709, 354] width 162 height 98
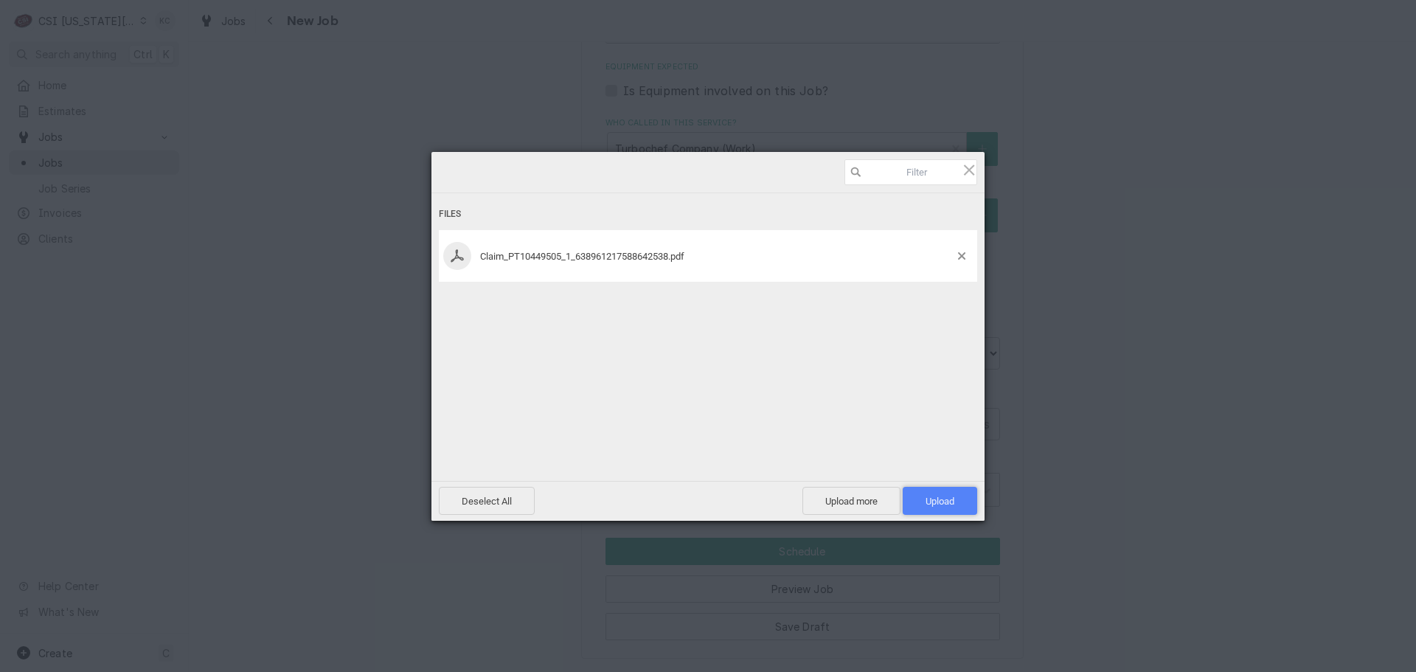
click at [915, 499] on span "Upload 1" at bounding box center [940, 501] width 74 height 28
type textarea "x"
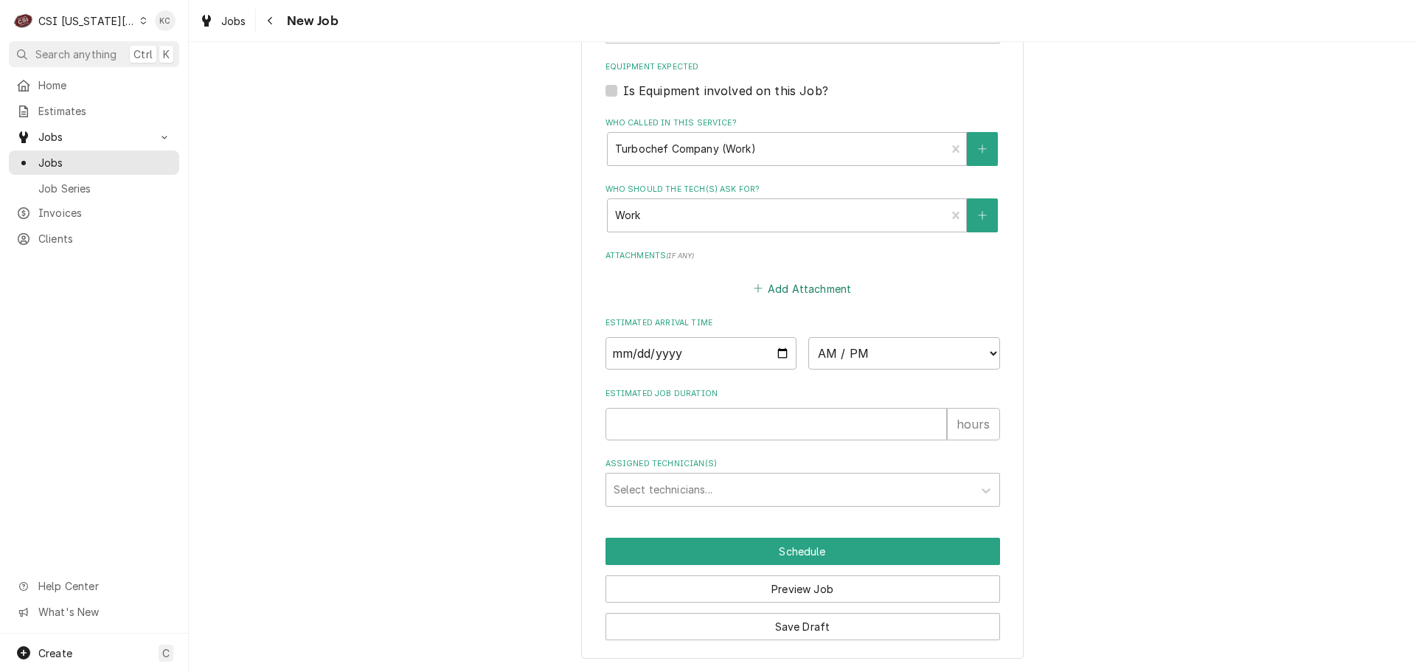
click at [828, 284] on button "Add Attachment" at bounding box center [802, 288] width 103 height 21
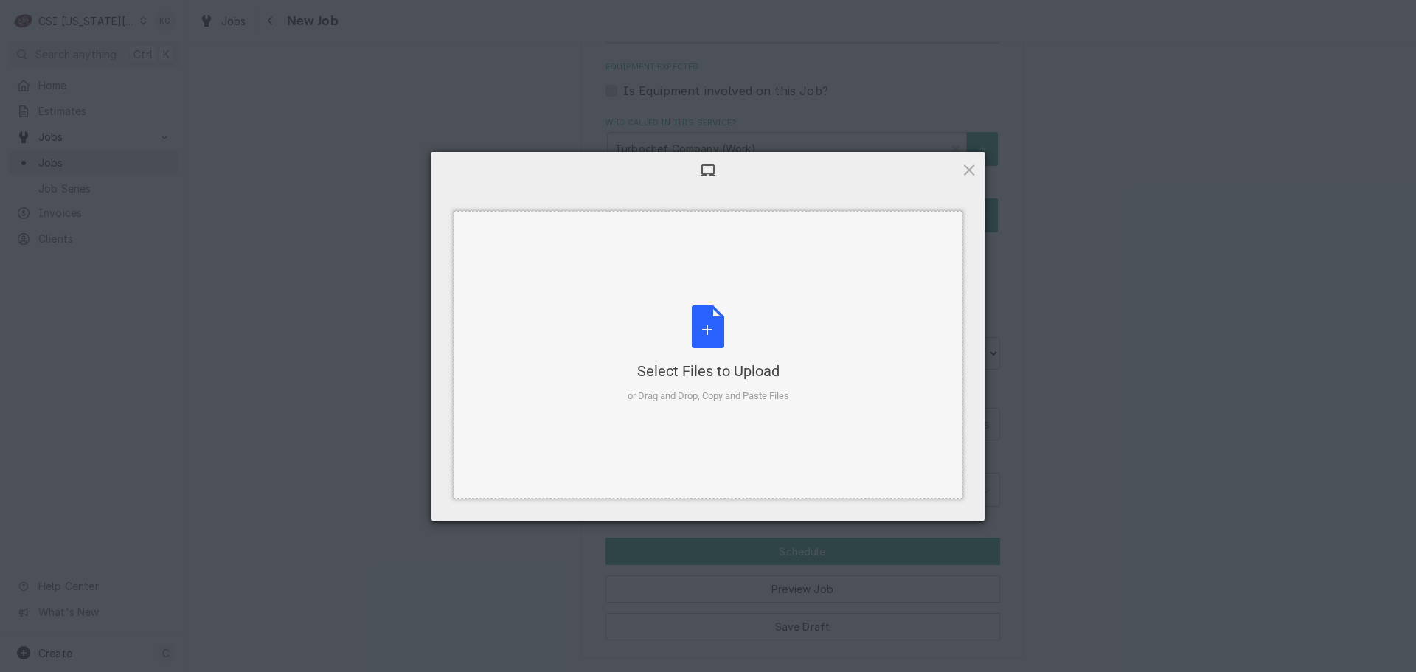
click at [710, 328] on div "Select Files to Upload or Drag and Drop, Copy and Paste Files" at bounding box center [709, 354] width 162 height 98
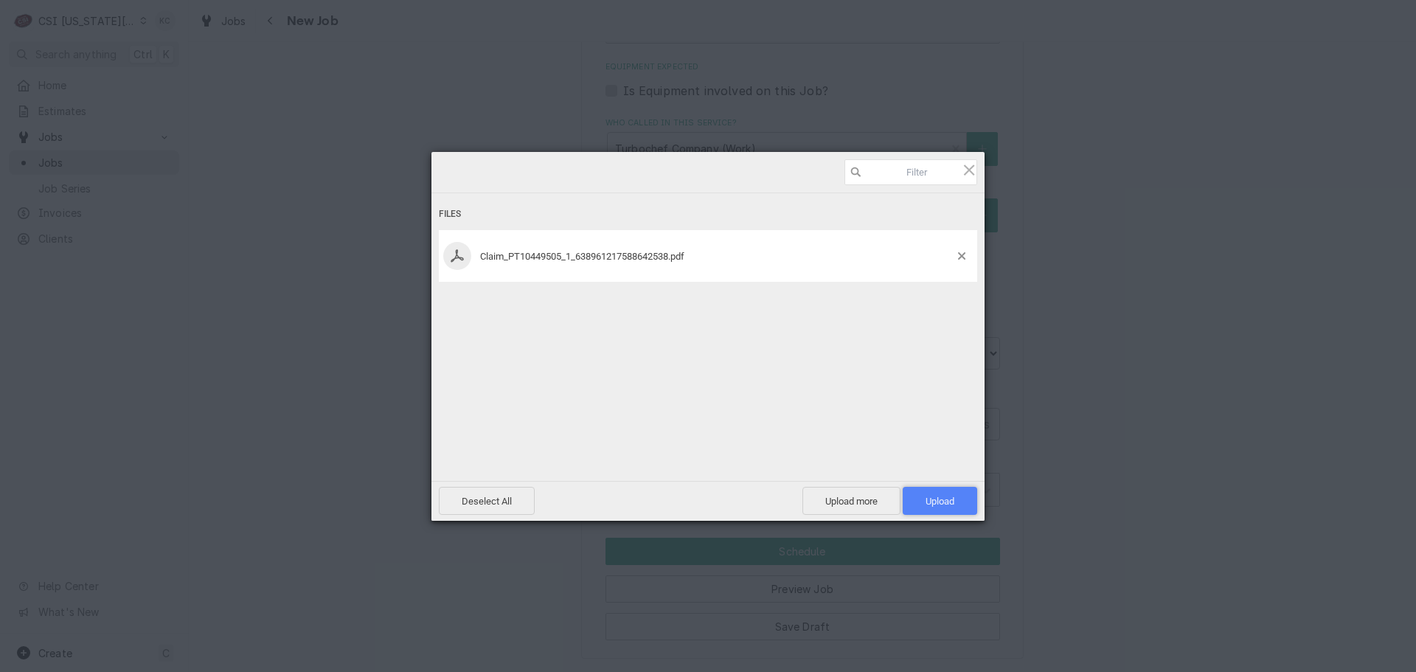
click at [937, 507] on span "Upload 1" at bounding box center [940, 501] width 74 height 28
type textarea "x"
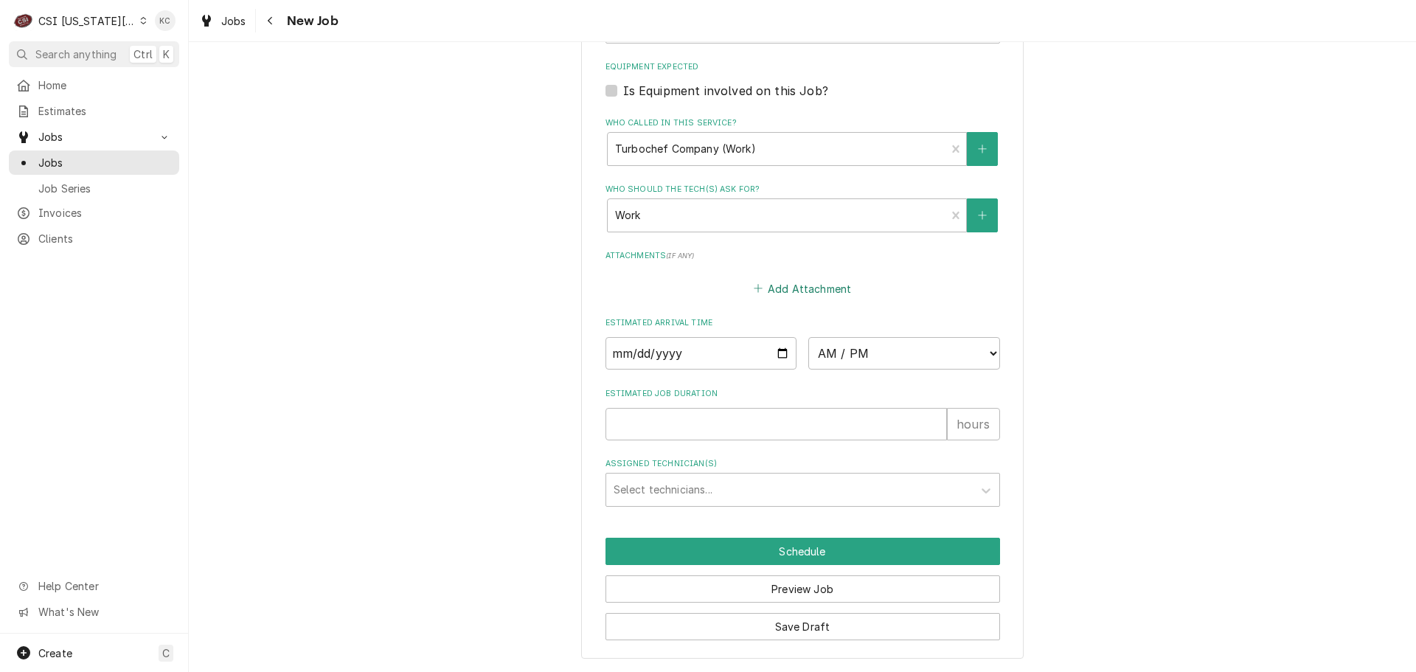
click at [789, 288] on button "Add Attachment" at bounding box center [802, 288] width 103 height 21
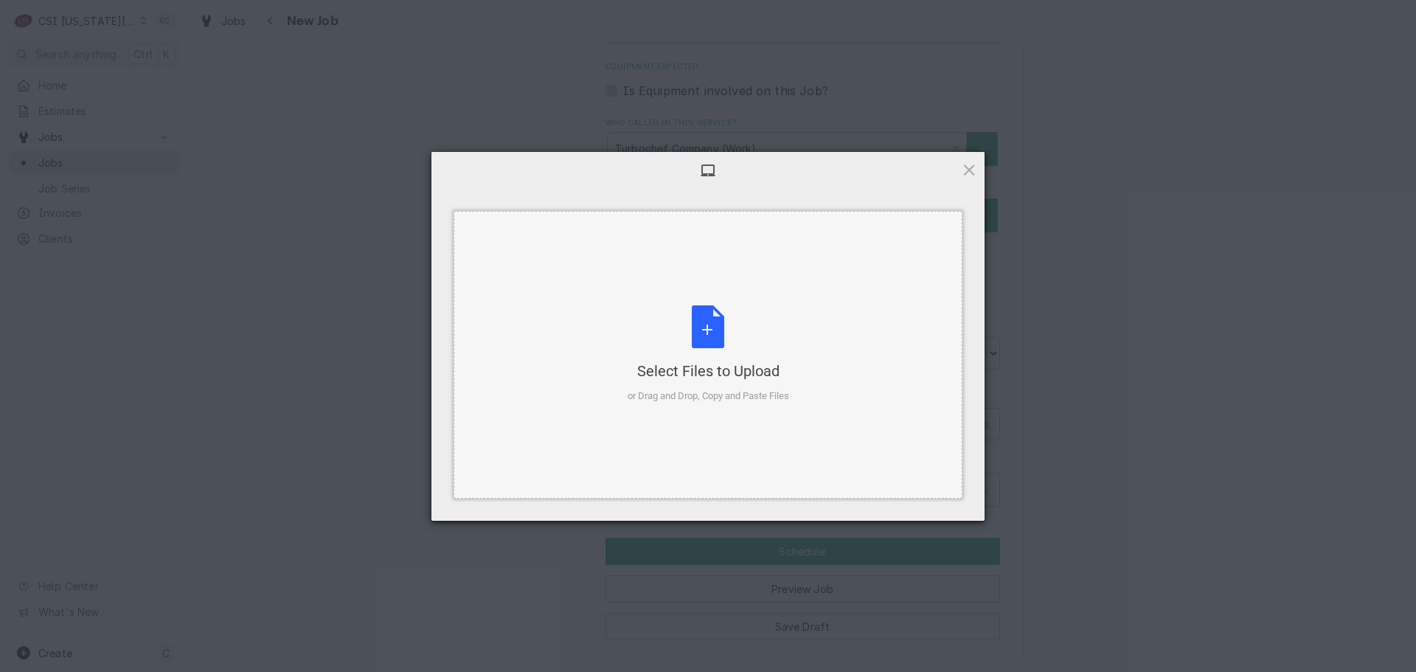
click at [702, 339] on div "Select Files to Upload or Drag and Drop, Copy and Paste Files" at bounding box center [709, 354] width 162 height 98
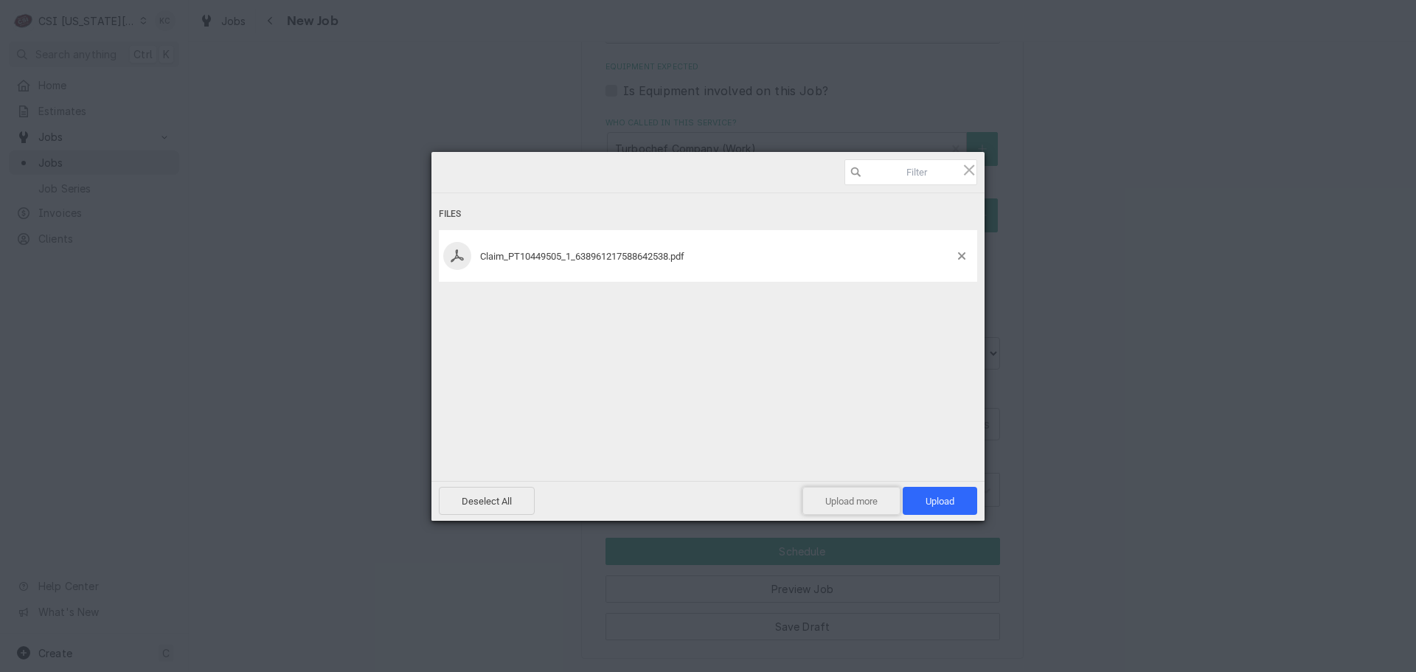
click at [855, 509] on span "Upload more" at bounding box center [852, 501] width 98 height 28
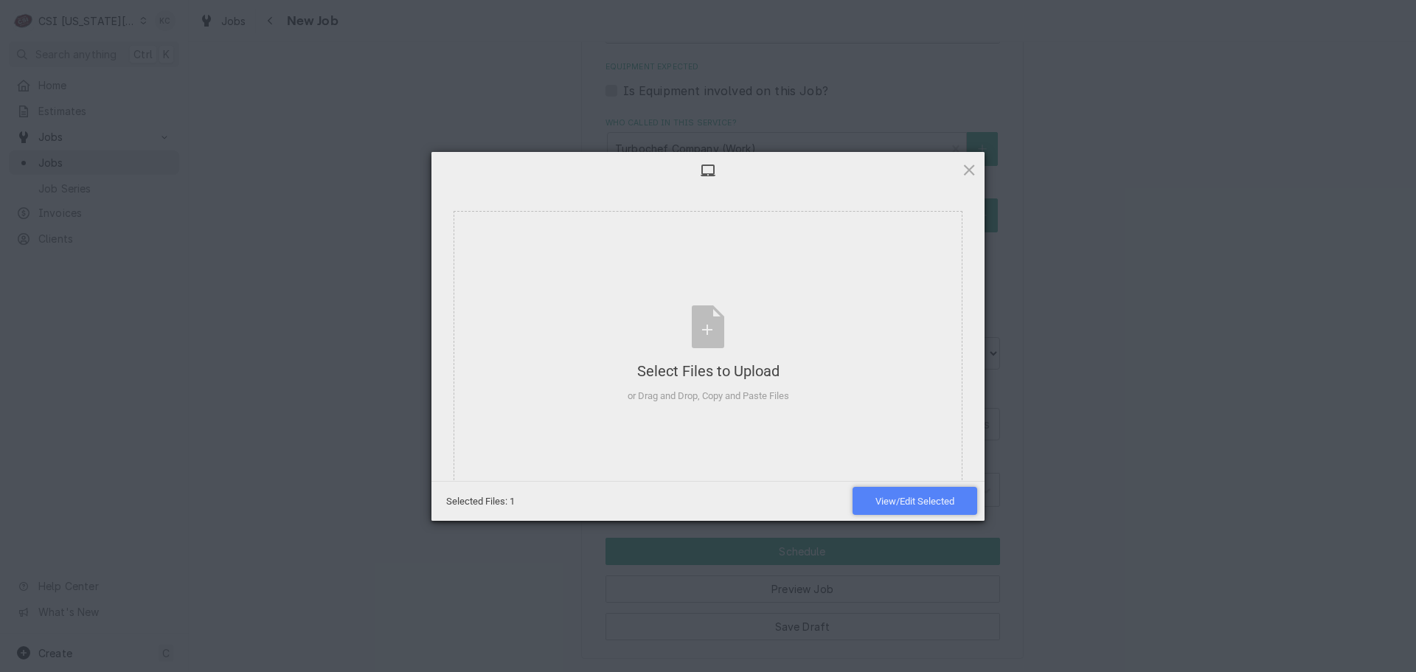
click at [933, 496] on span "View/Edit Selected" at bounding box center [915, 501] width 79 height 11
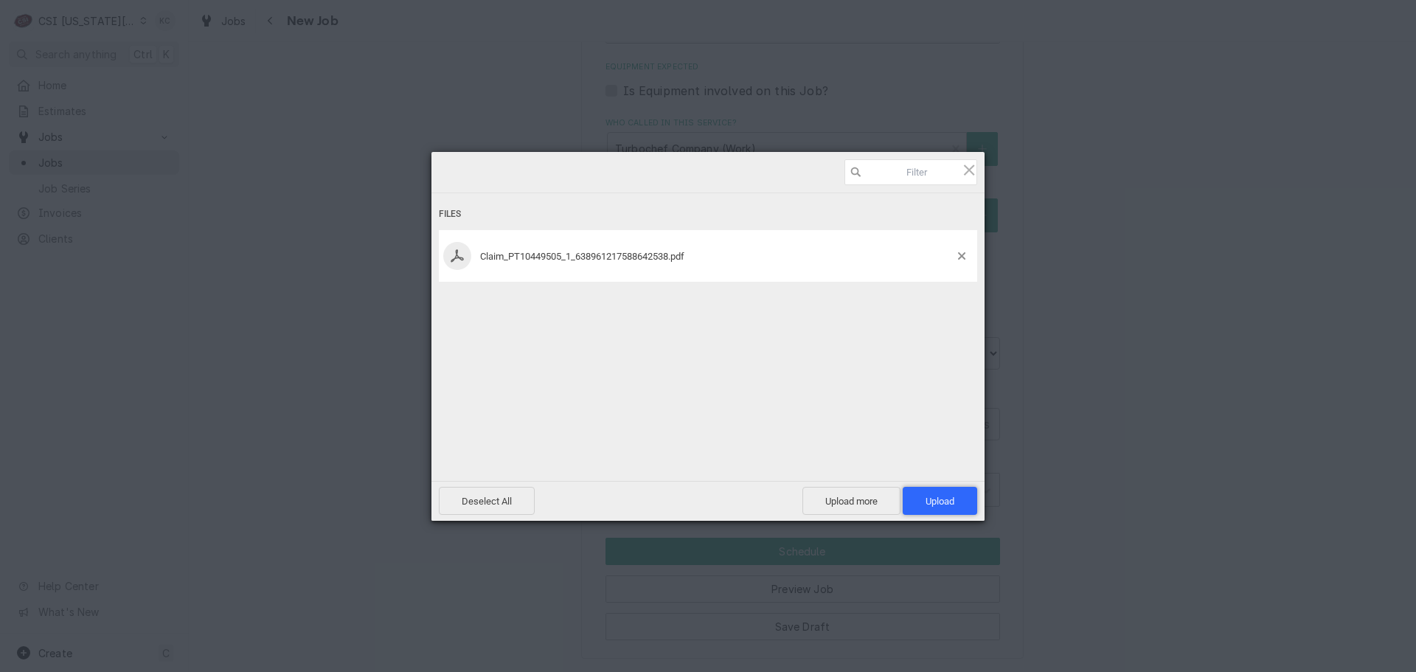
click at [933, 496] on span "Upload 1" at bounding box center [940, 501] width 29 height 11
type textarea "x"
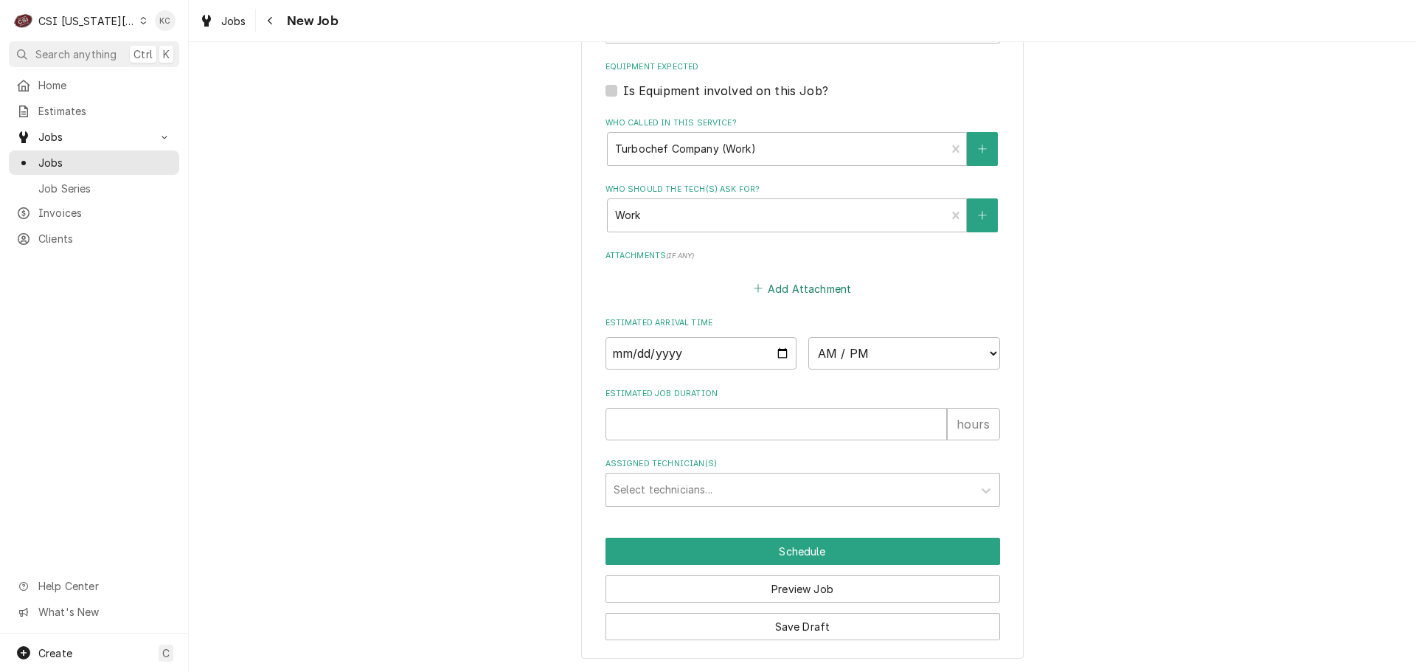
click at [789, 284] on button "Add Attachment" at bounding box center [802, 288] width 103 height 21
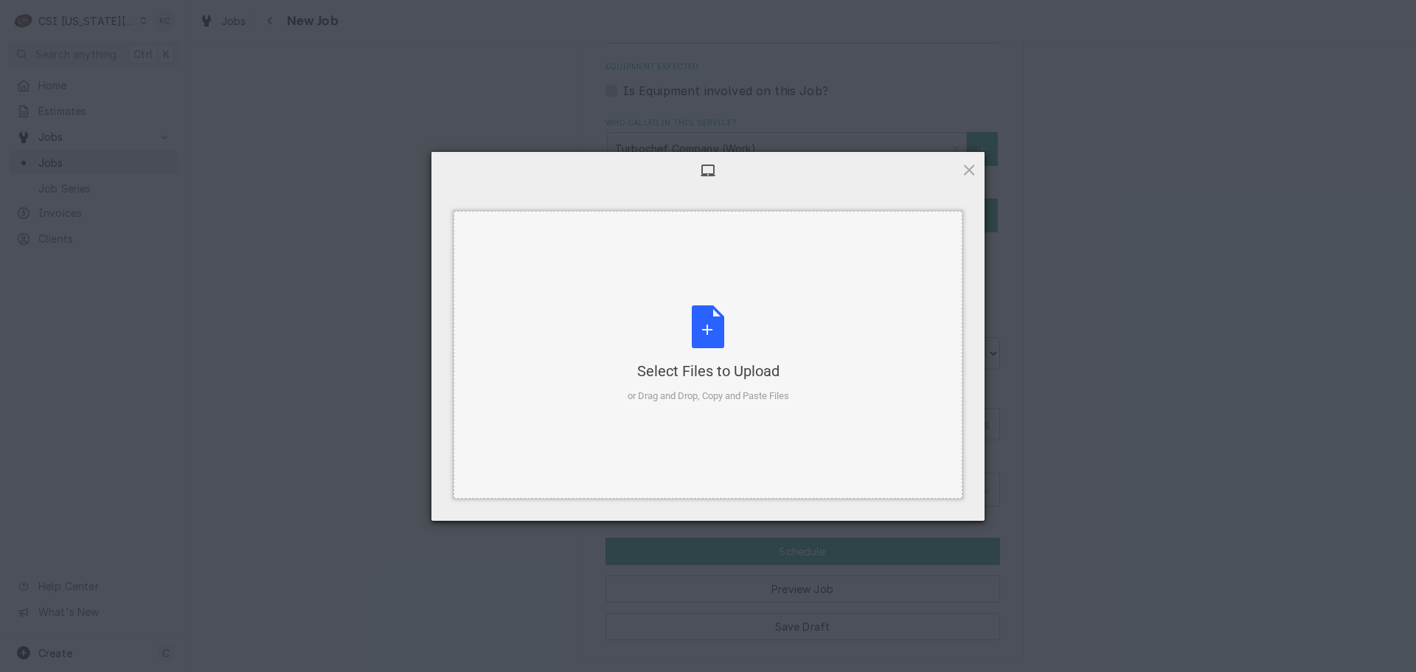
click at [697, 326] on div "Select Files to Upload or Drag and Drop, Copy and Paste Files" at bounding box center [709, 354] width 162 height 98
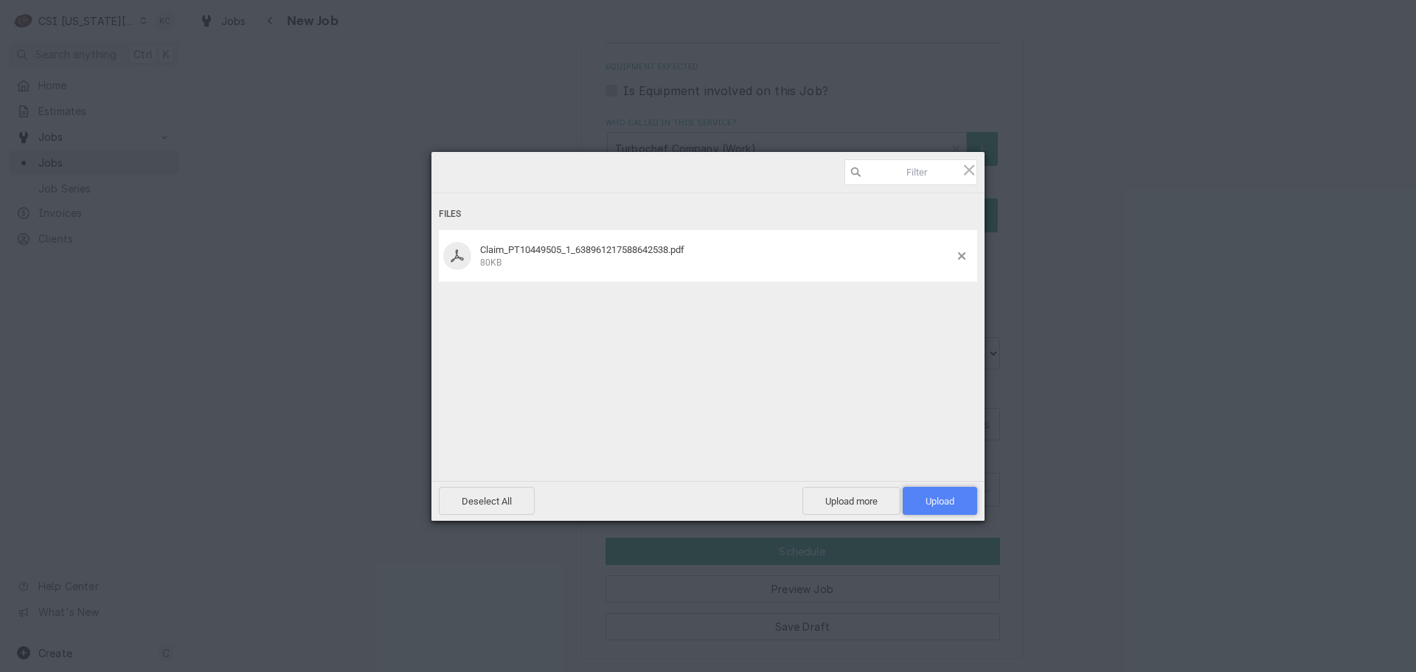
click at [951, 496] on span "Upload 1" at bounding box center [940, 501] width 29 height 11
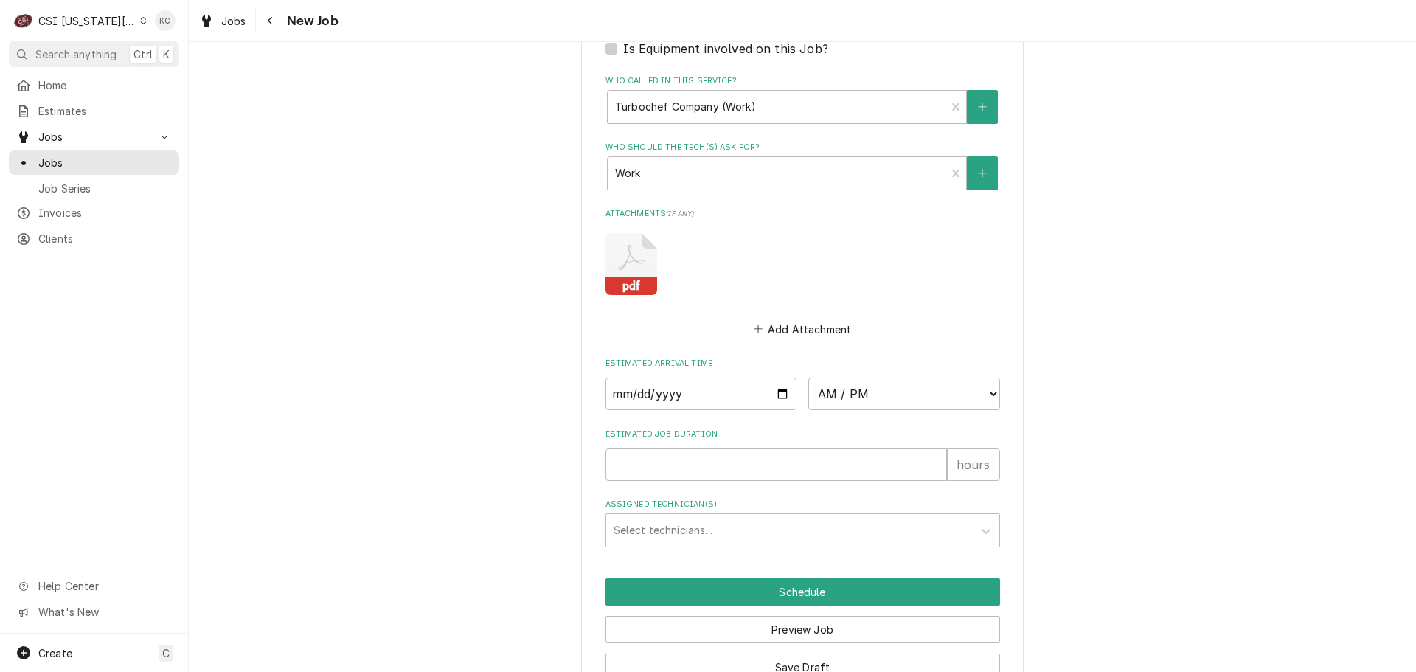
scroll to position [1255, 0]
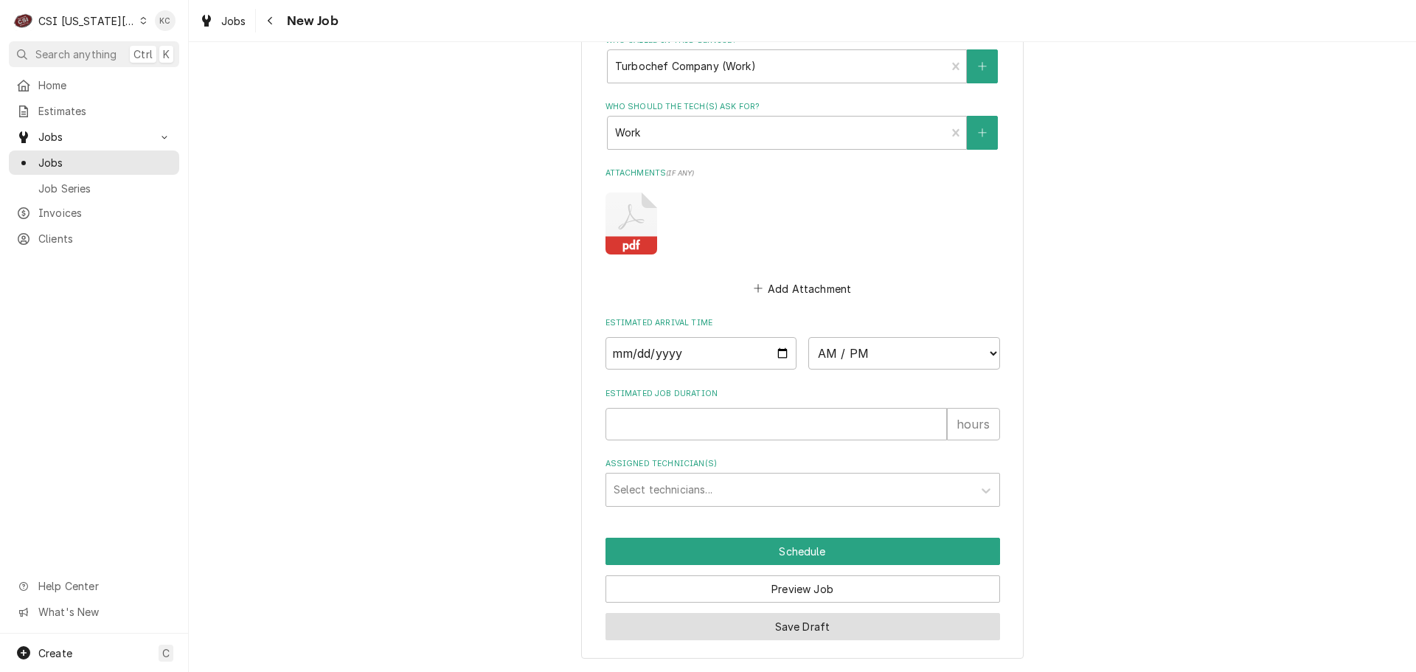
click at [913, 628] on button "Save Draft" at bounding box center [803, 626] width 395 height 27
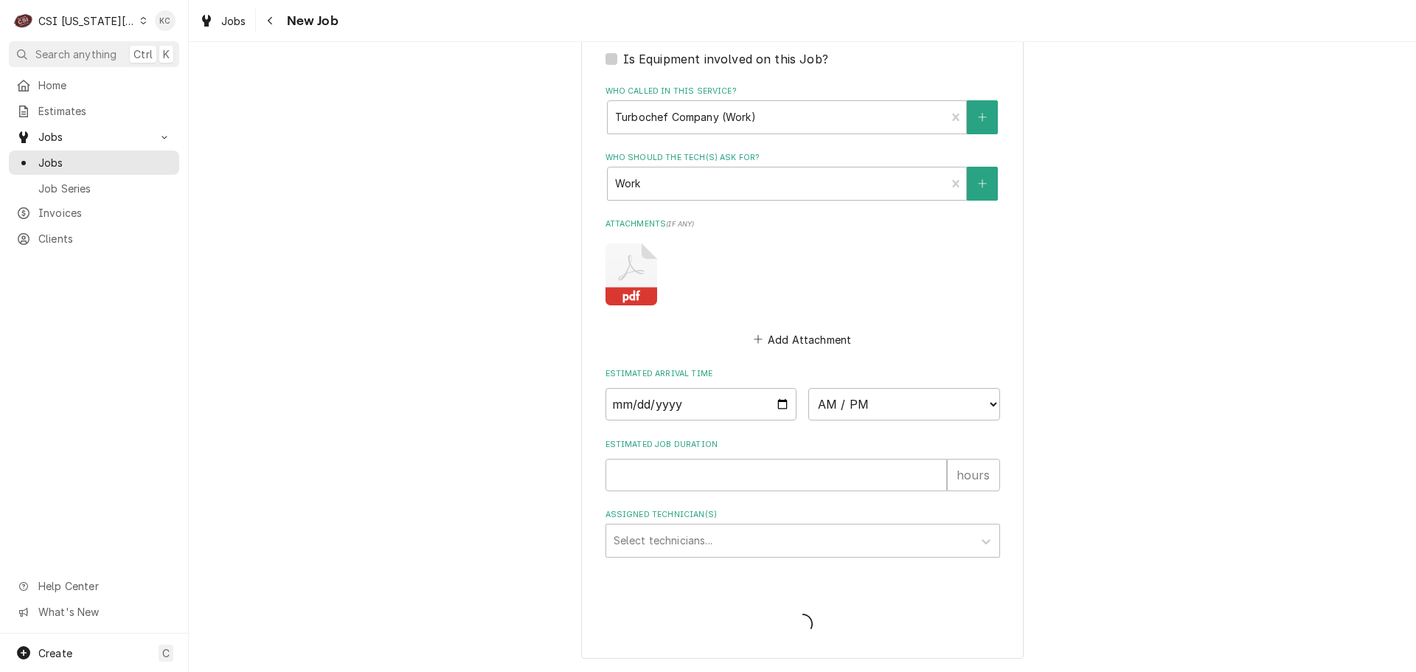
scroll to position [1204, 0]
type textarea "x"
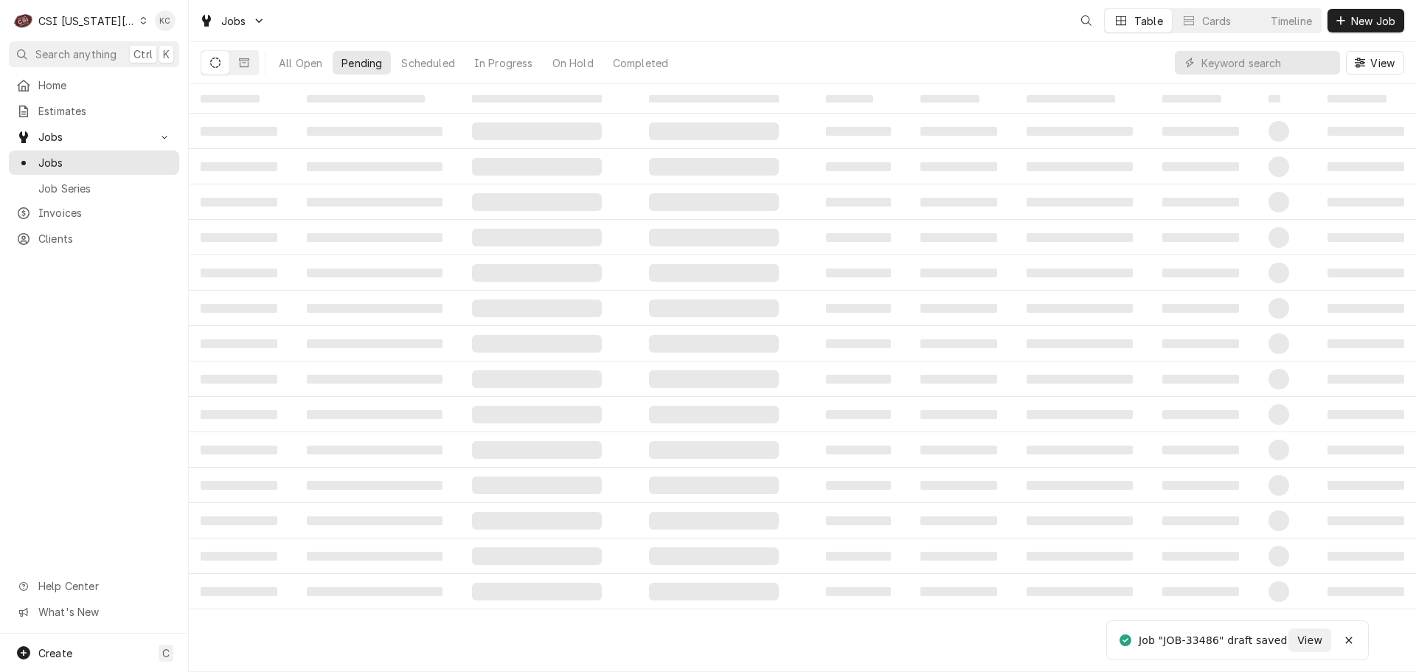
click at [112, 14] on div "CSI [US_STATE][GEOGRAPHIC_DATA]" at bounding box center [86, 20] width 97 height 15
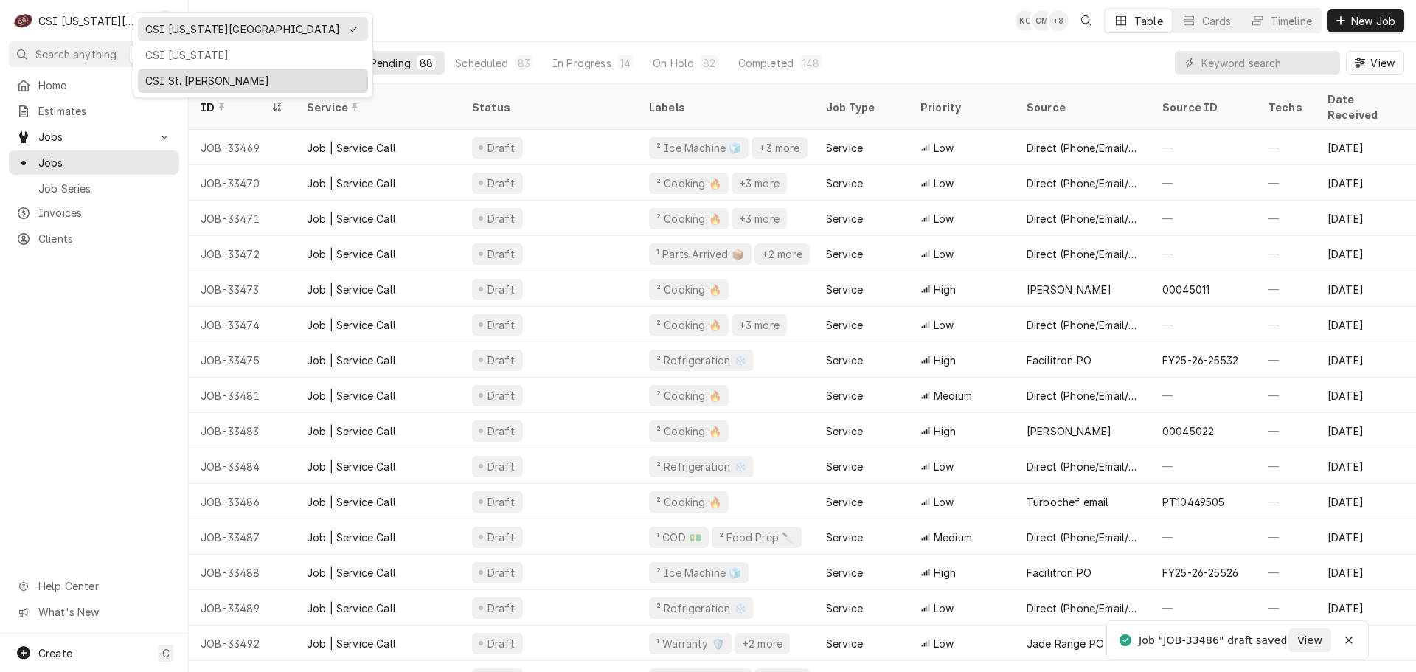
click at [156, 82] on div "CSI St. [PERSON_NAME]" at bounding box center [252, 80] width 215 height 15
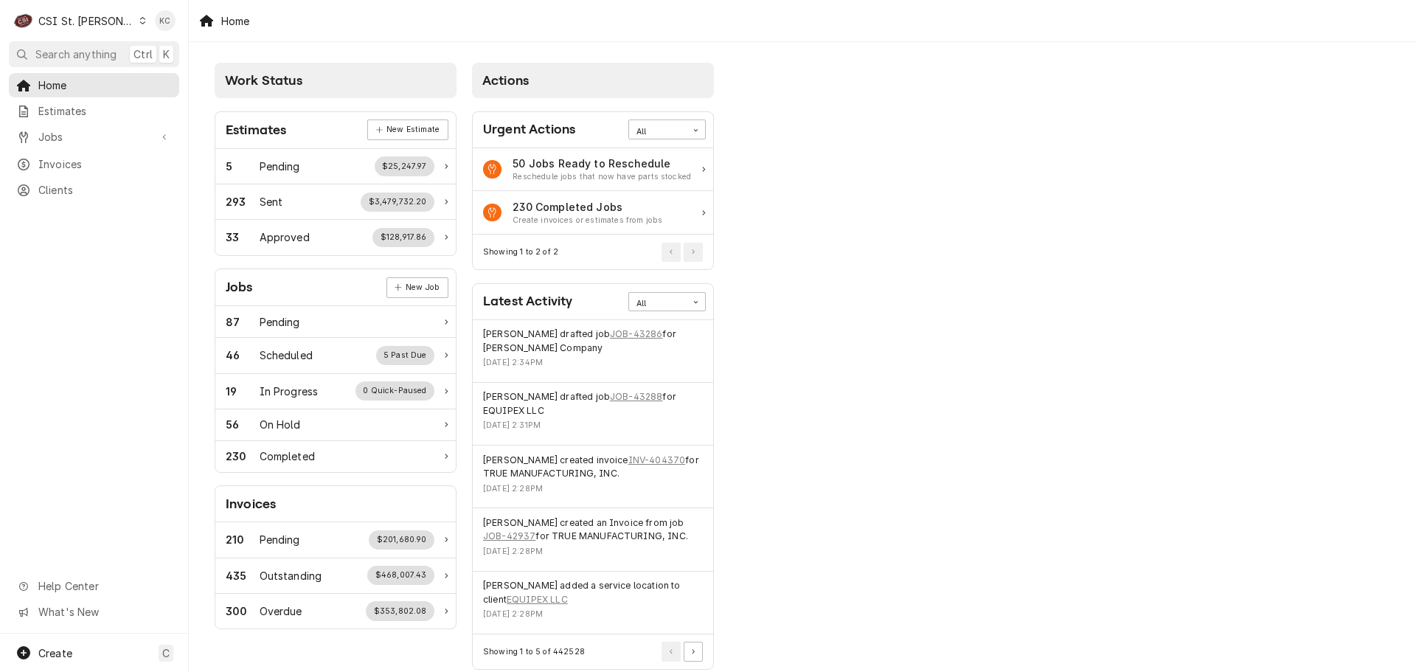
click at [1278, 212] on div "Work Status Estimates New Estimate 5 Pending $25,247.97 293 Sent $3,479,732.20 …" at bounding box center [802, 369] width 1227 height 654
click at [41, 140] on div "Jobs" at bounding box center [94, 137] width 164 height 18
click at [43, 159] on span "Jobs" at bounding box center [105, 162] width 134 height 15
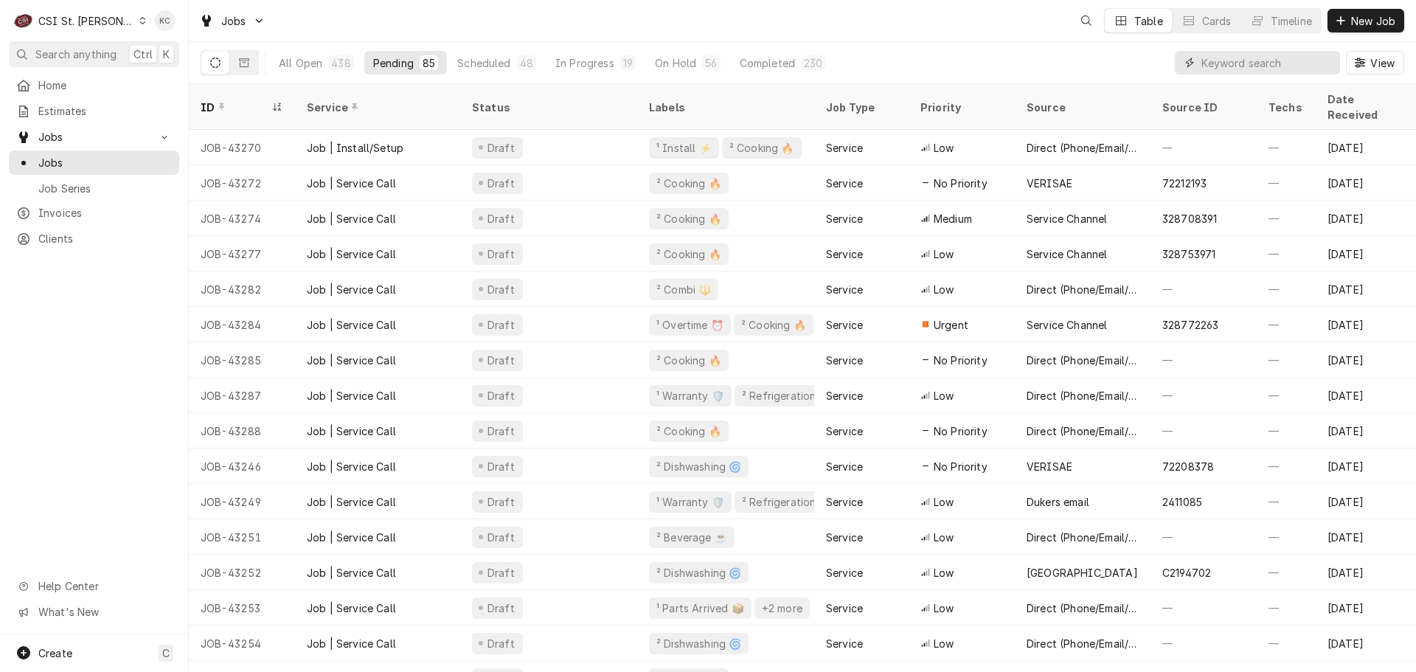
click at [1255, 69] on input "Dynamic Content Wrapper" at bounding box center [1267, 63] width 131 height 24
paste input "00941647-1"
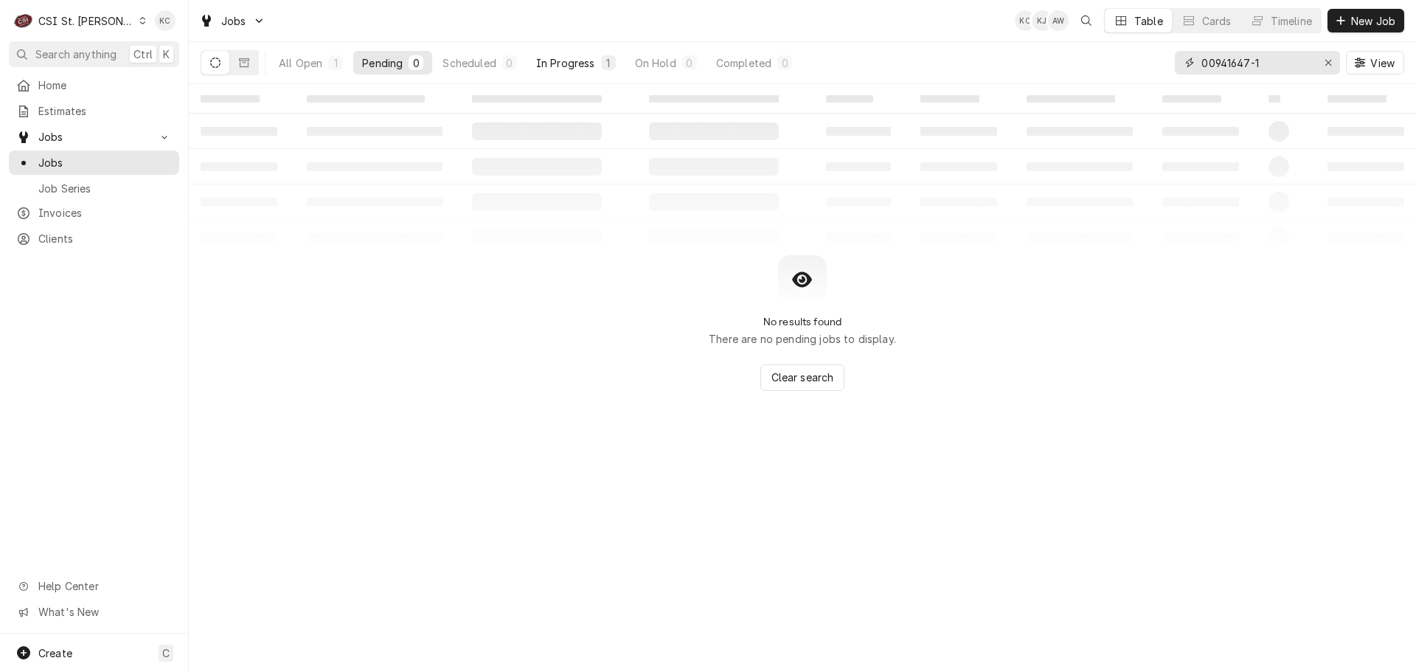
type input "00941647-1"
click at [564, 59] on div "In Progress" at bounding box center [565, 62] width 59 height 15
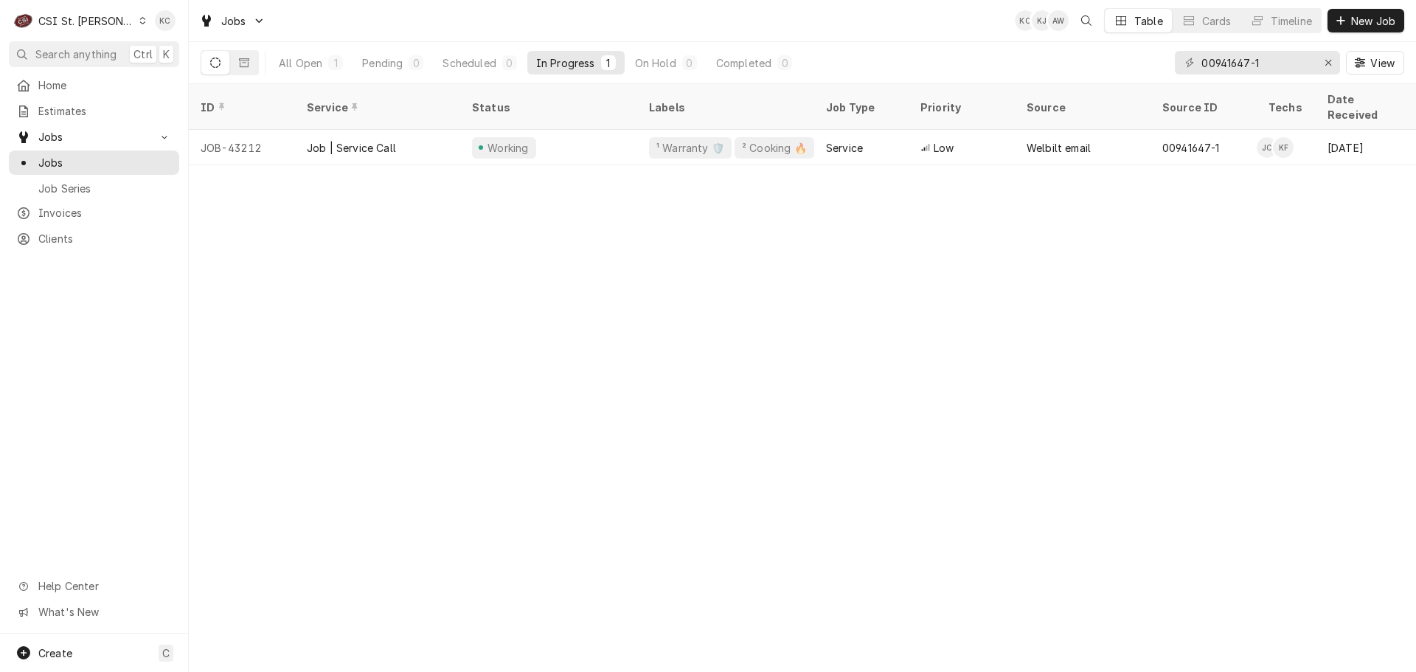
drag, startPoint x: 1120, startPoint y: 587, endPoint x: 1126, endPoint y: 574, distance: 14.2
click at [1121, 587] on div "ID Service Status Labels Job Type Priority Source Source ID Techs Date Received…" at bounding box center [802, 378] width 1227 height 588
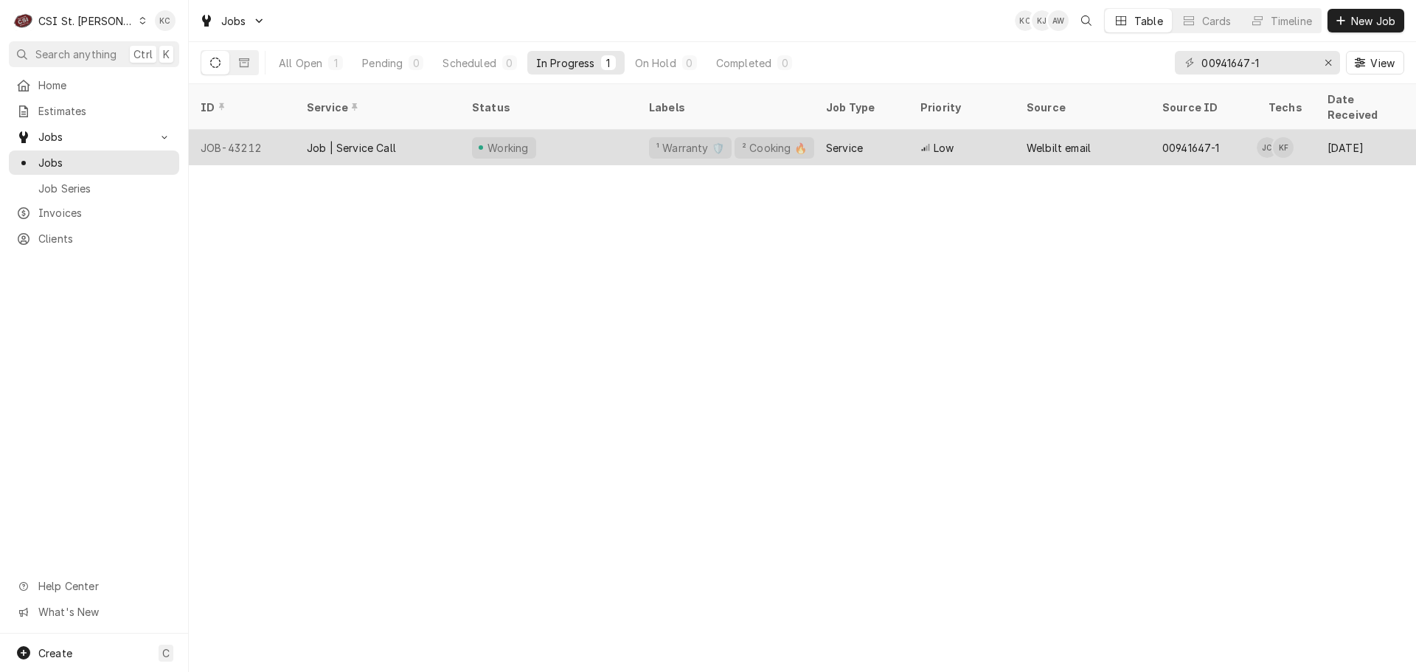
click at [408, 138] on div "Job | Service Call" at bounding box center [377, 147] width 165 height 35
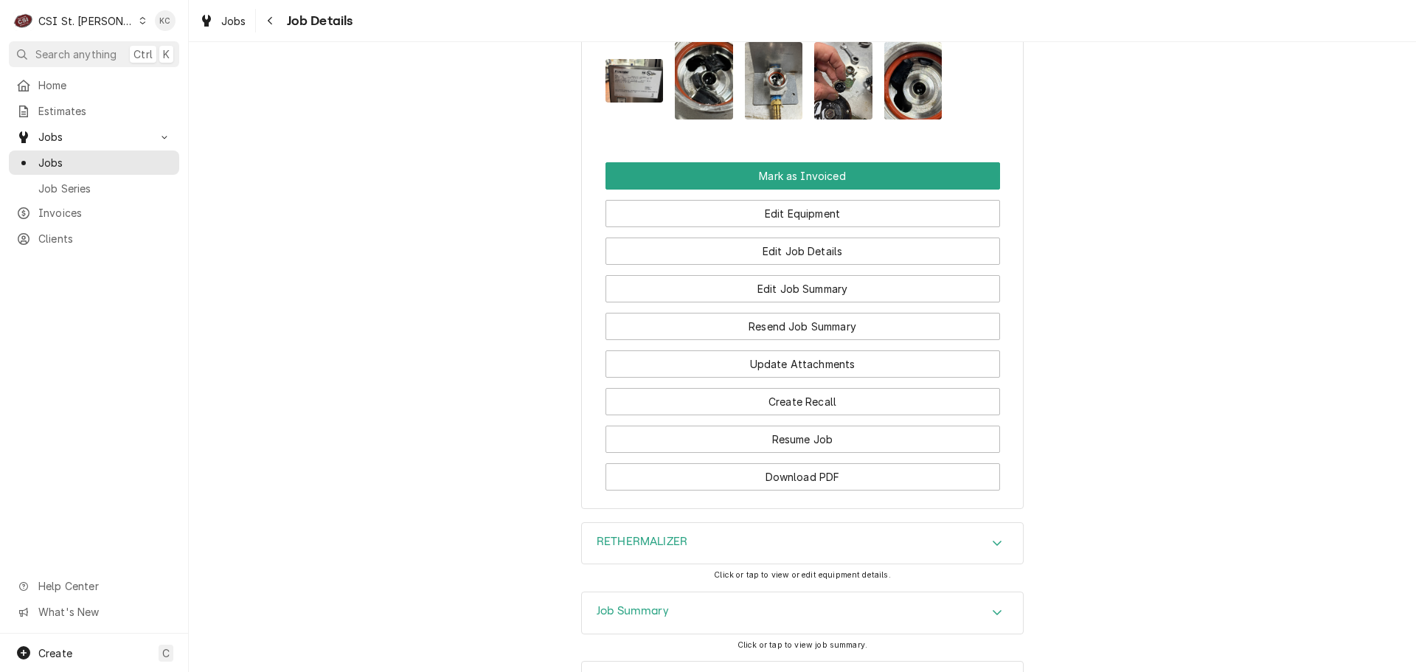
scroll to position [1486, 0]
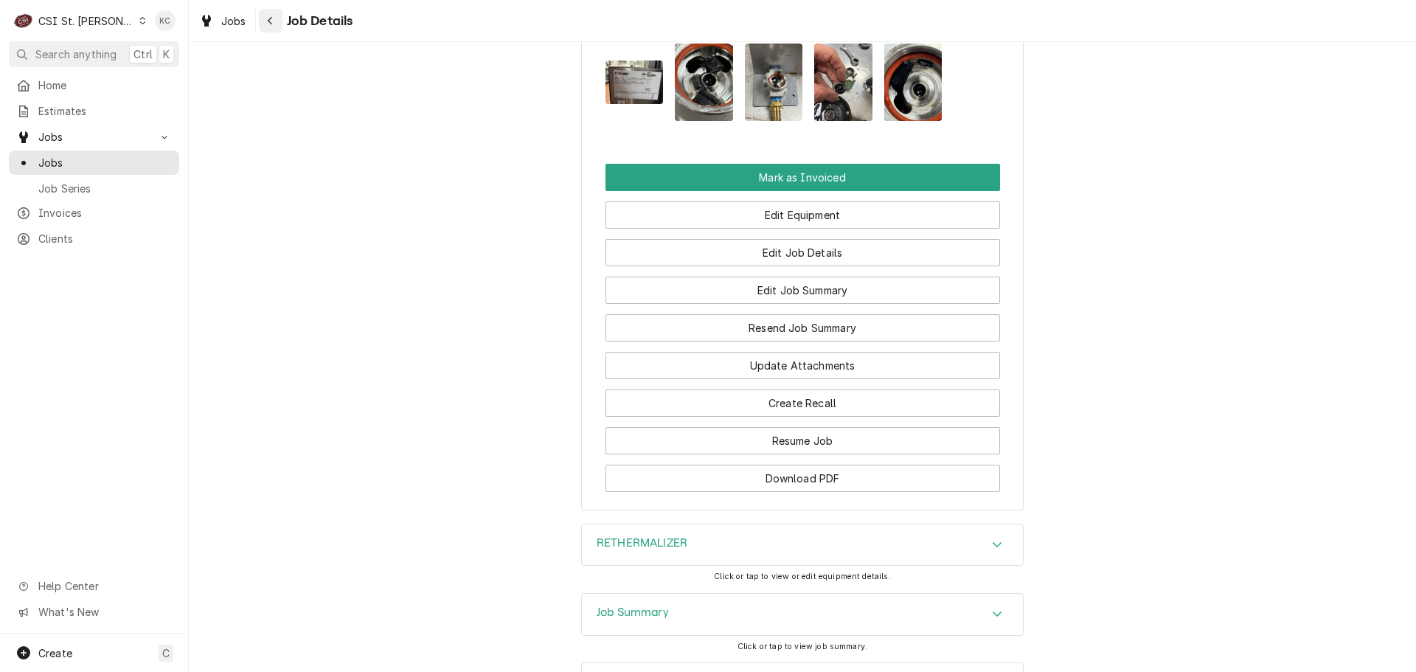
click at [282, 16] on button "Navigate back" at bounding box center [271, 21] width 24 height 24
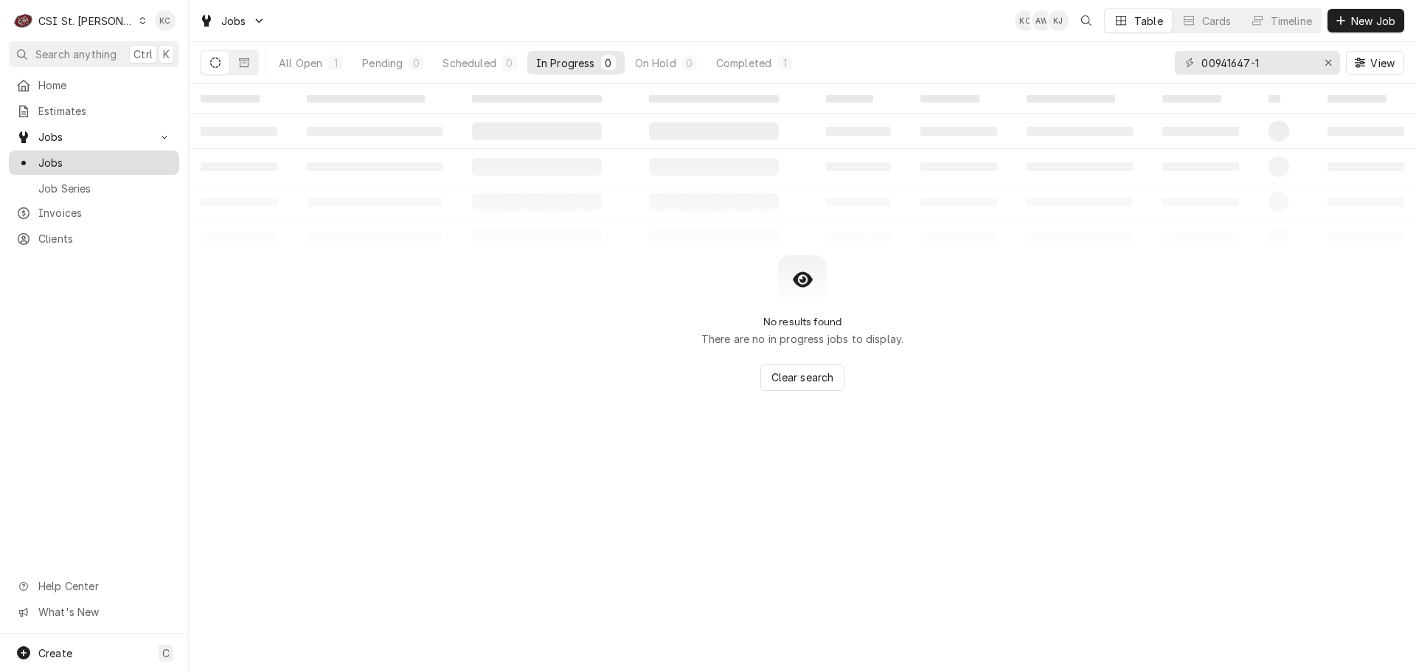
click at [71, 159] on span "Jobs" at bounding box center [105, 162] width 134 height 15
click at [262, 348] on div "No results found There are no in progress jobs to display. Clear search" at bounding box center [802, 323] width 1227 height 136
drag, startPoint x: 60, startPoint y: 137, endPoint x: 60, endPoint y: 159, distance: 21.4
click at [60, 159] on div "Jobs Jobs Job Series" at bounding box center [94, 162] width 170 height 74
click at [60, 159] on span "Jobs" at bounding box center [105, 162] width 134 height 15
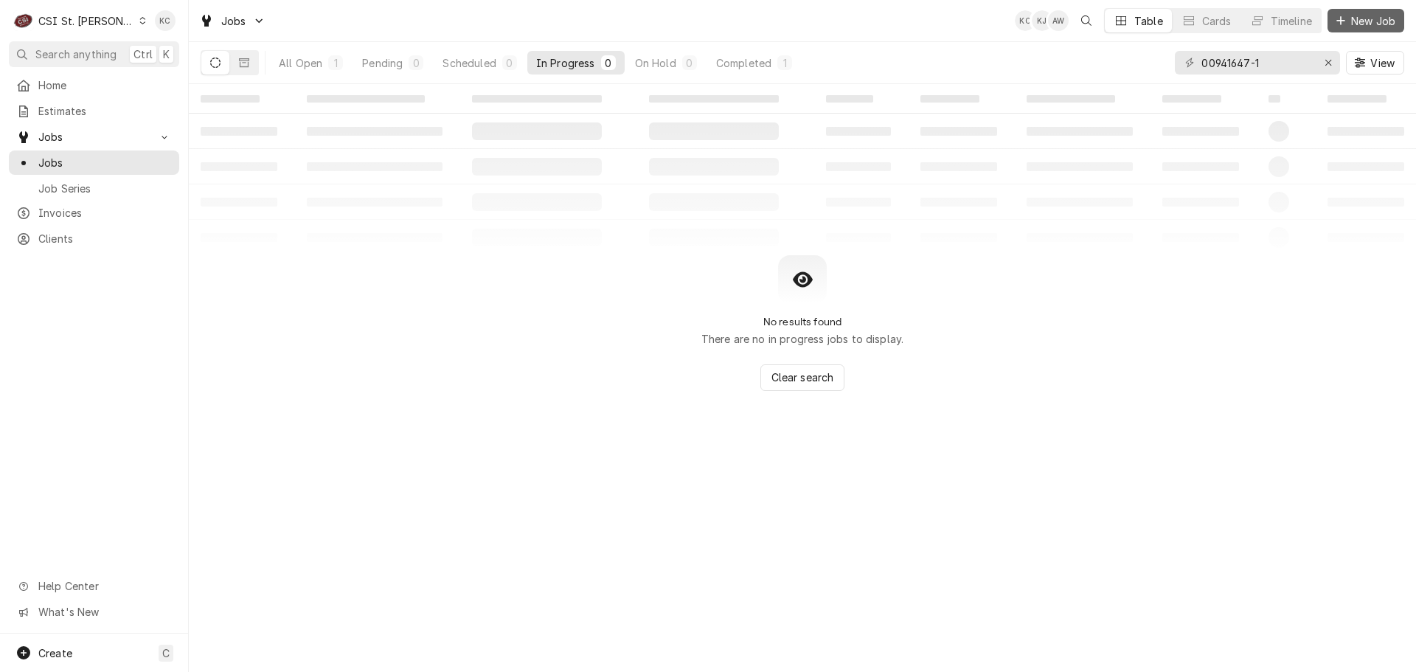
click at [1368, 21] on span "New Job" at bounding box center [1373, 20] width 50 height 15
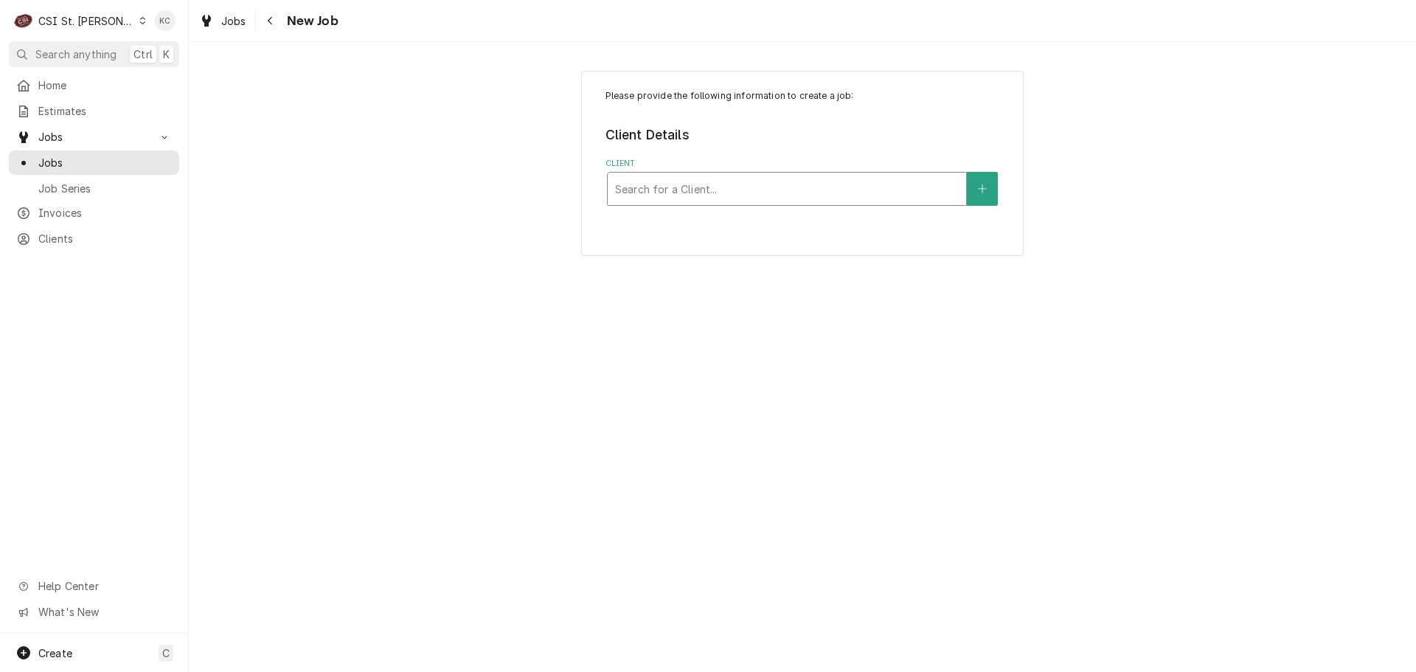
click at [787, 196] on div "Client" at bounding box center [787, 189] width 344 height 27
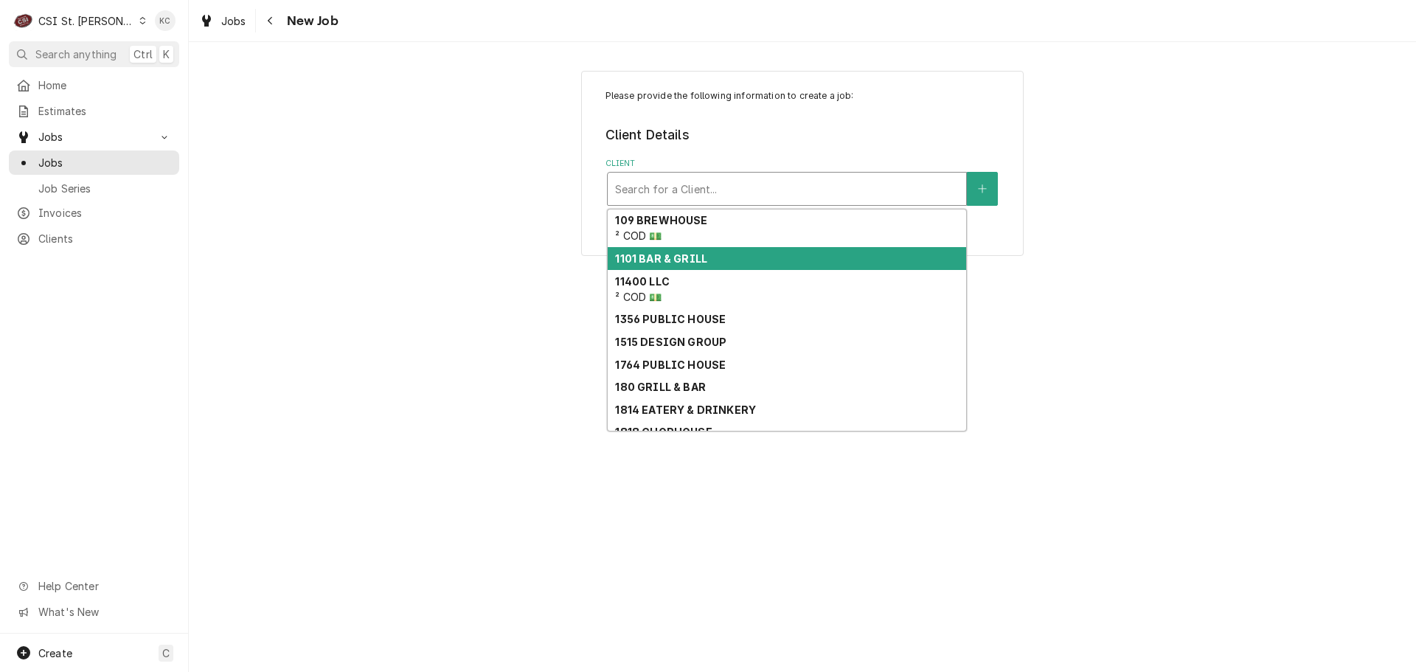
click at [783, 255] on div "1101 BAR & GRILL" at bounding box center [787, 258] width 358 height 23
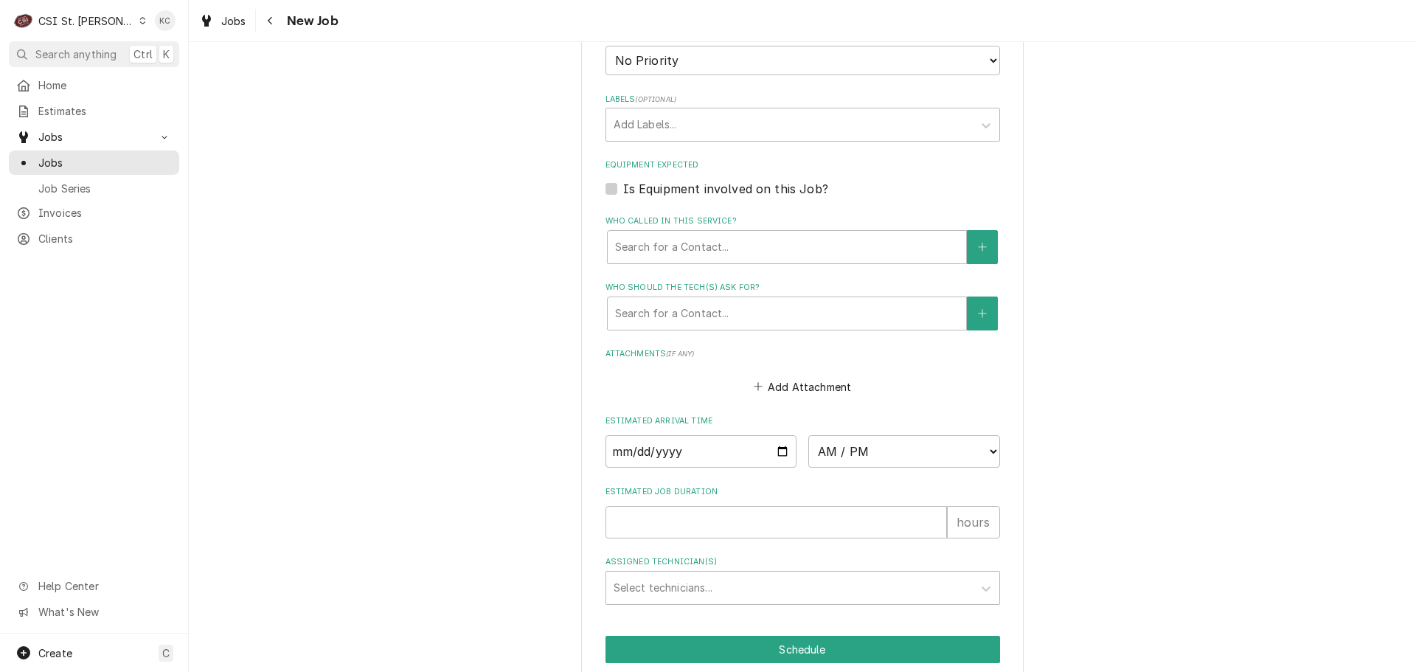
scroll to position [1063, 0]
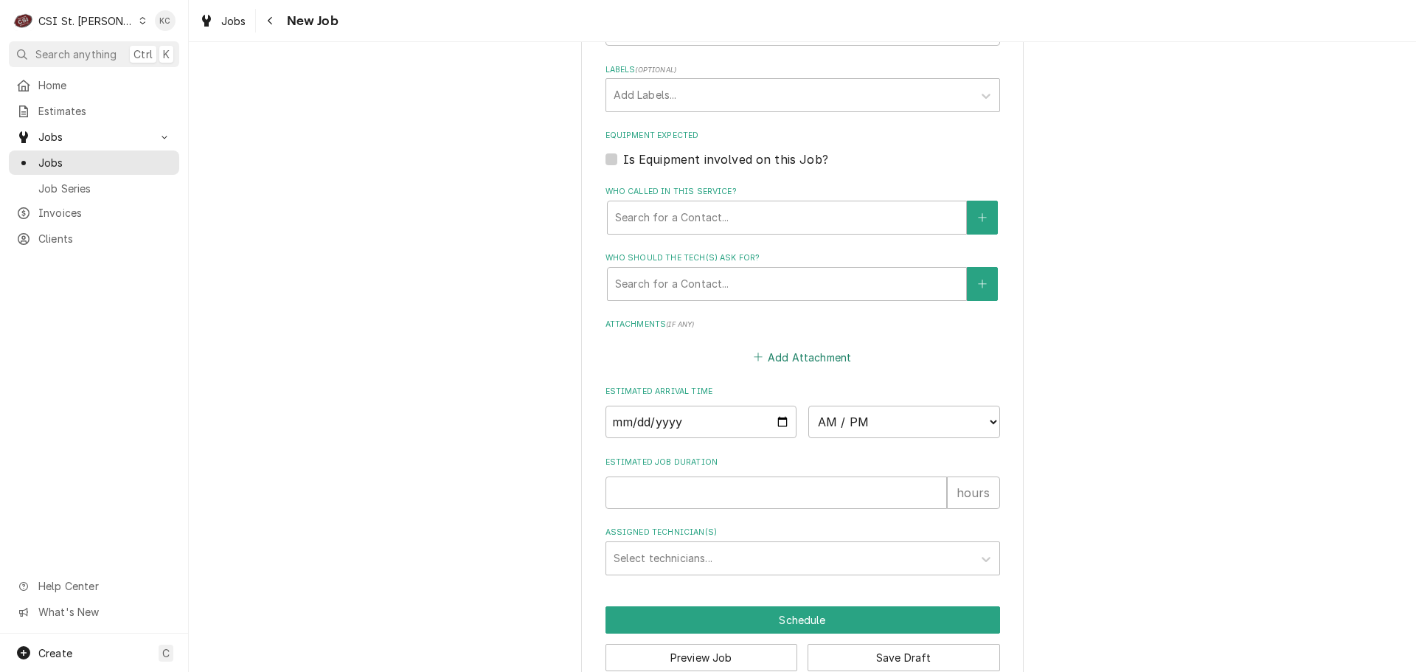
click at [799, 347] on button "Add Attachment" at bounding box center [802, 357] width 103 height 21
type textarea "x"
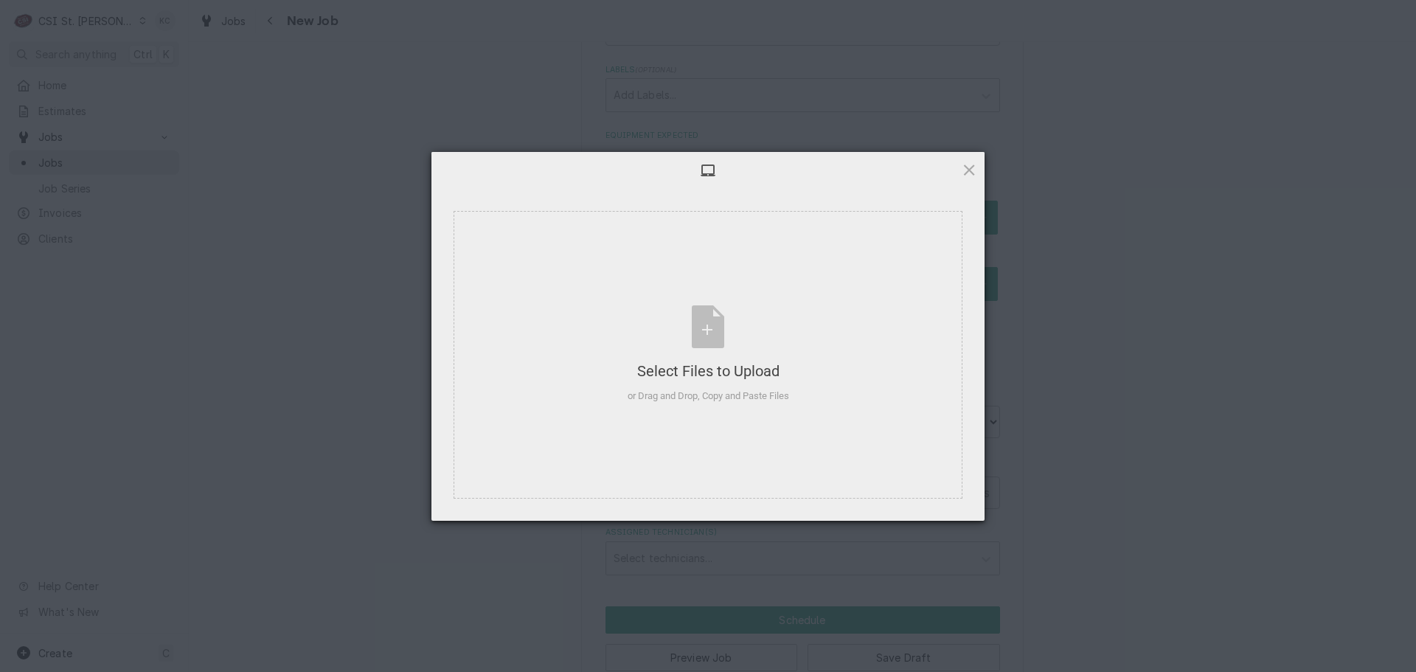
click at [268, 98] on div "Select Files to Upload or Drag and Drop, Copy and Paste Files Selected Files: 0…" at bounding box center [708, 336] width 1416 height 672
click at [970, 167] on span at bounding box center [969, 170] width 16 height 16
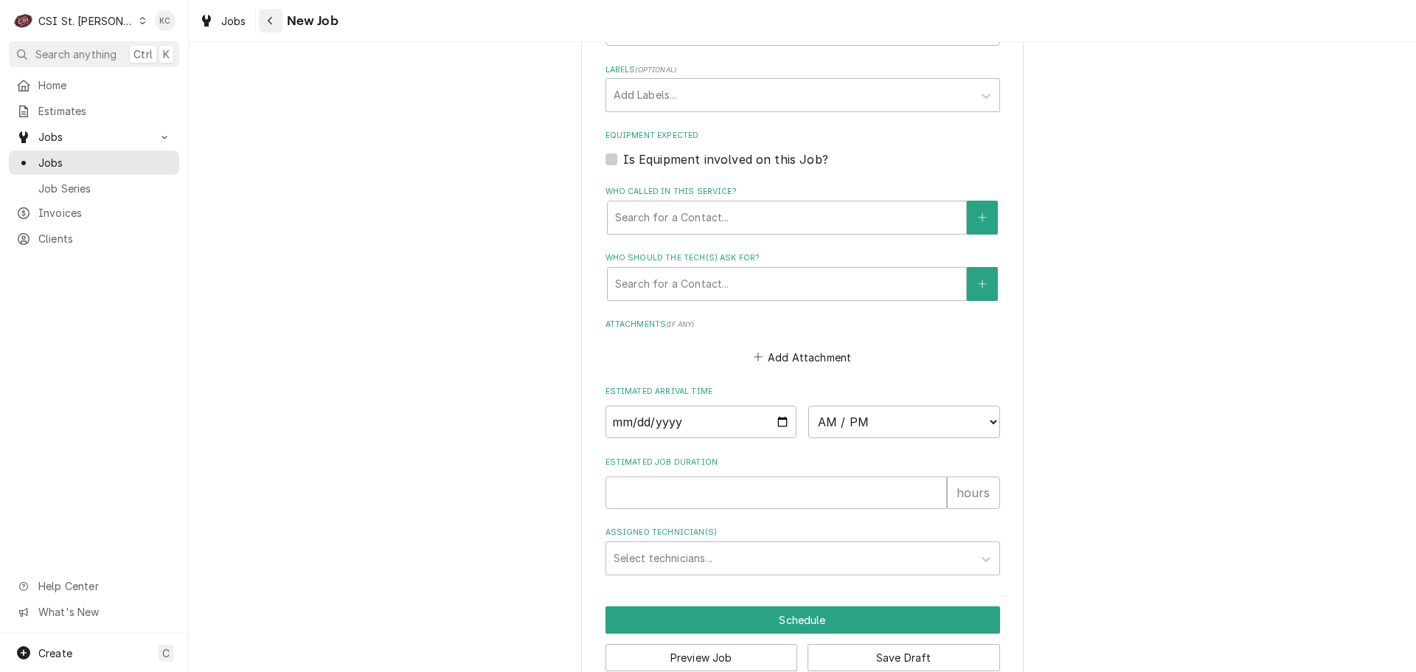
click at [271, 26] on div "Navigate back" at bounding box center [270, 20] width 15 height 15
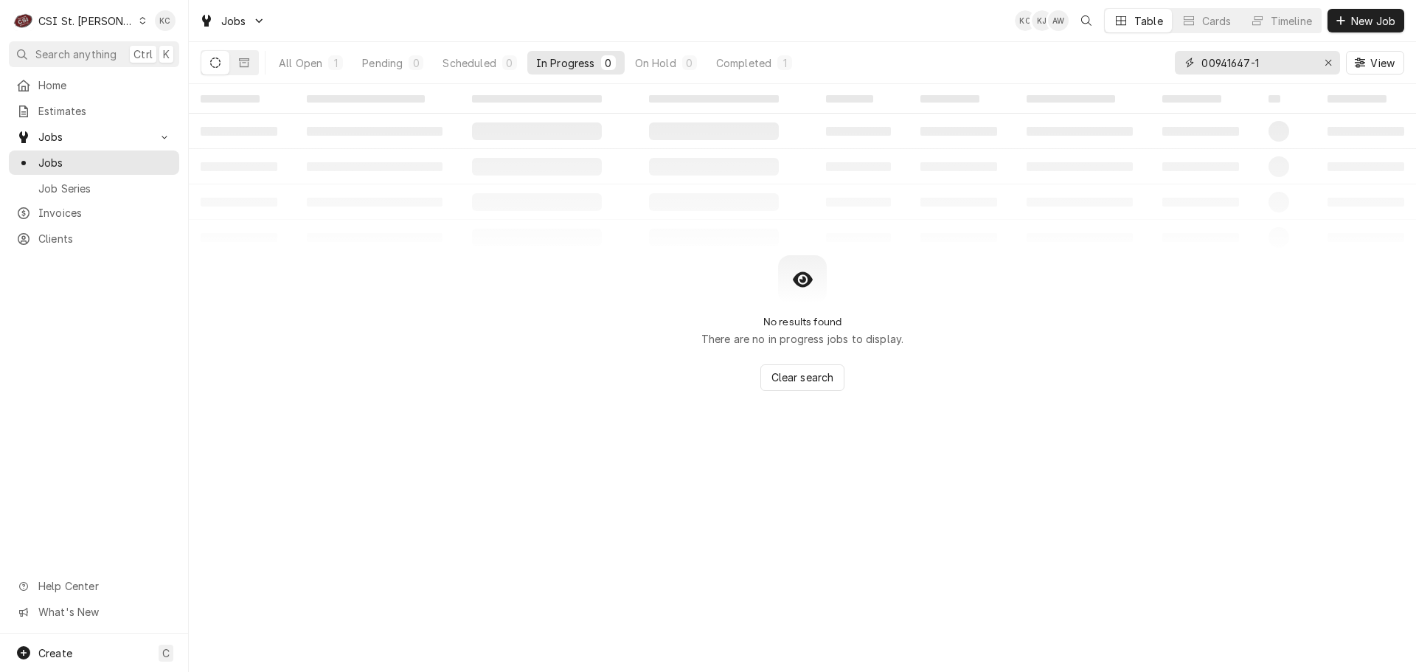
drag, startPoint x: 1266, startPoint y: 61, endPoint x: 1182, endPoint y: 69, distance: 84.5
click at [1182, 69] on div "00941647-1" at bounding box center [1257, 63] width 165 height 24
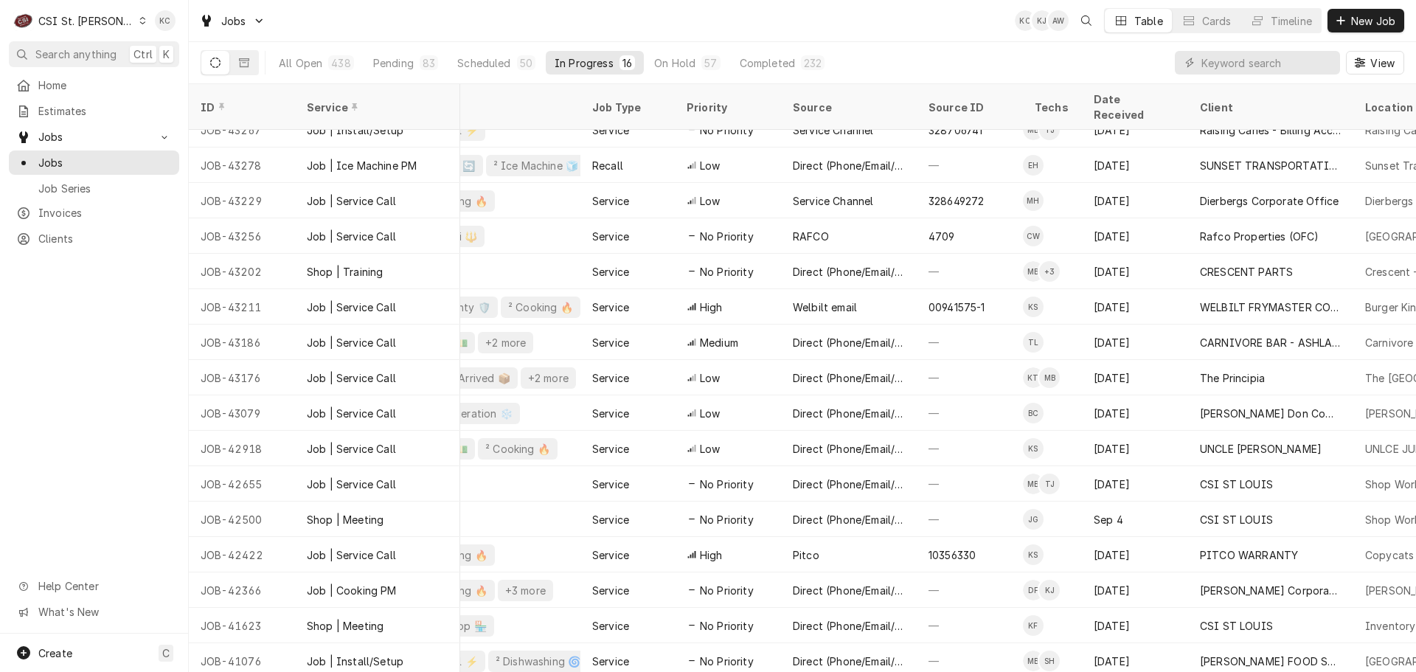
scroll to position [18, 327]
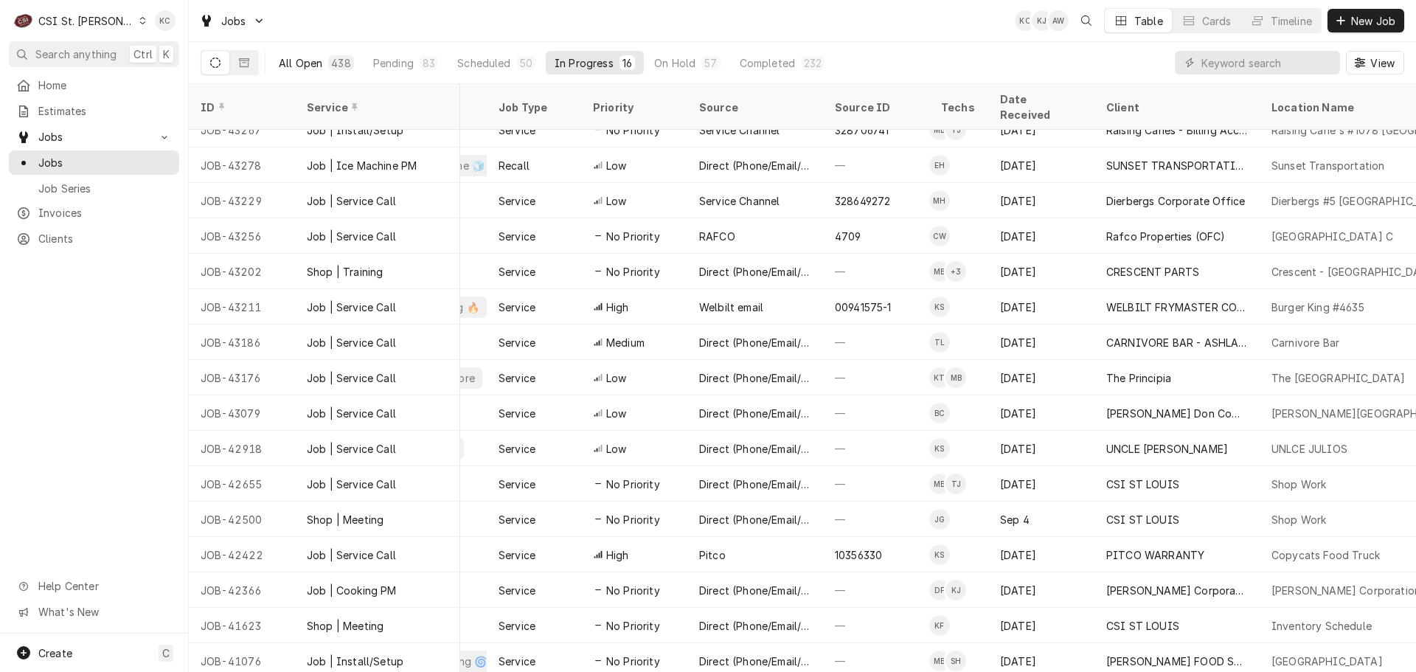
click at [330, 57] on div "438" at bounding box center [340, 62] width 25 height 15
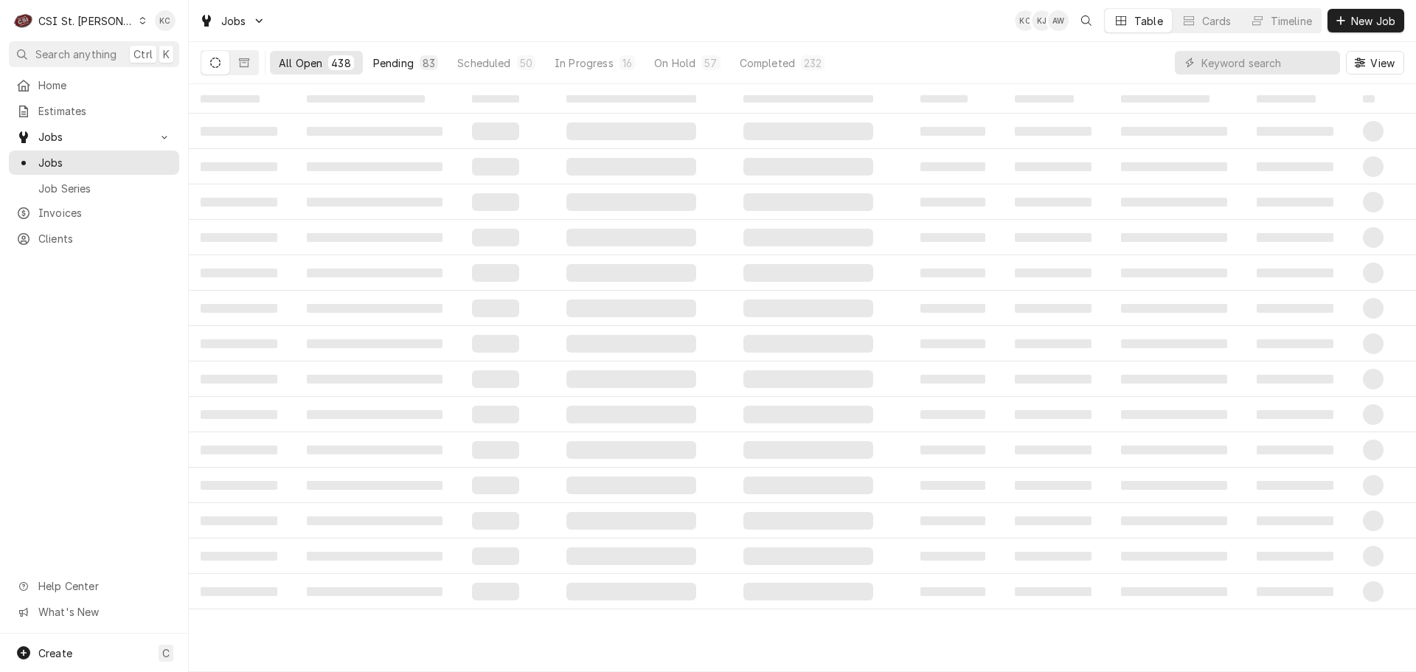
click at [392, 57] on div "Pending" at bounding box center [393, 62] width 41 height 15
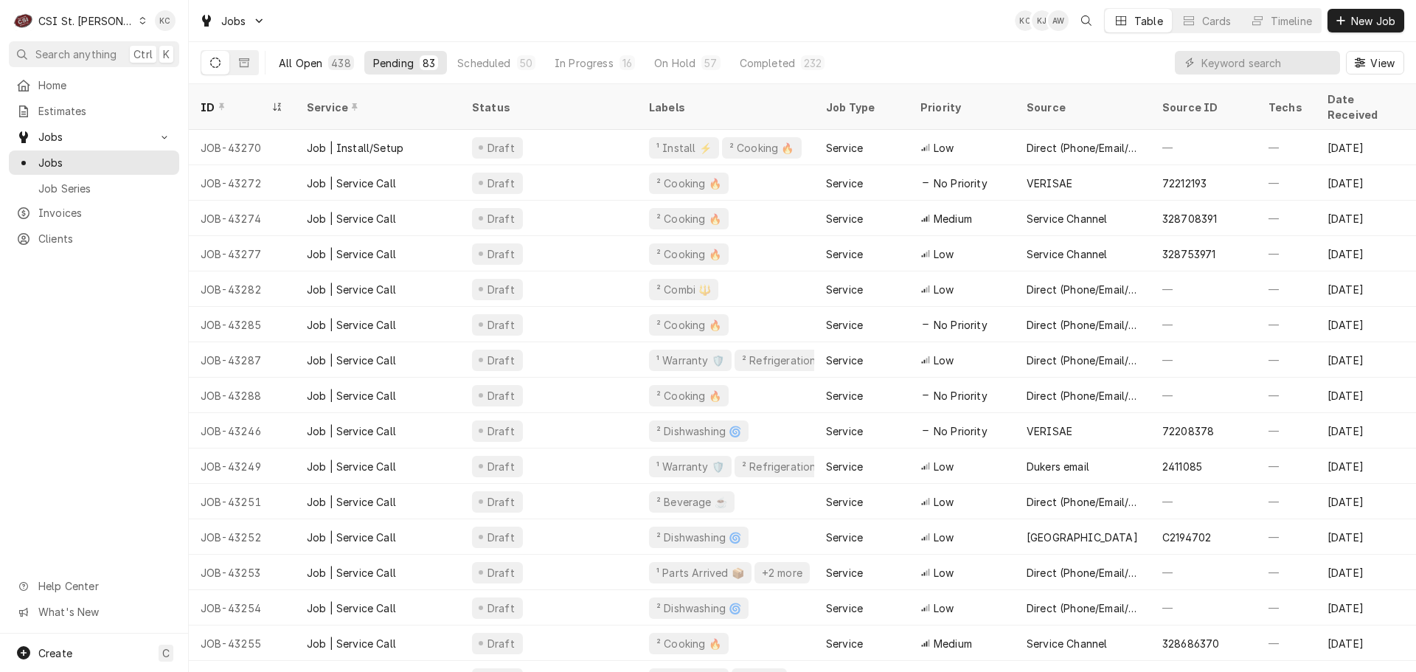
click at [336, 56] on div "438" at bounding box center [340, 62] width 25 height 15
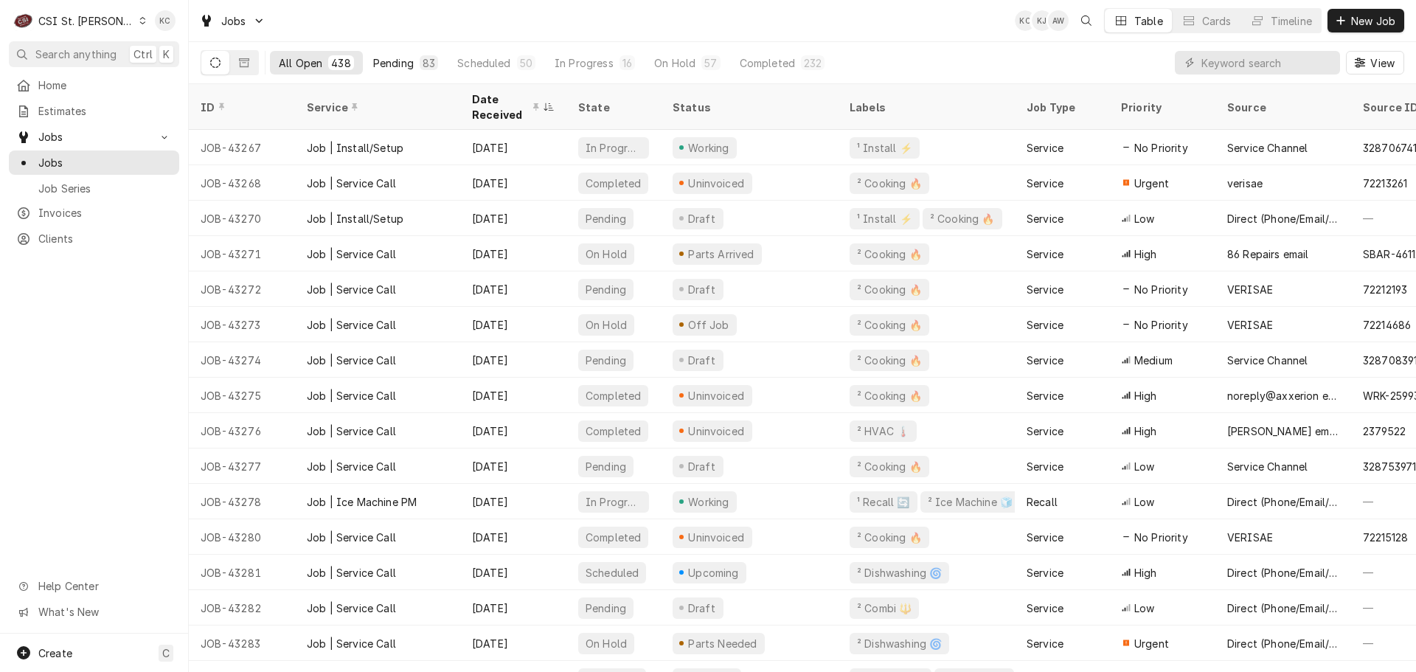
click at [387, 63] on div "Pending" at bounding box center [393, 62] width 41 height 15
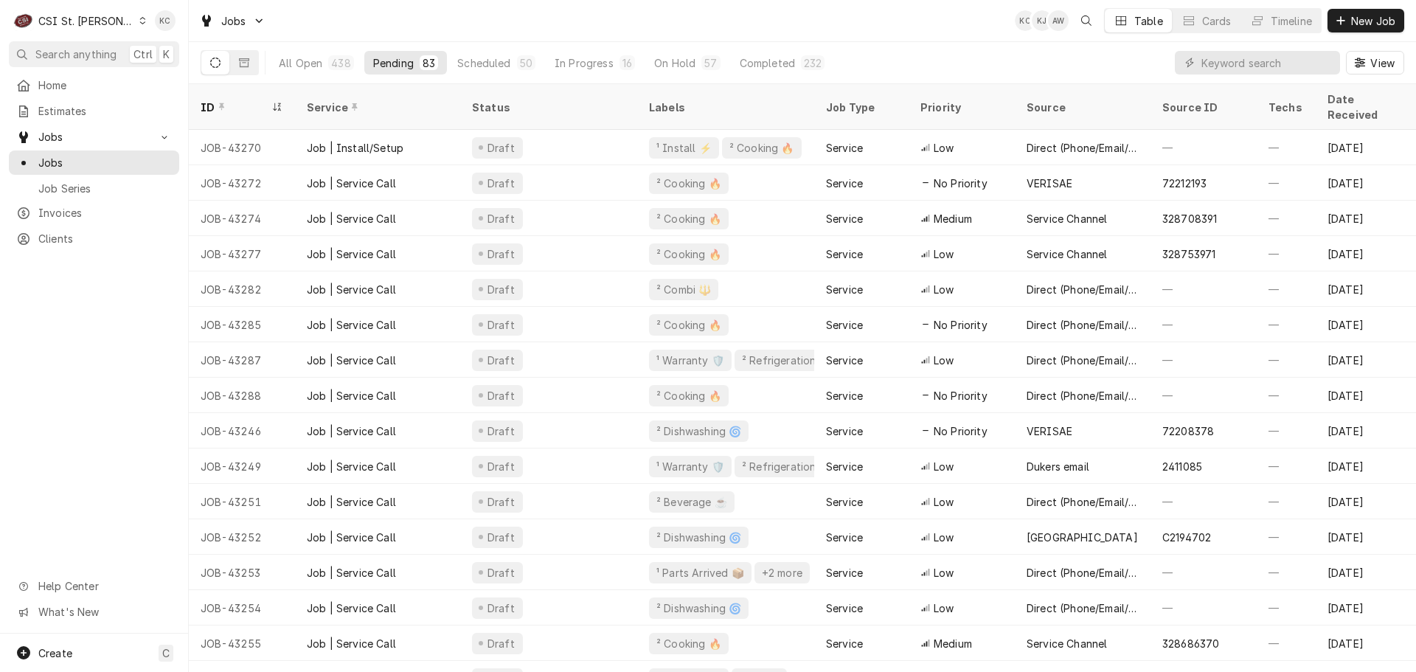
scroll to position [0, 961]
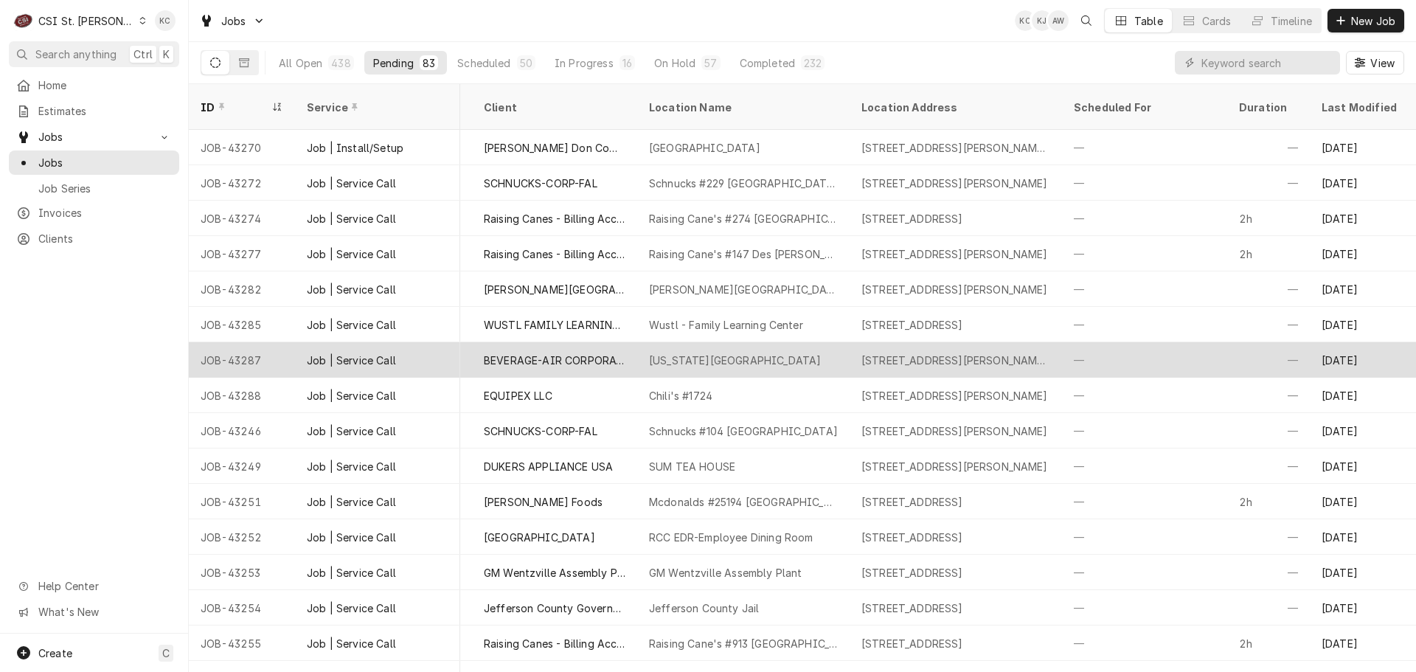
click at [589, 342] on div "BEVERAGE-AIR CORPORATION" at bounding box center [554, 359] width 165 height 35
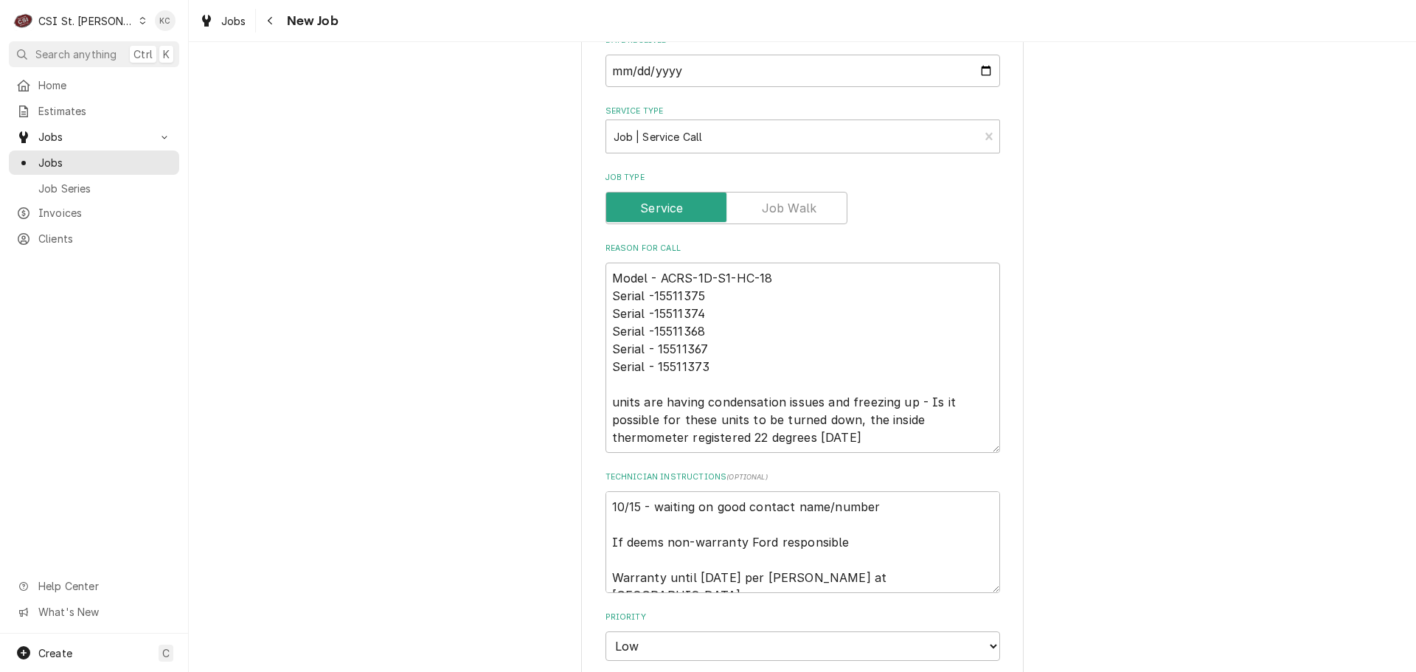
scroll to position [664, 0]
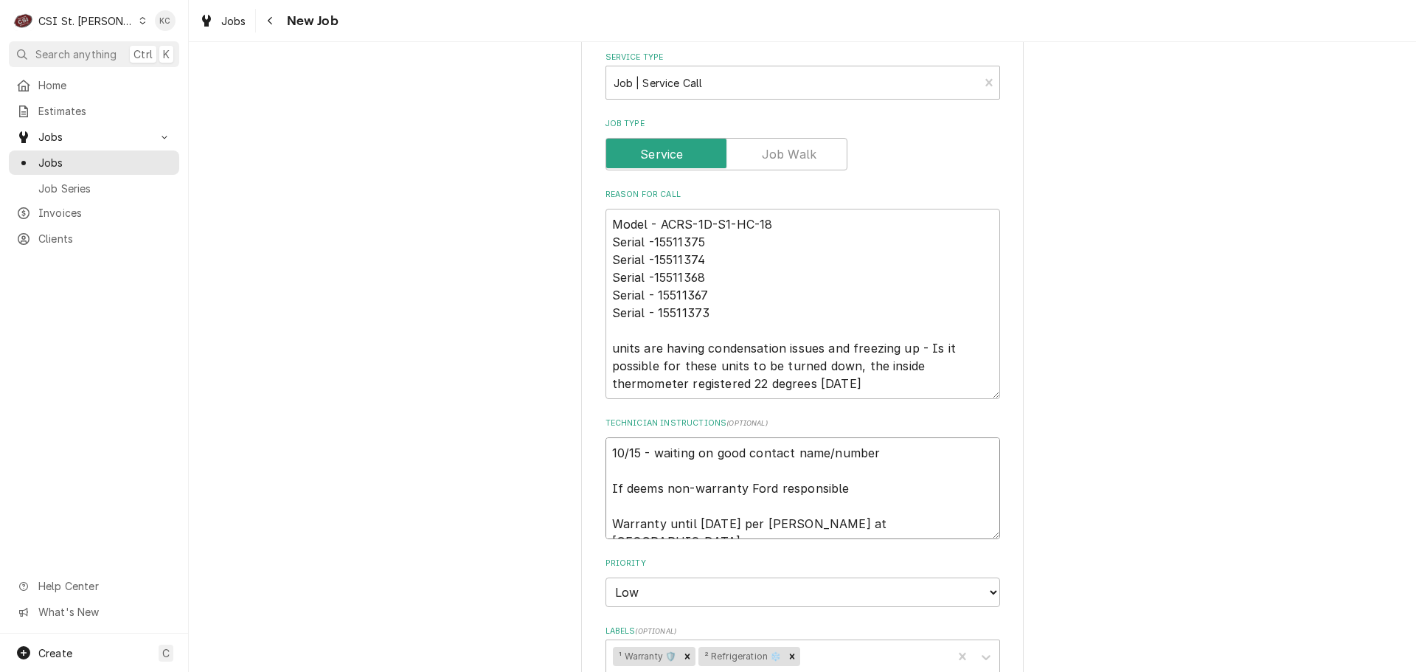
drag, startPoint x: 880, startPoint y: 438, endPoint x: 590, endPoint y: 439, distance: 289.9
click at [590, 439] on div "Use the fields below to edit this job: Client Details Client BEVERAGE-AIR CORPO…" at bounding box center [802, 389] width 443 height 1965
click at [920, 437] on textarea "10/15 - waiting on good contact name/number If deems non-warranty Ford responsi…" at bounding box center [803, 488] width 395 height 102
drag, startPoint x: 918, startPoint y: 429, endPoint x: 557, endPoint y: 434, distance: 361.5
click at [557, 434] on div "Use the fields below to edit this job: Client Details Client BEVERAGE-AIR CORPO…" at bounding box center [802, 389] width 1227 height 1991
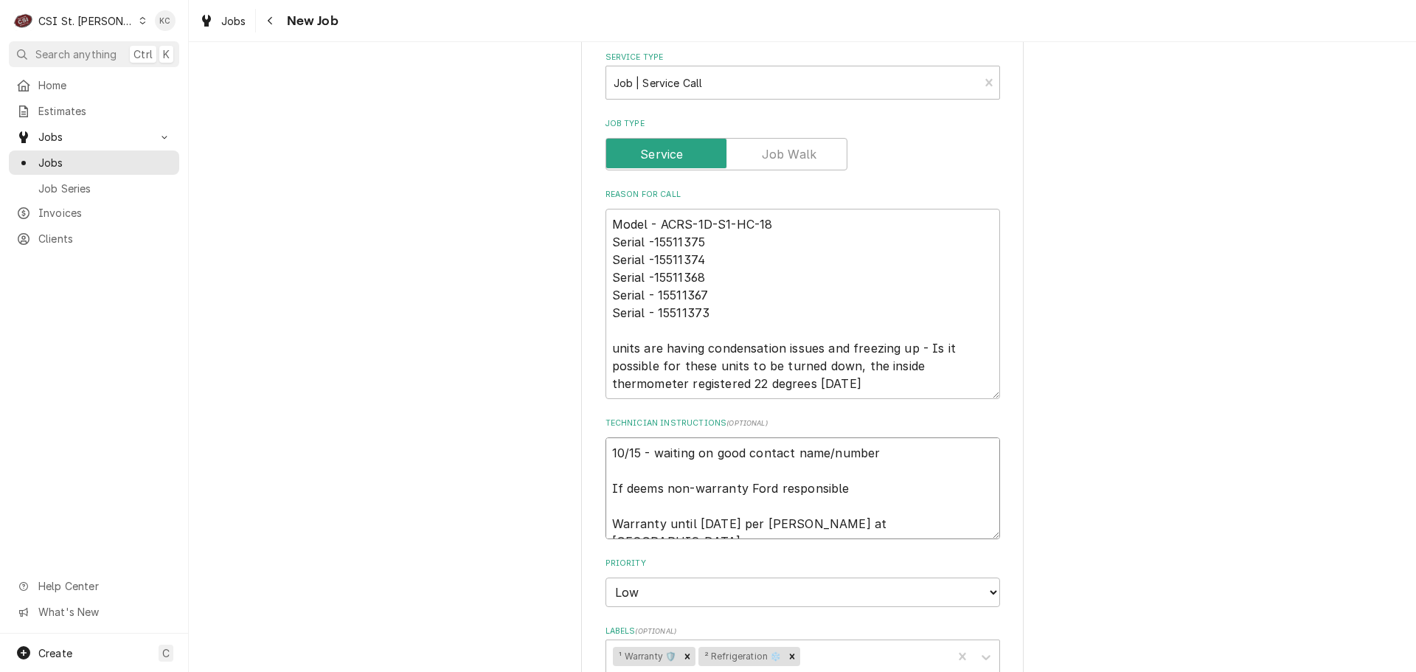
type textarea "x"
type textarea "If deems non-warranty Ford responsible Warranty until [DATE] per [PERSON_NAME] …"
paste textarea "Grace McGuire 314-996-5109"
type textarea "x"
type textarea "Grace McGuire 314-996-5109 If deems non-warranty Ford responsible Warranty unti…"
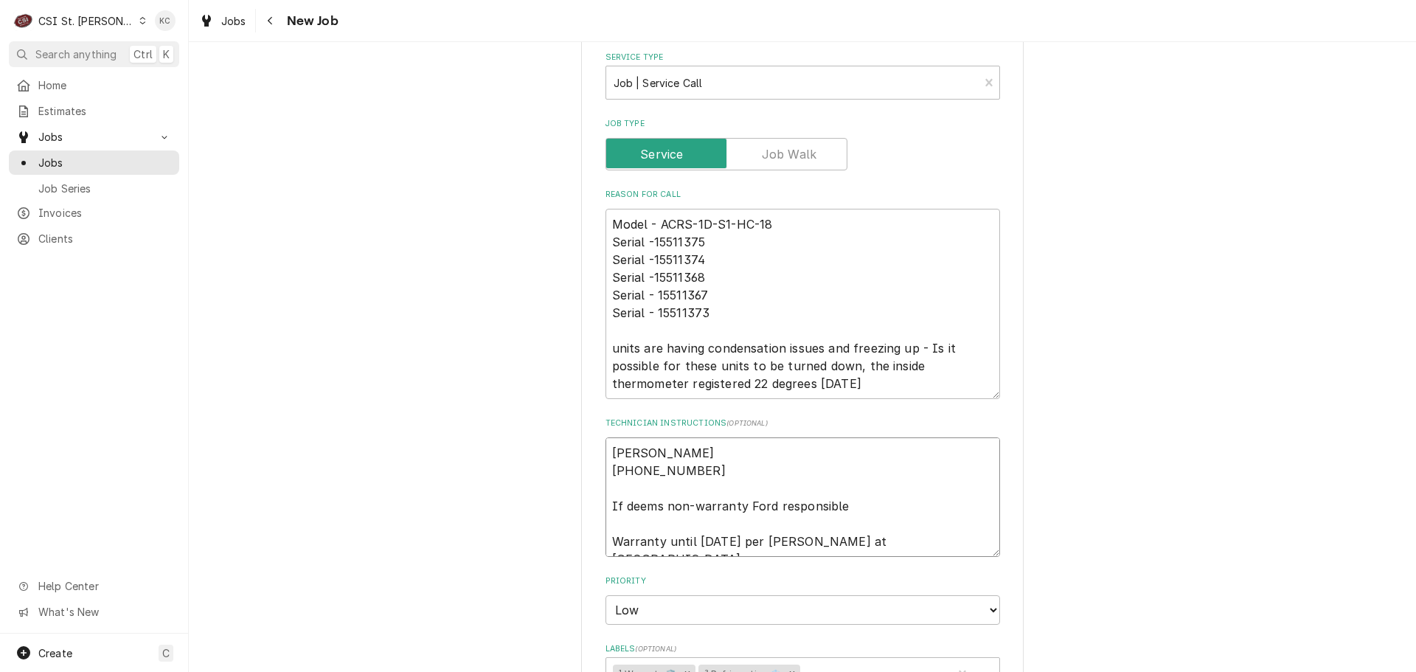
click at [608, 454] on textarea "Grace McGuire 314-996-5109 If deems non-warranty Ford responsible Warranty unti…" at bounding box center [803, 496] width 395 height 119
type textarea "x"
type textarea "Grace McGuire314-996-5109 If deems non-warranty Ford responsible Warranty until…"
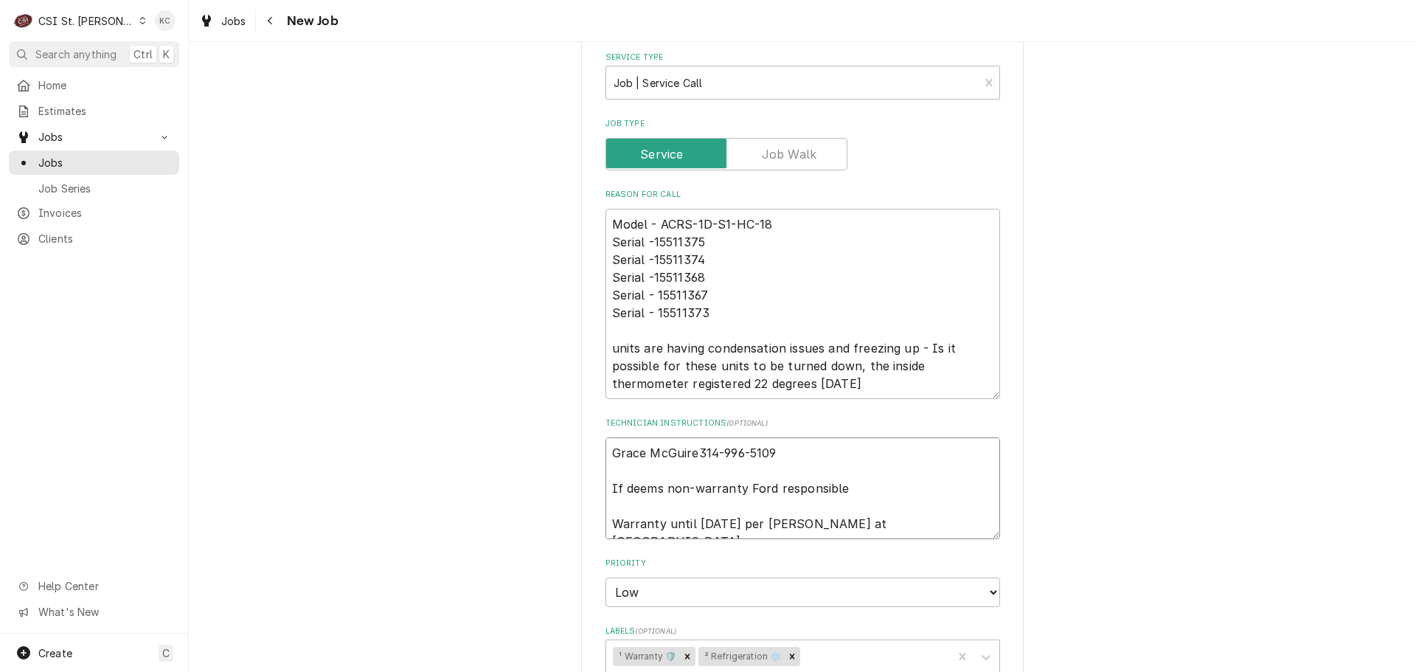
type textarea "x"
type textarea "Grace McGuire 314-996-5109 If deems non-warranty Ford responsible Warranty unti…"
type textarea "x"
type textarea "Grace McGuire -314-996-5109 If deems non-warranty Ford responsible Warranty unt…"
type textarea "x"
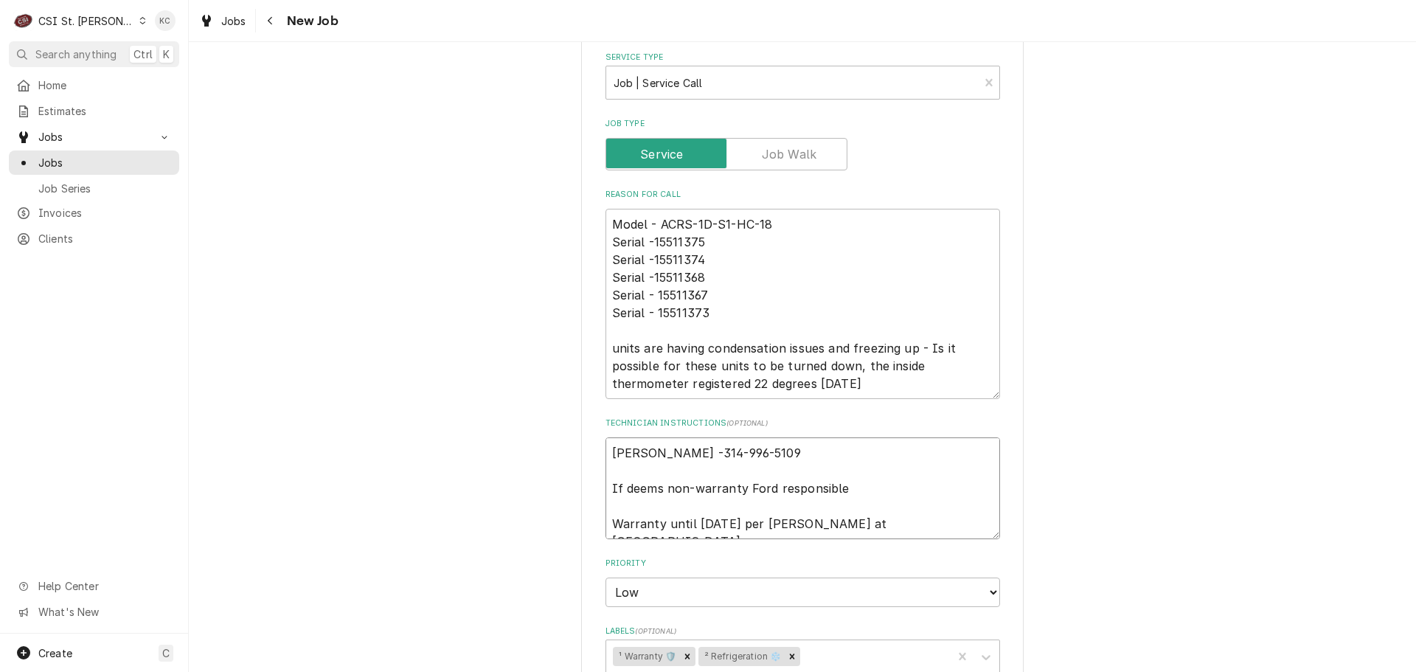
type textarea "Grace McGuire - 314-996-5109 If deems non-warranty Ford responsible Warranty un…"
type textarea "x"
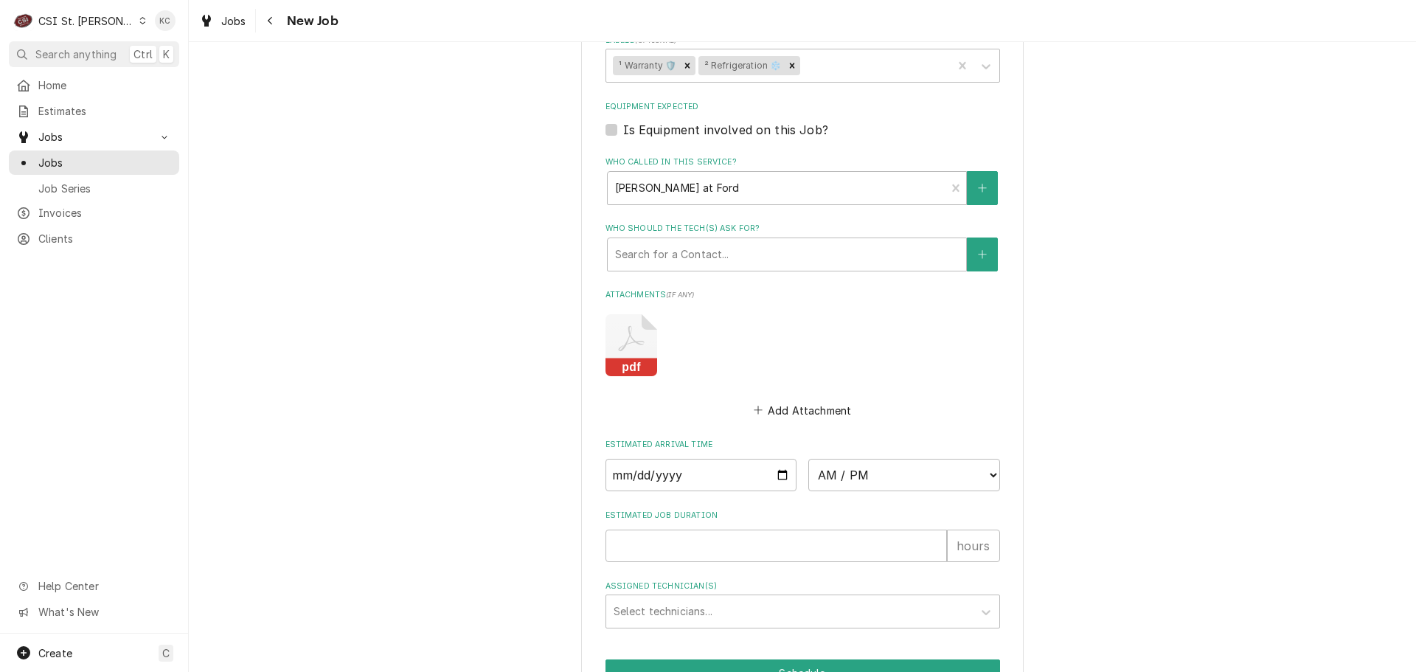
scroll to position [1359, 0]
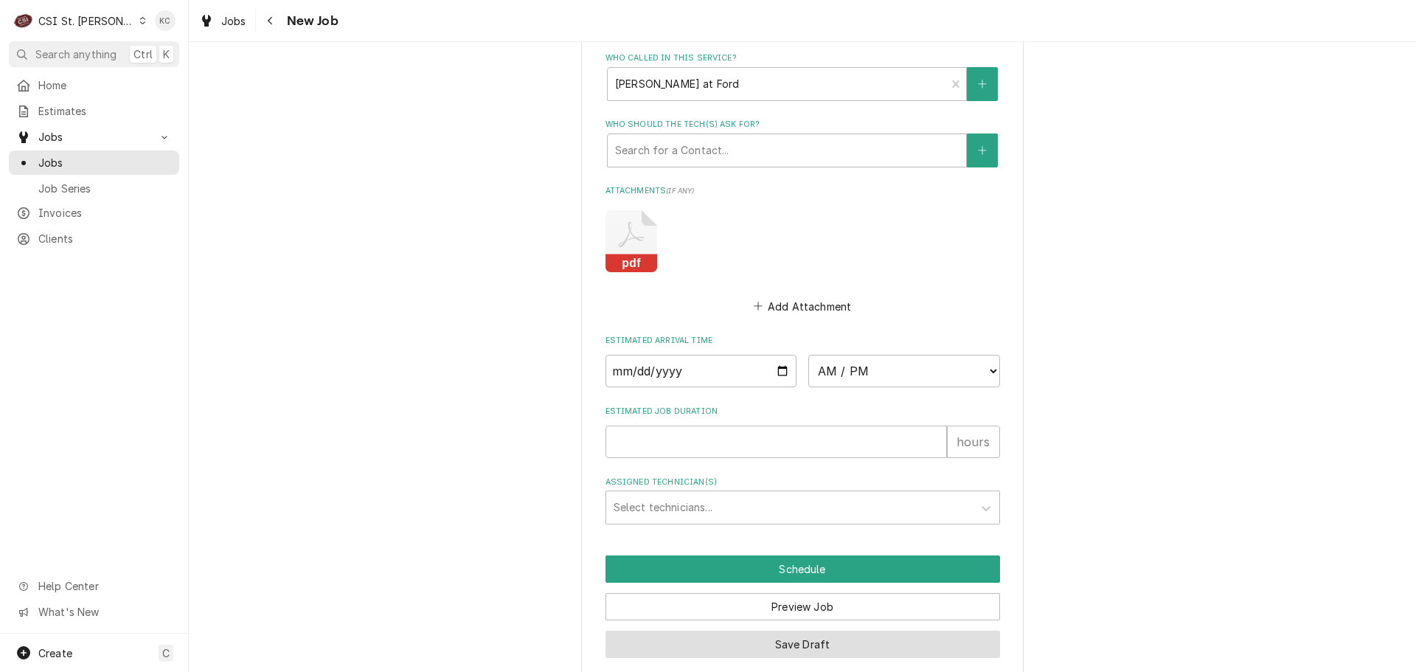
type textarea "Grace McGuire - 314-996-5109 If deems non-warranty Ford responsible Warranty un…"
click at [796, 631] on button "Save Draft" at bounding box center [803, 644] width 395 height 27
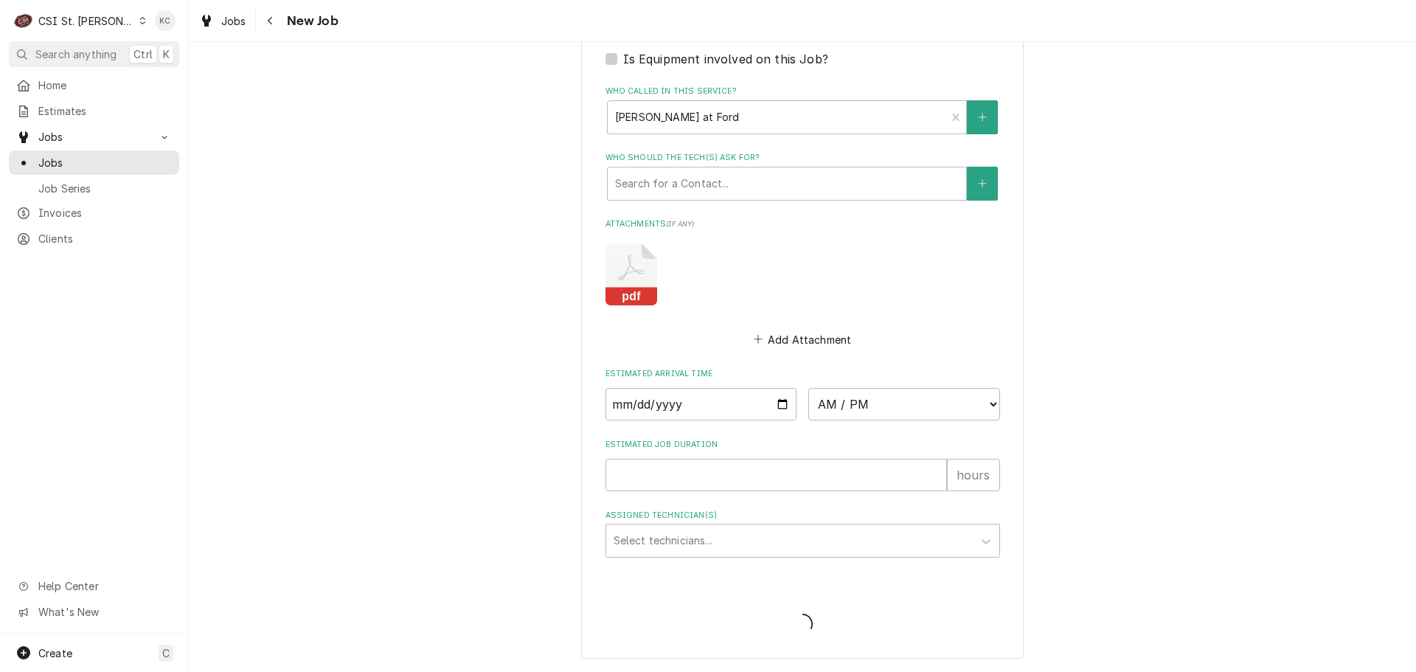
scroll to position [1308, 0]
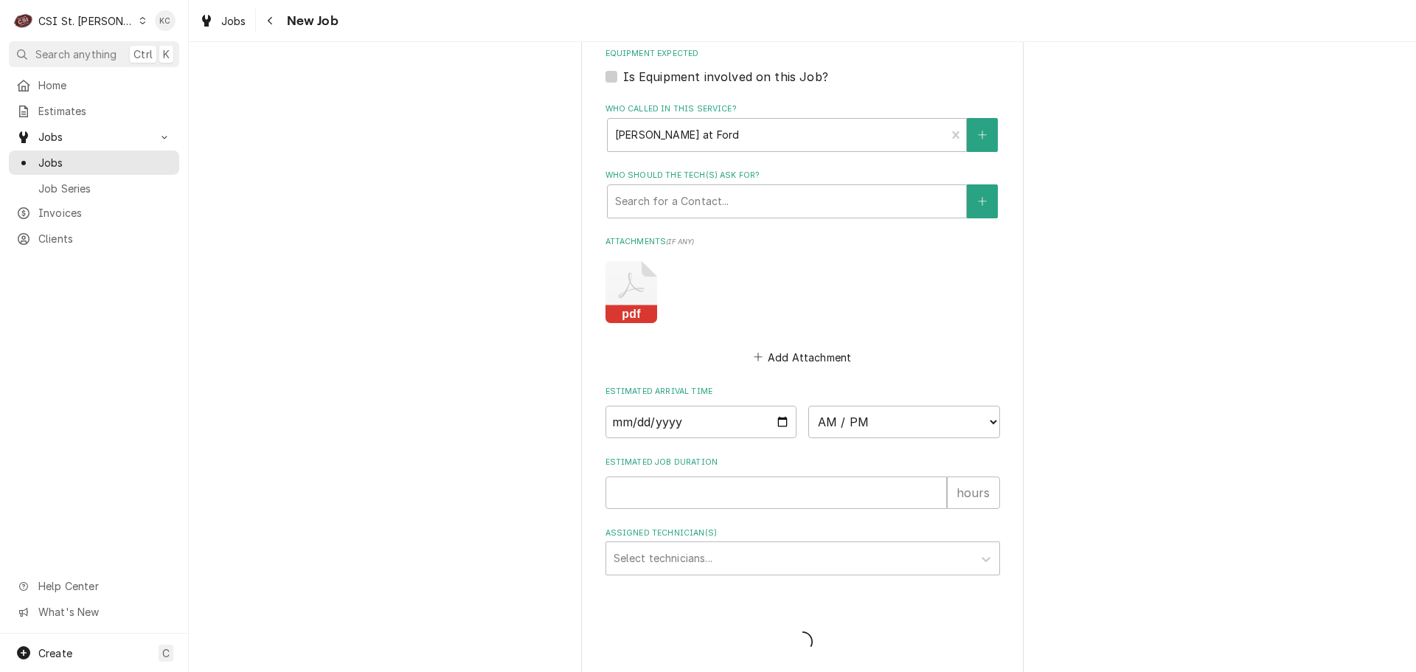
type textarea "x"
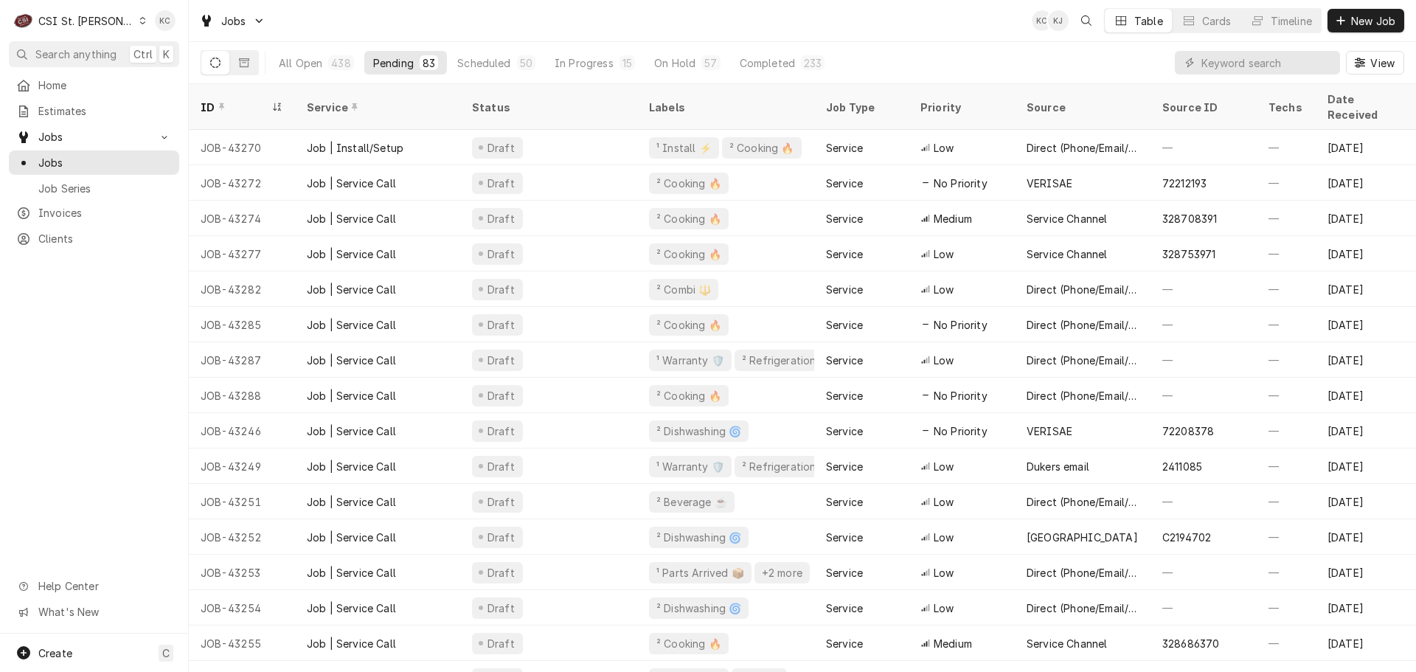
click at [73, 23] on div "CSI St. Louis" at bounding box center [86, 20] width 96 height 15
click at [190, 39] on div "CSI [US_STATE][GEOGRAPHIC_DATA]" at bounding box center [226, 29] width 209 height 24
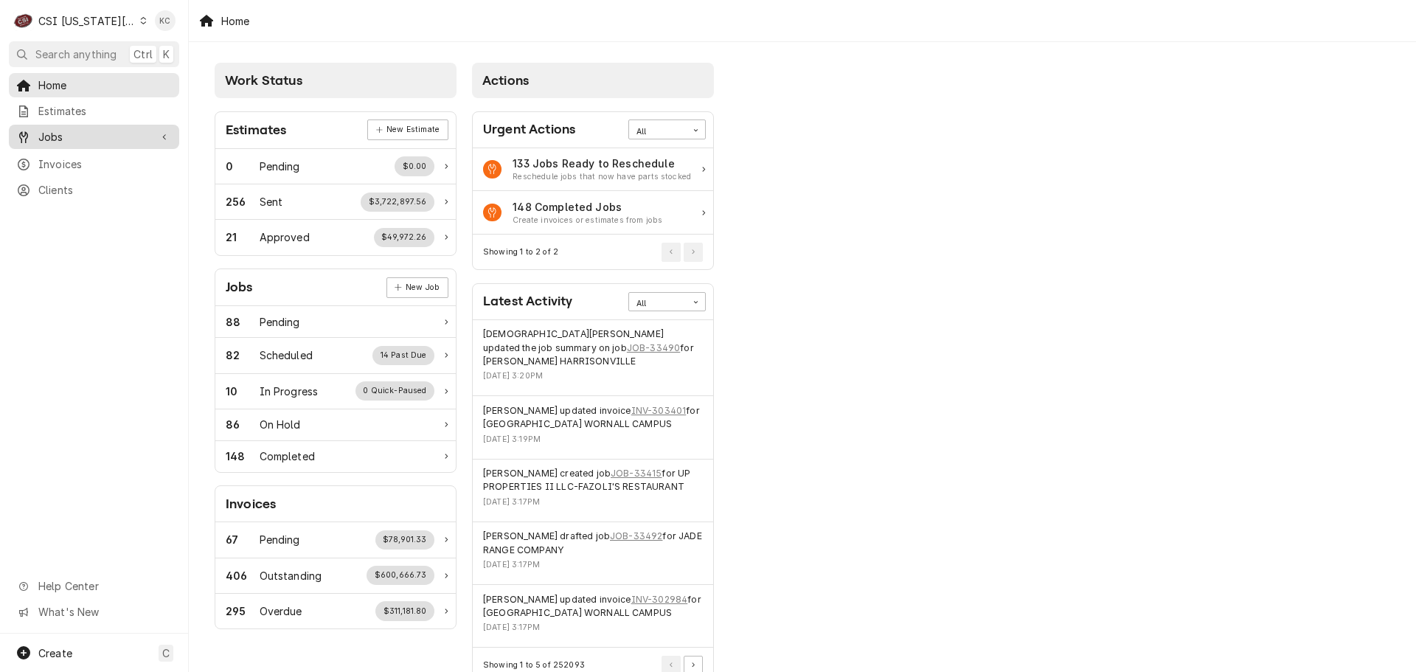
click at [81, 136] on span "Jobs" at bounding box center [93, 136] width 111 height 15
click at [58, 158] on span "Jobs" at bounding box center [105, 162] width 134 height 15
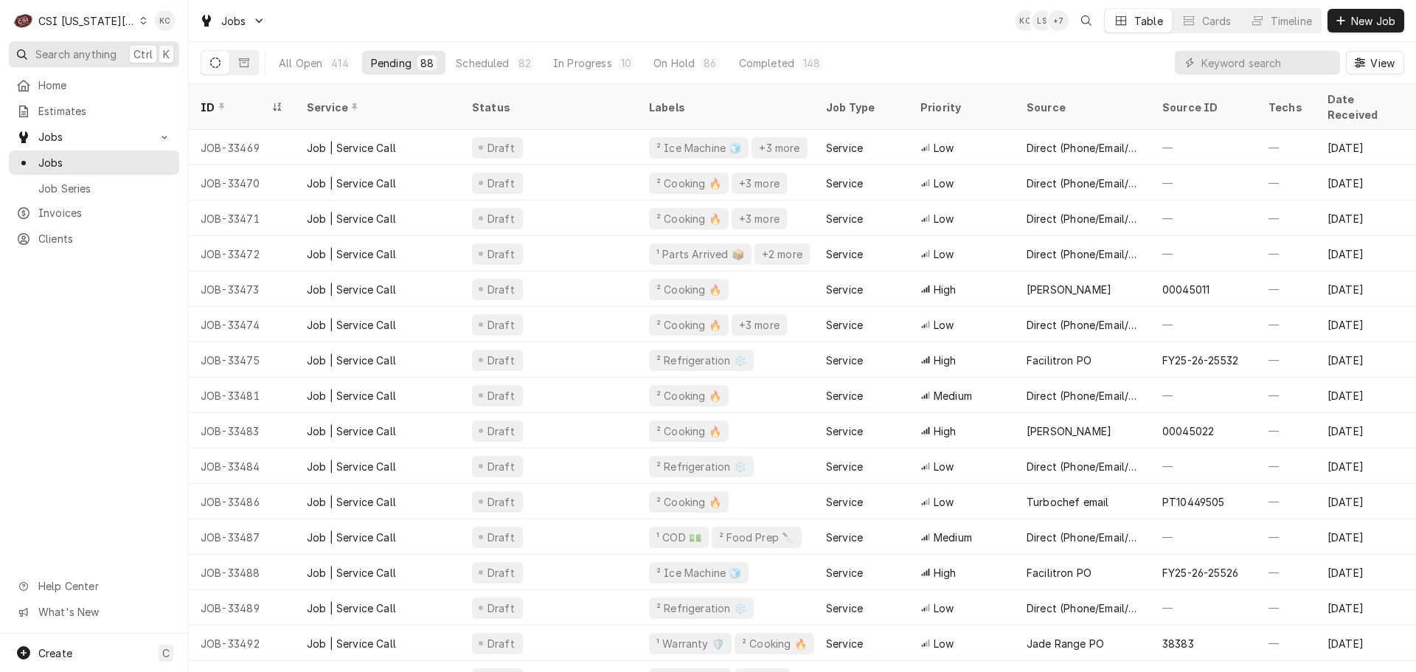
click at [72, 49] on span "Search anything" at bounding box center [75, 53] width 81 height 15
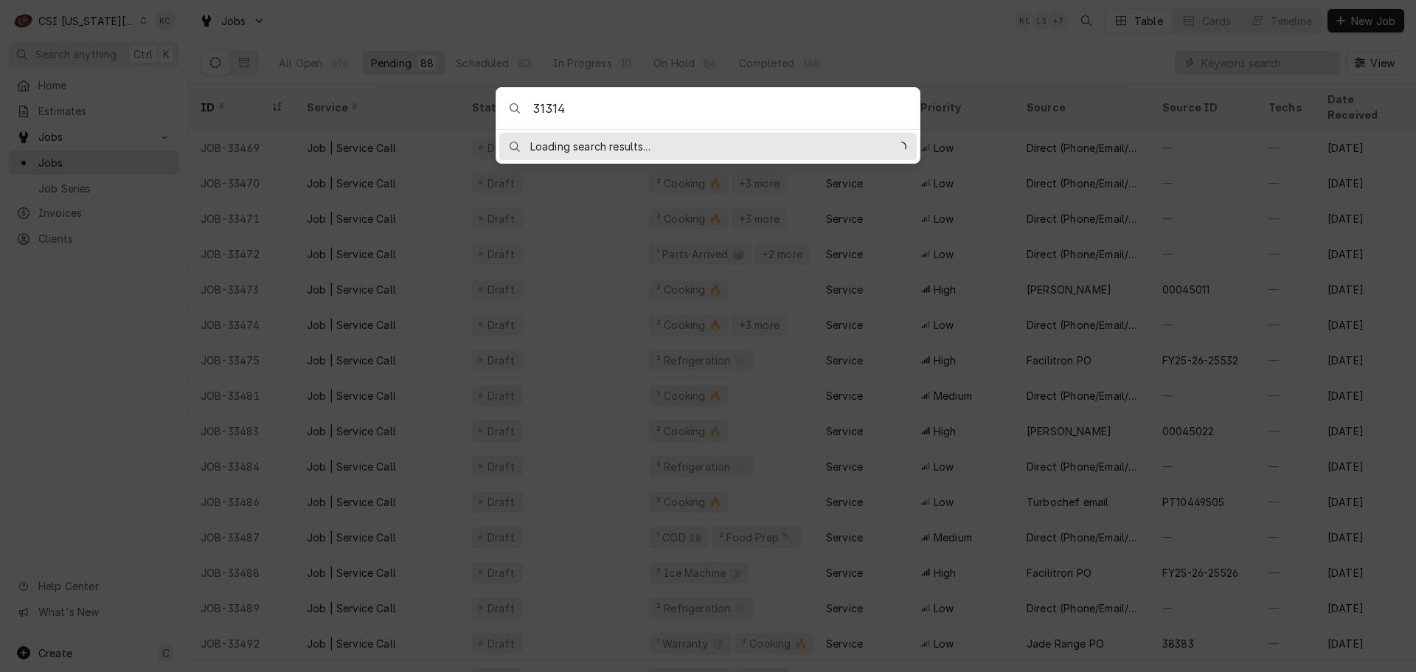
type input "313142"
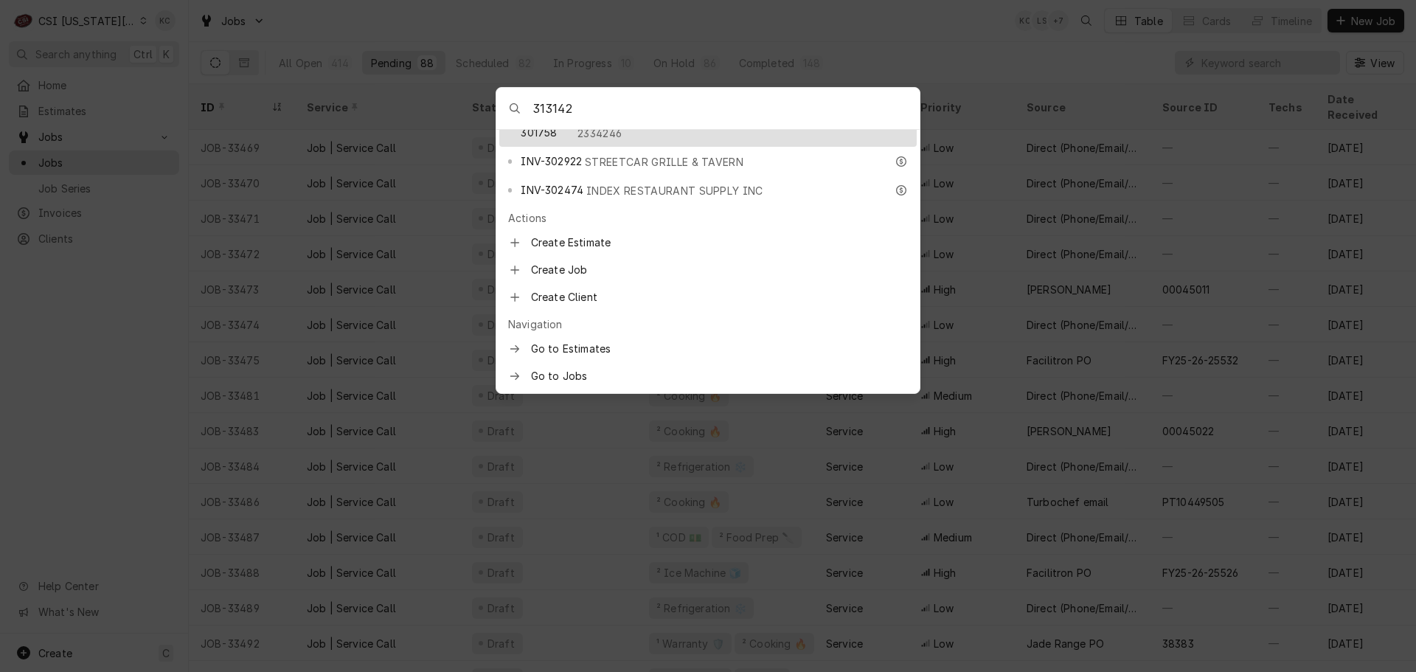
scroll to position [181, 0]
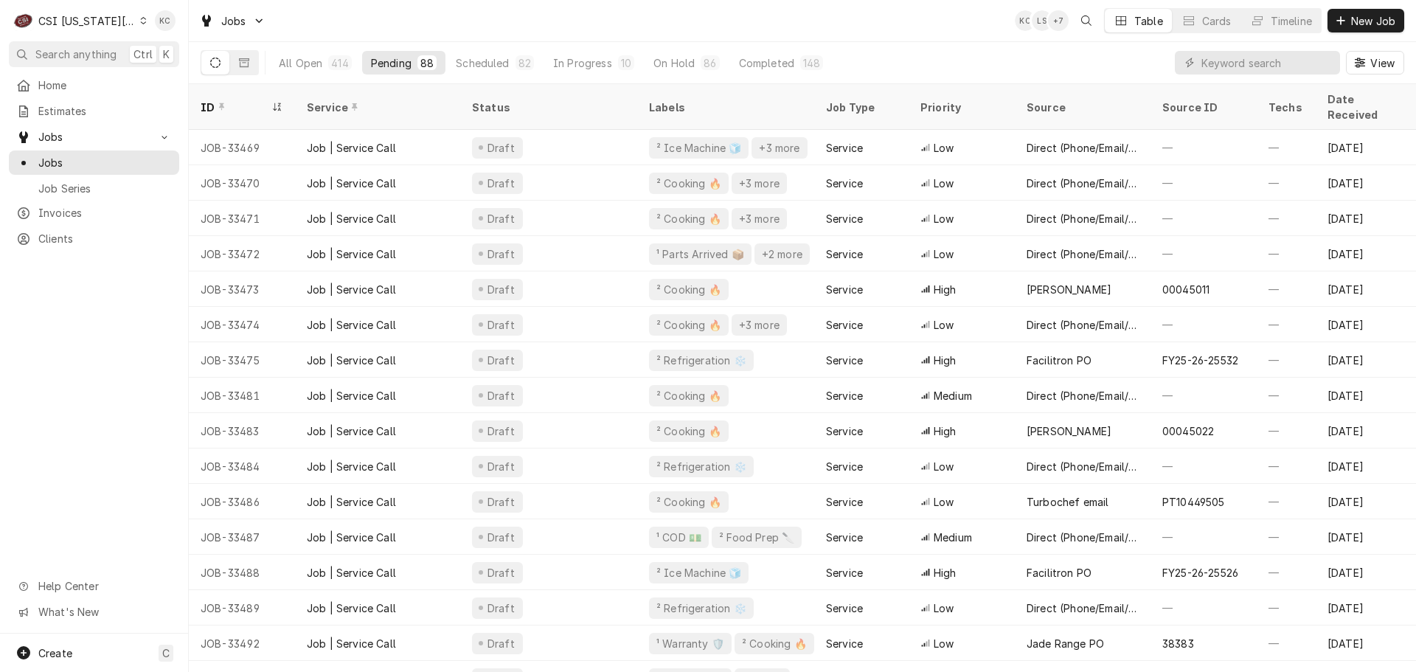
click at [620, 27] on body "C CSI Kansas City KC Search anything Ctrl K Home Estimates Jobs Jobs Job Series…" at bounding box center [708, 336] width 1416 height 672
click at [248, 66] on icon "Dynamic Content Wrapper" at bounding box center [244, 62] width 10 height 9
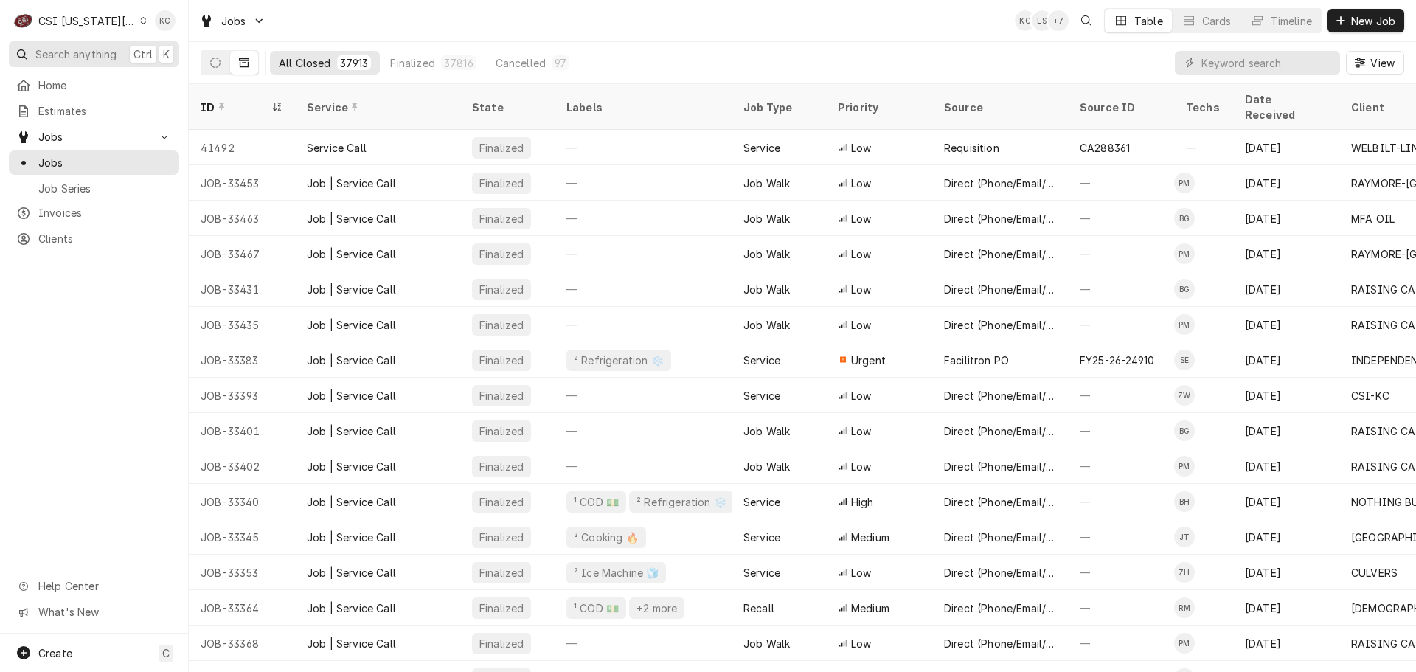
click at [79, 60] on button "Search anything Ctrl K" at bounding box center [94, 54] width 170 height 26
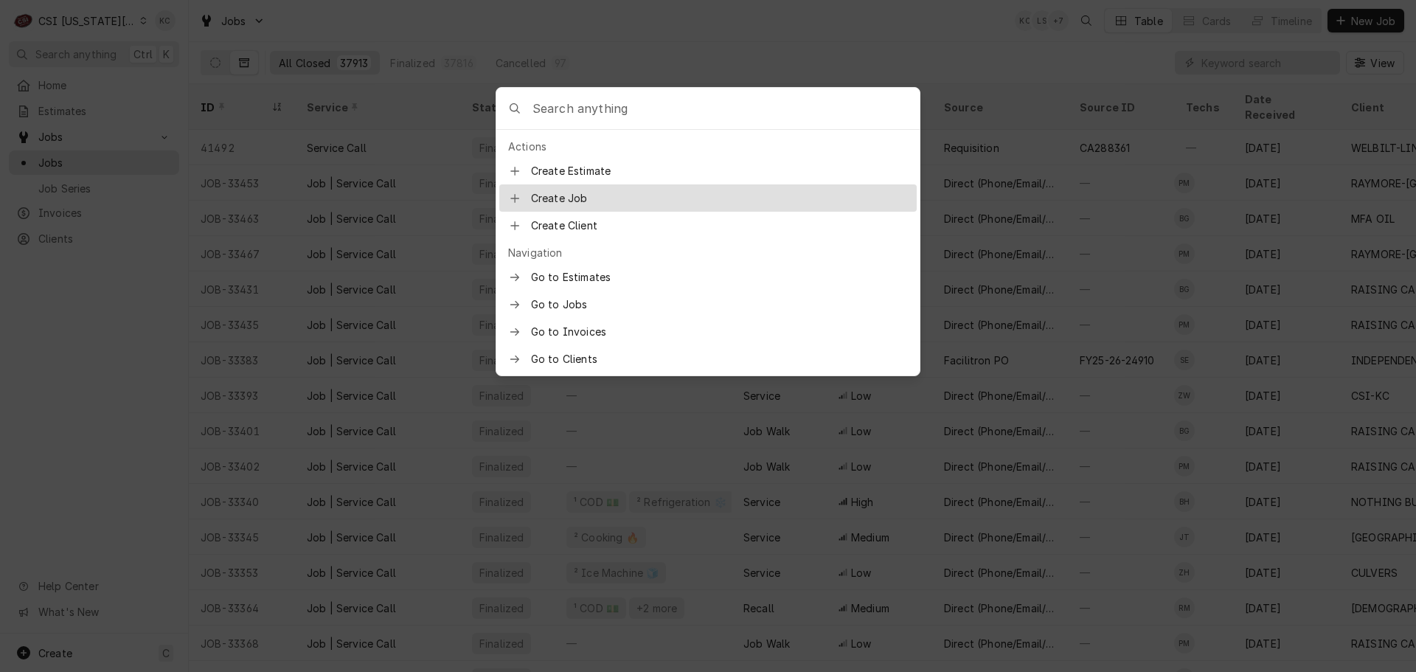
click at [577, 190] on span "Create Job" at bounding box center [719, 197] width 377 height 15
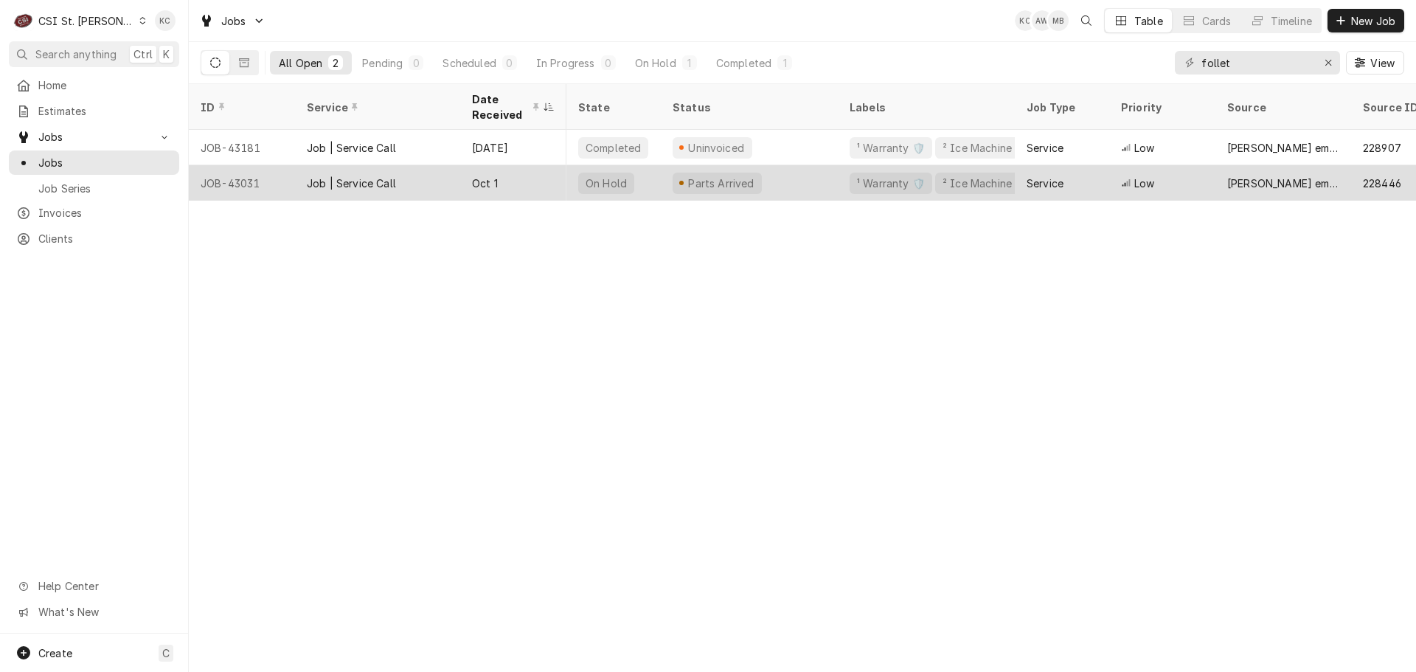
scroll to position [0, 361]
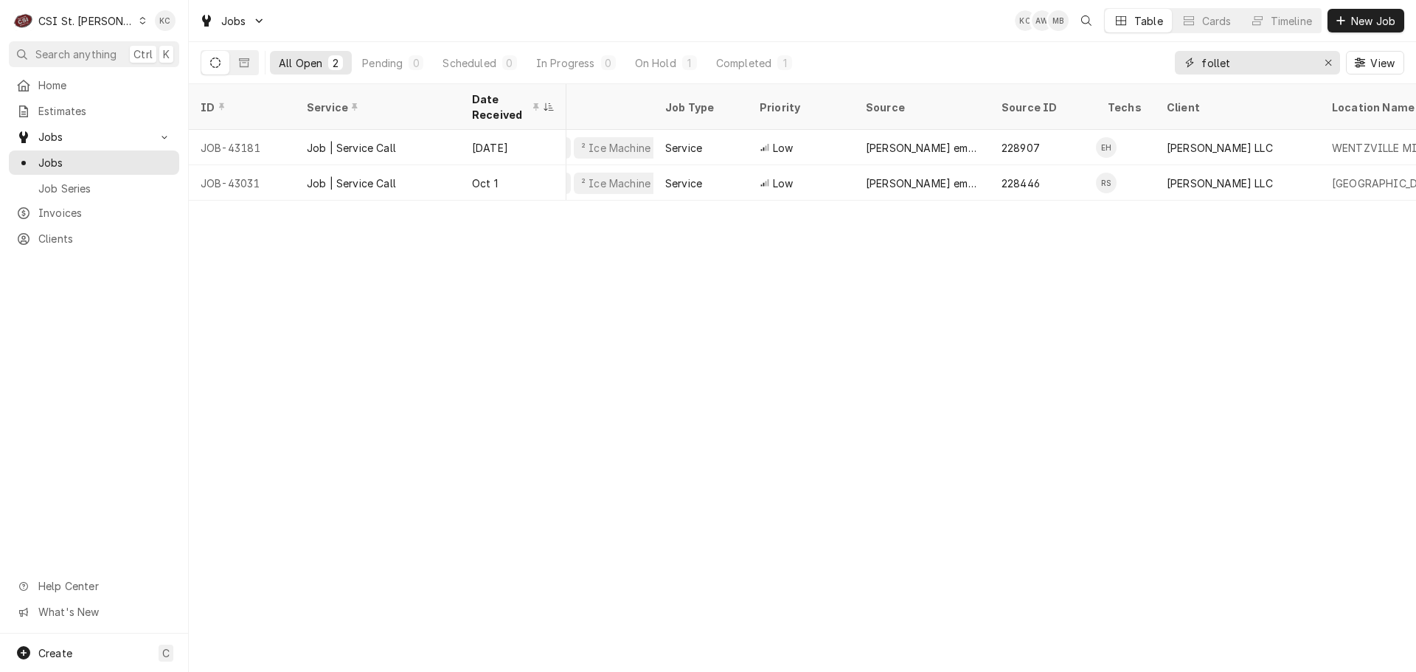
drag, startPoint x: 1244, startPoint y: 67, endPoint x: 1092, endPoint y: 67, distance: 151.2
click at [1092, 67] on div "All Open 2 Pending 0 Scheduled 0 In Progress 0 On Hold 1 Completed 1 follet View" at bounding box center [803, 62] width 1204 height 41
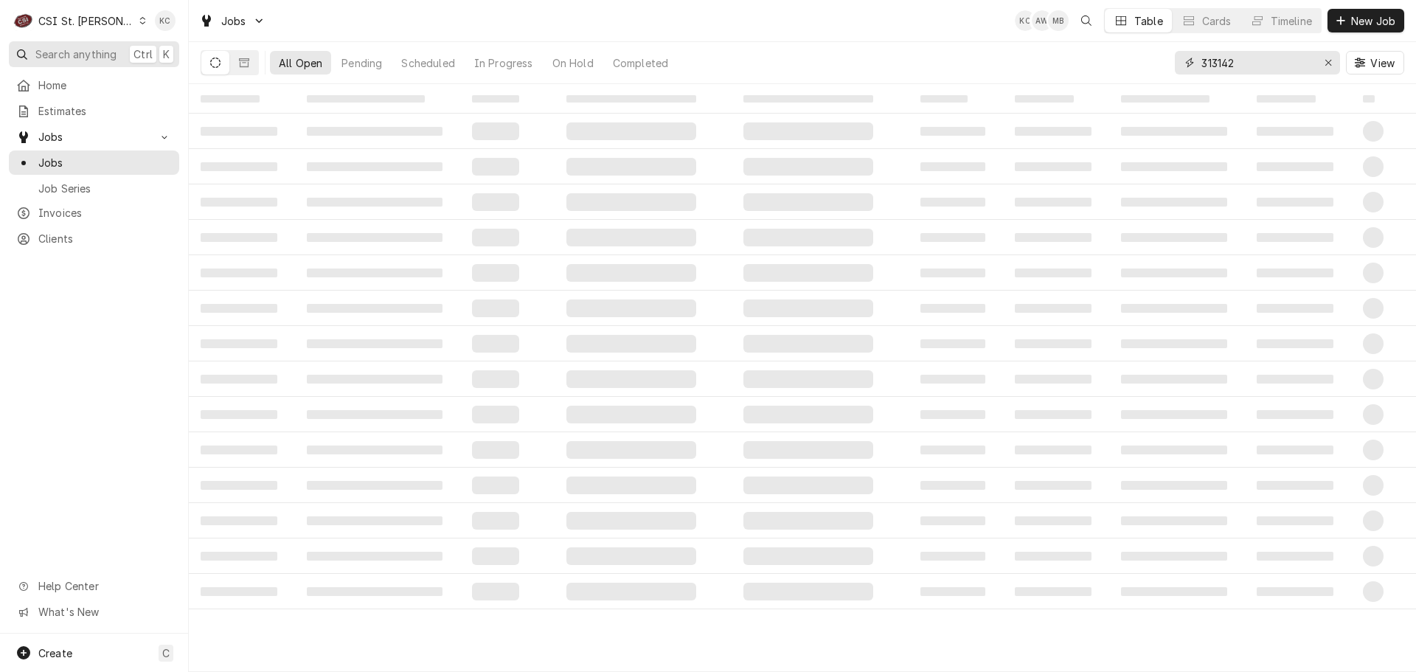
type input "313142"
click at [52, 55] on span "Search anything" at bounding box center [75, 53] width 81 height 15
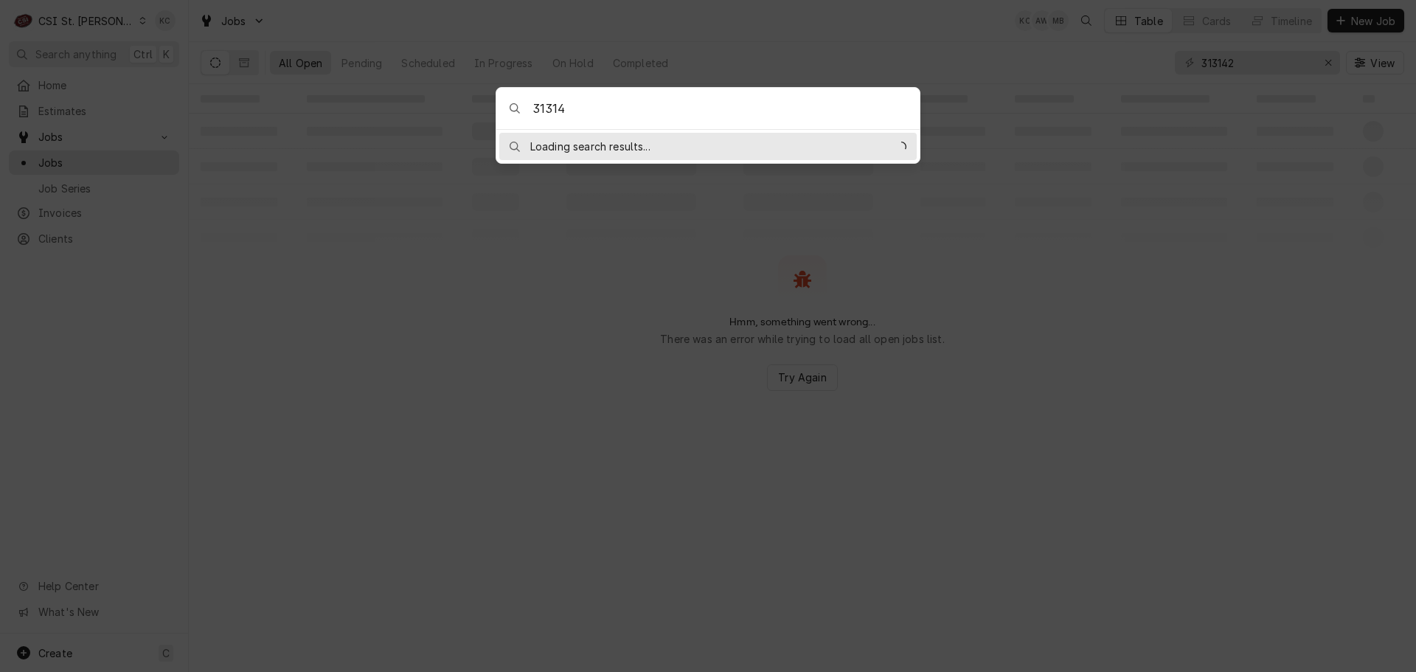
type input "313142"
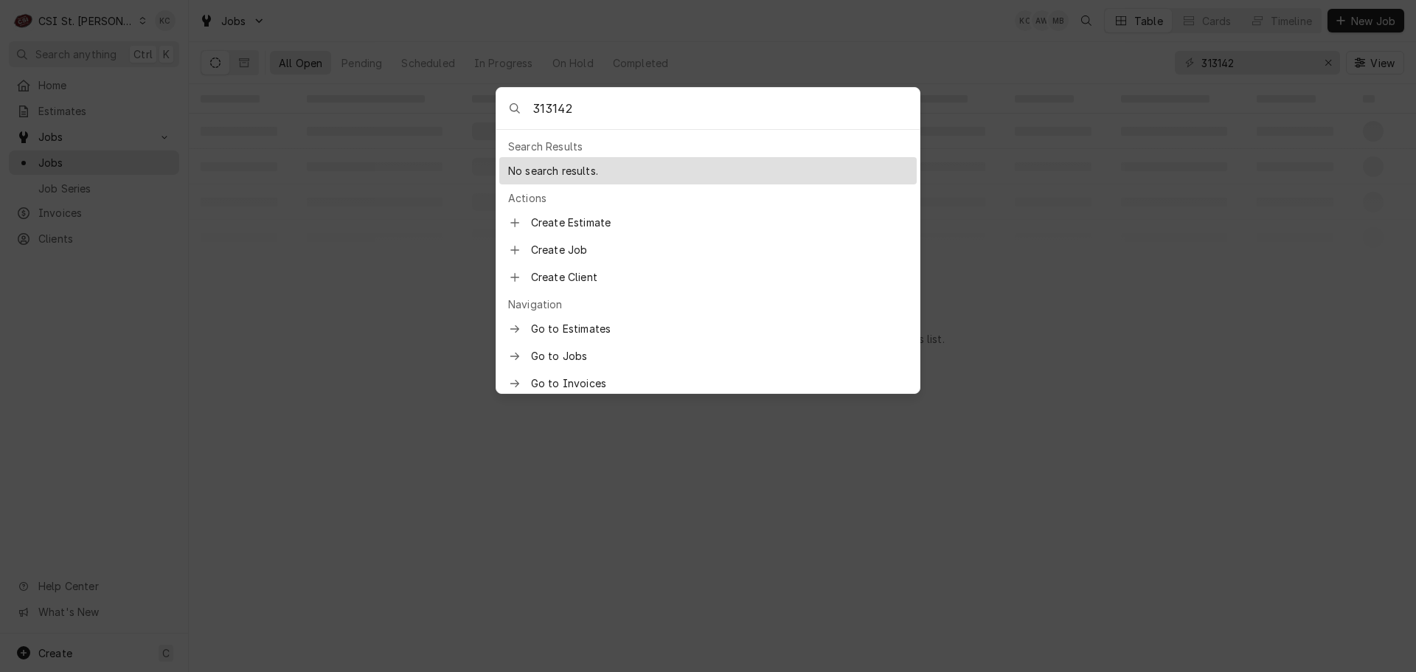
click at [673, 119] on input "313142" at bounding box center [726, 108] width 387 height 41
drag, startPoint x: 673, startPoint y: 119, endPoint x: 462, endPoint y: 93, distance: 212.5
click at [462, 93] on body "C CSI St. Louis KC Search anything Ctrl K Home Estimates Jobs Jobs Job Series I…" at bounding box center [708, 336] width 1416 height 672
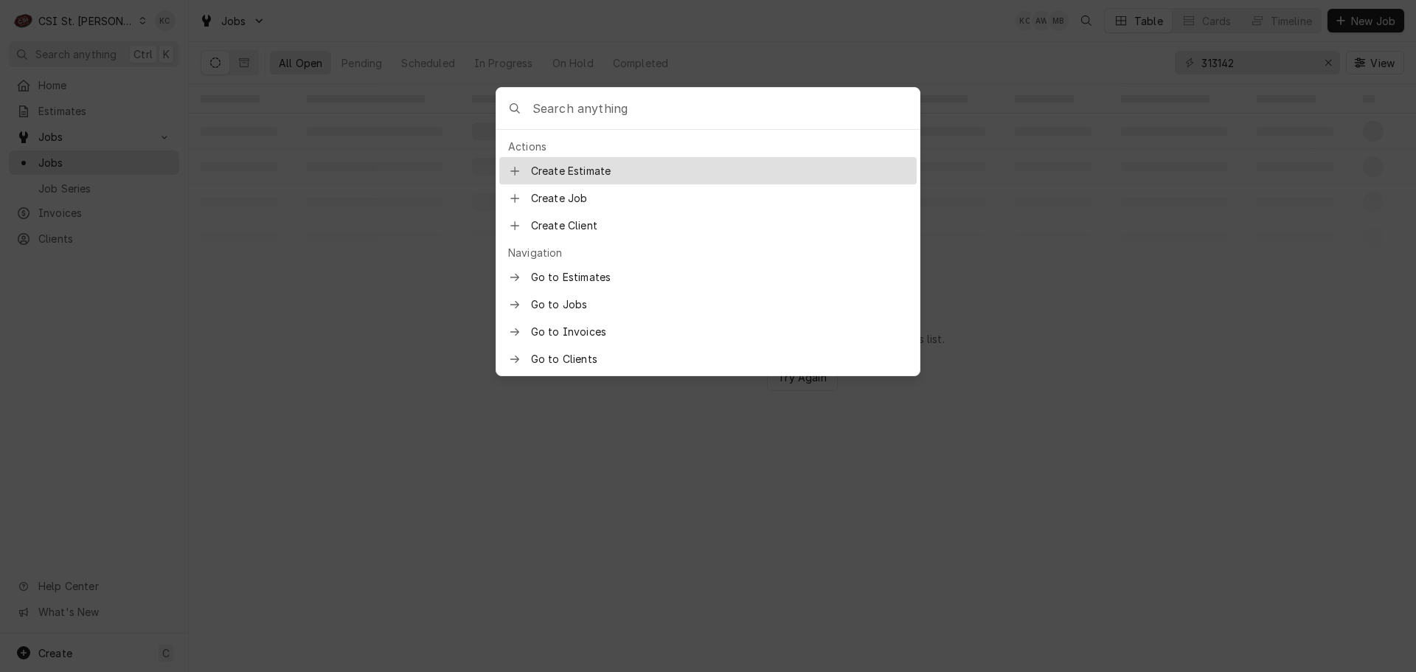
click at [407, 182] on body "C CSI St. Louis KC Search anything Ctrl K Home Estimates Jobs Jobs Job Series I…" at bounding box center [708, 336] width 1416 height 672
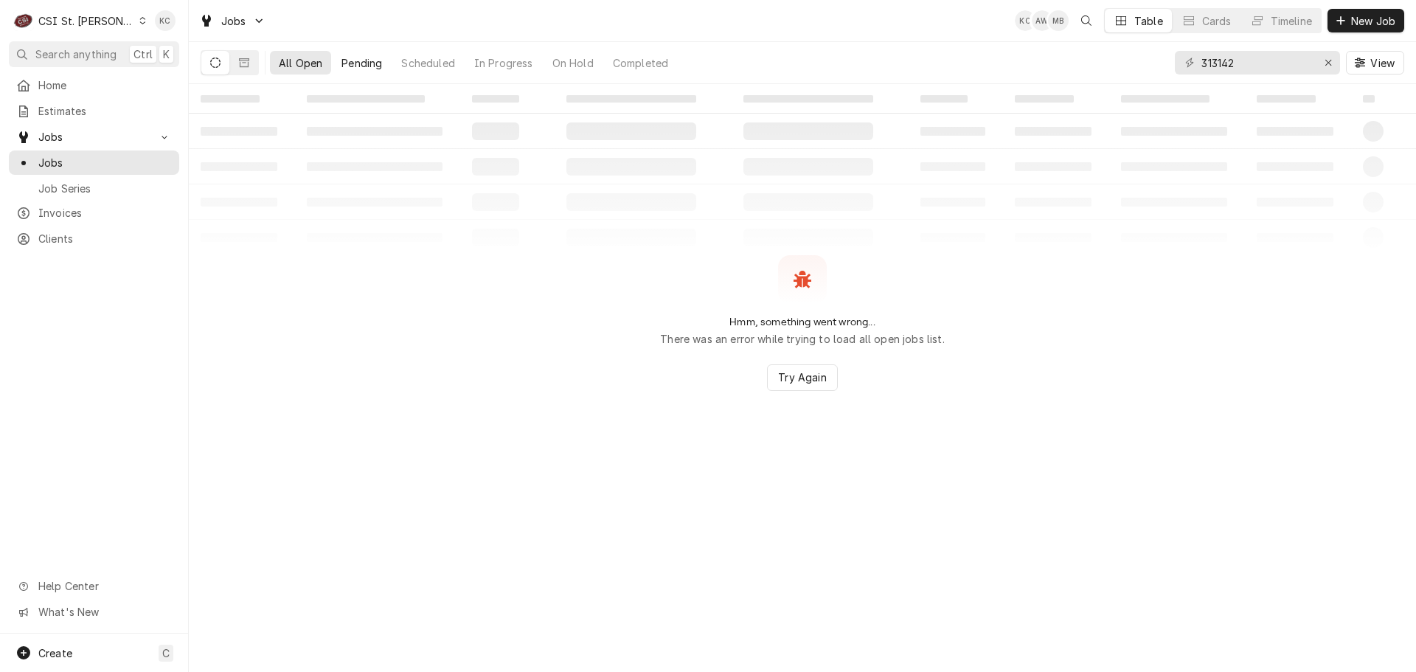
click at [361, 64] on div "Pending" at bounding box center [362, 62] width 41 height 15
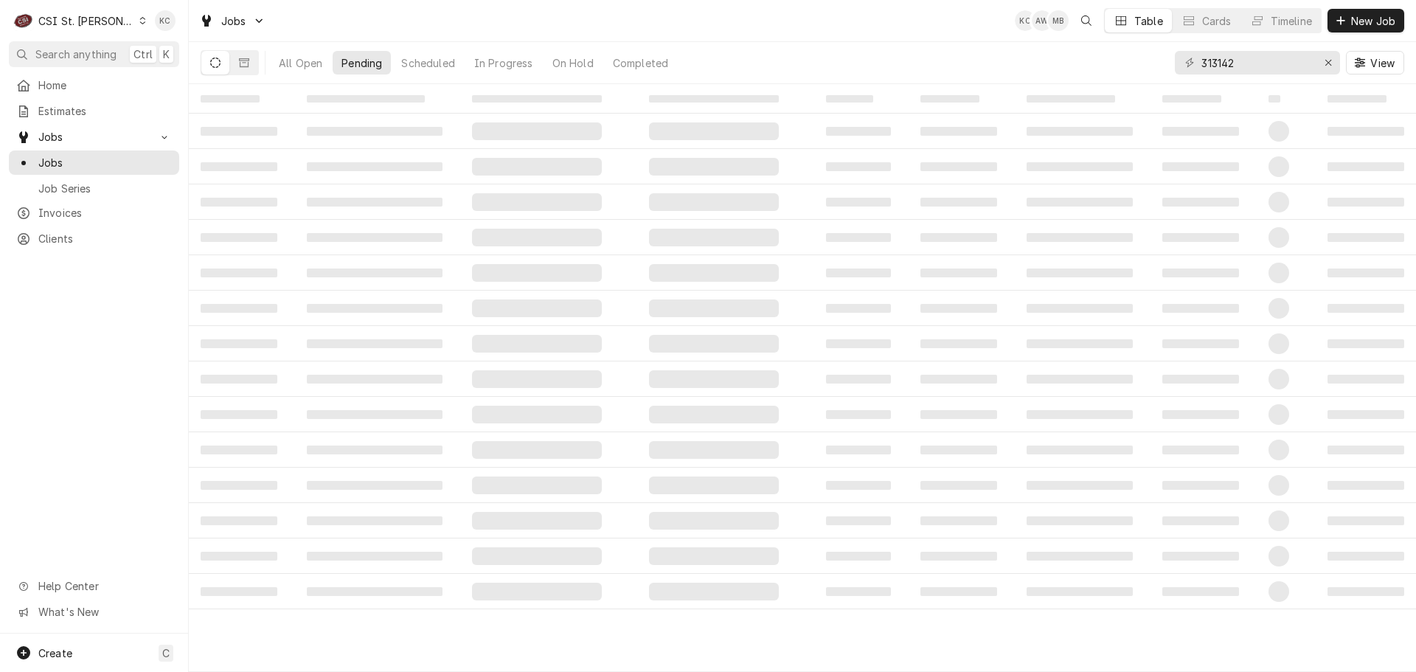
drag, startPoint x: 263, startPoint y: 65, endPoint x: 344, endPoint y: 65, distance: 80.4
click at [277, 65] on div "All Open Pending Scheduled In Progress On Hold Completed" at bounding box center [438, 62] width 475 height 41
click at [320, 65] on div "All Open" at bounding box center [301, 62] width 44 height 15
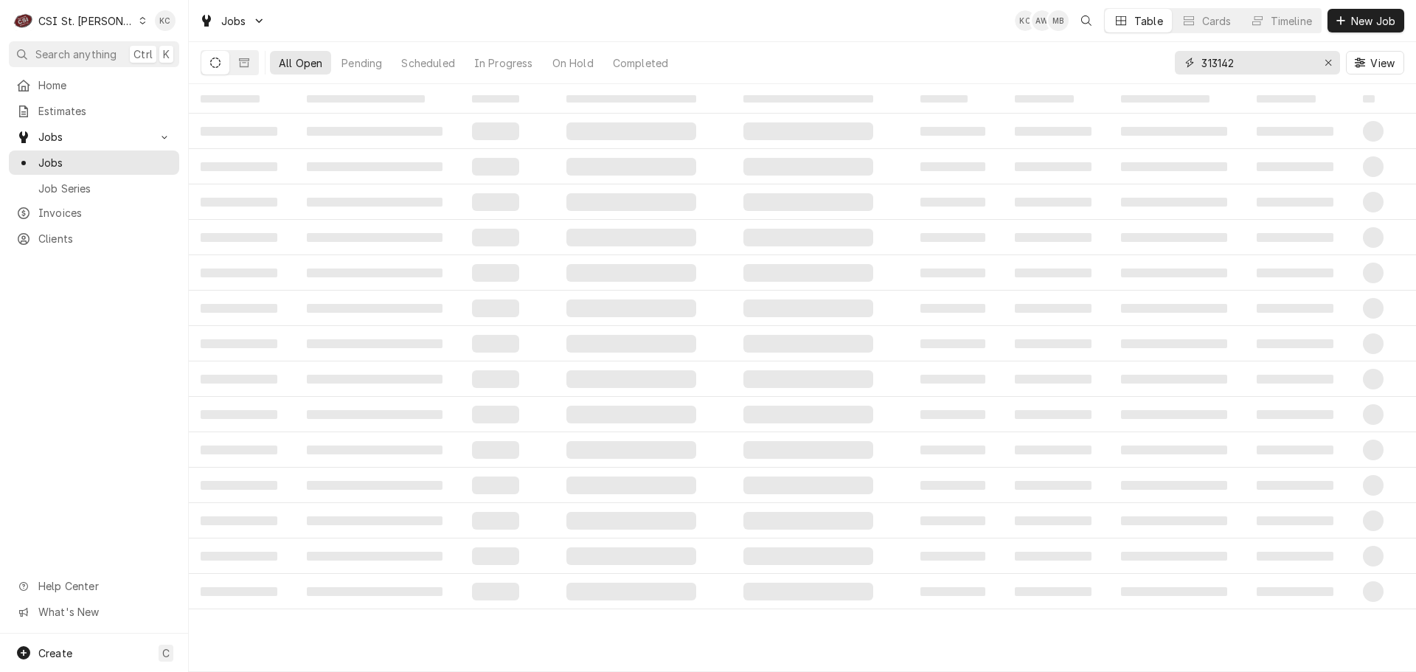
drag, startPoint x: 1272, startPoint y: 64, endPoint x: 1113, endPoint y: 77, distance: 159.8
click at [1113, 77] on div "All Open Pending Scheduled In Progress On Hold Completed 313142 View" at bounding box center [803, 62] width 1204 height 41
click at [87, 53] on span "Search anything" at bounding box center [75, 53] width 81 height 15
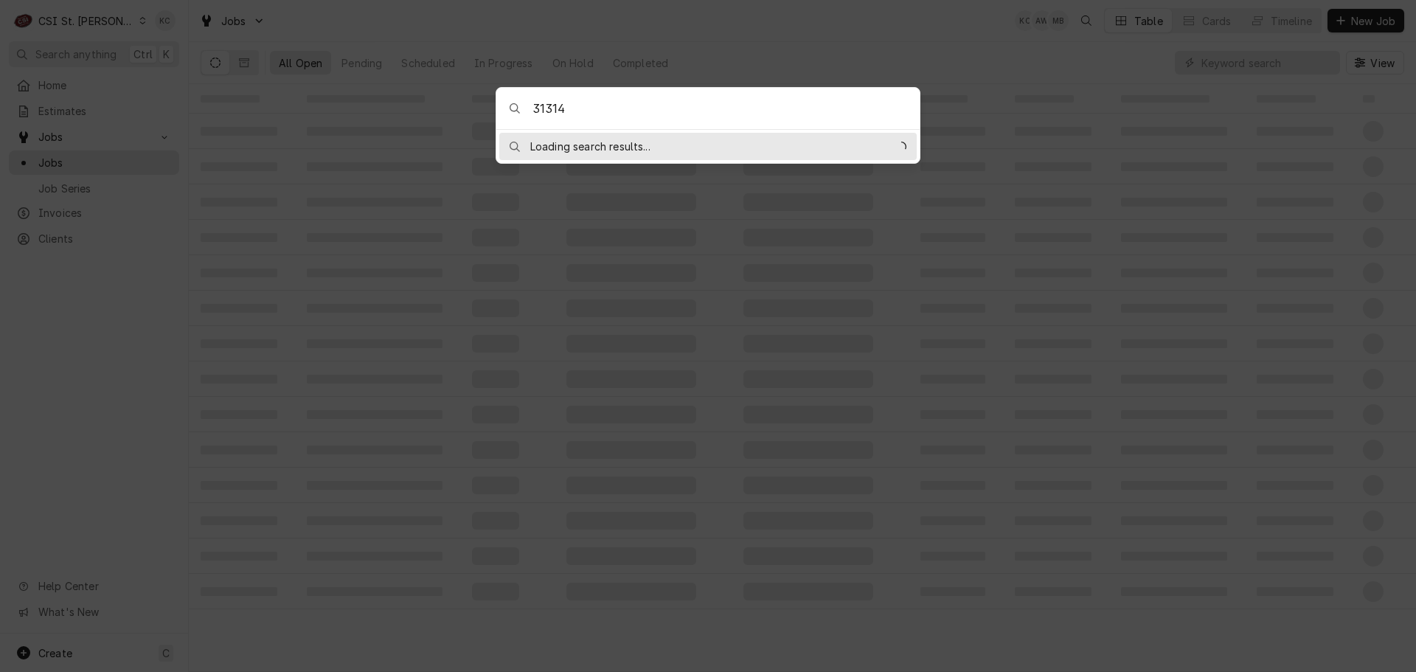
type input "313142"
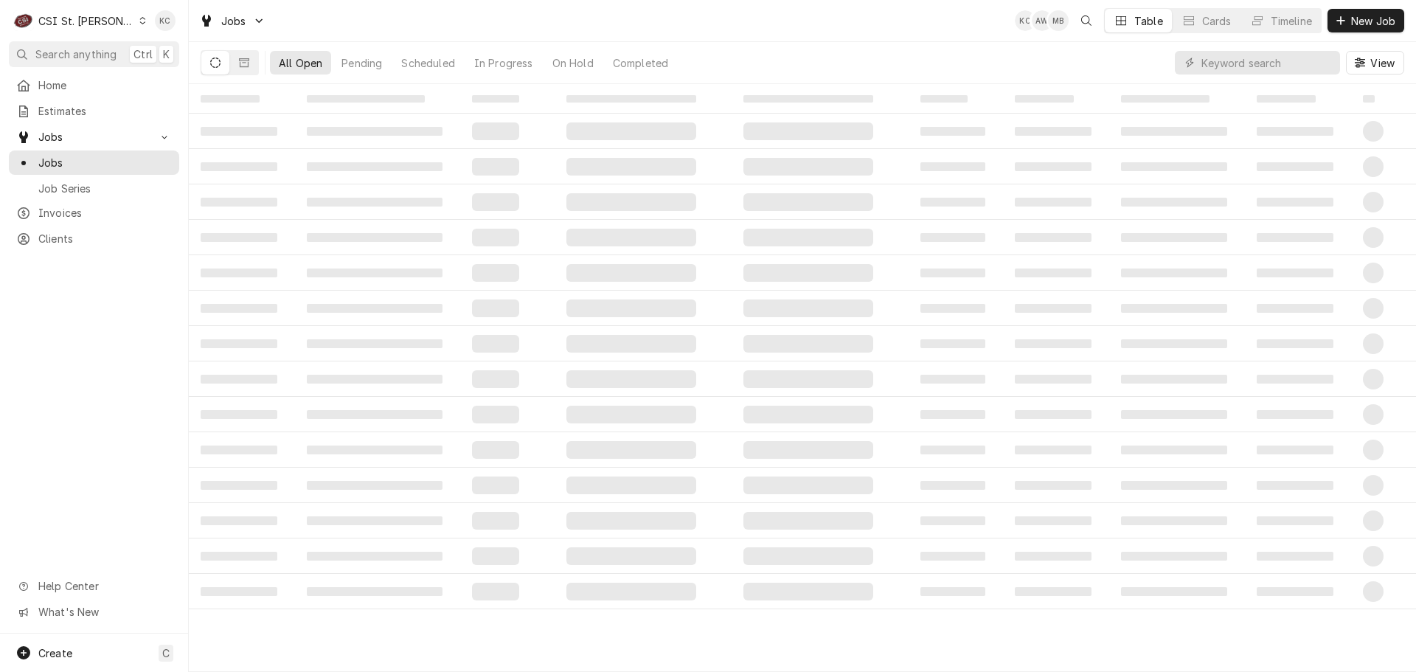
click at [384, 145] on body "C CSI St. Louis KC Search anything Ctrl K Home Estimates Jobs Jobs Job Series I…" at bounding box center [708, 336] width 1416 height 672
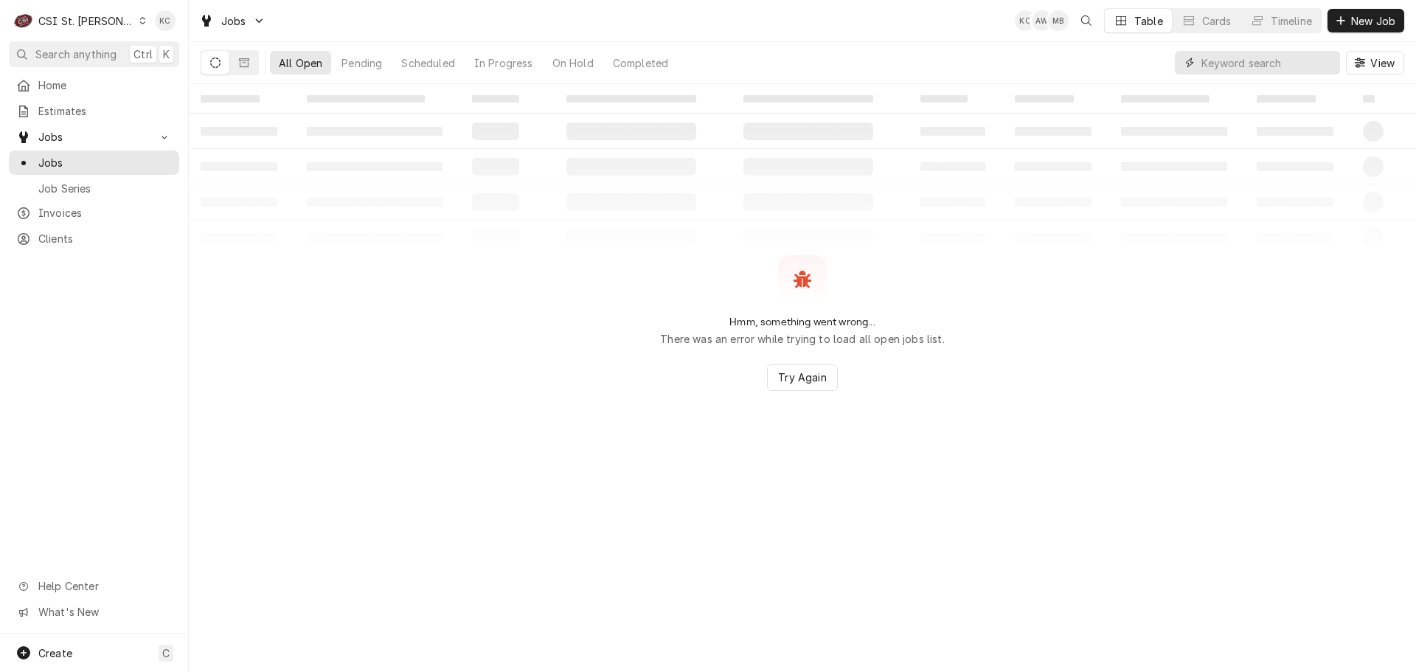
click at [1283, 64] on input "Dynamic Content Wrapper" at bounding box center [1267, 63] width 131 height 24
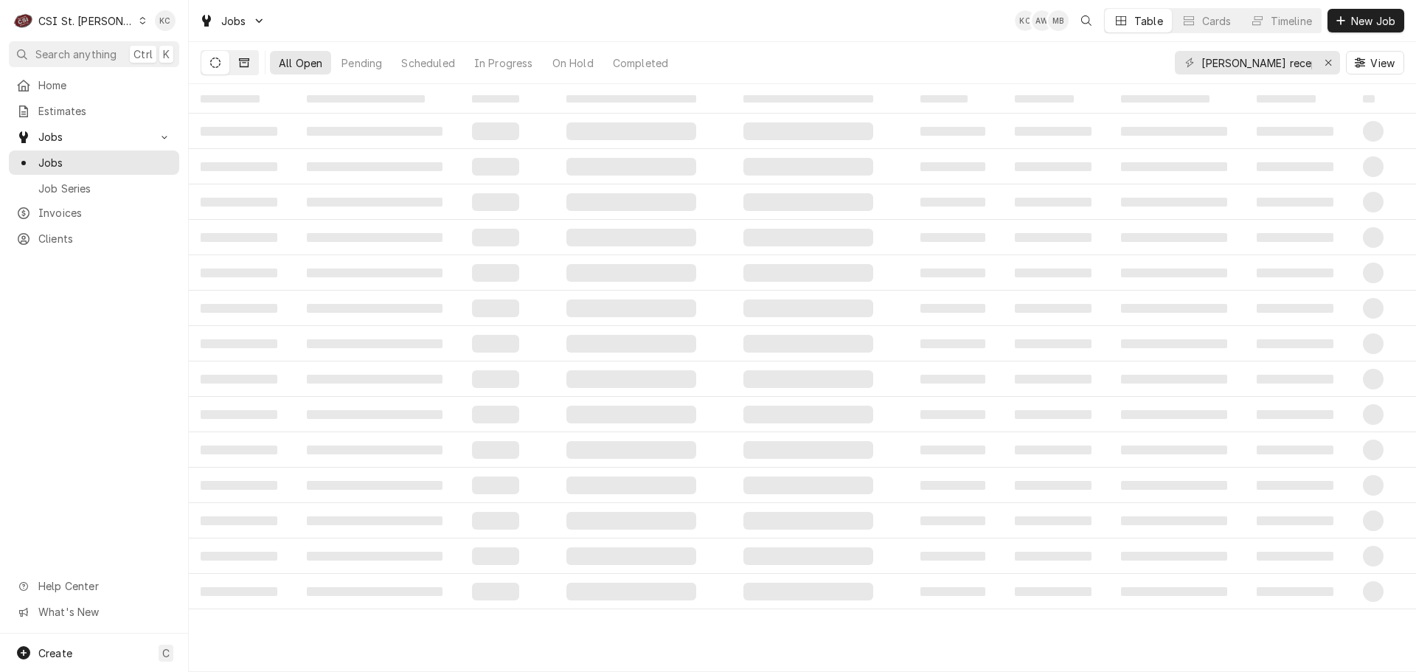
click at [247, 58] on icon "Dynamic Content Wrapper" at bounding box center [244, 63] width 10 height 10
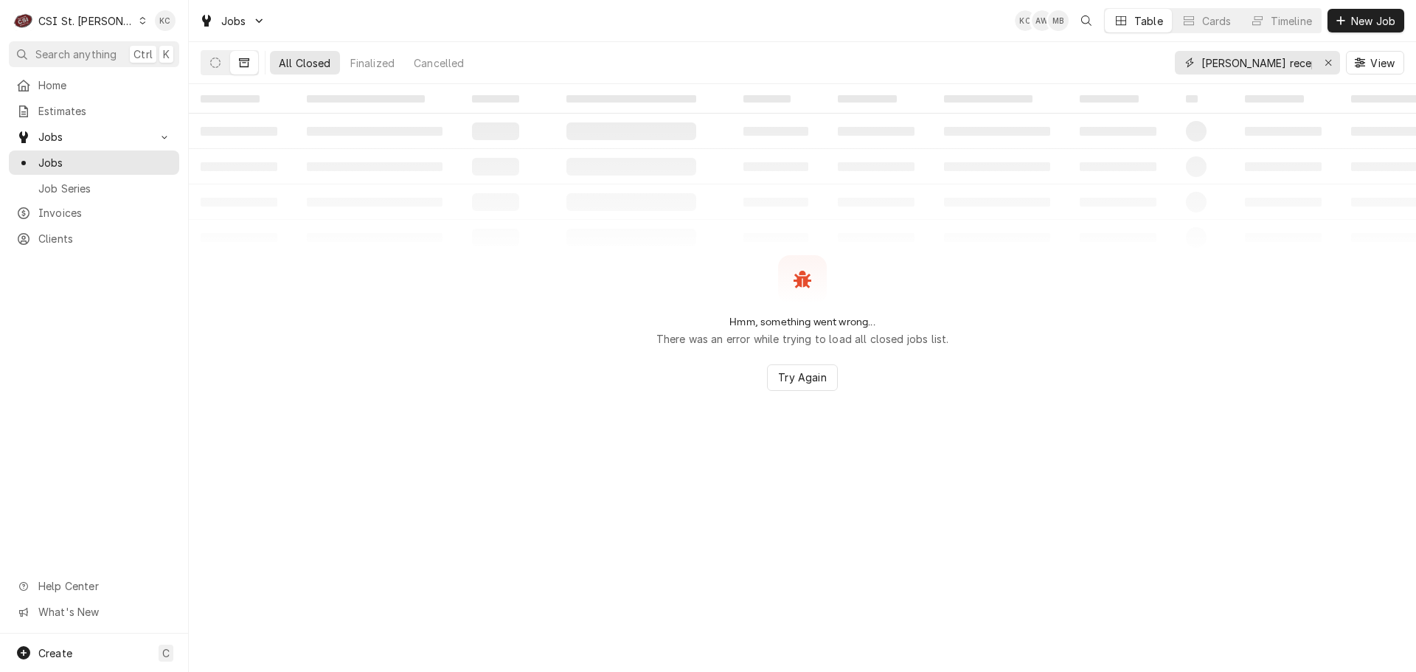
drag, startPoint x: 1286, startPoint y: 55, endPoint x: 1164, endPoint y: 88, distance: 126.7
click at [1164, 88] on div "Jobs KC AW MB Table Cards Timeline New Job All Closed Finalized Cancelled fulto…" at bounding box center [802, 336] width 1227 height 672
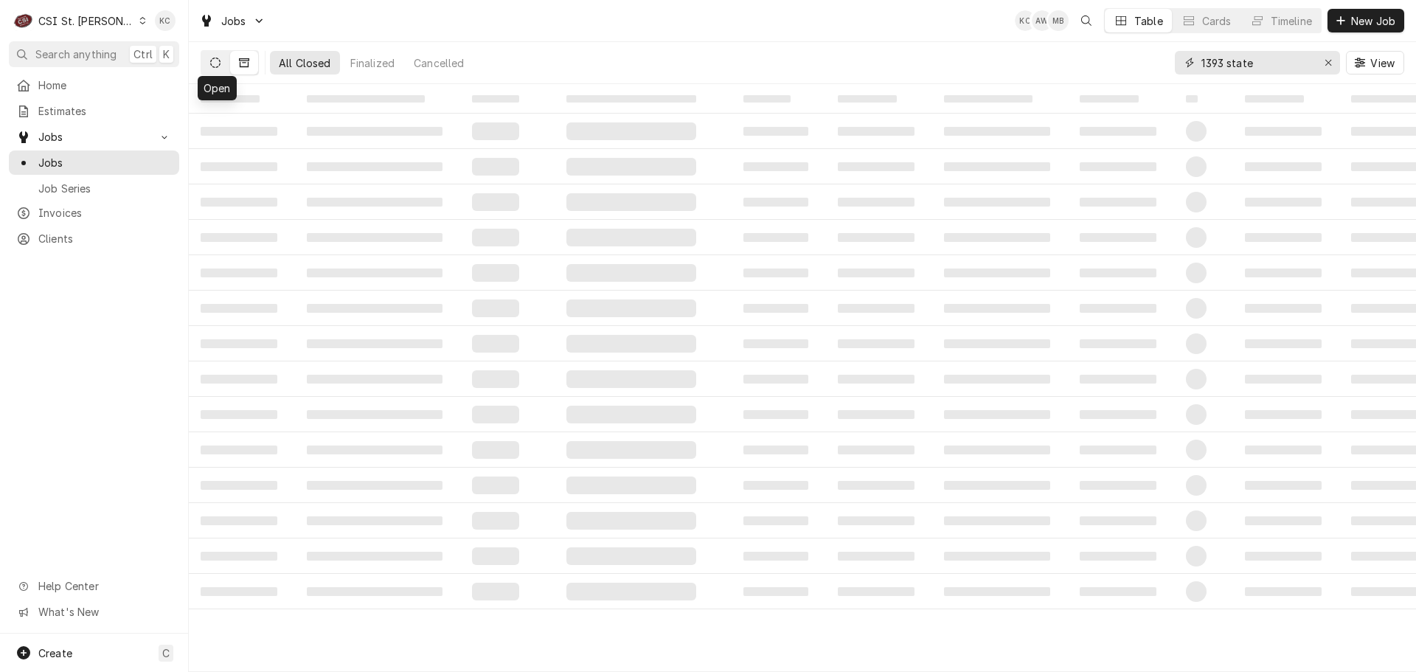
type input "1393 state"
click at [215, 63] on icon "Dynamic Content Wrapper" at bounding box center [215, 63] width 10 height 10
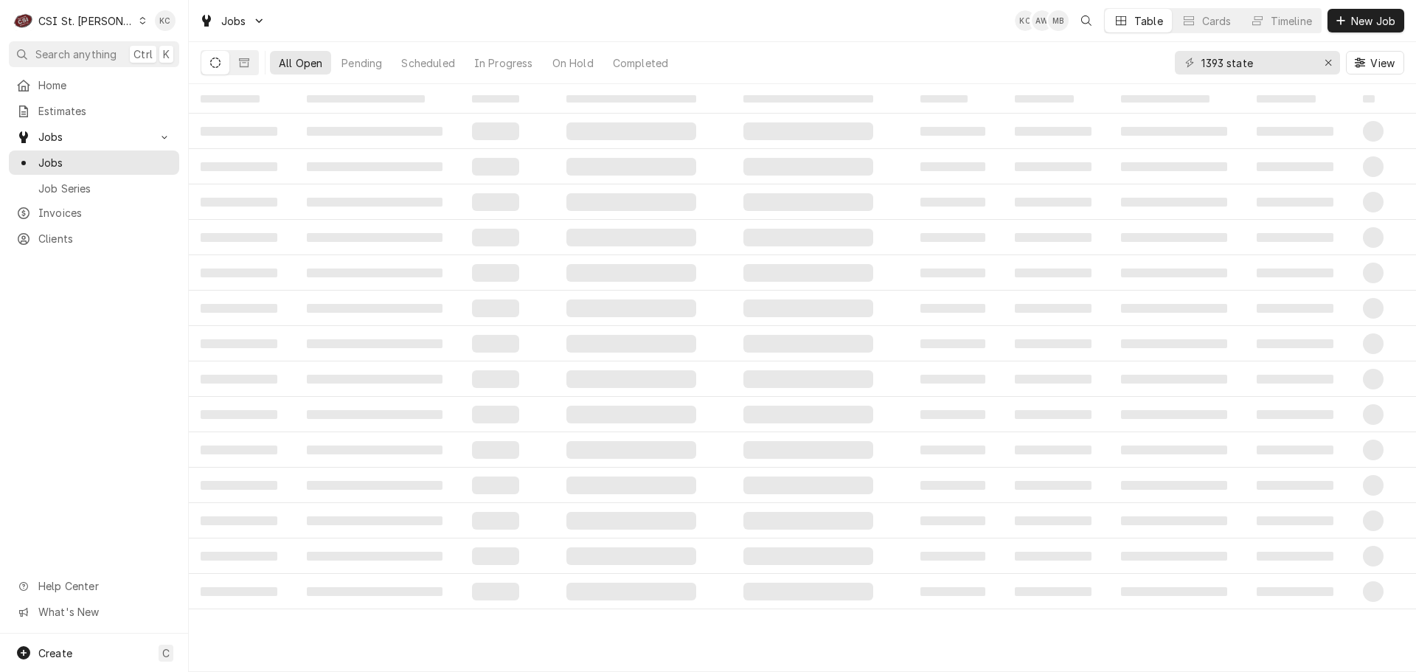
click at [97, 18] on div "CSI St. [PERSON_NAME]" at bounding box center [86, 20] width 96 height 15
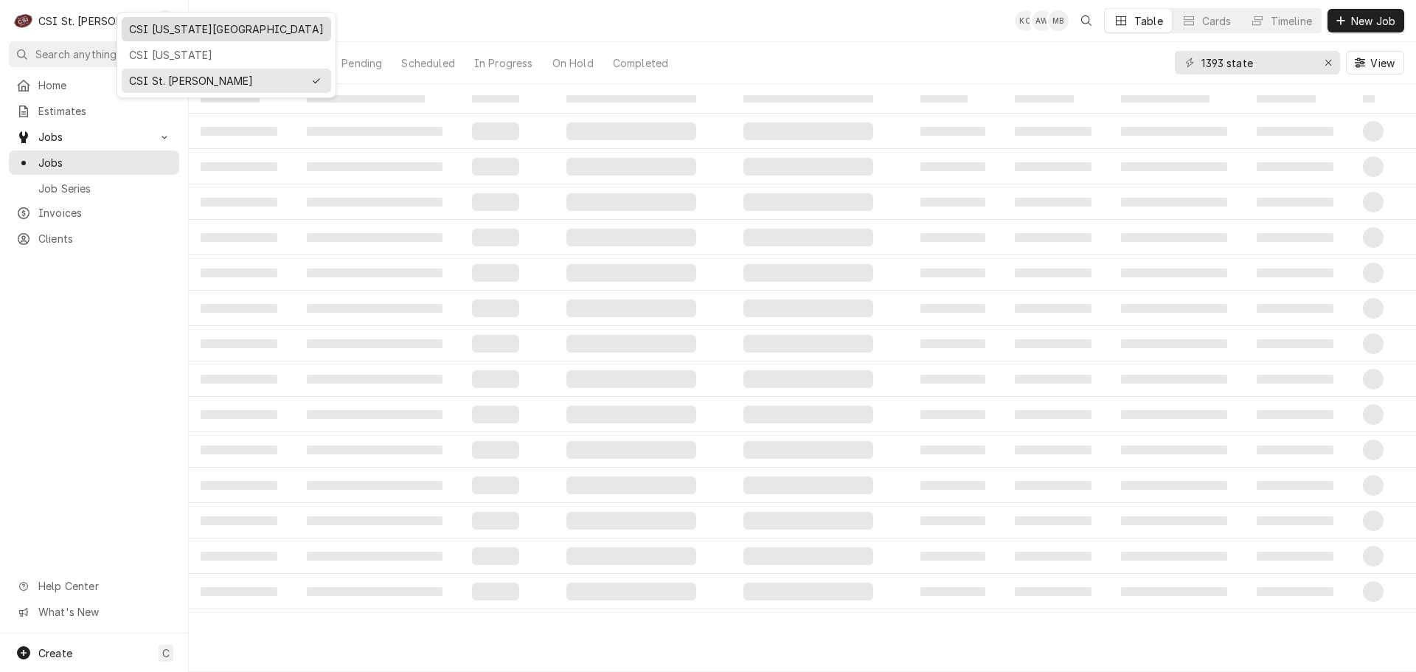
click at [171, 29] on div "CSI [US_STATE][GEOGRAPHIC_DATA]" at bounding box center [226, 28] width 195 height 15
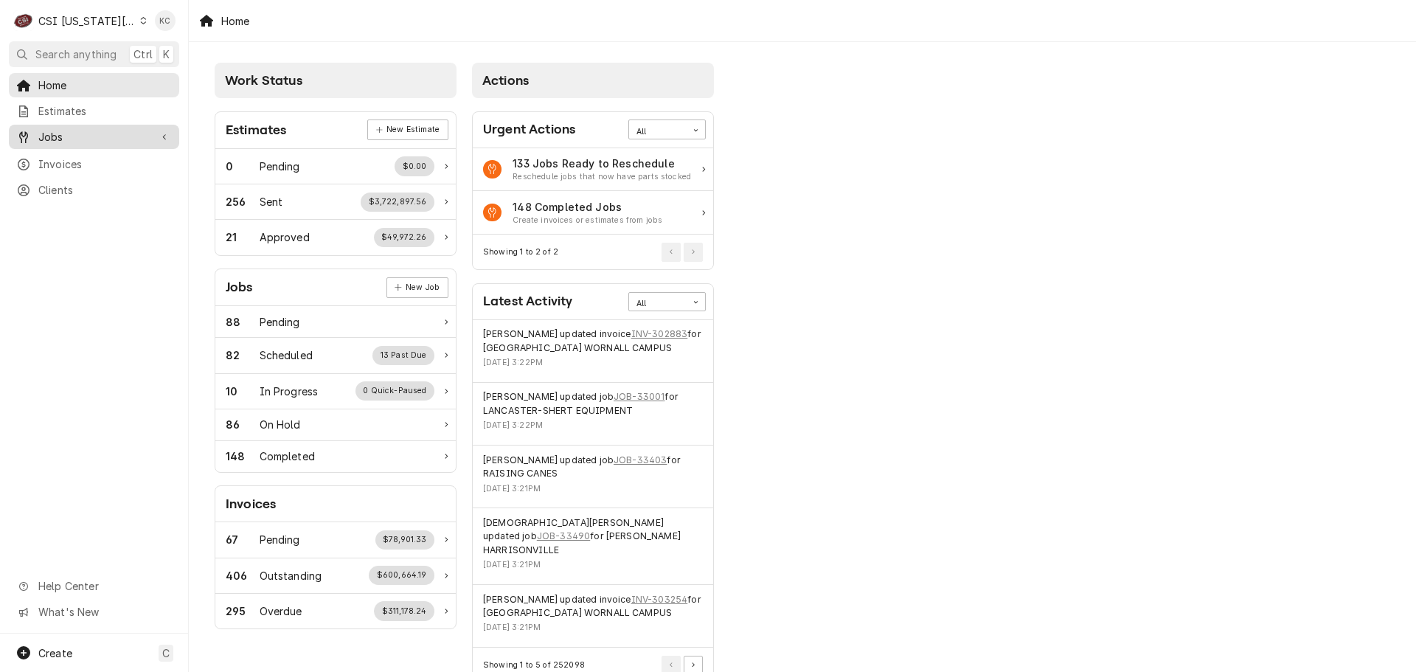
click at [86, 129] on span "Jobs" at bounding box center [93, 136] width 111 height 15
click at [93, 159] on span "Jobs" at bounding box center [105, 162] width 134 height 15
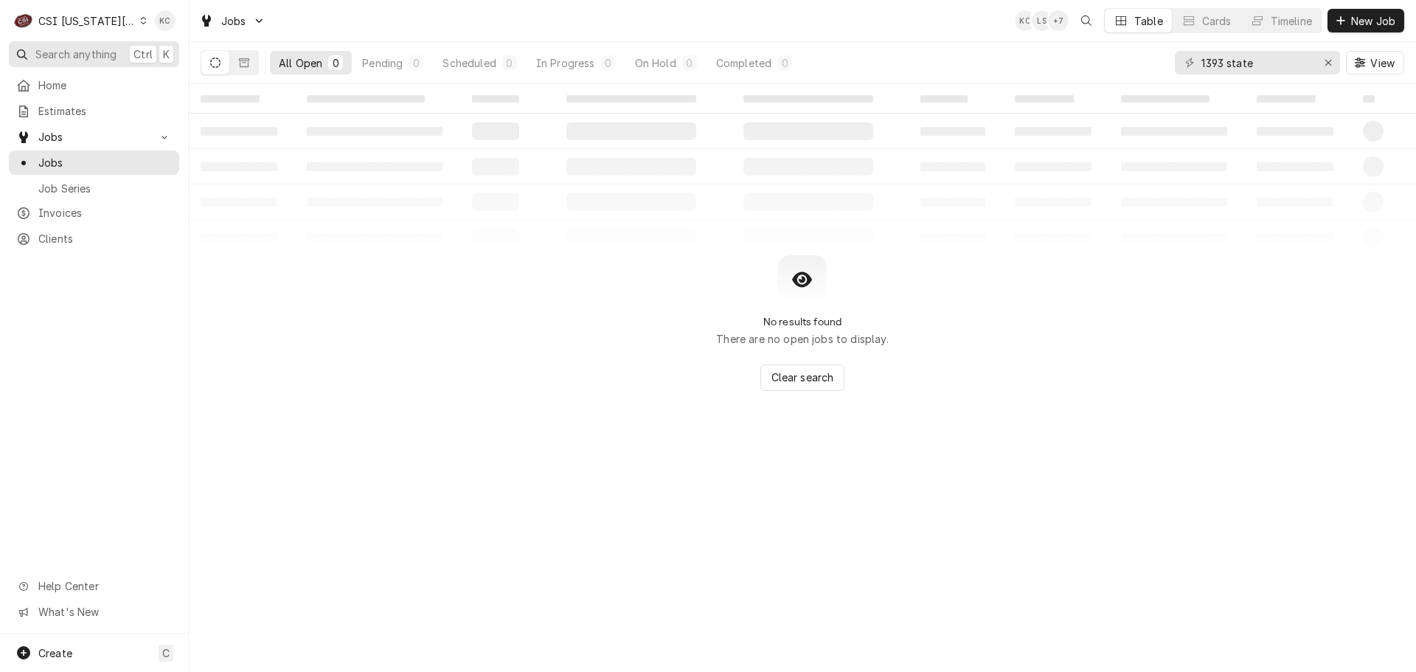
click at [73, 53] on span "Search anything" at bounding box center [75, 53] width 81 height 15
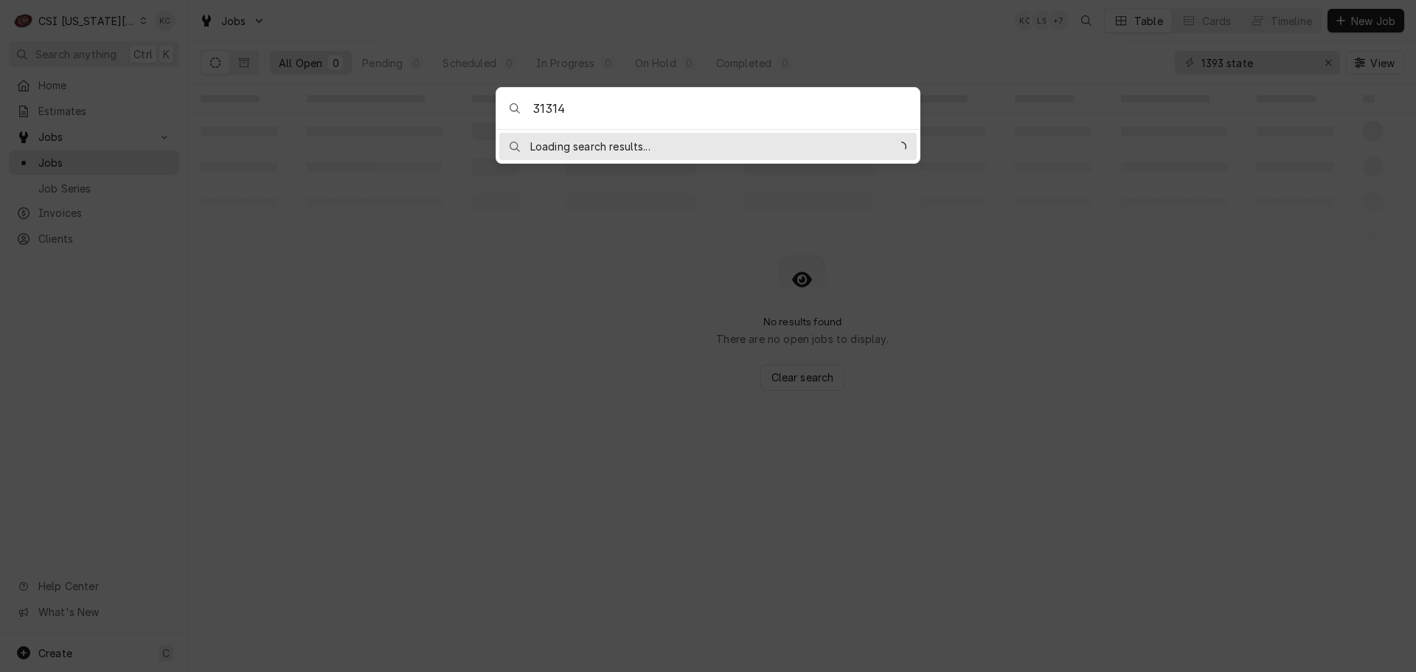
type input "313142"
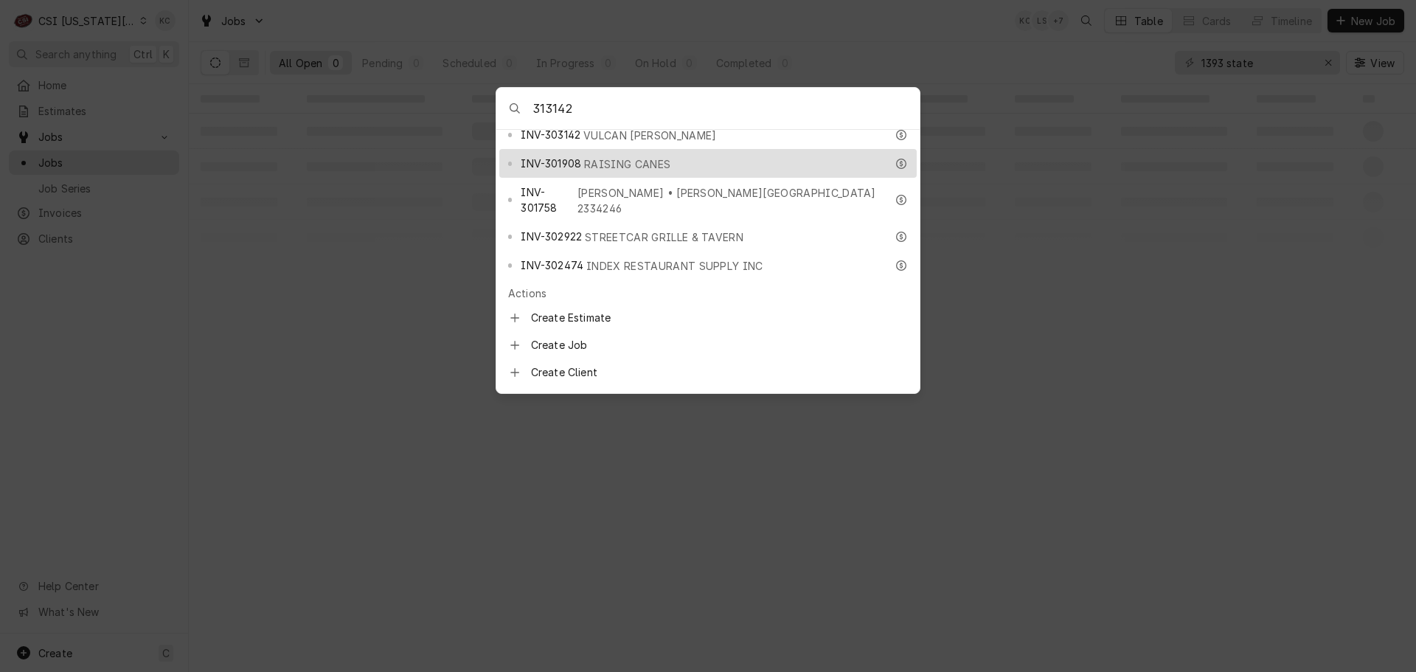
scroll to position [108, 0]
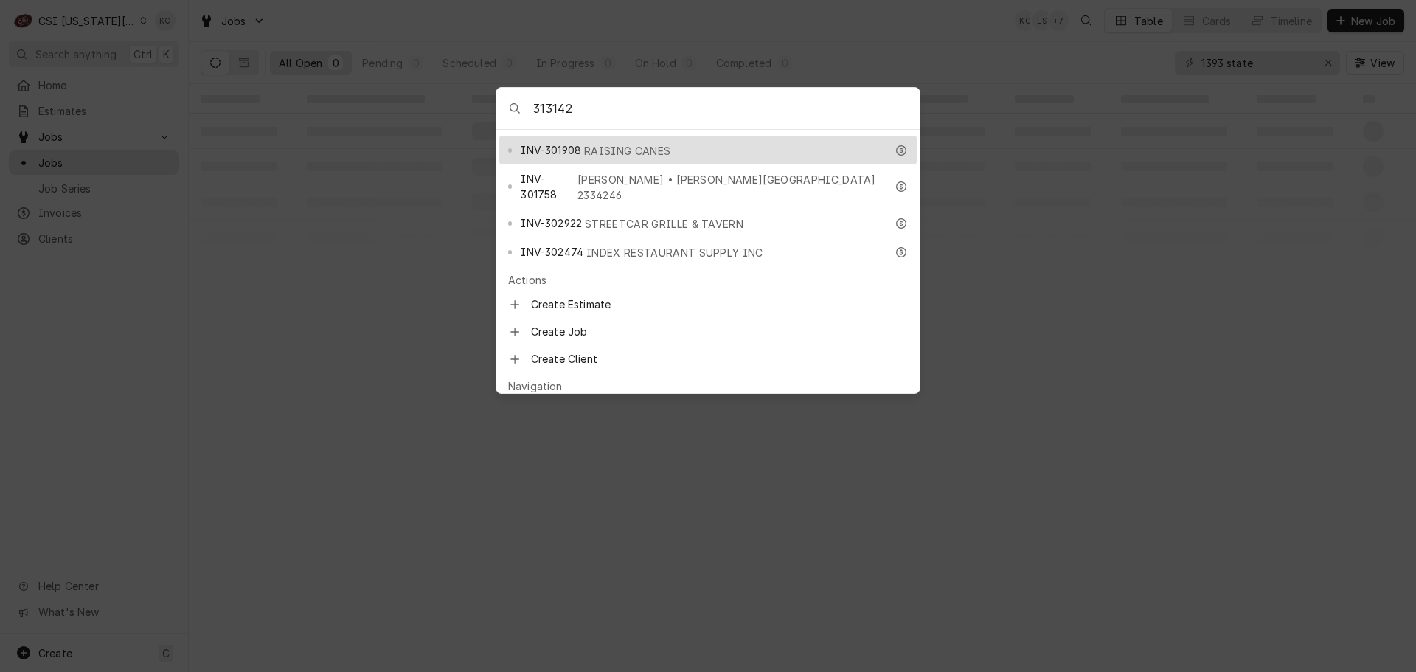
click at [420, 204] on body "C CSI Kansas City KC Search anything Ctrl K Home Estimates Jobs Jobs Job Series…" at bounding box center [708, 336] width 1416 height 672
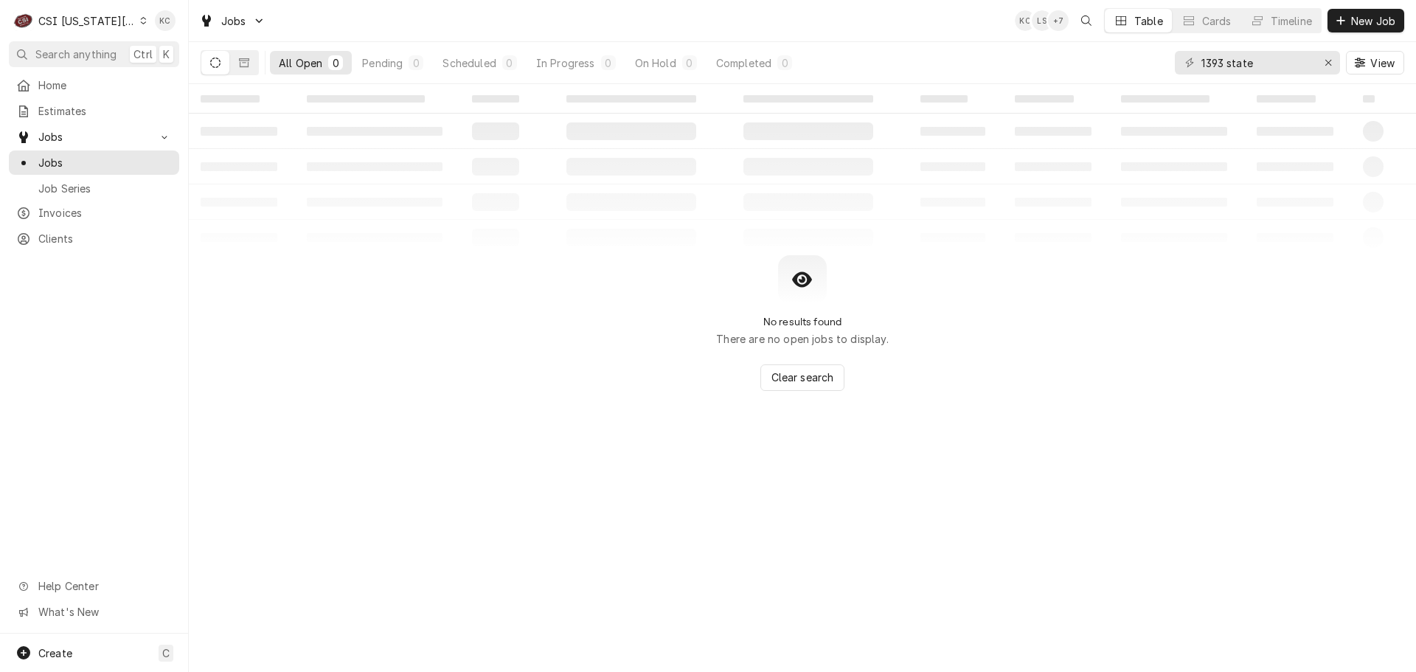
click at [308, 57] on div "All Open" at bounding box center [301, 62] width 44 height 15
click at [1283, 66] on input "1393 state" at bounding box center [1257, 63] width 111 height 24
click at [244, 66] on icon "Dynamic Content Wrapper" at bounding box center [244, 62] width 10 height 9
click at [221, 63] on button "Dynamic Content Wrapper" at bounding box center [215, 63] width 28 height 24
click at [94, 156] on span "Jobs" at bounding box center [105, 162] width 134 height 15
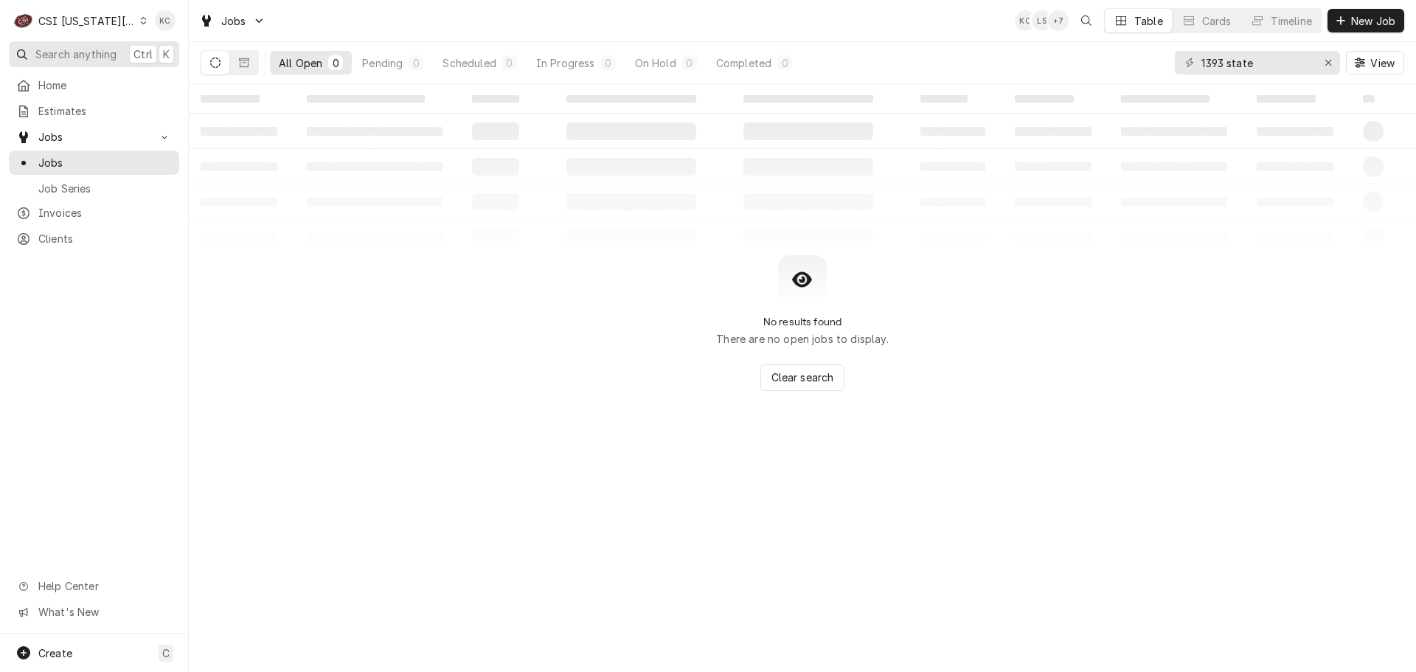
click at [63, 58] on span "Search anything" at bounding box center [75, 53] width 81 height 15
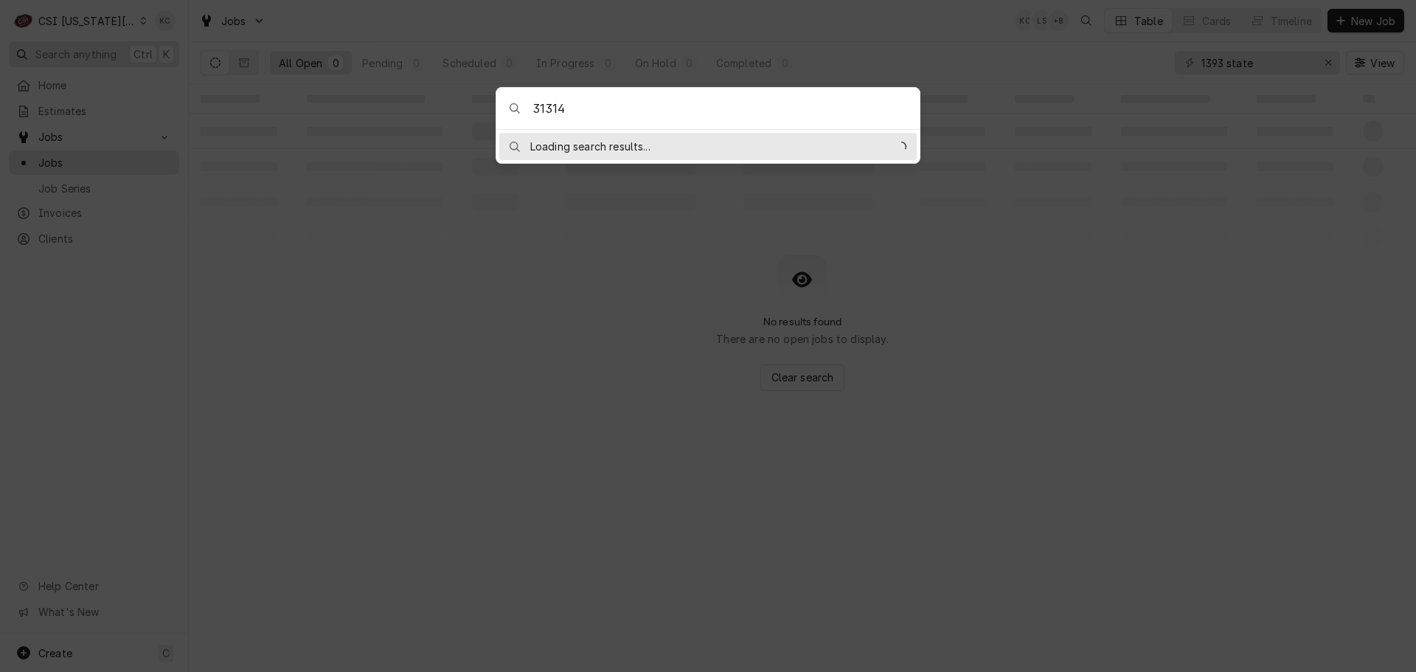
type input "313142"
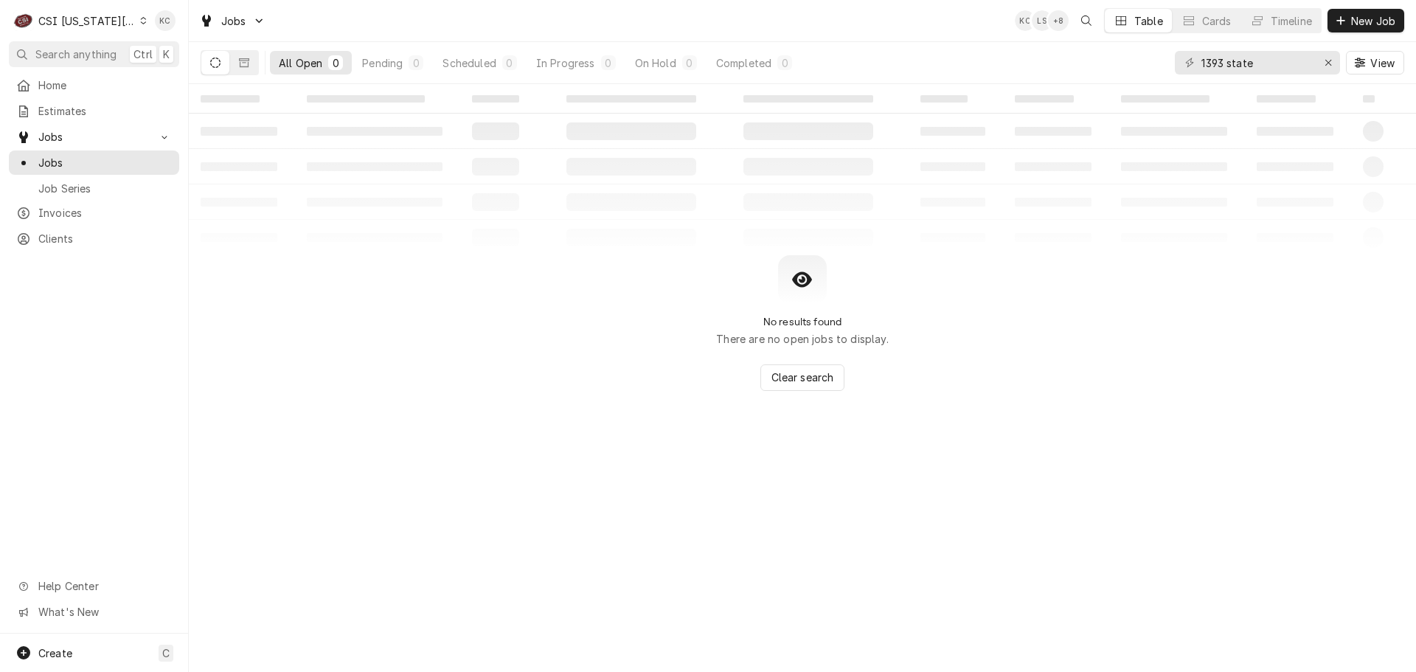
click at [318, 324] on body "C CSI [US_STATE] City KC Search anything Ctrl K Home Estimates Jobs Jobs Job Se…" at bounding box center [708, 336] width 1416 height 672
click at [250, 61] on button "Dynamic Content Wrapper" at bounding box center [244, 63] width 28 height 24
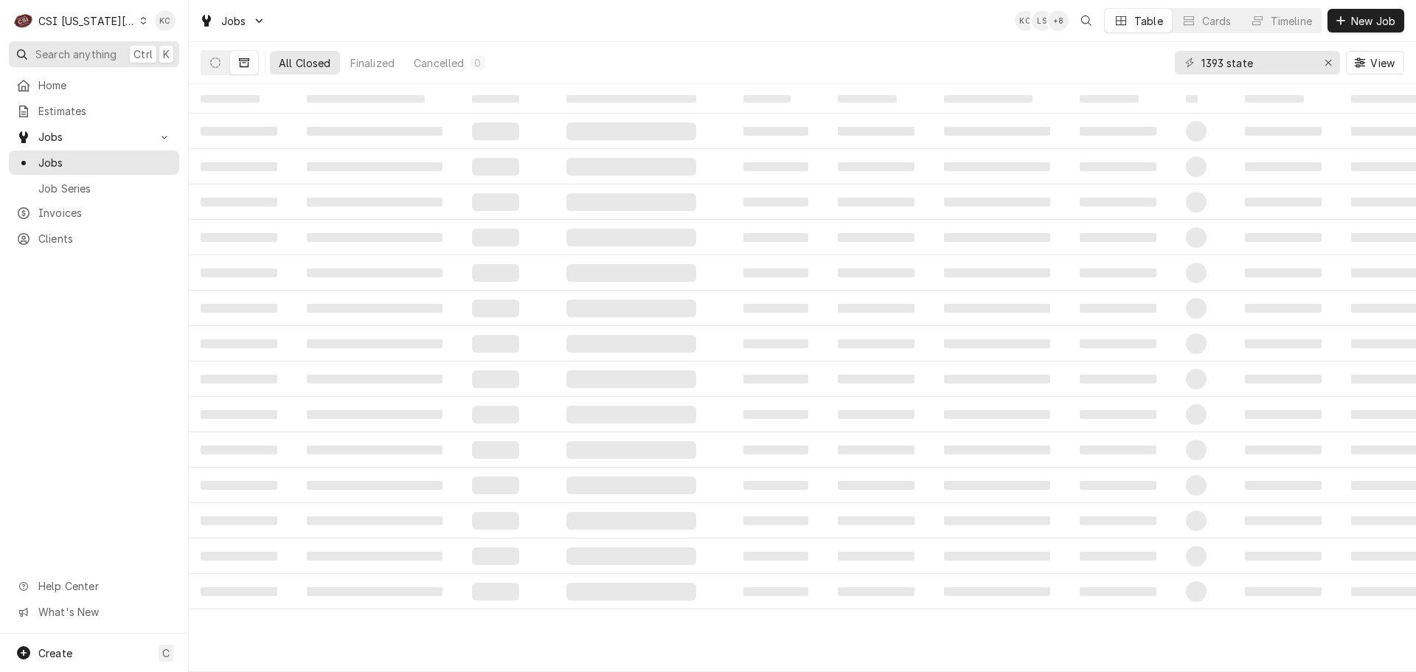
click at [95, 49] on span "Search anything" at bounding box center [75, 53] width 81 height 15
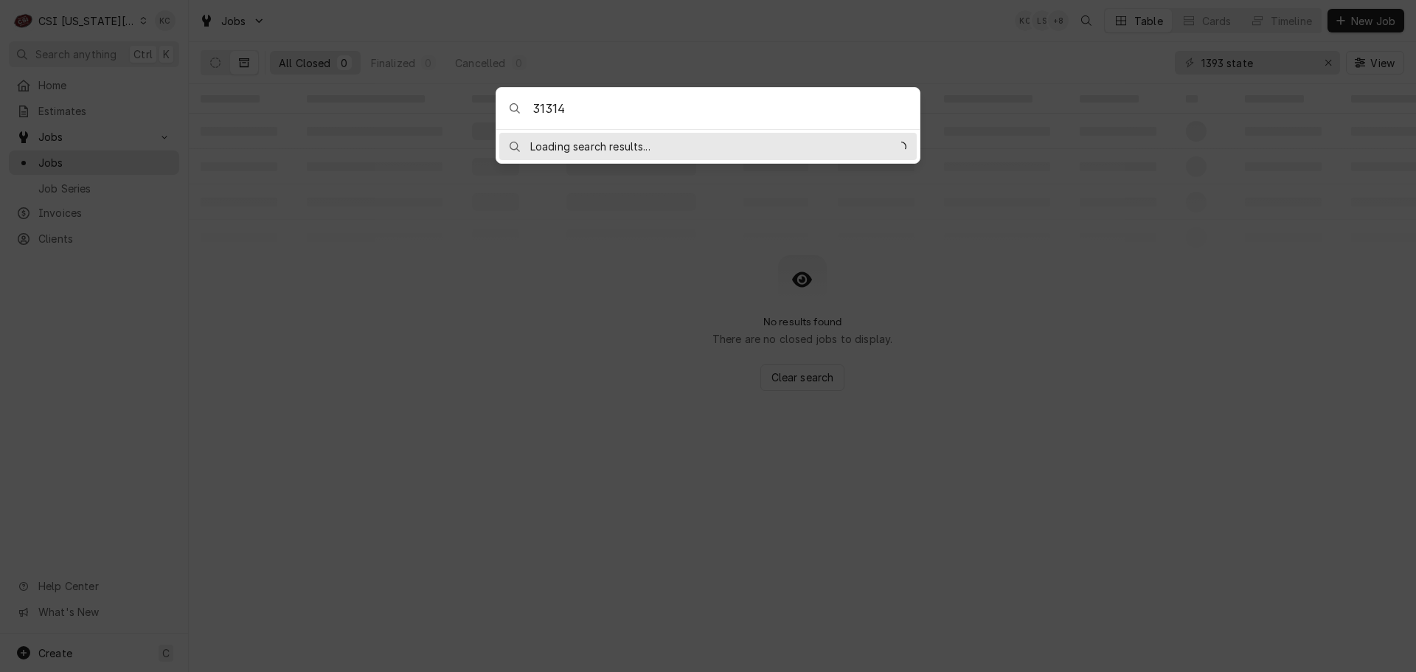
type input "313142"
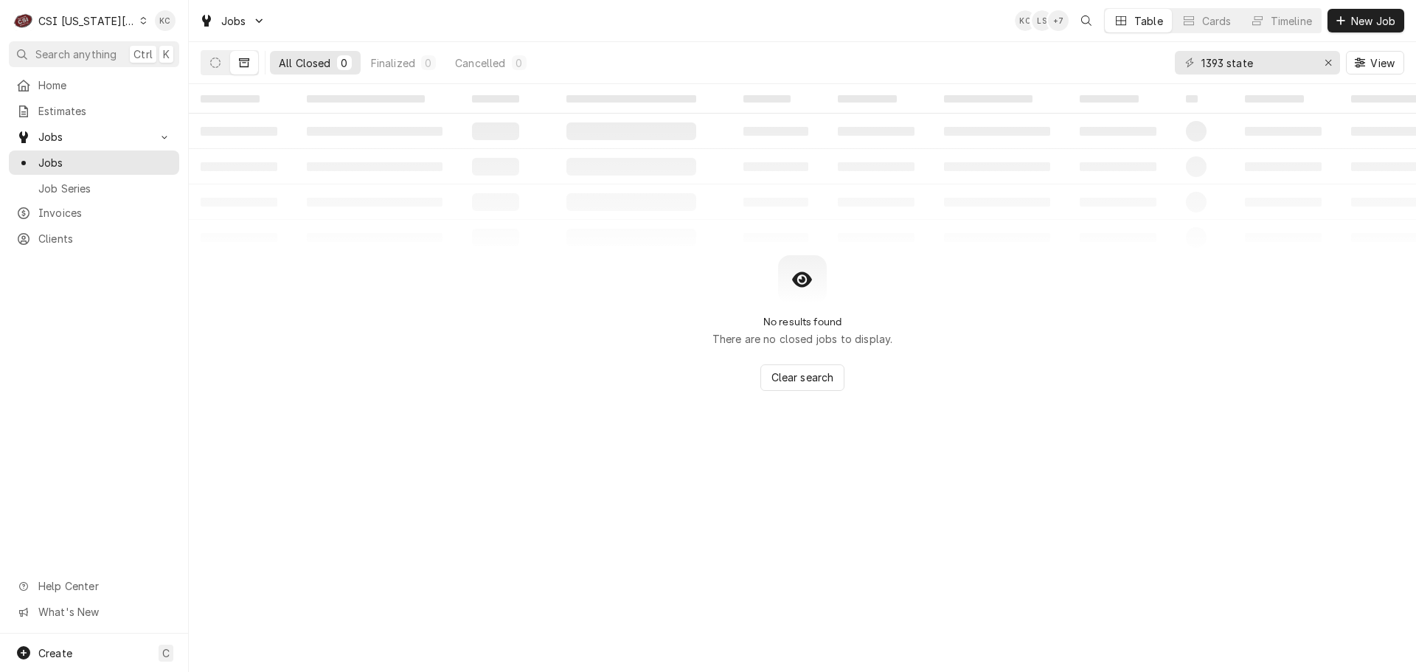
click at [362, 271] on body "C CSI Kansas City KC Search anything Ctrl K Home Estimates Jobs Jobs Job Series…" at bounding box center [708, 336] width 1416 height 672
click at [1287, 66] on input "1393 state" at bounding box center [1257, 63] width 111 height 24
drag, startPoint x: 1287, startPoint y: 66, endPoint x: 1129, endPoint y: 71, distance: 158.7
click at [1129, 71] on div "All Closed 0 Finalized 0 Cancelled 0 1393 state View" at bounding box center [803, 62] width 1204 height 41
type input "fulton reception"
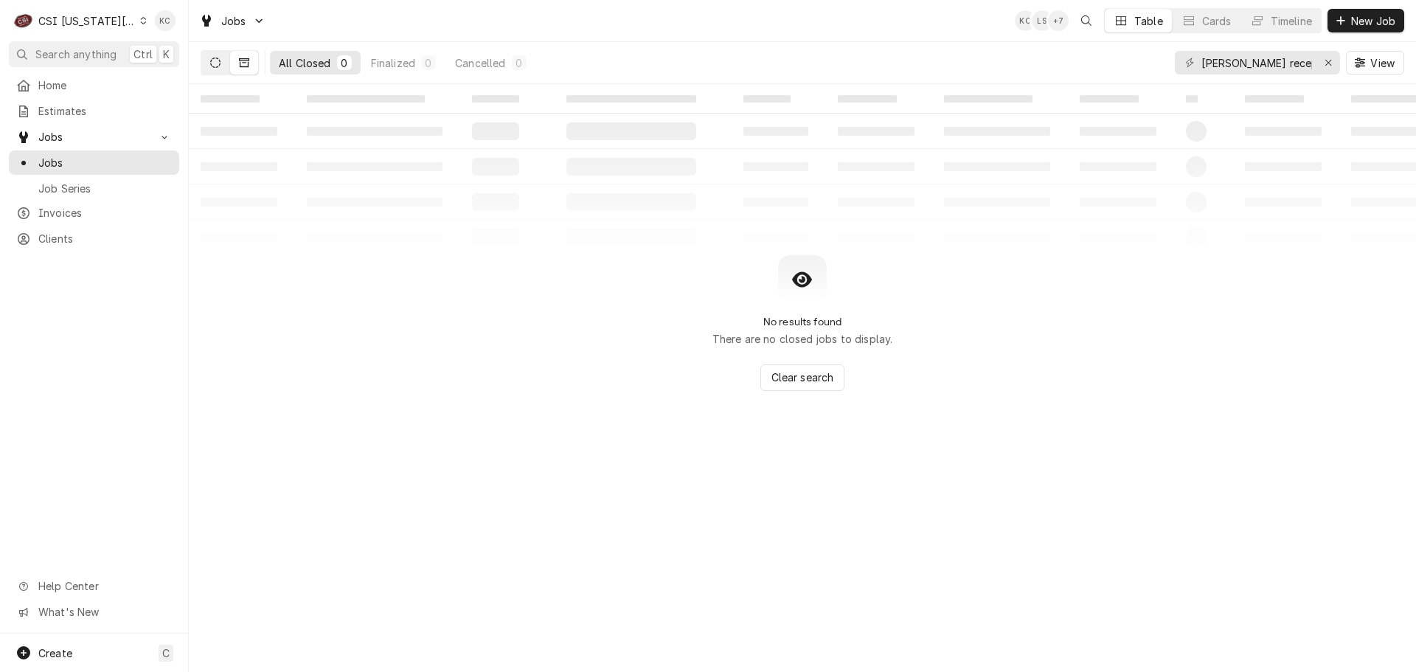
click at [218, 65] on icon "Dynamic Content Wrapper" at bounding box center [215, 63] width 10 height 10
drag, startPoint x: 1281, startPoint y: 65, endPoint x: 1143, endPoint y: 70, distance: 138.8
click at [1143, 70] on div "All Open 0 Pending 0 Scheduled 0 In Progress 0 On Hold 0 Completed 0 fulton rec…" at bounding box center [803, 62] width 1204 height 41
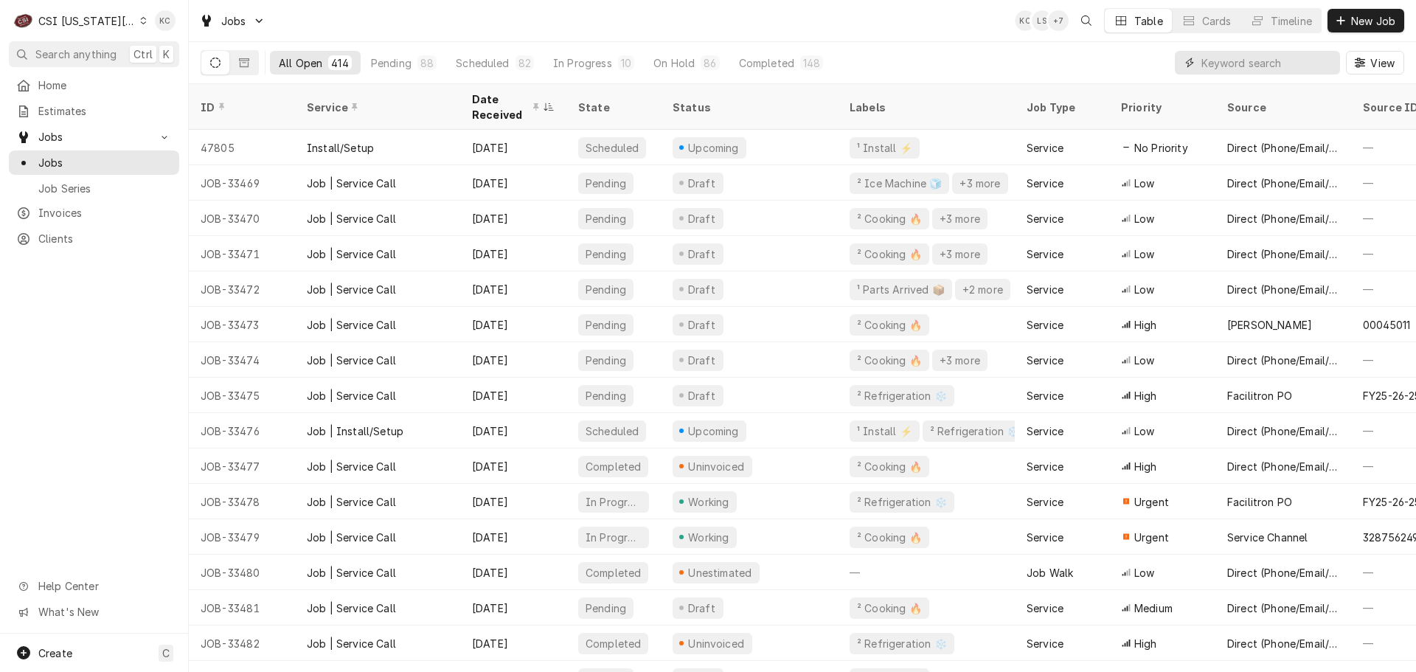
paste input "W313142"
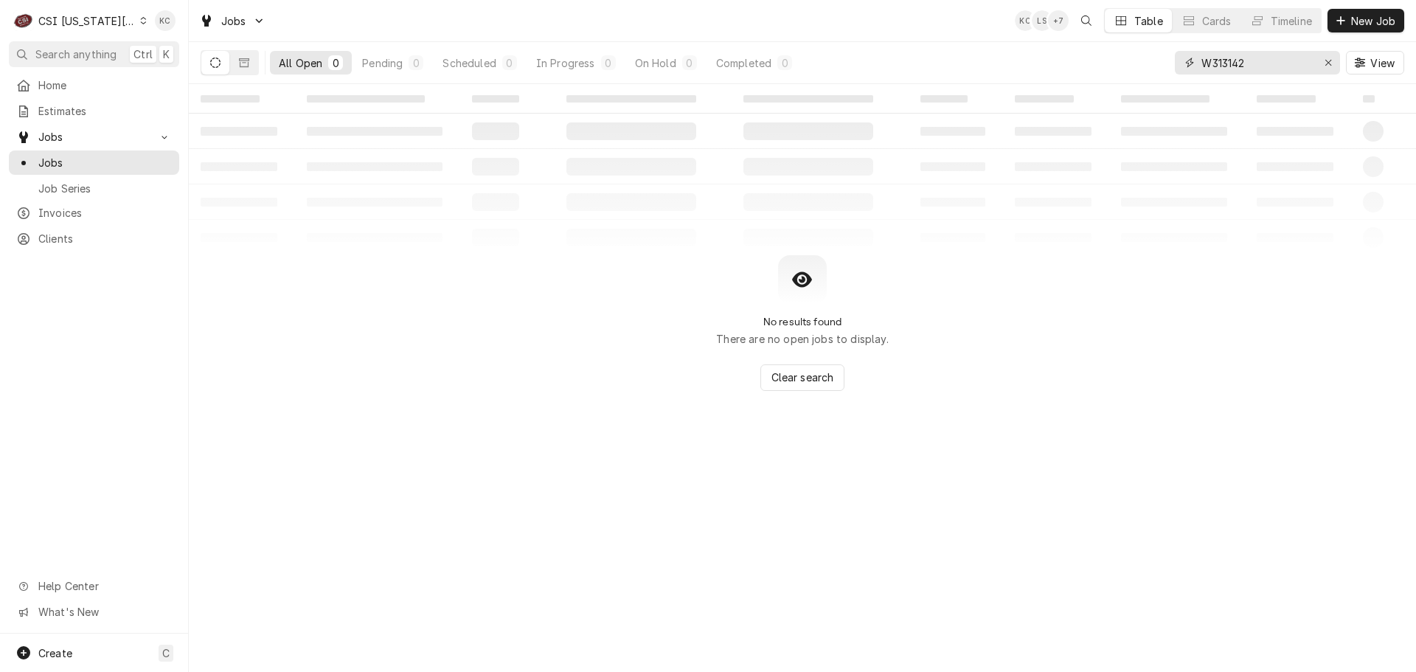
type input "W313142"
click at [1285, 67] on input "W313142" at bounding box center [1257, 63] width 111 height 24
click at [91, 15] on div "CSI [US_STATE][GEOGRAPHIC_DATA]" at bounding box center [86, 20] width 97 height 15
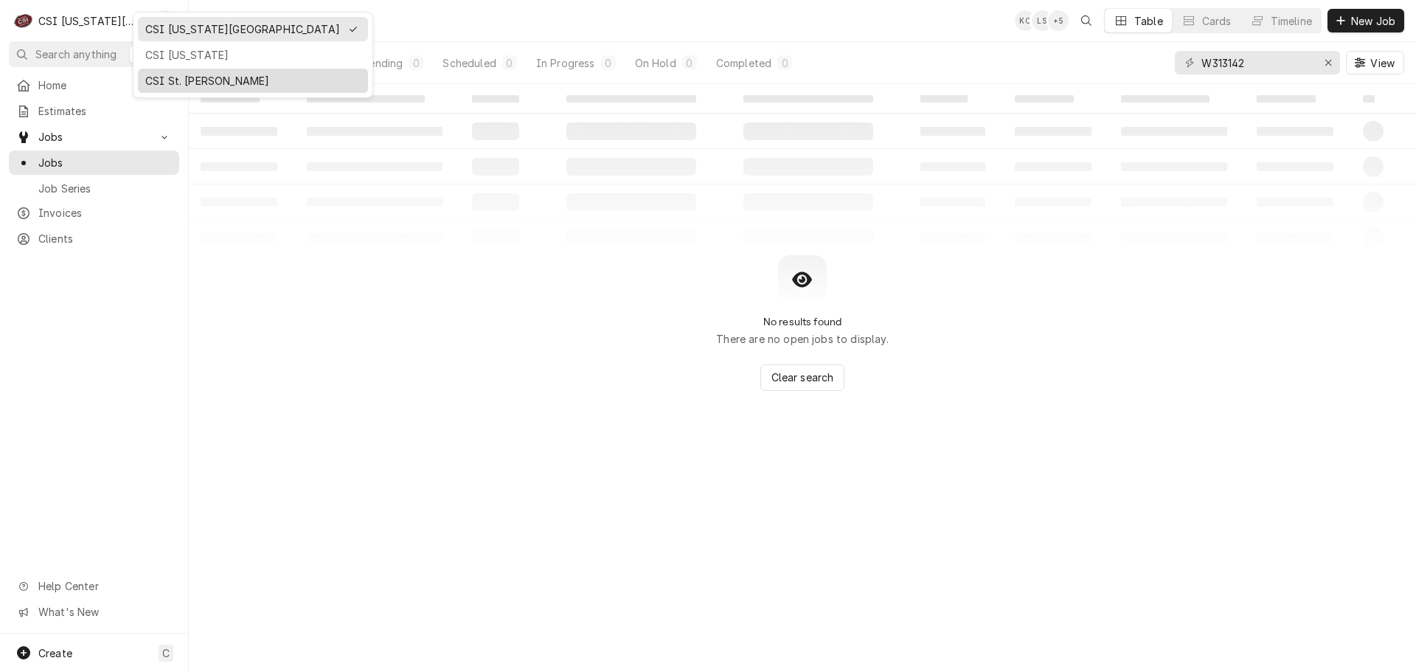
click at [170, 74] on div "CSI St. [PERSON_NAME]" at bounding box center [252, 80] width 215 height 15
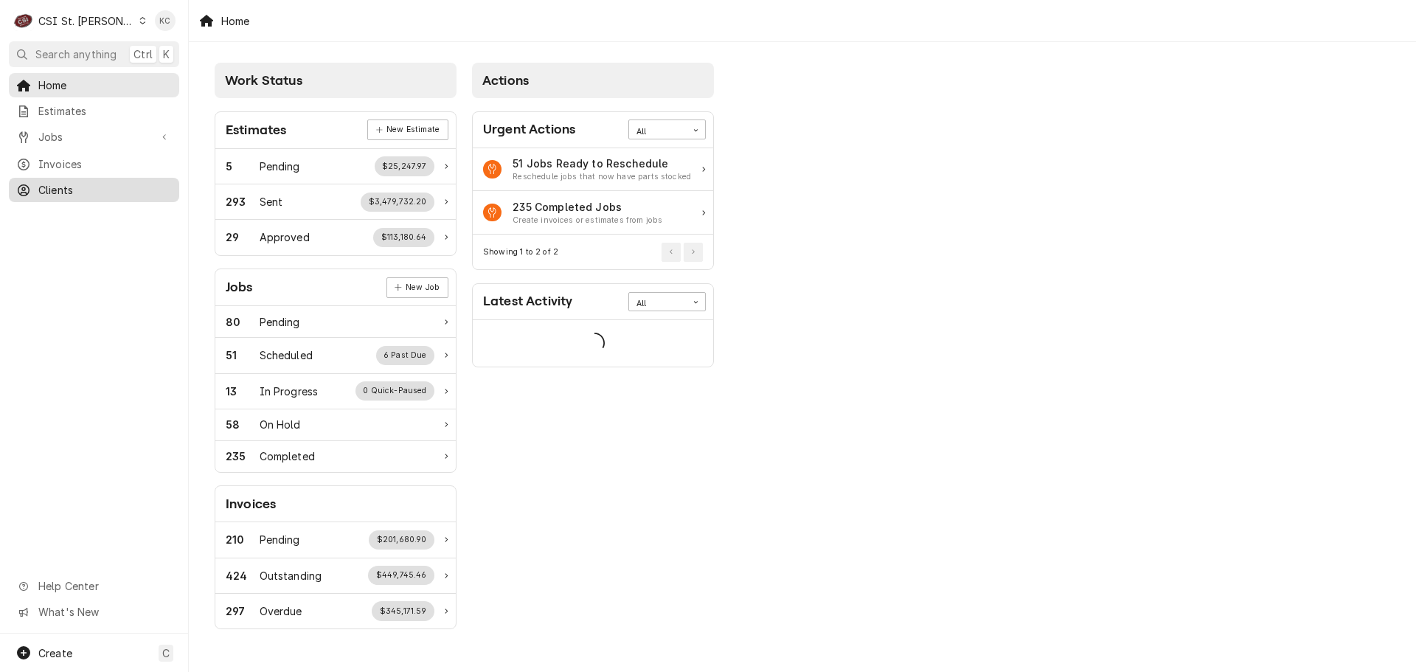
click at [49, 182] on span "Clients" at bounding box center [105, 189] width 134 height 15
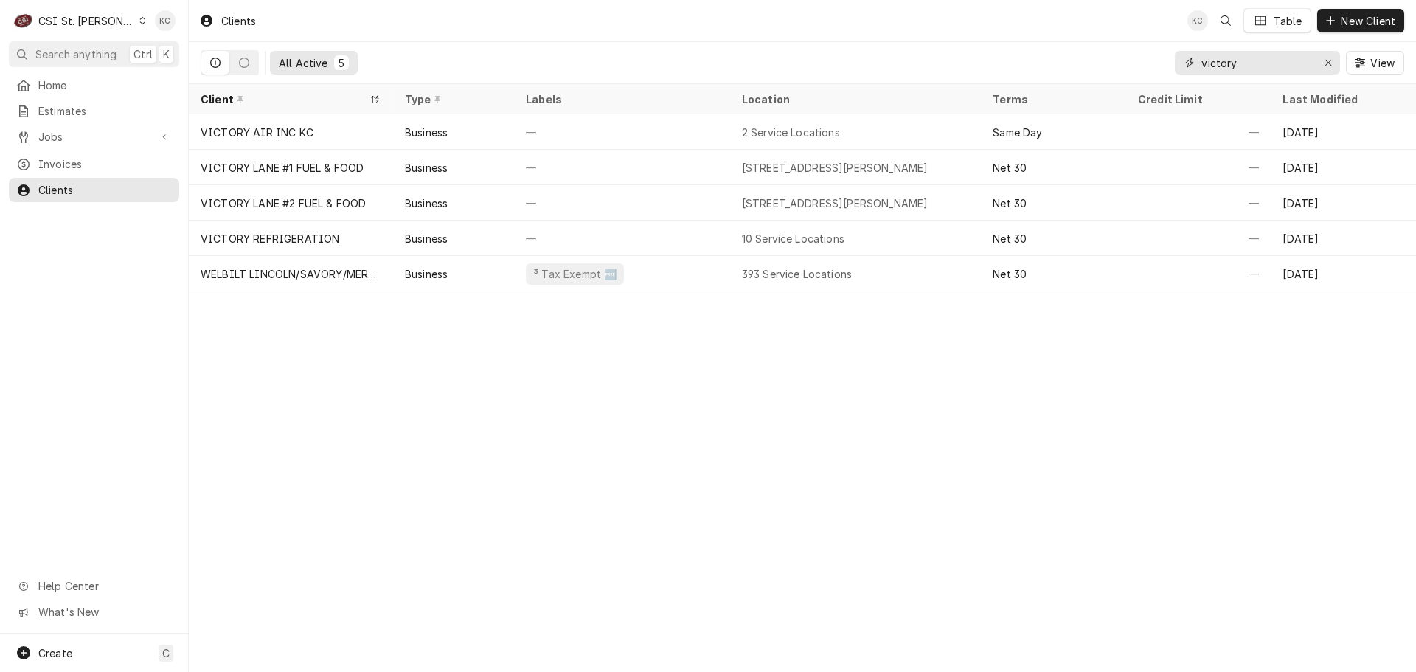
drag, startPoint x: 1264, startPoint y: 65, endPoint x: 1084, endPoint y: 81, distance: 181.4
click at [1084, 81] on div "All Active 5 victory View" at bounding box center [803, 62] width 1204 height 41
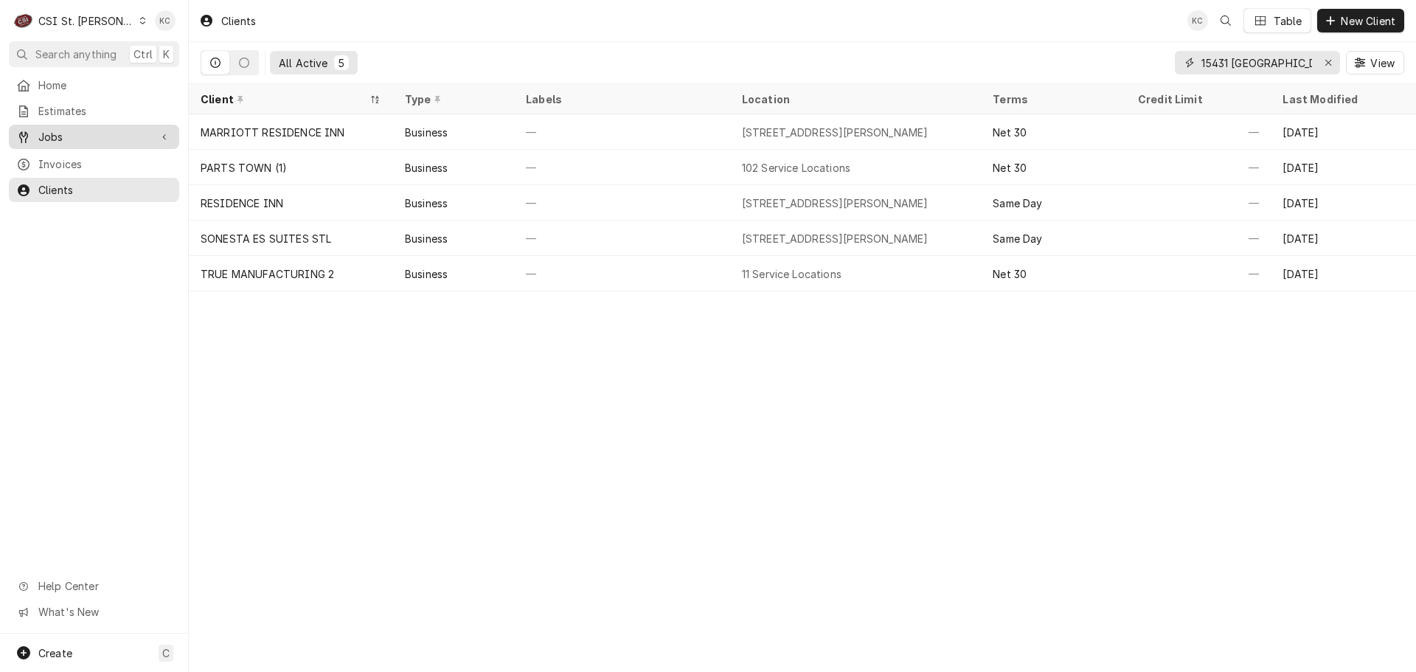
type input "15431 [GEOGRAPHIC_DATA]"
click at [73, 138] on span "Jobs" at bounding box center [93, 136] width 111 height 15
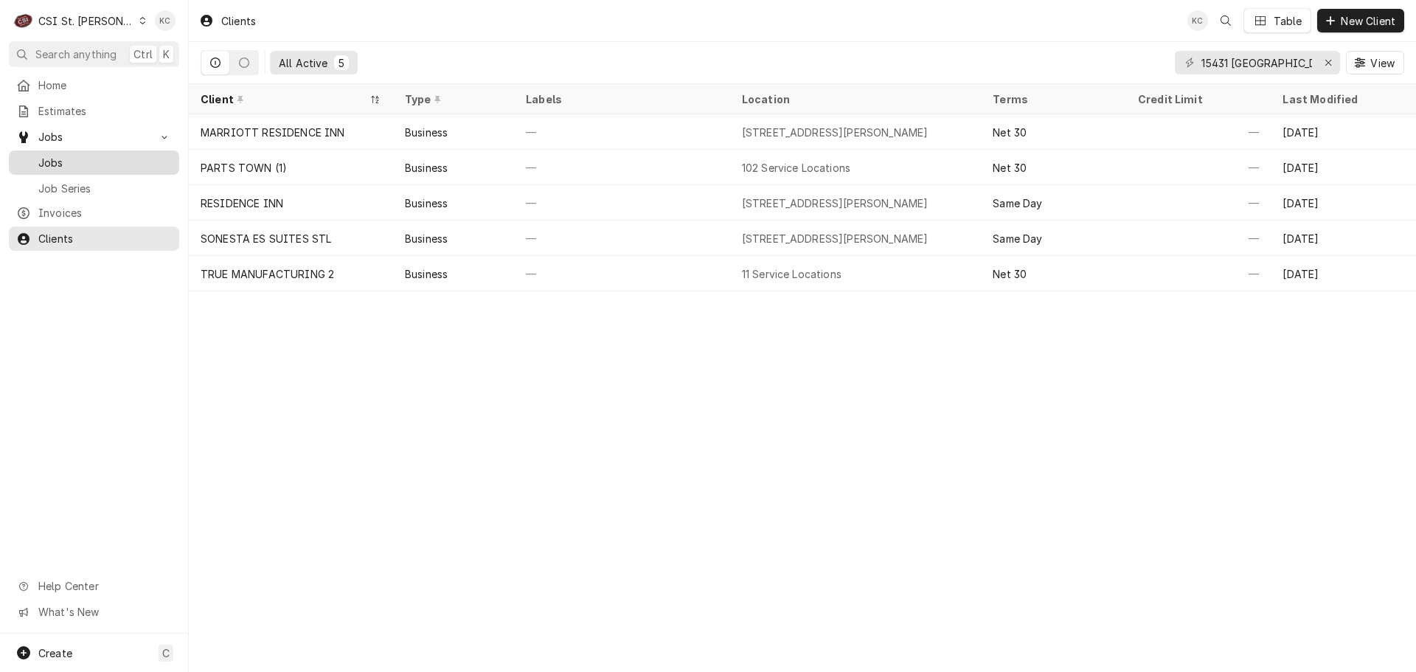
click at [67, 166] on div "Jobs" at bounding box center [94, 162] width 164 height 18
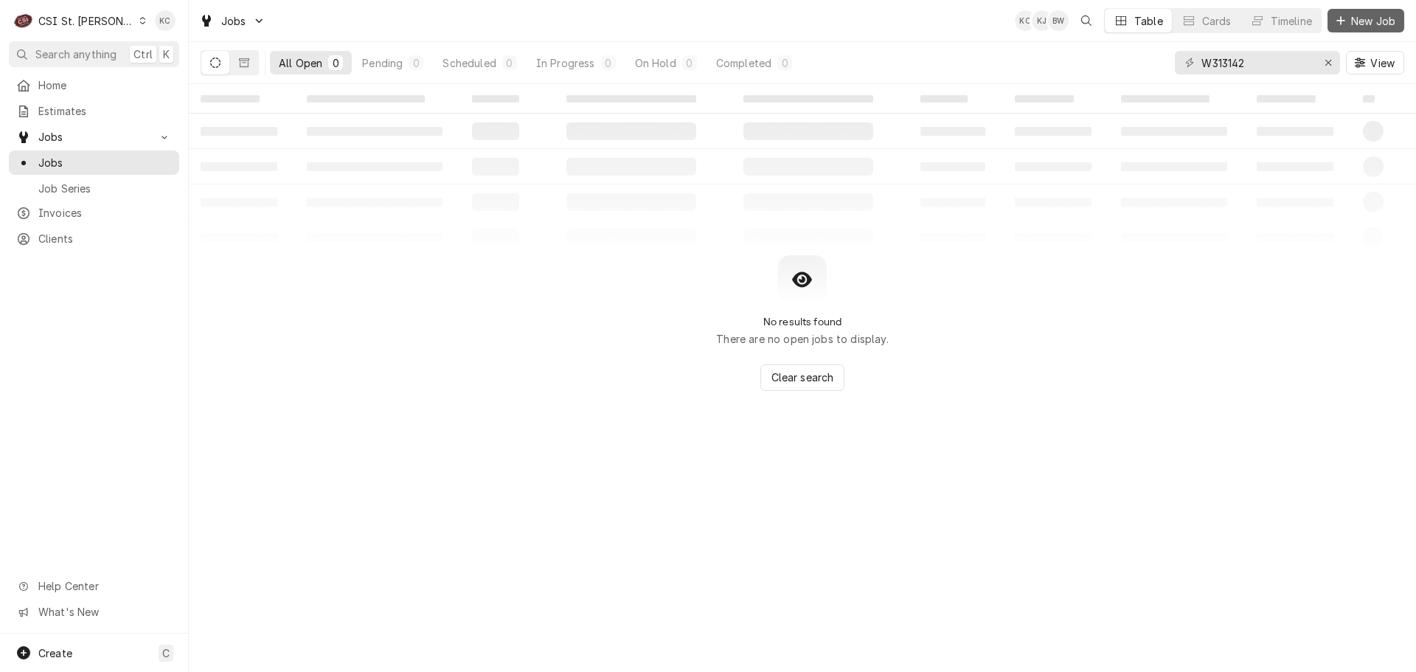
click at [1368, 22] on span "New Job" at bounding box center [1373, 20] width 50 height 15
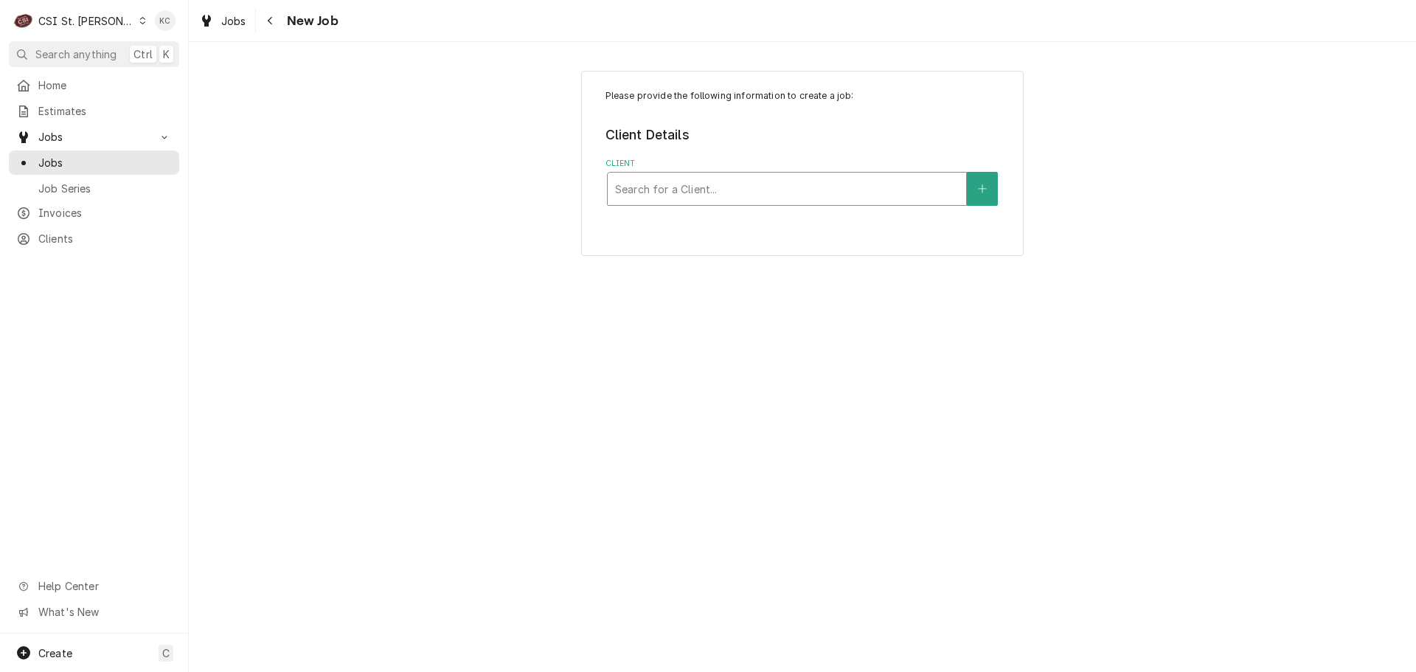
click at [714, 186] on div "Client" at bounding box center [787, 189] width 344 height 27
type input "15431"
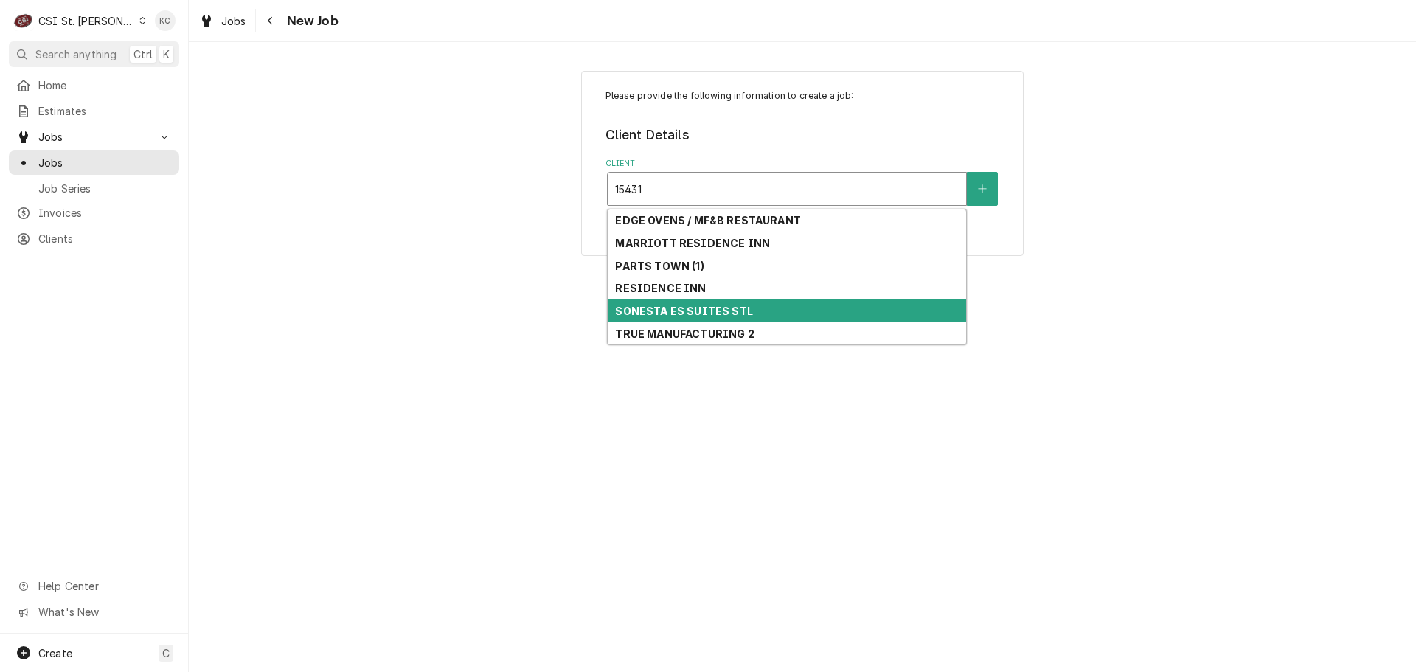
click at [701, 305] on strong "SONESTA ES SUITES STL" at bounding box center [683, 311] width 137 height 13
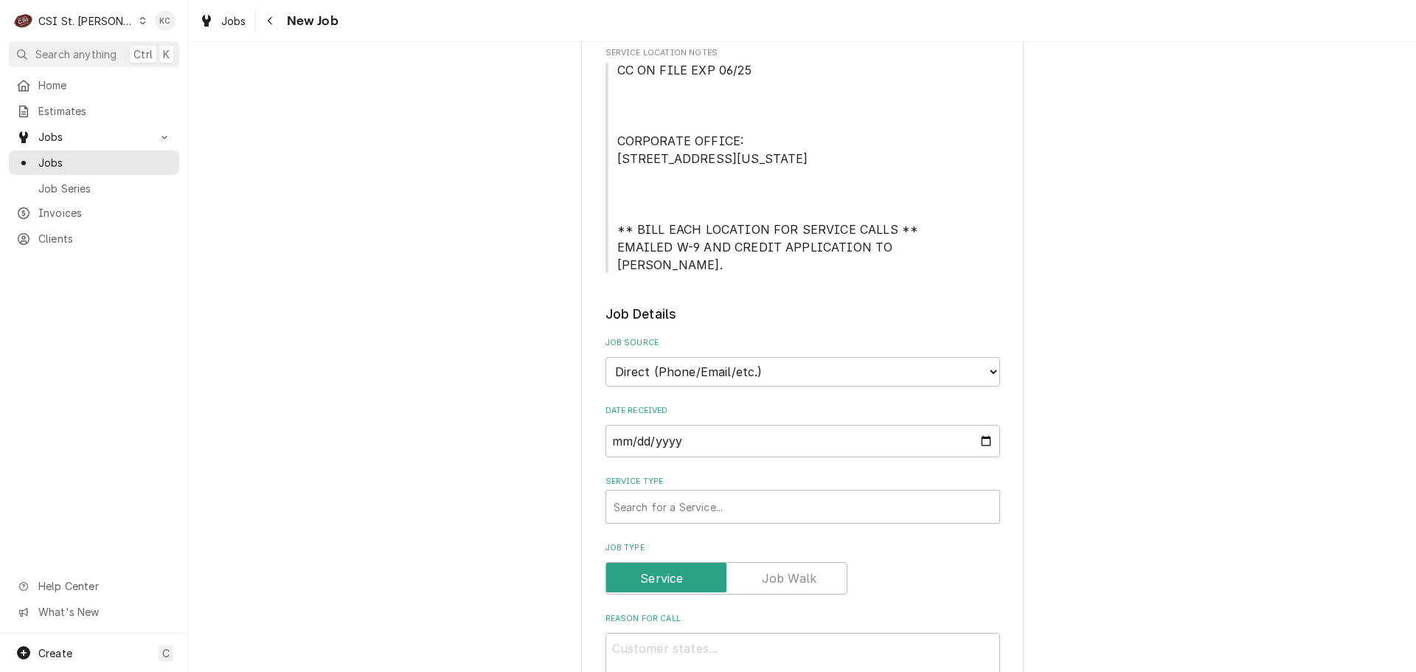
scroll to position [369, 0]
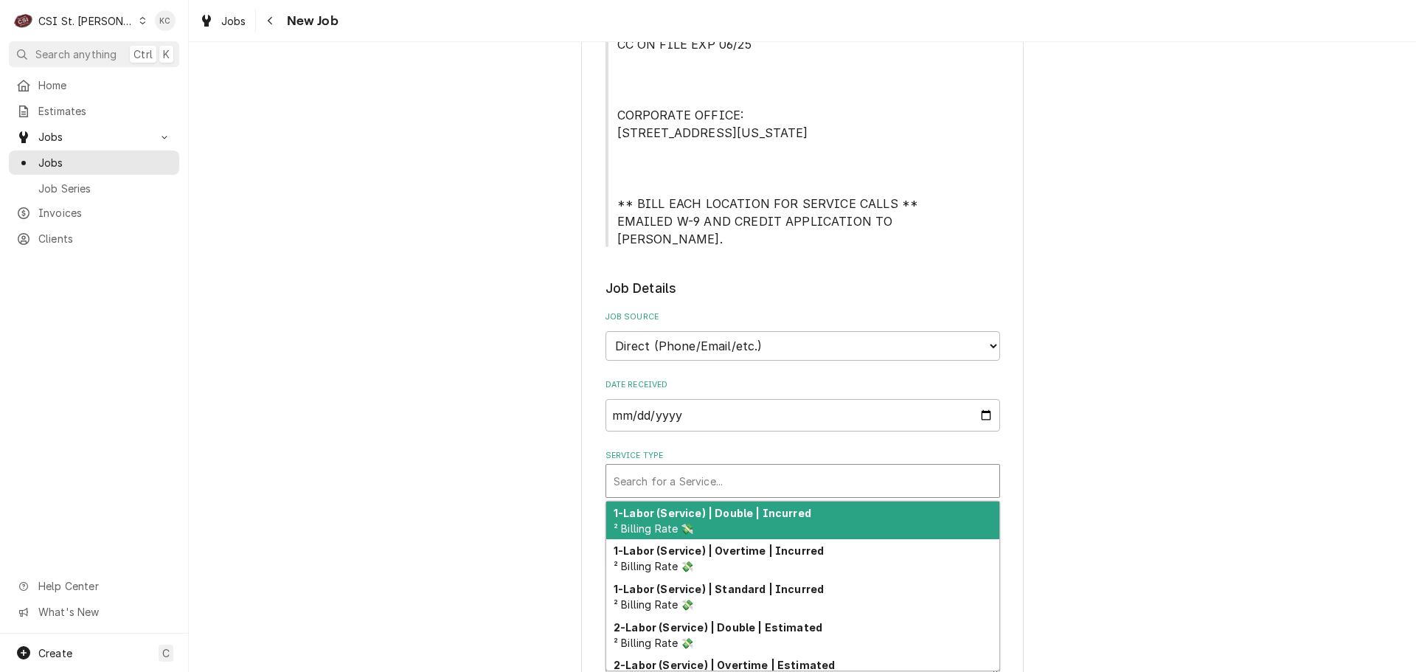
click at [743, 480] on div "Service Type" at bounding box center [803, 481] width 378 height 27
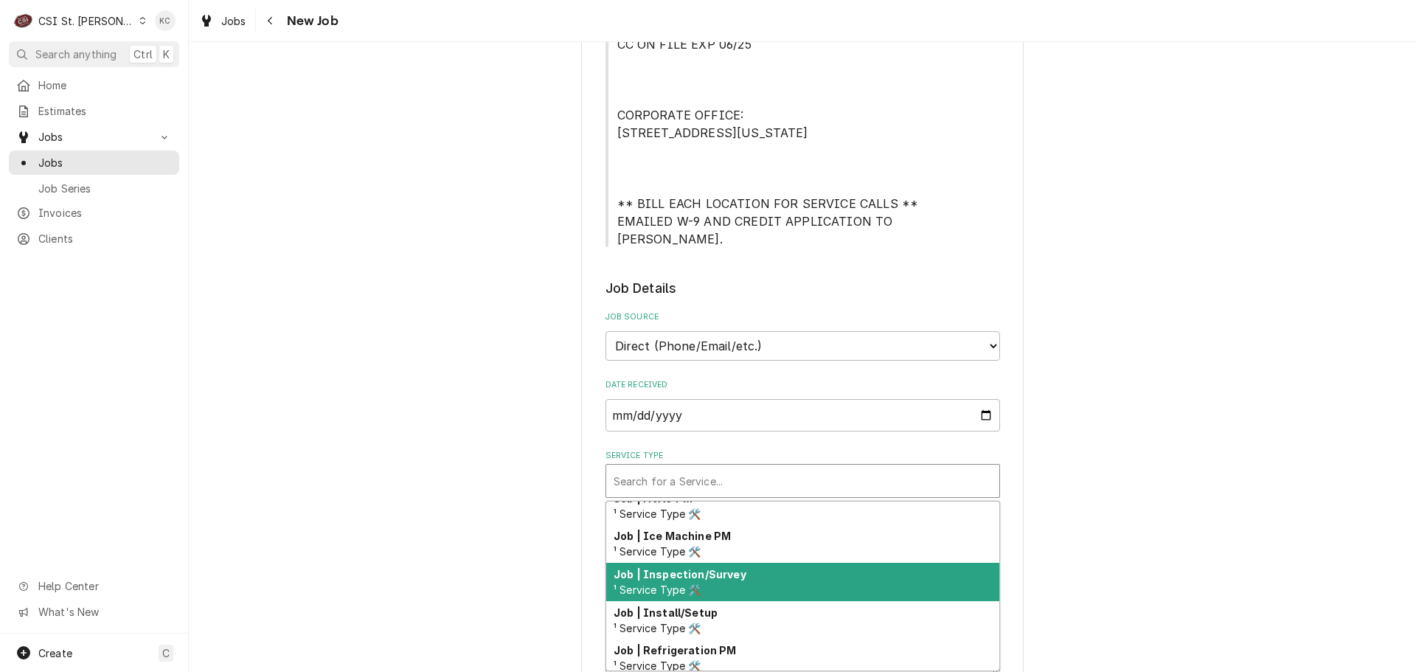
scroll to position [896, 0]
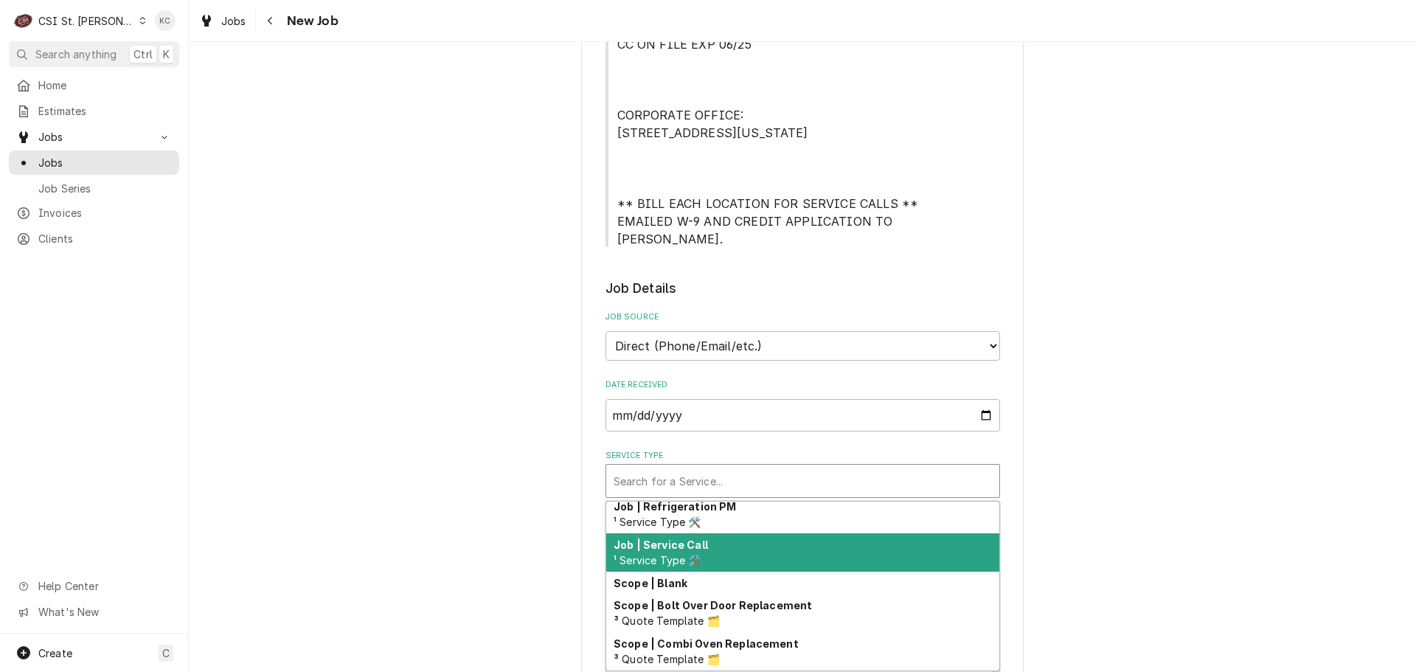
click at [781, 567] on div "Job | Service Call ¹ Service Type 🛠️" at bounding box center [802, 552] width 393 height 38
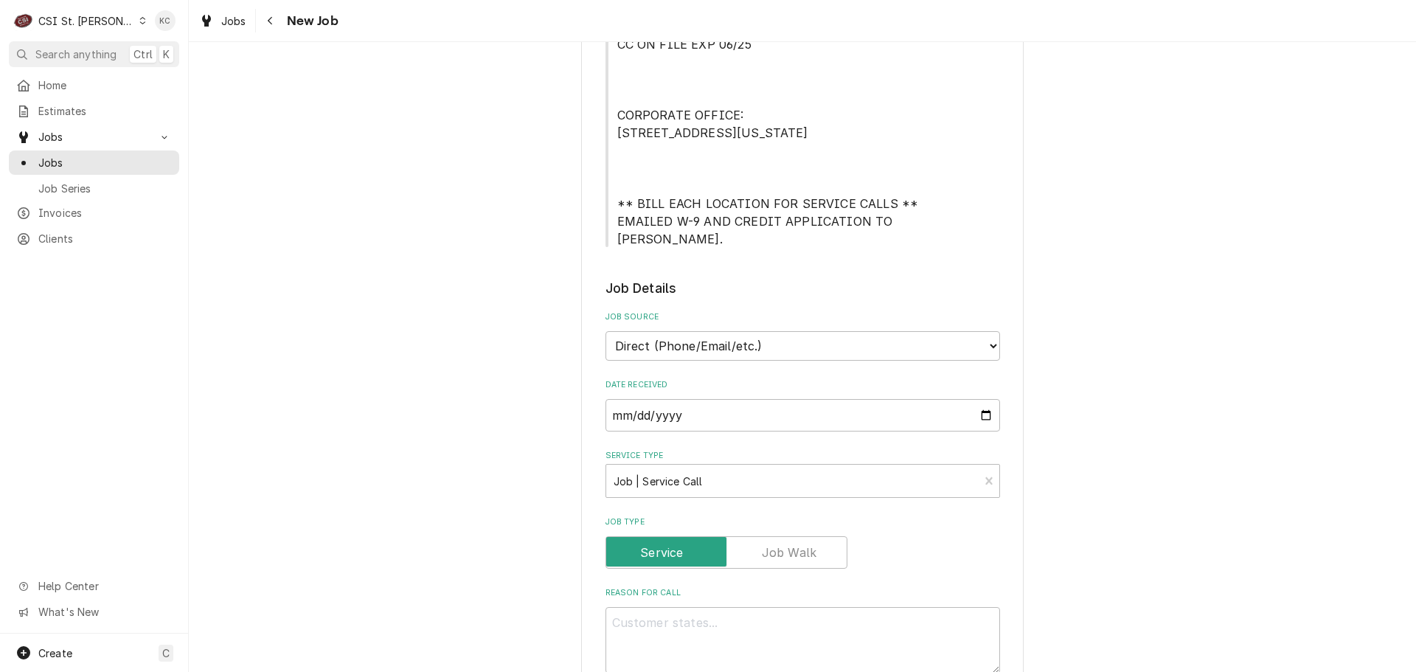
click at [1177, 502] on div "Please provide the following information to create a job: Client Details Client…" at bounding box center [802, 596] width 1227 height 1814
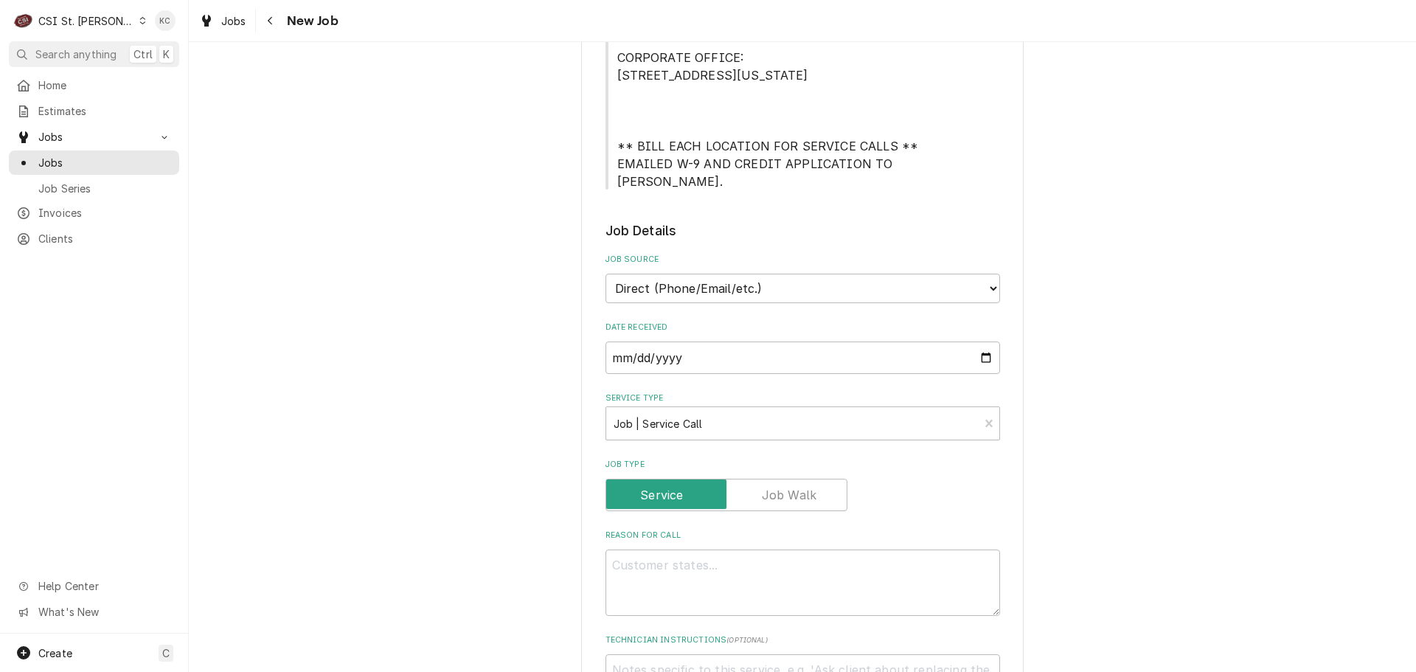
scroll to position [443, 0]
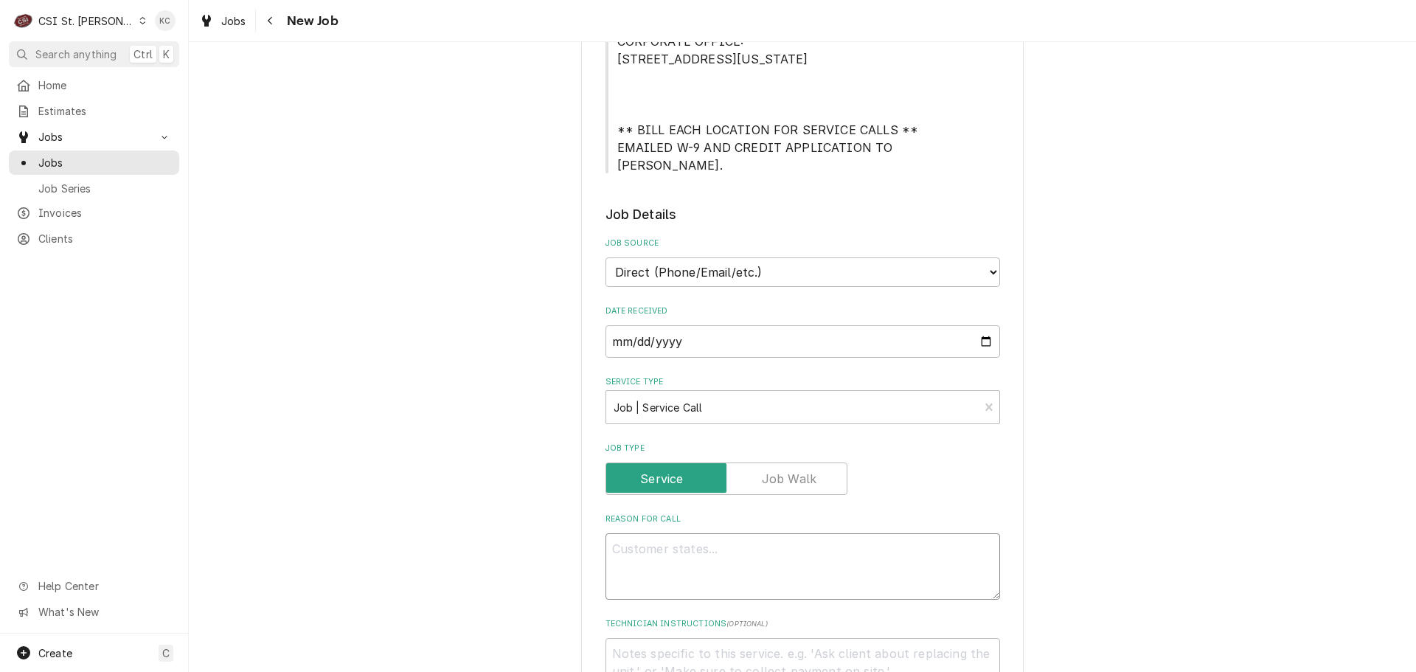
drag, startPoint x: 780, startPoint y: 542, endPoint x: 782, endPoint y: 550, distance: 8.2
click at [781, 550] on textarea "Reason For Call" at bounding box center [803, 566] width 395 height 66
type textarea "x"
type textarea "O"
type textarea "x"
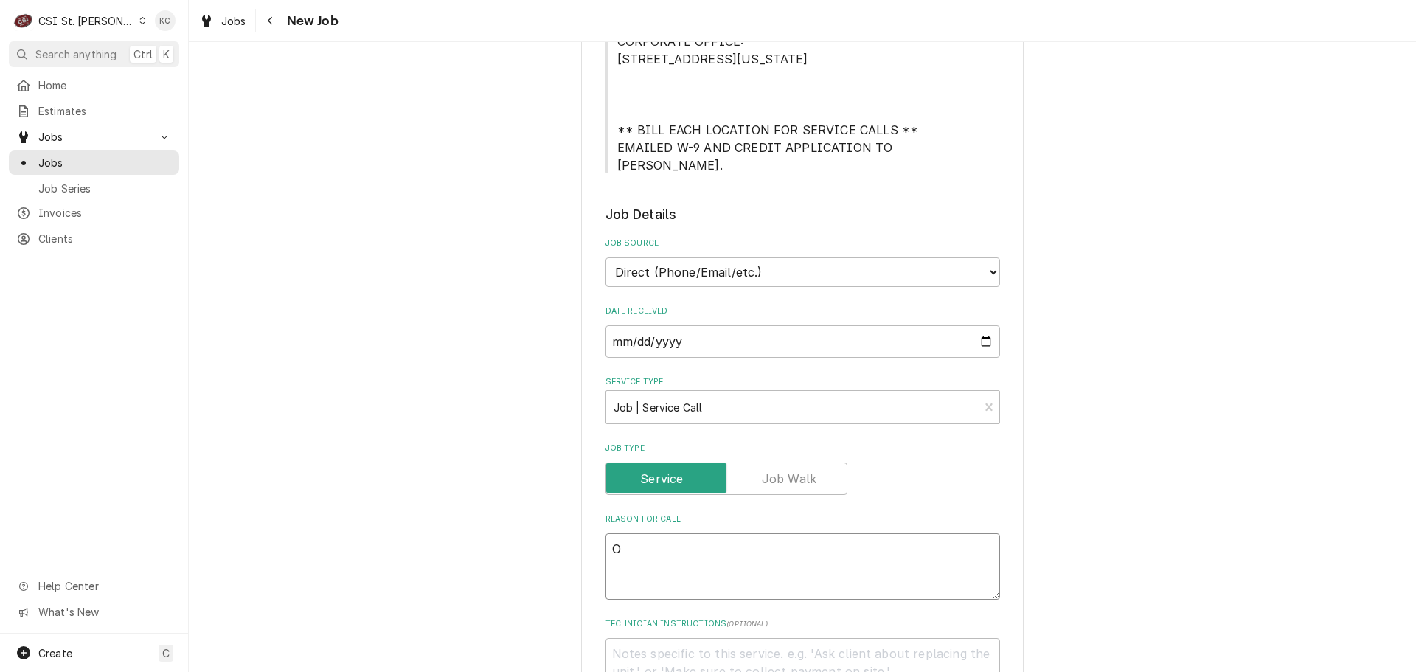
type textarea "Ov"
type textarea "x"
type textarea "Ove"
type textarea "x"
type textarea "Oven"
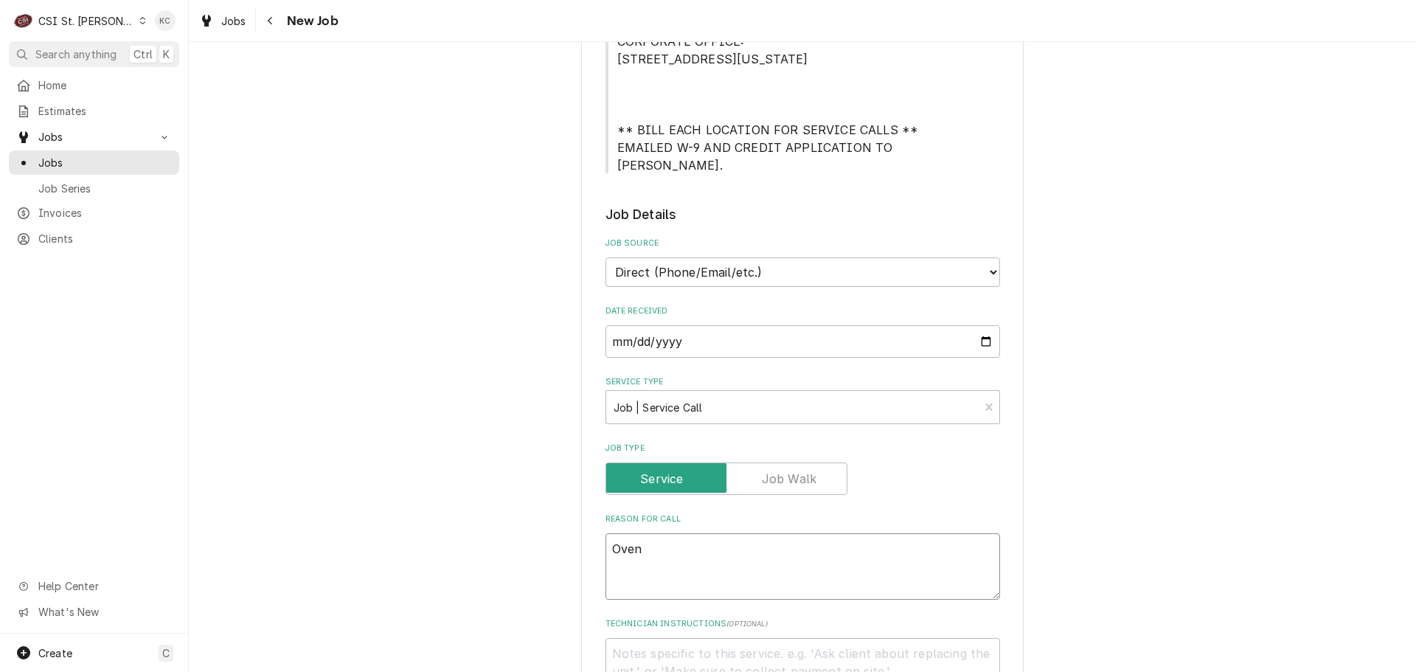
type textarea "x"
type textarea "Oven"
type textarea "x"
type textarea "Oven i"
type textarea "x"
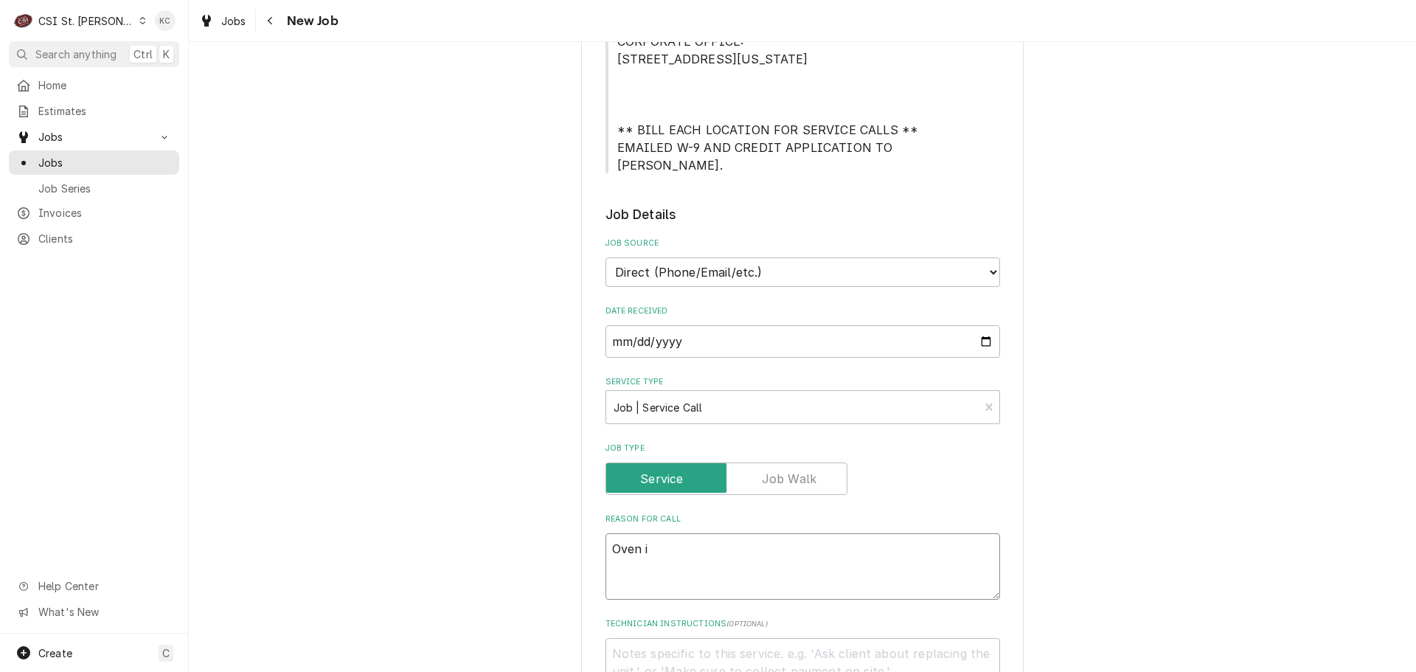
type textarea "Oven is"
type textarea "x"
type textarea "Oven is"
type textarea "x"
type textarea "Oven is n"
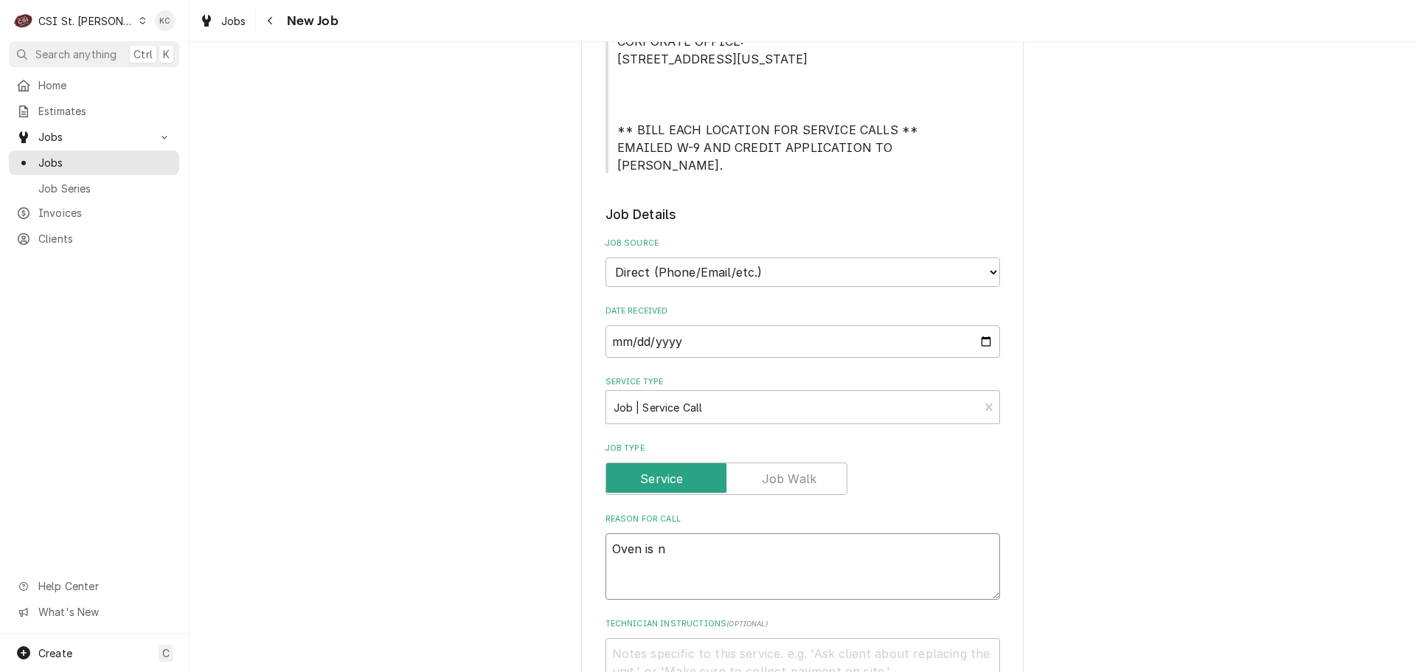
type textarea "x"
type textarea "Oven is no"
type textarea "x"
type textarea "Oven is not"
type textarea "x"
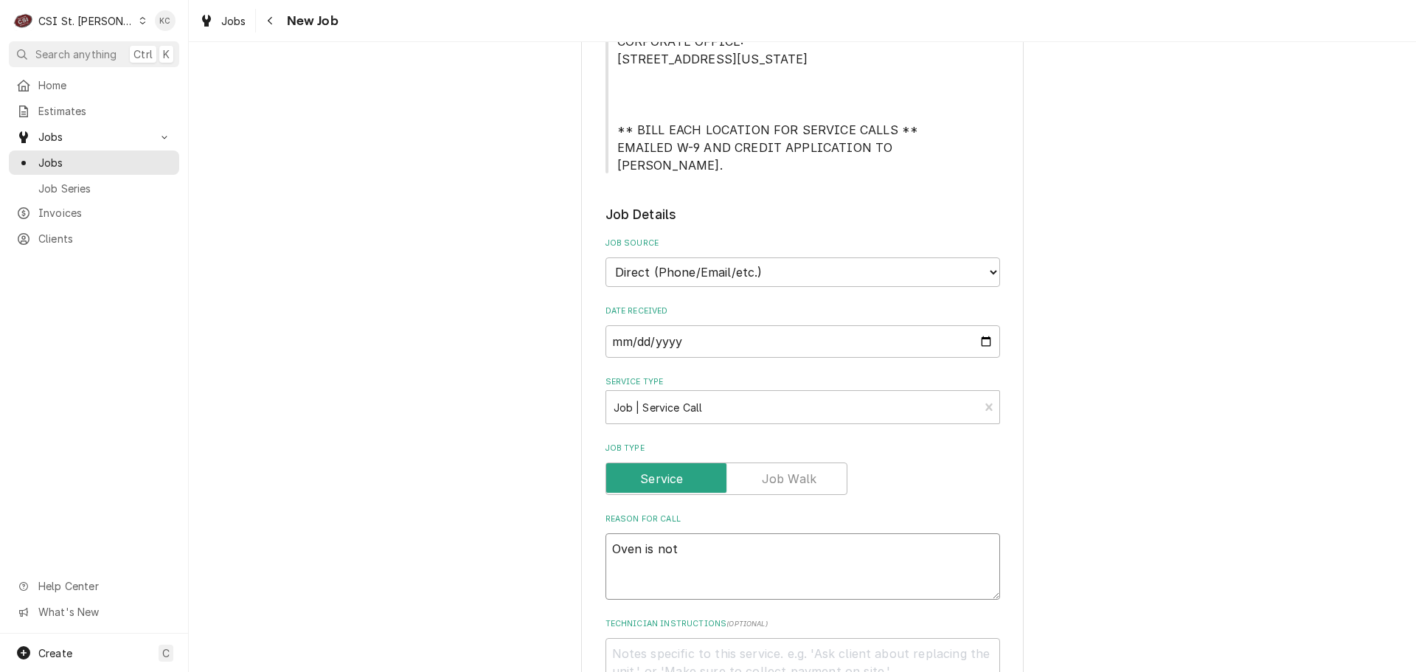
type textarea "Oven is not"
type textarea "x"
type textarea "Oven is not t"
type textarea "x"
type textarea "Oven is not te"
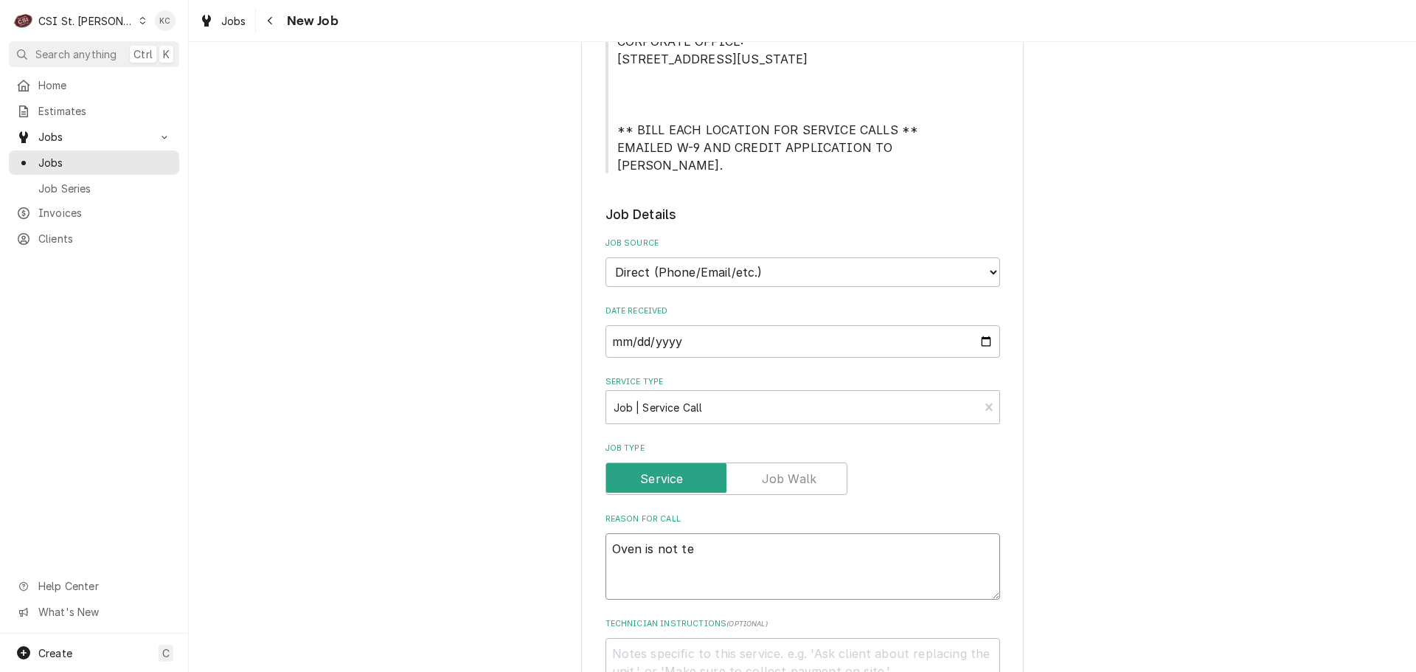
type textarea "x"
type textarea "Oven is not tem"
type textarea "x"
type textarea "Oven is not temp"
type textarea "x"
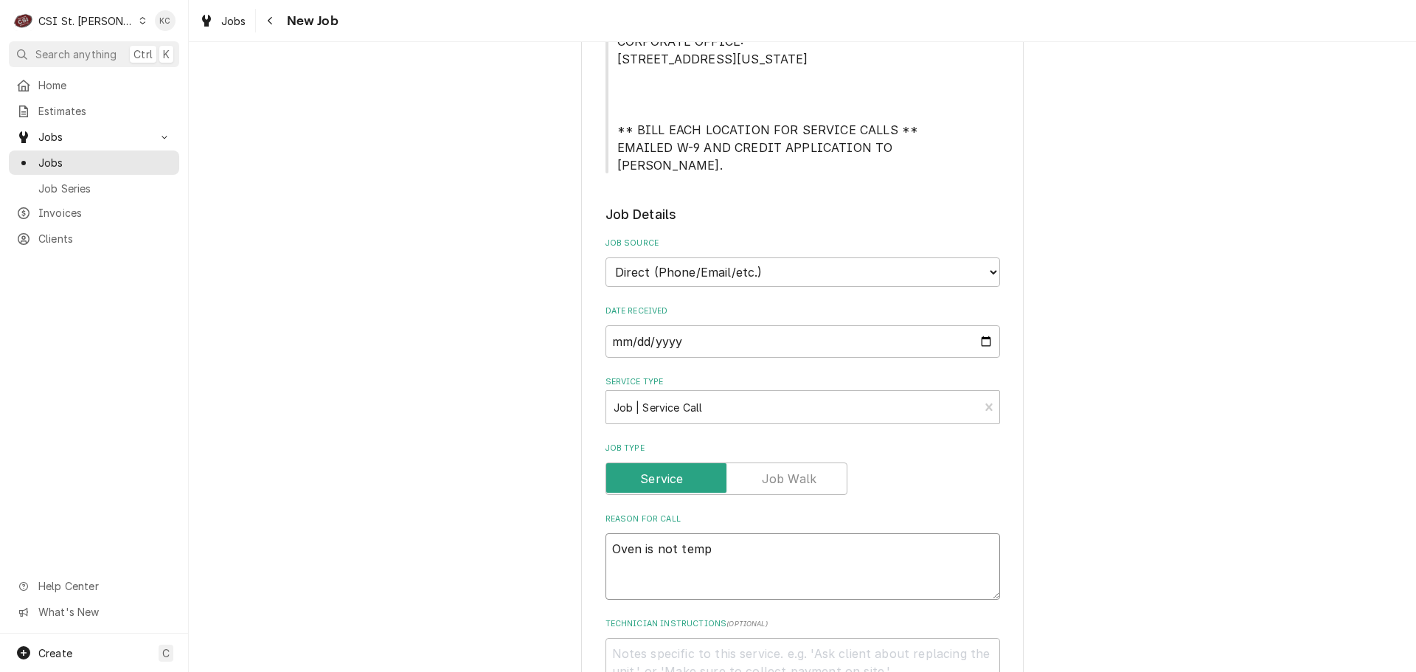
type textarea "Oven is not tempi"
type textarea "x"
type textarea "Oven is not tempin"
type textarea "x"
type textarea "Oven is not temping"
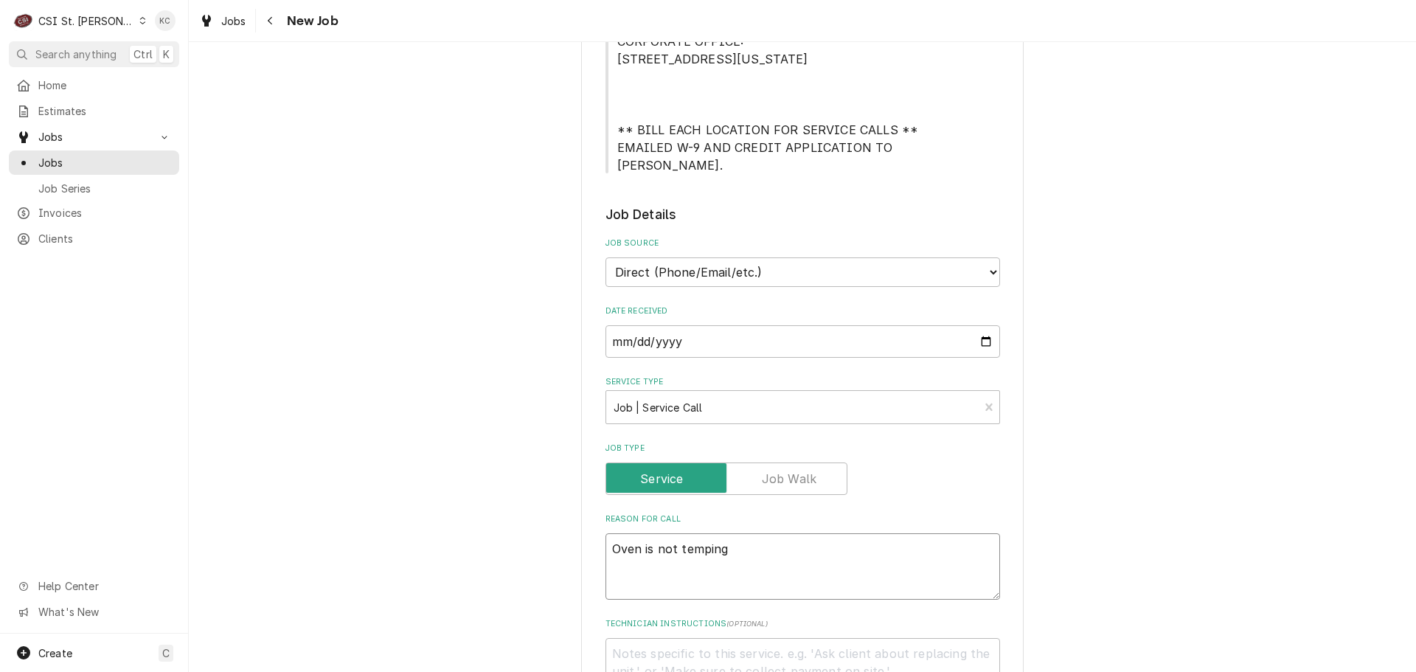
type textarea "x"
type textarea "Oven is not temping"
type textarea "x"
type textarea "Oven is not temping -"
type textarea "x"
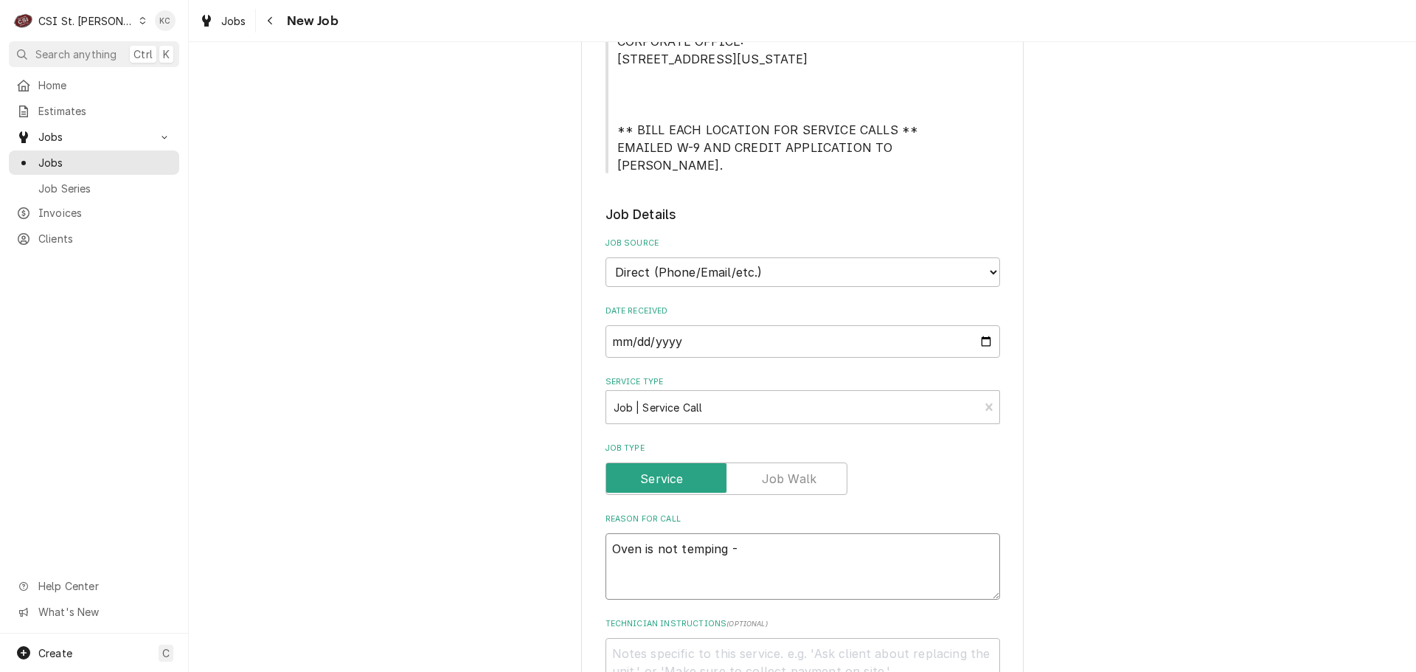
type textarea "Oven is not temping -"
type textarea "x"
type textarea "Oven is not temping - H"
type textarea "x"
type textarea "Oven is not temping - HI"
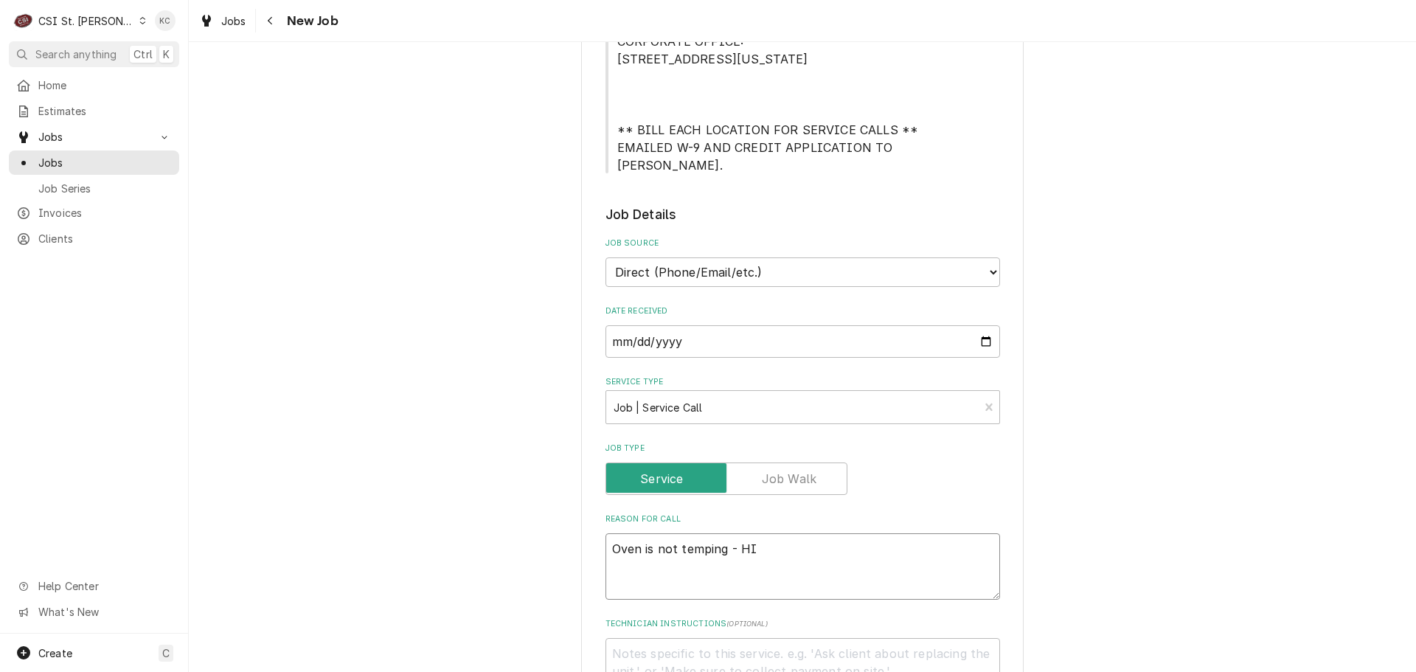
type textarea "x"
type textarea "Oven is not temping - HI"
type textarea "x"
type textarea "Oven is not temping - HI l"
type textarea "x"
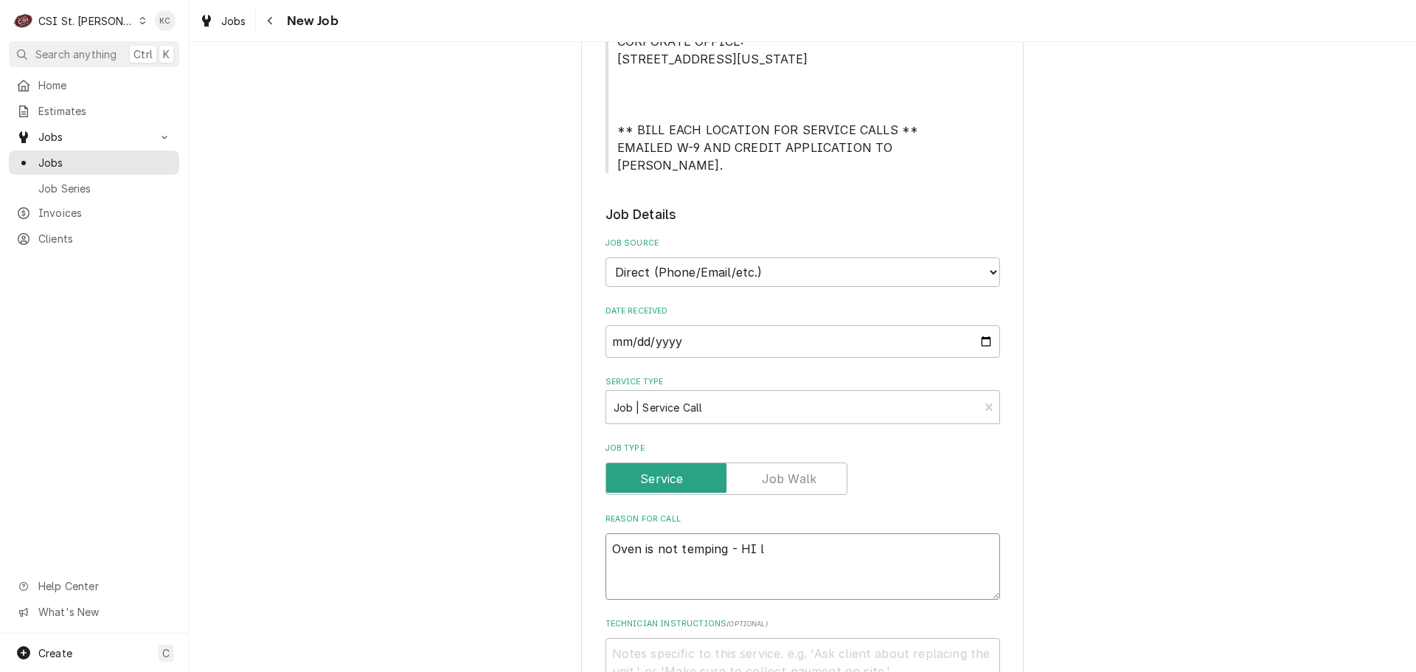
type textarea "Oven is not temping - HI li"
type textarea "x"
type textarea "Oven is not temping - HI lim"
type textarea "x"
type textarea "Oven is not temping - HI limi"
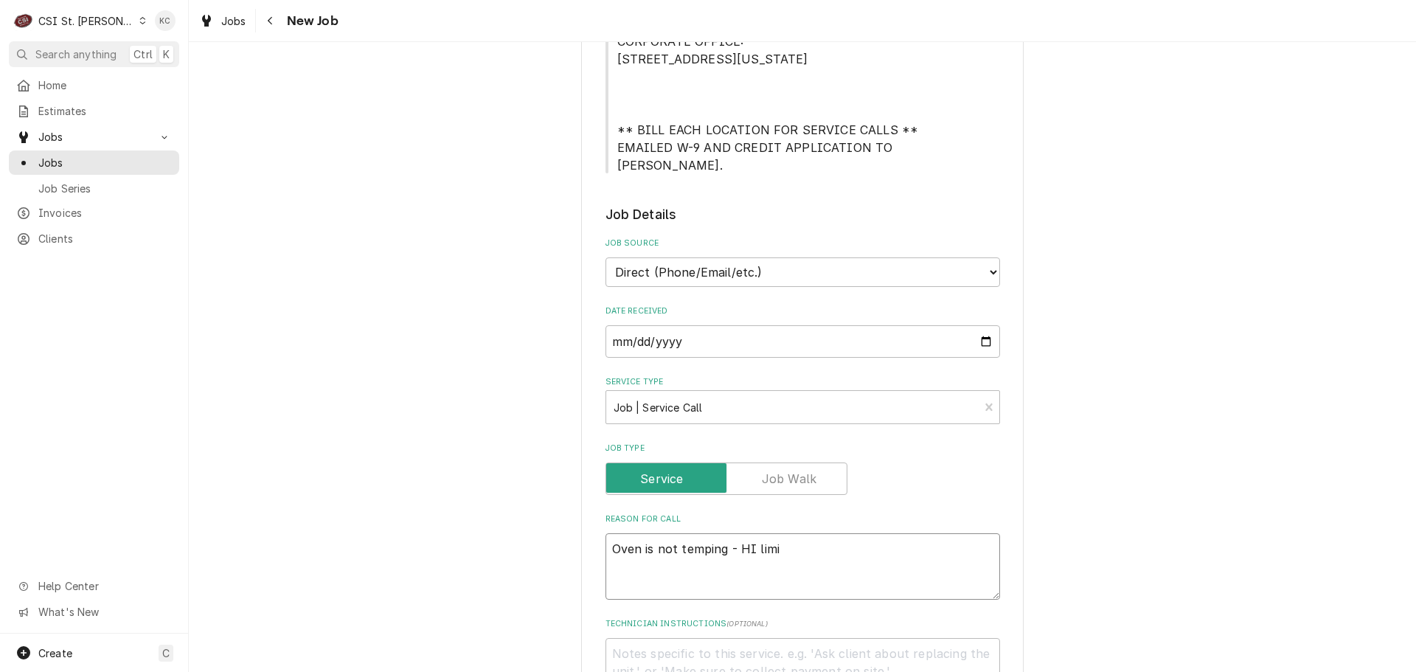
type textarea "x"
type textarea "Oven is not temping - HI limit"
type textarea "x"
type textarea "Oven is not temping - HI limit"
type textarea "x"
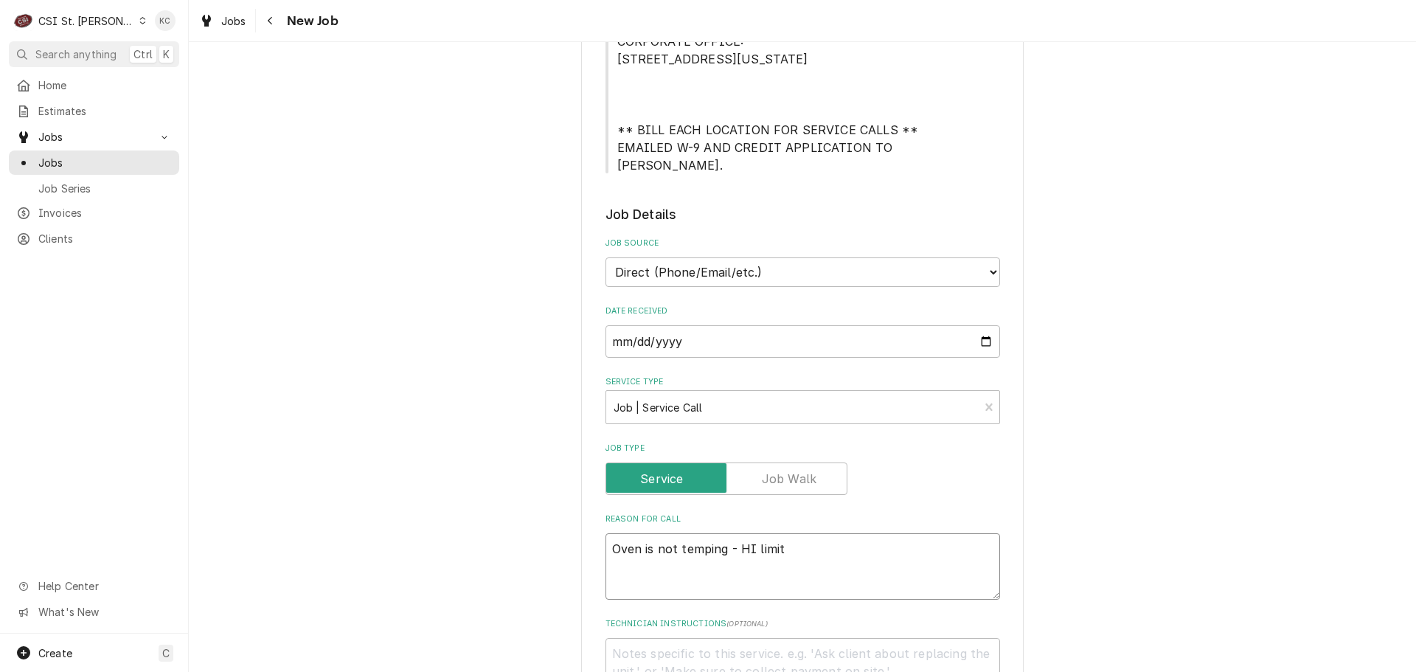
type textarea "Oven is not temping - HI limit e"
type textarea "x"
type textarea "Oven is not temping - HI limit er"
type textarea "x"
type textarea "Oven is not temping - HI limit err"
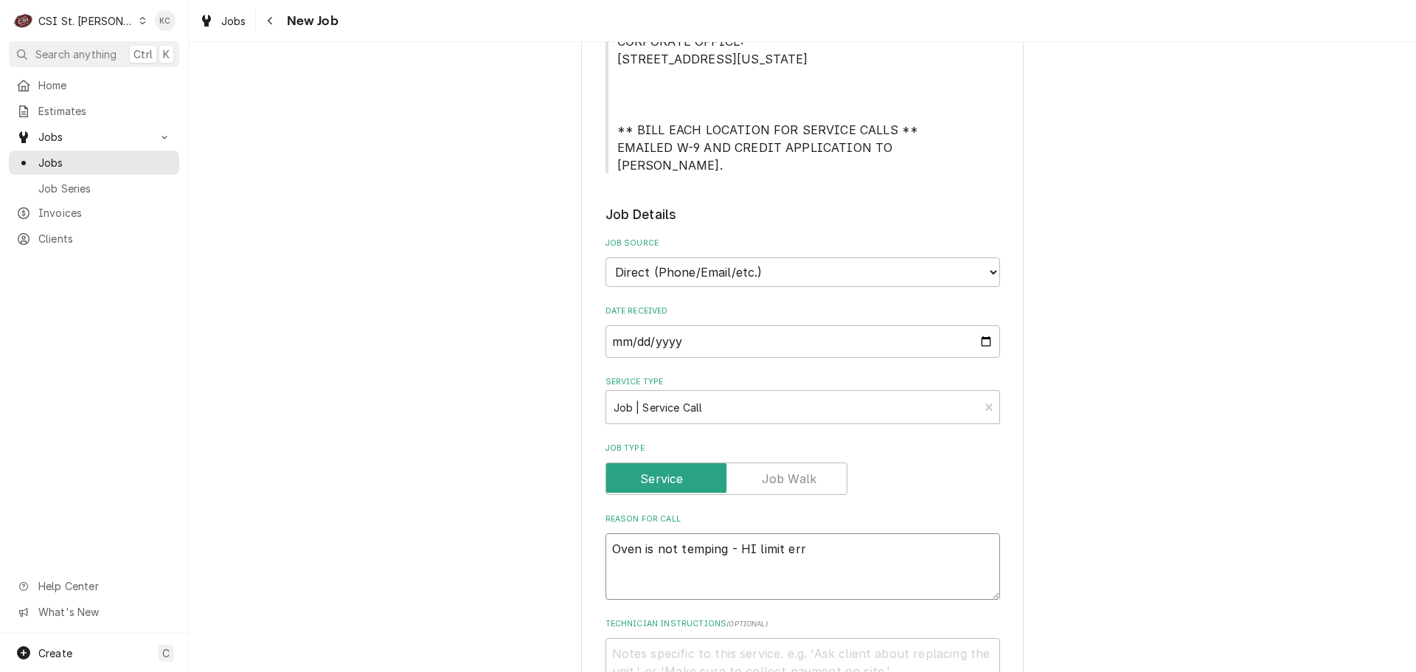
type textarea "x"
type textarea "Oven is not temping - HI limit erri"
type textarea "x"
type textarea "Oven is not temping - HI limit errir"
type textarea "x"
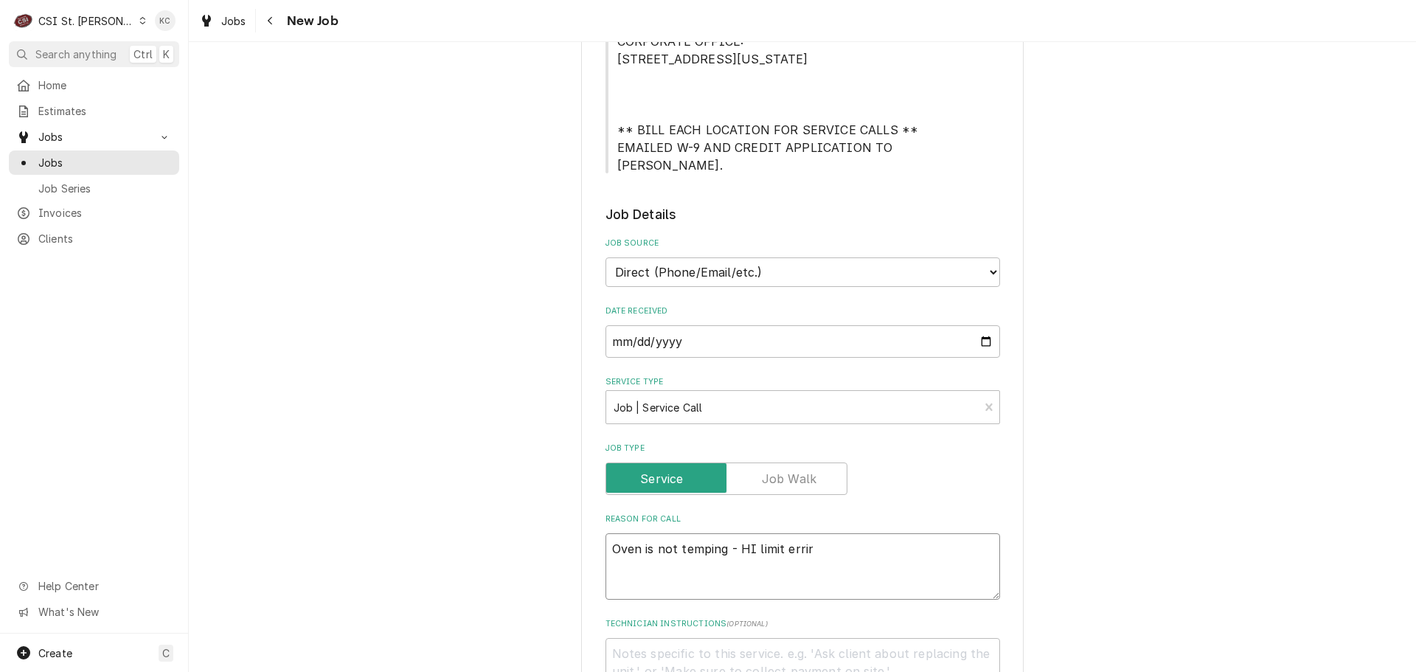
type textarea "Oven is not temping - HI limit erri"
type textarea "x"
type textarea "Oven is not temping - HI limit err"
type textarea "x"
type textarea "Oven is not temping - HI limit erro"
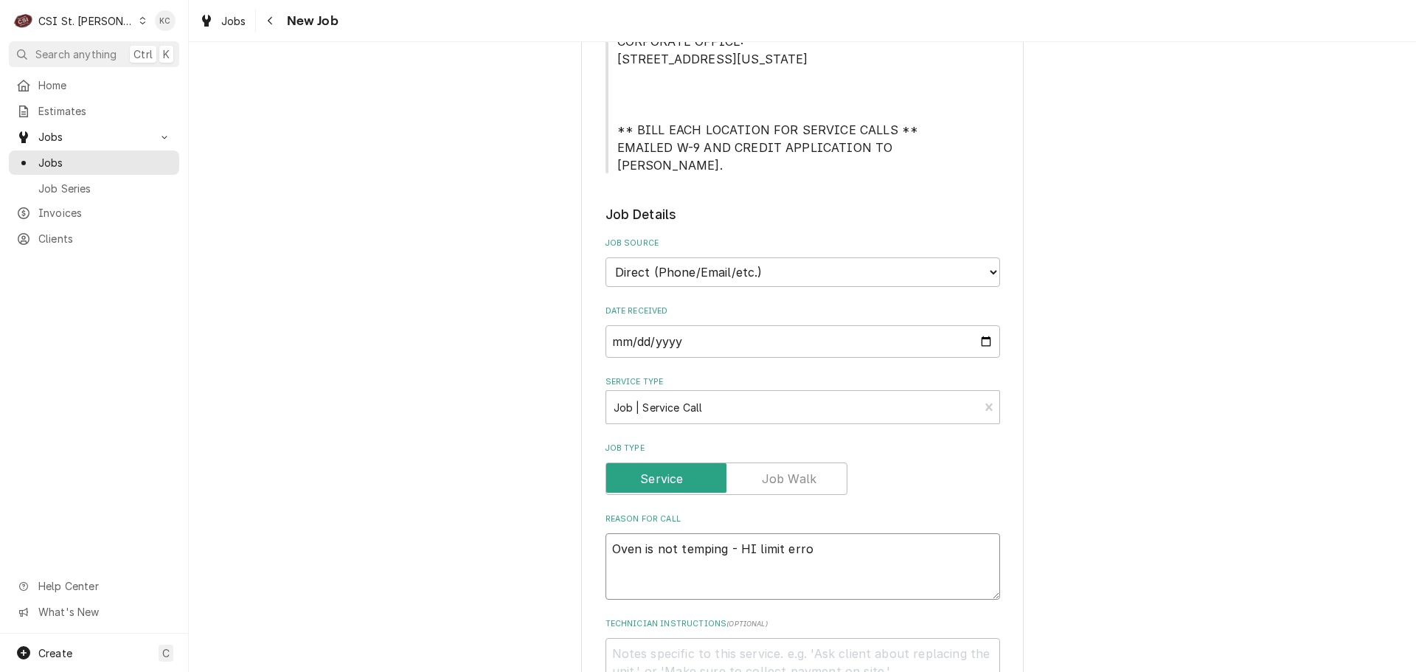
type textarea "x"
type textarea "Oven is not temping - HI limit error"
type textarea "x"
type textarea "Oven is not temping - HI limit error"
type textarea "x"
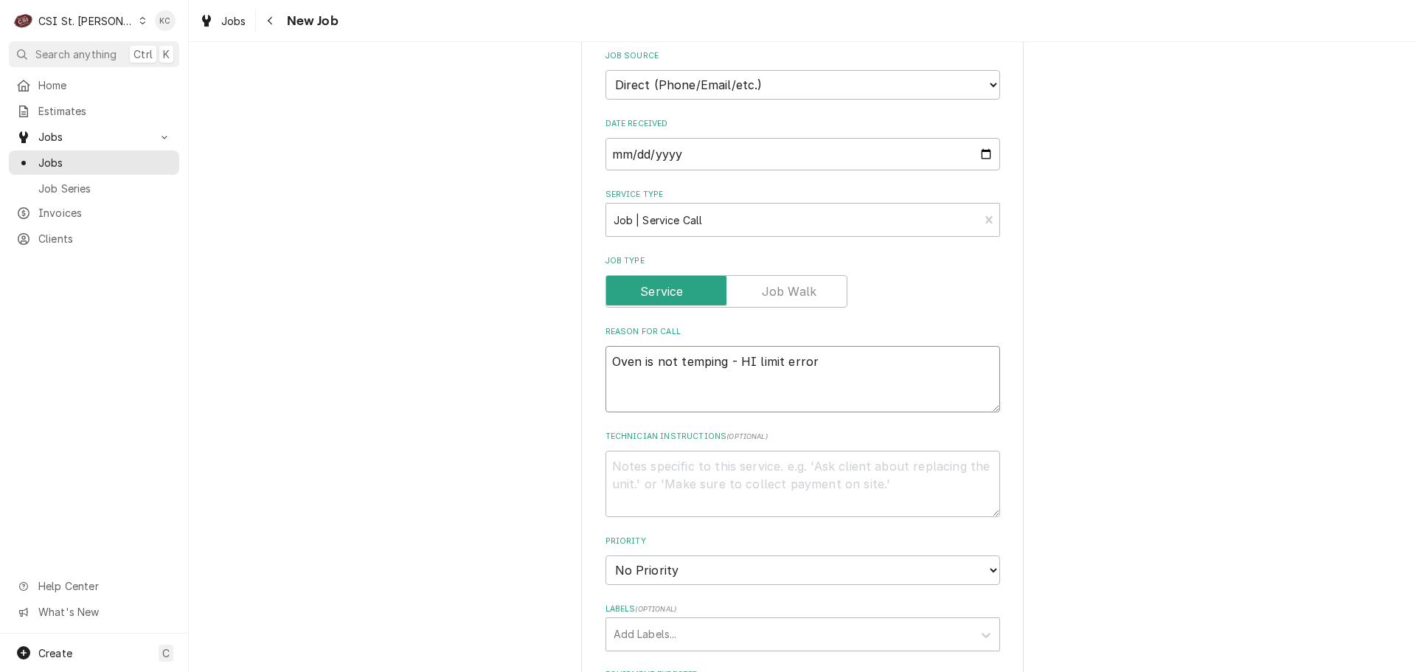
scroll to position [664, 0]
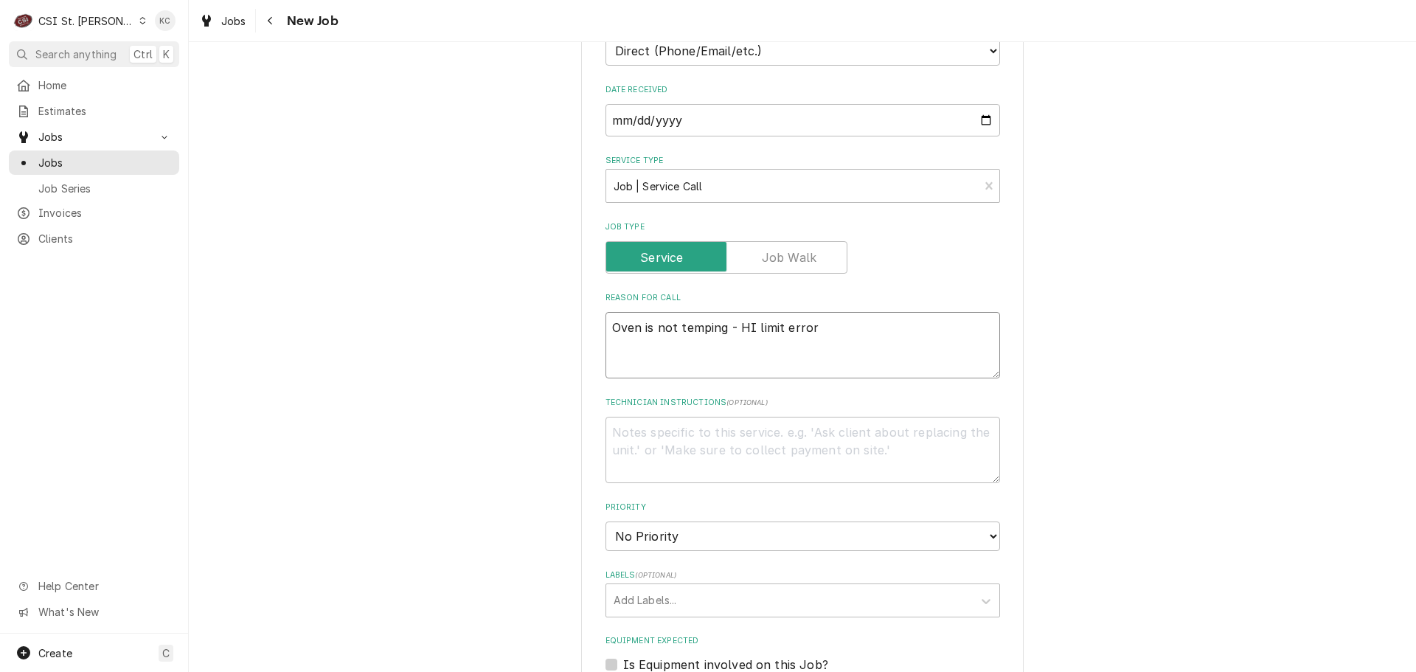
type textarea "Oven is not temping - HI limit error"
click at [786, 449] on textarea "Technician Instructions ( optional )" at bounding box center [803, 450] width 395 height 66
type textarea "x"
type textarea "D"
type textarea "x"
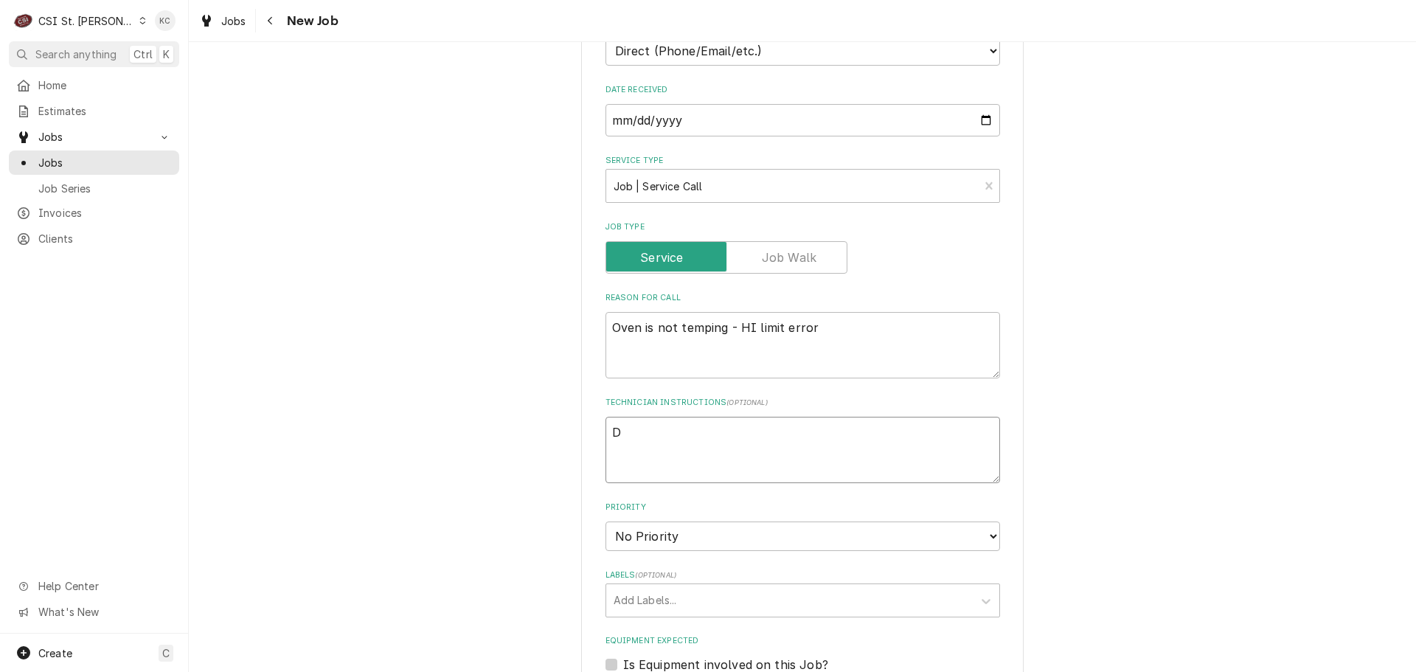
type textarea "Da"
type textarea "x"
type textarea "Dal"
type textarea "x"
type textarea "Dala"
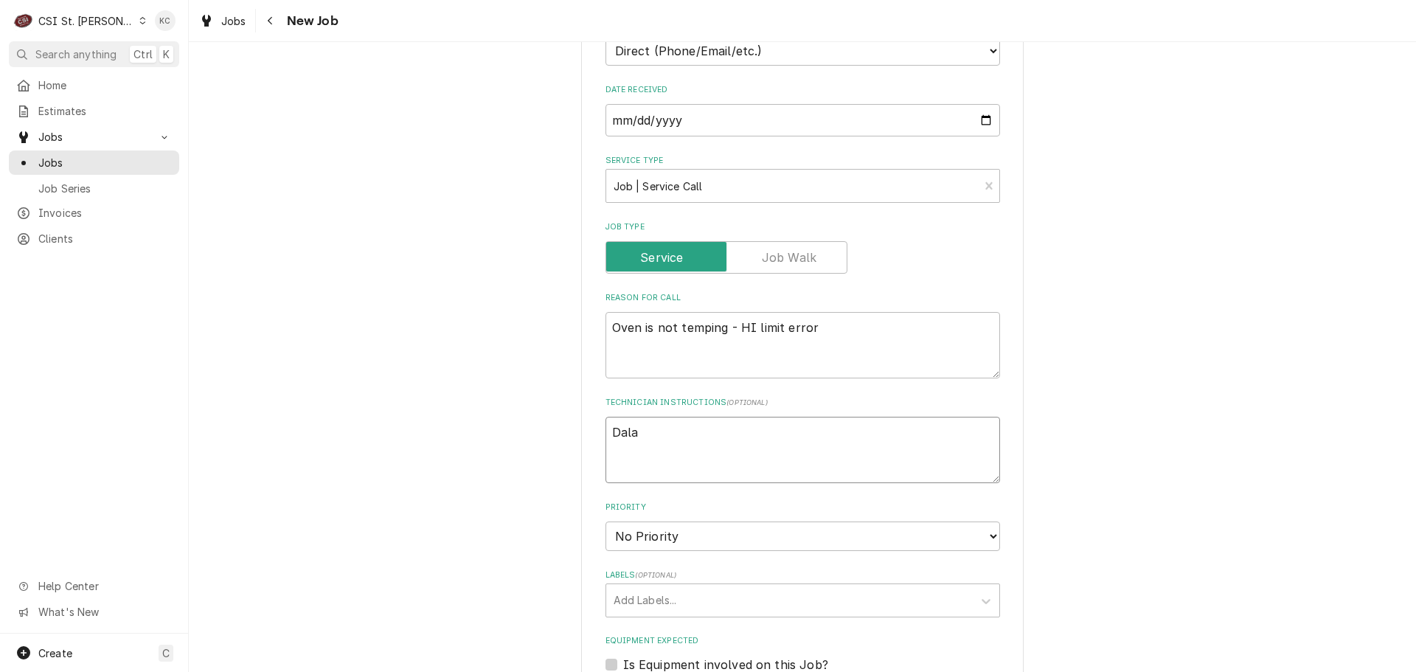
type textarea "x"
type textarea "Dalal"
type textarea "x"
type textarea "Dalal"
type textarea "x"
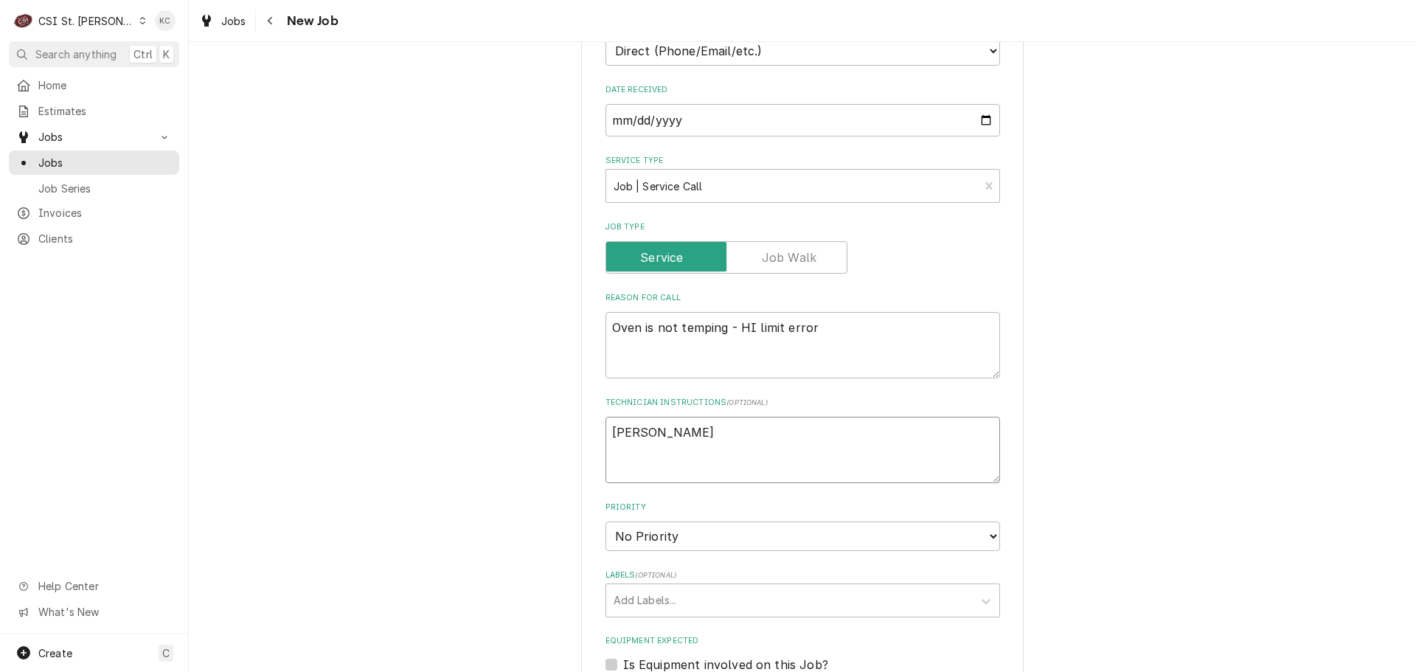
type textarea "Dalal -"
type textarea "x"
type textarea "Dalal -"
type textarea "x"
type textarea "Dalal - 3"
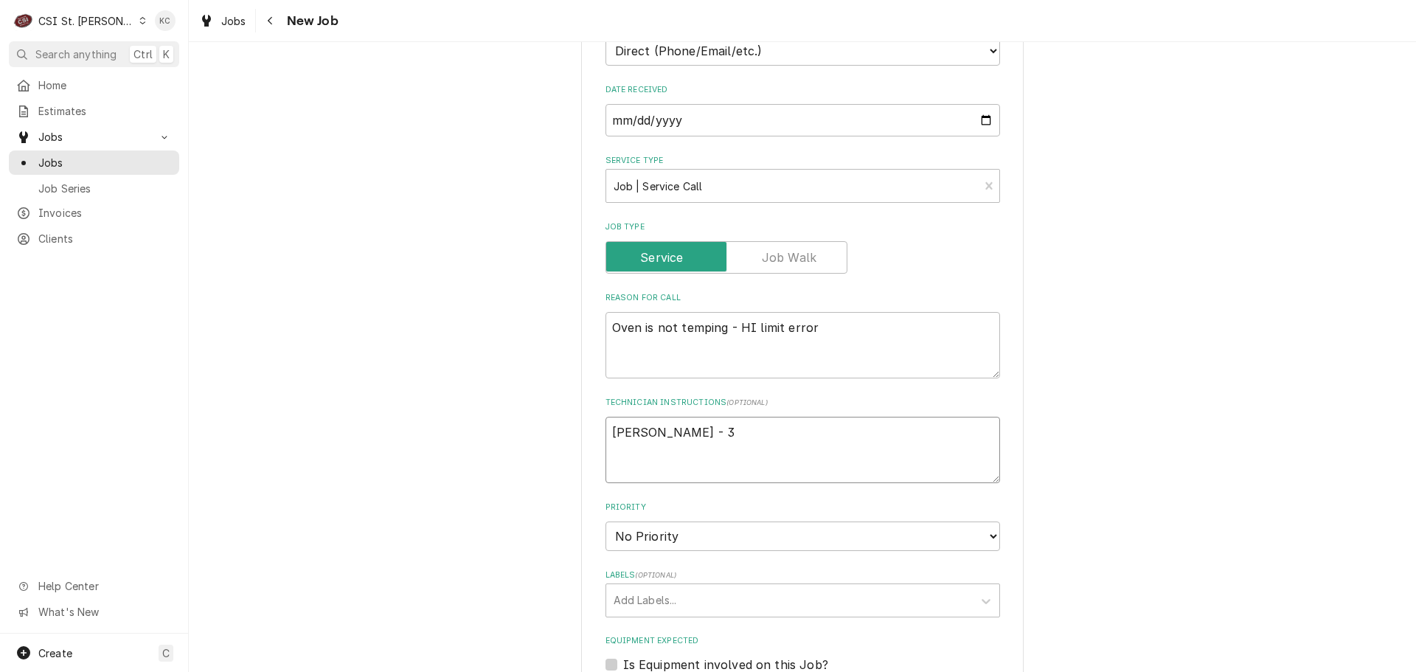
type textarea "x"
type textarea "Dalal - 31"
type textarea "x"
type textarea "Dalal - 314"
type textarea "x"
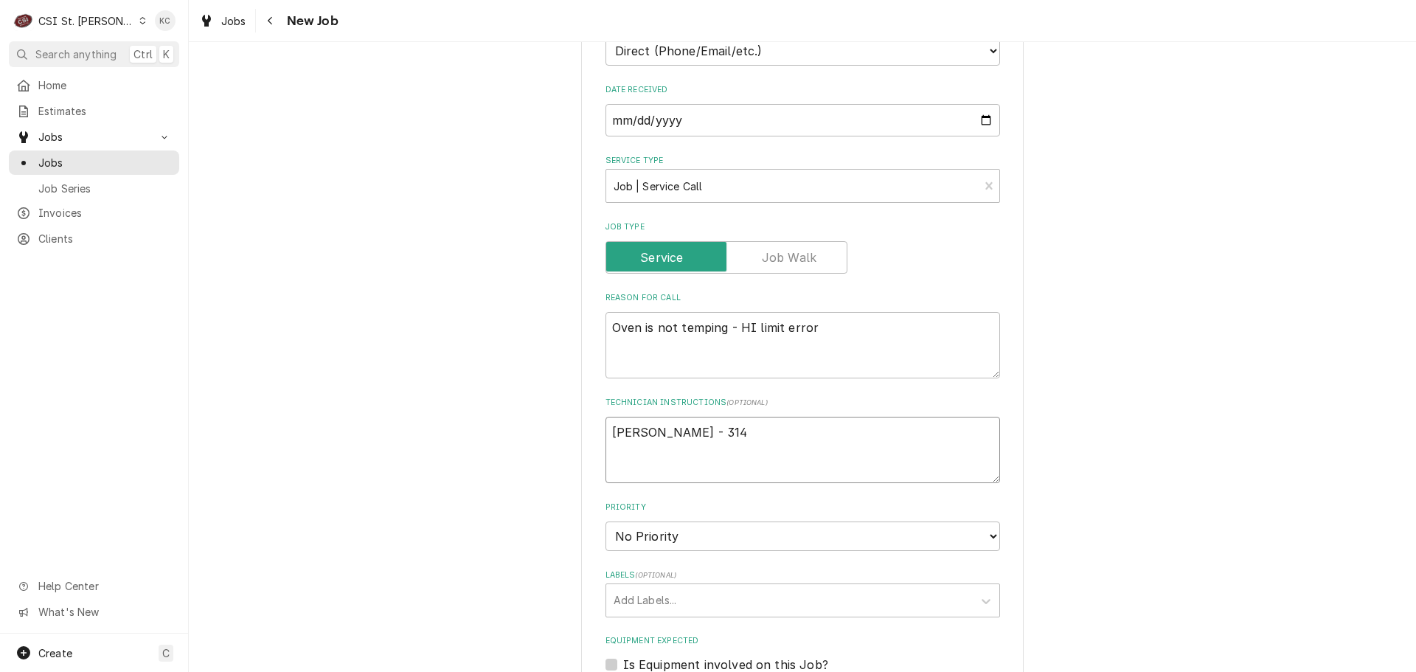
type textarea "Dalal - 314"
type textarea "x"
type textarea "Dalal - 314 6"
type textarea "x"
type textarea "Dalal - 314 66"
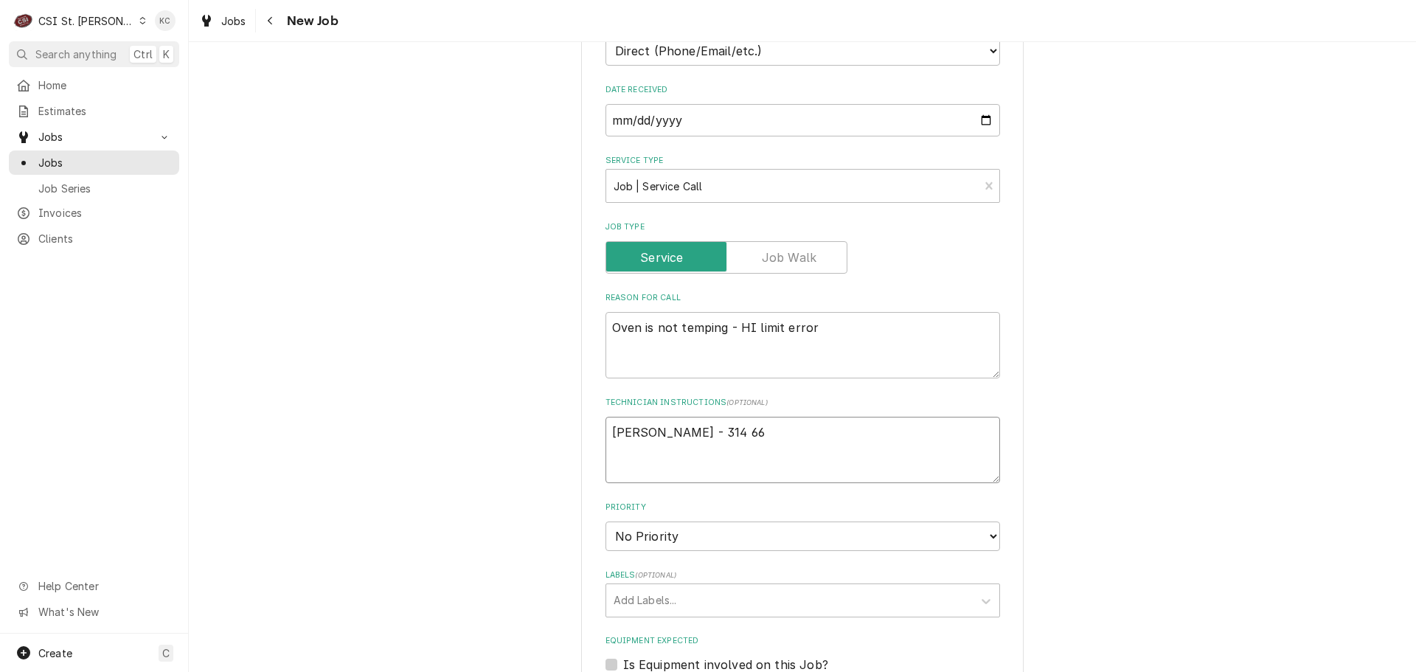
type textarea "x"
type textarea "Dalal - 314 662"
type textarea "x"
type textarea "Dalal - 314 662-"
type textarea "x"
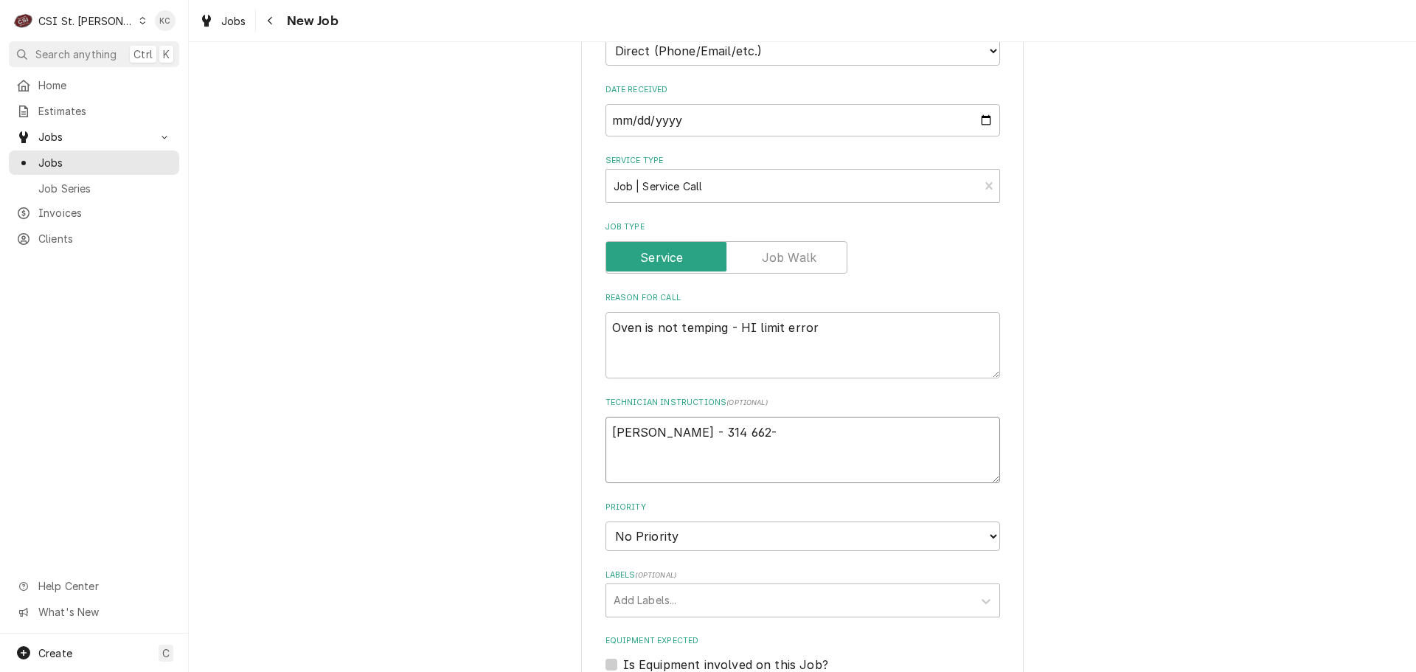
type textarea "Dalal - 314 662-0"
type textarea "x"
type textarea "Dalal - 314 662-00"
type textarea "x"
type textarea "Dalal - 314 662-001"
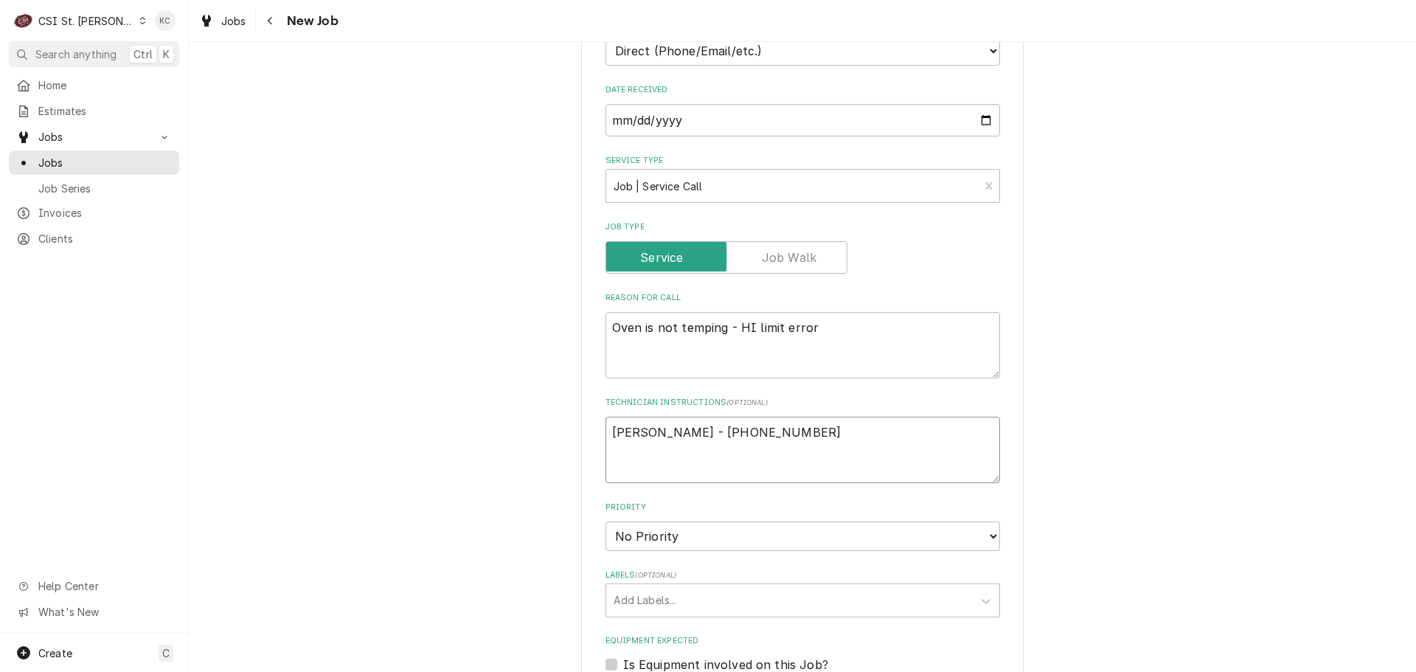
type textarea "x"
type textarea "Dalal - 314 662-0019"
type textarea "x"
type textarea "Dalal - 314 662-0019"
type textarea "x"
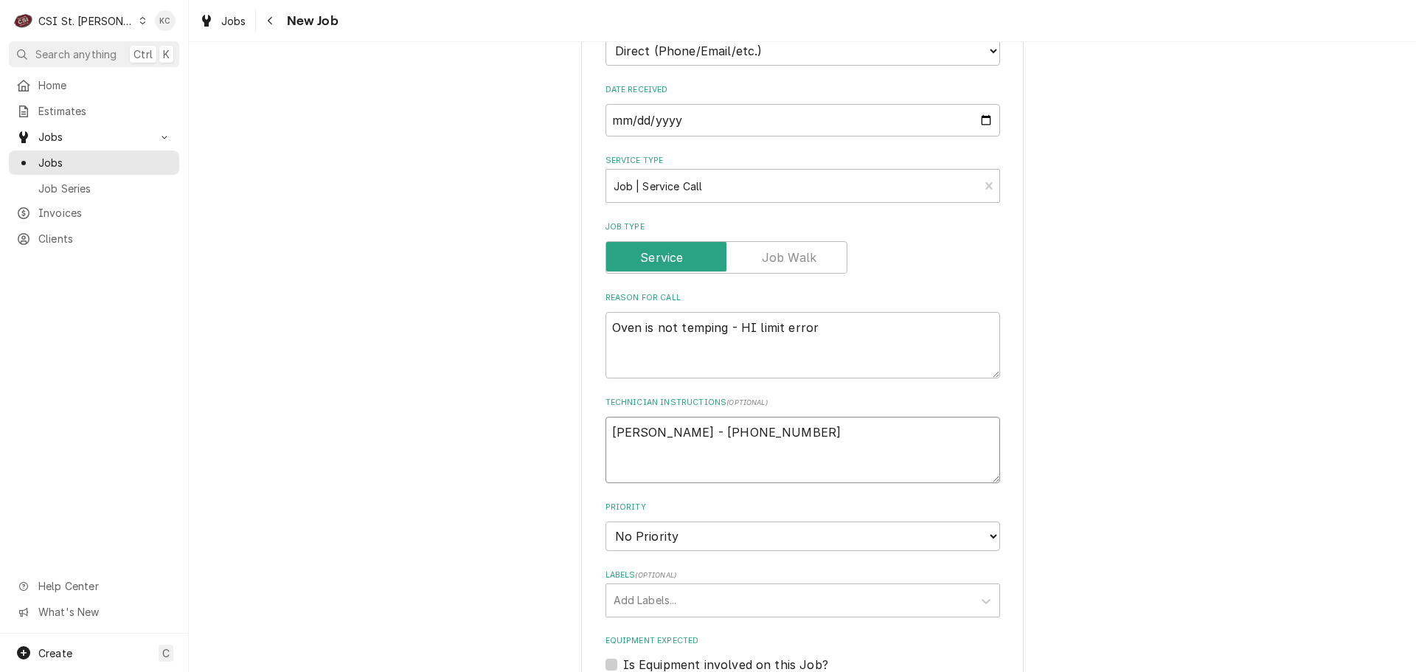
type textarea "Dalal - 314 662-0019"
type textarea "x"
type textarea "Dalal - 314 662-0019 9"
type textarea "x"
type textarea "Dalal - 314 662-0019 9a"
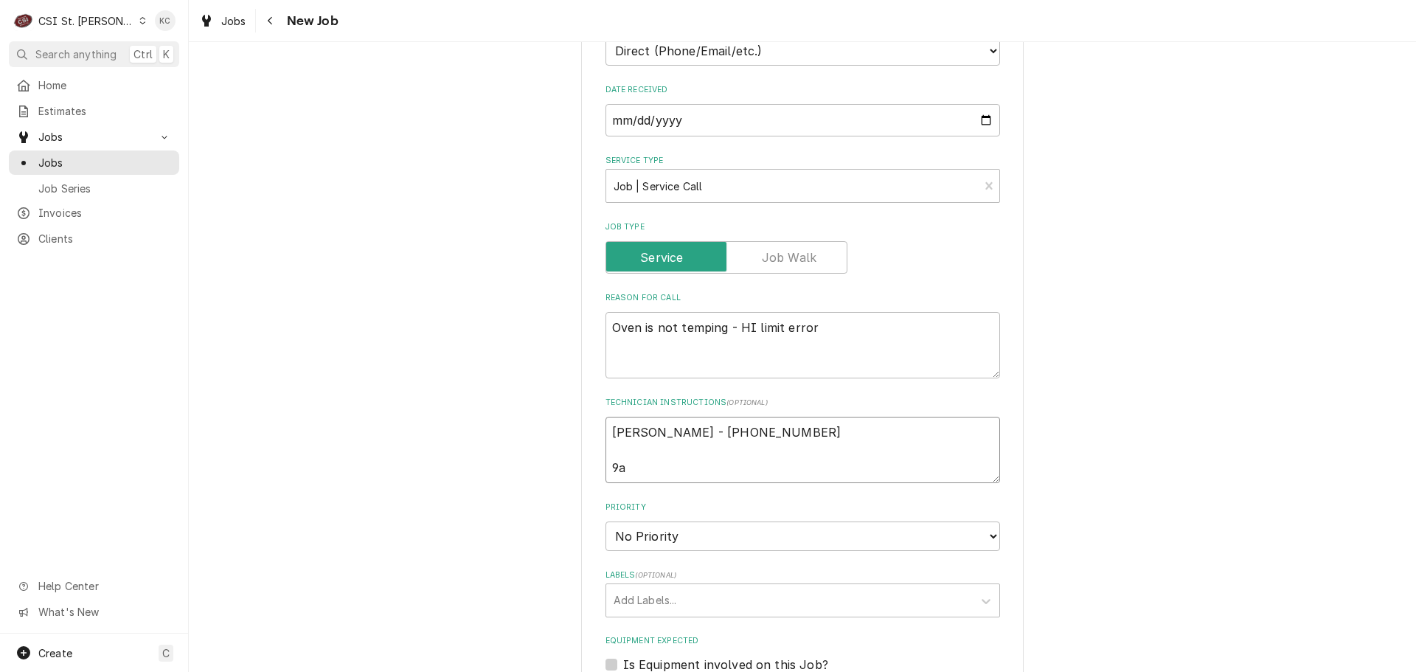
type textarea "x"
type textarea "Dalal - 314 662-0019 9am"
type textarea "x"
type textarea "Dalal - 314 662-0019 9am"
type textarea "x"
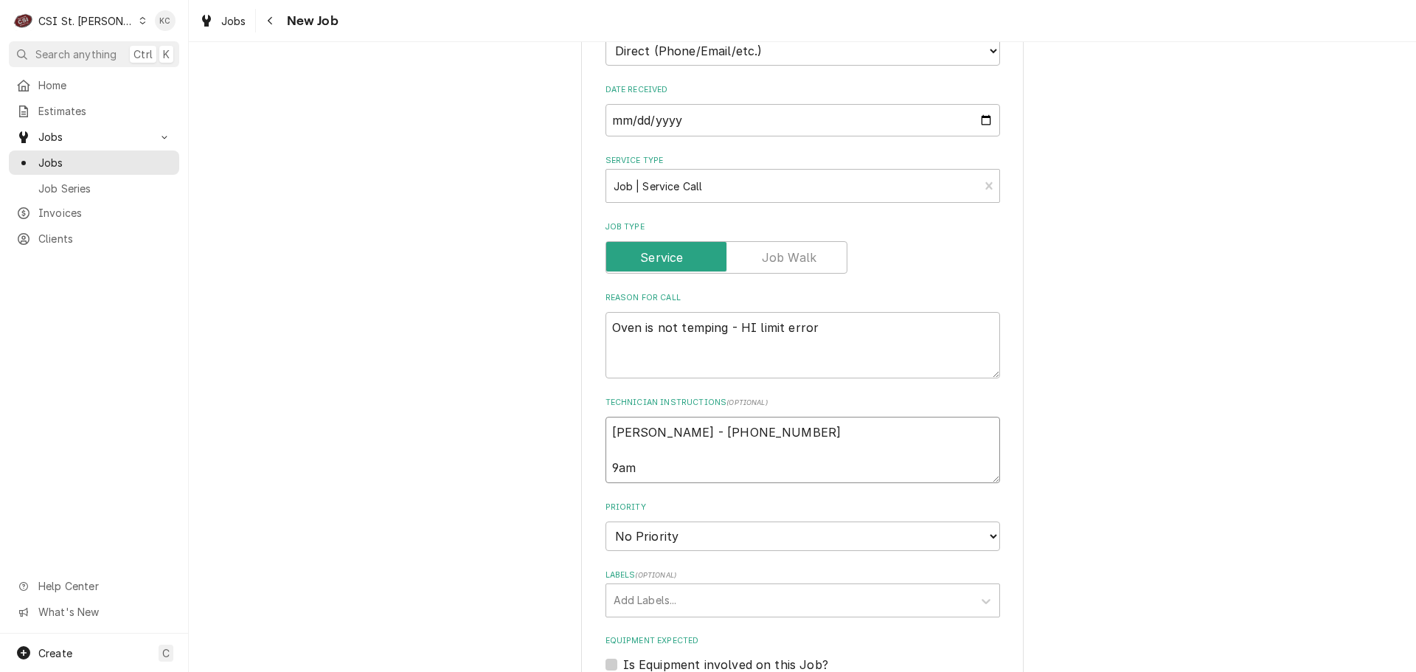
type textarea "Dalal - 314 662-0019 9am -"
type textarea "x"
type textarea "Dalal - 314 662-0019 9am -"
type textarea "x"
type textarea "Dalal - 314 662-0019 9am - 2"
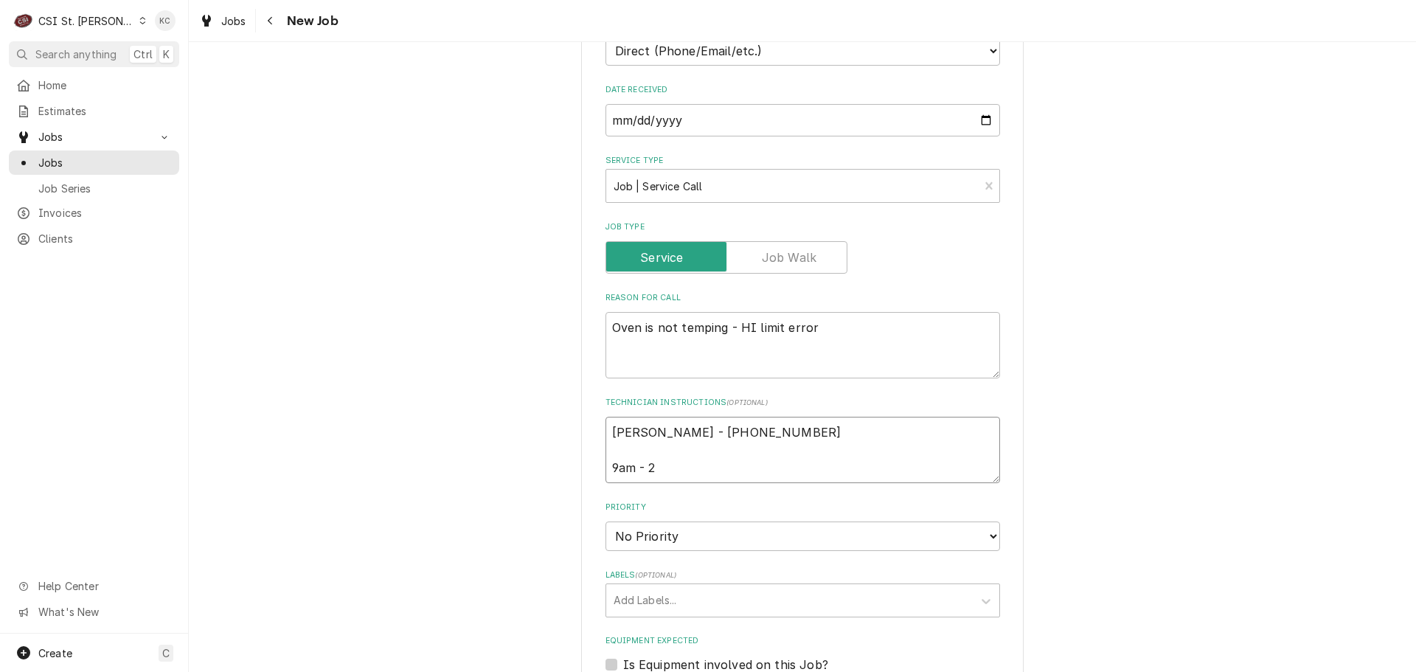
type textarea "x"
type textarea "Dalal - 314 662-0019 9am - 2p"
type textarea "x"
type textarea "Dalal - 314 662-0019 9am - 2pm"
type textarea "x"
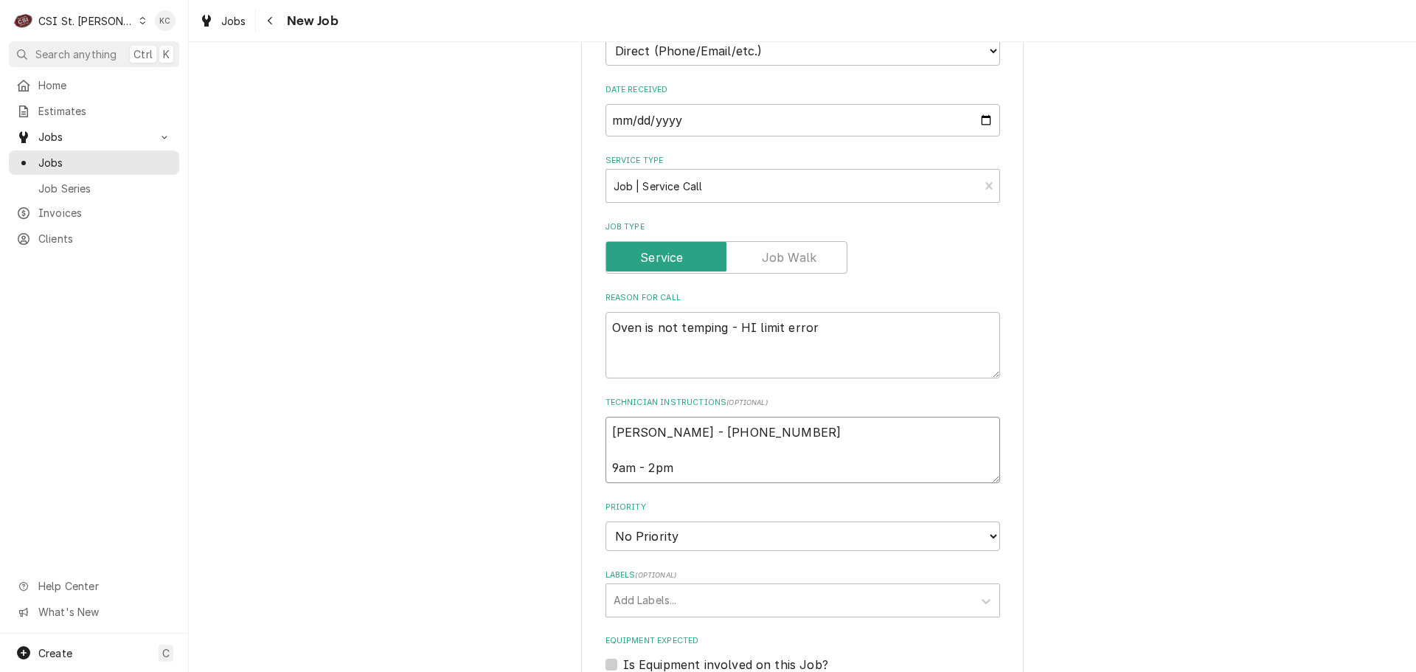
type textarea "Dalal - 314 662-0019 9am - 2pm"
type textarea "x"
type textarea "Dalal - 314 662-0019 9am - 2pm"
click at [677, 538] on select "No Priority Urgent High Medium Low" at bounding box center [803, 536] width 395 height 30
select select "4"
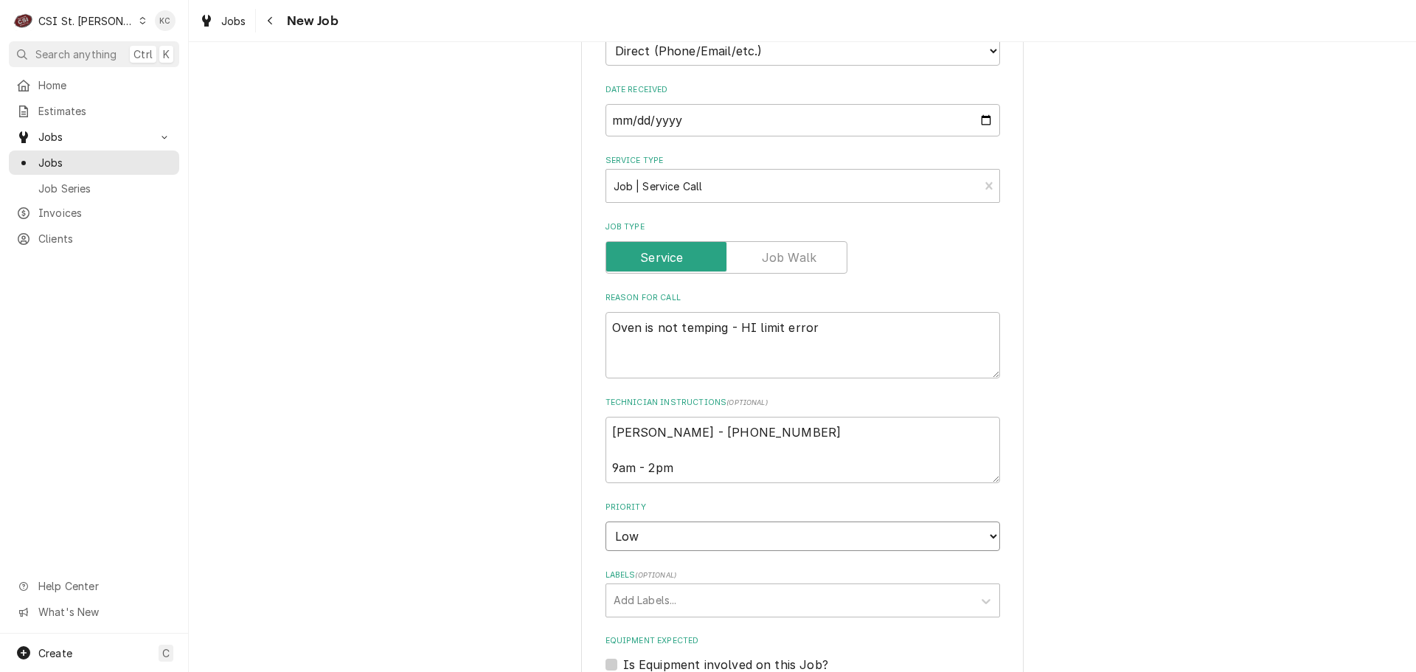
click at [606, 521] on select "No Priority Urgent High Medium Low" at bounding box center [803, 536] width 395 height 30
click at [1048, 519] on div "Please provide the following information to create a job: Client Details Client…" at bounding box center [802, 301] width 1227 height 1814
click at [802, 594] on div "Labels" at bounding box center [790, 600] width 352 height 27
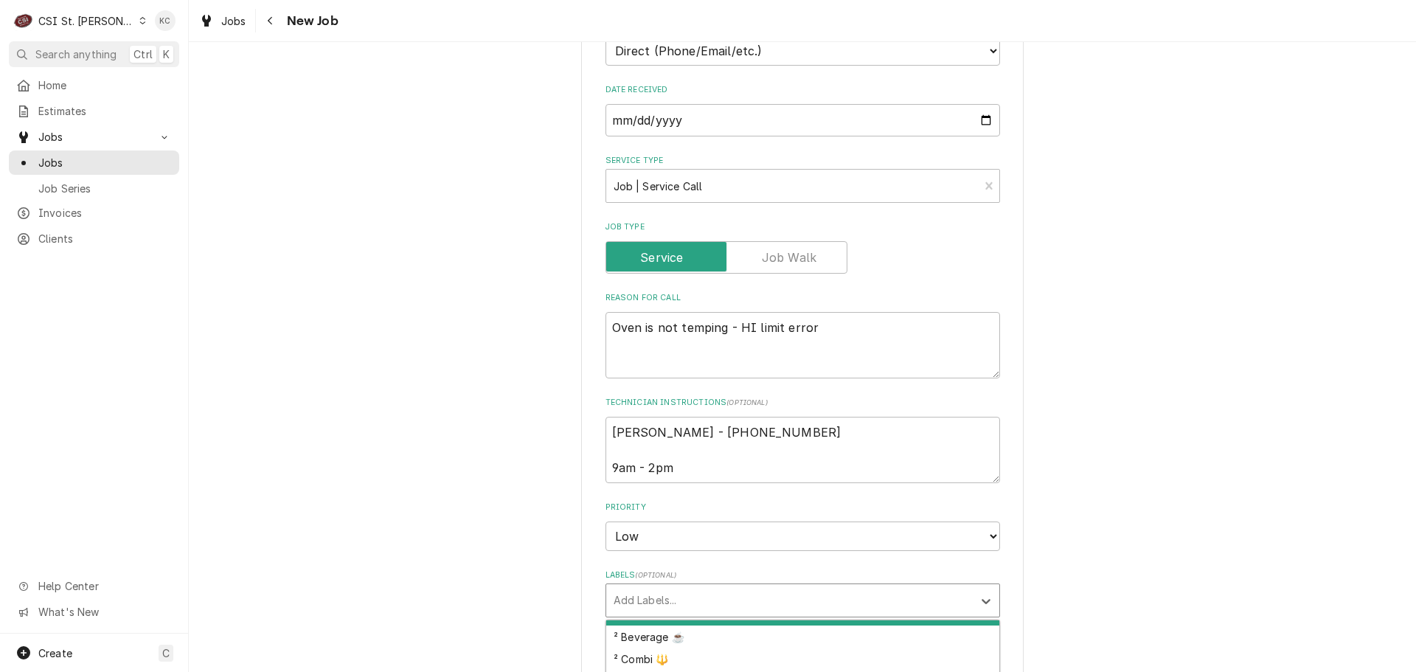
click at [1096, 520] on div "Please provide the following information to create a job: Client Details Client…" at bounding box center [802, 301] width 1227 height 1814
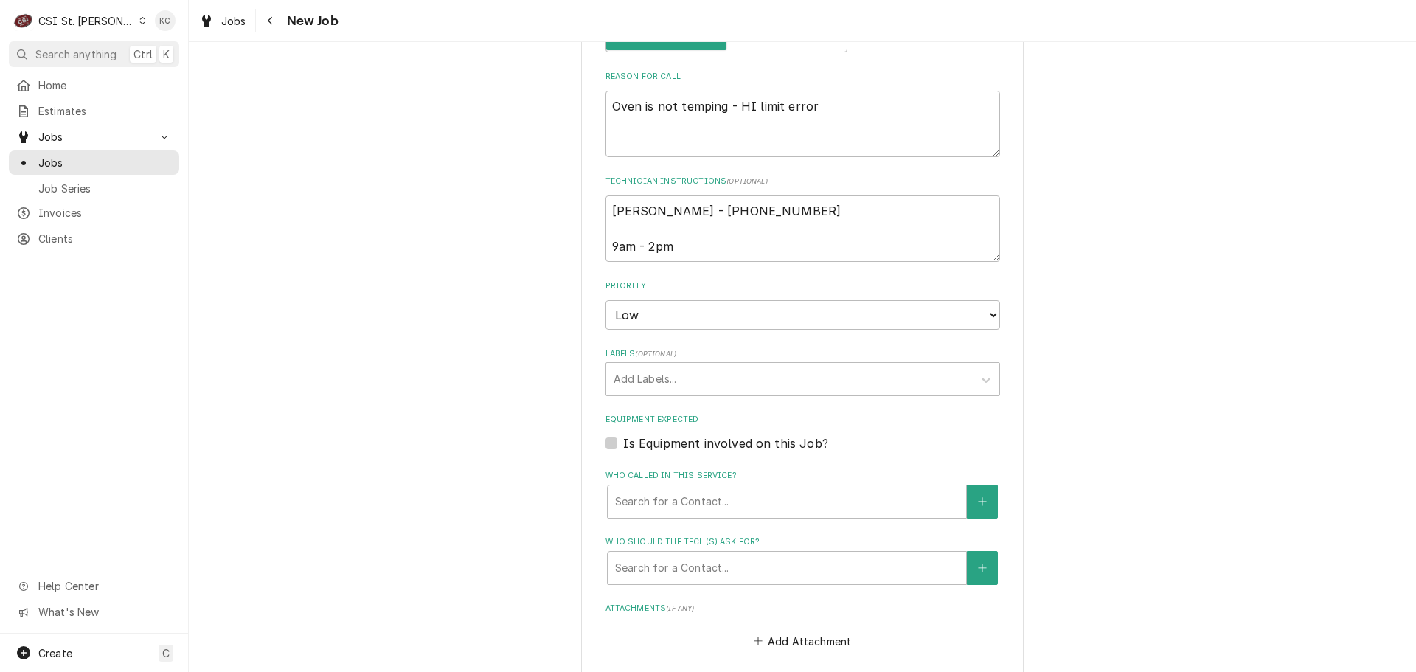
scroll to position [959, 0]
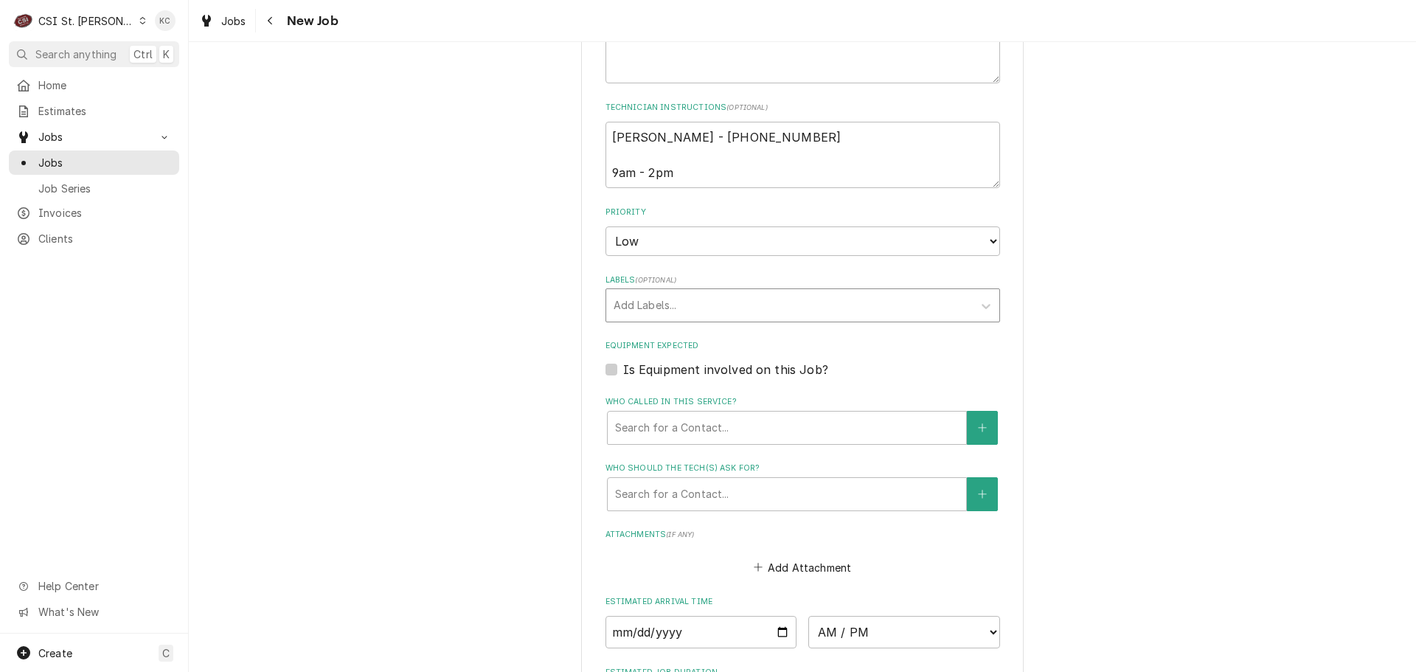
click at [676, 313] on div "Labels" at bounding box center [790, 305] width 352 height 27
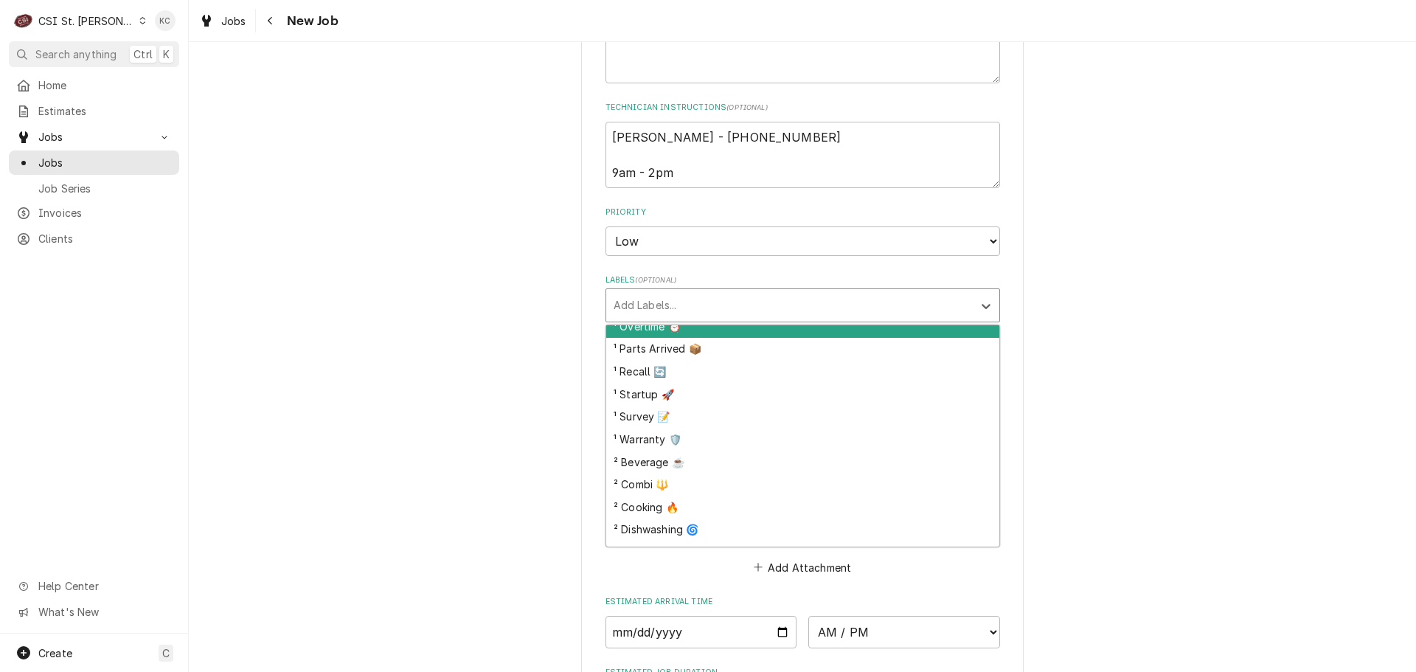
scroll to position [143, 0]
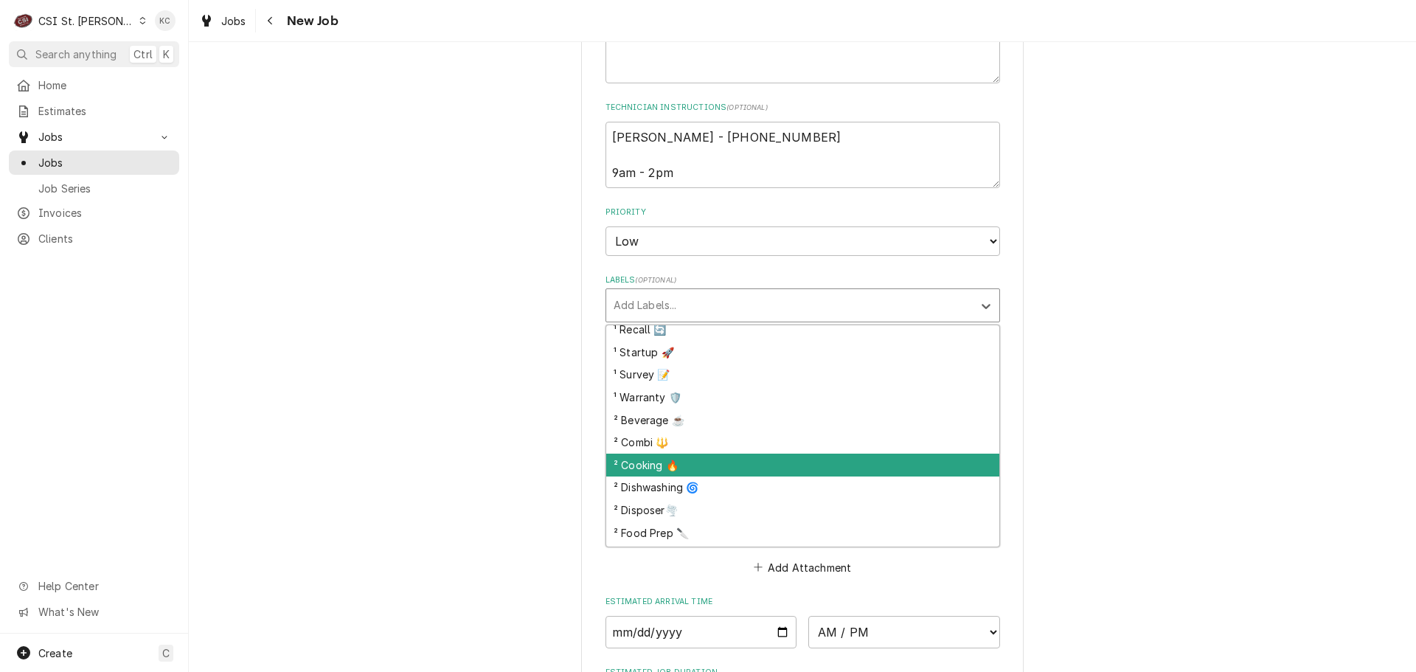
click at [722, 462] on div "² Cooking 🔥" at bounding box center [802, 465] width 393 height 23
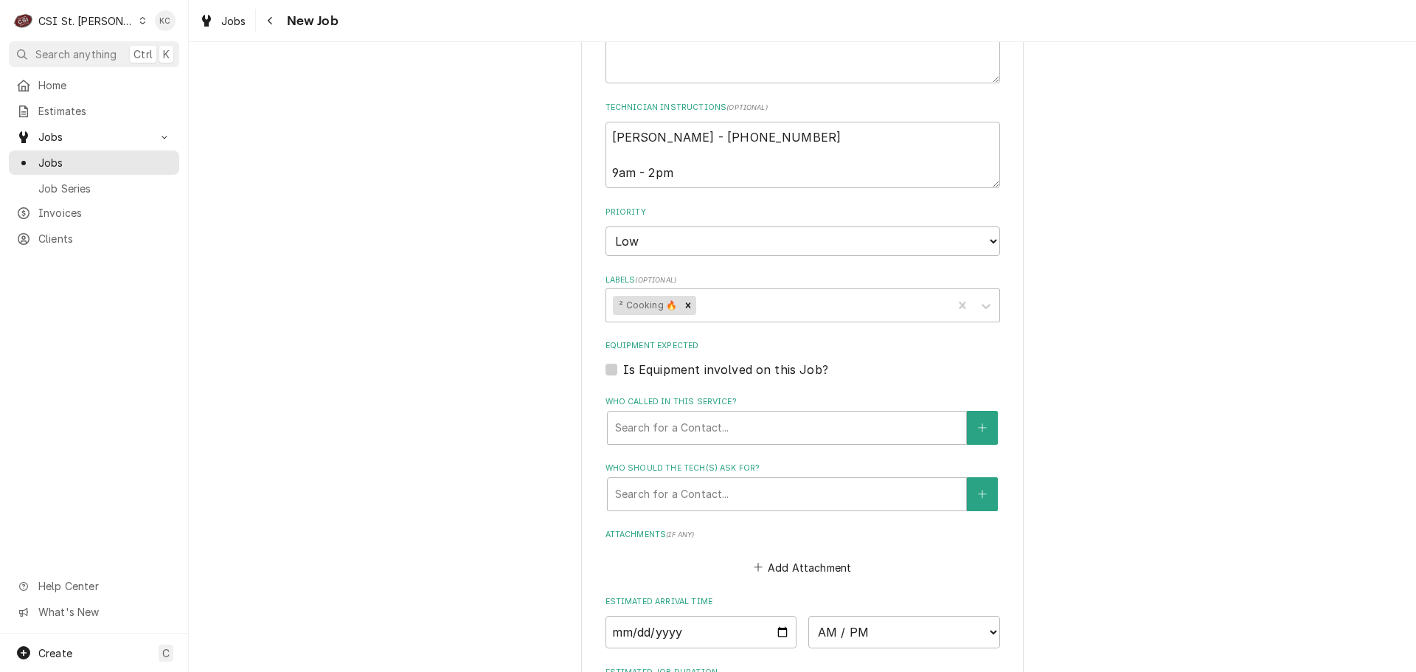
click at [1103, 427] on div "Please provide the following information to create a job: Client Details Client…" at bounding box center [802, 6] width 1227 height 1814
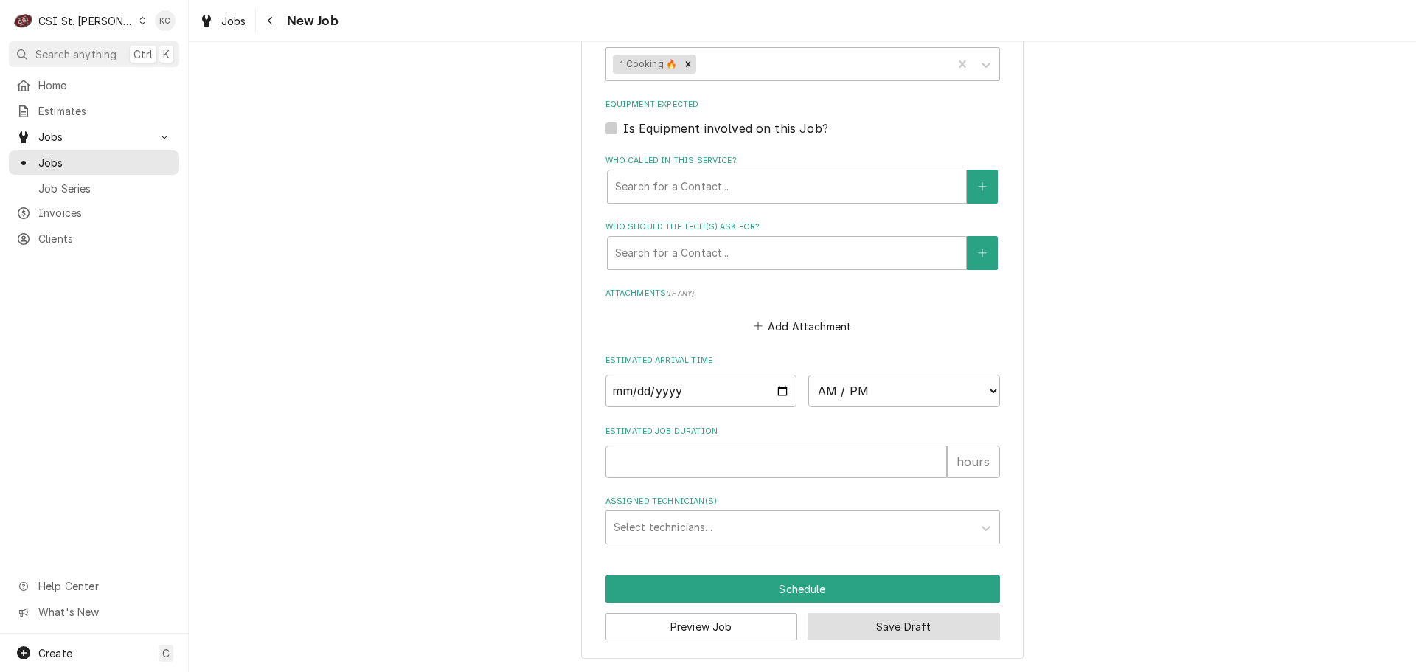
click at [888, 626] on button "Save Draft" at bounding box center [904, 626] width 193 height 27
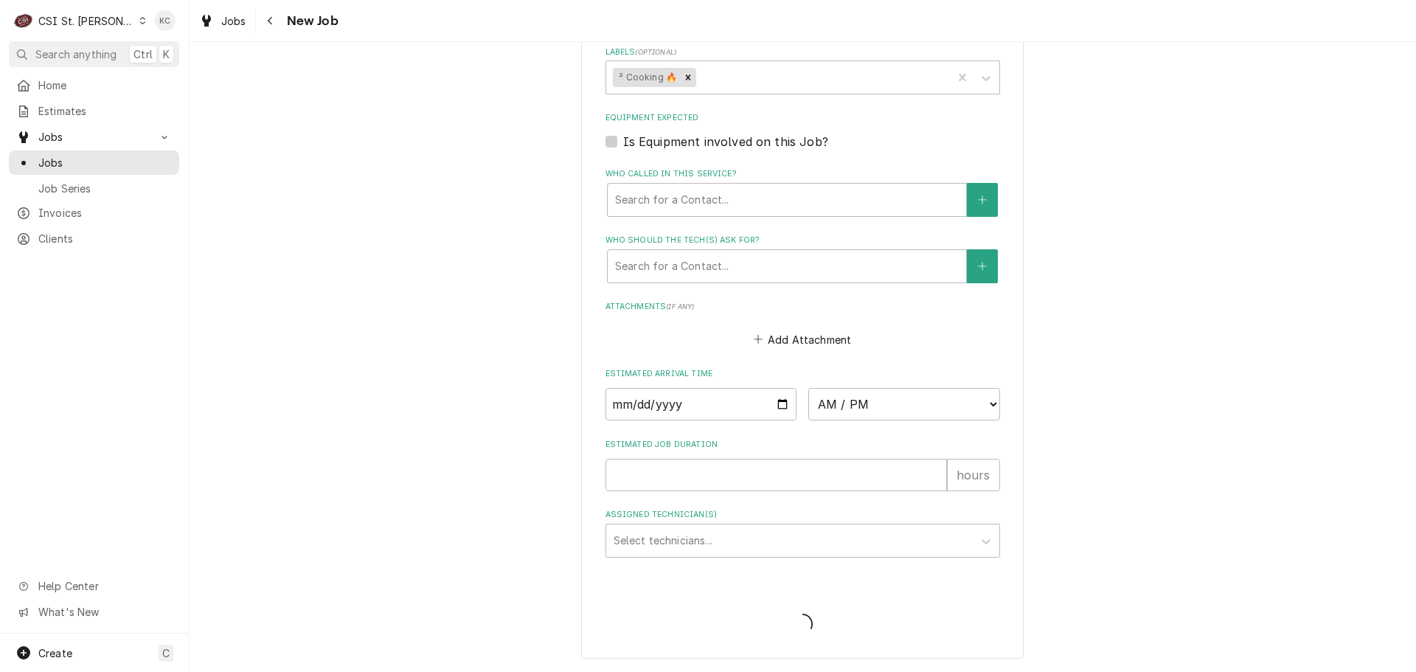
scroll to position [1187, 0]
type textarea "x"
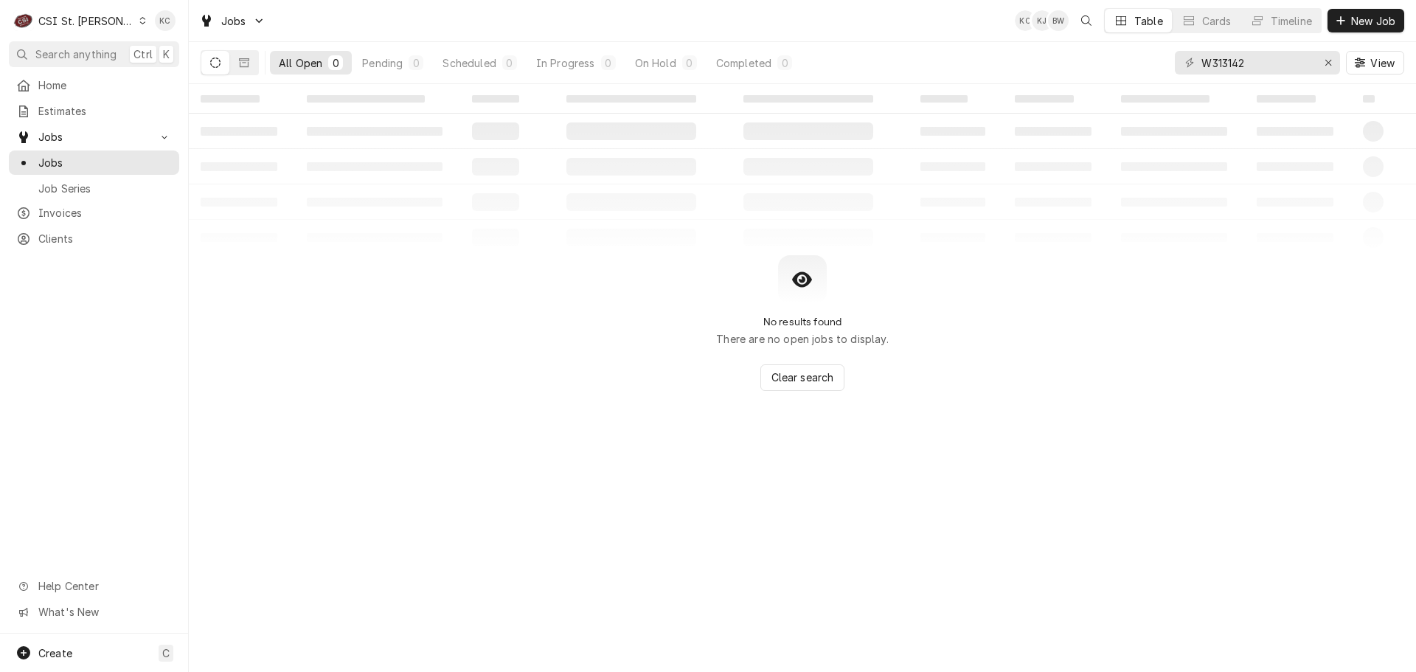
click at [70, 20] on div "CSI St. [PERSON_NAME]" at bounding box center [86, 20] width 96 height 15
click at [1018, 326] on html "C CSI St. Louis KC Search anything Ctrl K Home Estimates Jobs Jobs Job Series I…" at bounding box center [708, 336] width 1416 height 672
click at [100, 21] on div "CSI St. Louis" at bounding box center [86, 20] width 96 height 15
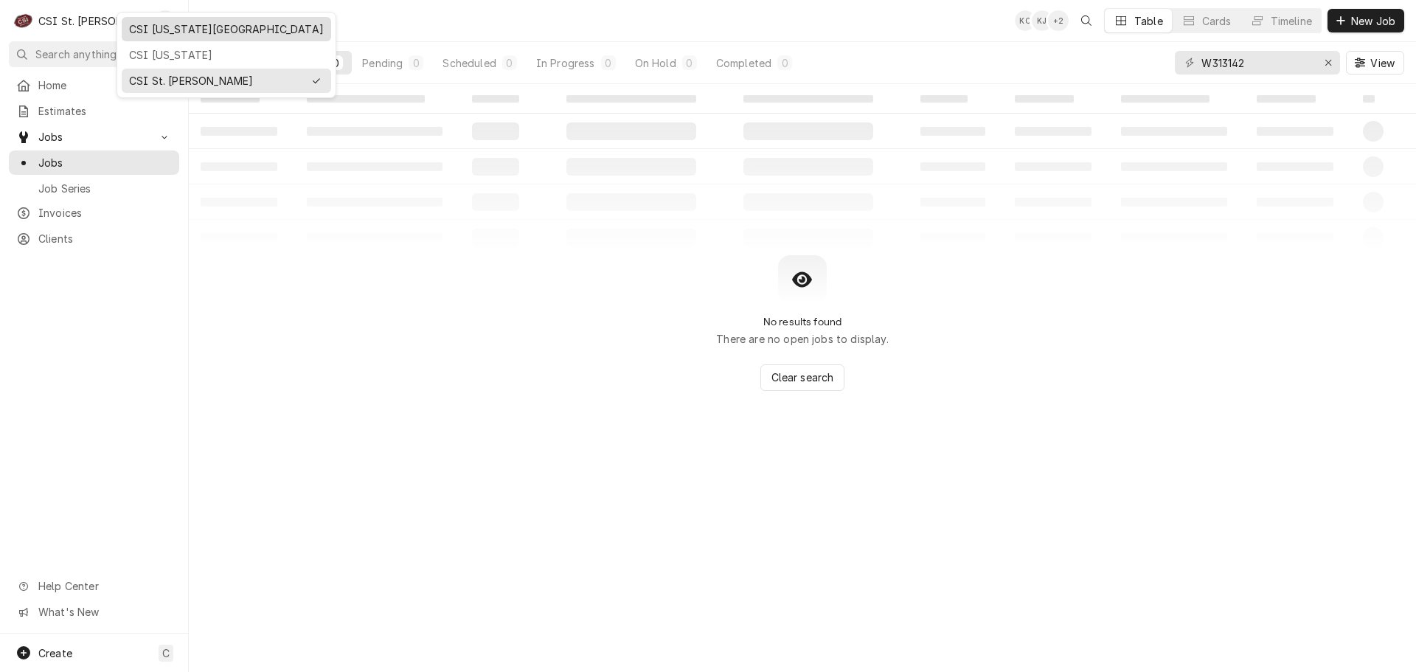
click at [143, 32] on div "CSI [US_STATE][GEOGRAPHIC_DATA]" at bounding box center [226, 28] width 195 height 15
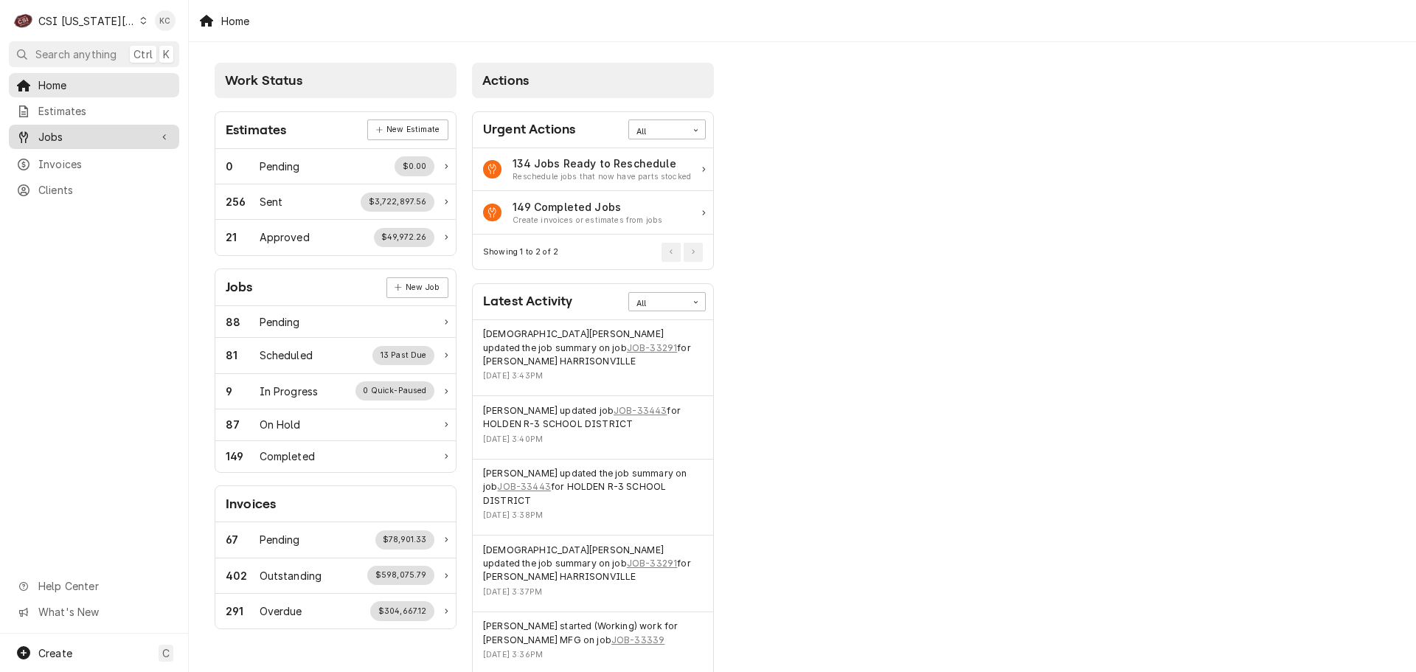
click at [109, 136] on span "Jobs" at bounding box center [93, 136] width 111 height 15
click at [103, 155] on span "Jobs" at bounding box center [105, 162] width 134 height 15
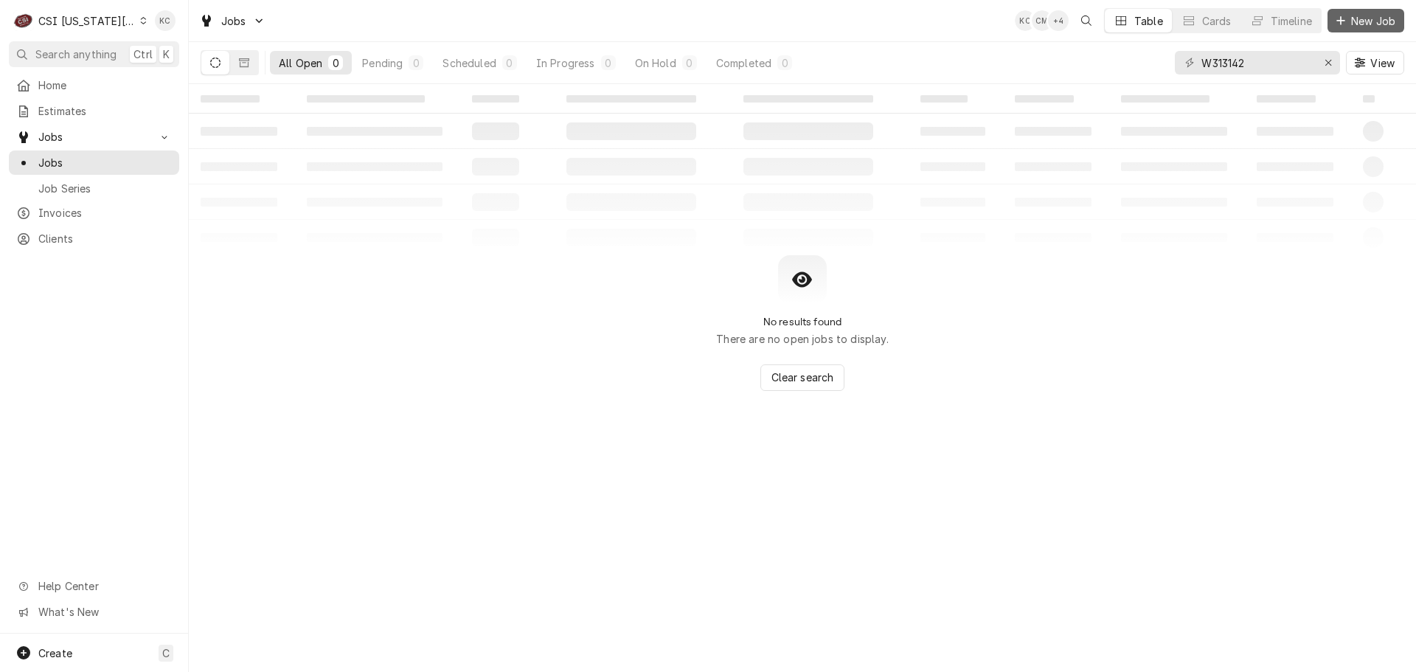
click at [1359, 26] on span "New Job" at bounding box center [1373, 20] width 50 height 15
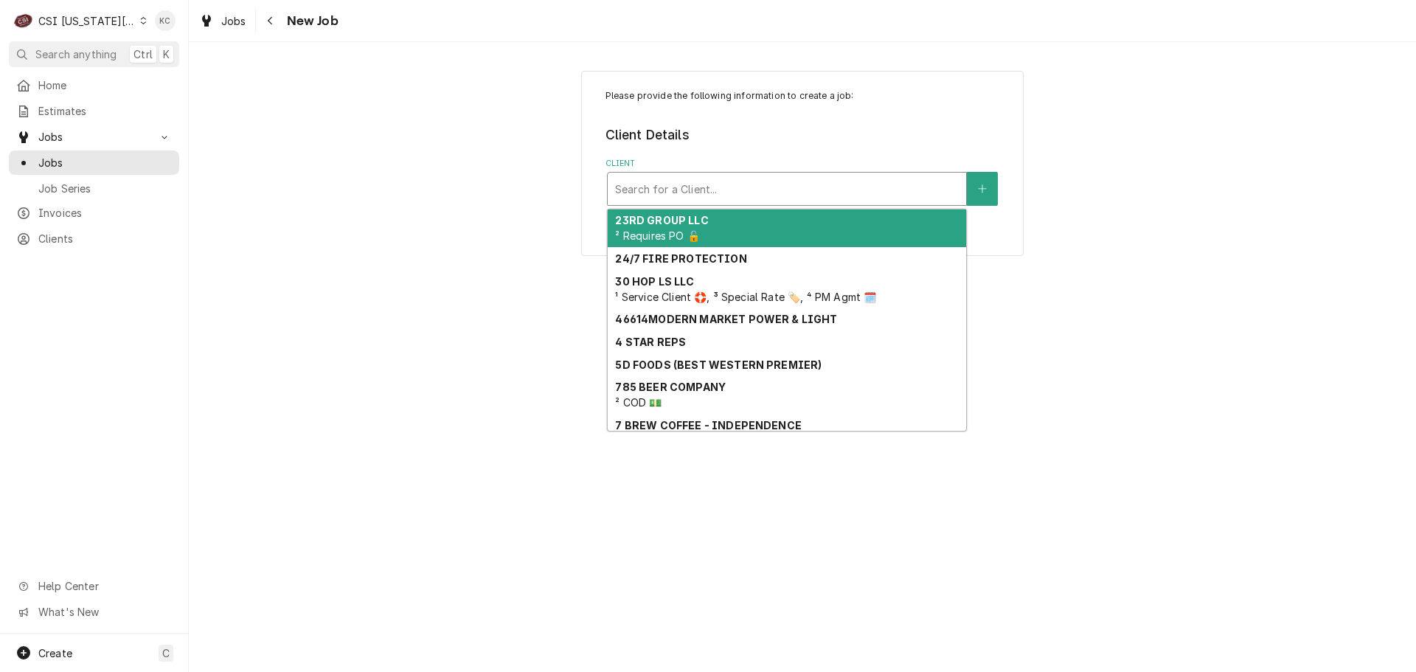
click at [825, 190] on div "Client" at bounding box center [787, 189] width 344 height 27
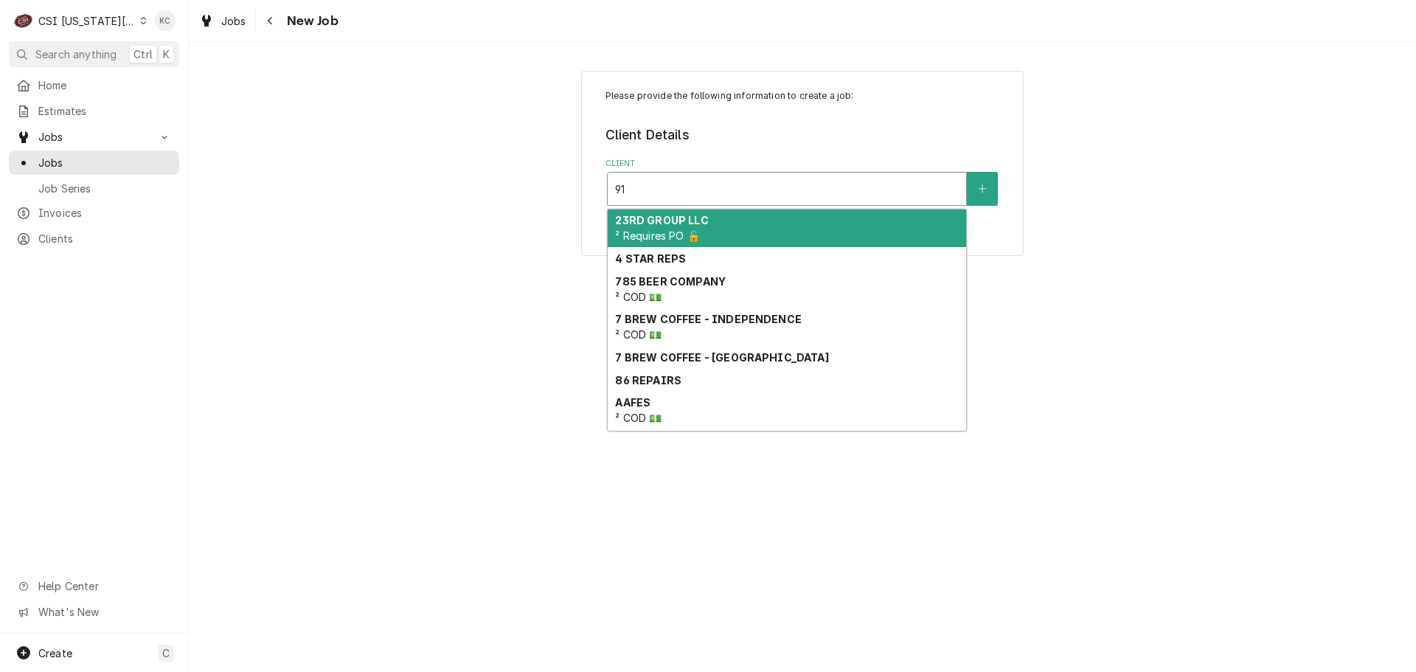
type input "918"
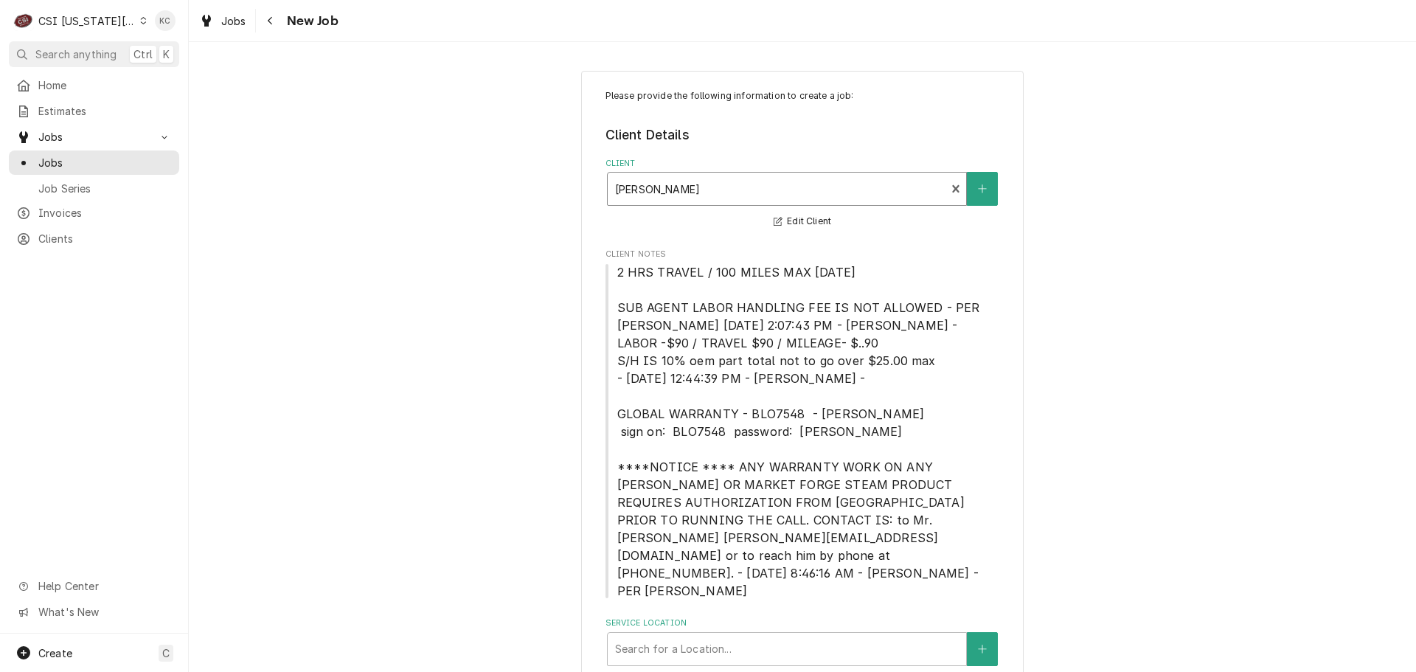
click at [827, 195] on div "Client" at bounding box center [777, 189] width 324 height 27
type input "918 north"
click at [808, 97] on p "Please provide the following information to create a job:" at bounding box center [803, 95] width 395 height 13
click at [274, 22] on div "Navigate back" at bounding box center [270, 20] width 15 height 15
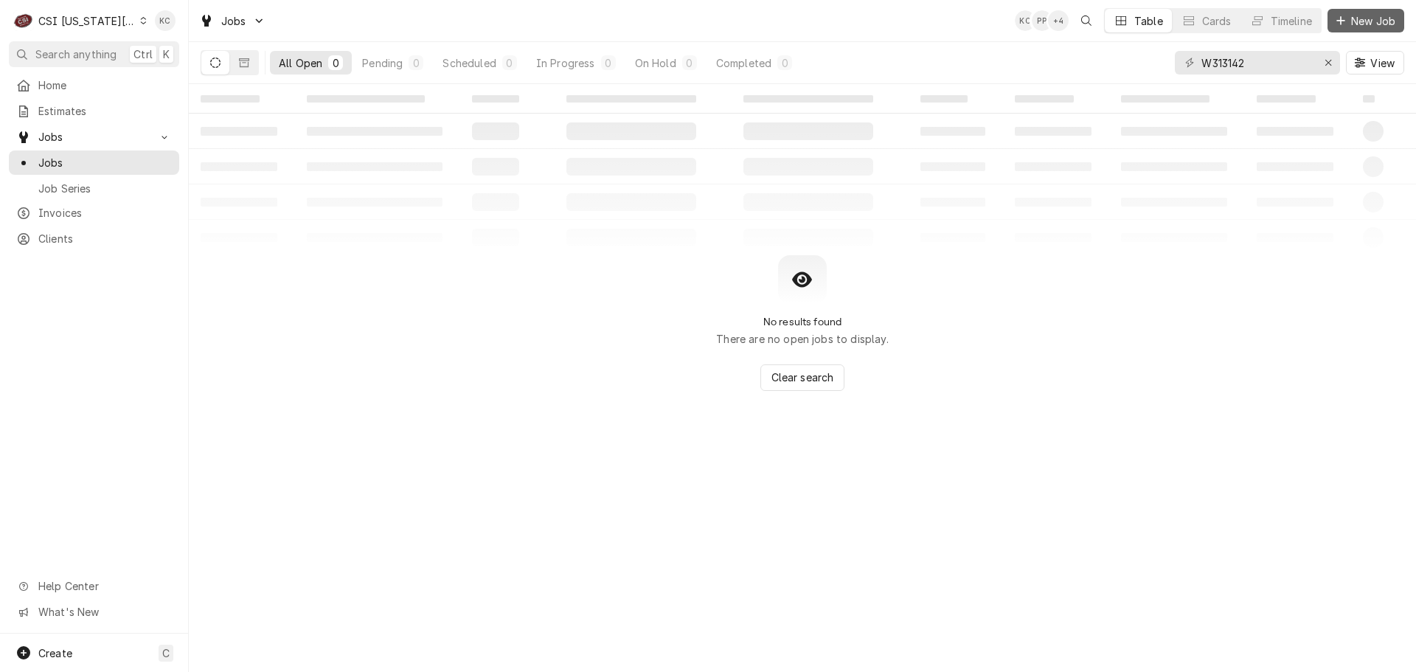
click at [1348, 23] on span "New Job" at bounding box center [1373, 20] width 50 height 15
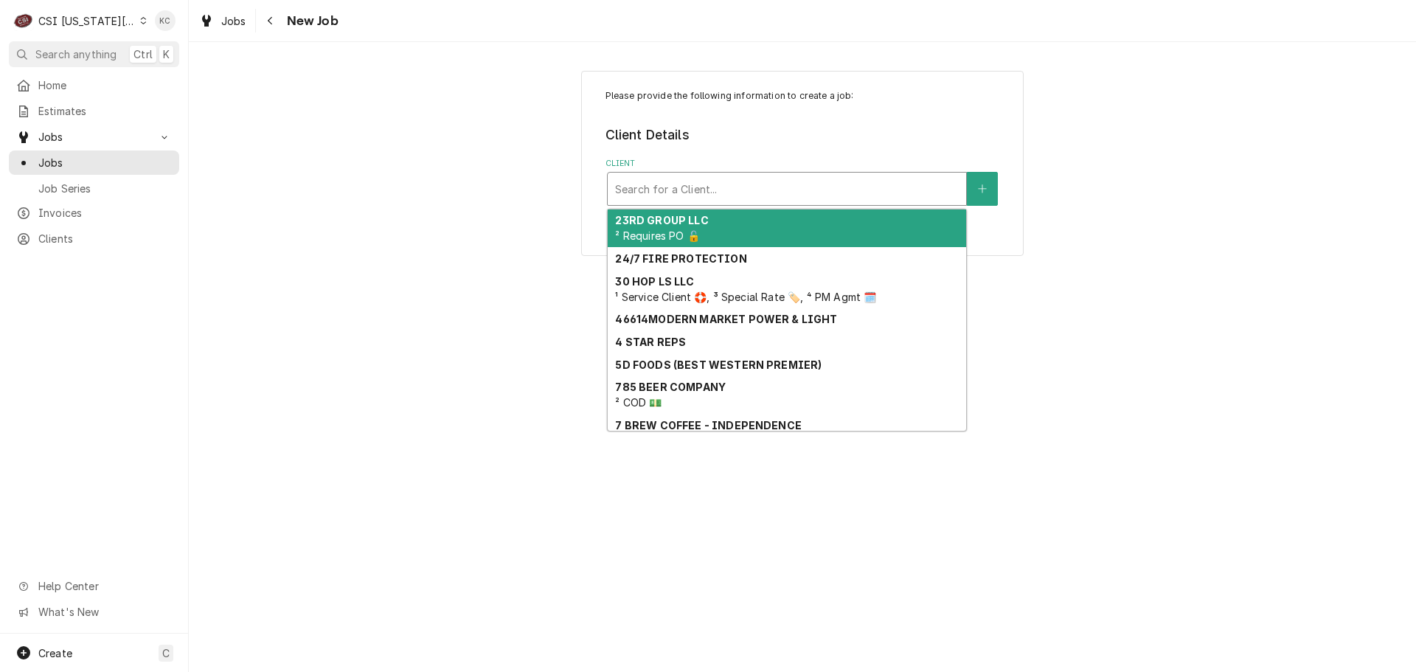
click at [682, 191] on div "Client" at bounding box center [787, 189] width 344 height 27
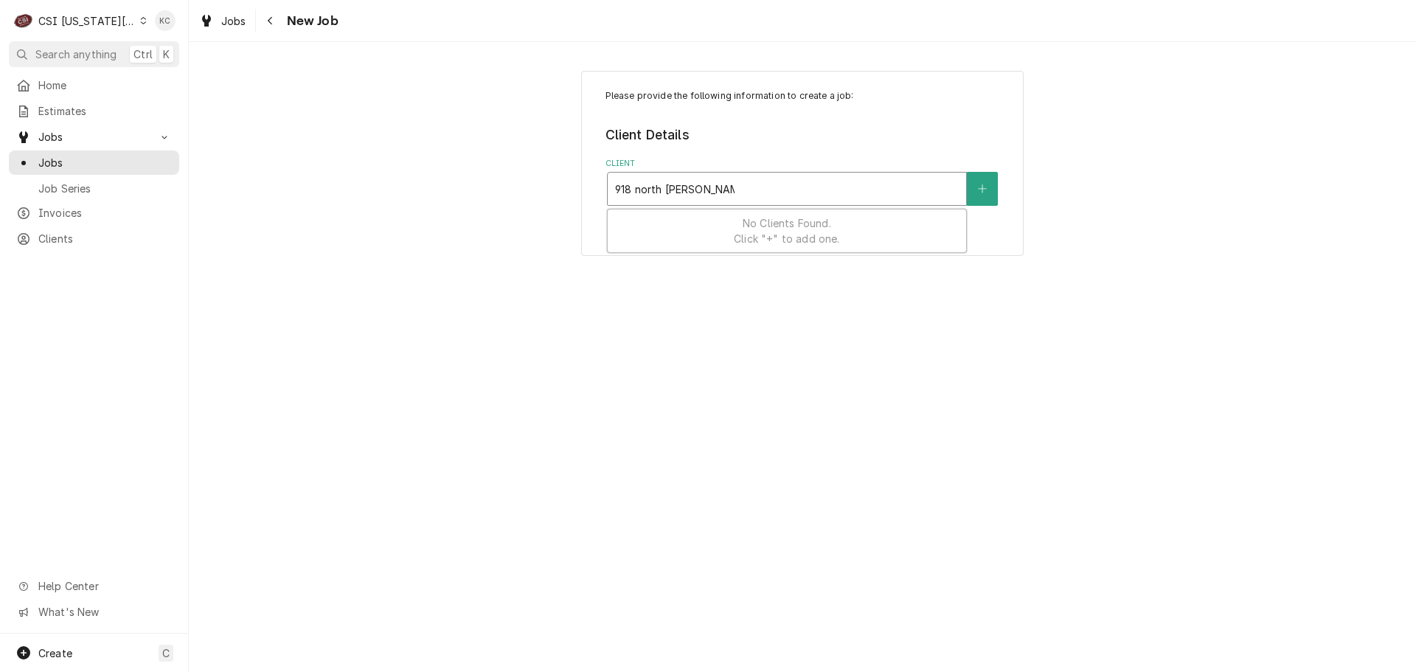
click at [659, 187] on input "918 north [PERSON_NAME]" at bounding box center [674, 189] width 119 height 24
type input "918 n [PERSON_NAME]"
